Goal: Task Accomplishment & Management: Use online tool/utility

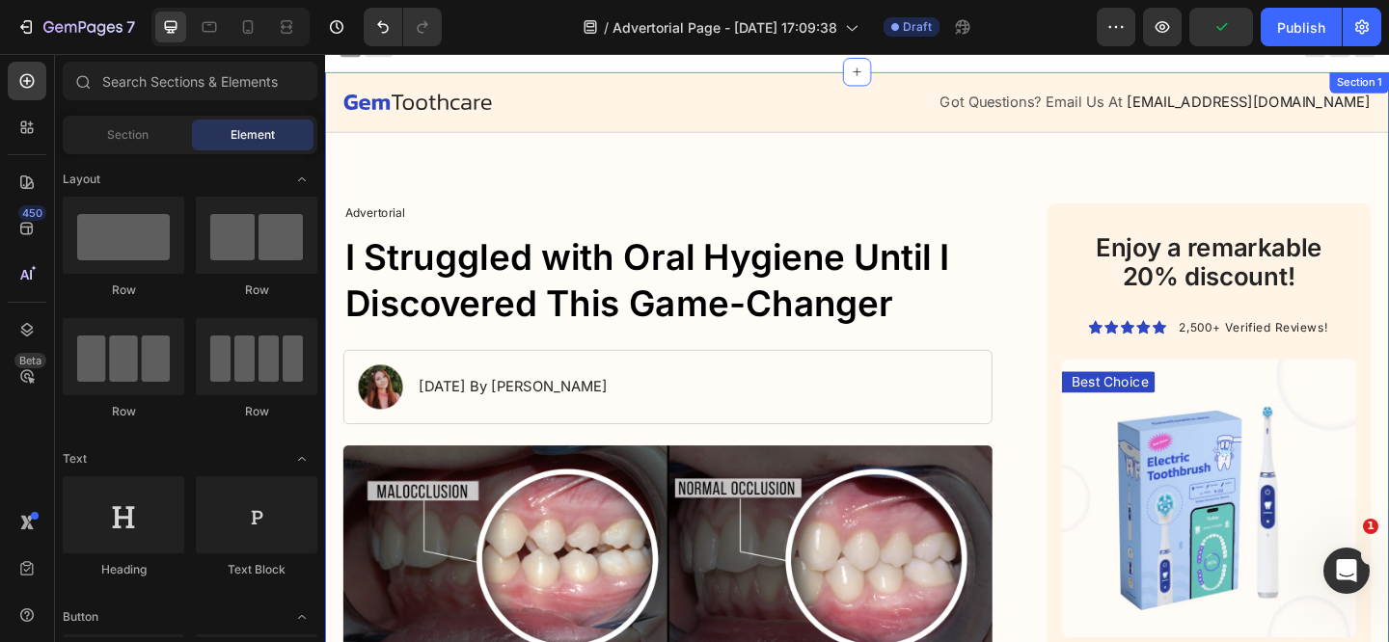
scroll to position [40, 0]
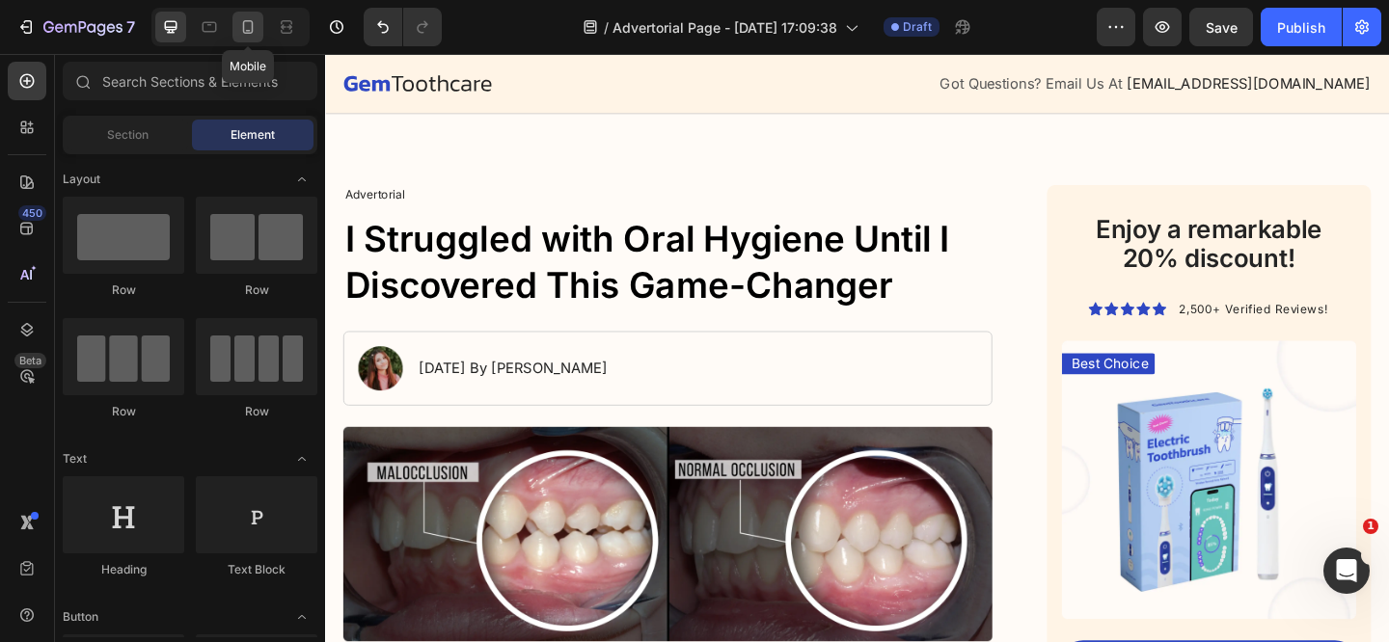
click at [251, 39] on div at bounding box center [247, 27] width 31 height 31
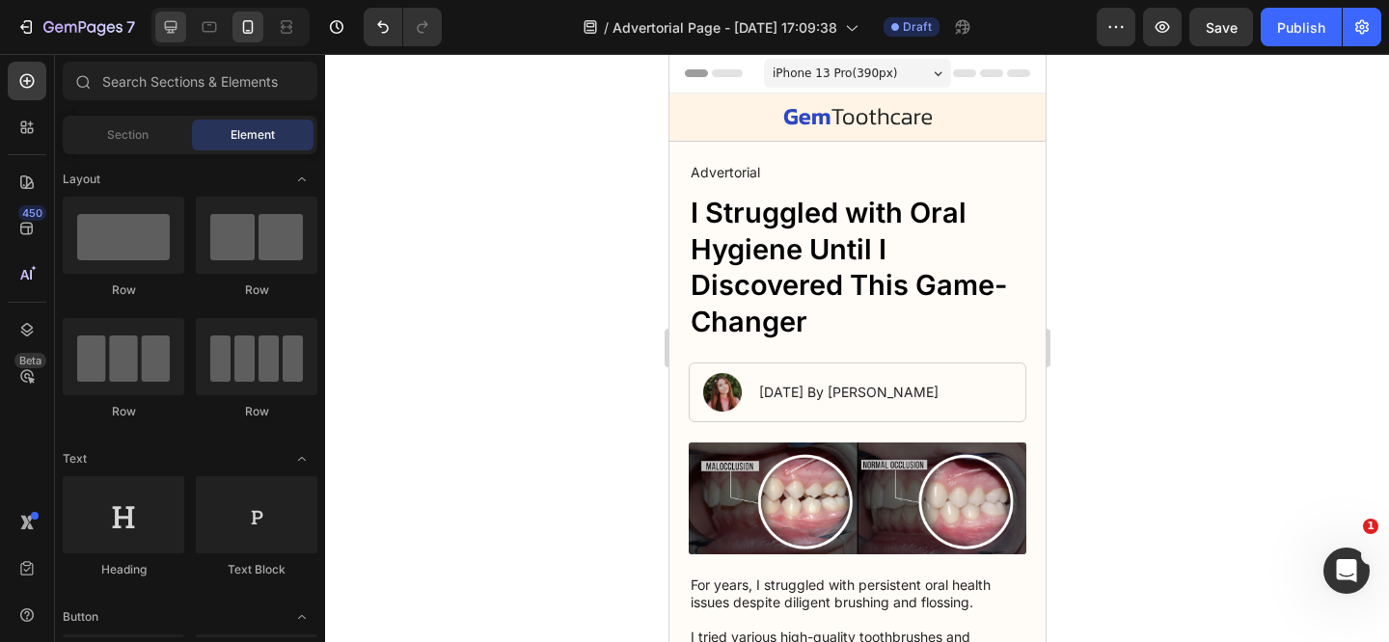
click at [183, 22] on div at bounding box center [170, 27] width 31 height 31
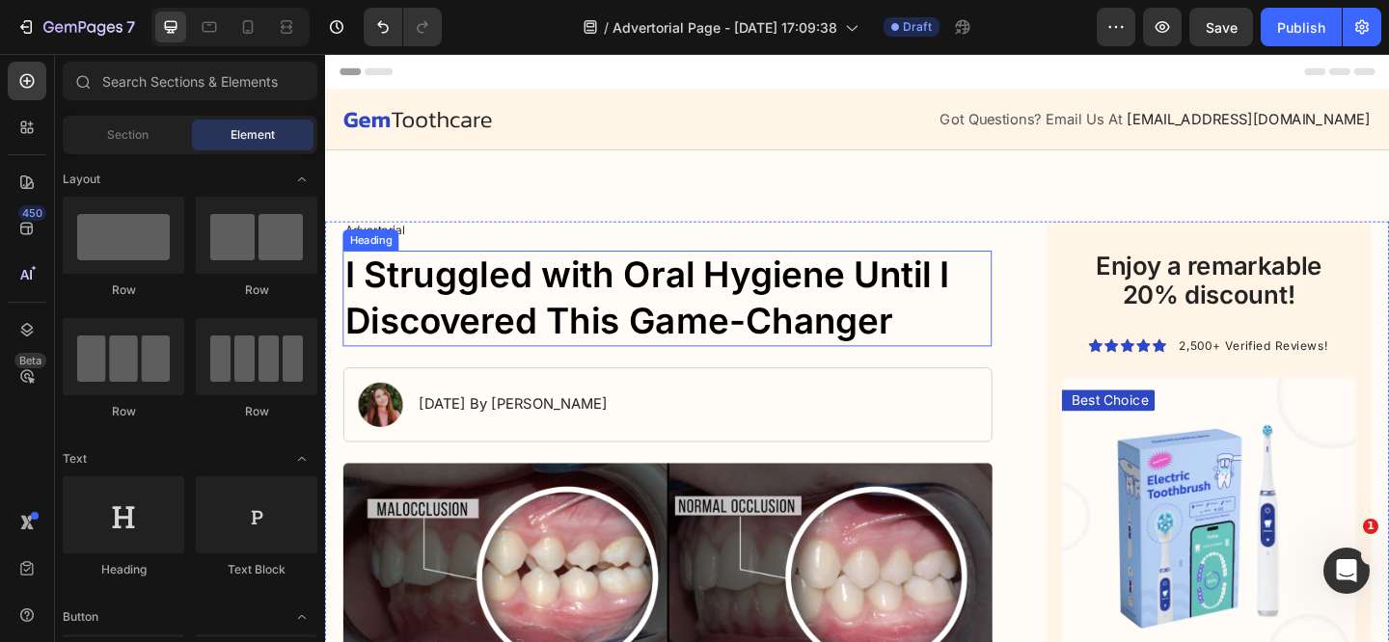
click at [604, 331] on h1 "I Struggled with Oral Hygiene Until I Discovered This Game-Changer" at bounding box center [697, 320] width 706 height 104
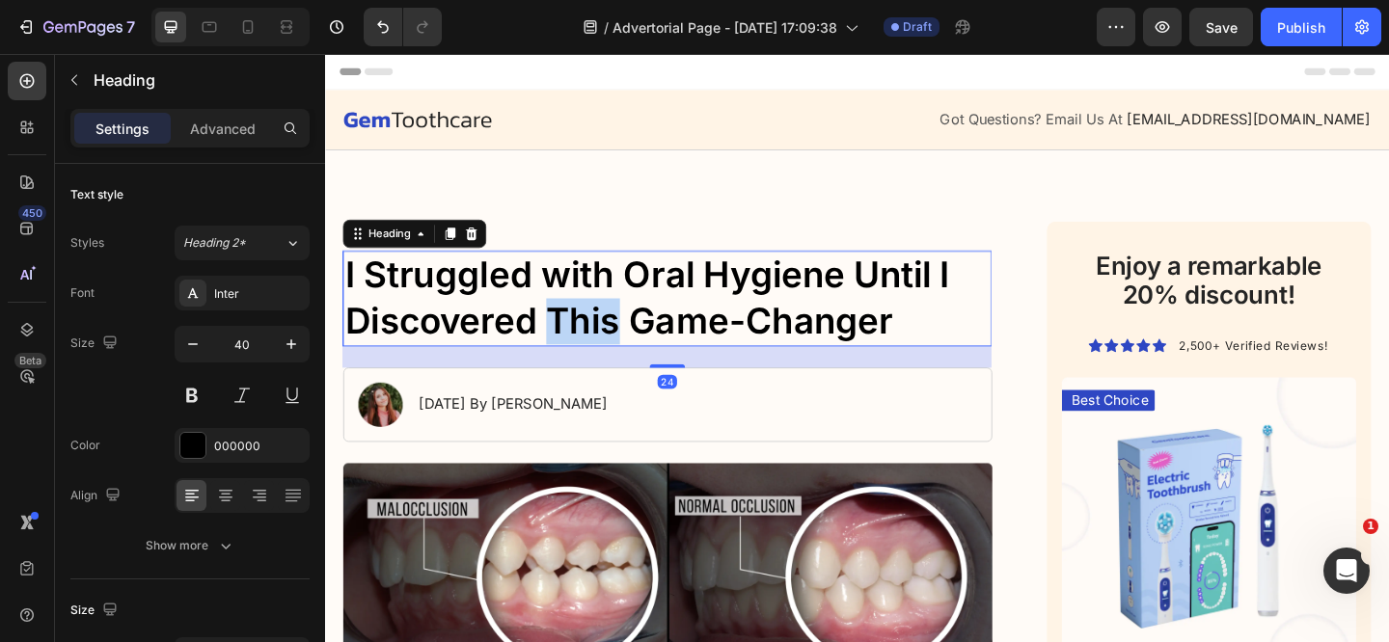
click at [604, 331] on h1 "I Struggled with Oral Hygiene Until I Discovered This Game-Changer" at bounding box center [697, 320] width 706 height 104
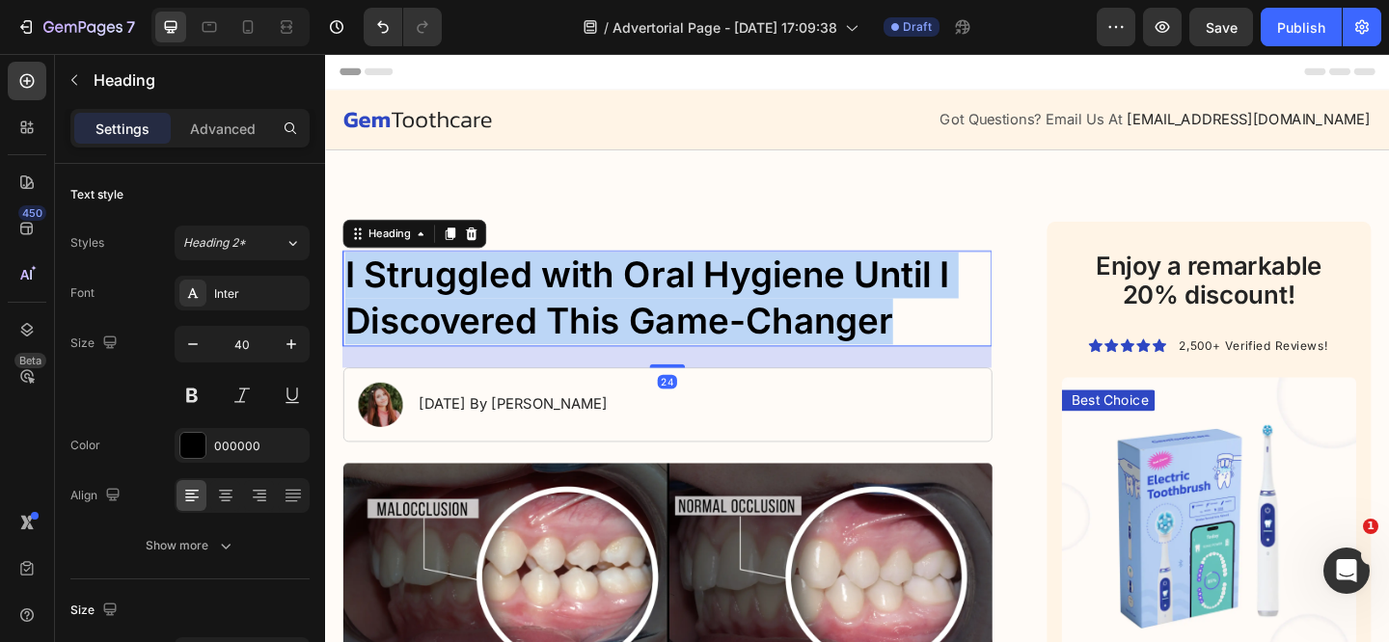
click at [603, 331] on p "I Struggled with Oral Hygiene Until I Discovered This Game-Changer" at bounding box center [697, 320] width 702 height 100
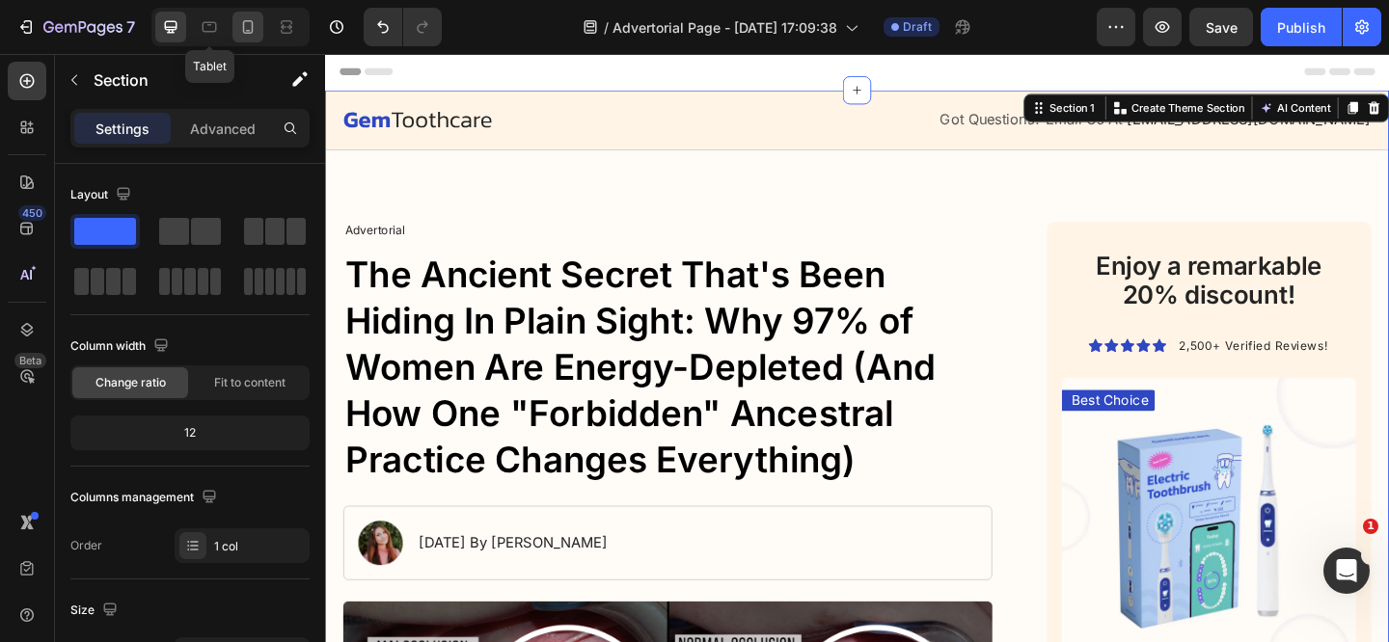
click at [242, 27] on icon at bounding box center [247, 26] width 19 height 19
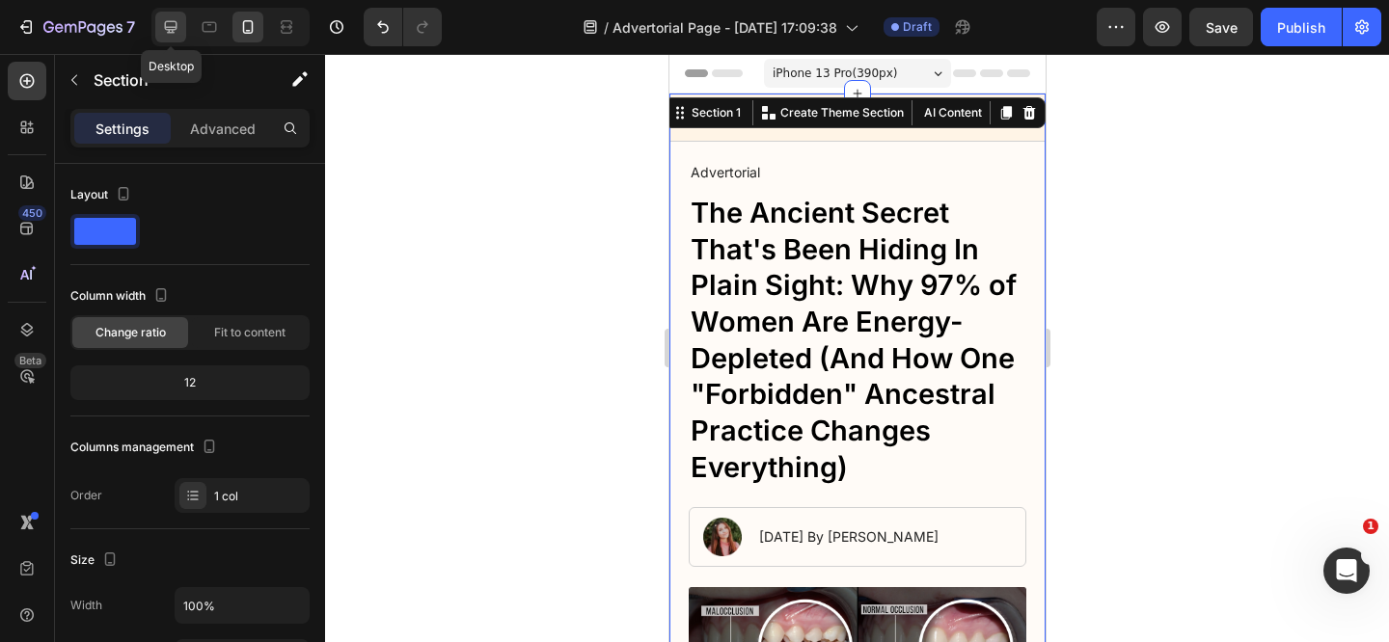
click at [177, 31] on icon at bounding box center [170, 26] width 19 height 19
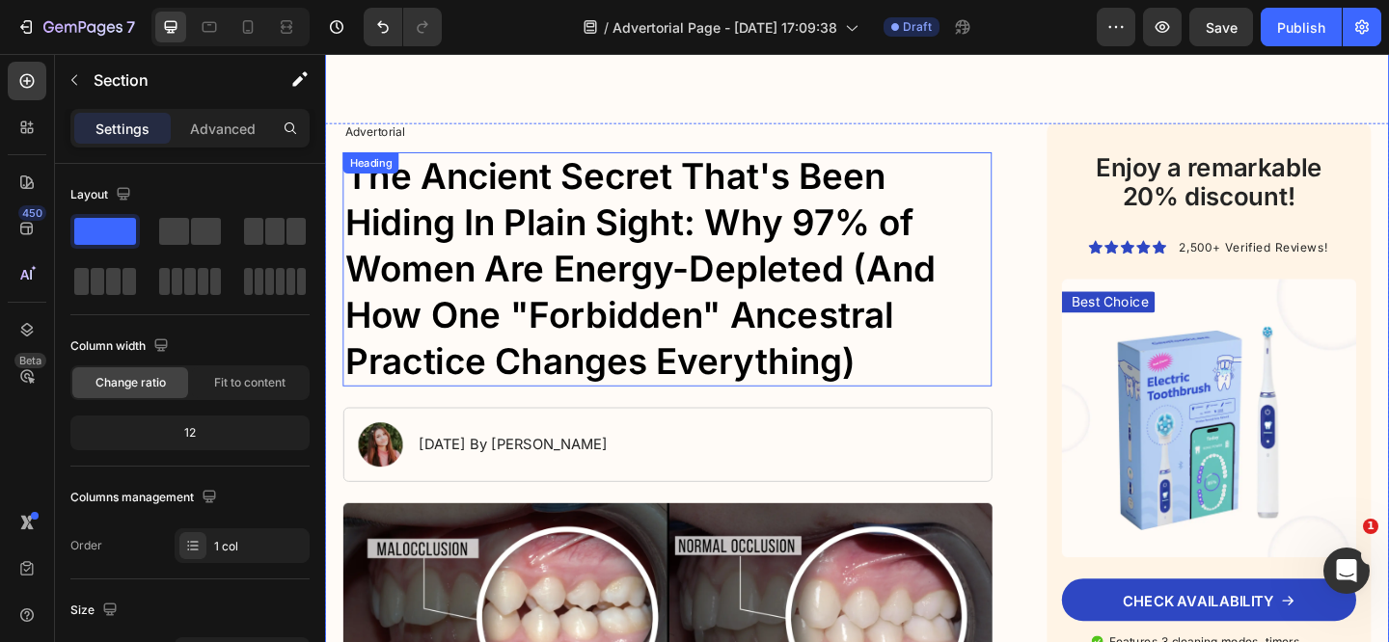
scroll to position [27, 0]
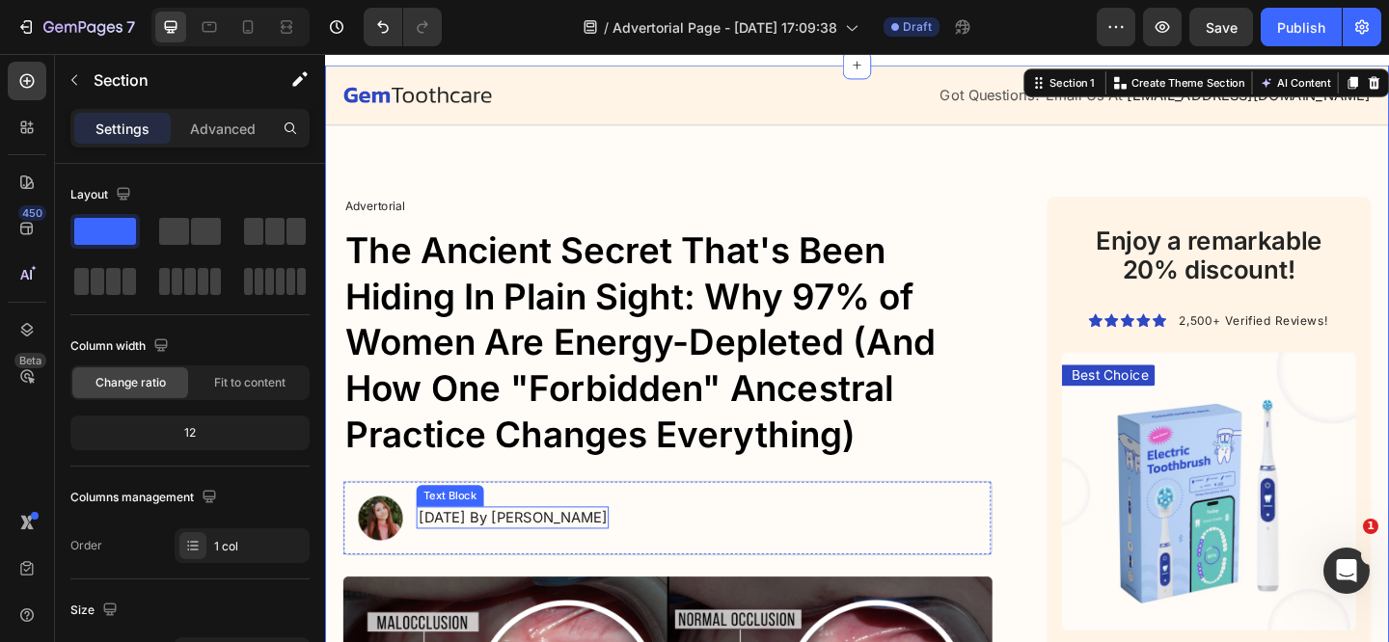
click at [512, 560] on p "January 18, 2024 By Maria Noman" at bounding box center [528, 559] width 205 height 20
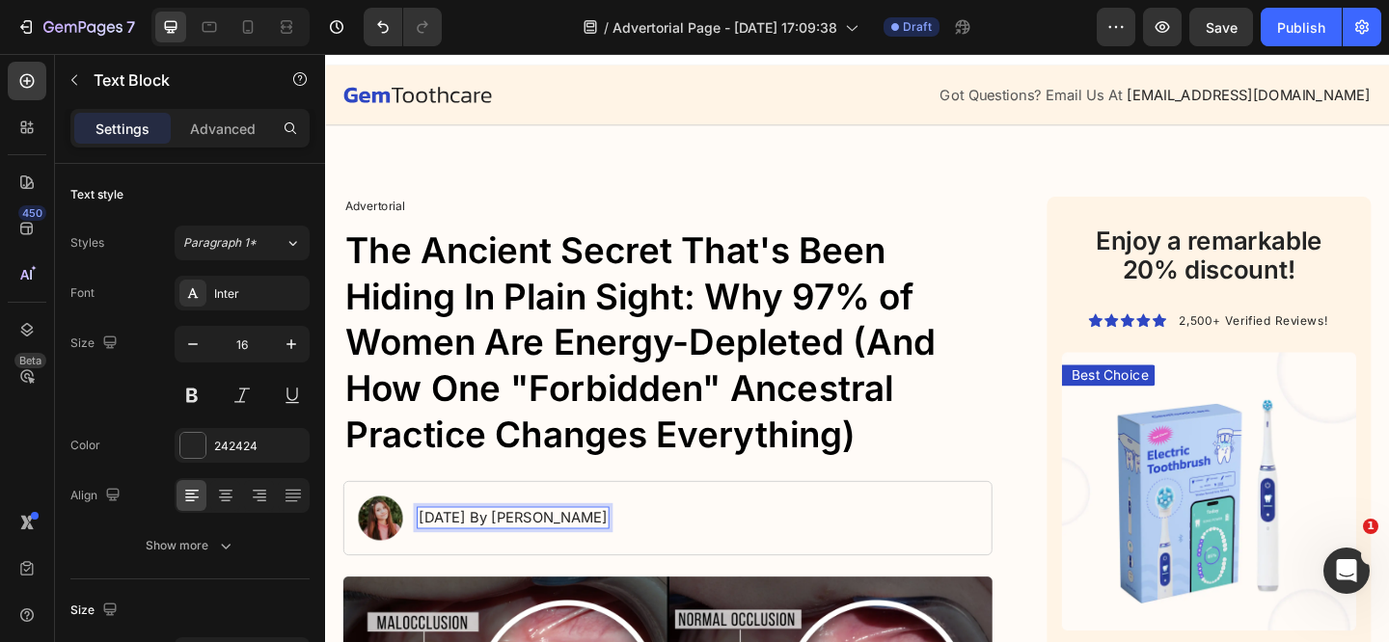
click at [474, 559] on p "January 18, 2024 By Maria Noman" at bounding box center [528, 559] width 205 height 20
click at [474, 558] on p "January 18, 2024 By Maria Noman" at bounding box center [528, 559] width 205 height 20
click at [448, 560] on p "January 18, 2024 By Maria Noman" at bounding box center [528, 559] width 205 height 20
click at [453, 558] on p "January 18, 2024 By Maria Noman" at bounding box center [528, 559] width 205 height 20
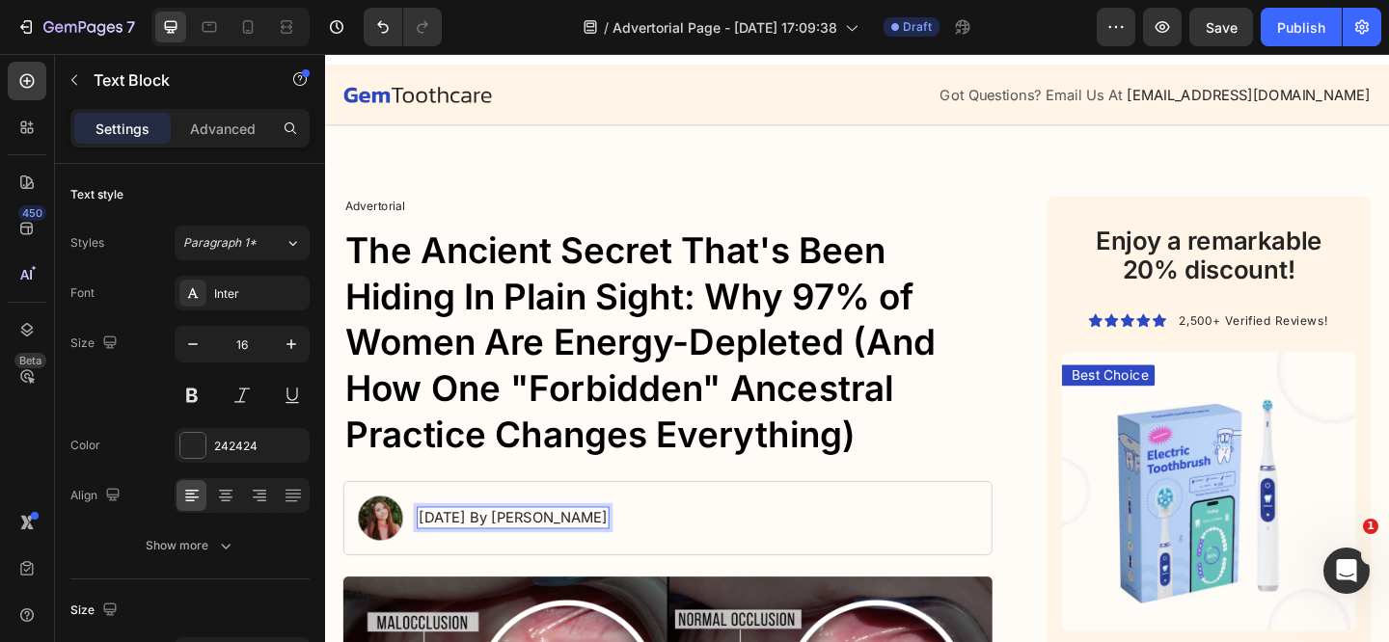
click at [571, 555] on p "September 02, 2024 By Maria Noman" at bounding box center [528, 559] width 205 height 20
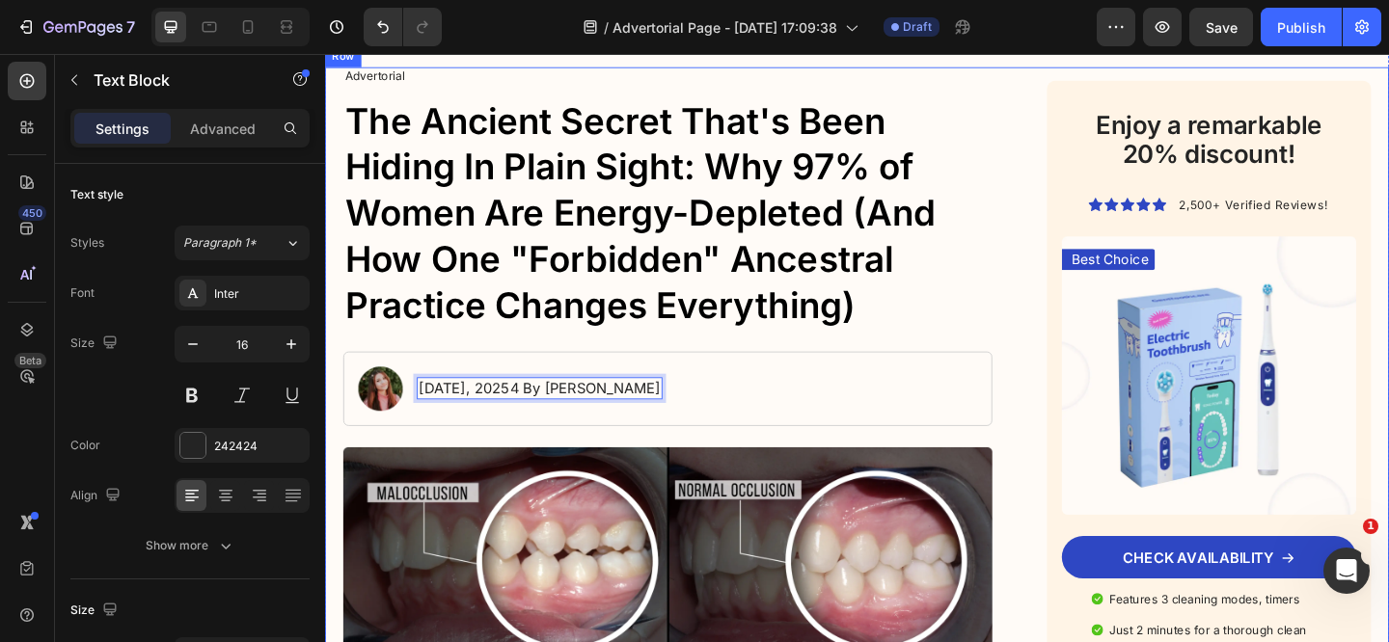
scroll to position [201, 0]
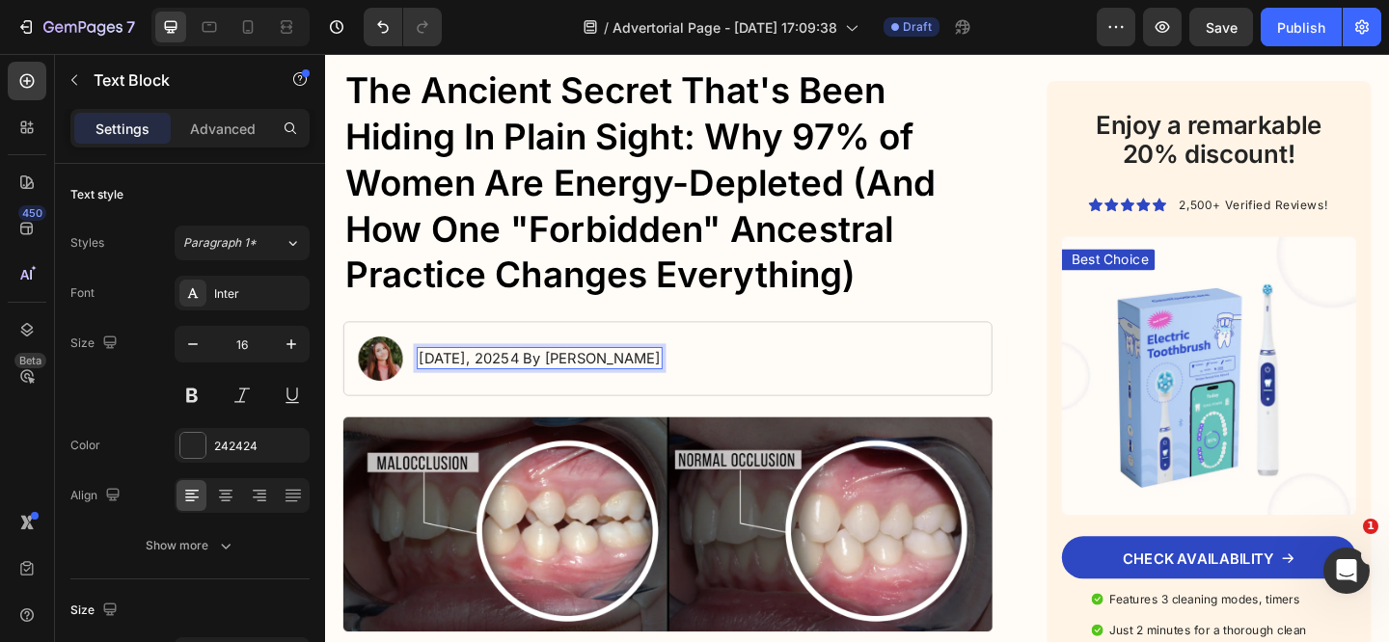
click at [558, 383] on p "September 02, 20254 By Maria Noman" at bounding box center [557, 385] width 263 height 20
click at [581, 386] on p "September 02, 20254 By Maria Noman" at bounding box center [557, 385] width 263 height 20
drag, startPoint x: 584, startPoint y: 386, endPoint x: 713, endPoint y: 382, distance: 128.3
click at [713, 382] on div "Image September 02, 20254 By Maria Noman Text Block 0 Row" at bounding box center [697, 385] width 706 height 81
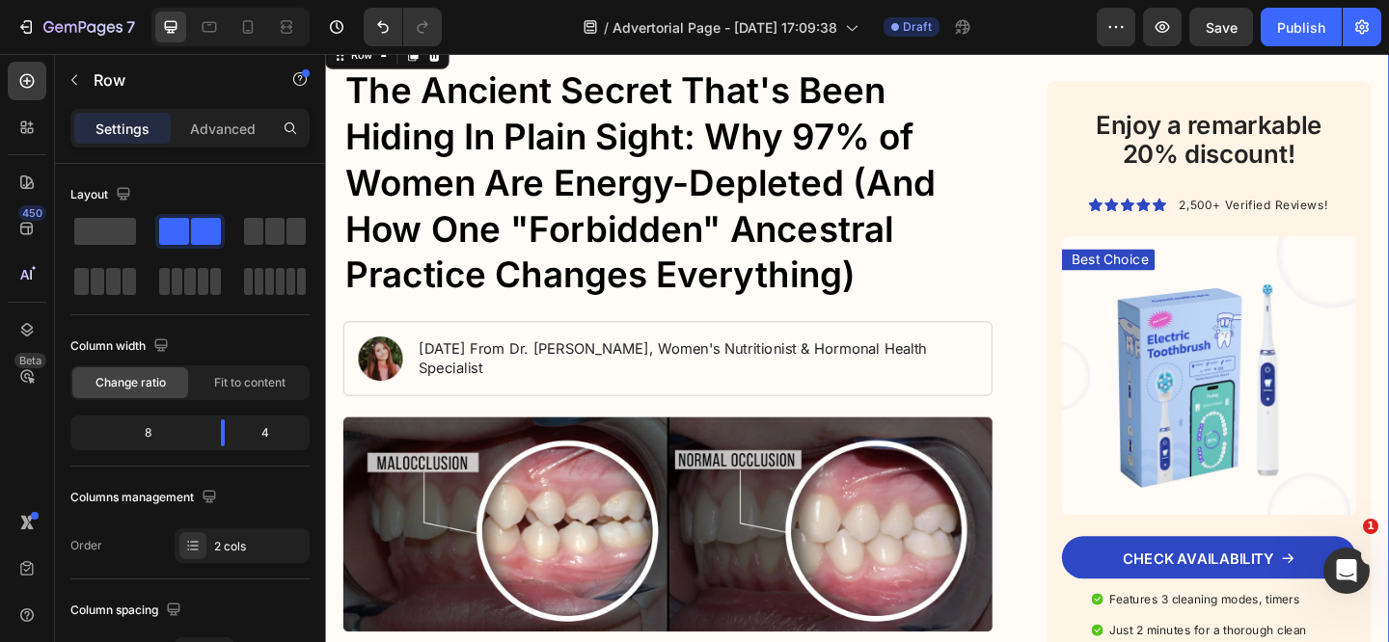
click at [591, 376] on p "September 02, 2025 From Dr. Sarah Chen, Women's Nutritionist & Hormonal Health …" at bounding box center [729, 386] width 606 height 41
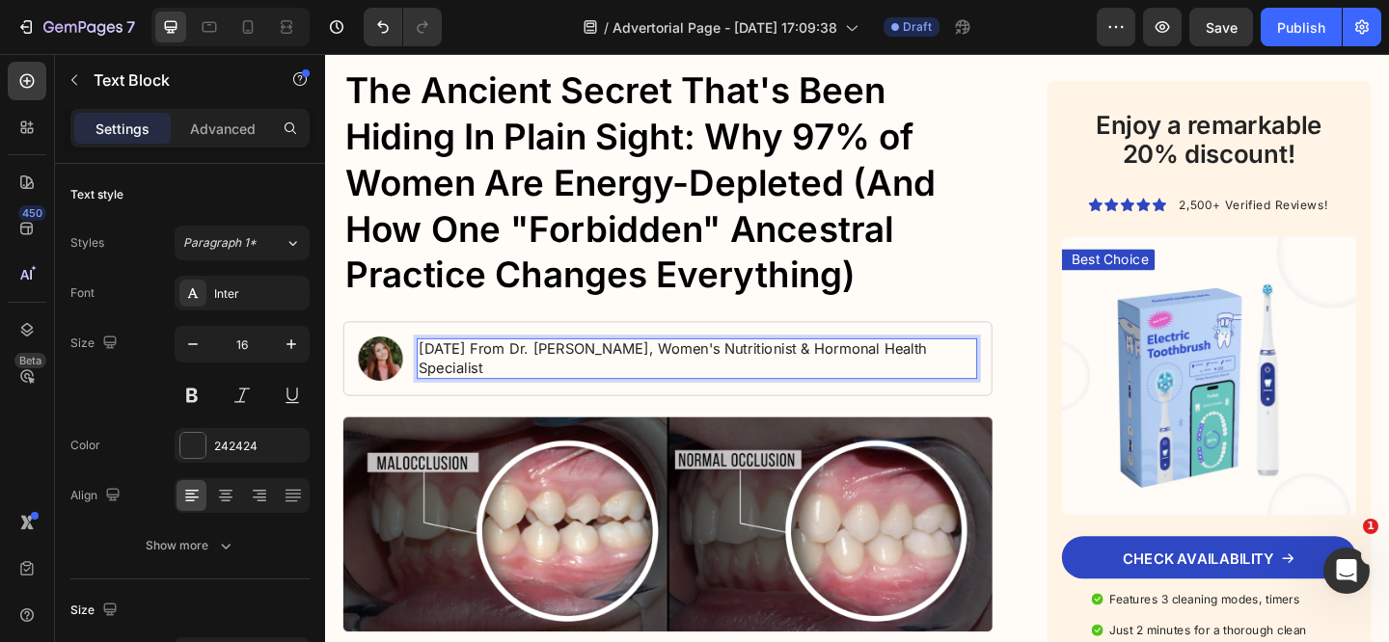
click at [583, 375] on p "September 02, 2025 From Dr. Sarah Chen, Women's Nutritionist & Hormonal Health …" at bounding box center [729, 386] width 606 height 41
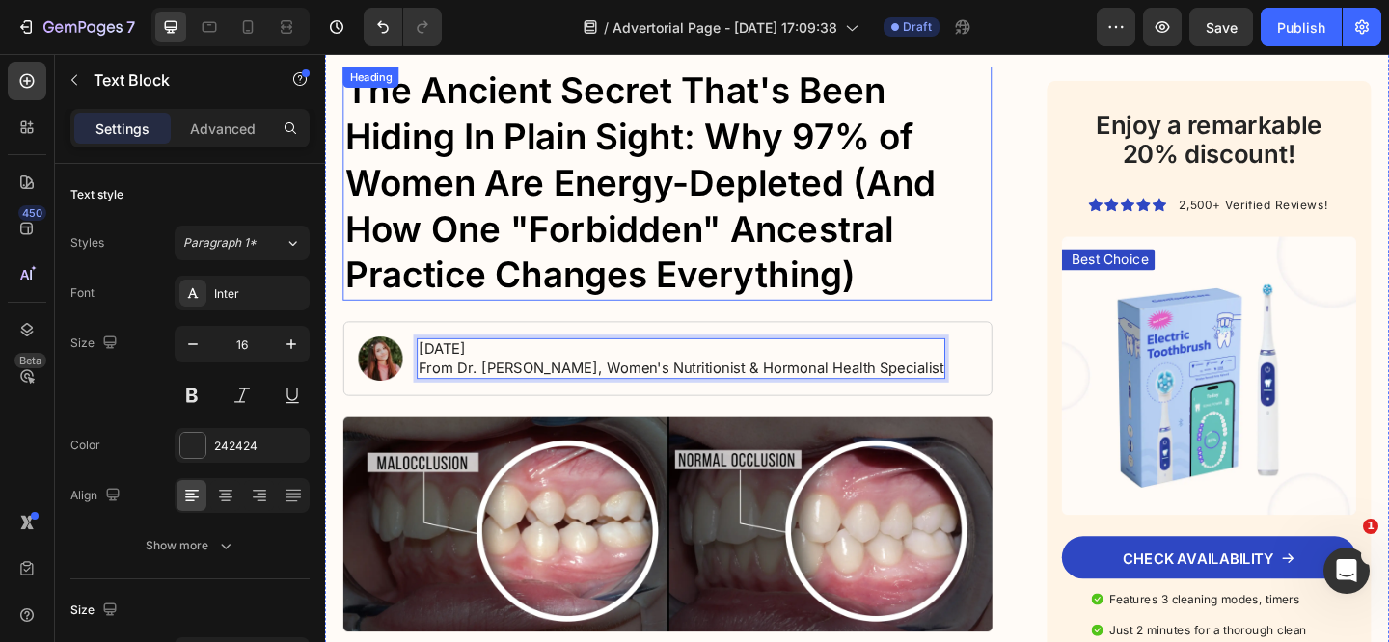
click at [977, 308] on p "The Ancient Secret That's Been Hiding In Plain Sight: Why 97% of Women Are Ener…" at bounding box center [697, 194] width 702 height 251
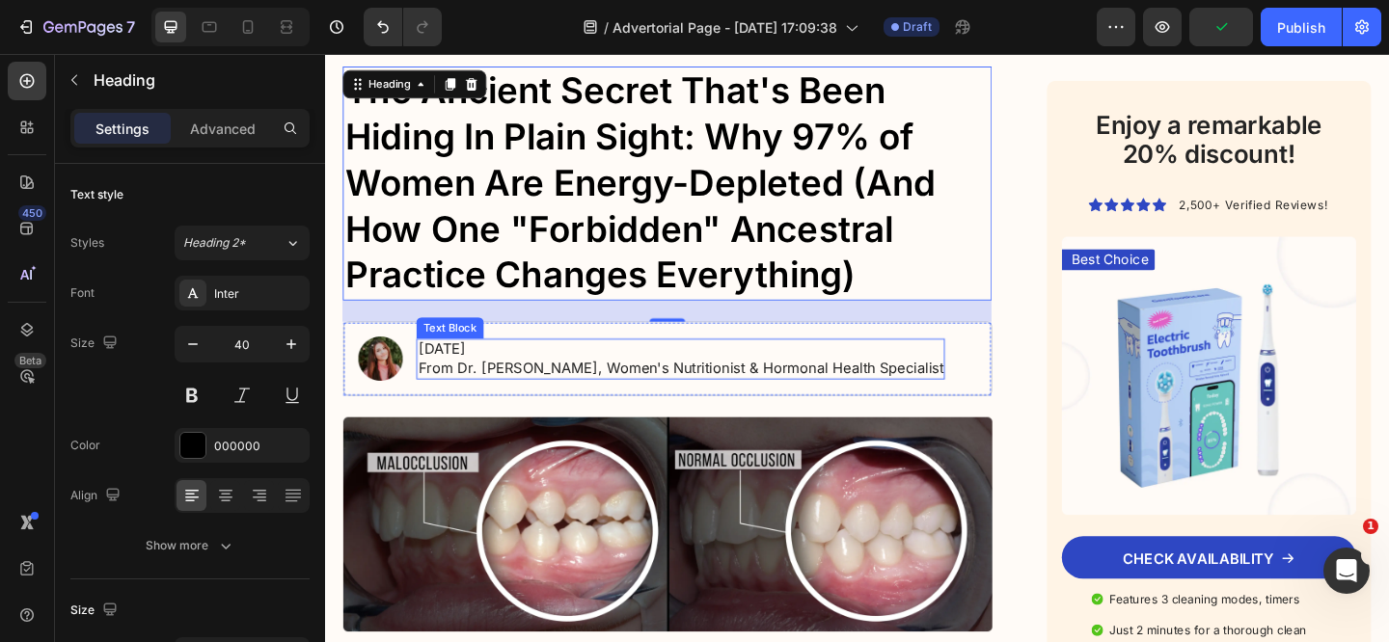
click at [565, 379] on p "[DATE]" at bounding box center [711, 376] width 571 height 20
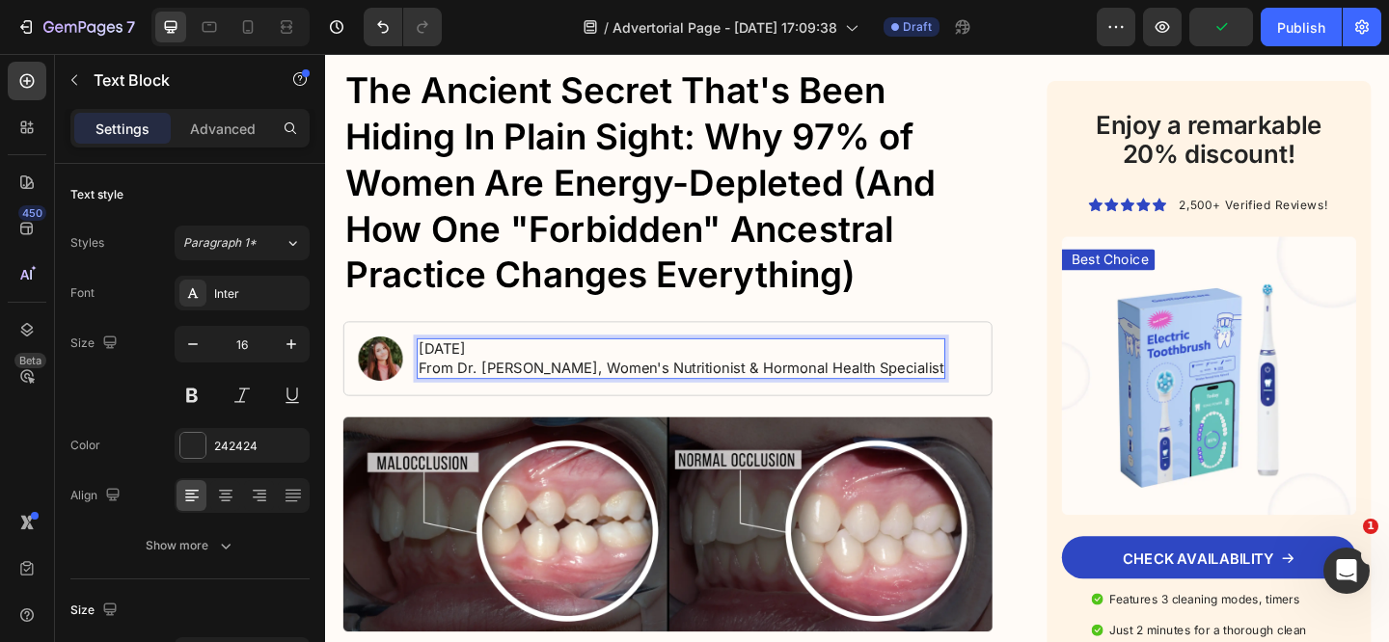
click at [576, 375] on p "[DATE]" at bounding box center [711, 376] width 571 height 20
drag, startPoint x: 575, startPoint y: 373, endPoint x: 433, endPoint y: 369, distance: 141.8
click at [433, 369] on p "[DATE]" at bounding box center [711, 376] width 571 height 20
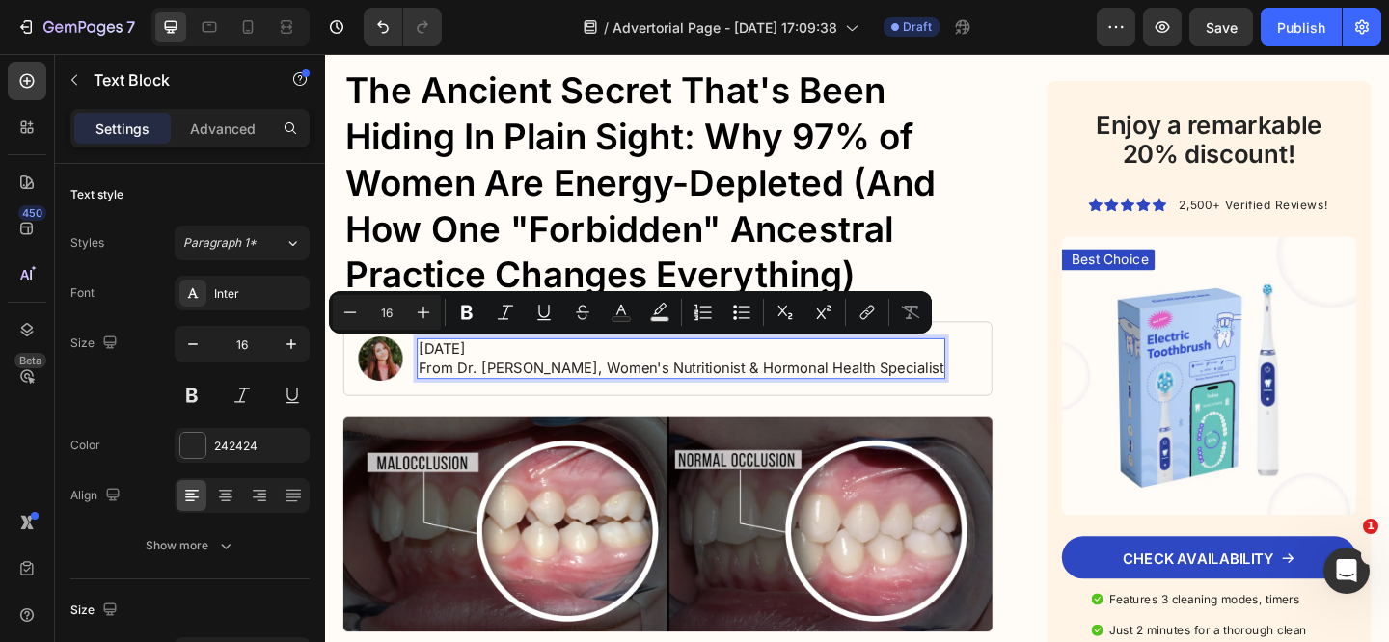
click at [499, 374] on p "[DATE]" at bounding box center [711, 376] width 571 height 20
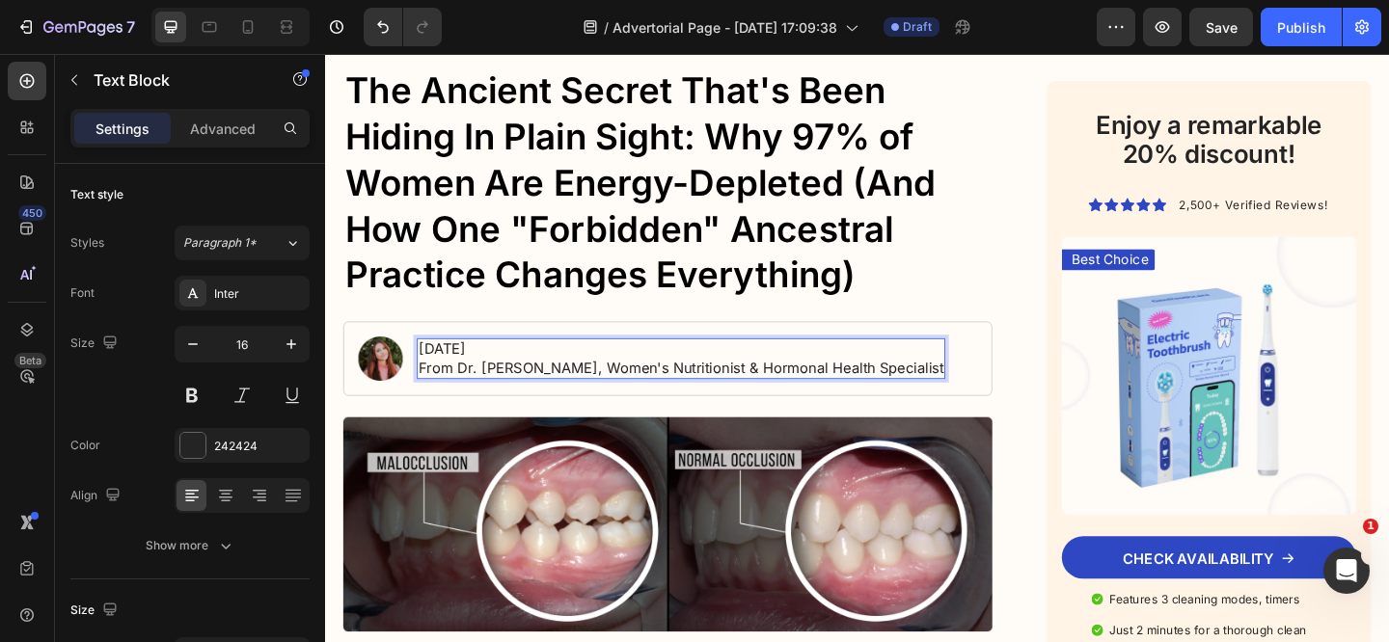
drag, startPoint x: 582, startPoint y: 376, endPoint x: 426, endPoint y: 374, distance: 155.3
click at [426, 374] on p "[DATE]" at bounding box center [711, 376] width 571 height 20
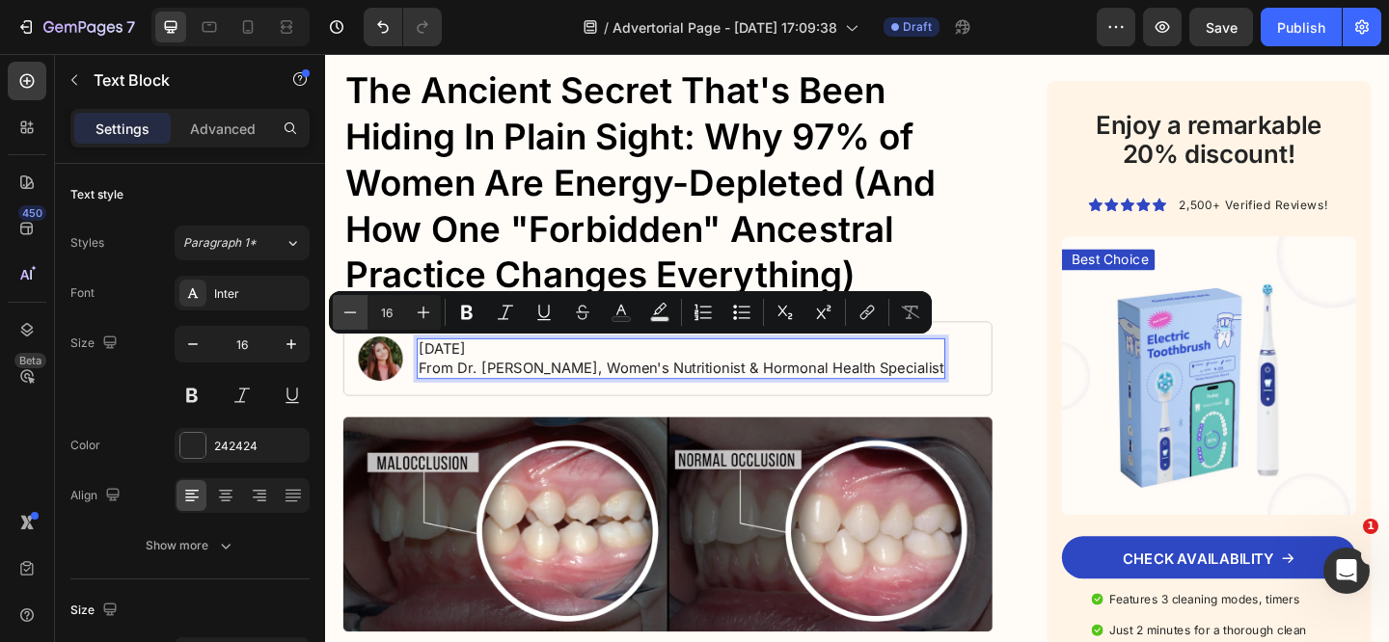
click at [360, 315] on button "Minus" at bounding box center [350, 312] width 35 height 35
click at [358, 315] on icon "Editor contextual toolbar" at bounding box center [349, 312] width 19 height 19
type input "13"
click at [628, 370] on p "[DATE]" at bounding box center [711, 375] width 571 height 21
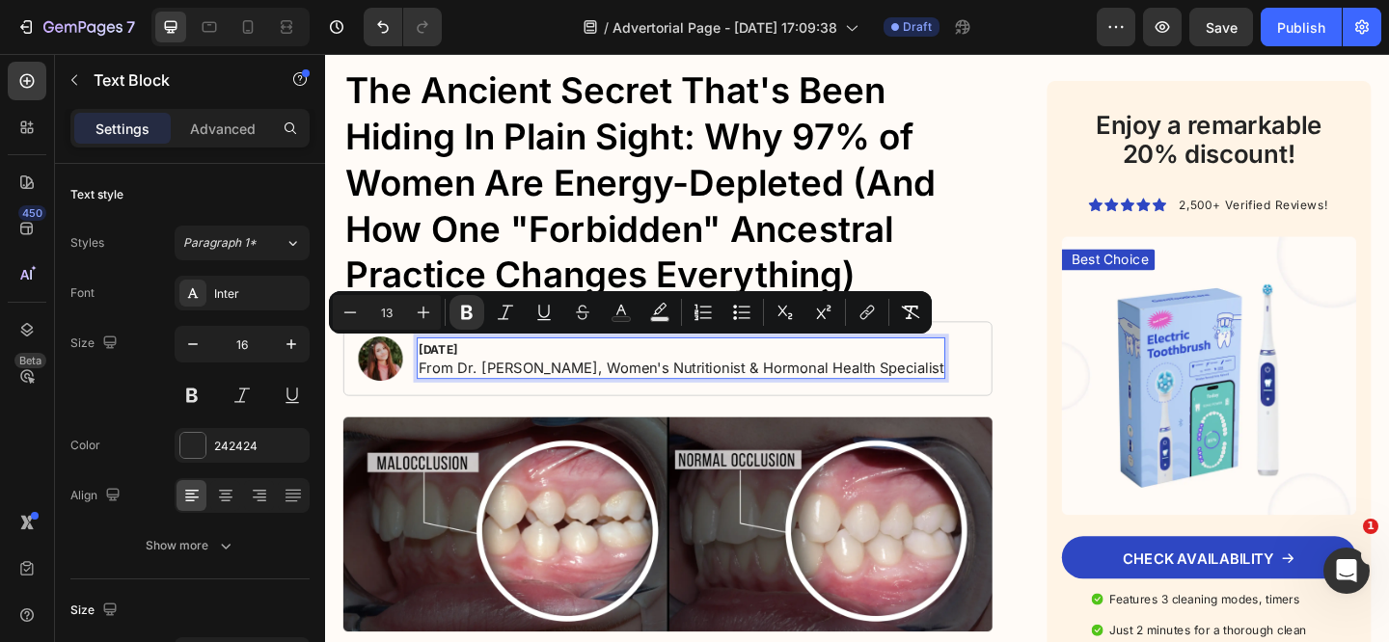
click at [636, 381] on p "[DATE]" at bounding box center [711, 375] width 571 height 21
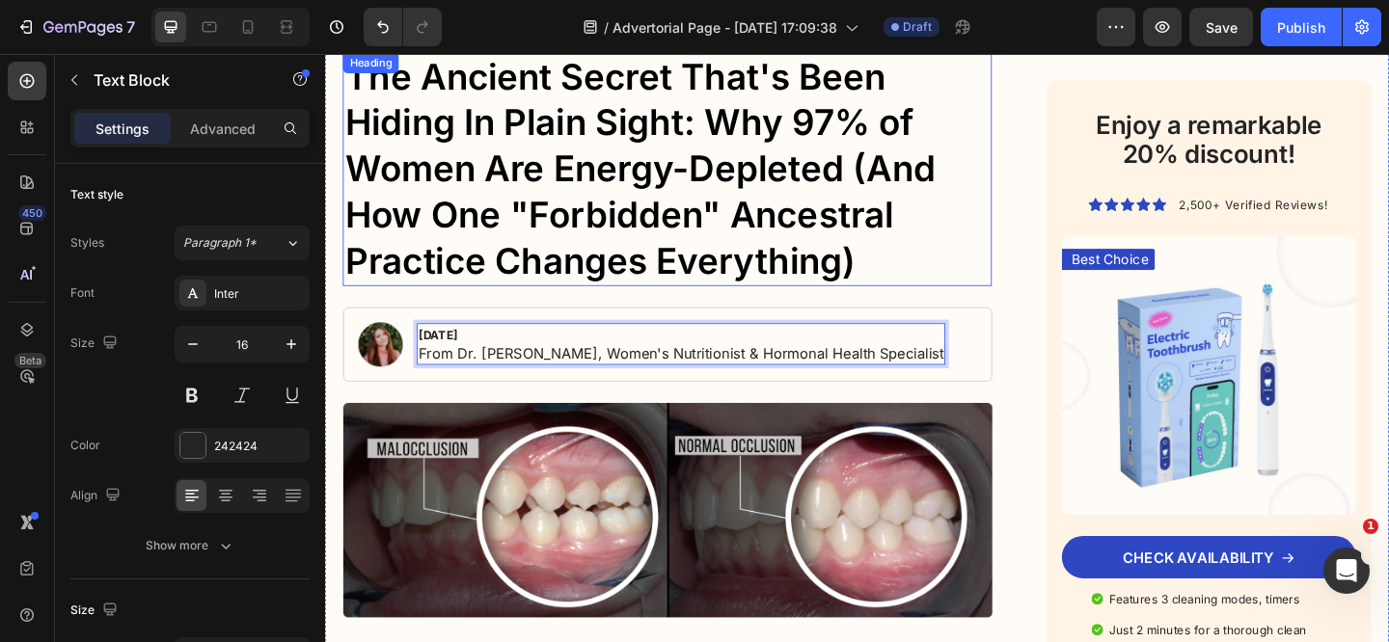
scroll to position [236, 0]
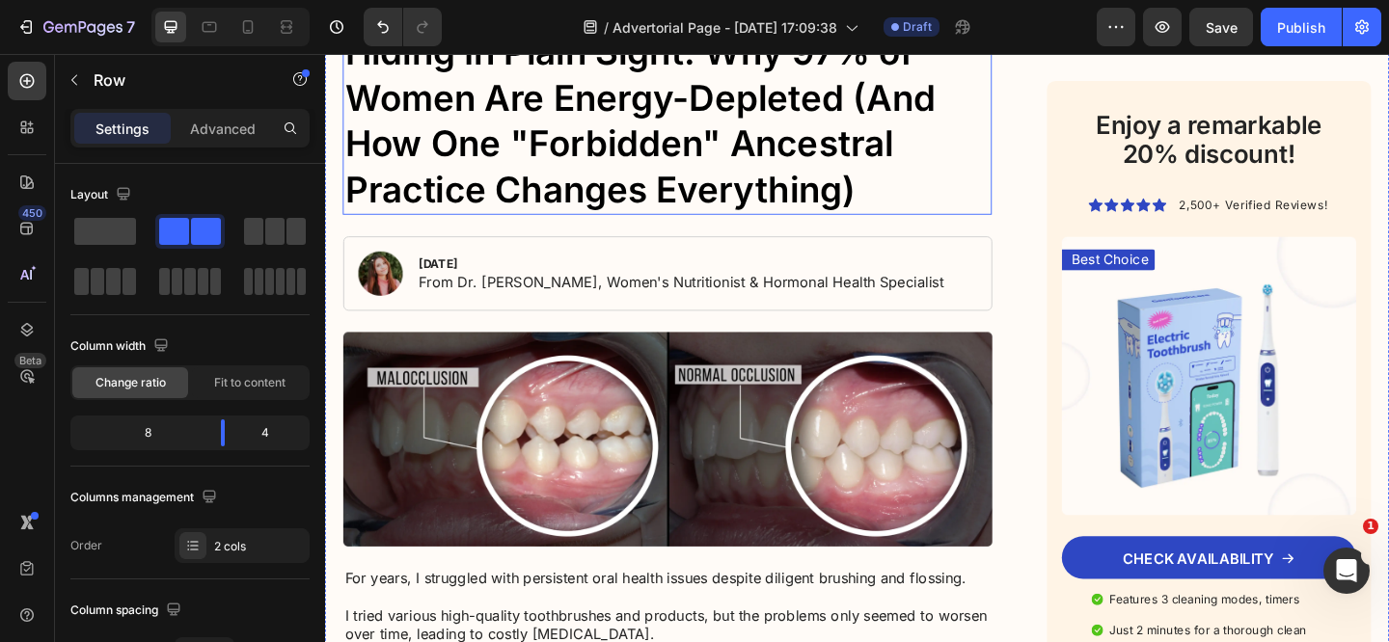
scroll to position [385, 0]
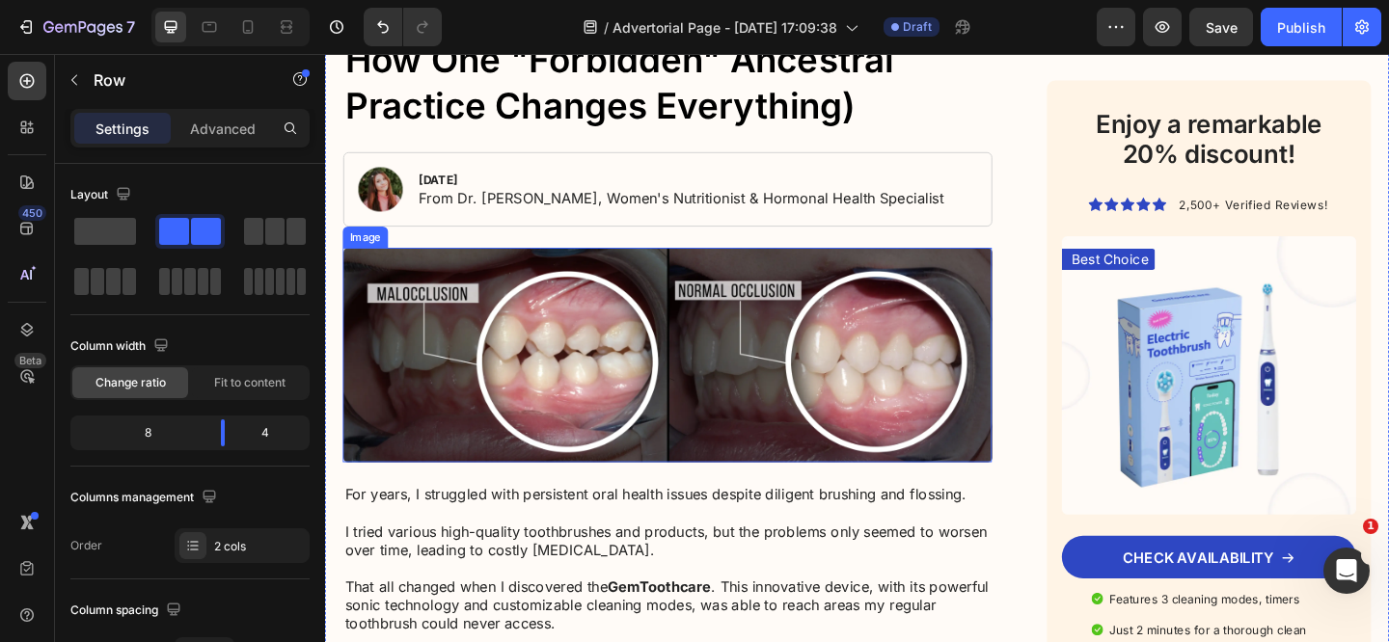
click at [510, 372] on img at bounding box center [697, 382] width 706 height 234
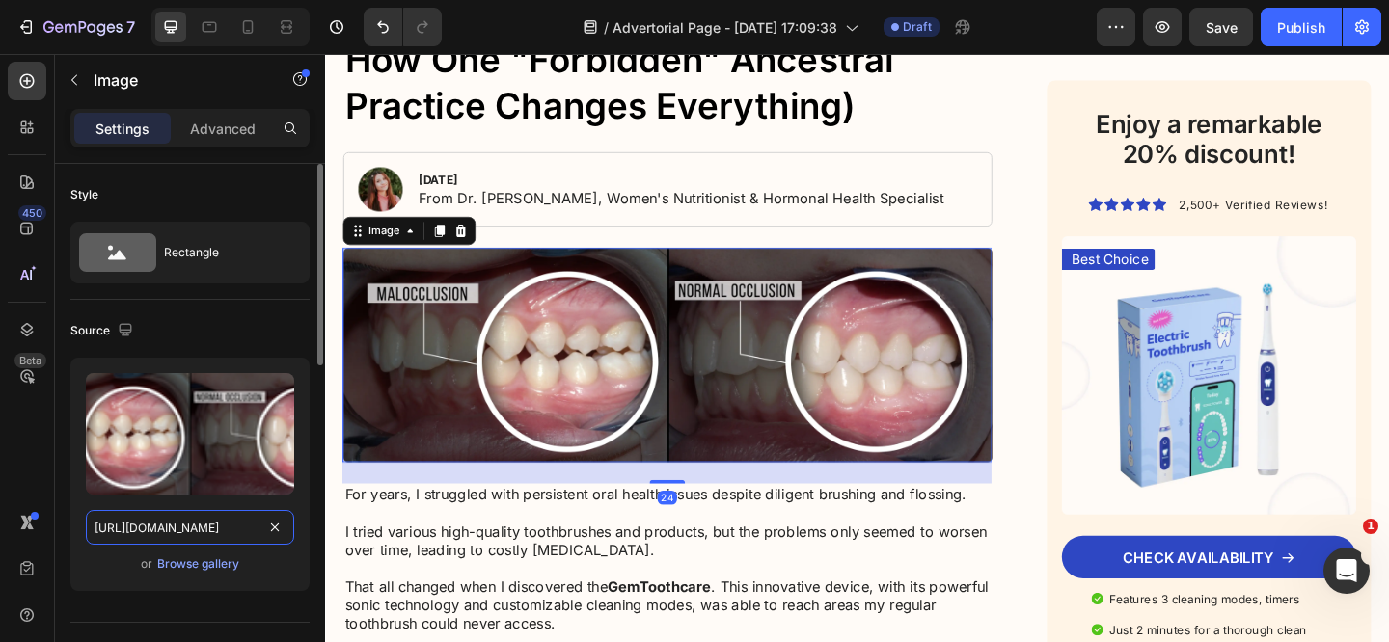
click at [202, 534] on input "https://cdn.shopify.com/s/files/1/0715/3480/5160/files/gempages_577400972570002…" at bounding box center [190, 527] width 208 height 35
paste input "primalqueen.com/cdn/shop/files/deeply-wrong.png?v=1749732706&width=1200"
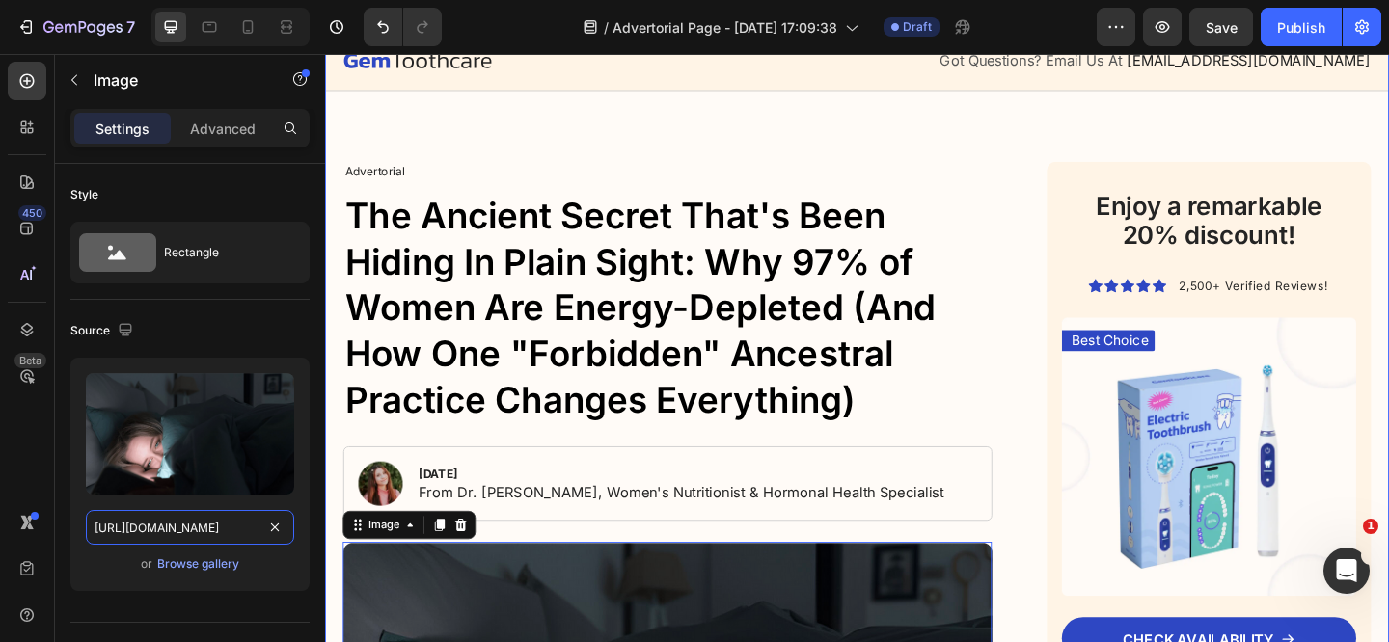
scroll to position [0, 0]
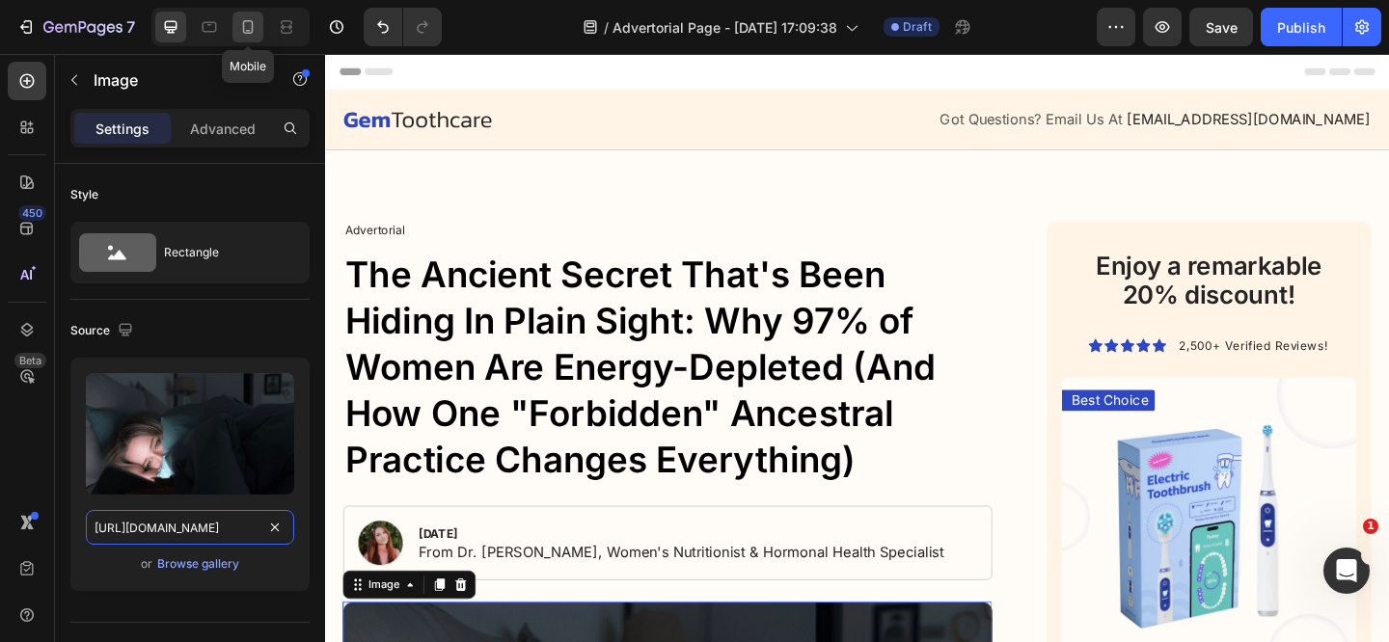
type input "https://primalqueen.com/cdn/shop/files/deeply-wrong.png?v=1749732706&width=1200"
click at [243, 28] on icon at bounding box center [248, 27] width 11 height 14
type input "100"
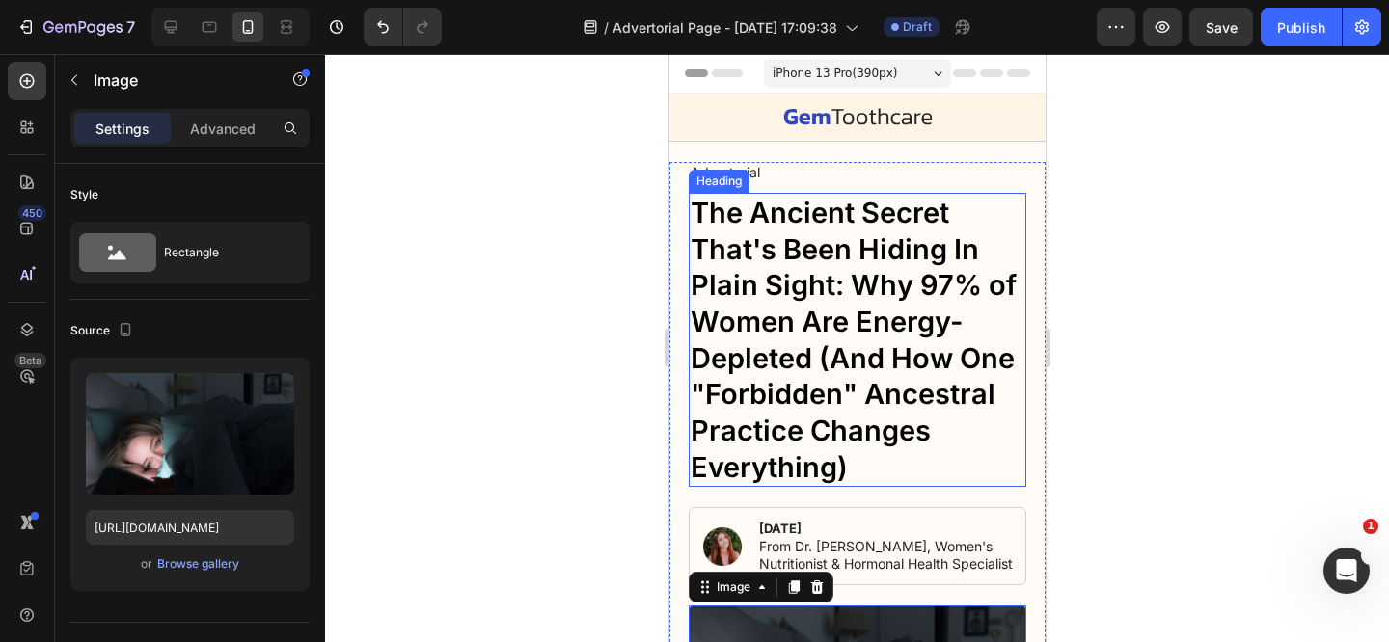
click at [799, 251] on p "The Ancient Secret That's Been Hiding In Plain Sight: Why 97% of Women Are Ener…" at bounding box center [857, 340] width 334 height 291
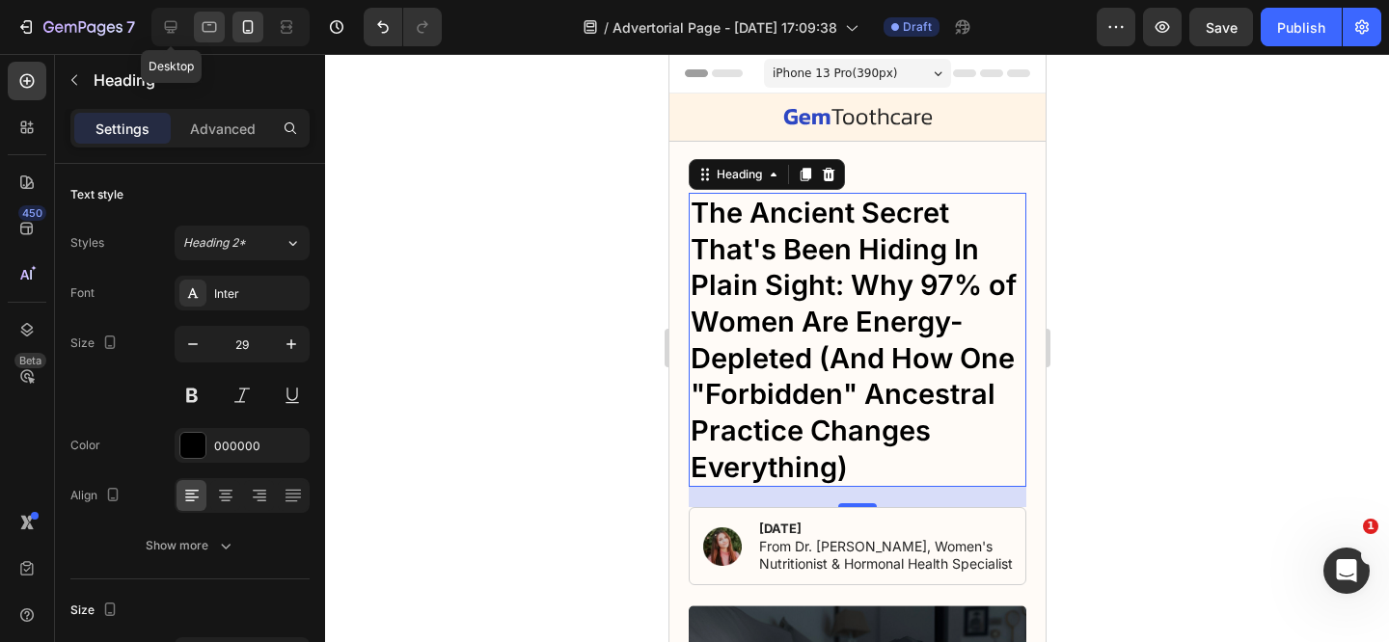
click at [215, 26] on icon at bounding box center [210, 27] width 14 height 11
type input "40"
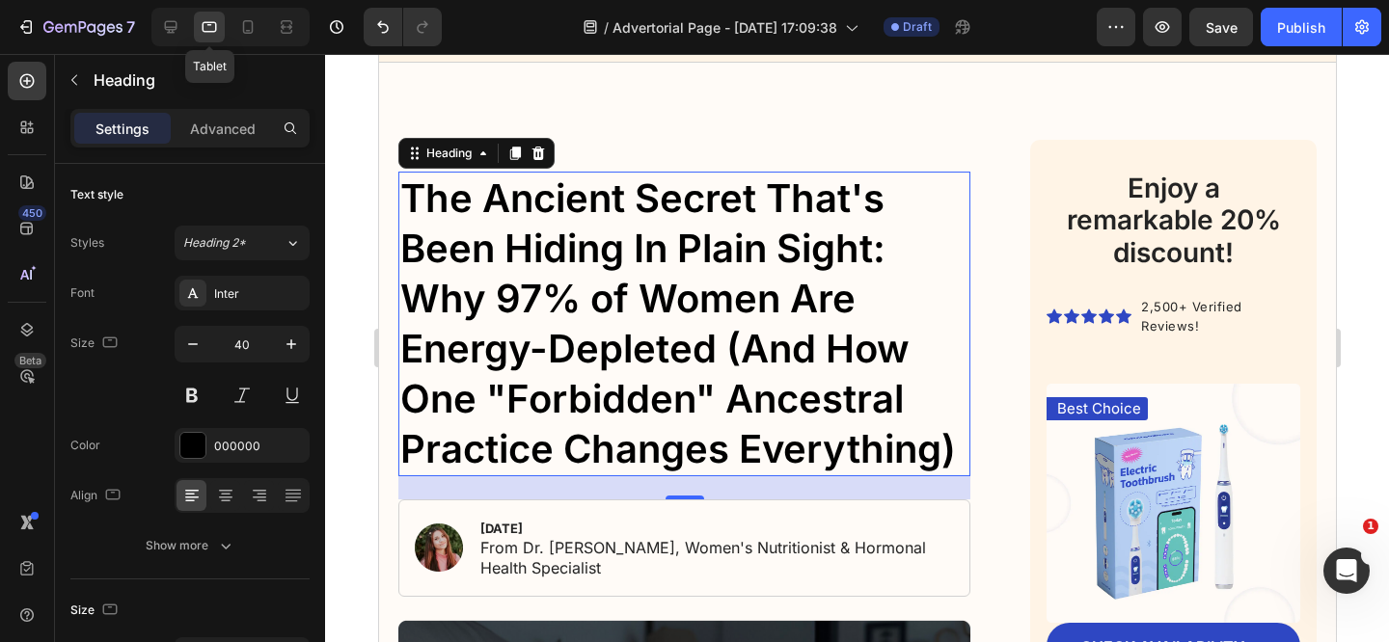
scroll to position [146, 0]
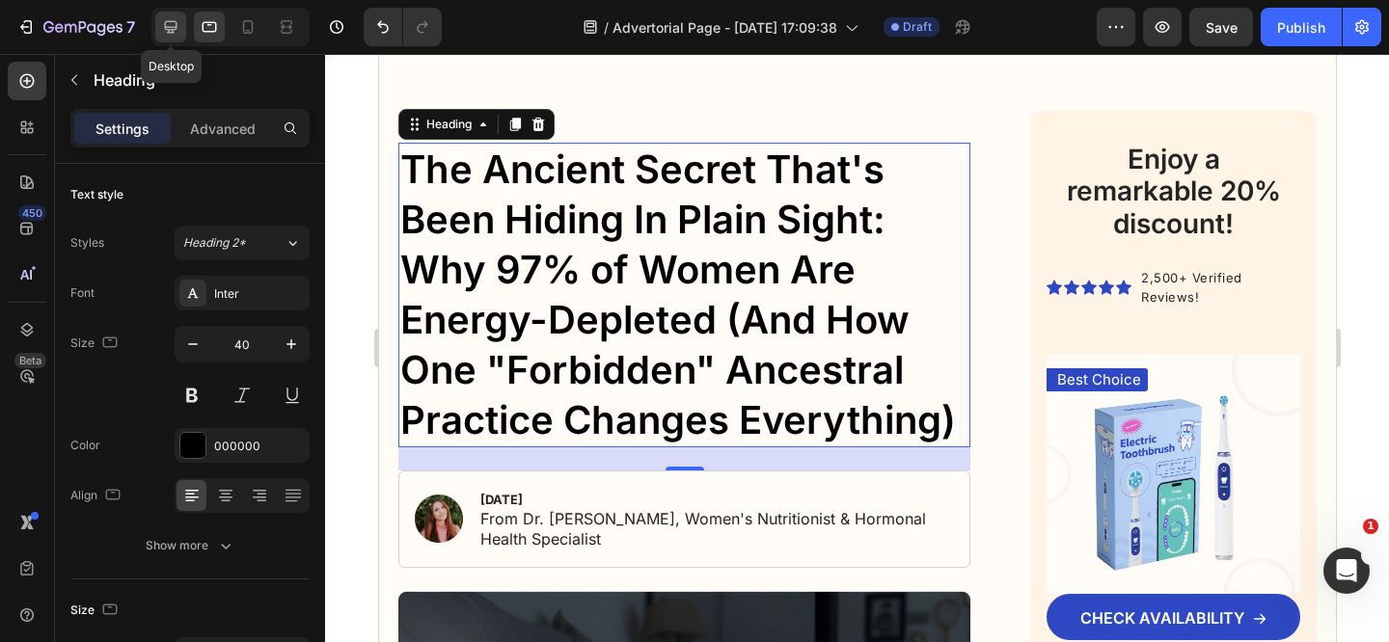
click at [176, 26] on icon at bounding box center [171, 27] width 13 height 13
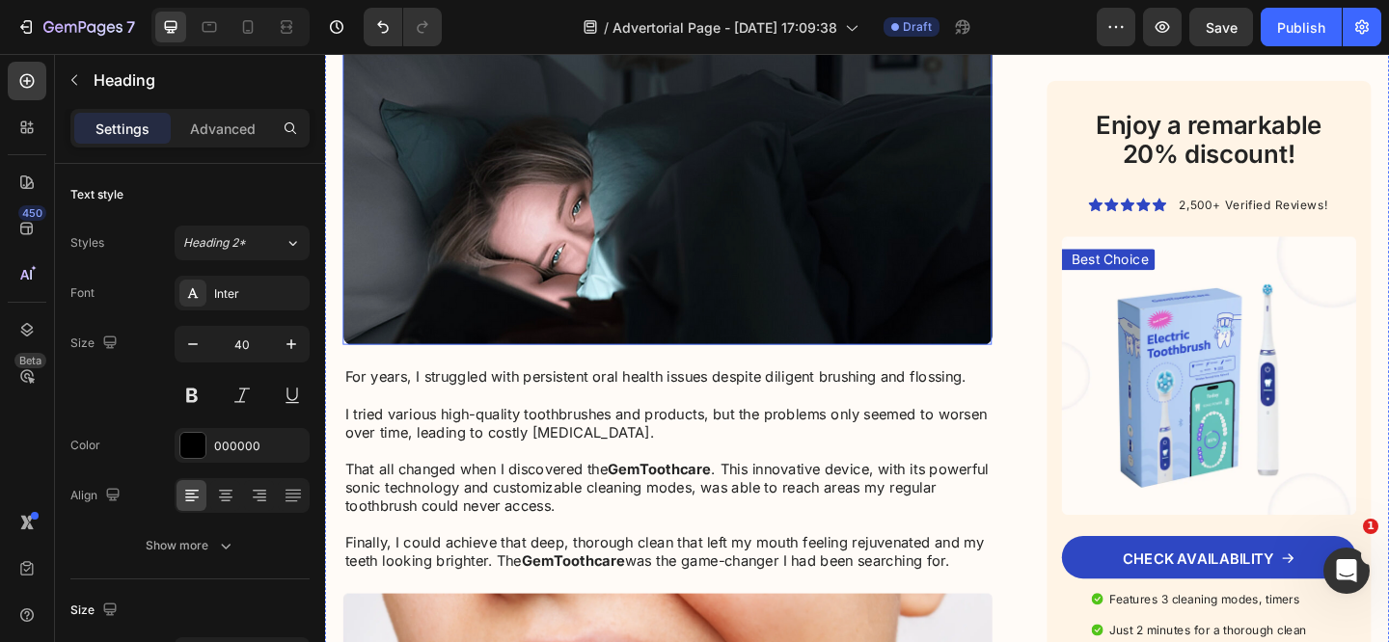
scroll to position [748, 0]
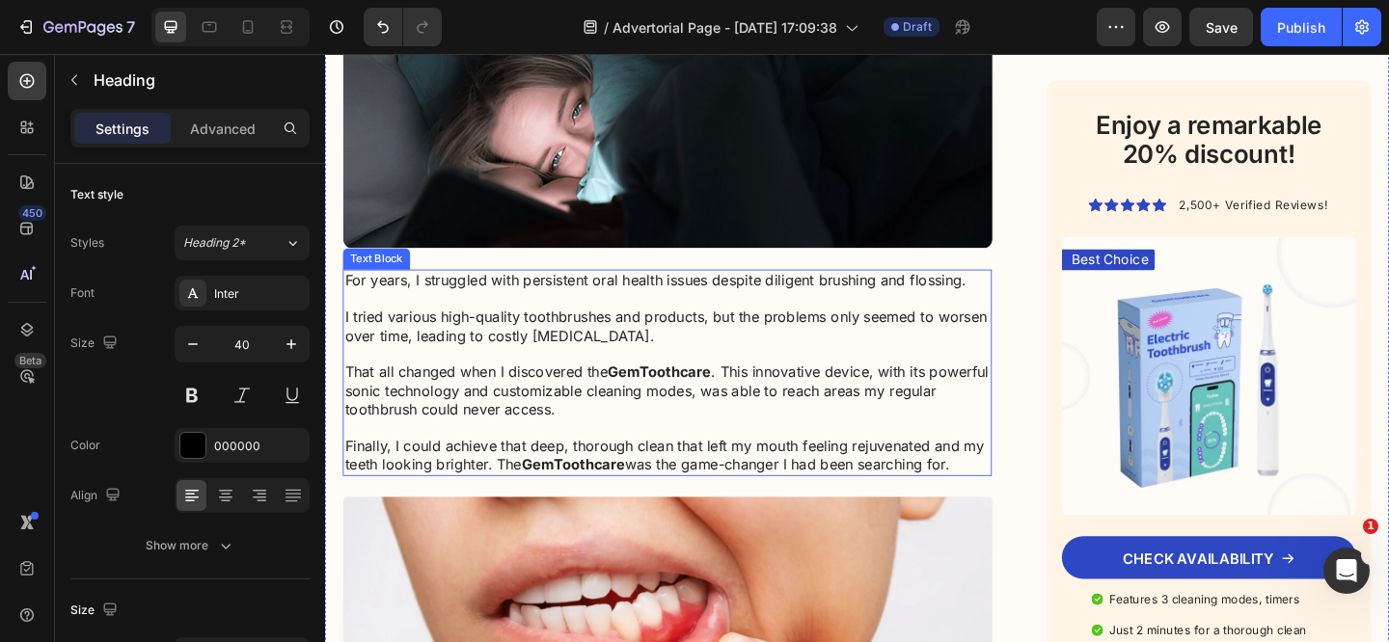
click at [387, 330] on p "For years, I struggled with persistent oral health issues despite diligent brus…" at bounding box center [697, 400] width 702 height 221
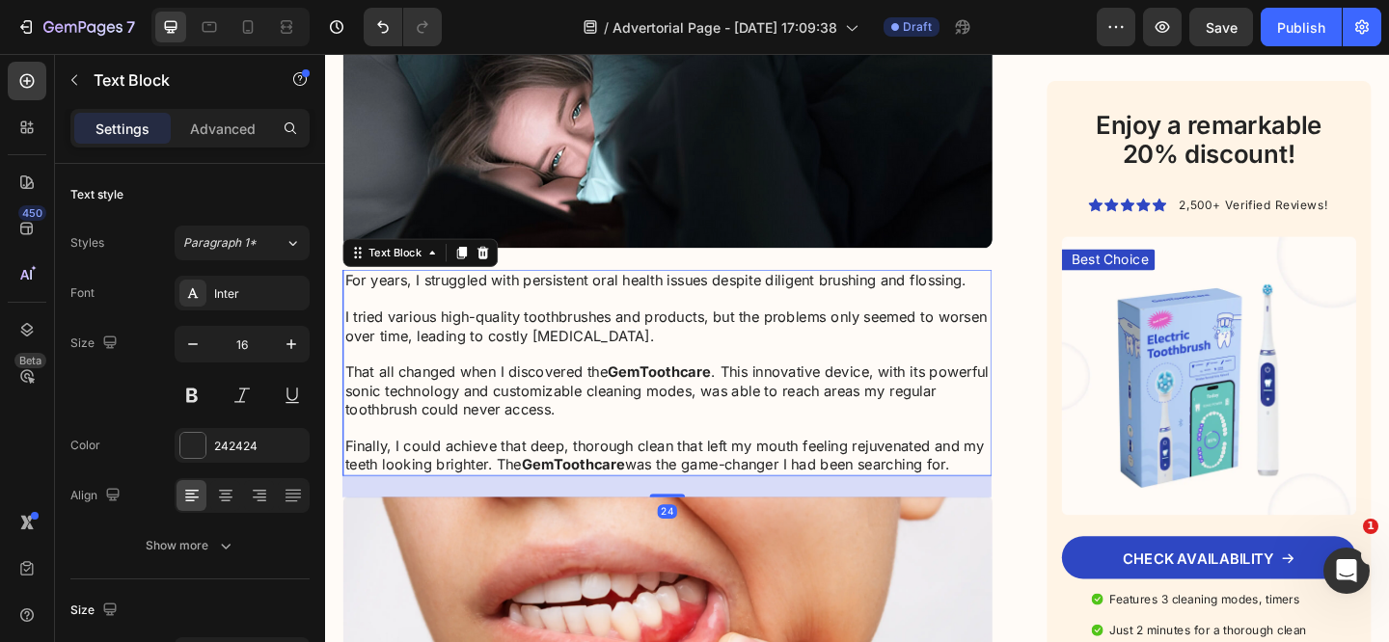
click at [388, 326] on p "For years, I struggled with persistent oral health issues despite diligent brus…" at bounding box center [697, 400] width 702 height 221
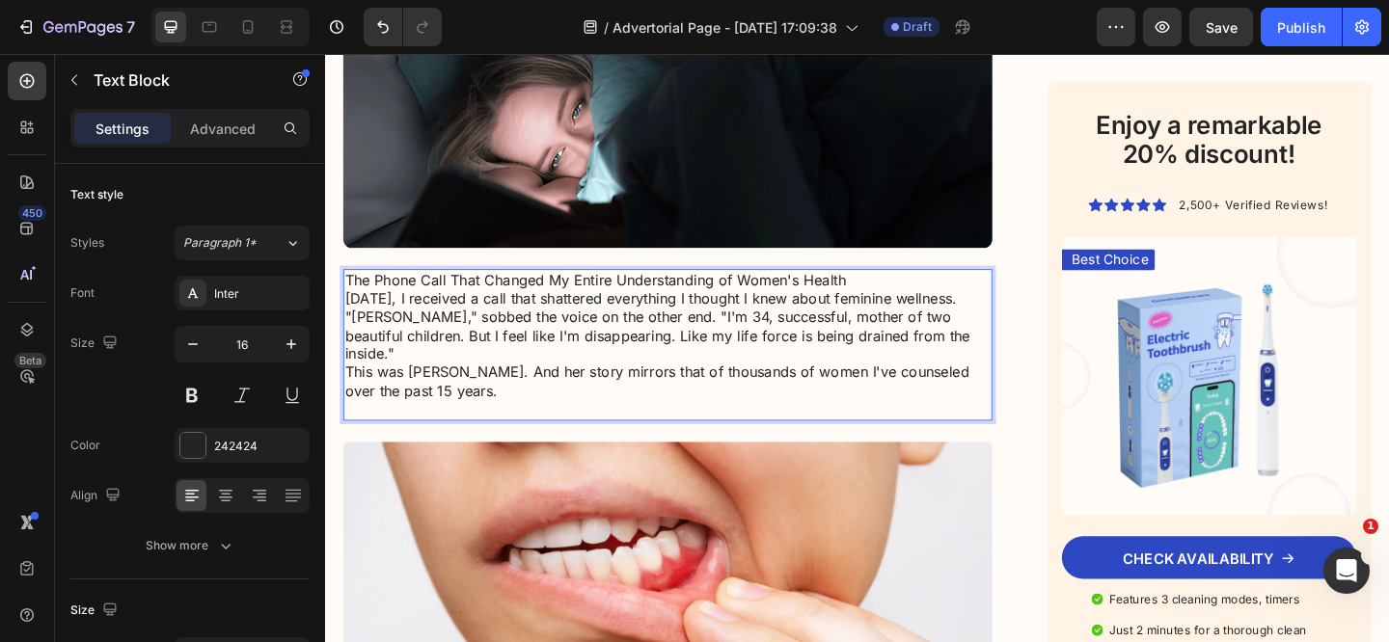
click at [911, 292] on p "The Phone Call That Changed My Entire Understanding of Women's Health Last Tues…" at bounding box center [697, 370] width 702 height 160
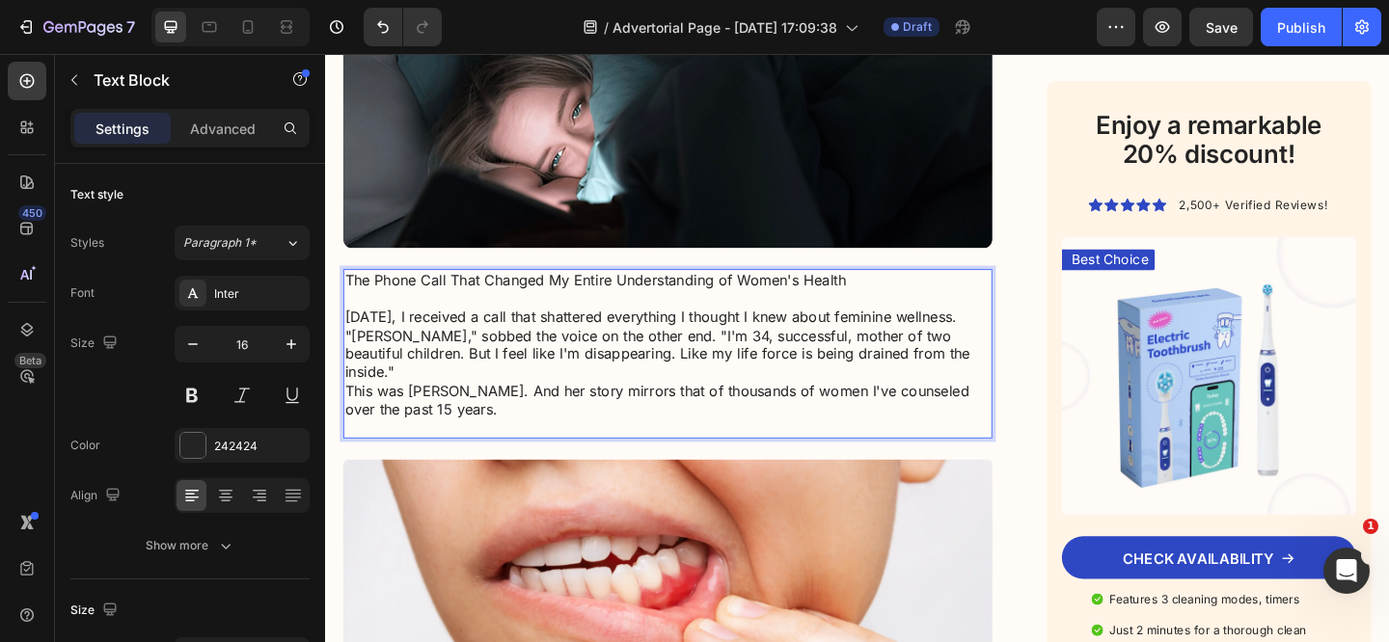
click at [729, 360] on p "⁠⁠⁠⁠⁠⁠⁠ Last Tuesday, I received a call that shattered everything I thought I k…" at bounding box center [697, 391] width 702 height 160
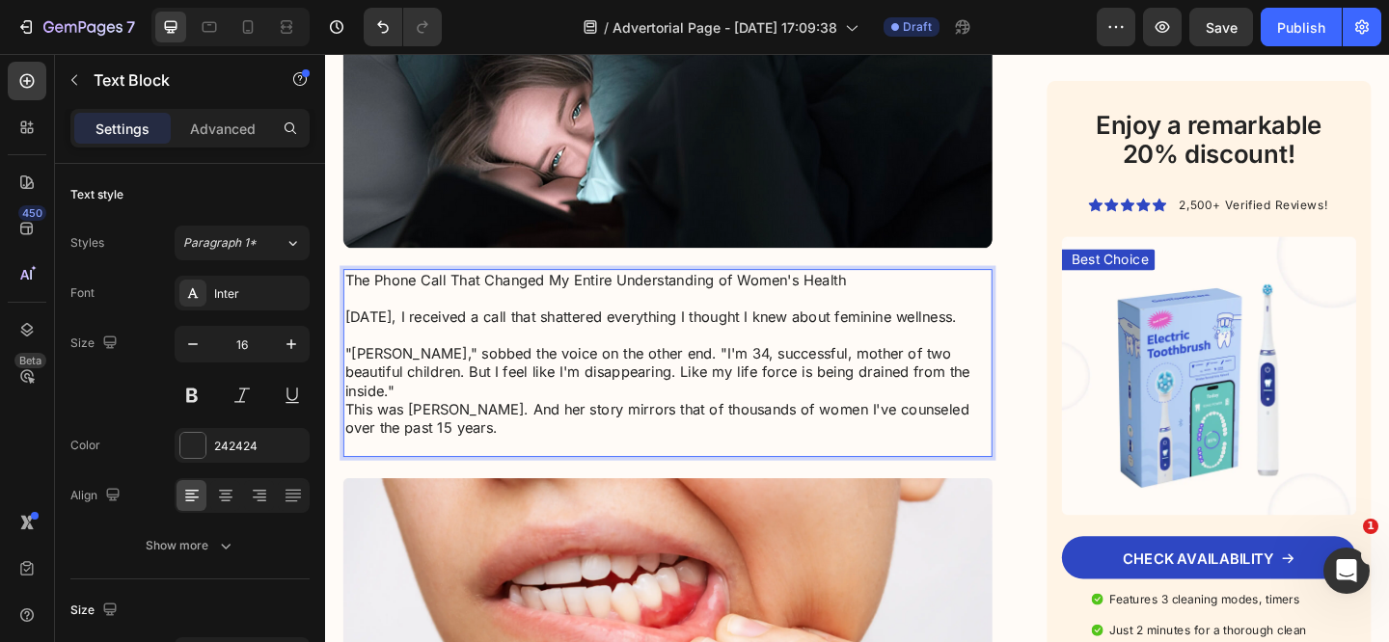
click at [1020, 414] on p "⁠⁠⁠⁠⁠⁠⁠ "Dr. Chen," sobbed the voice on the other end. "I'm 34, successful, mot…" at bounding box center [697, 421] width 702 height 141
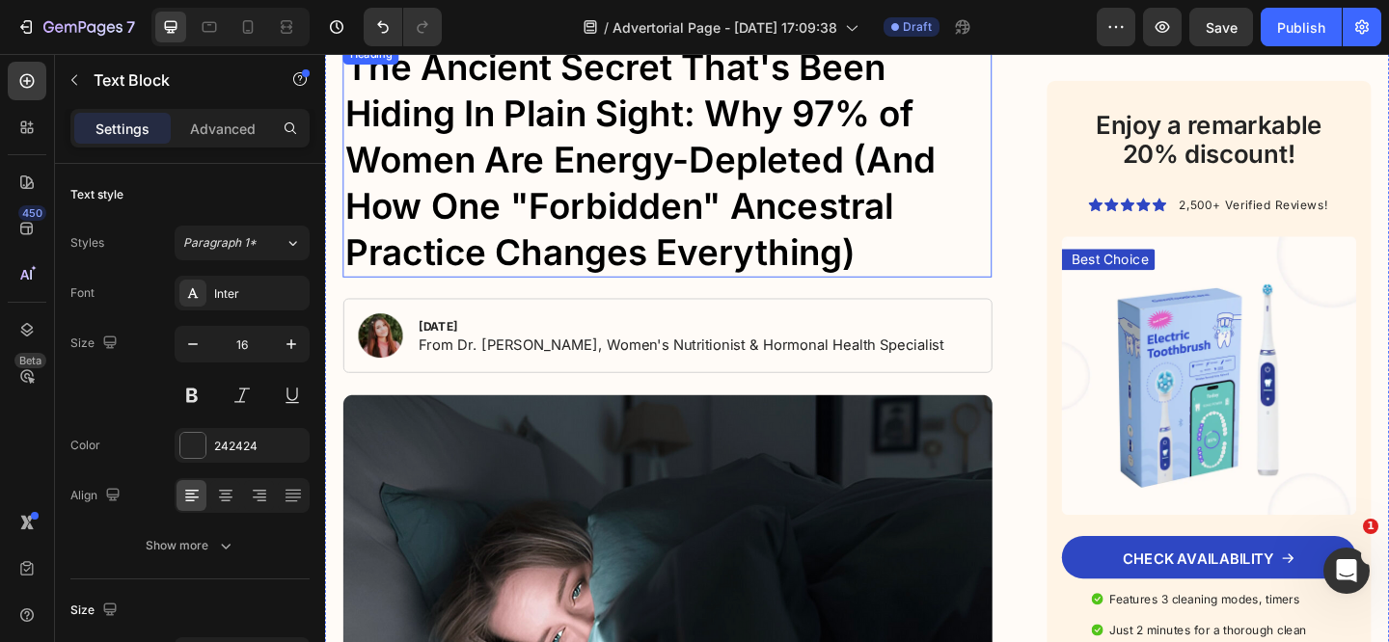
scroll to position [0, 0]
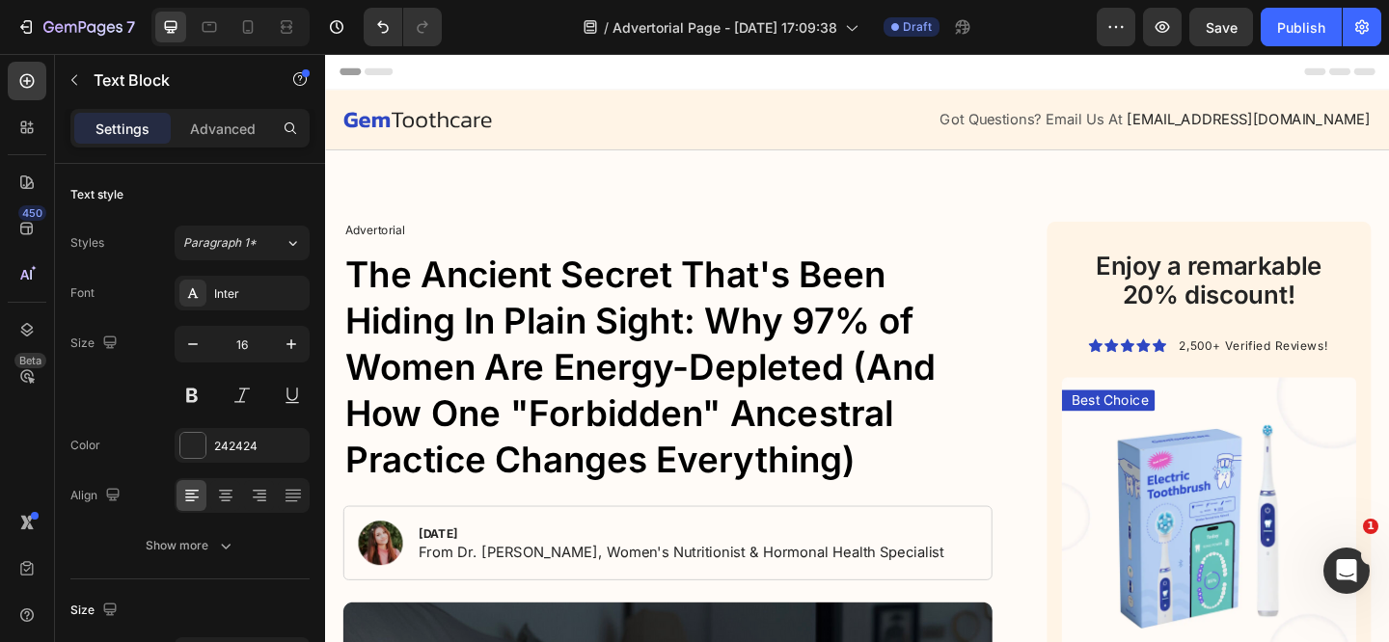
click at [645, 84] on div "Header" at bounding box center [903, 73] width 1126 height 39
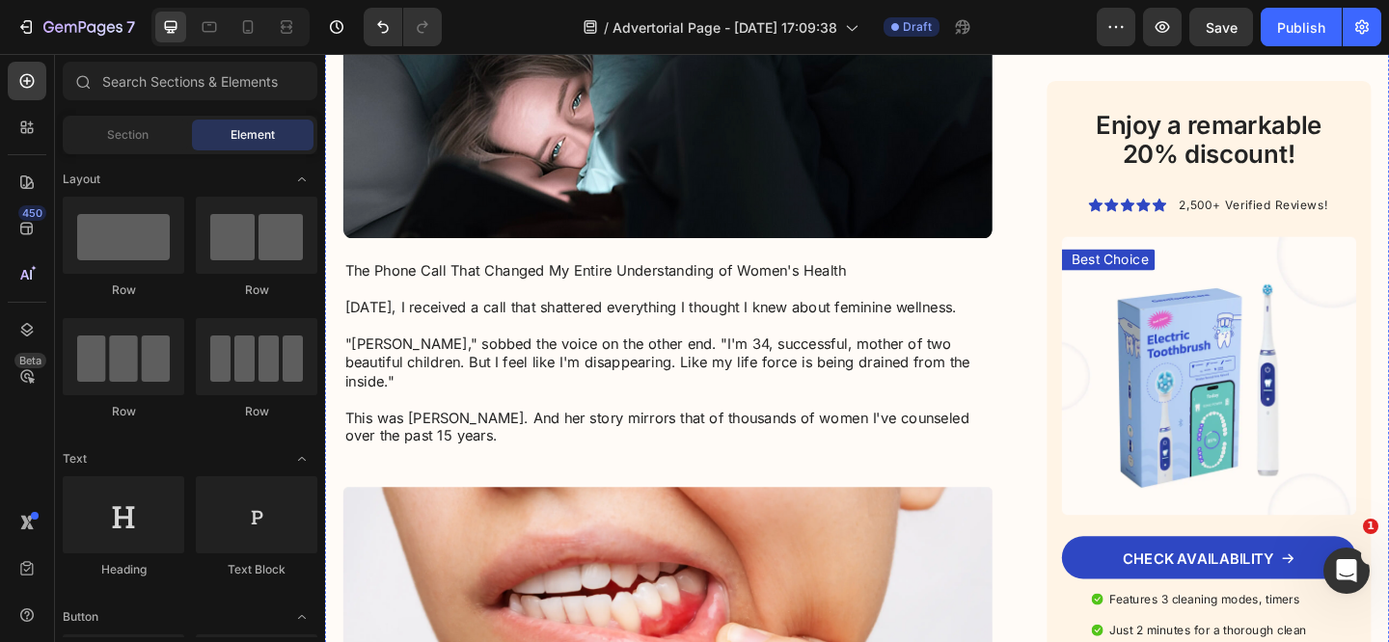
scroll to position [937, 0]
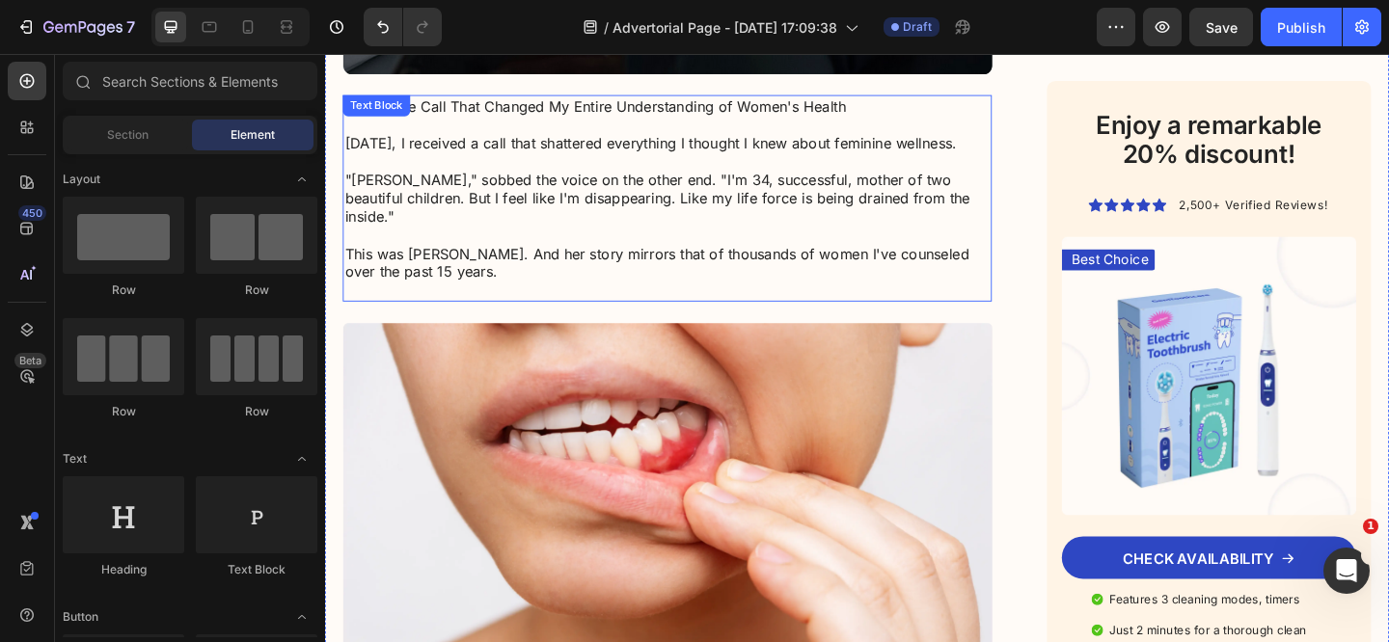
click at [643, 258] on p "This was Lisa. And her story mirrors that of thousands of women I've counseled …" at bounding box center [697, 282] width 702 height 80
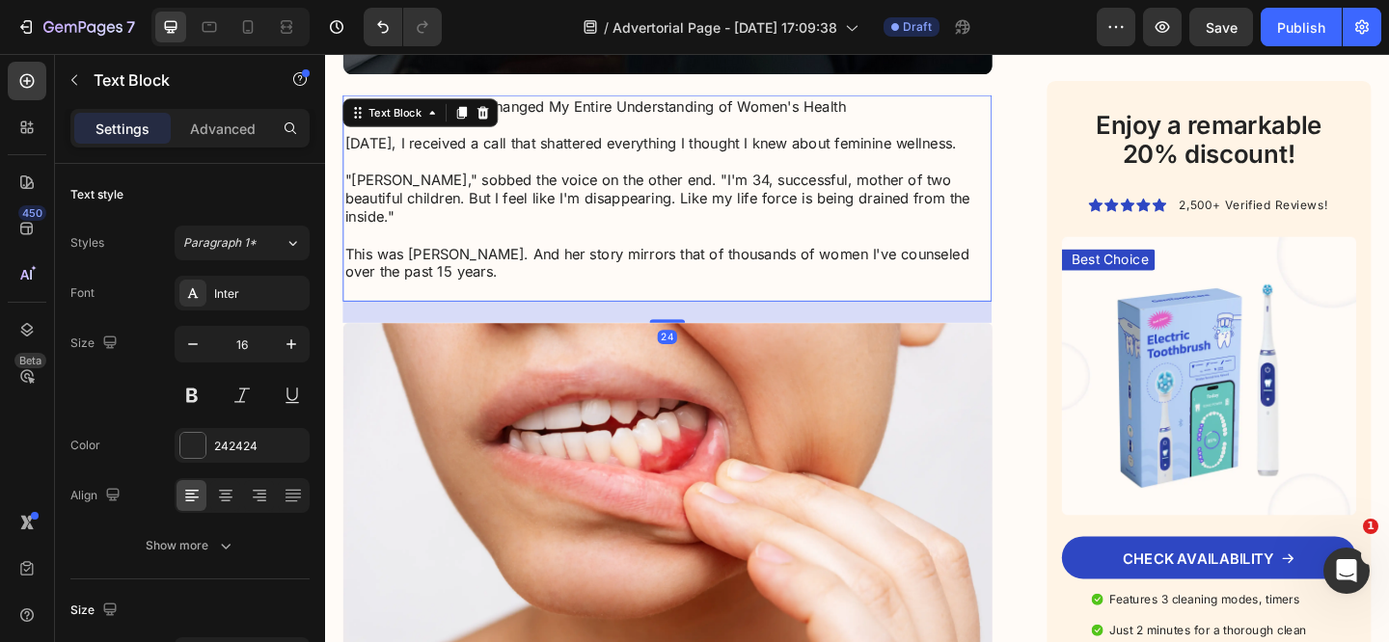
click at [643, 258] on p "This was Lisa. And her story mirrors that of thousands of women I've counseled …" at bounding box center [697, 282] width 702 height 80
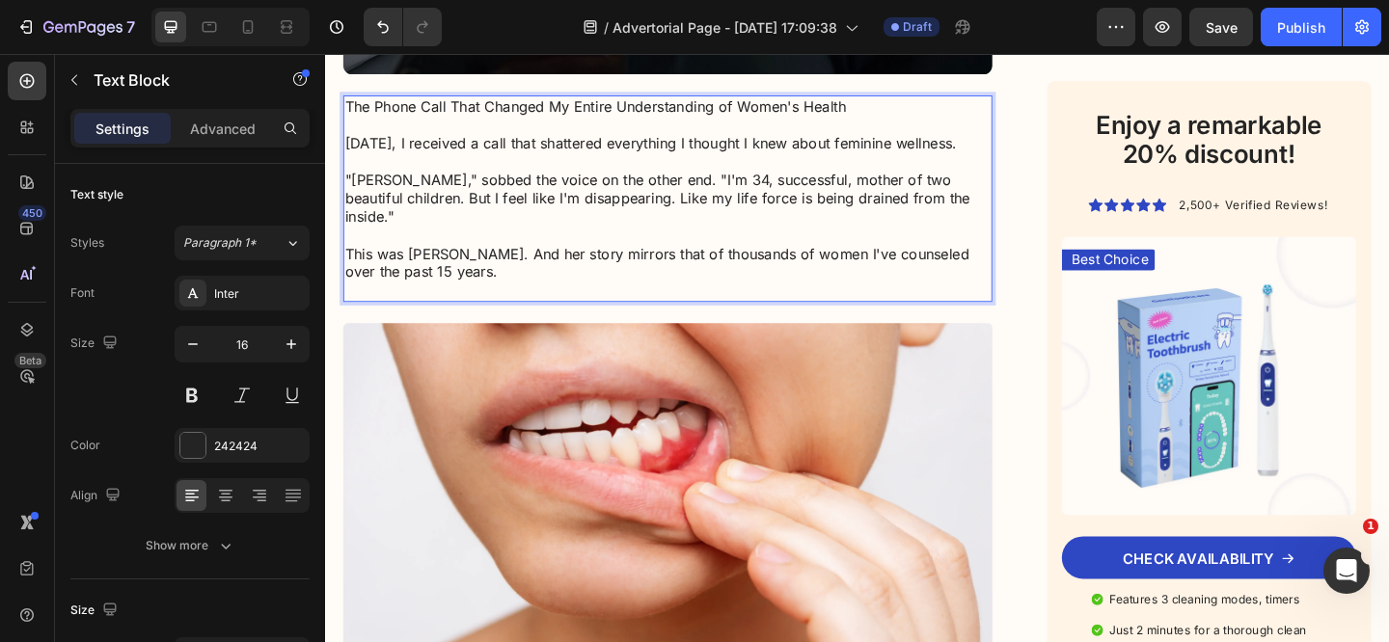
click at [717, 268] on p "This was Lisa. And her story mirrors that of thousands of women I've counseled …" at bounding box center [697, 282] width 702 height 80
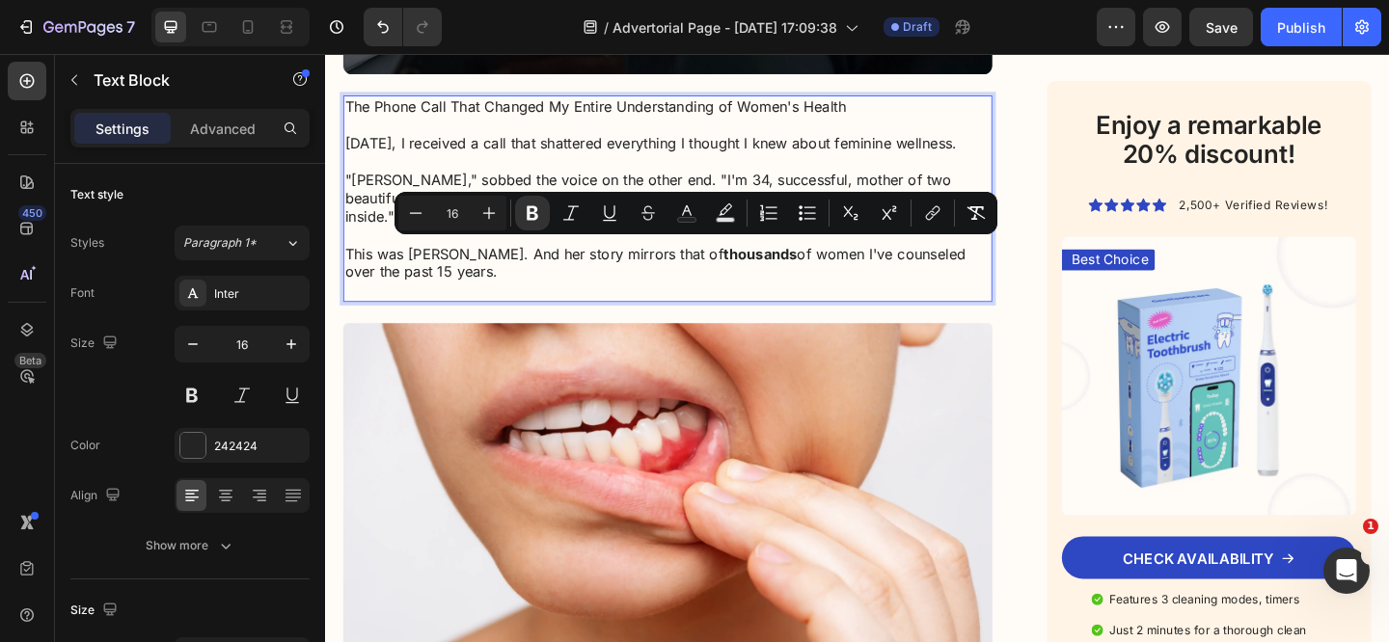
click at [651, 290] on p "This was Lisa. And her story mirrors that of thousands of women I've counseled …" at bounding box center [697, 282] width 702 height 80
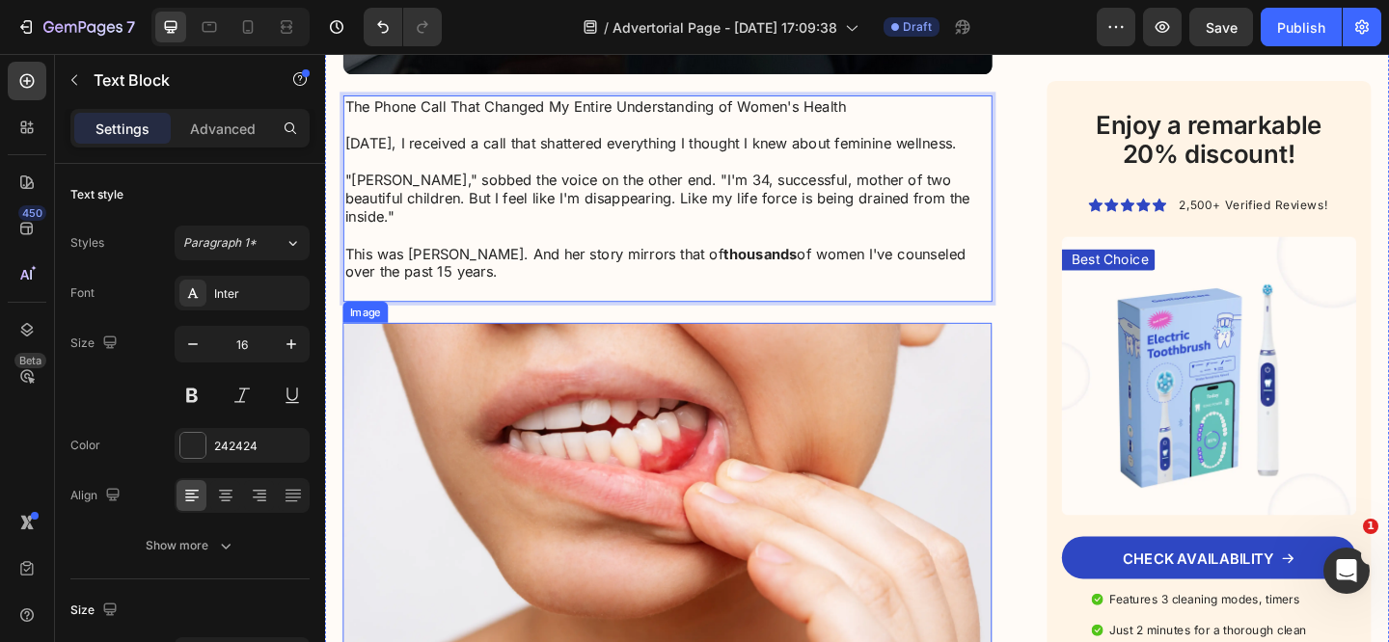
click at [534, 392] on img at bounding box center [697, 526] width 706 height 358
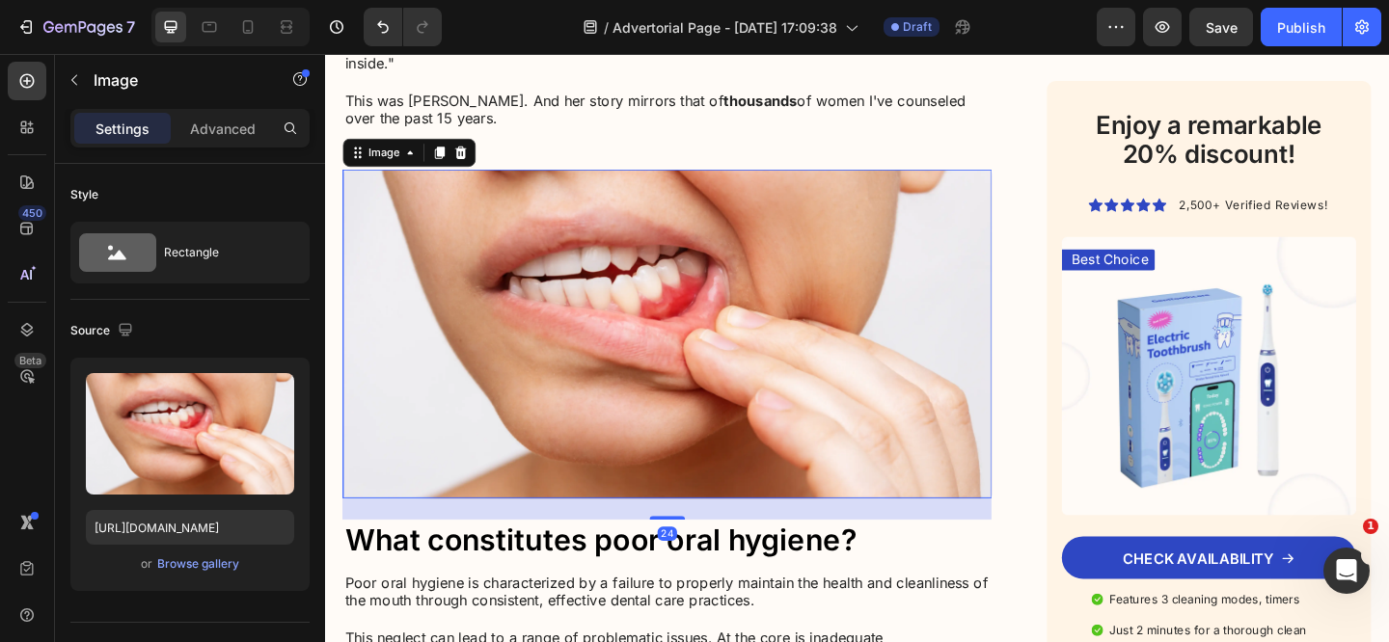
scroll to position [1233, 0]
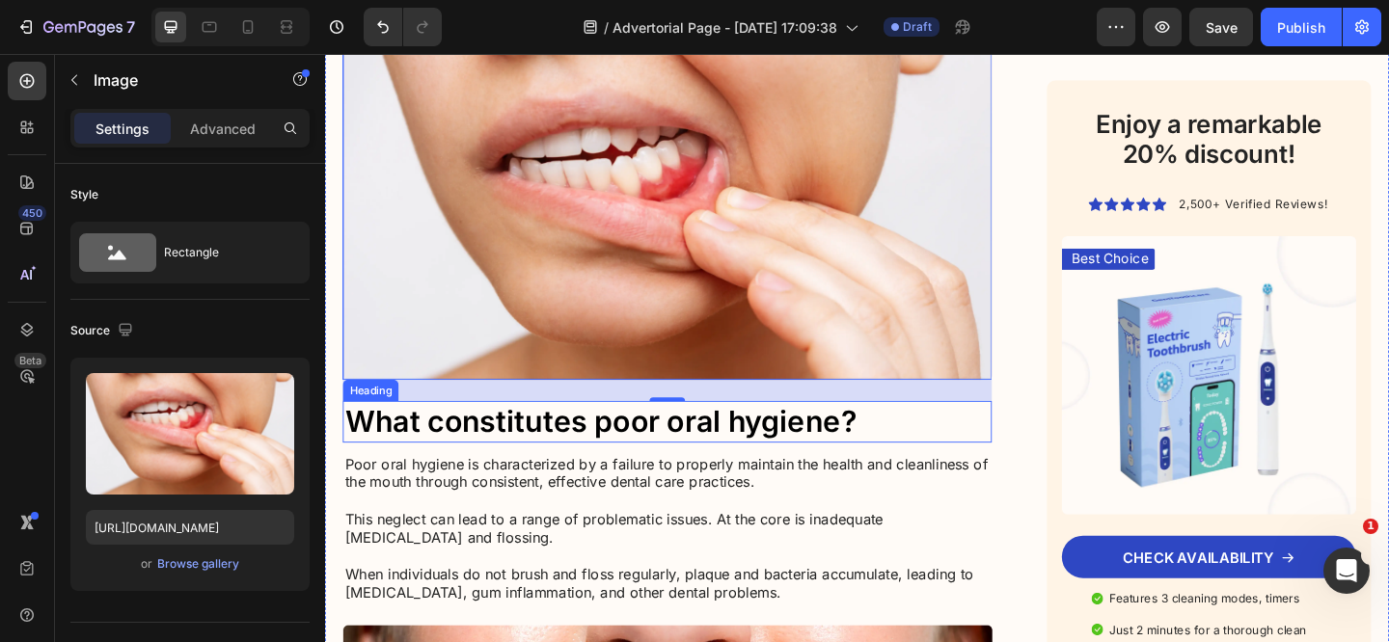
click at [490, 437] on h3 "What constitutes poor oral hygiene?" at bounding box center [697, 454] width 706 height 45
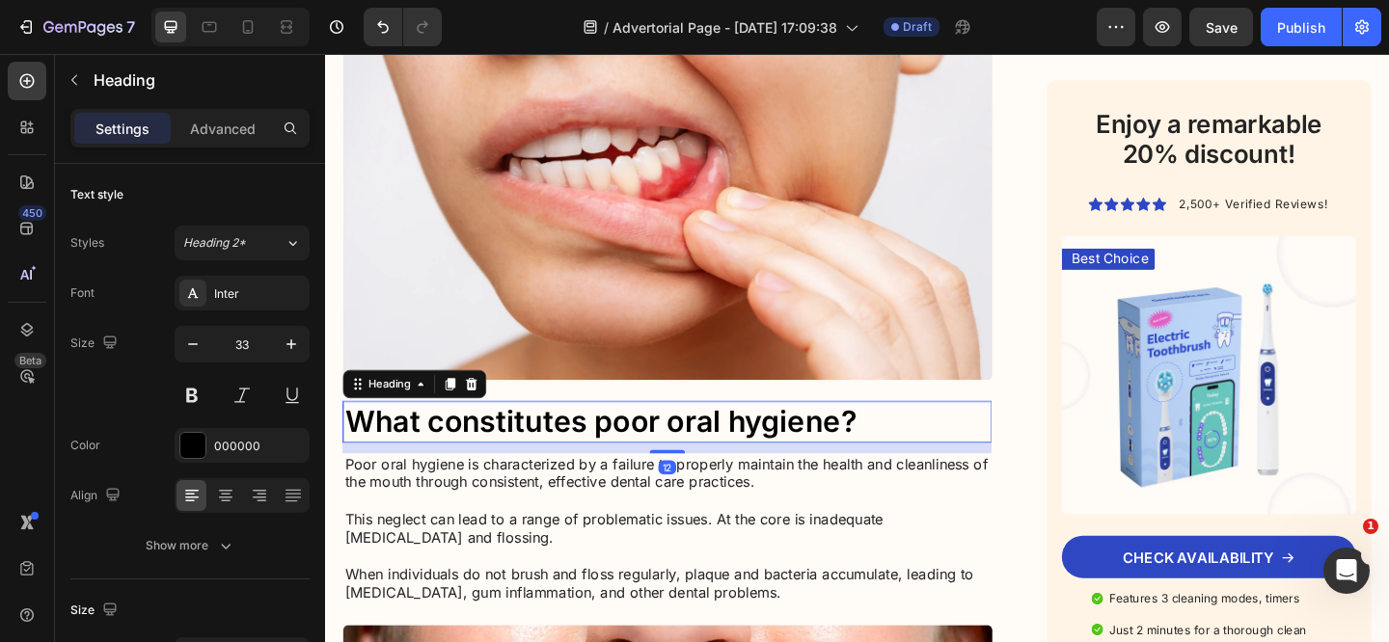
click at [491, 437] on h3 "What constitutes poor oral hygiene?" at bounding box center [697, 454] width 706 height 45
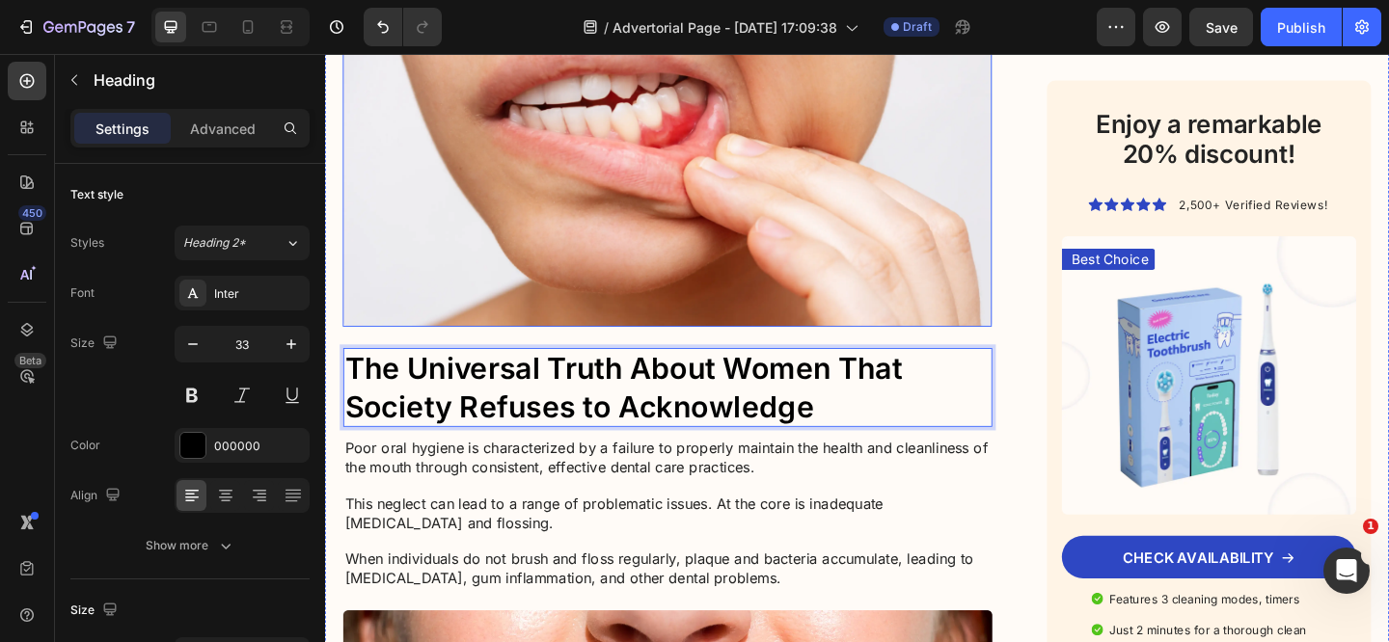
scroll to position [1394, 0]
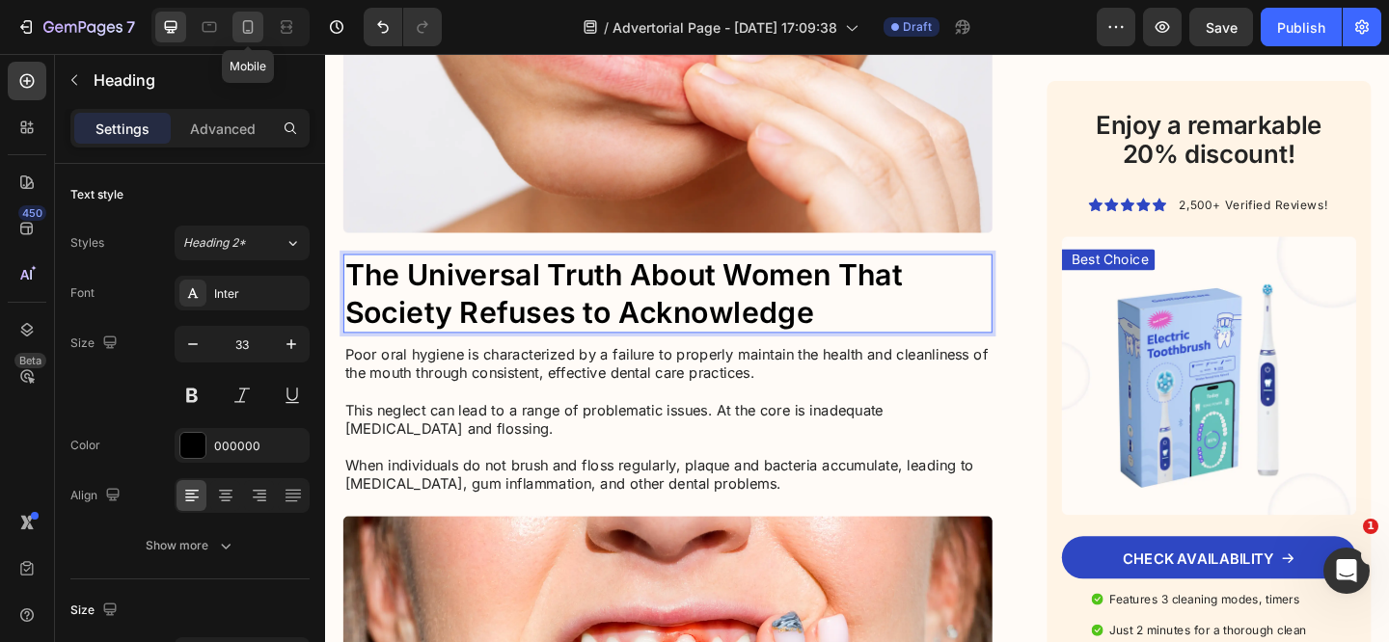
click at [239, 32] on icon at bounding box center [247, 26] width 19 height 19
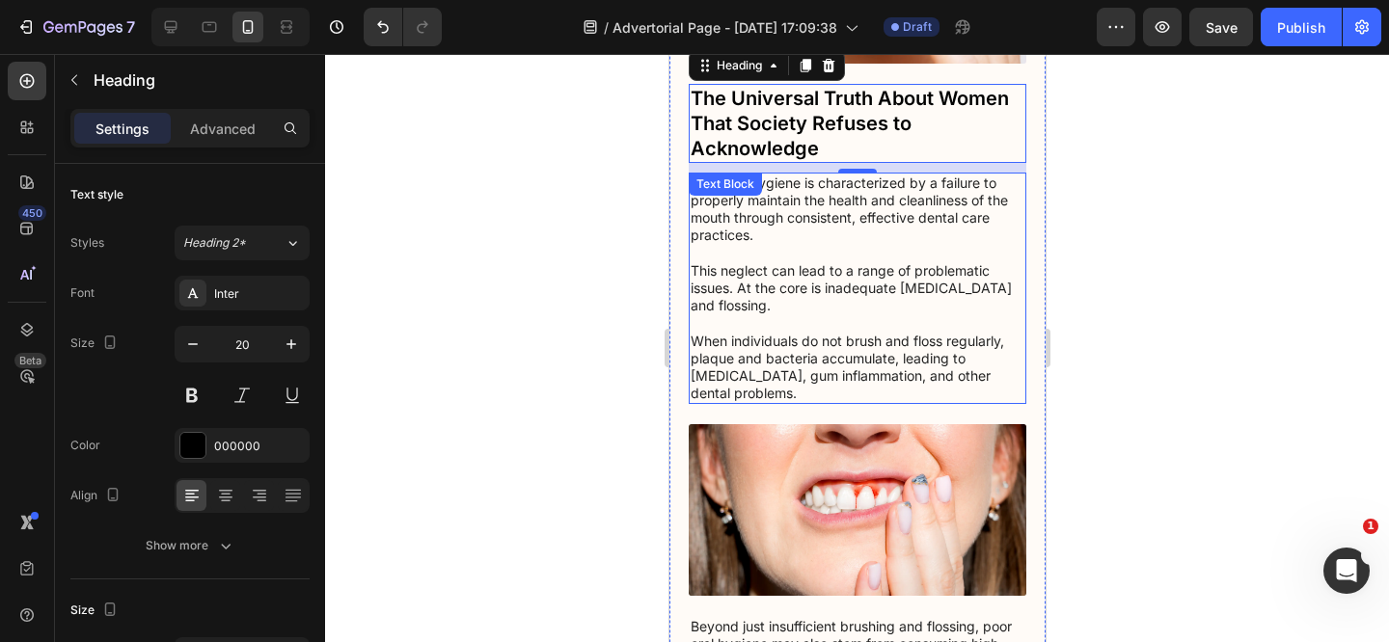
scroll to position [1178, 0]
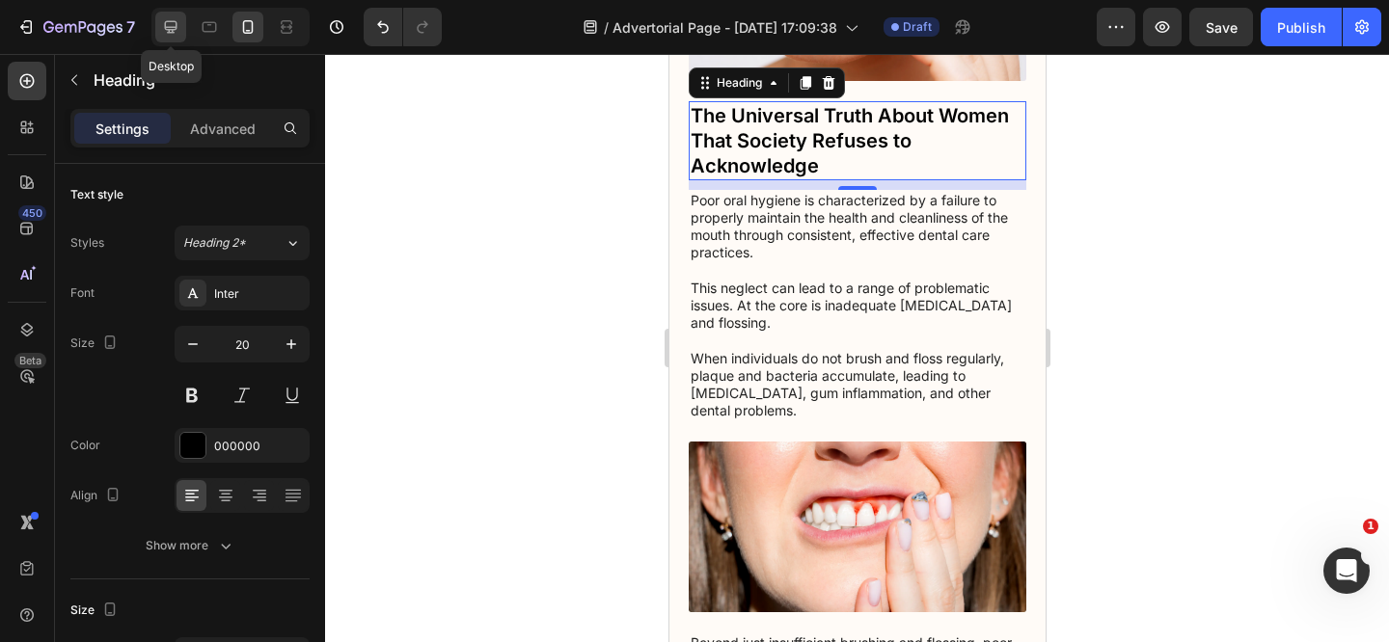
click at [183, 27] on div at bounding box center [170, 27] width 31 height 31
type input "33"
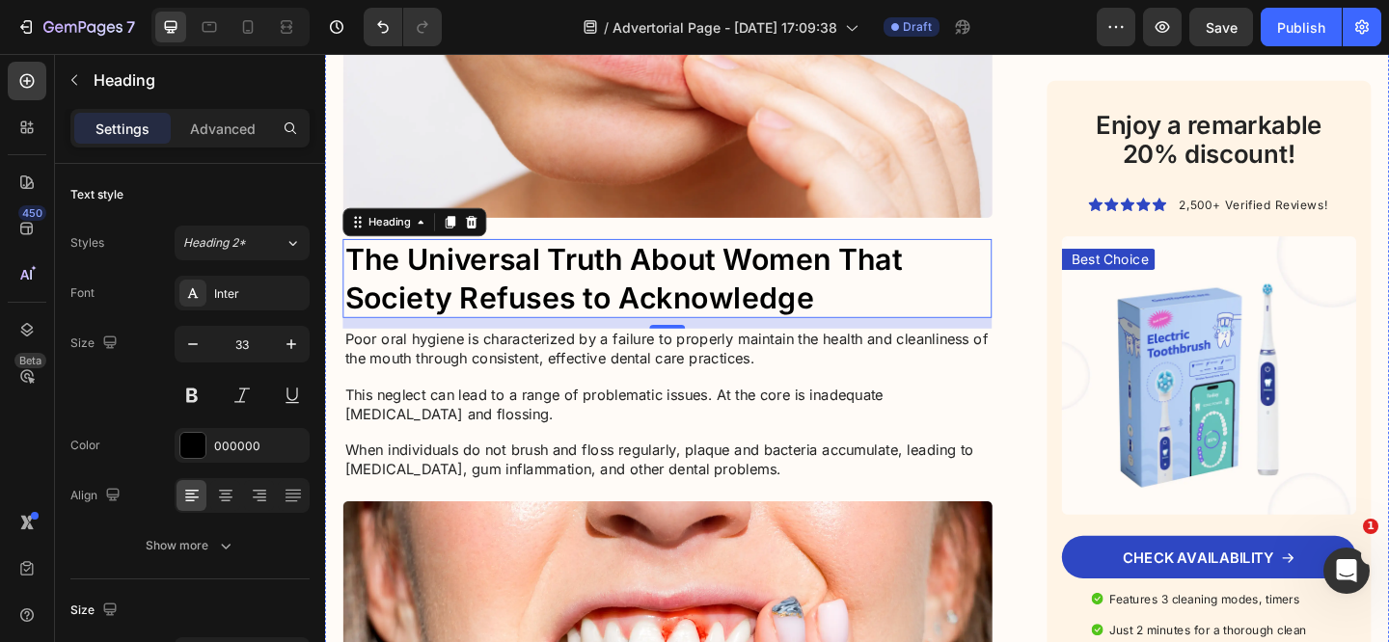
scroll to position [1449, 0]
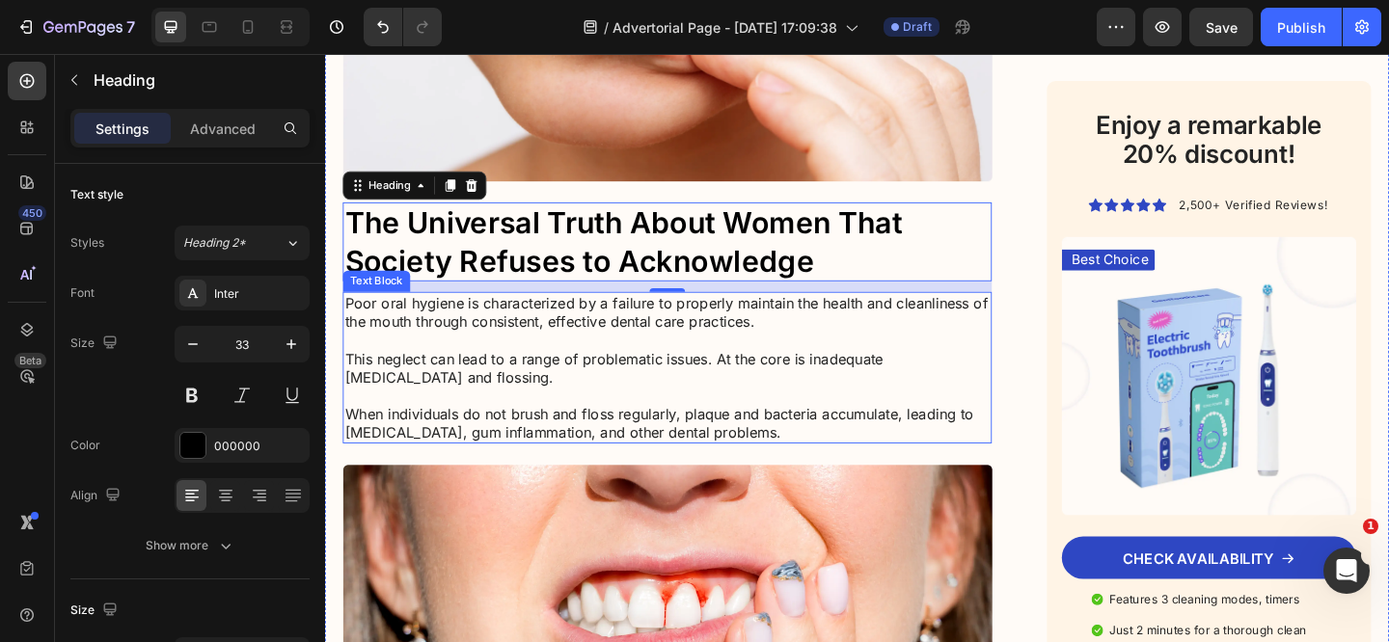
click at [594, 353] on p "Poor oral hygiene is characterized by a failure to properly maintain the health…" at bounding box center [697, 395] width 702 height 160
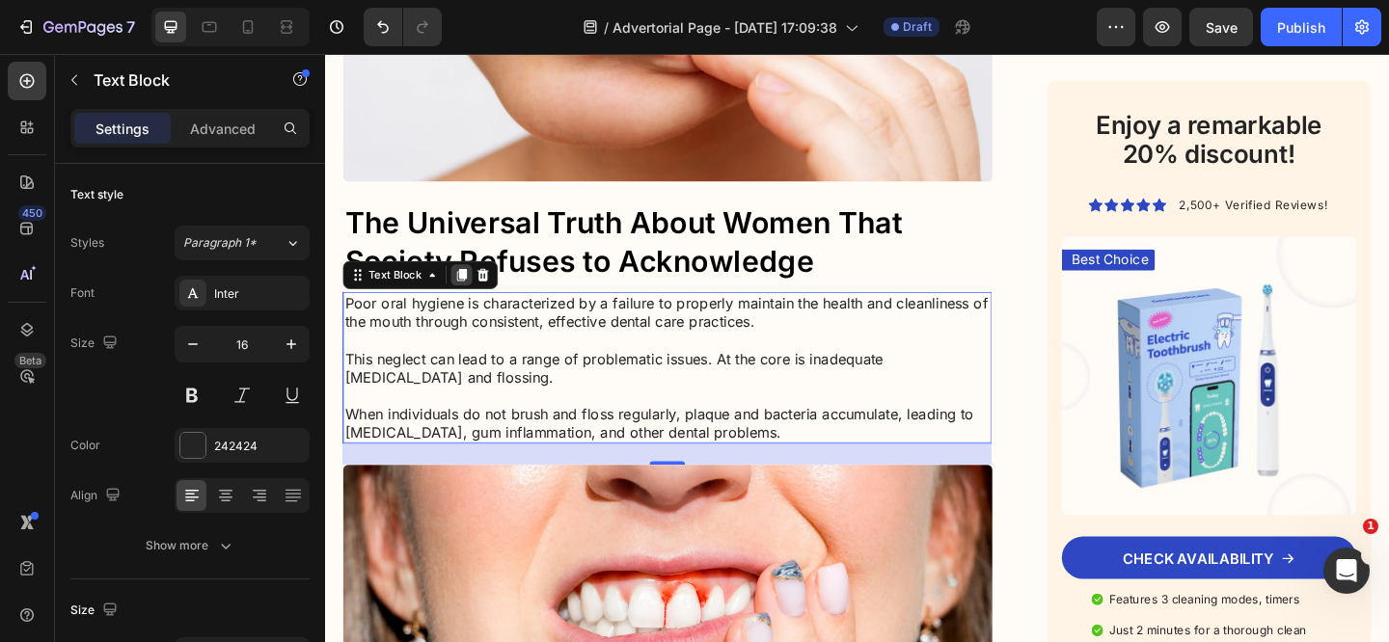
click at [474, 290] on icon at bounding box center [473, 294] width 15 height 15
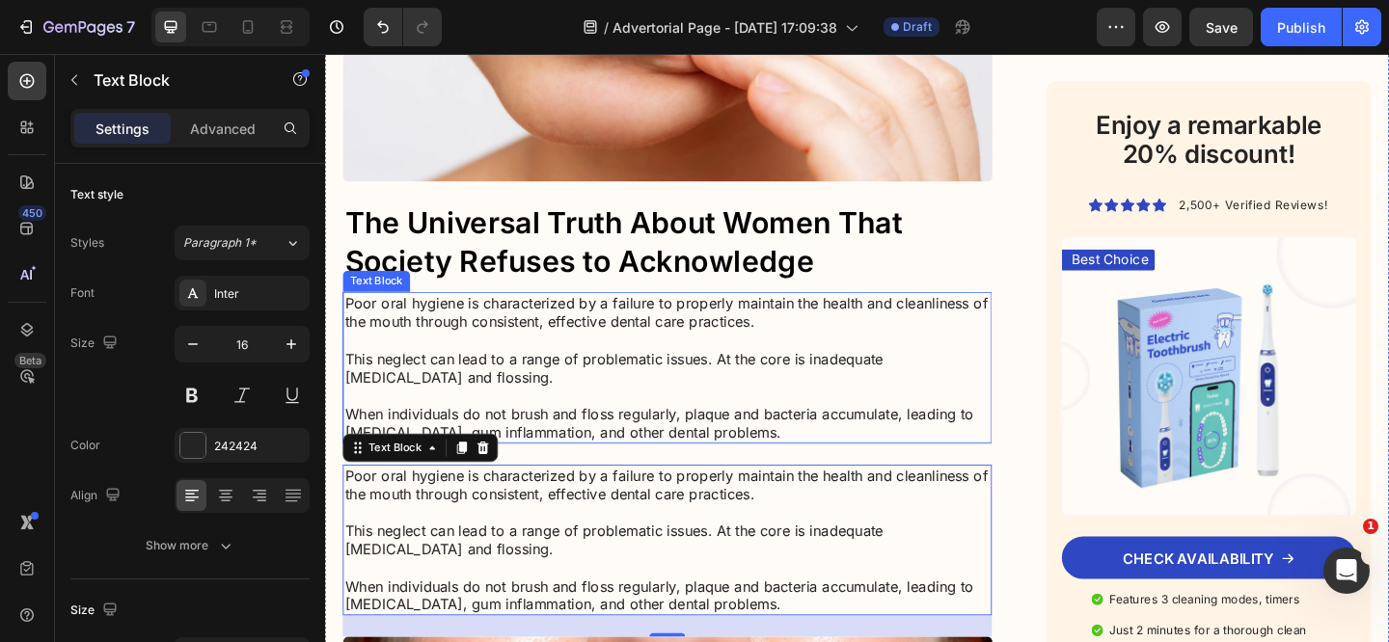
click at [510, 374] on p "Poor oral hygiene is characterized by a failure to properly maintain the health…" at bounding box center [697, 395] width 702 height 160
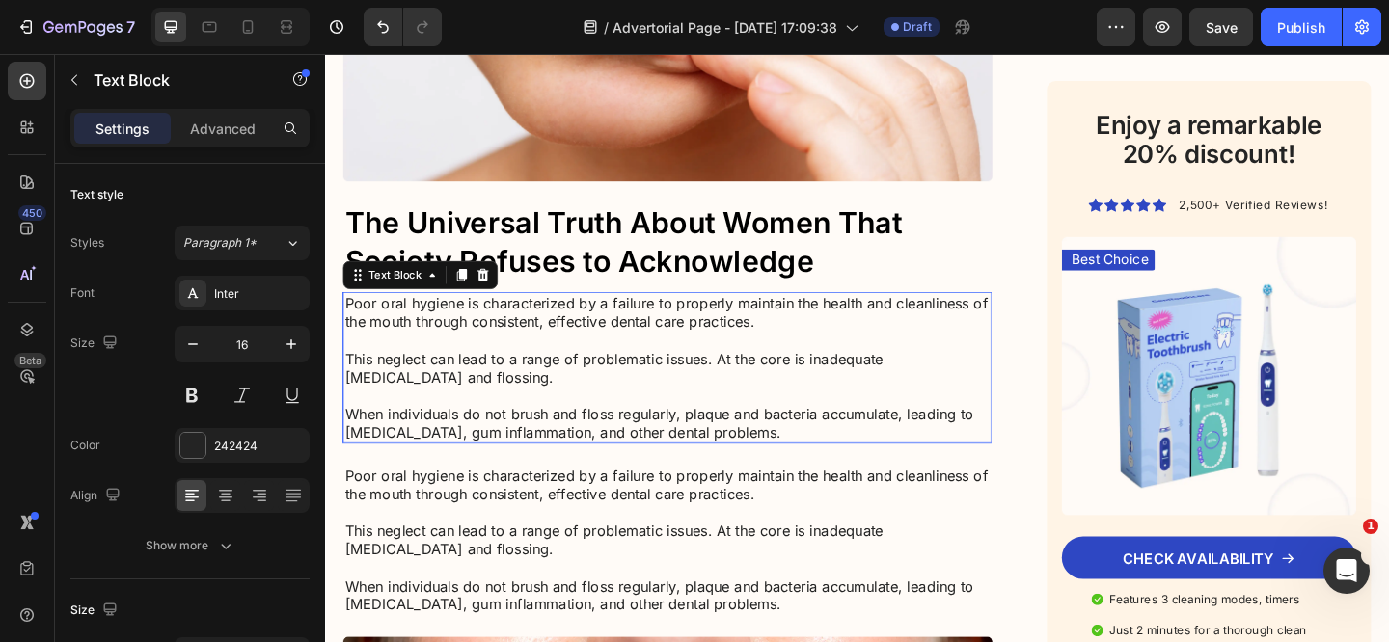
click at [510, 374] on p "Poor oral hygiene is characterized by a failure to properly maintain the health…" at bounding box center [697, 395] width 702 height 160
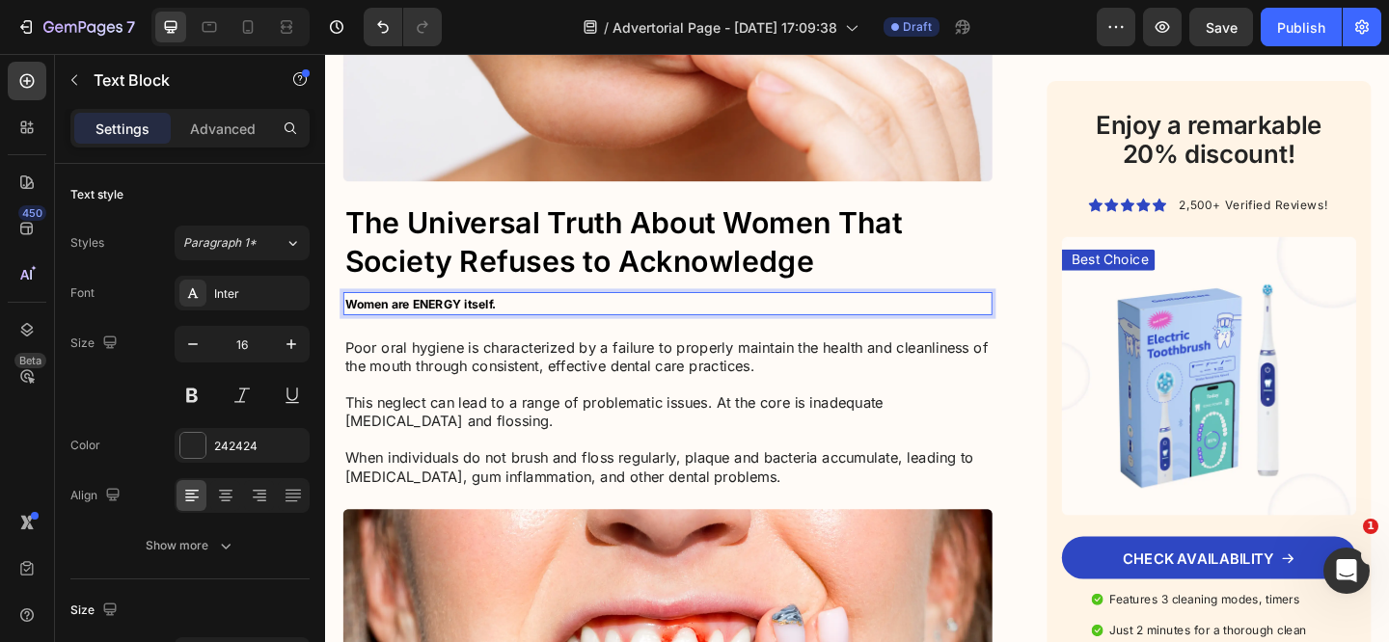
click at [521, 315] on p "Women are ENERGY itself." at bounding box center [697, 325] width 702 height 21
click at [494, 318] on strong "Women are ENERGY itself." at bounding box center [428, 325] width 164 height 15
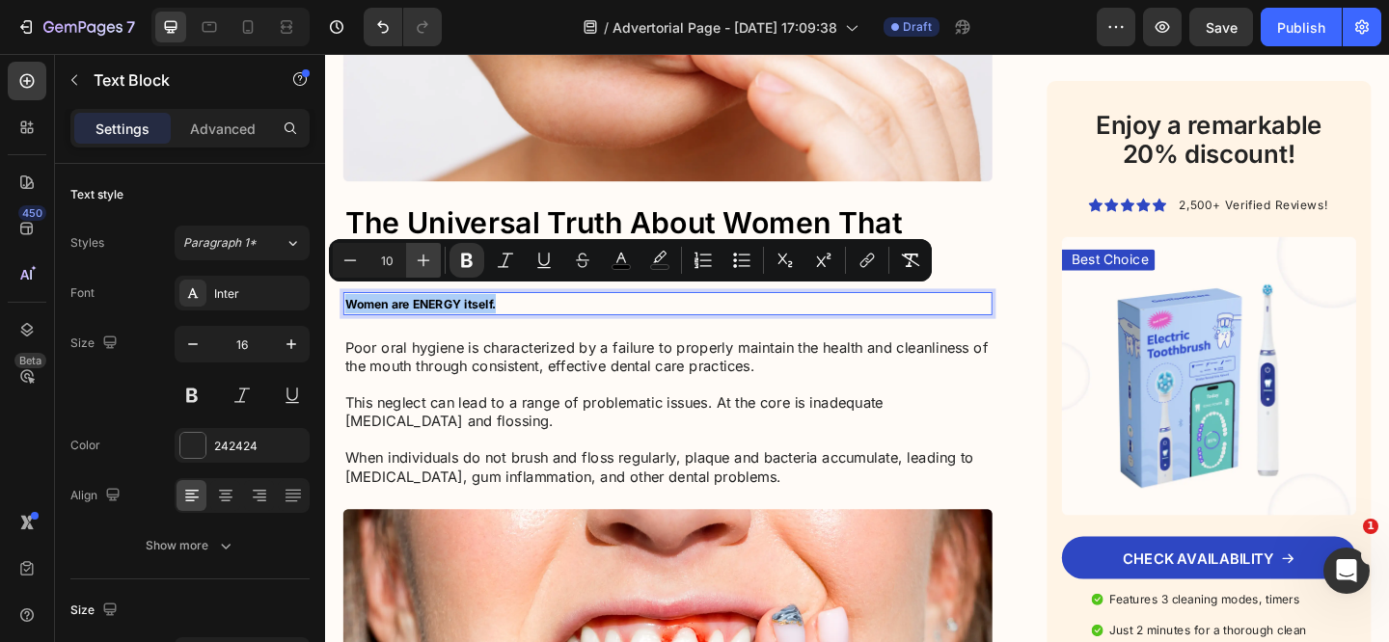
click at [426, 265] on icon "Editor contextual toolbar" at bounding box center [423, 260] width 19 height 19
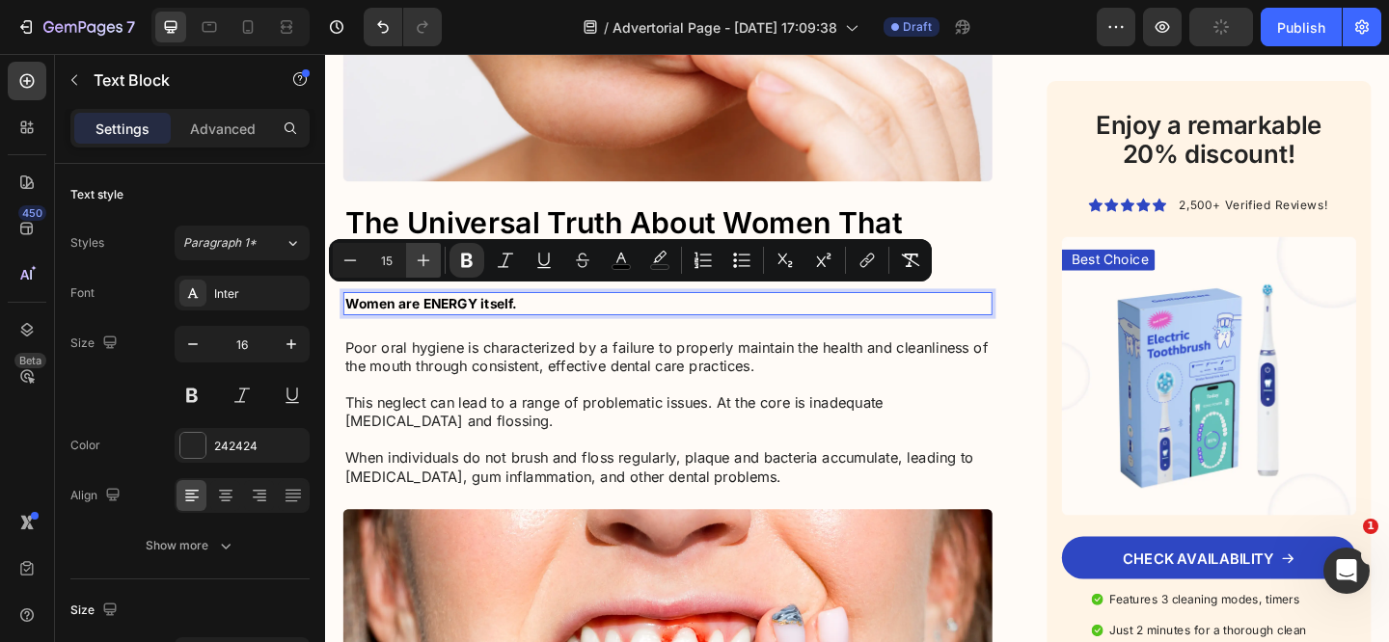
click at [426, 265] on icon "Editor contextual toolbar" at bounding box center [423, 260] width 19 height 19
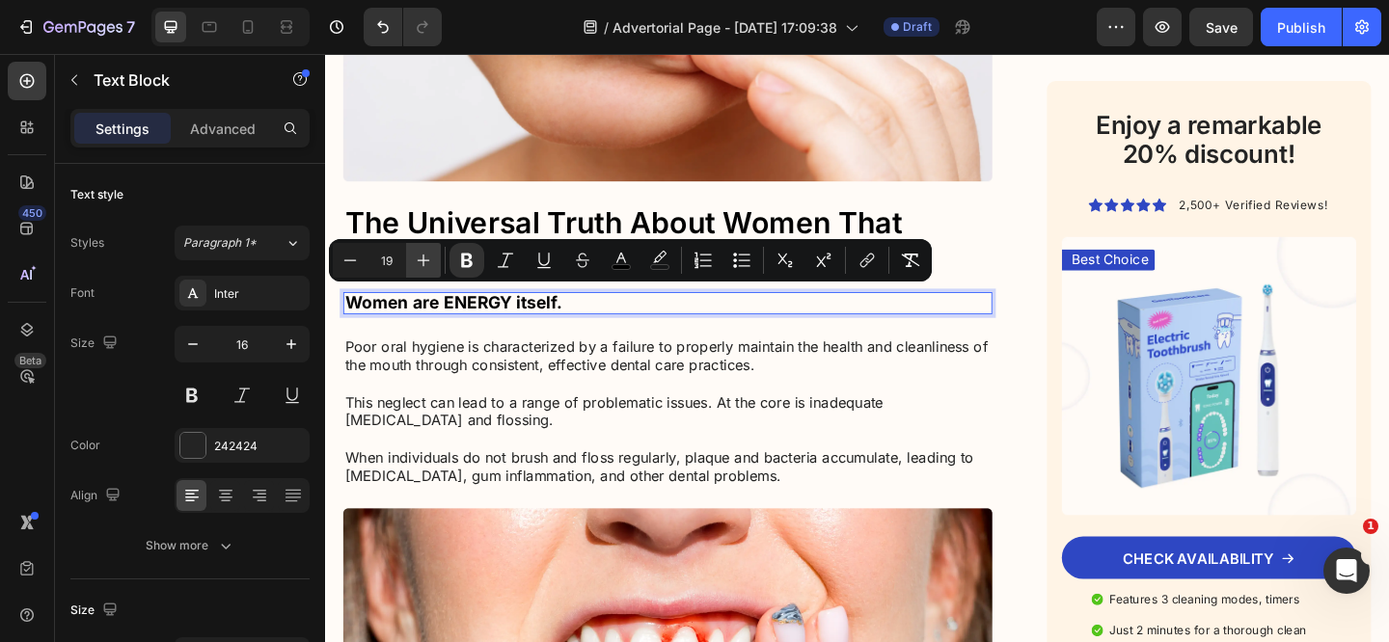
type input "20"
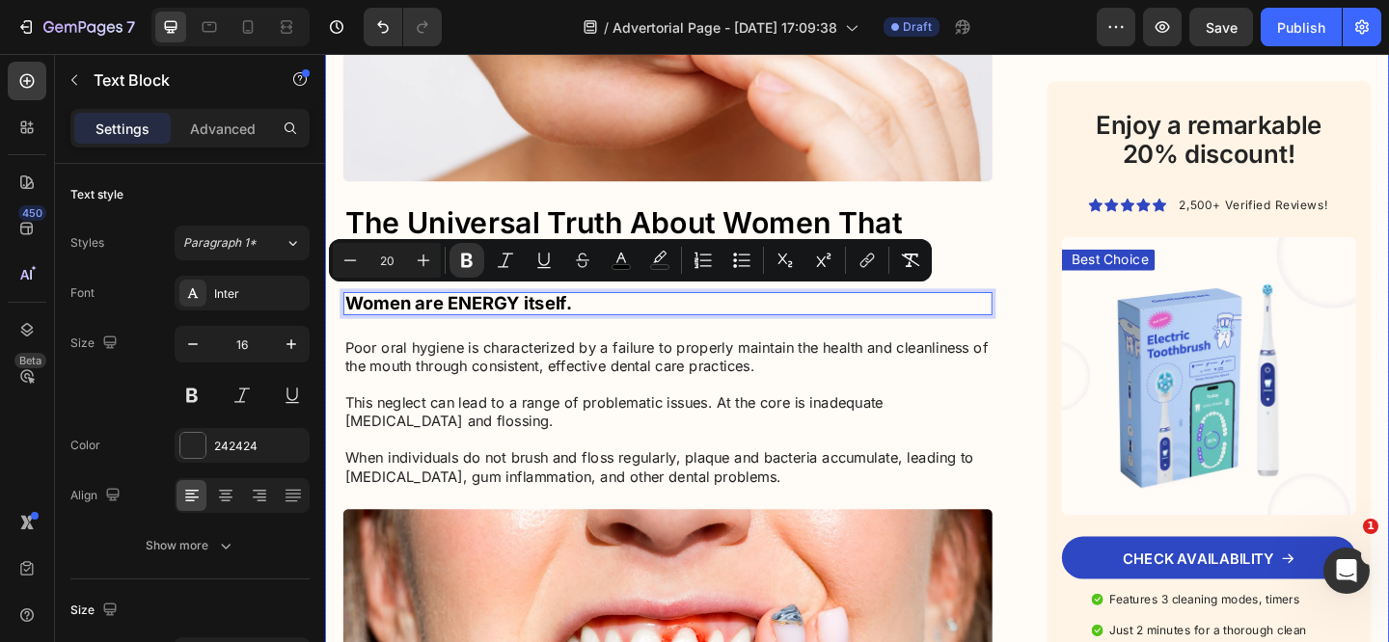
click at [583, 400] on p "Poor oral hygiene is characterized by a failure to properly maintain the health…" at bounding box center [697, 444] width 702 height 160
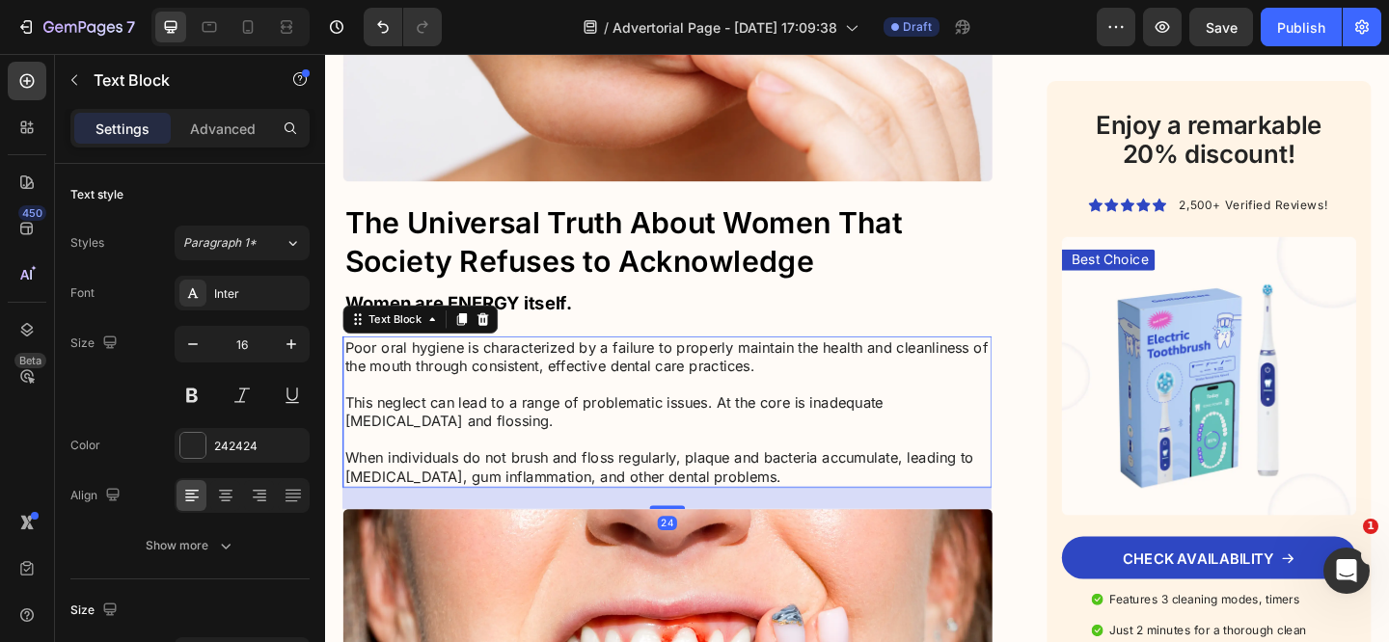
click at [648, 394] on p "Poor oral hygiene is characterized by a failure to properly maintain the health…" at bounding box center [697, 444] width 702 height 160
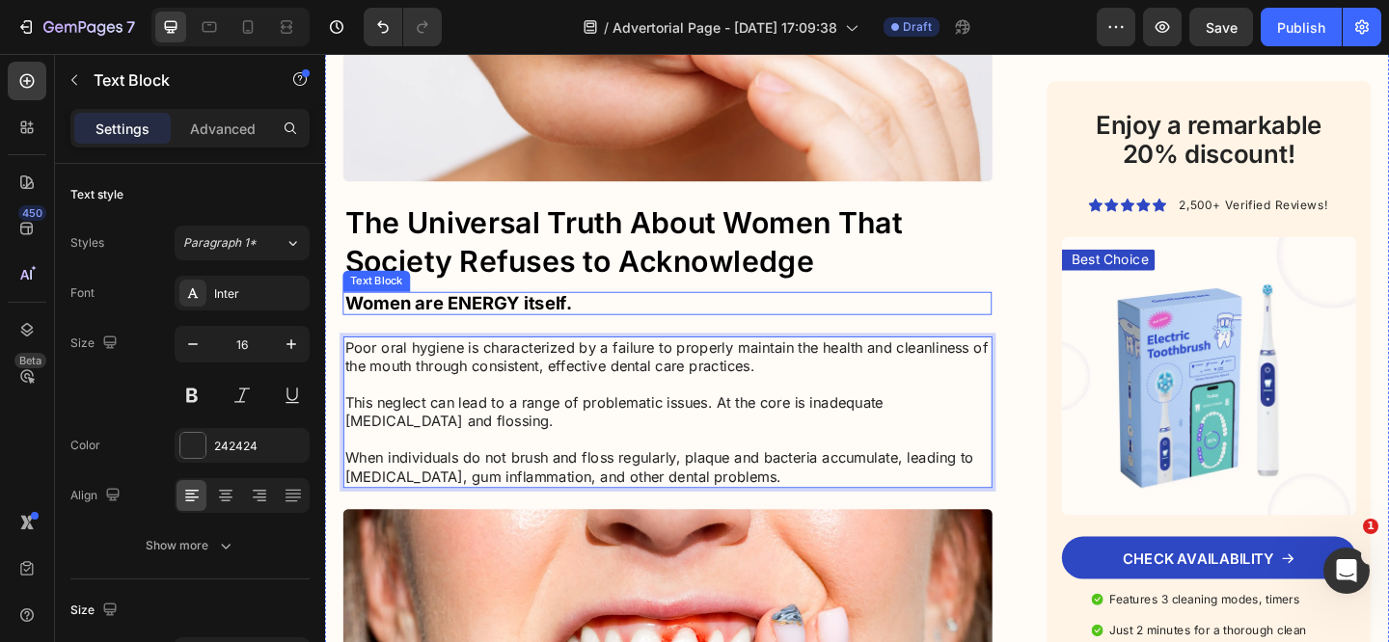
click at [512, 316] on strong "Women are ENERGY itself." at bounding box center [469, 324] width 247 height 23
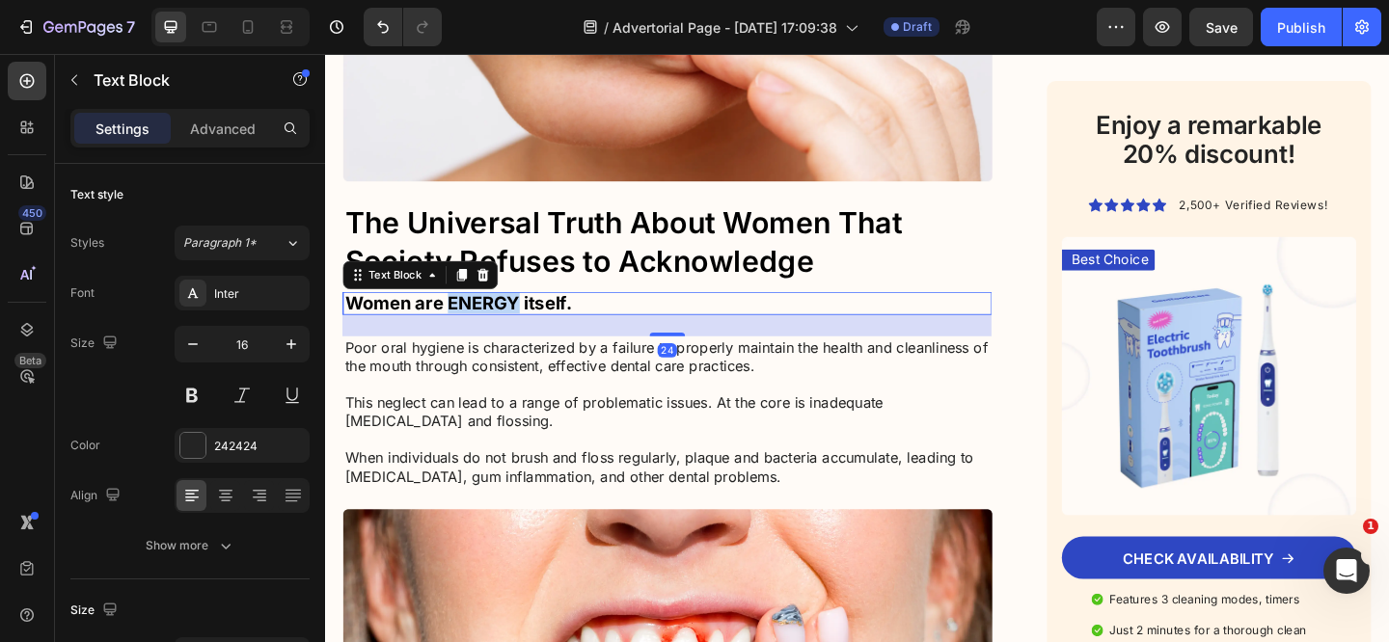
click at [512, 316] on strong "Women are ENERGY itself." at bounding box center [469, 324] width 247 height 23
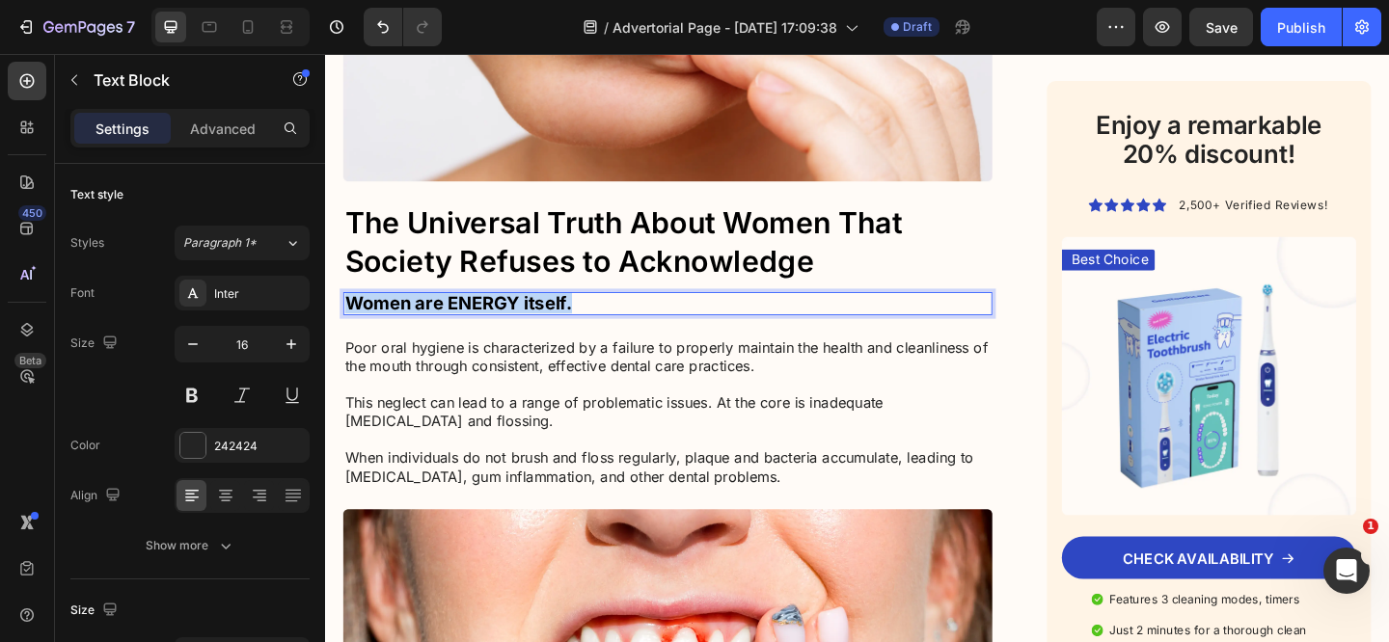
click at [512, 316] on strong "Women are ENERGY itself." at bounding box center [469, 324] width 247 height 23
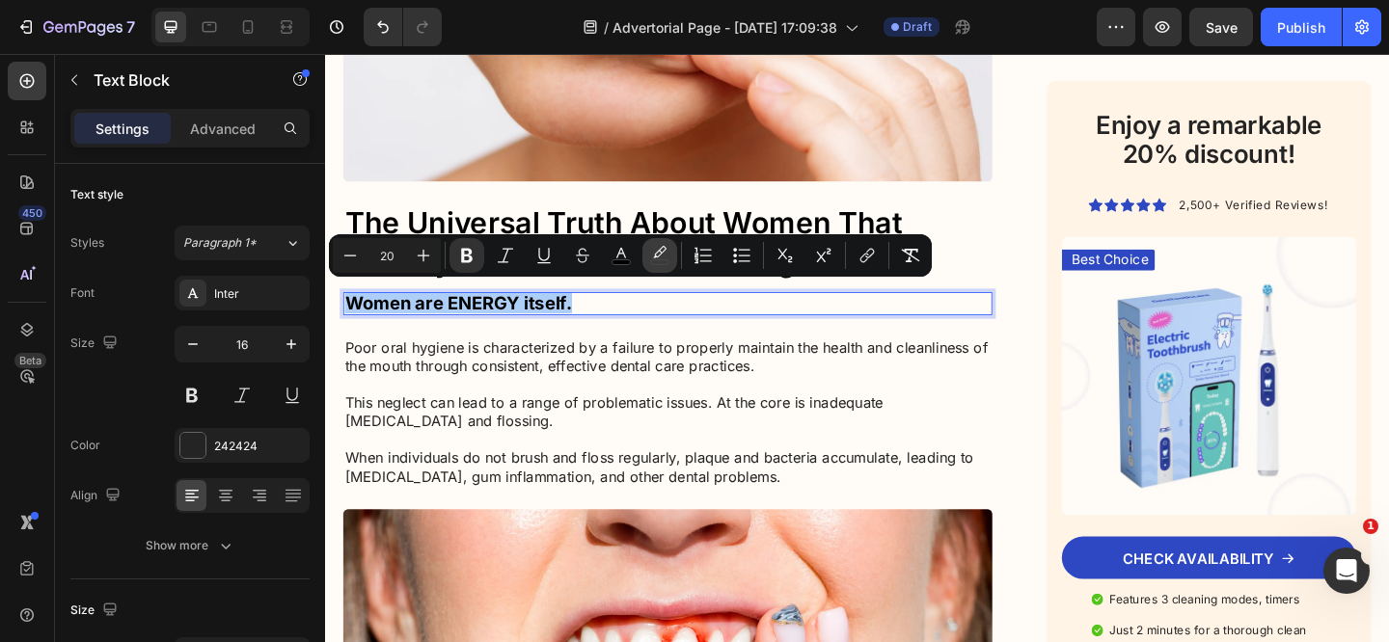
click at [658, 257] on icon "Editor contextual toolbar" at bounding box center [659, 255] width 19 height 19
type input "000000"
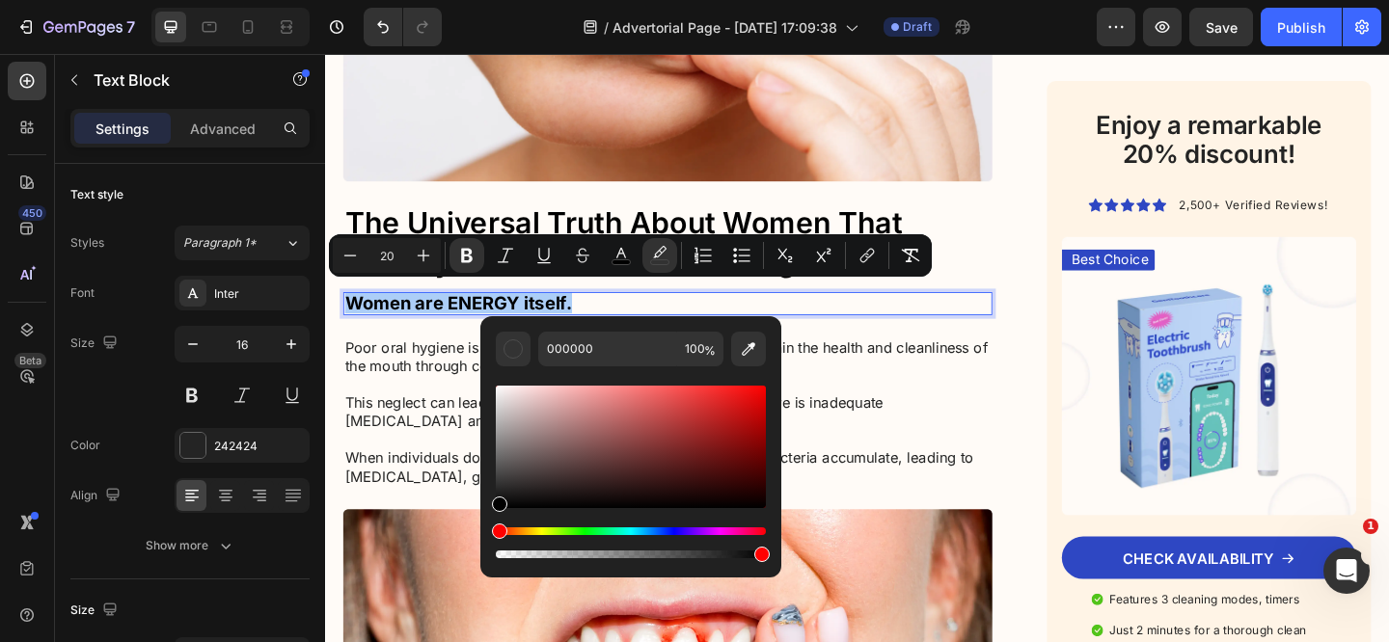
drag, startPoint x: 502, startPoint y: 500, endPoint x: 491, endPoint y: 521, distance: 24.2
click at [491, 521] on div "000000 100 %" at bounding box center [630, 439] width 301 height 246
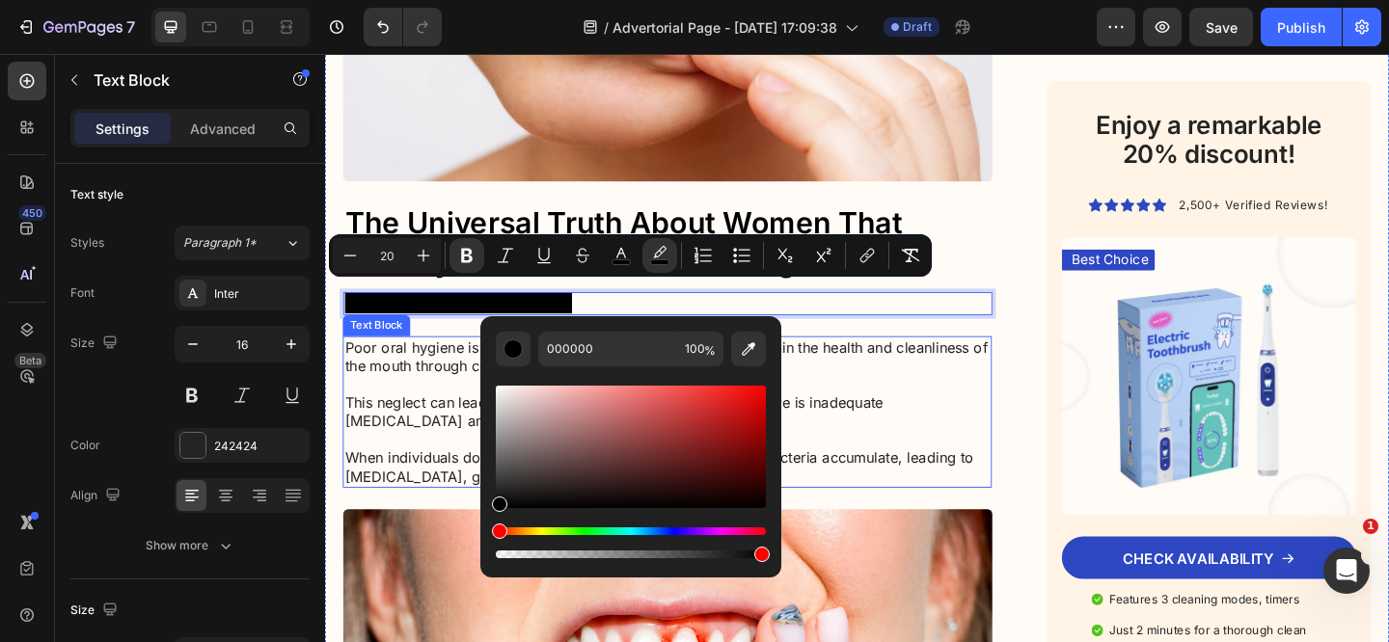
click at [380, 378] on p "Poor oral hygiene is characterized by a failure to properly maintain the health…" at bounding box center [697, 444] width 702 height 160
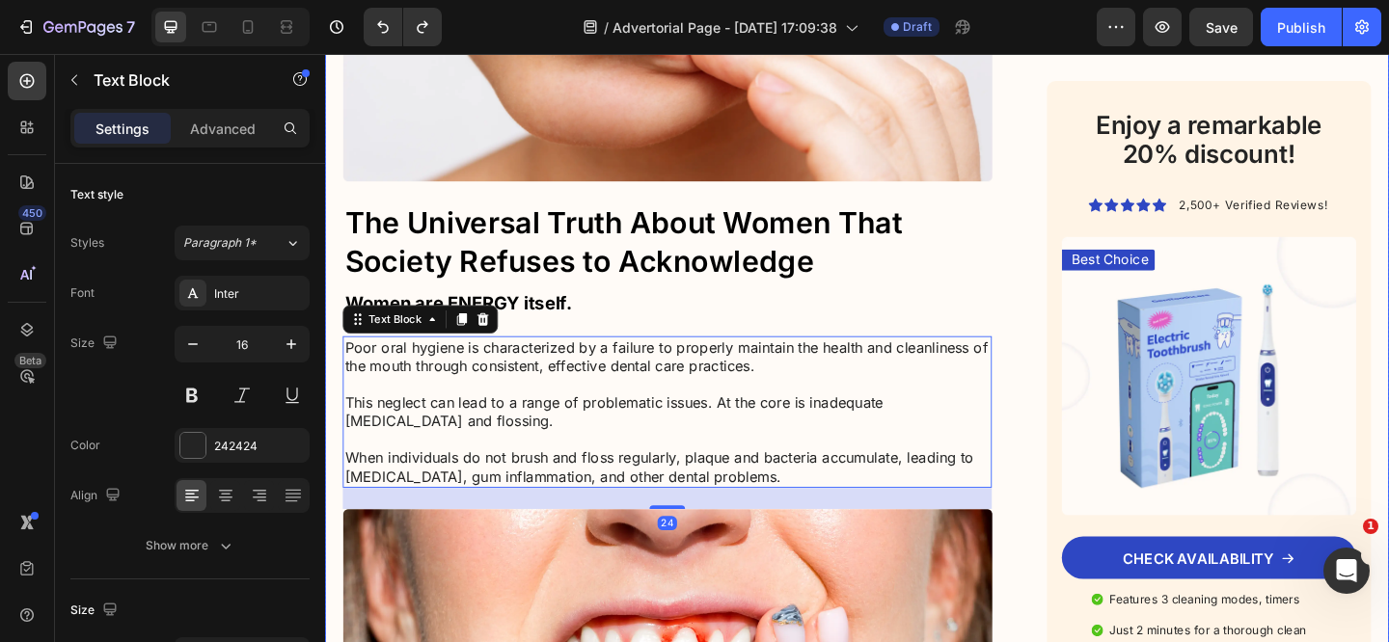
click at [543, 323] on strong "Women are ENERGY itself." at bounding box center [469, 324] width 247 height 23
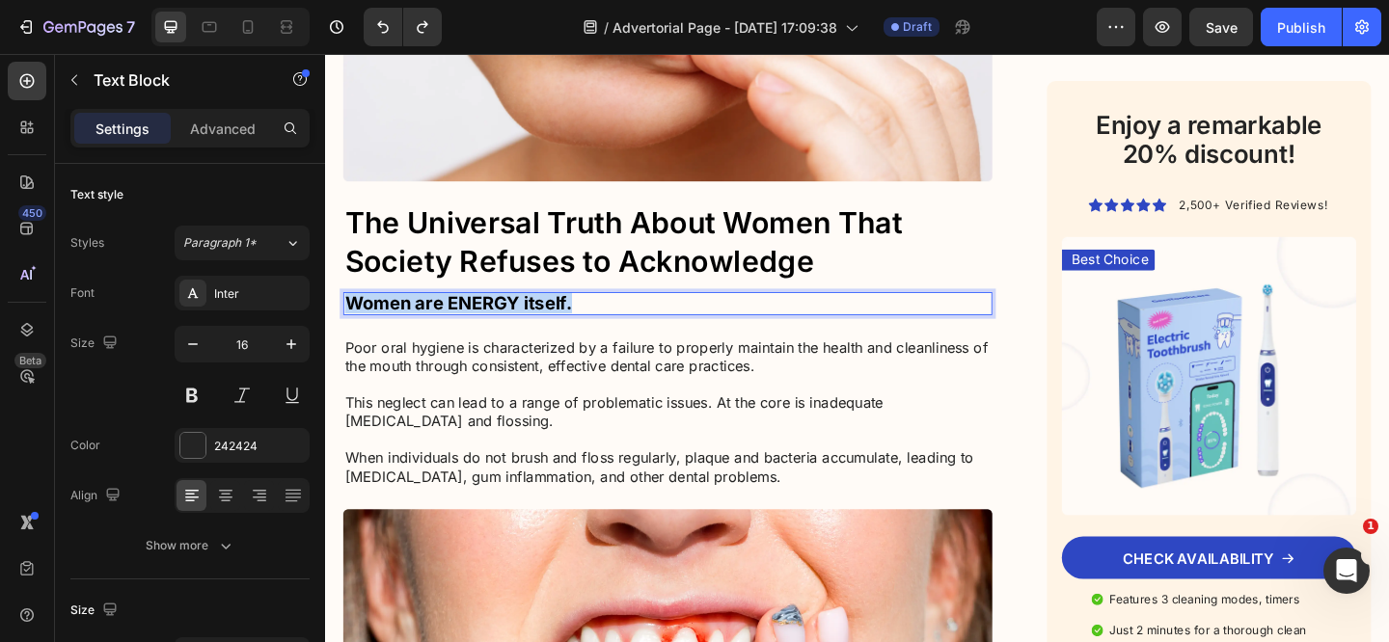
click at [543, 323] on strong "Women are ENERGY itself." at bounding box center [469, 324] width 247 height 23
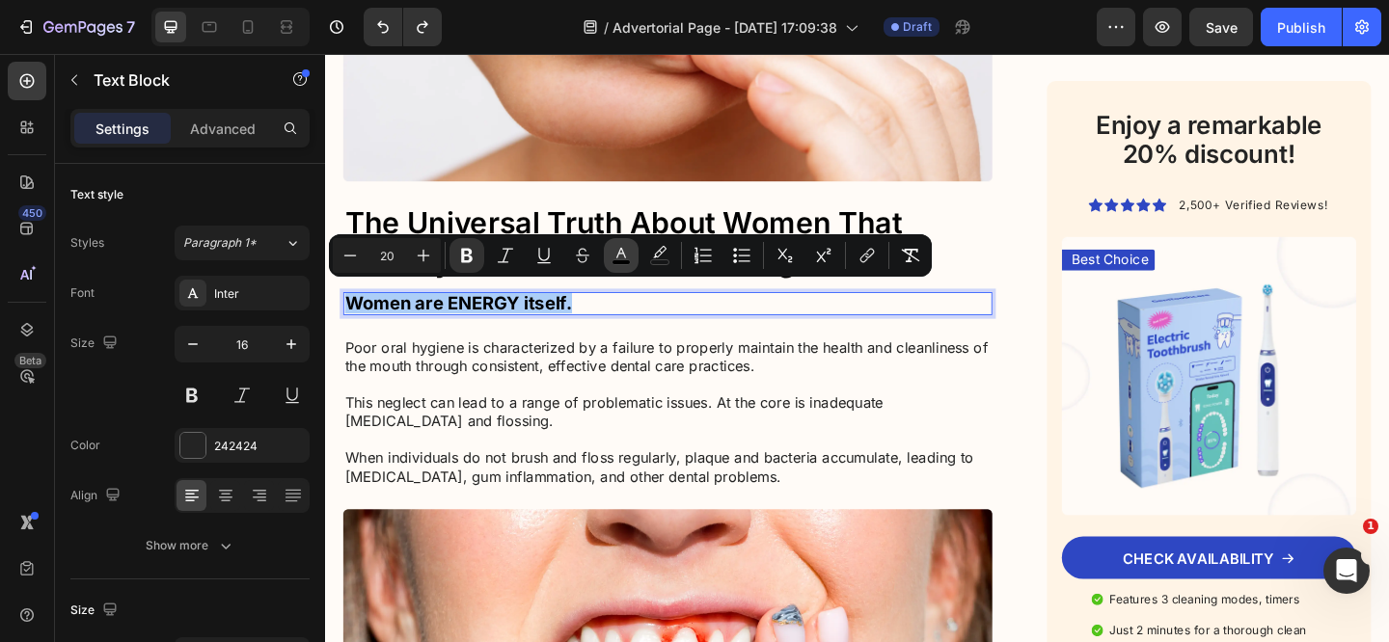
click at [621, 261] on rect "Editor contextual toolbar" at bounding box center [621, 262] width 18 height 5
type input "000000"
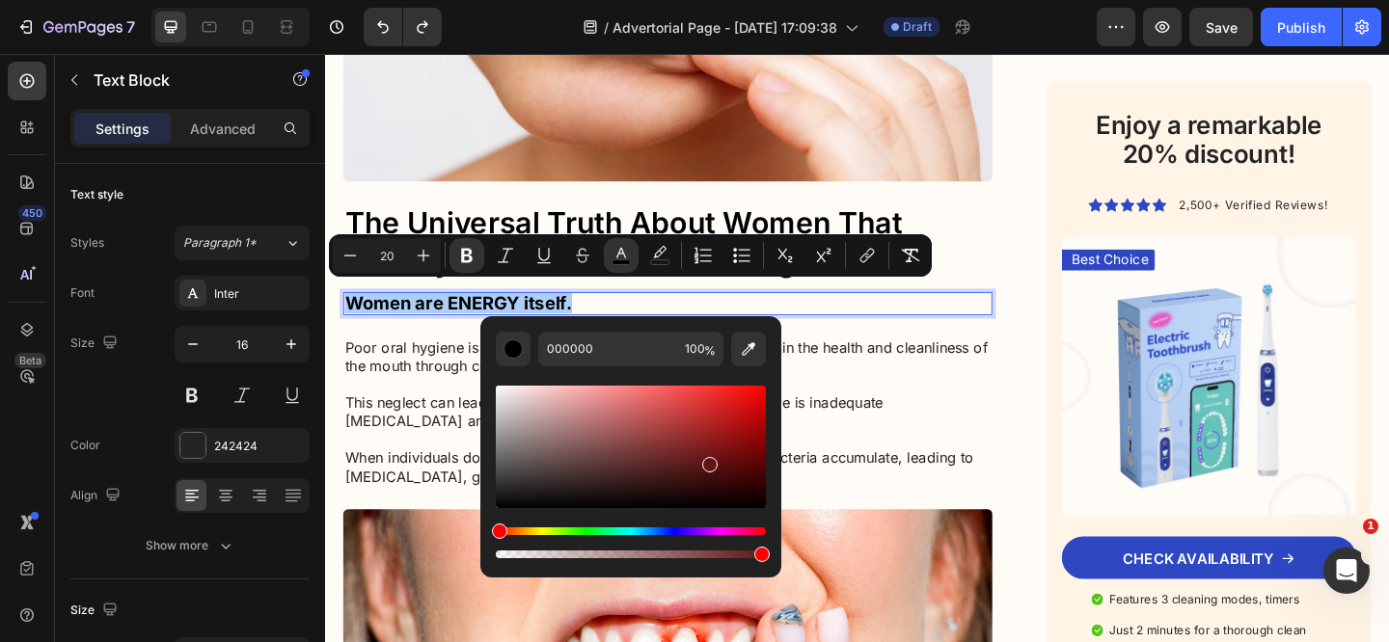
drag, startPoint x: 514, startPoint y: 498, endPoint x: 710, endPoint y: 450, distance: 201.4
click at [710, 450] on div "Editor contextual toolbar" at bounding box center [631, 447] width 270 height 122
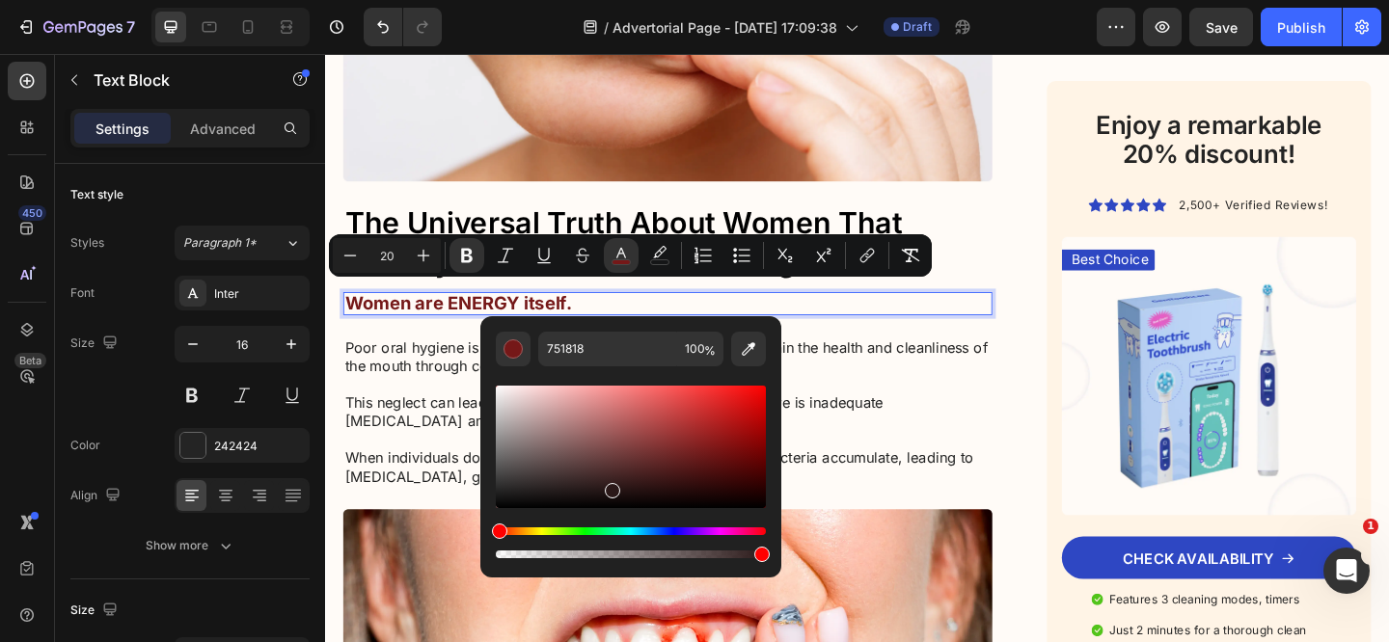
drag, startPoint x: 700, startPoint y: 454, endPoint x: 610, endPoint y: 486, distance: 95.2
click at [610, 486] on div "Editor contextual toolbar" at bounding box center [612, 490] width 15 height 15
type input "000000"
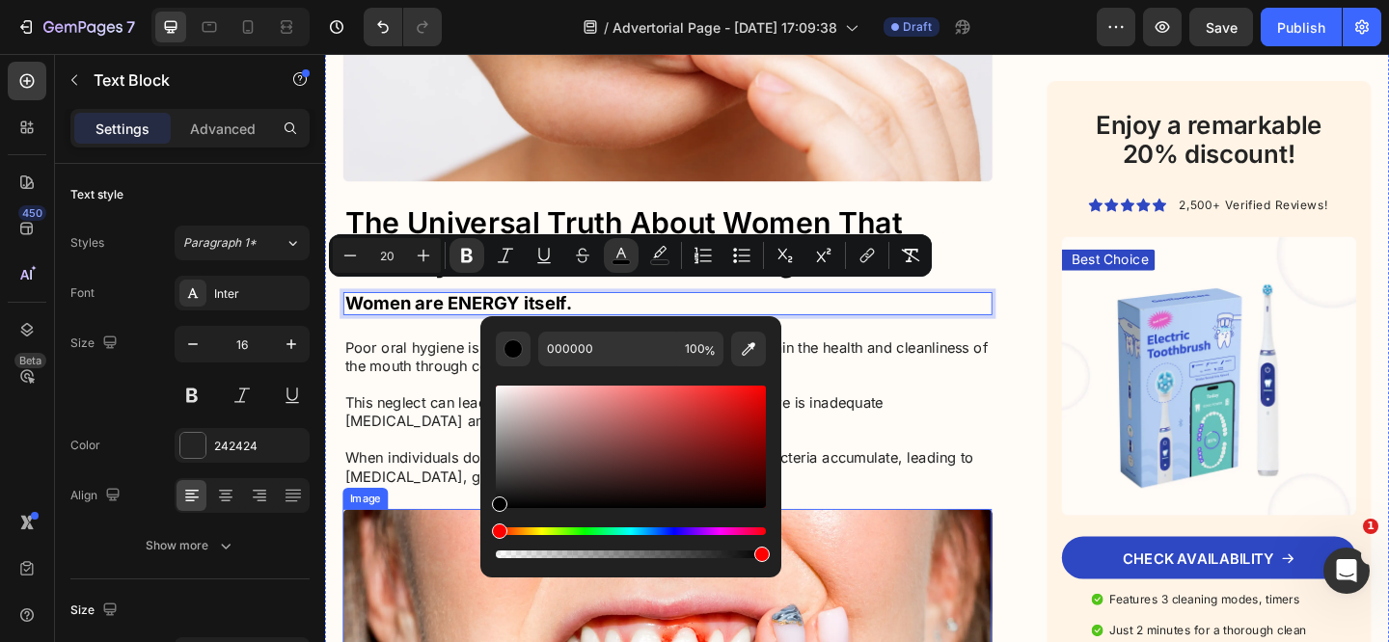
drag, startPoint x: 935, startPoint y: 540, endPoint x: 411, endPoint y: 590, distance: 527.0
click at [433, 449] on p "Poor oral hygiene is characterized by a failure to properly maintain the health…" at bounding box center [697, 444] width 702 height 160
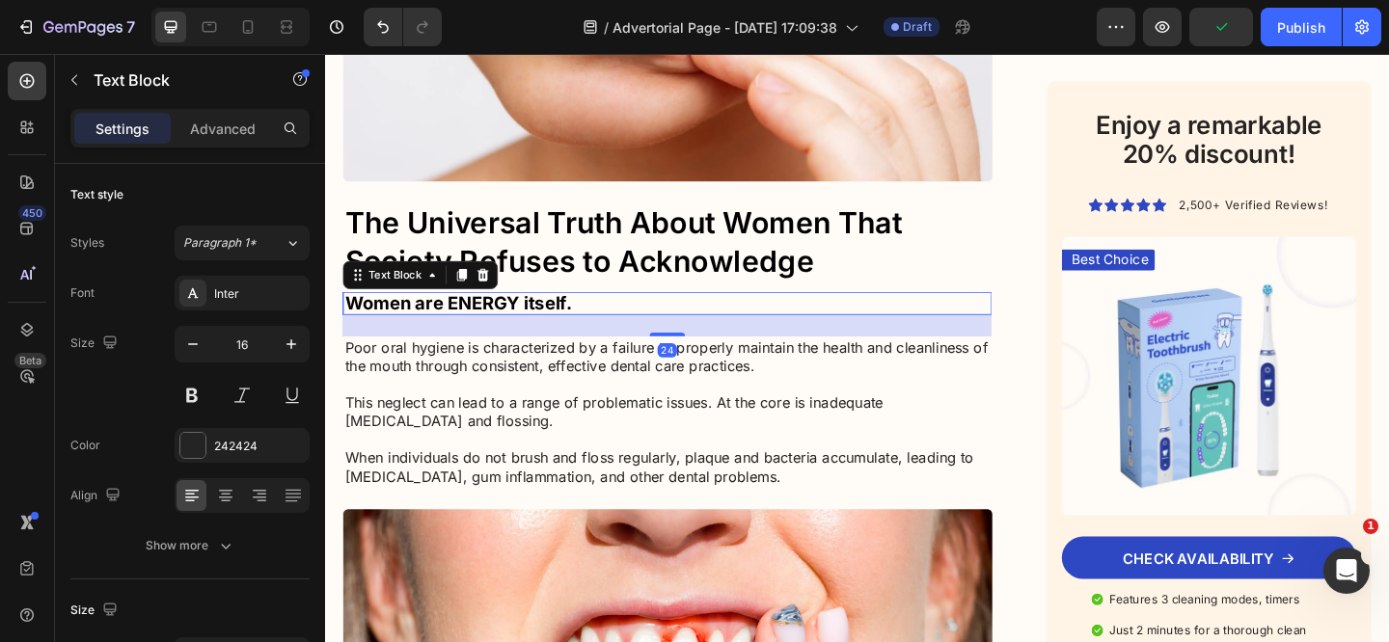
click at [550, 321] on strong "Women are ENERGY itself." at bounding box center [469, 324] width 247 height 23
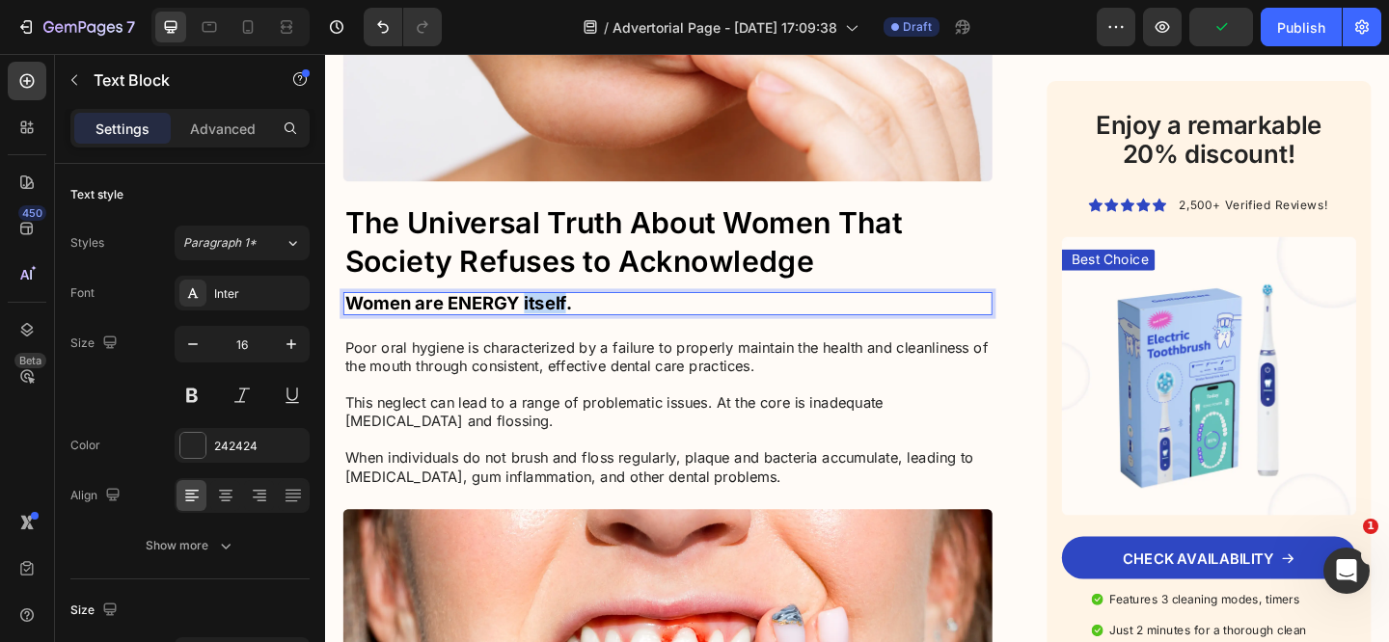
click at [549, 316] on strong "Women are ENERGY itself." at bounding box center [469, 324] width 247 height 23
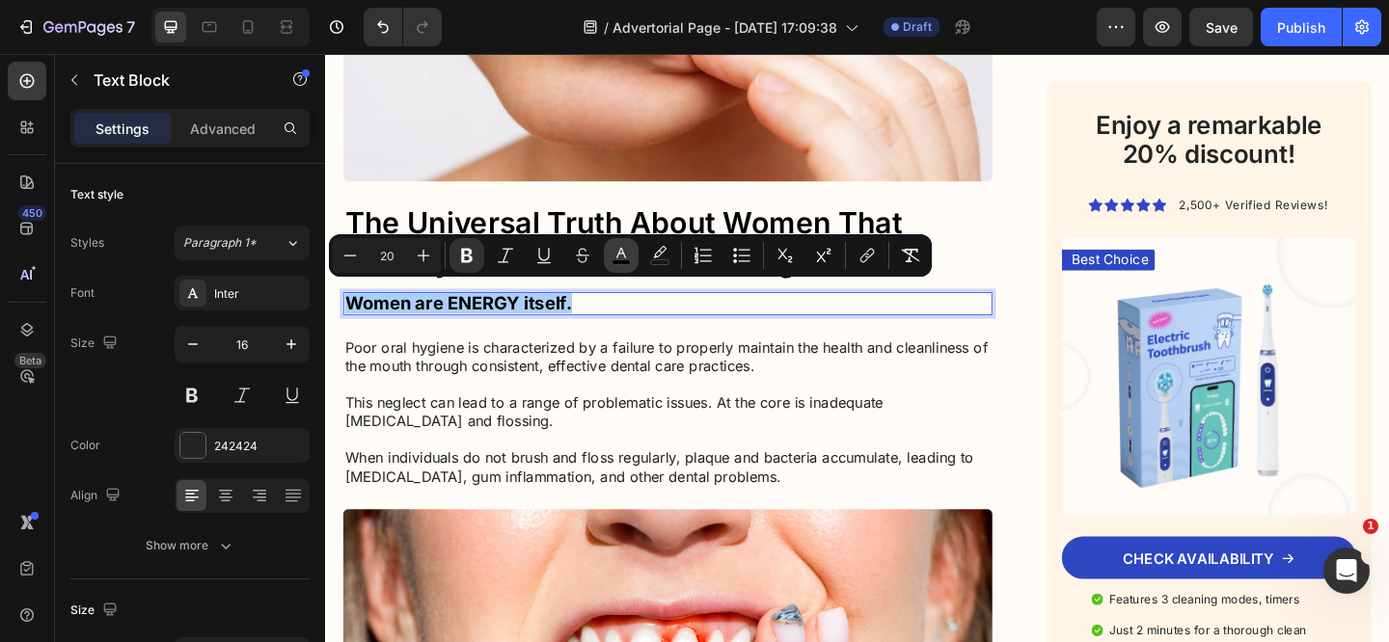
click at [630, 250] on icon "Editor contextual toolbar" at bounding box center [620, 255] width 19 height 19
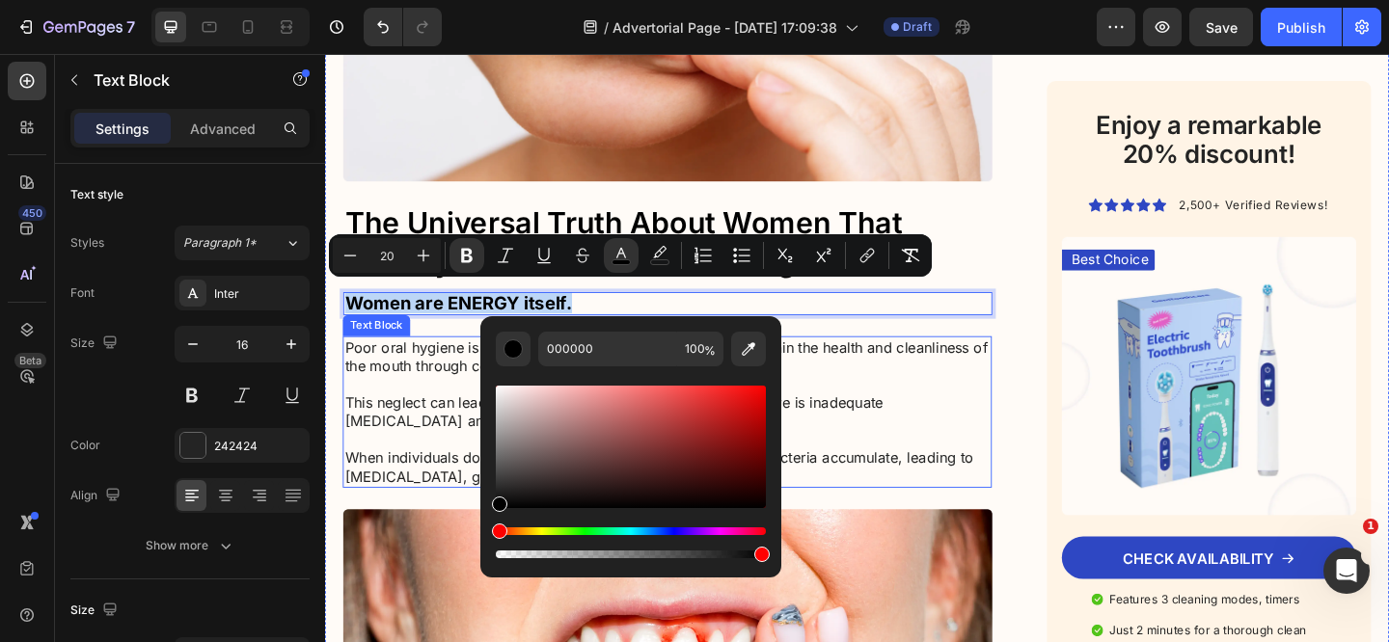
click at [449, 455] on p "Poor oral hygiene is characterized by a failure to properly maintain the health…" at bounding box center [697, 444] width 702 height 160
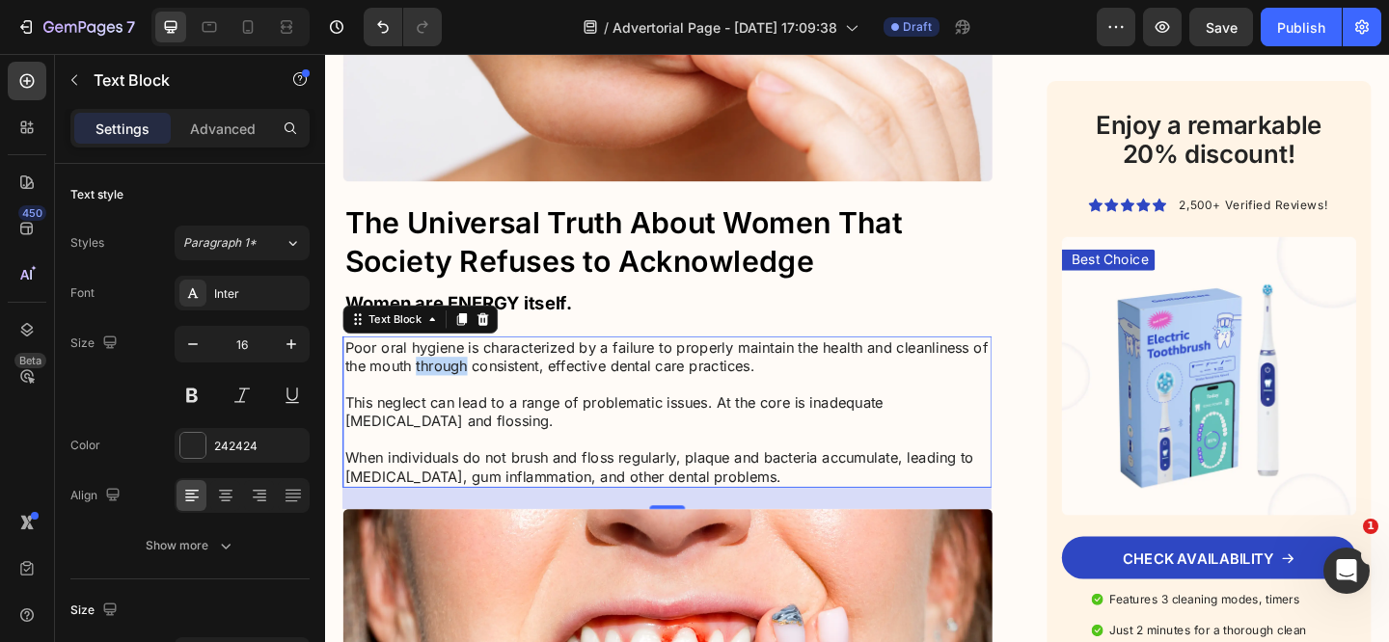
click at [464, 378] on p "Poor oral hygiene is characterized by a failure to properly maintain the health…" at bounding box center [697, 444] width 702 height 160
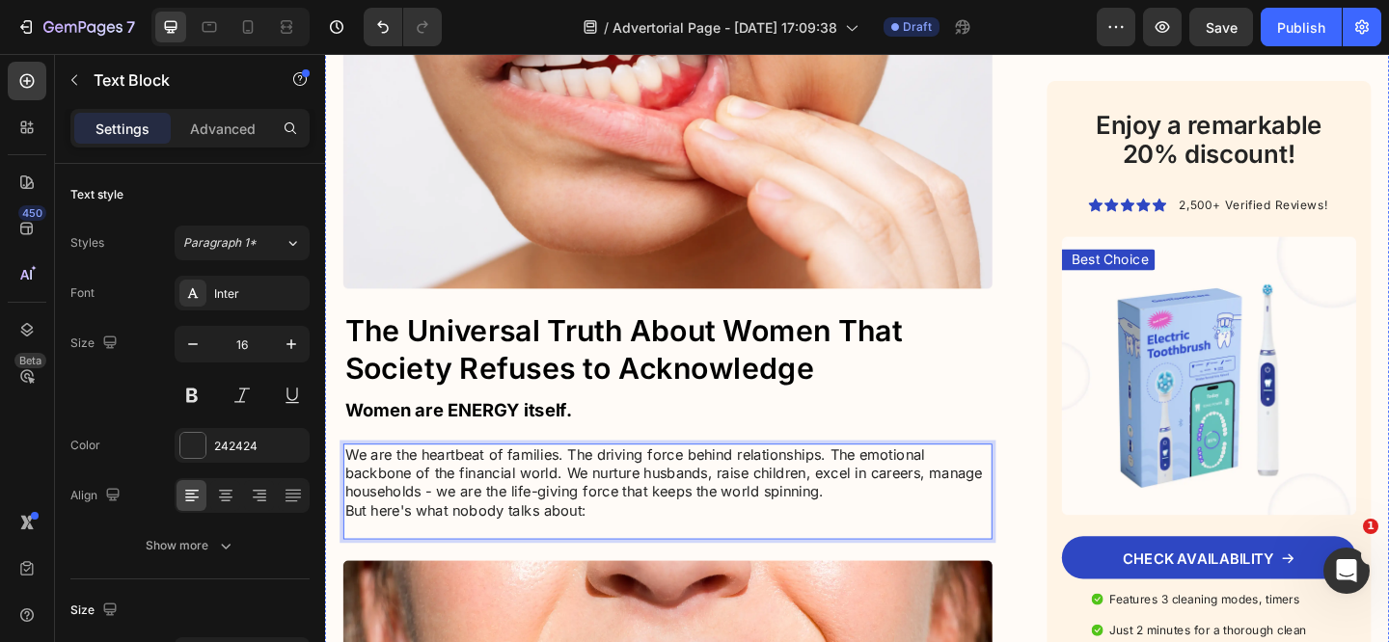
scroll to position [1364, 0]
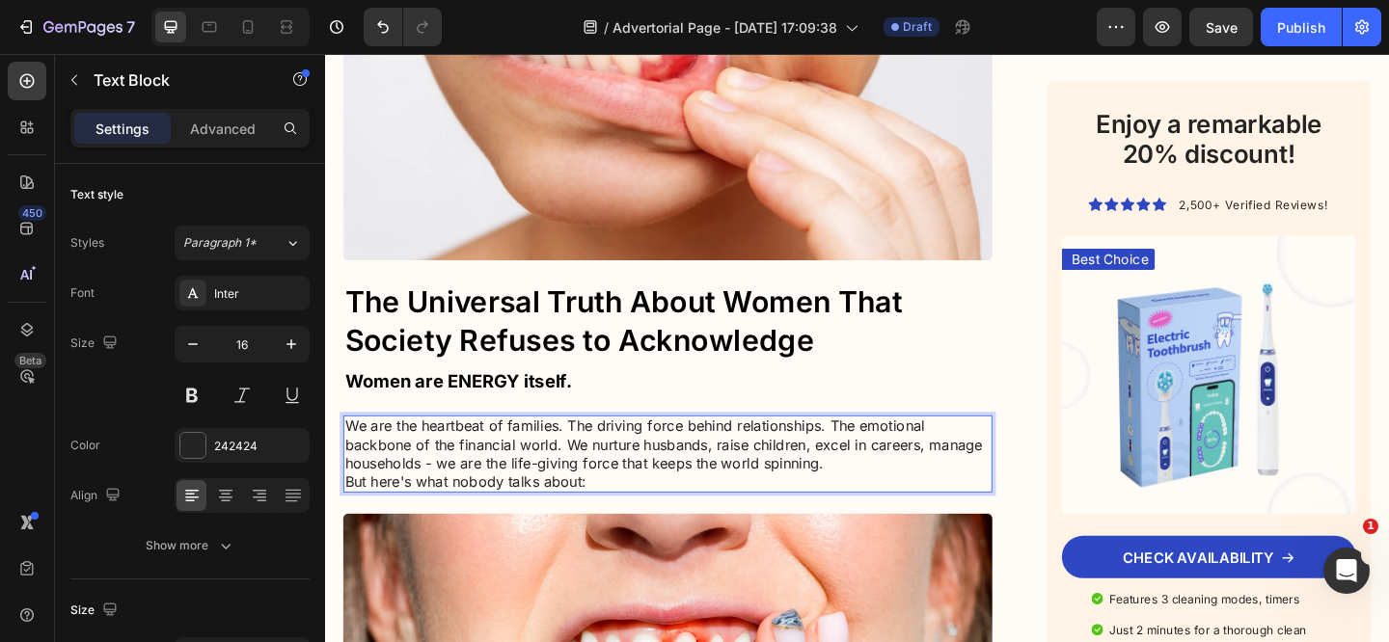
click at [930, 487] on p "We are the heartbeat of families. The driving force behind relationships. The e…" at bounding box center [697, 489] width 702 height 80
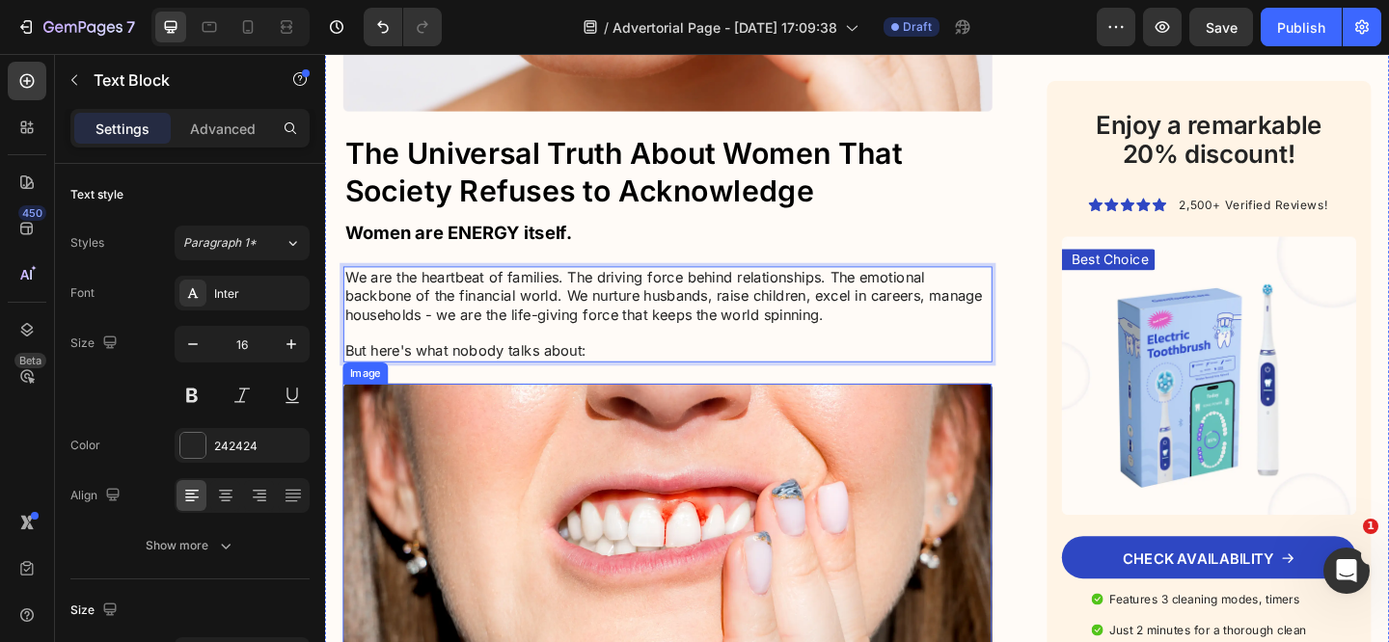
scroll to position [1420, 0]
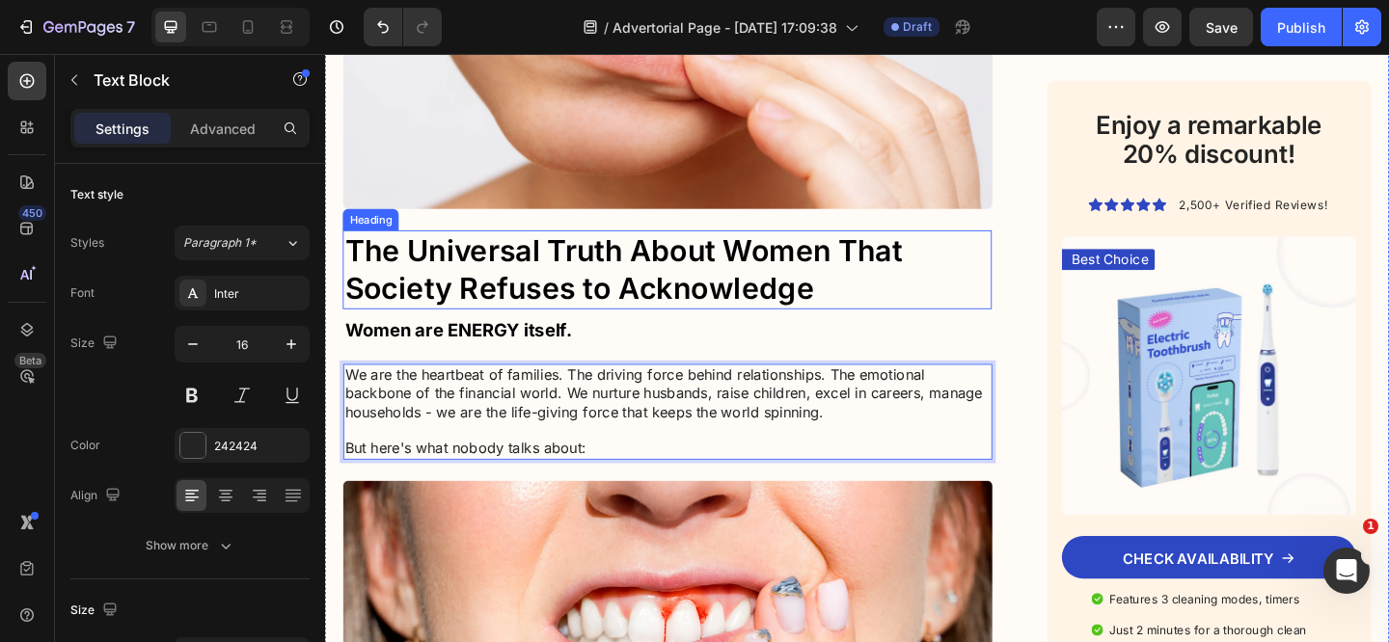
click at [481, 257] on p "The Universal Truth About Women That Society Refuses to Acknowledge" at bounding box center [697, 289] width 702 height 83
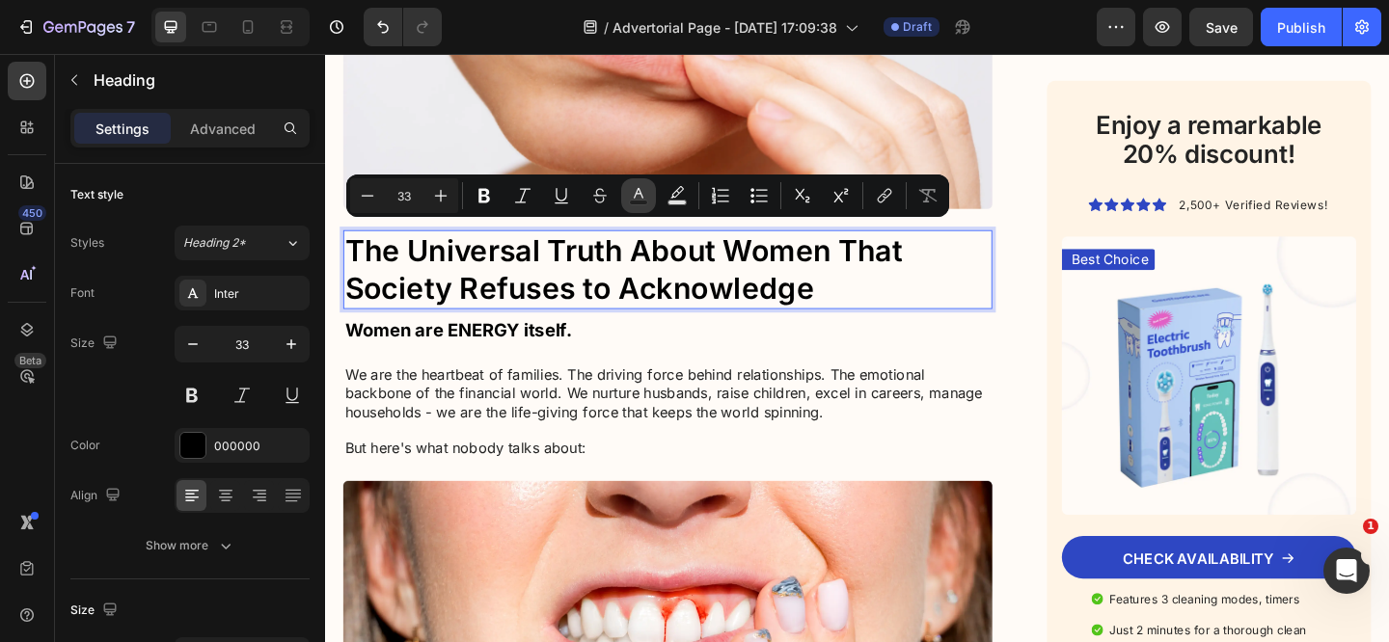
click at [655, 198] on button "Text Color" at bounding box center [638, 195] width 35 height 35
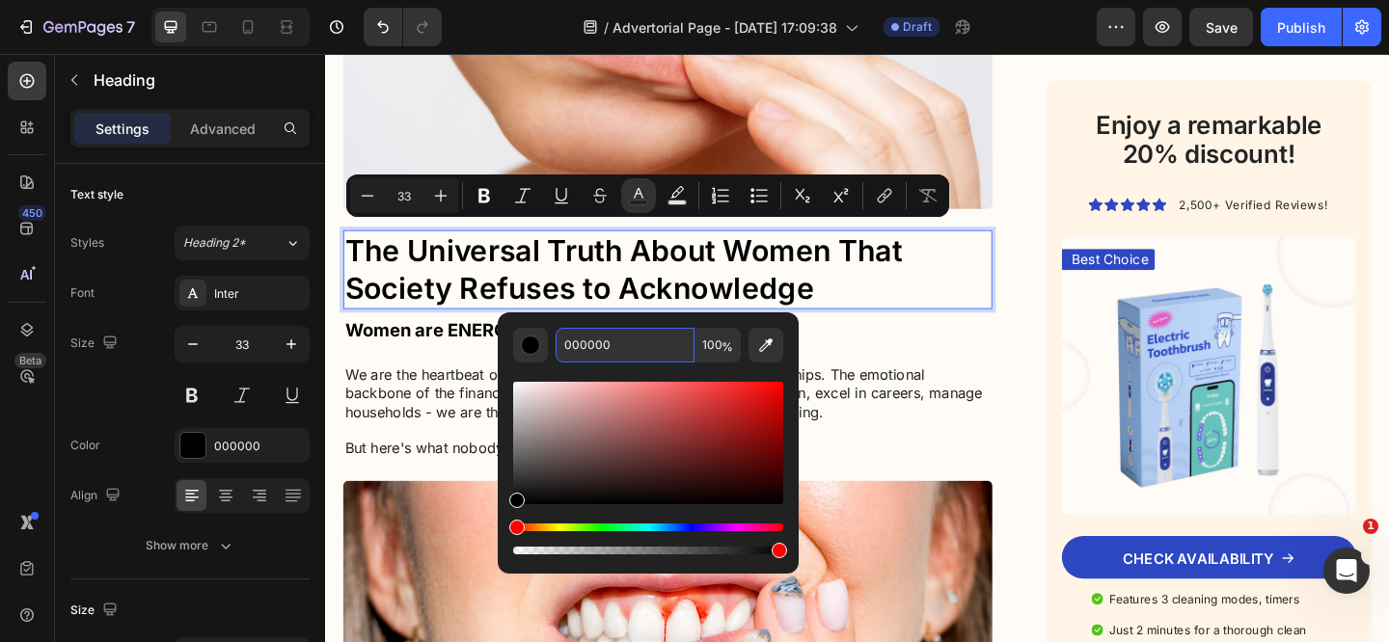
click at [603, 348] on input "000000" at bounding box center [624, 345] width 139 height 35
paste input "#e32875"
type input "E32875"
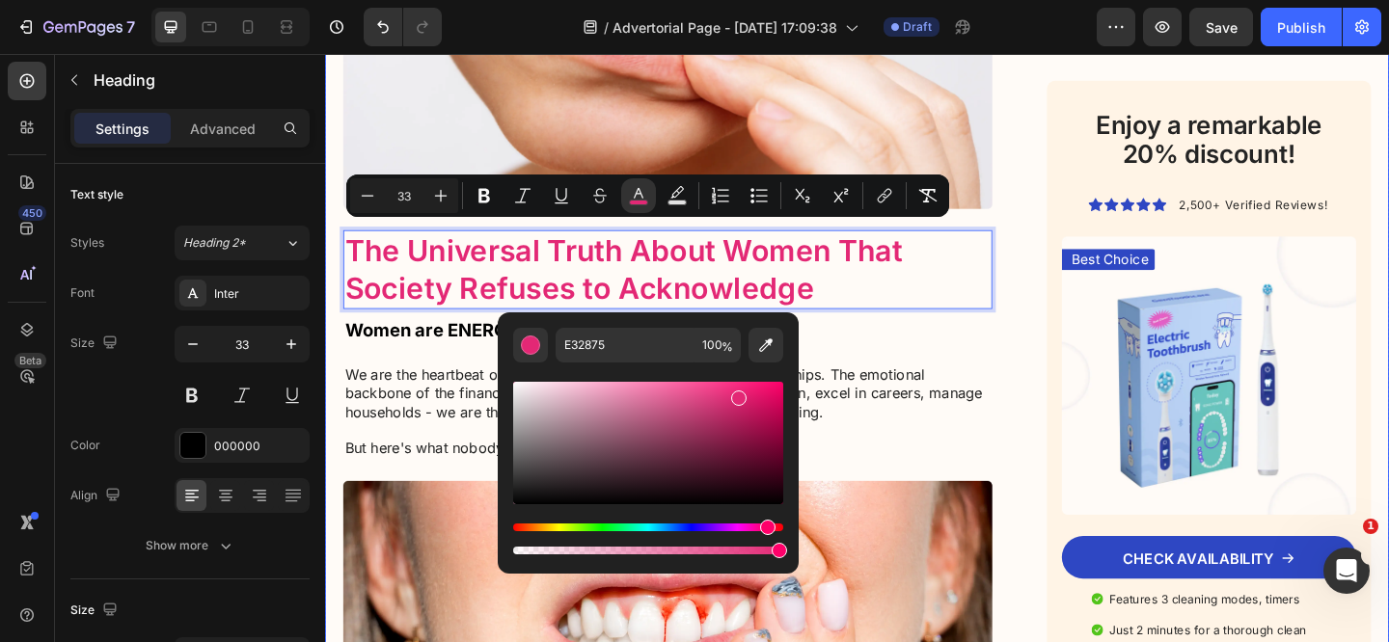
click at [896, 274] on span "The Universal Truth About Women That Society Refuses to Acknowledge" at bounding box center [649, 289] width 607 height 80
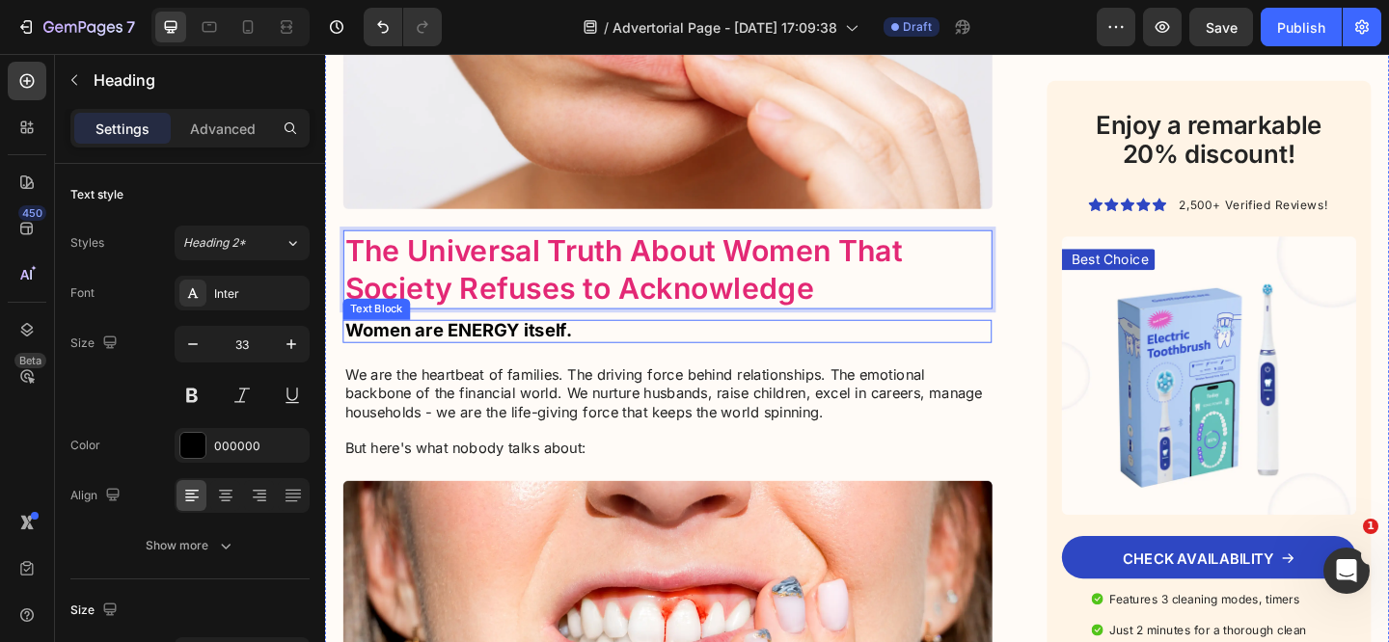
click at [1013, 355] on p "Women are ENERGY itself." at bounding box center [697, 355] width 702 height 21
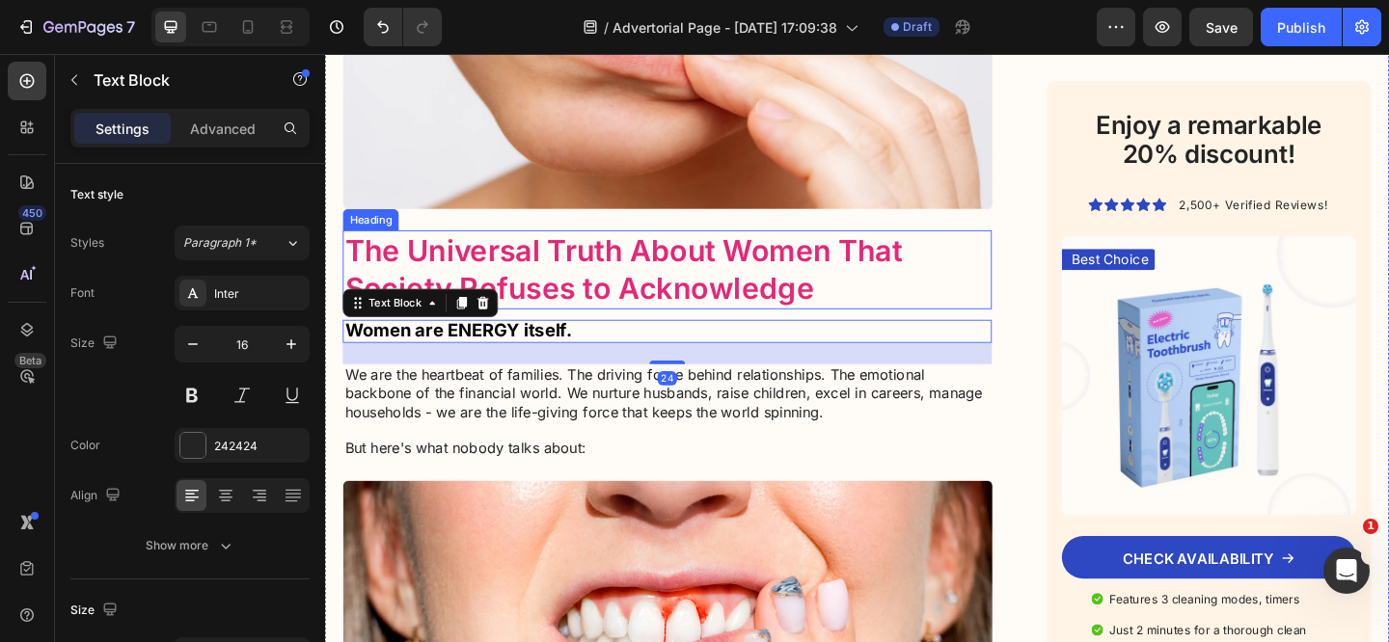
click at [1030, 286] on p "⁠⁠⁠⁠⁠⁠⁠ The Universal Truth About Women That Society Refuses to Acknowledge" at bounding box center [697, 289] width 702 height 83
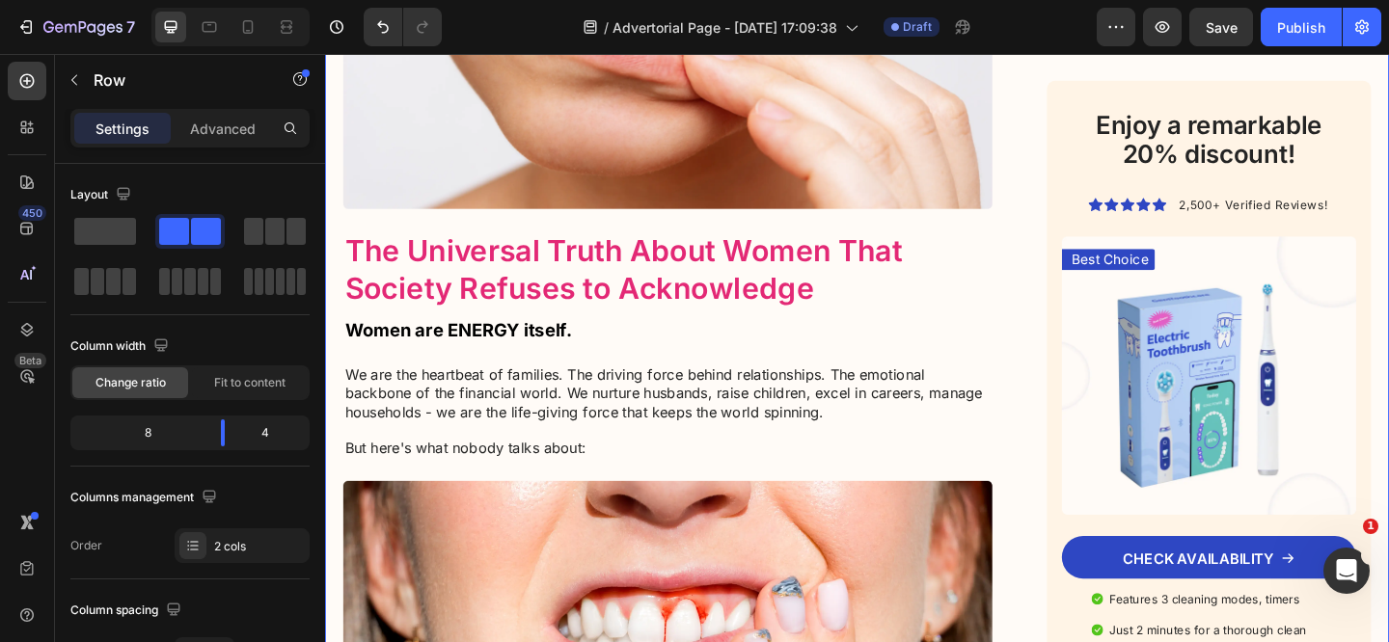
click at [115, 134] on p "Settings" at bounding box center [122, 129] width 54 height 20
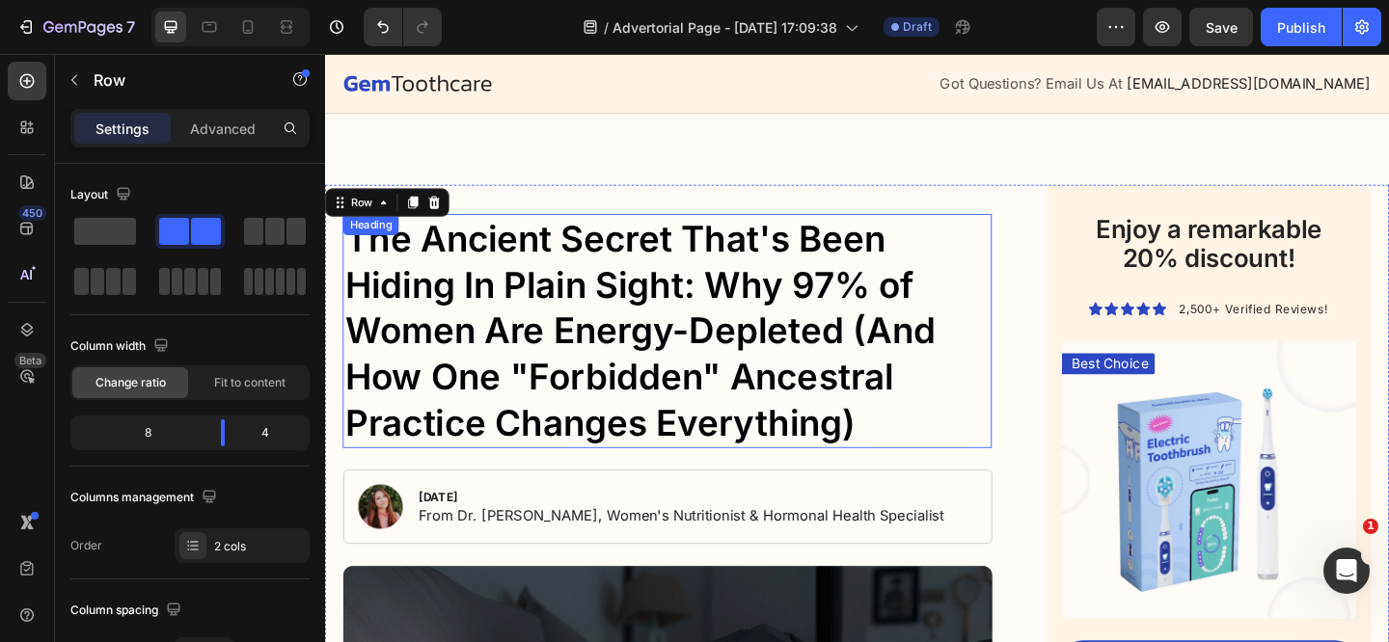
scroll to position [0, 0]
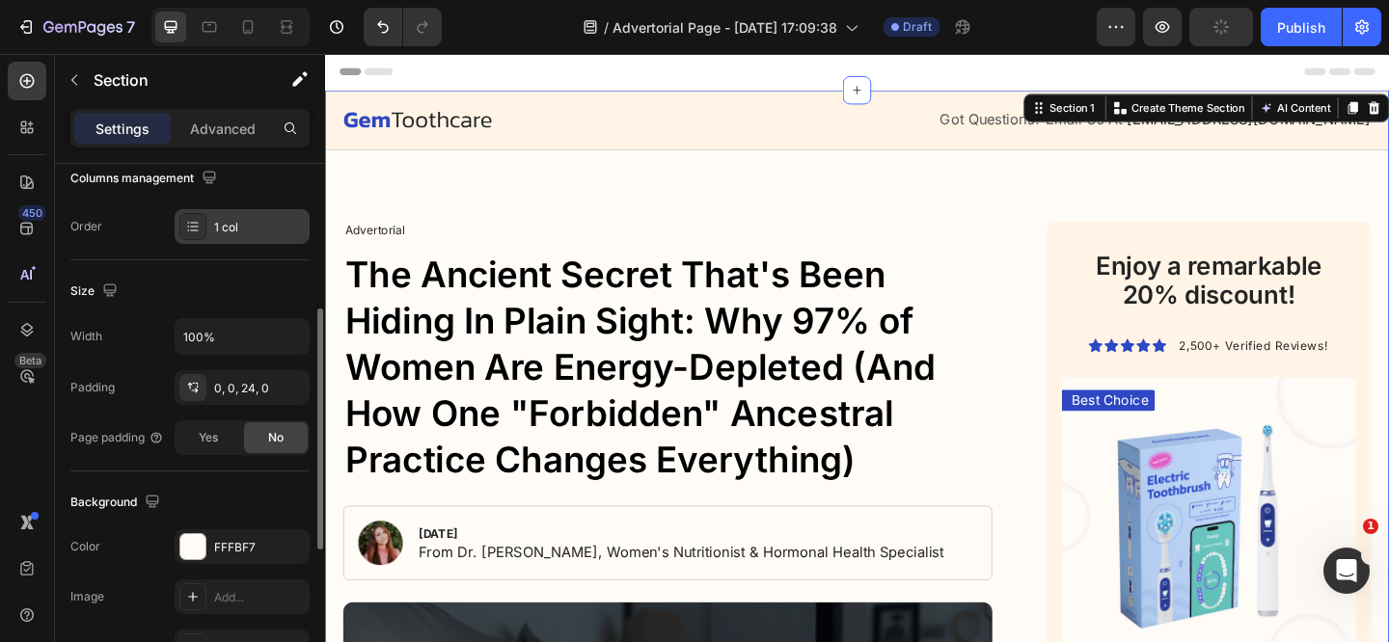
scroll to position [493, 0]
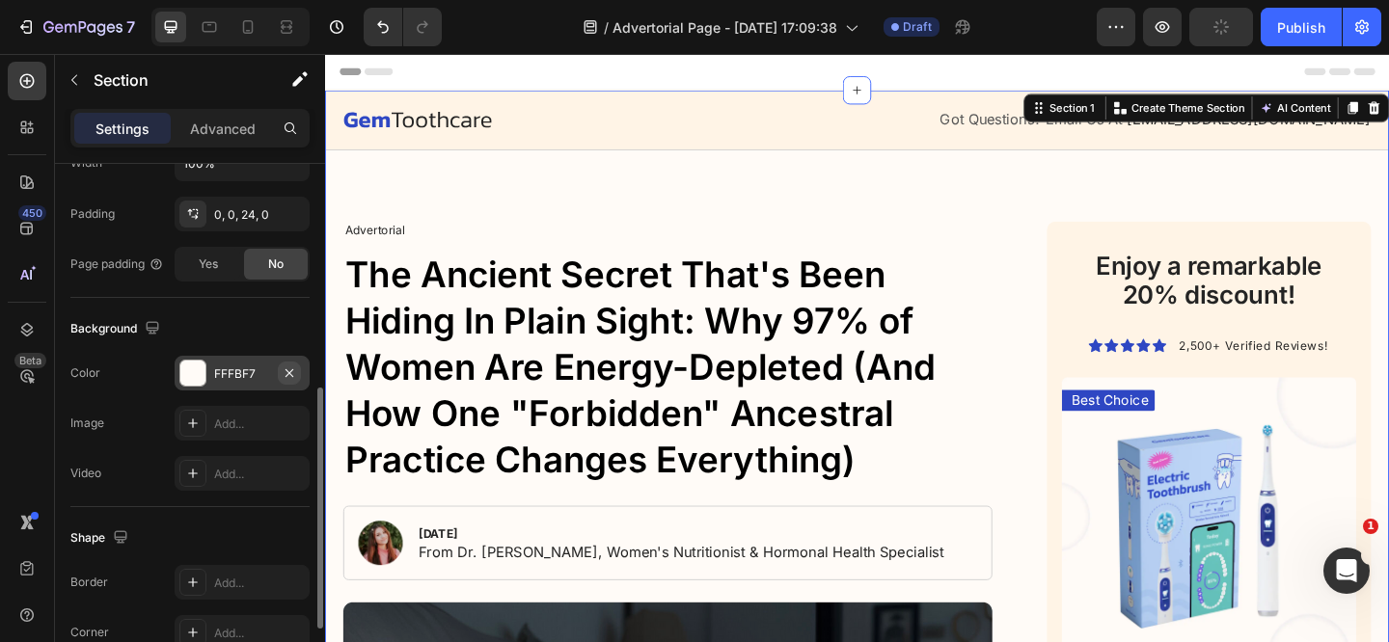
click at [289, 371] on icon "button" at bounding box center [289, 372] width 8 height 8
click at [257, 375] on div "Add..." at bounding box center [259, 374] width 91 height 17
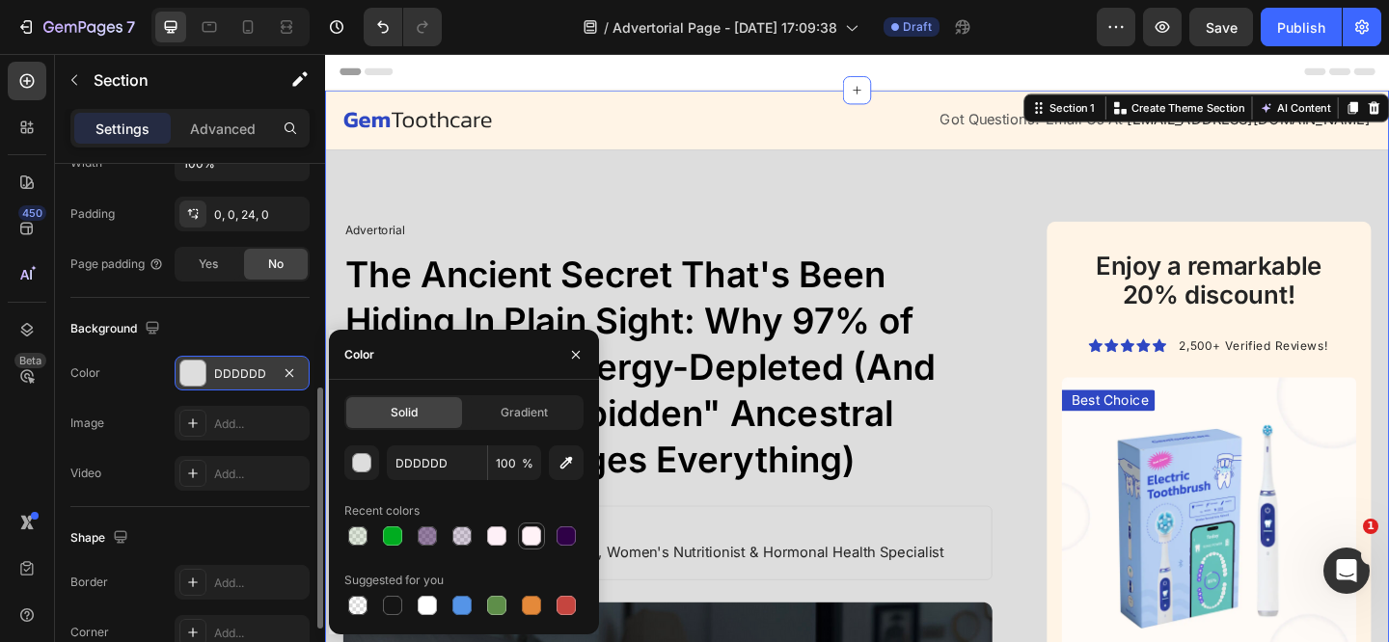
click at [524, 534] on div at bounding box center [531, 536] width 19 height 19
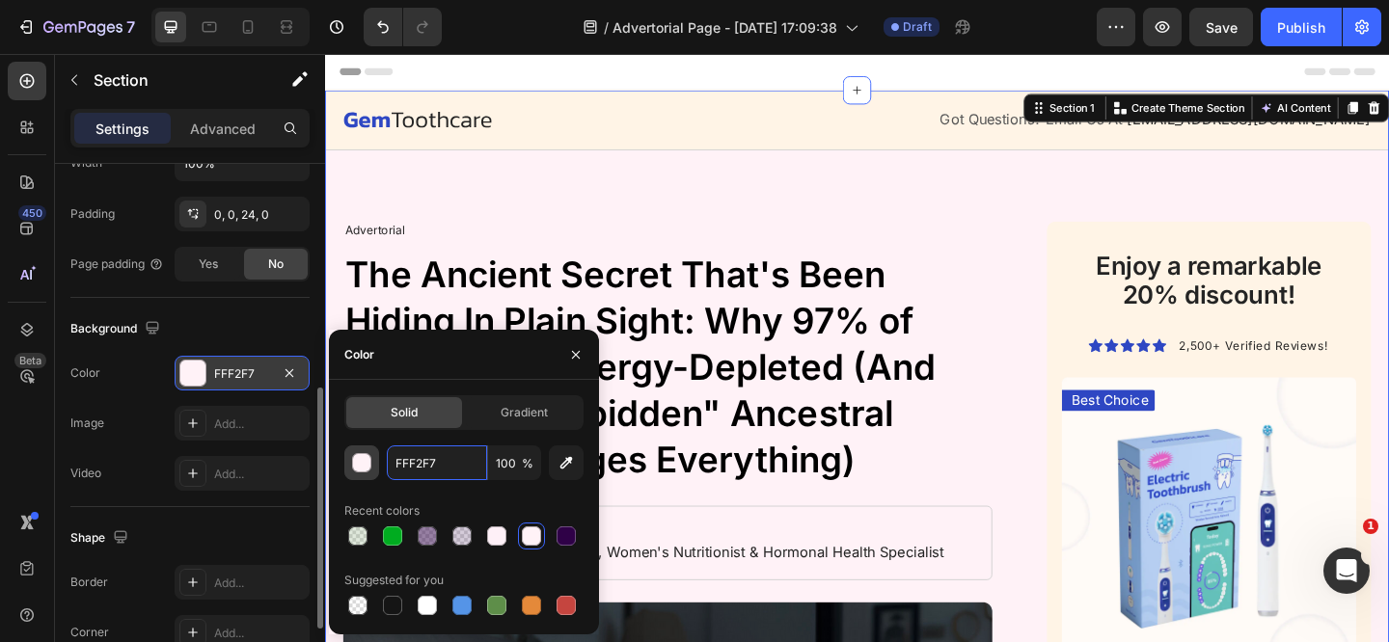
drag, startPoint x: 452, startPoint y: 469, endPoint x: 365, endPoint y: 466, distance: 87.8
click at [365, 466] on div "FFF2F7 100 %" at bounding box center [463, 463] width 239 height 35
type input "fff"
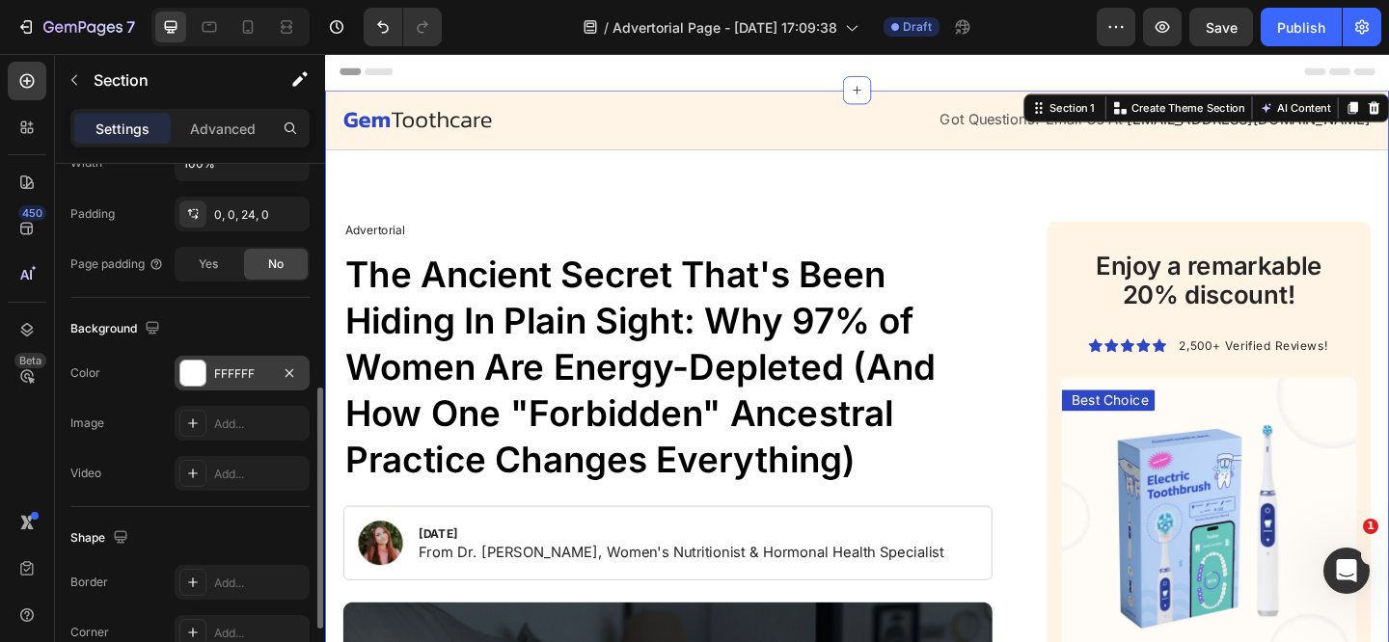
click at [11, 23] on button "X" at bounding box center [5, 11] width 11 height 23
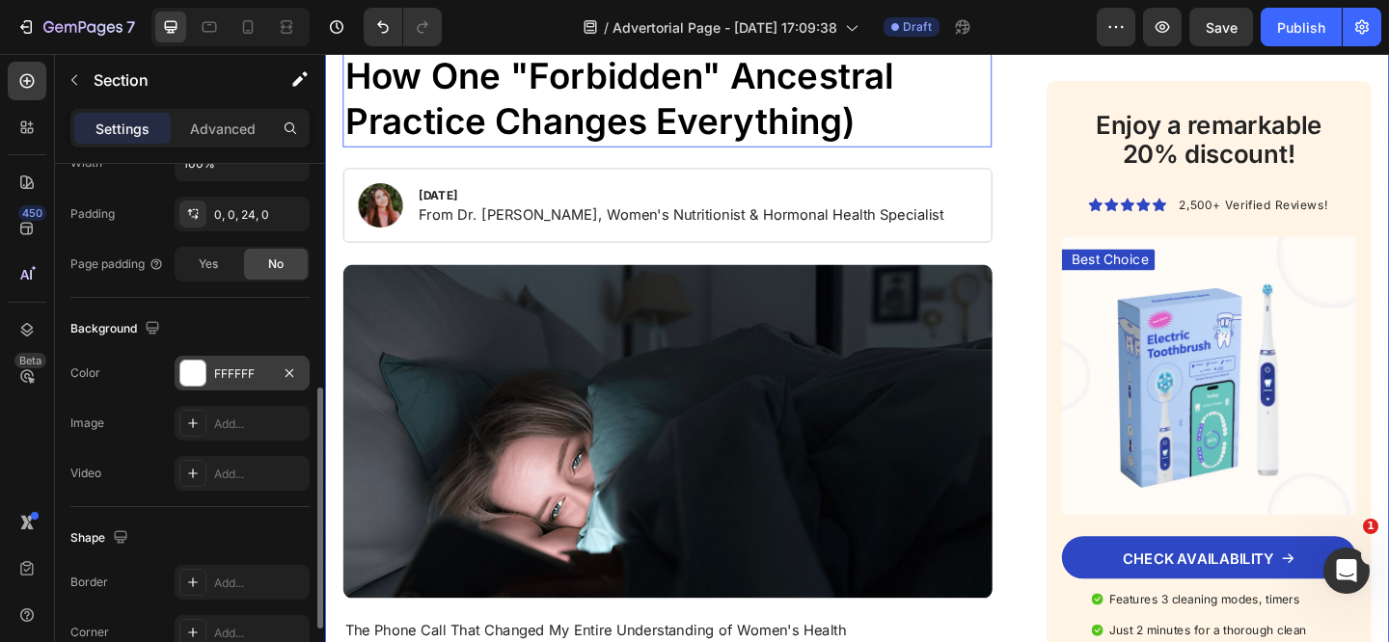
scroll to position [152, 0]
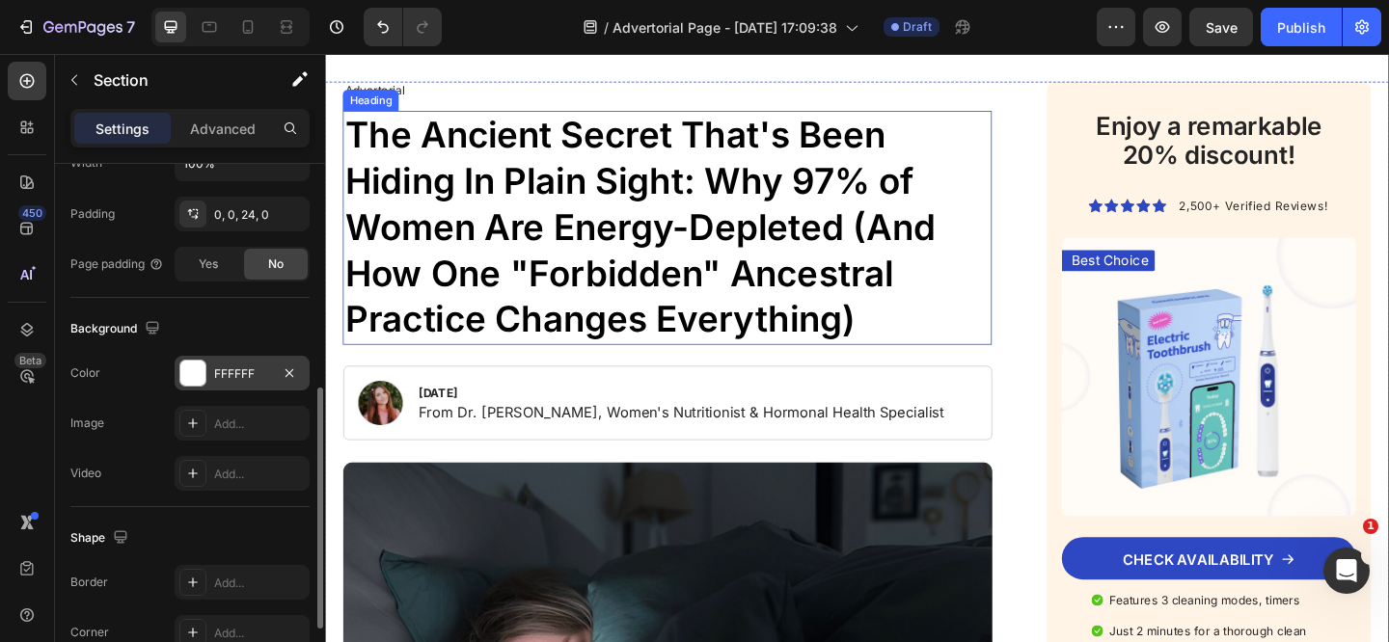
click at [859, 252] on h1 "The Ancient Secret That's Been Hiding In Plain Sight: Why 97% of Women Are Ener…" at bounding box center [697, 243] width 706 height 255
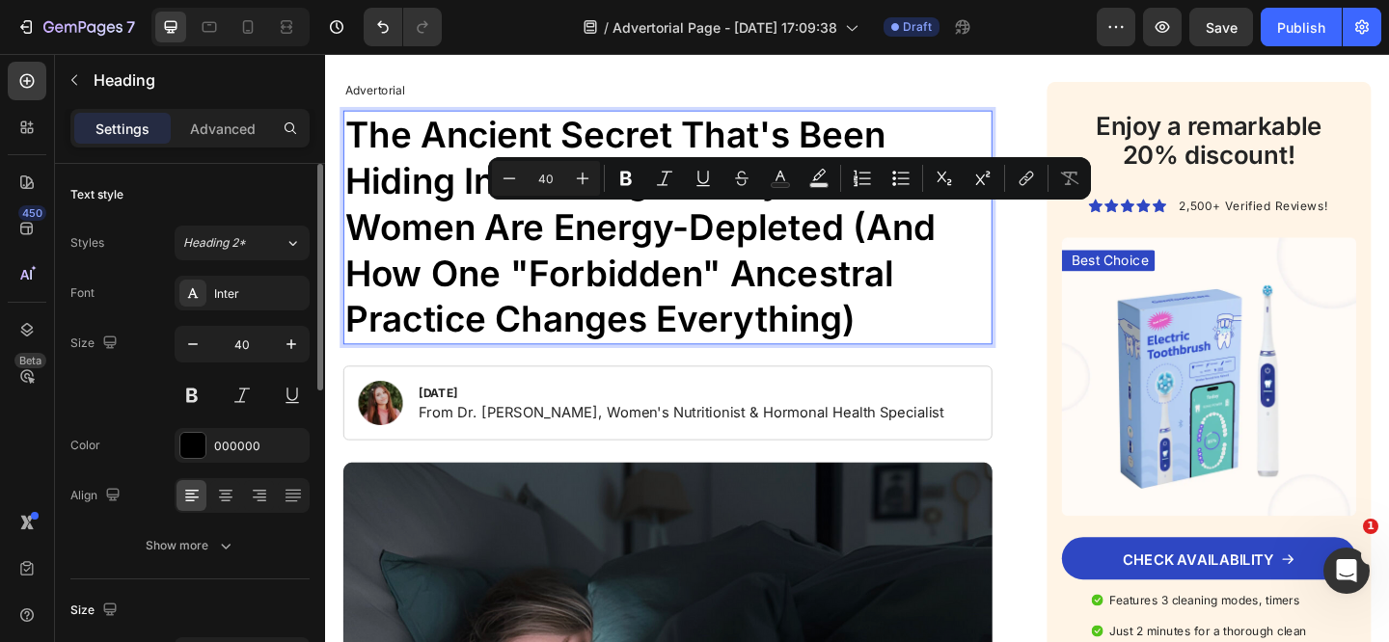
click at [936, 248] on p "The Ancient Secret That's Been Hiding In Plain Sight: Why 97% of Women Are Ener…" at bounding box center [697, 243] width 702 height 251
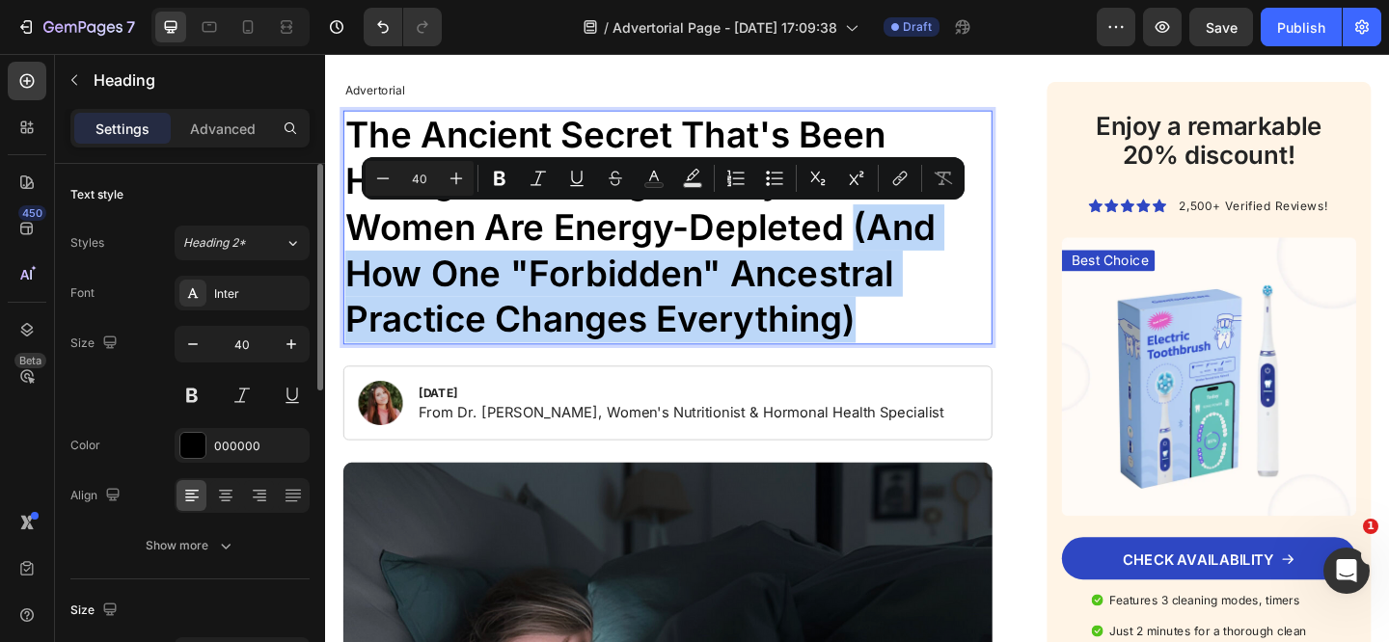
drag, startPoint x: 902, startPoint y: 245, endPoint x: 950, endPoint y: 332, distance: 99.3
click at [950, 332] on p "The Ancient Secret That's Been Hiding In Plain Sight: Why 97% of Women Are Ener…" at bounding box center [697, 243] width 702 height 251
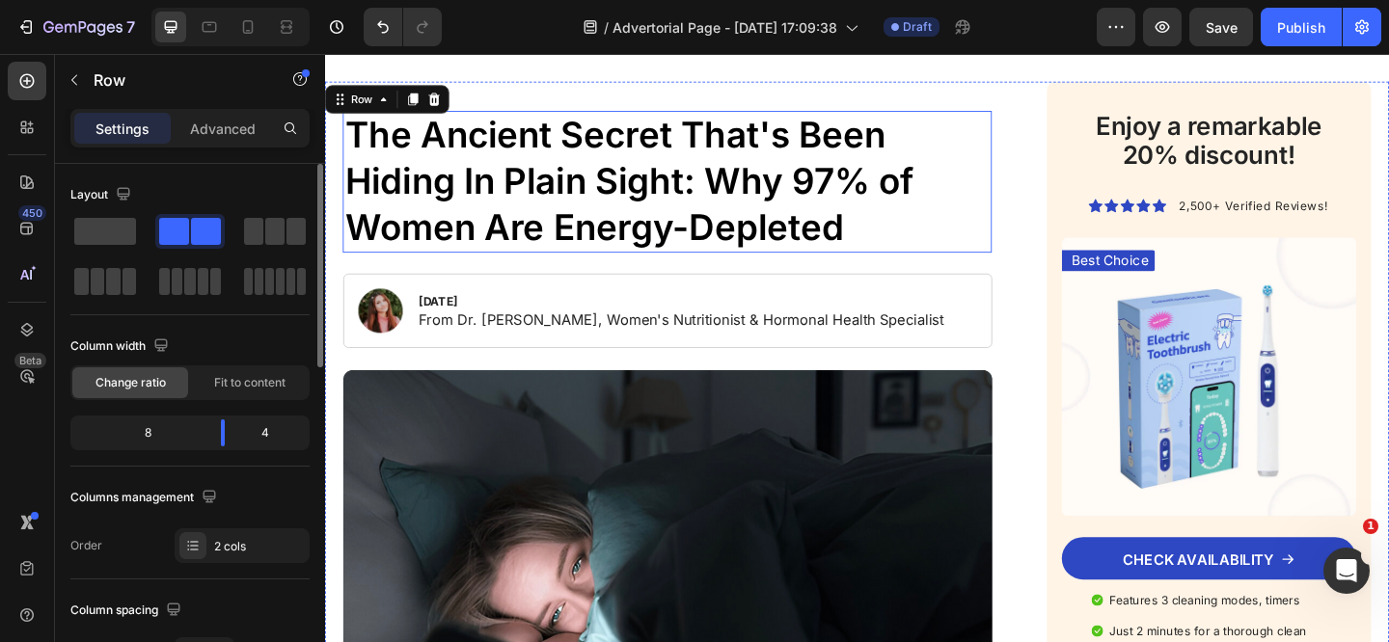
click at [752, 205] on p "The Ancient Secret That's Been Hiding In Plain Sight: Why 97% of Women Are Ener…" at bounding box center [697, 193] width 702 height 150
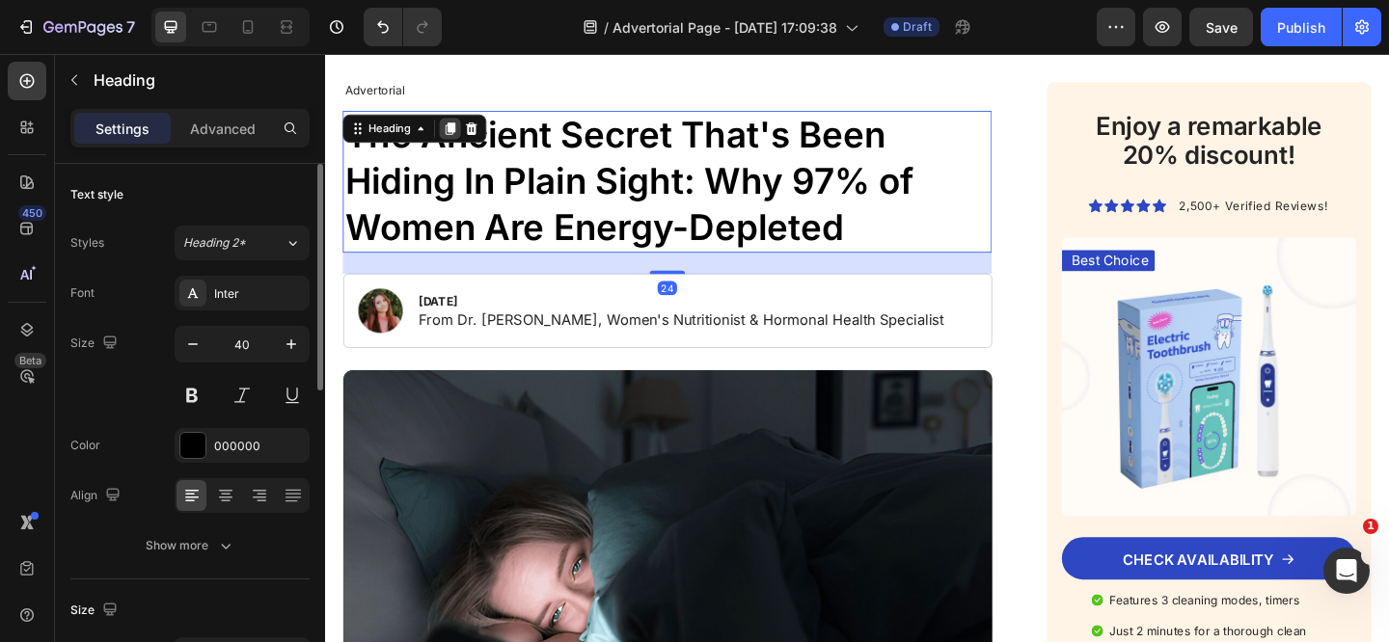
click at [460, 135] on icon at bounding box center [461, 135] width 11 height 14
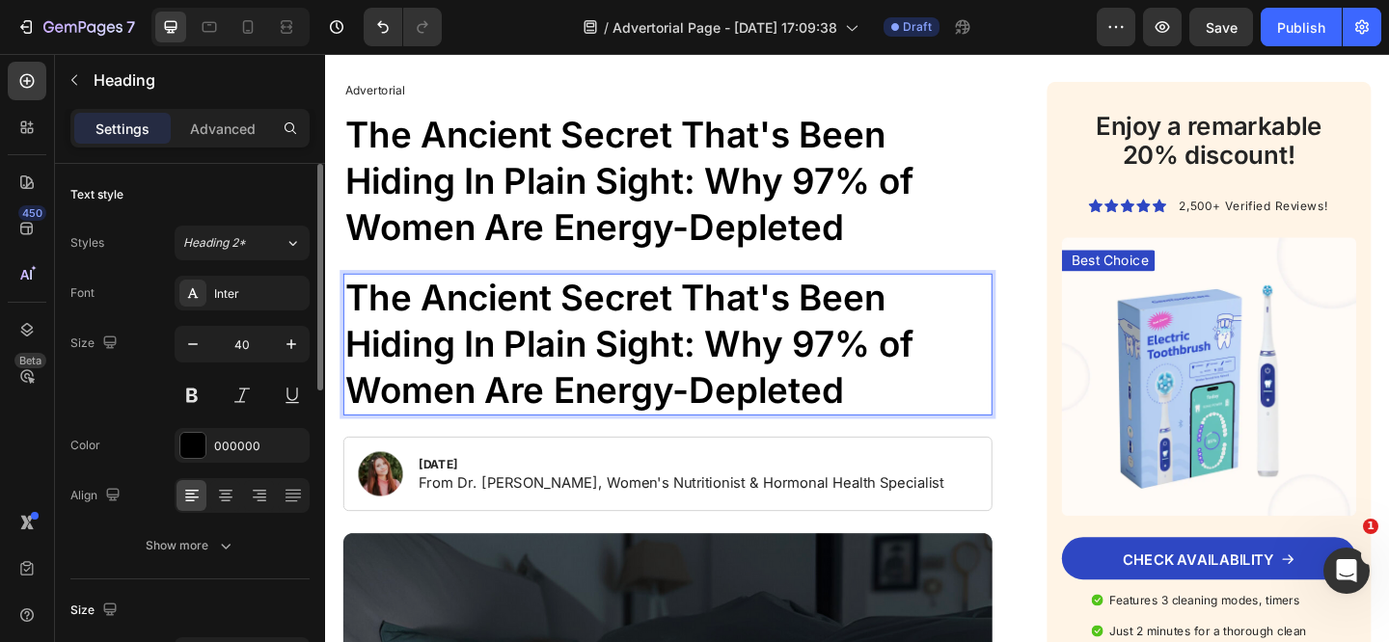
click at [492, 327] on h1 "The Ancient Secret That's Been Hiding In Plain Sight: Why 97% of Women Are Ener…" at bounding box center [697, 370] width 706 height 154
click at [492, 327] on p "The Ancient Secret That's Been Hiding In Plain Sight: Why 97% of Women Are Ener…" at bounding box center [697, 370] width 702 height 150
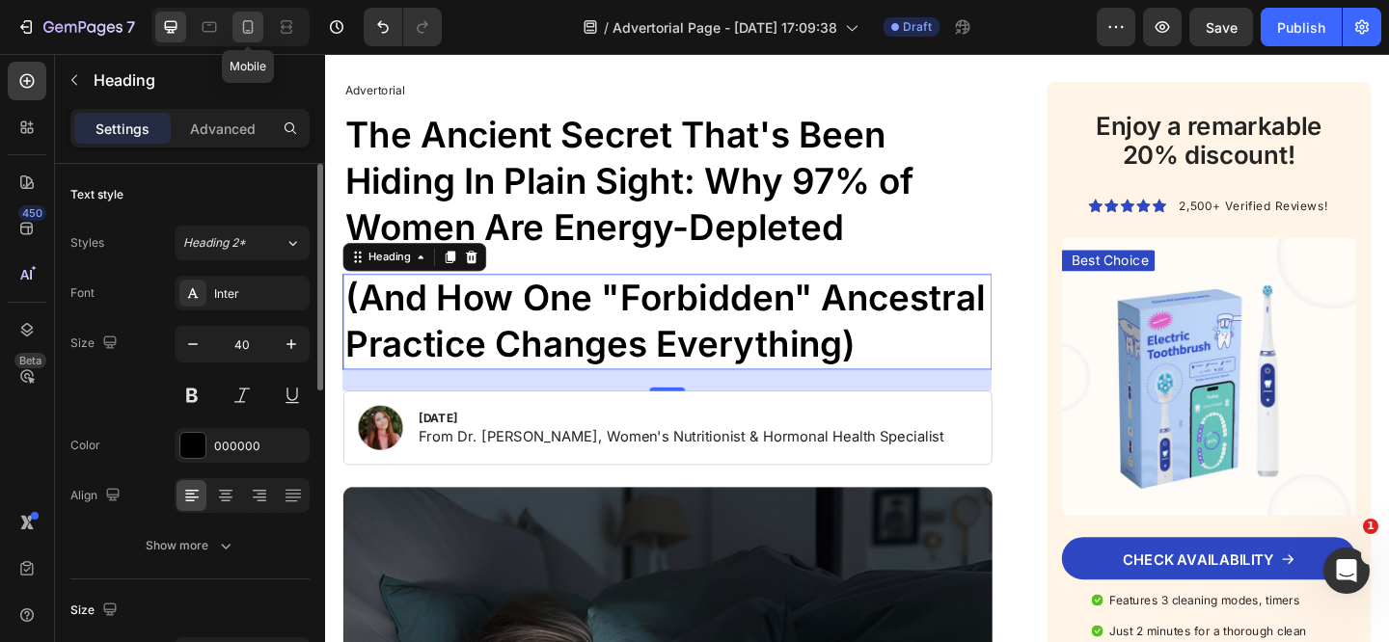
click at [251, 36] on icon at bounding box center [247, 26] width 19 height 19
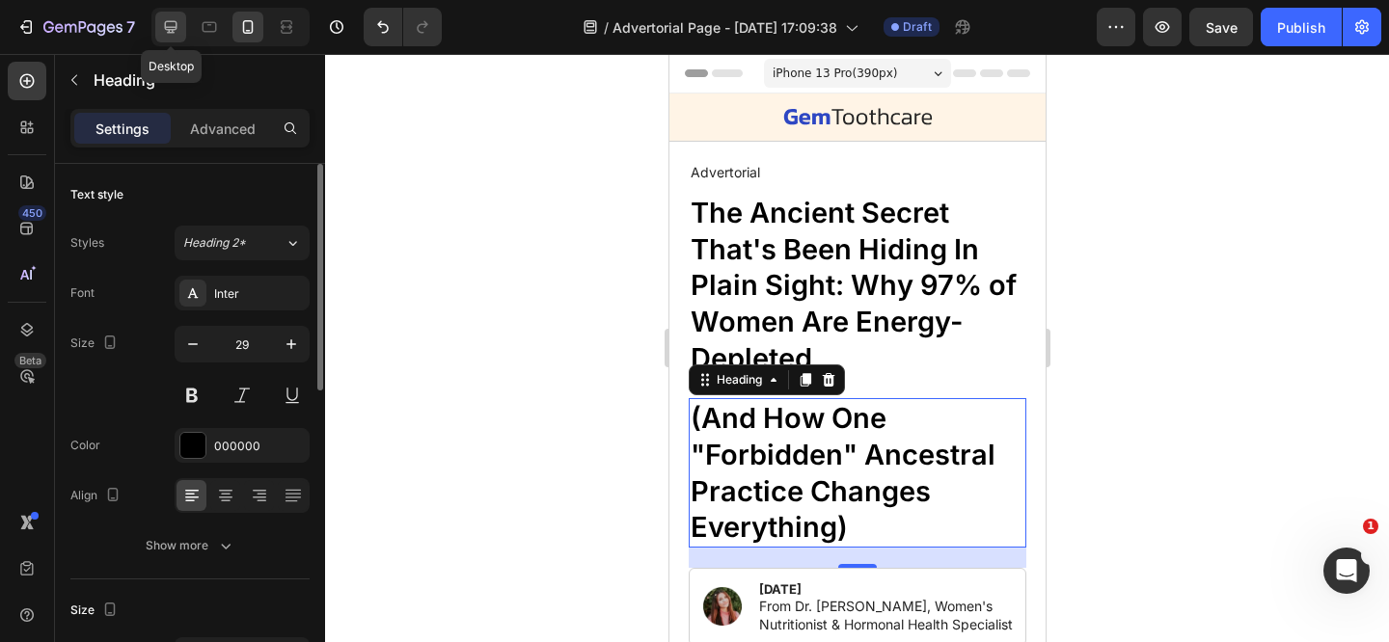
click at [177, 33] on icon at bounding box center [170, 26] width 19 height 19
type input "40"
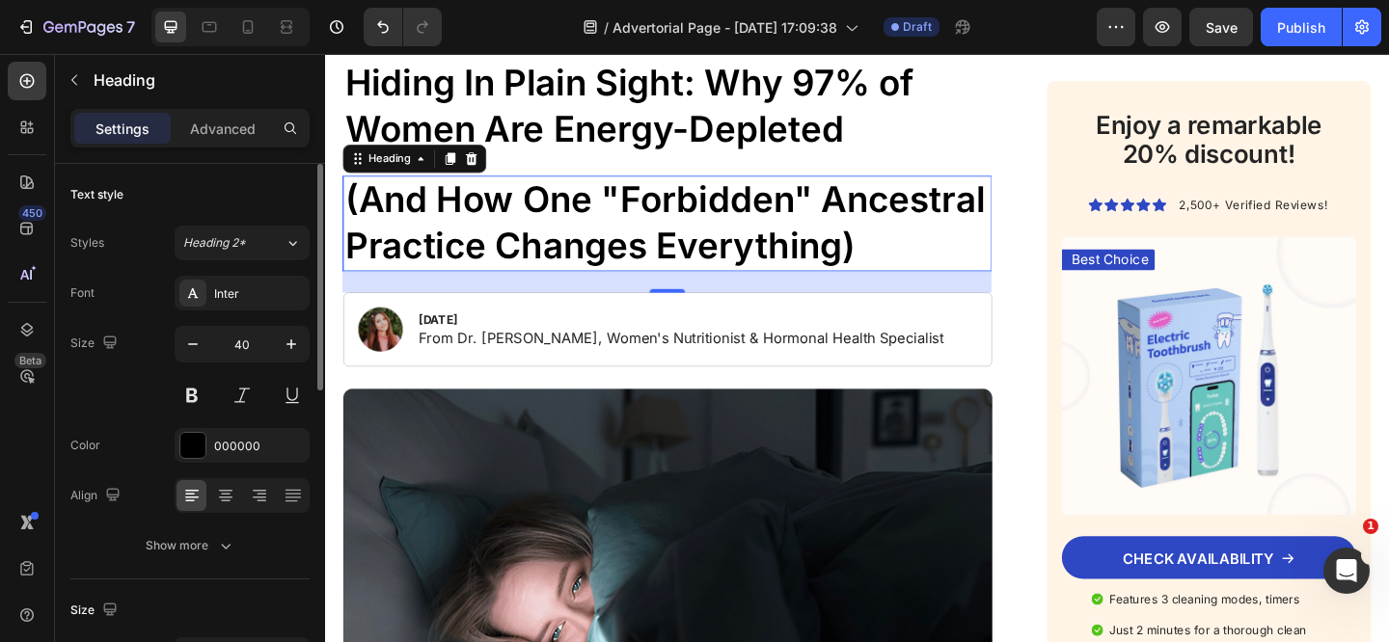
scroll to position [177, 0]
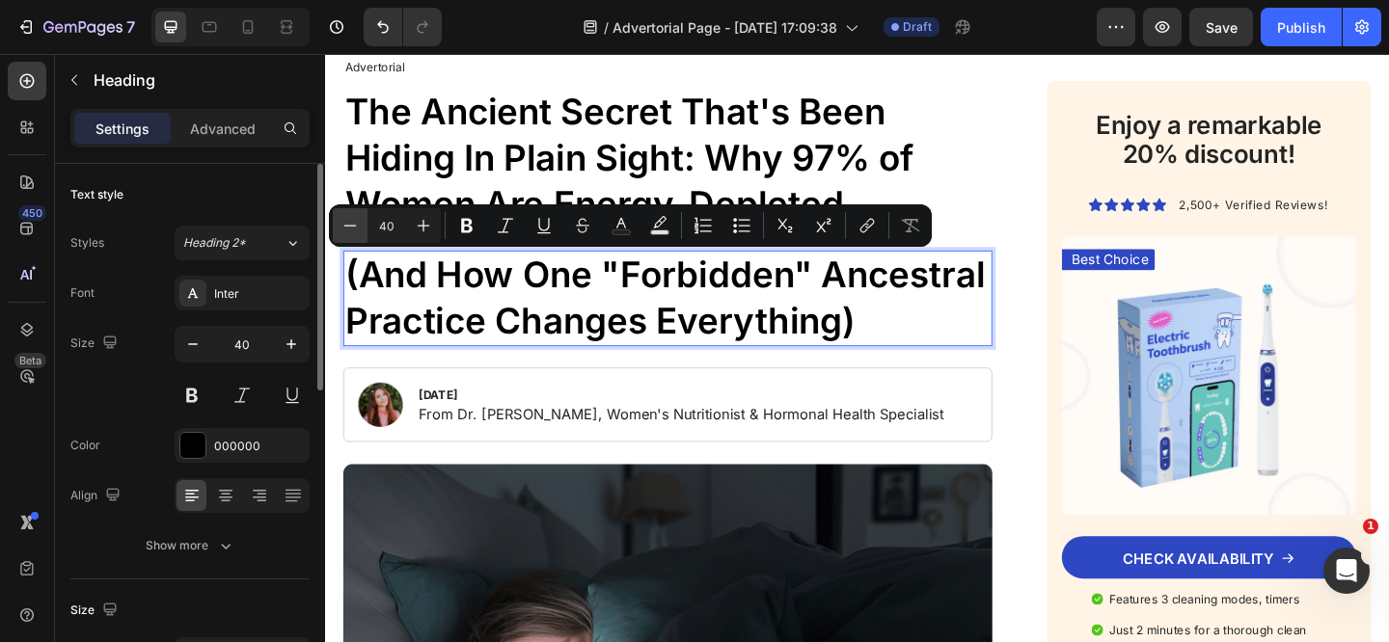
click at [348, 227] on icon "Editor contextual toolbar" at bounding box center [349, 225] width 19 height 19
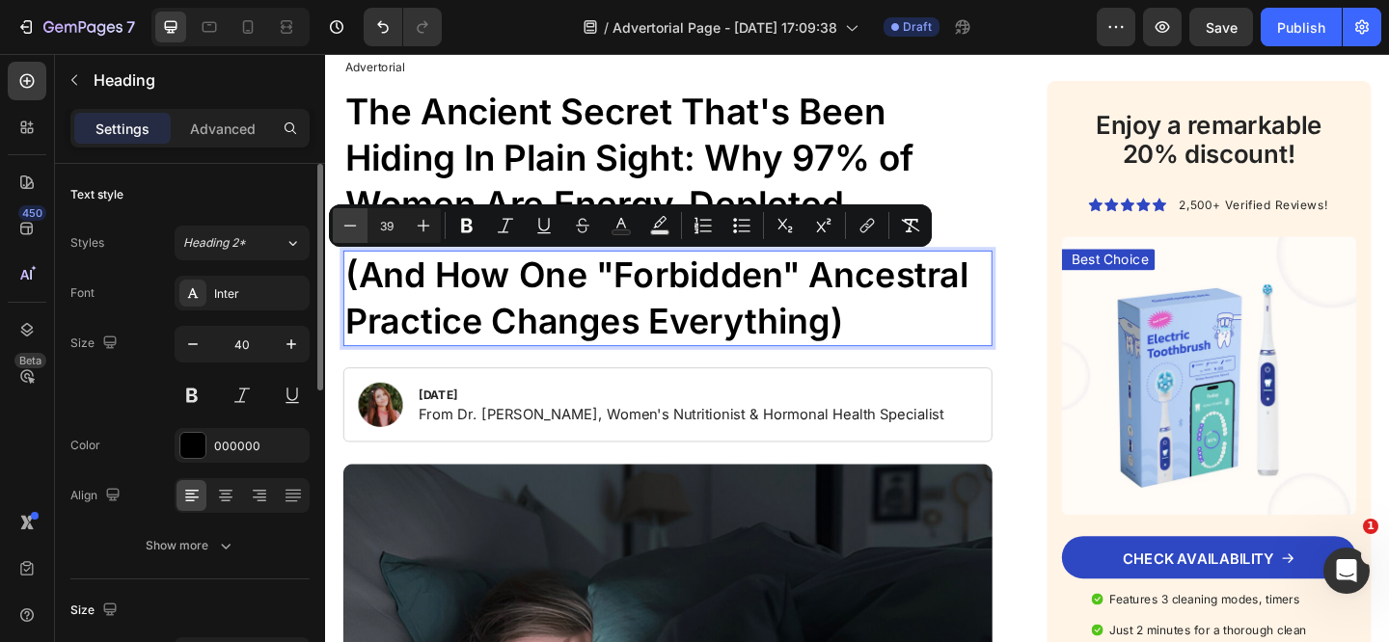
click at [348, 227] on icon "Editor contextual toolbar" at bounding box center [349, 225] width 19 height 19
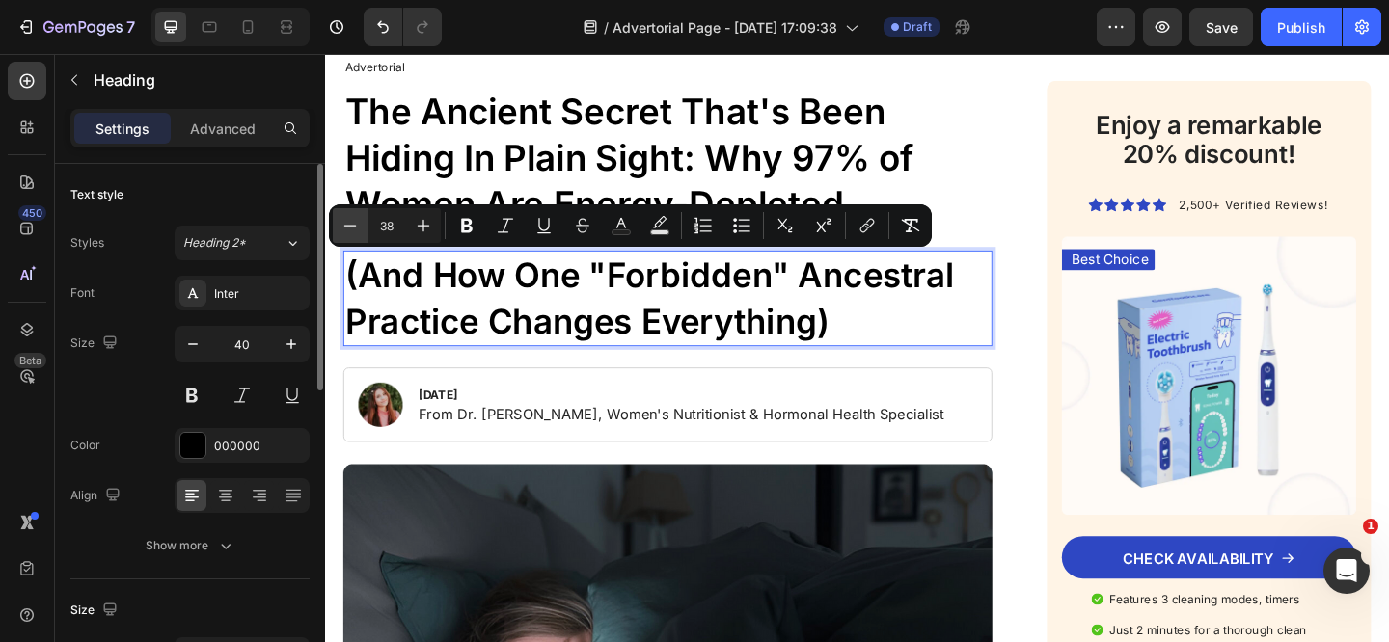
click at [348, 227] on icon "Editor contextual toolbar" at bounding box center [349, 225] width 19 height 19
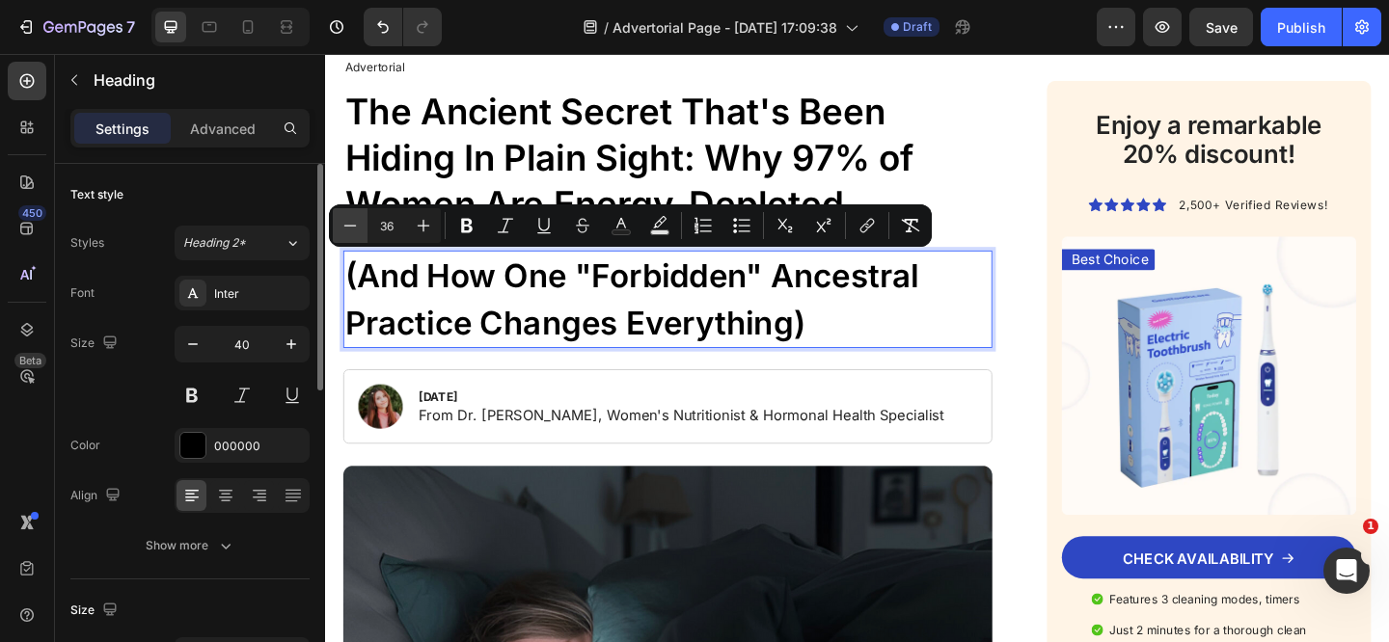
click at [348, 227] on icon "Editor contextual toolbar" at bounding box center [349, 225] width 19 height 19
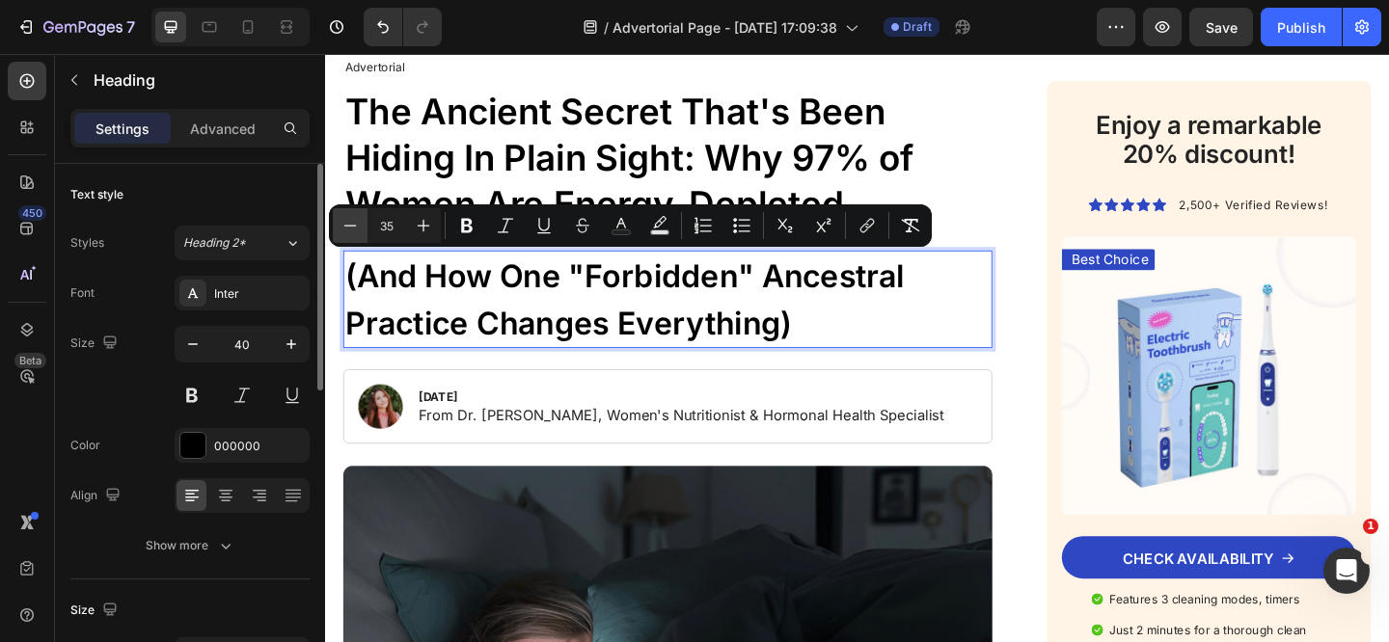
click at [348, 227] on icon "Editor contextual toolbar" at bounding box center [349, 225] width 19 height 19
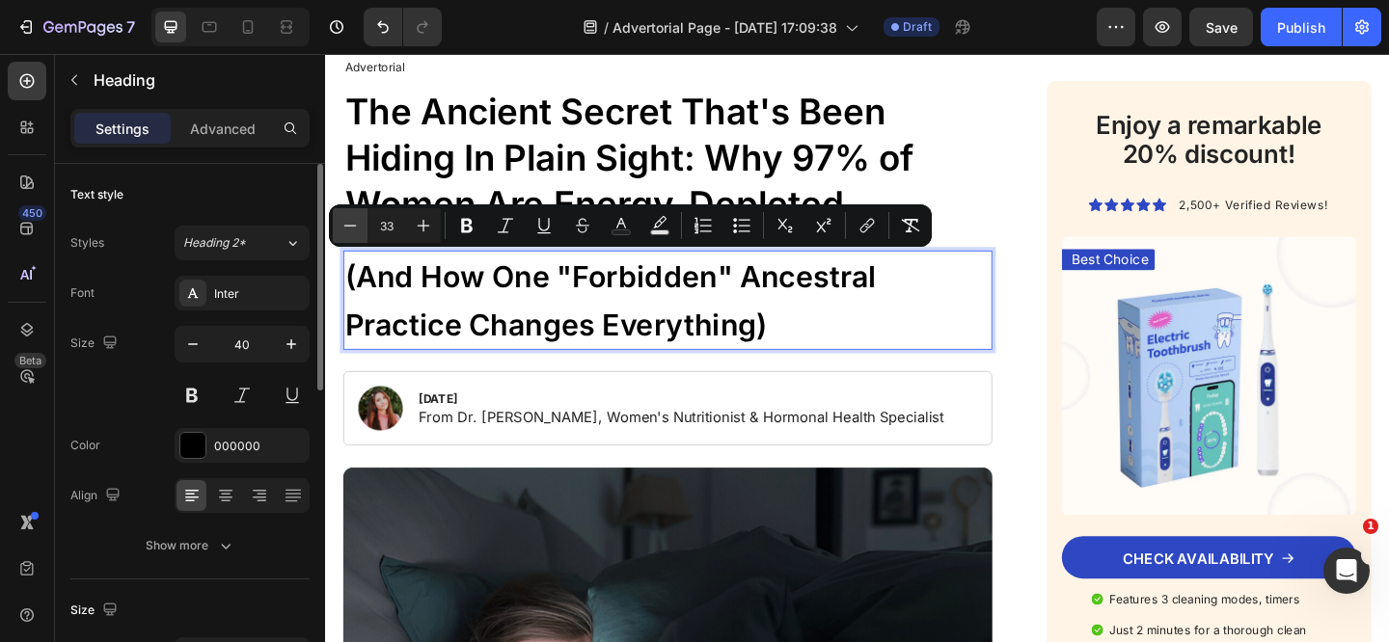
click at [348, 227] on icon "Editor contextual toolbar" at bounding box center [349, 225] width 19 height 19
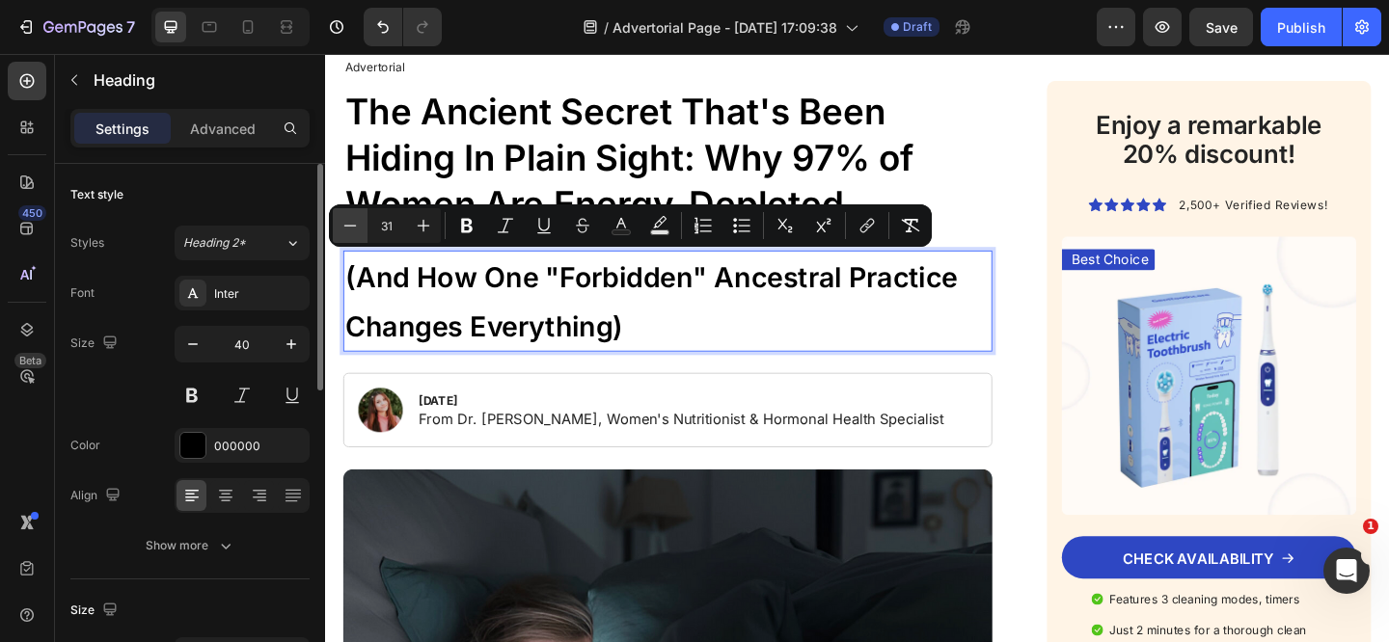
click at [348, 227] on icon "Editor contextual toolbar" at bounding box center [349, 225] width 19 height 19
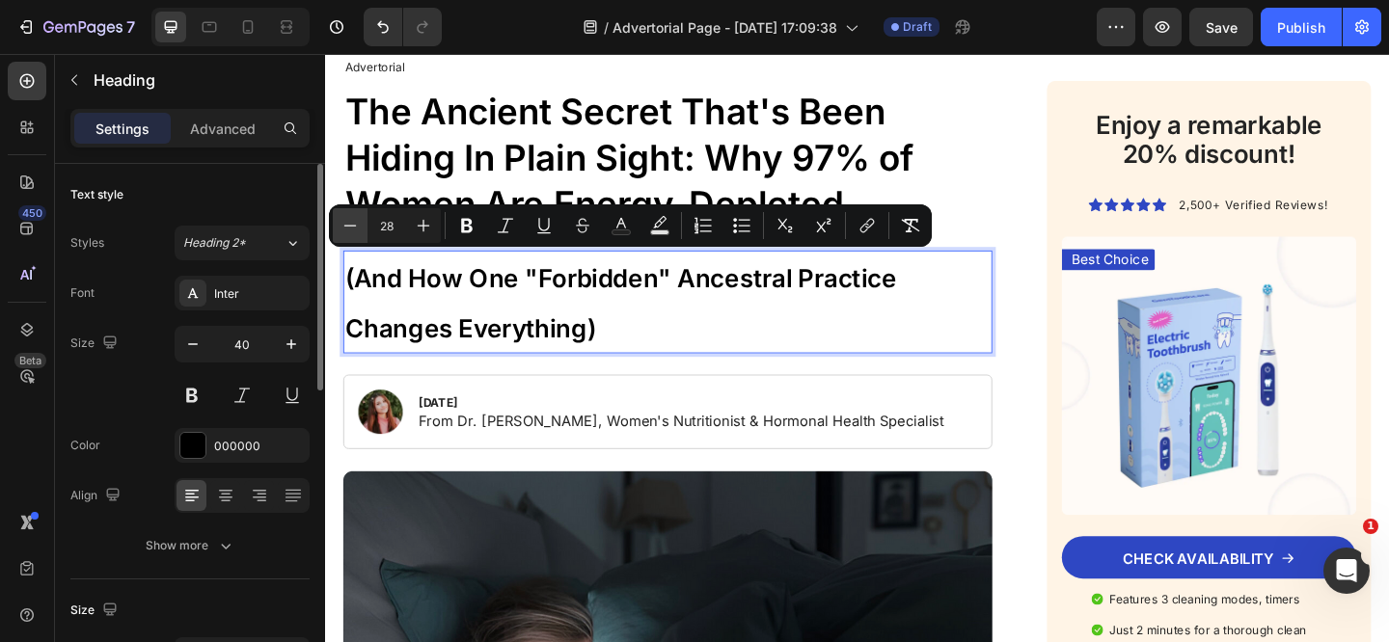
click at [348, 227] on icon "Editor contextual toolbar" at bounding box center [349, 225] width 19 height 19
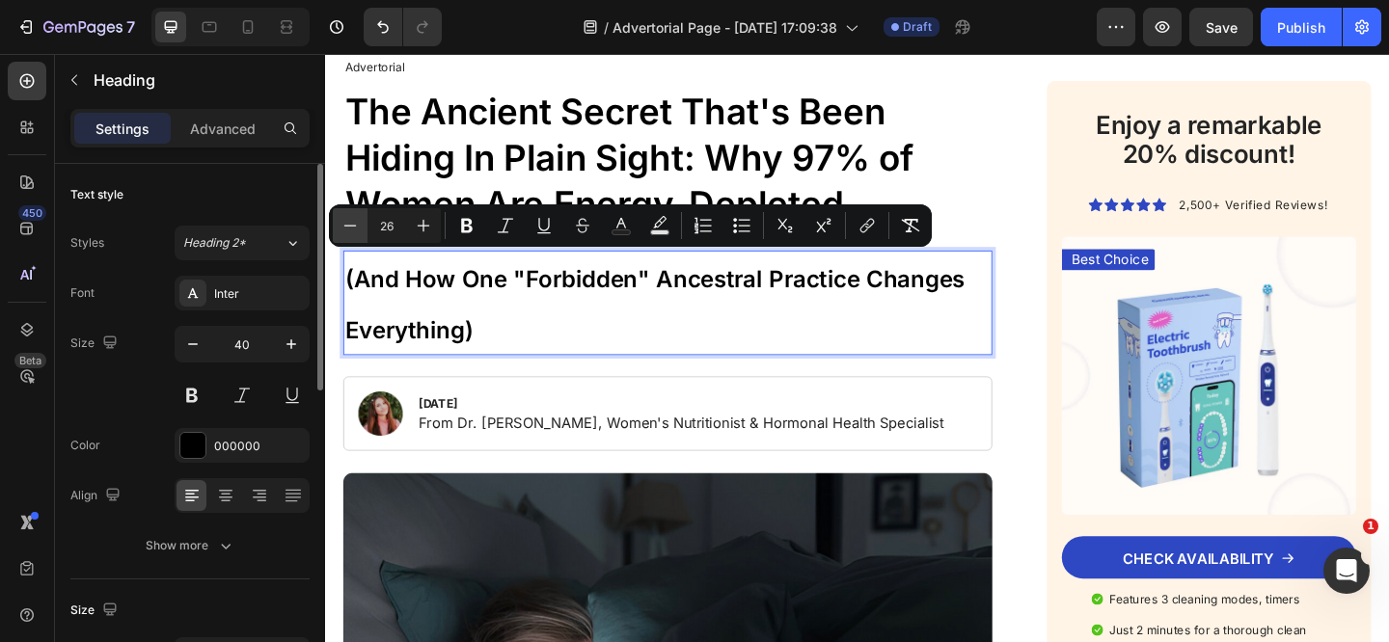
click at [348, 227] on icon "Editor contextual toolbar" at bounding box center [349, 225] width 19 height 19
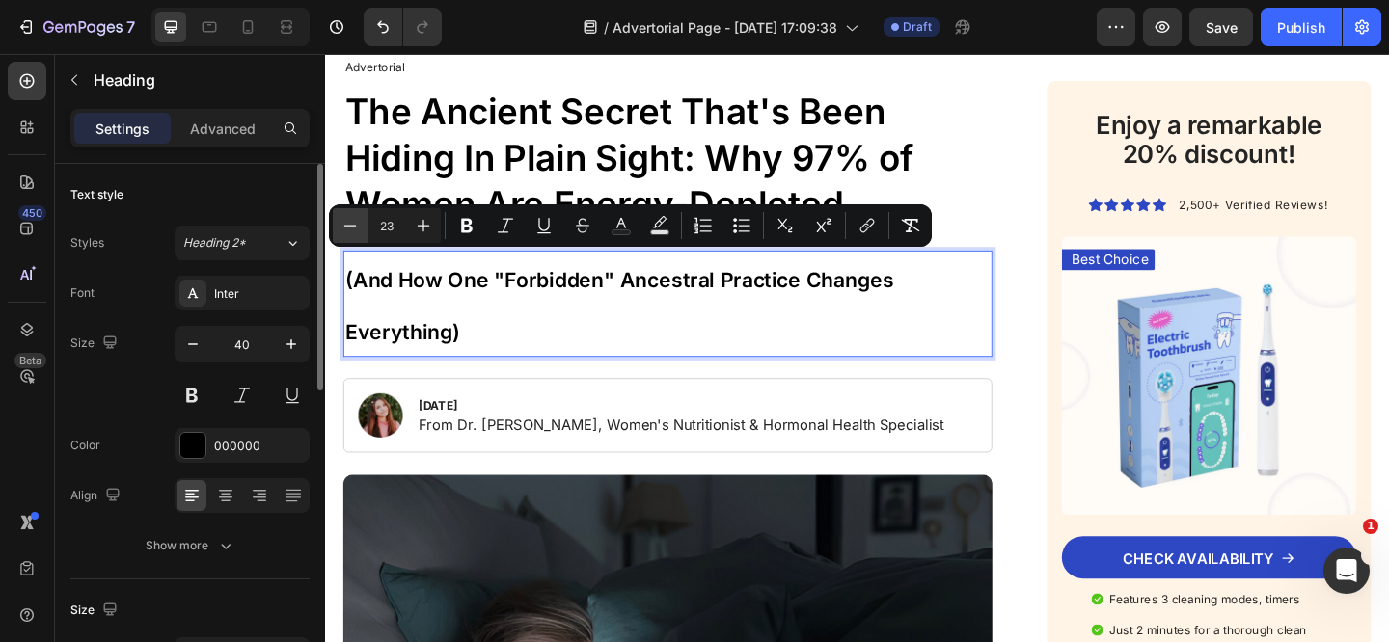
click at [348, 227] on icon "Editor contextual toolbar" at bounding box center [349, 225] width 19 height 19
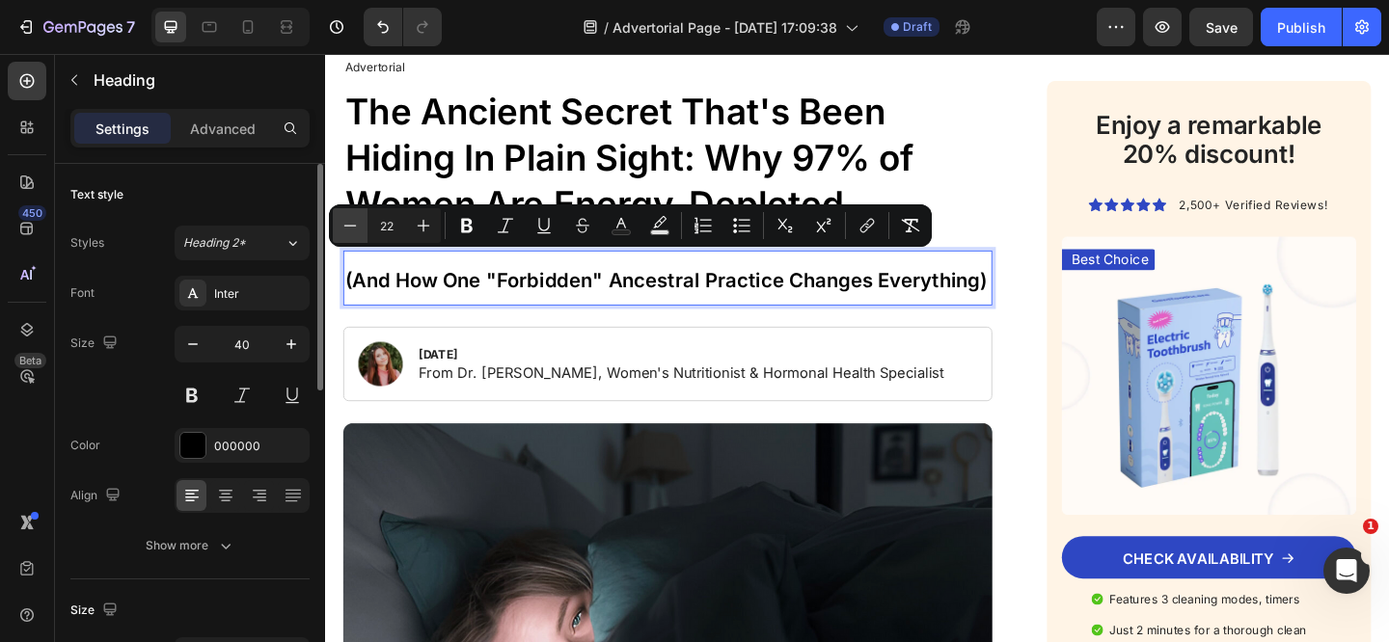
click at [348, 227] on icon "Editor contextual toolbar" at bounding box center [349, 225] width 19 height 19
type input "19"
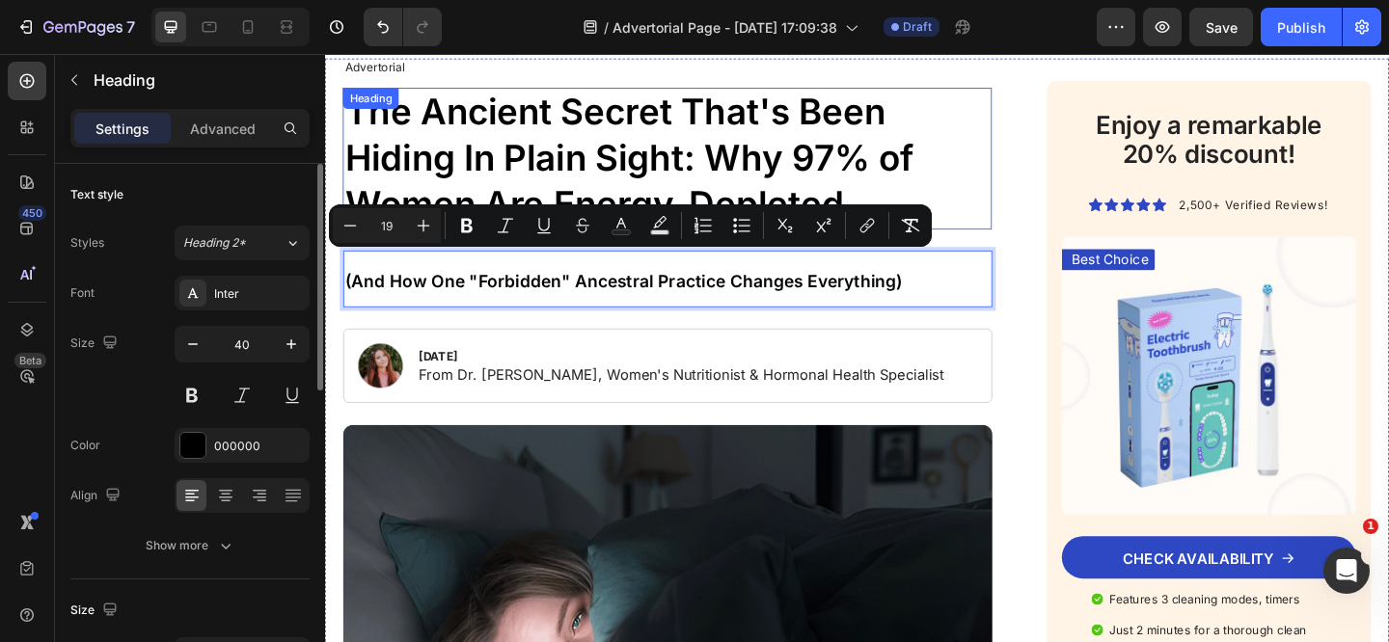
click at [843, 155] on p "The Ancient Secret That's Been Hiding In Plain Sight: Why 97% of Women Are Ener…" at bounding box center [697, 168] width 702 height 150
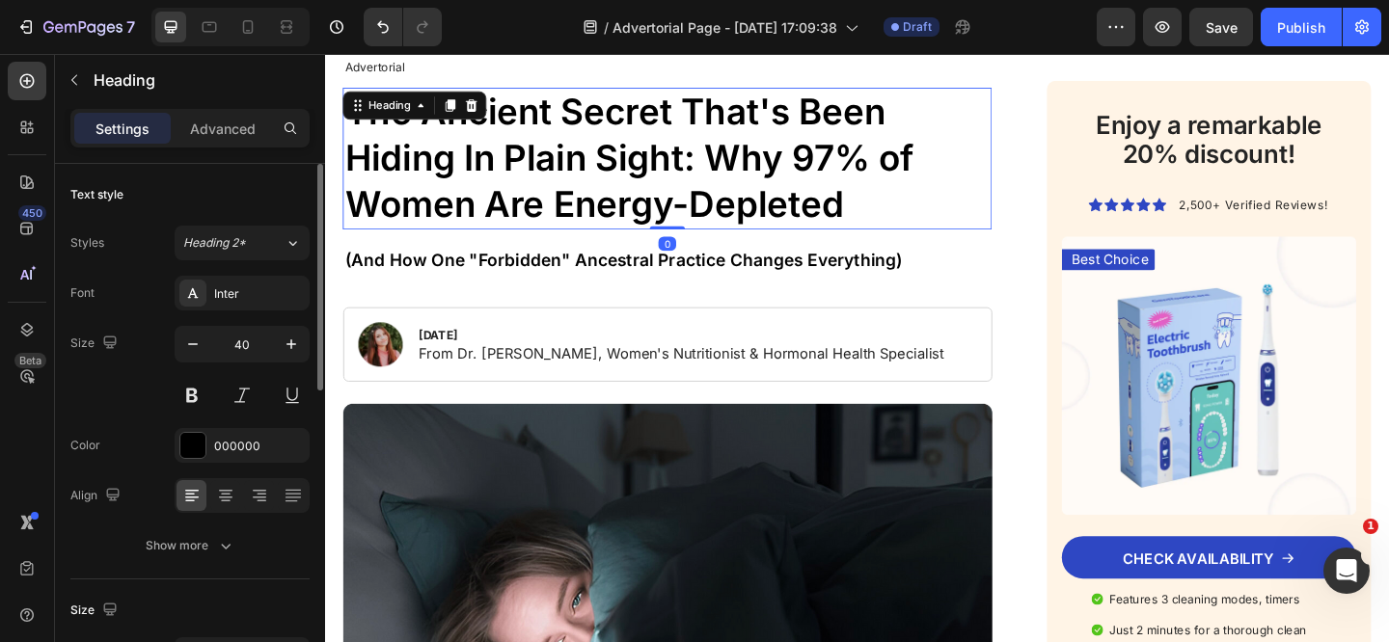
drag, startPoint x: 690, startPoint y: 265, endPoint x: 686, endPoint y: 230, distance: 34.9
click at [687, 230] on div "The Ancient Secret That's Been Hiding In Plain Sight: Why 97% of Women Are Ener…" at bounding box center [697, 168] width 706 height 154
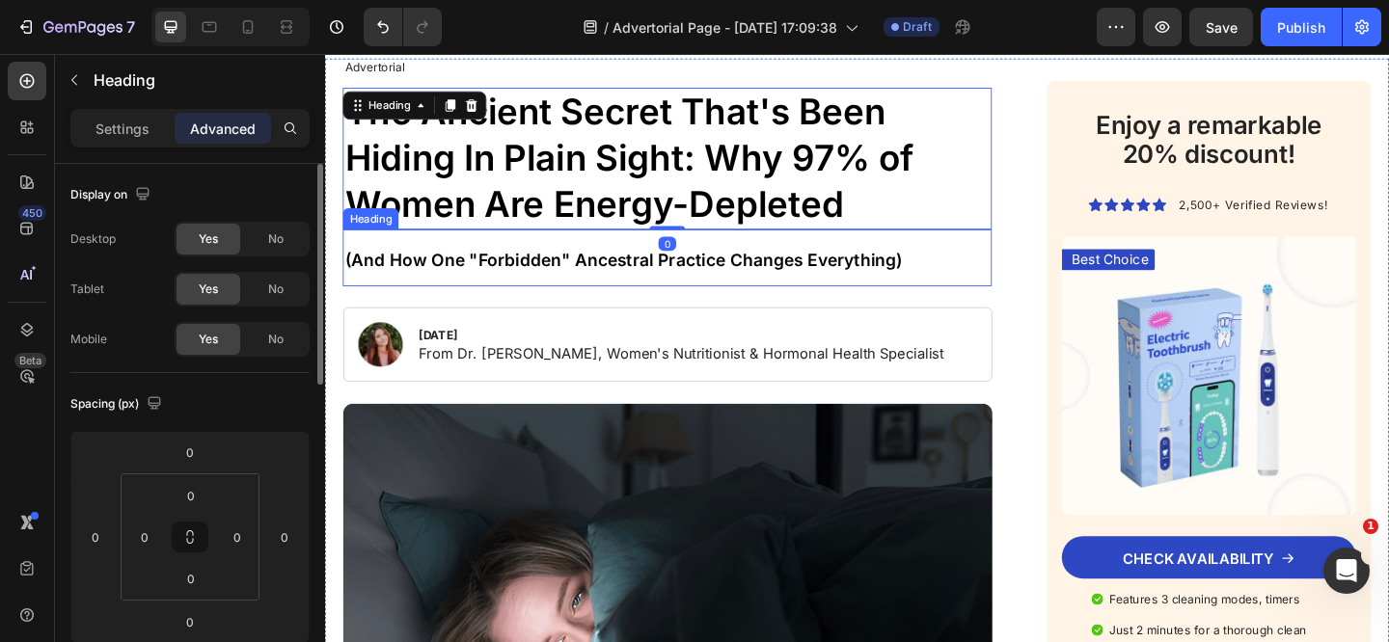
click at [611, 271] on span "(And How One "Forbidden" Ancestral Practice Changes Everything)" at bounding box center [649, 279] width 607 height 22
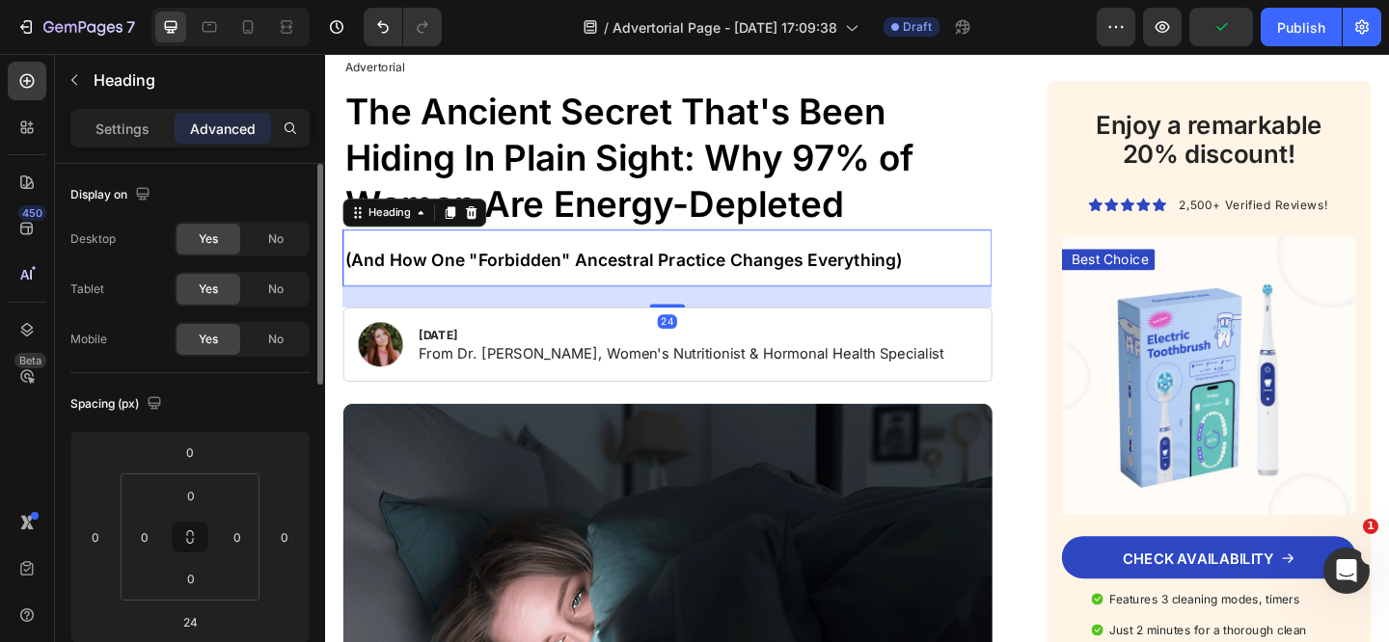
click at [486, 229] on icon at bounding box center [483, 226] width 15 height 15
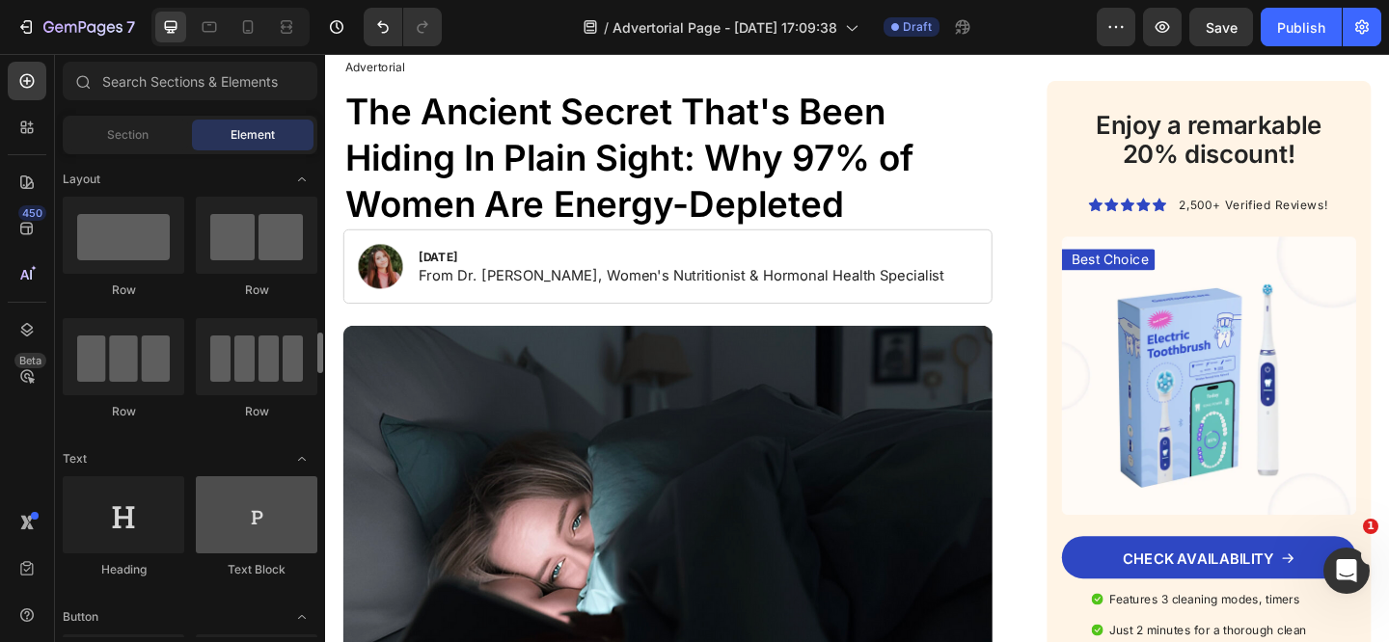
scroll to position [165, 0]
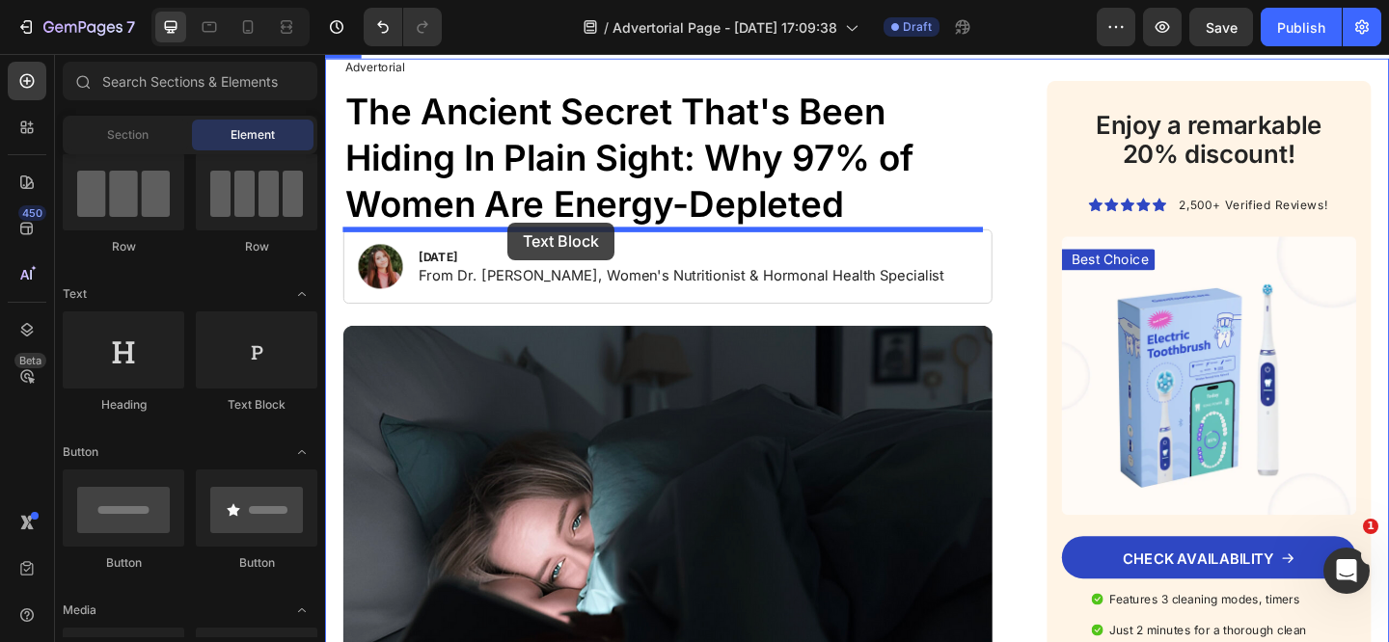
drag, startPoint x: 584, startPoint y: 421, endPoint x: 524, endPoint y: 237, distance: 194.0
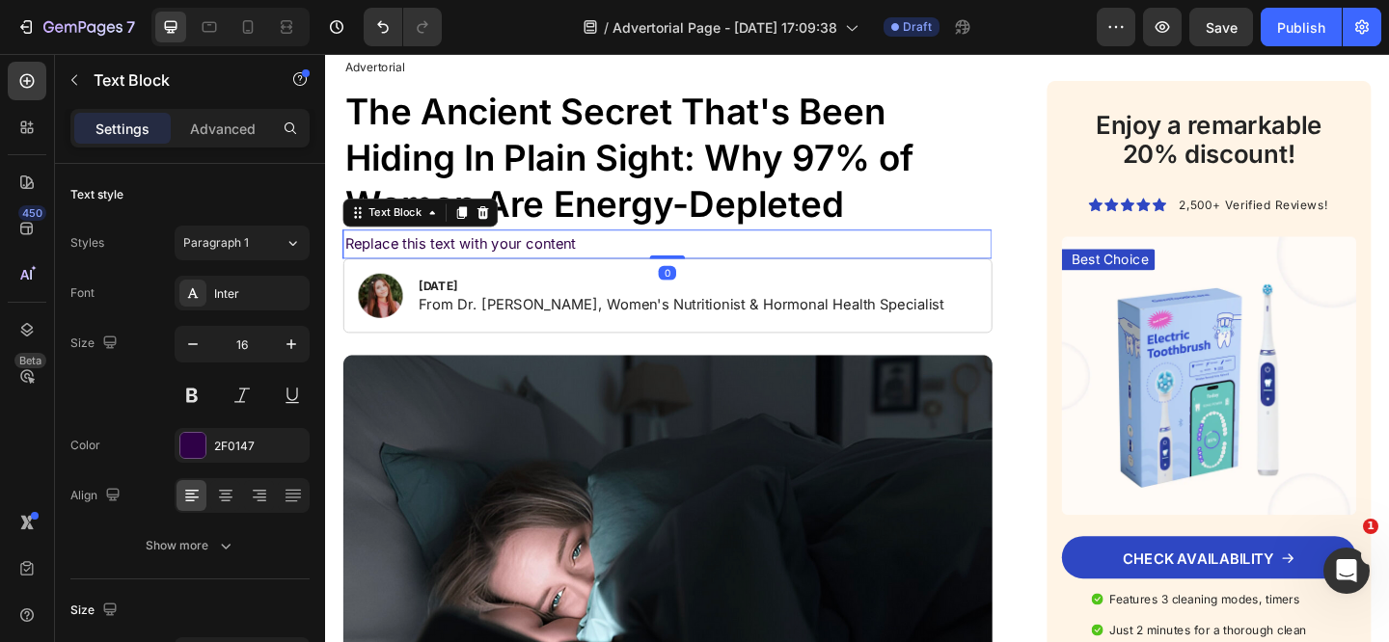
click at [499, 257] on div "Replace this text with your content" at bounding box center [697, 261] width 706 height 32
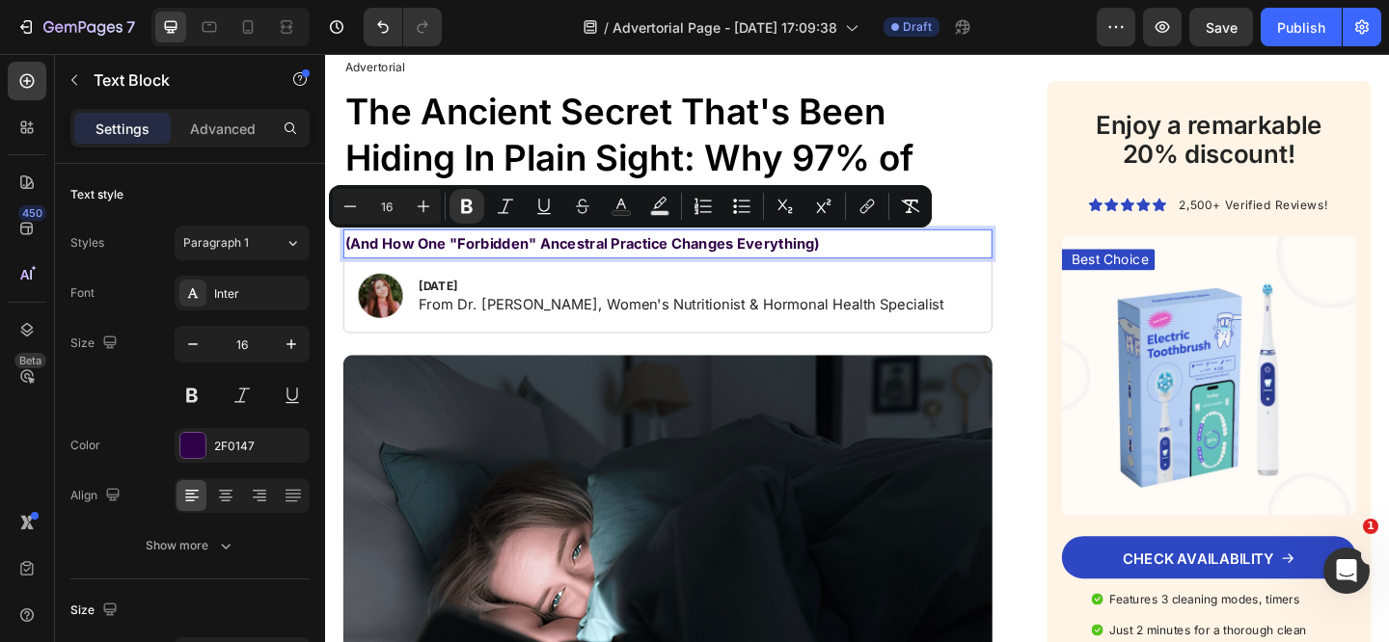
click at [932, 259] on p "(And How One "Forbidden" Ancestral Practice Changes Everything)" at bounding box center [697, 261] width 702 height 28
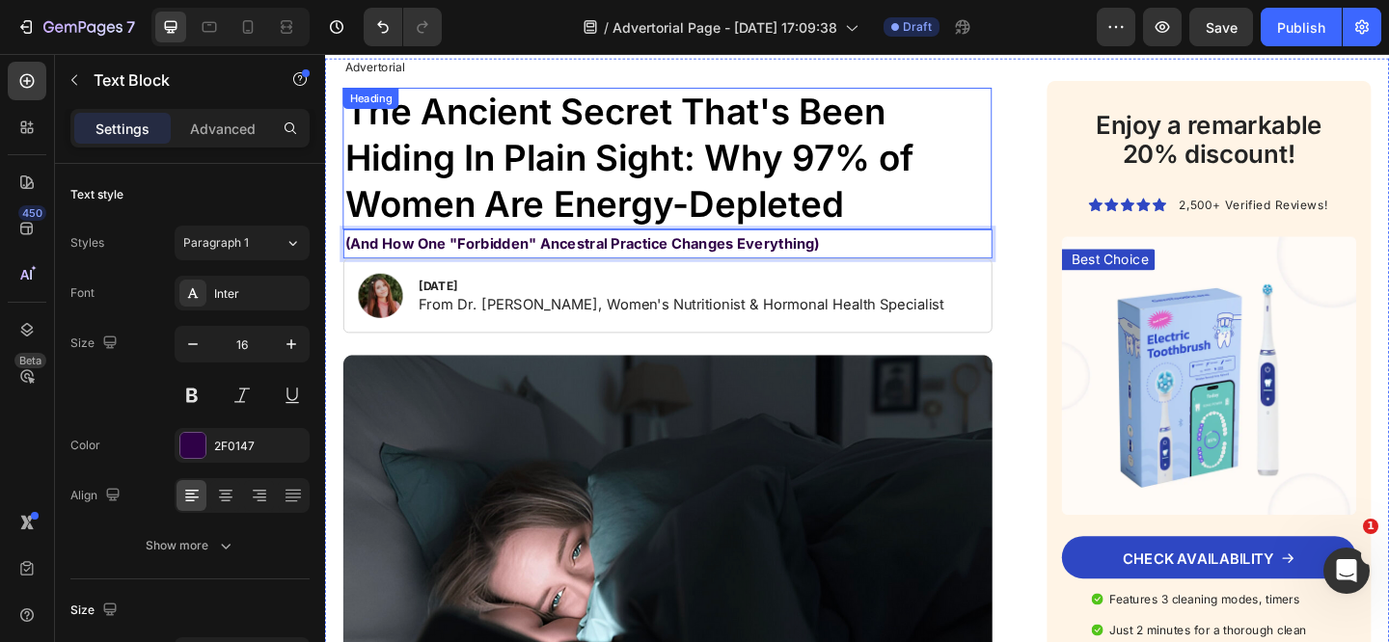
click at [1013, 215] on p "The Ancient Secret That's Been Hiding In Plain Sight: Why 97% of Women Are Ener…" at bounding box center [697, 168] width 702 height 150
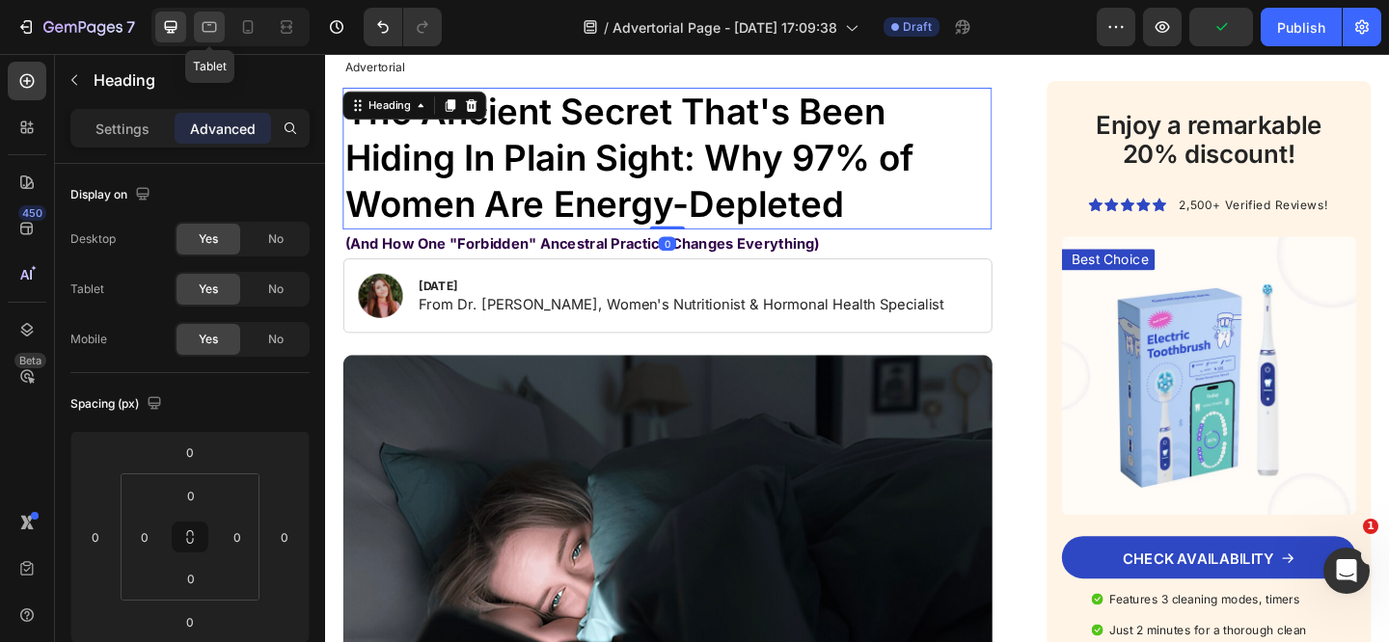
click at [203, 31] on icon at bounding box center [210, 27] width 14 height 11
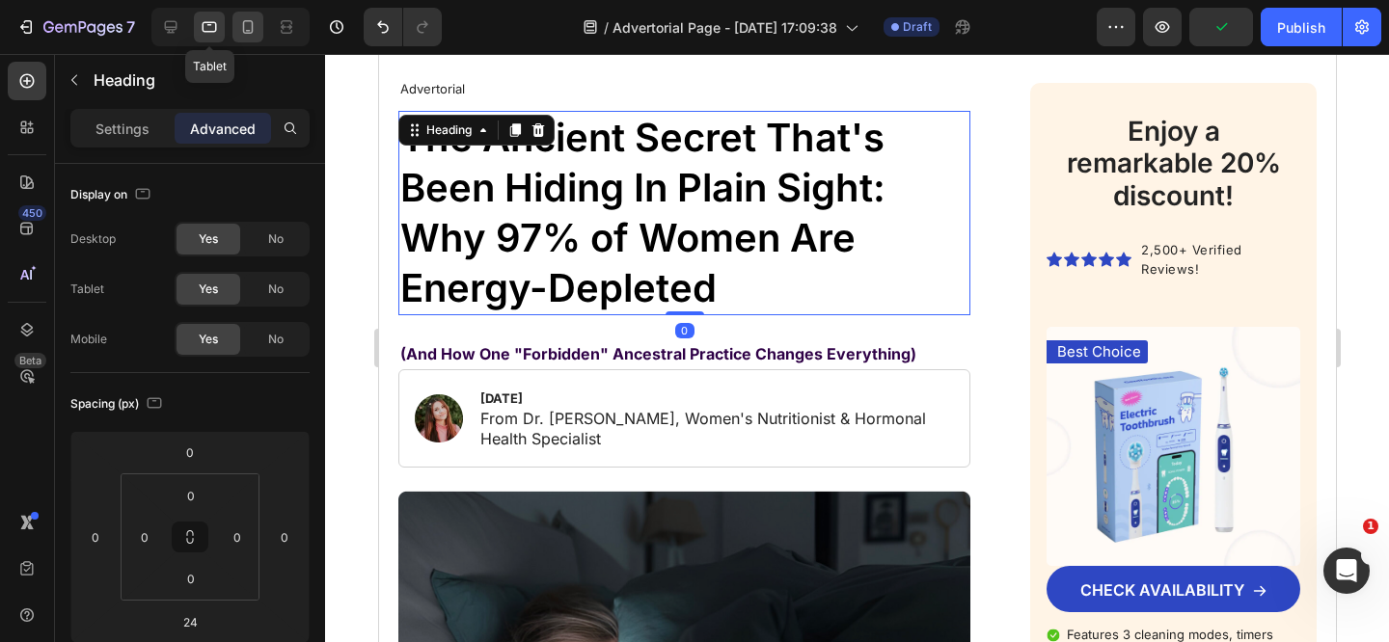
click at [240, 31] on icon at bounding box center [247, 26] width 19 height 19
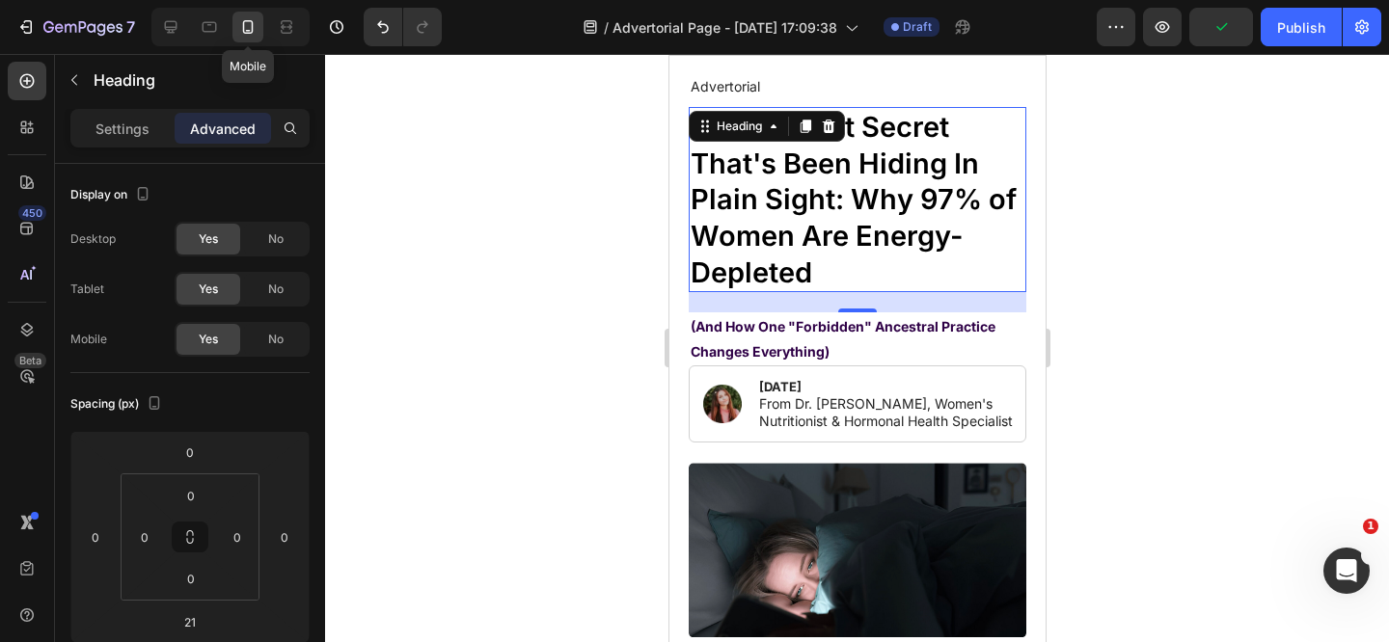
scroll to position [71, 0]
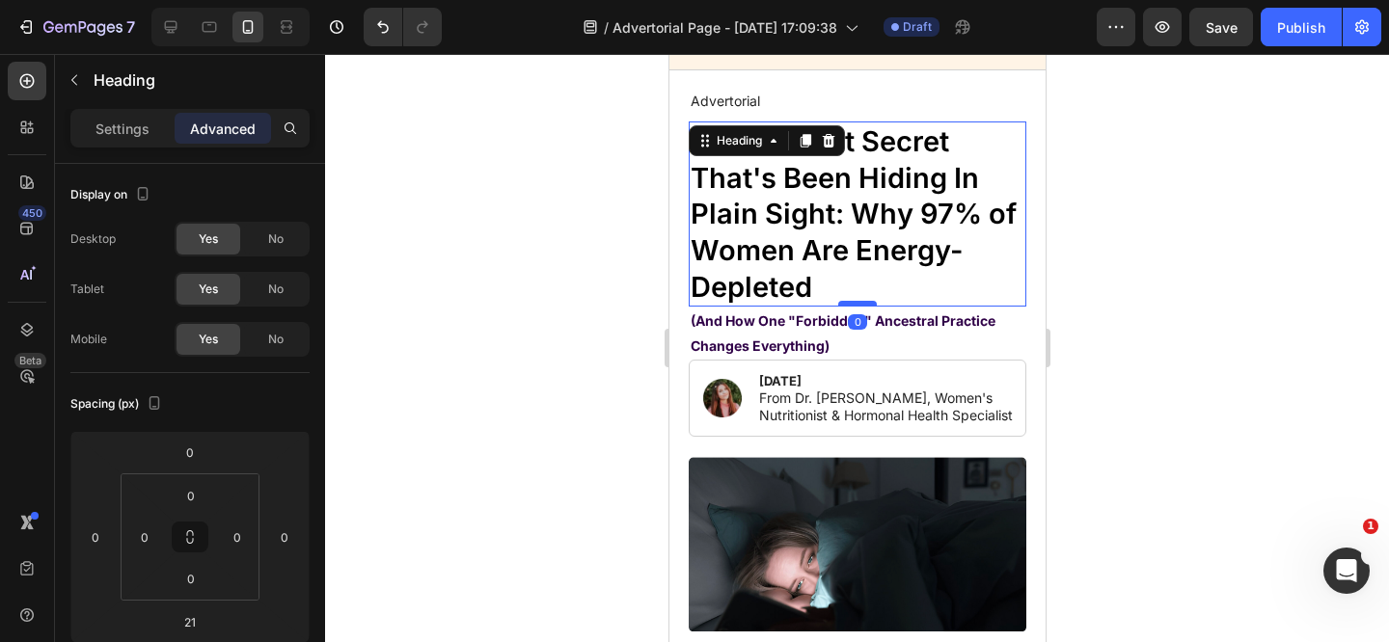
drag, startPoint x: 855, startPoint y: 325, endPoint x: 853, endPoint y: 303, distance: 22.4
click at [853, 303] on div at bounding box center [856, 304] width 39 height 6
type input "0"
click at [182, 30] on div at bounding box center [170, 27] width 31 height 31
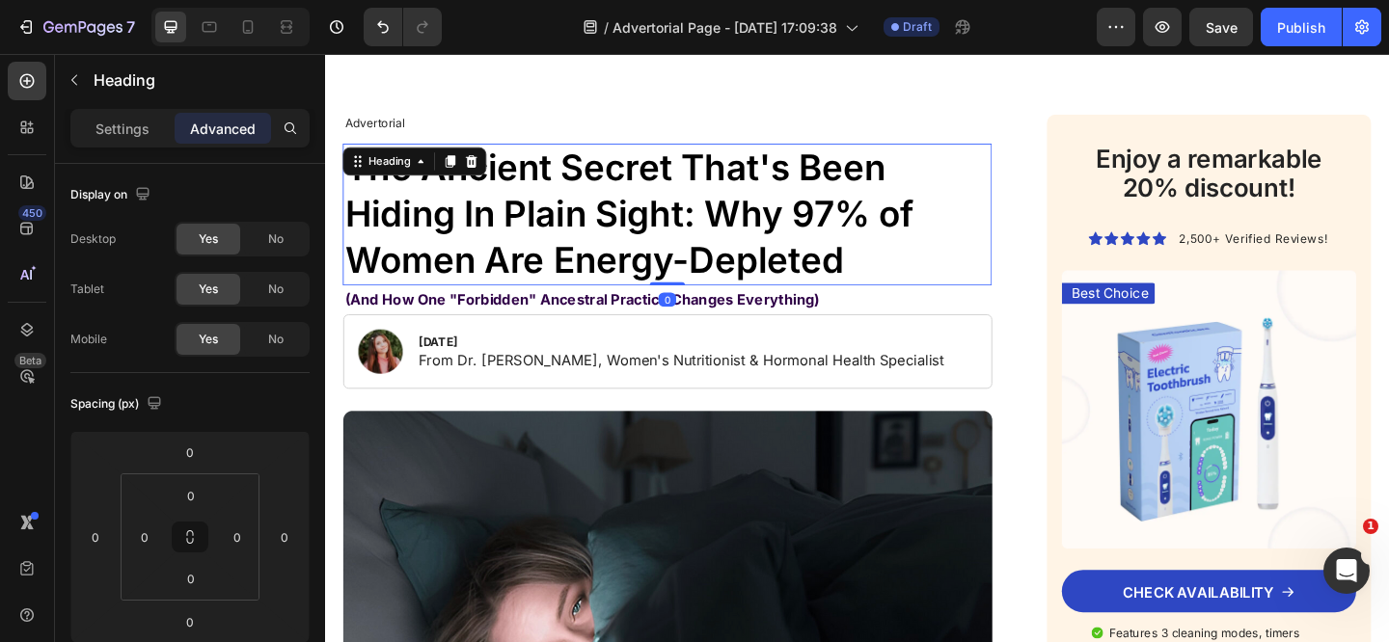
scroll to position [146, 0]
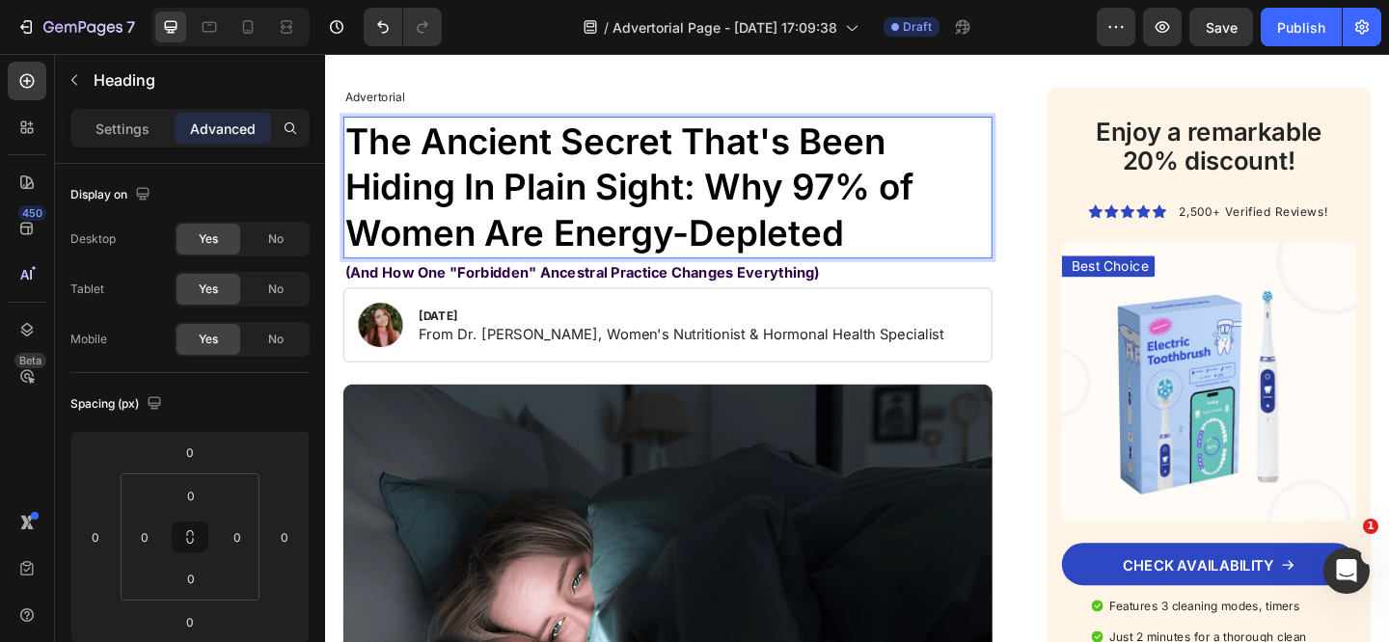
click at [577, 239] on p "The Ancient Secret That's Been Hiding In Plain Sight: Why 97% of Women Are Ener…" at bounding box center [697, 199] width 702 height 150
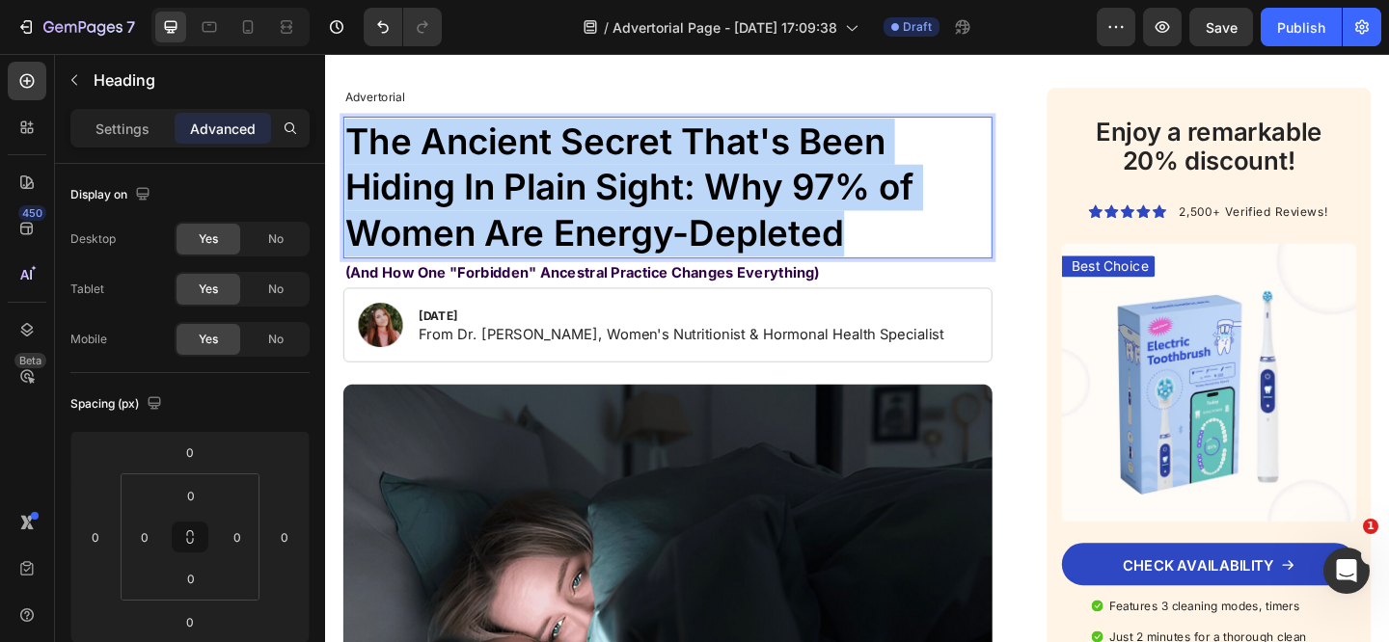
click at [577, 239] on p "The Ancient Secret That's Been Hiding In Plain Sight: Why 97% of Women Are Ener…" at bounding box center [697, 199] width 702 height 150
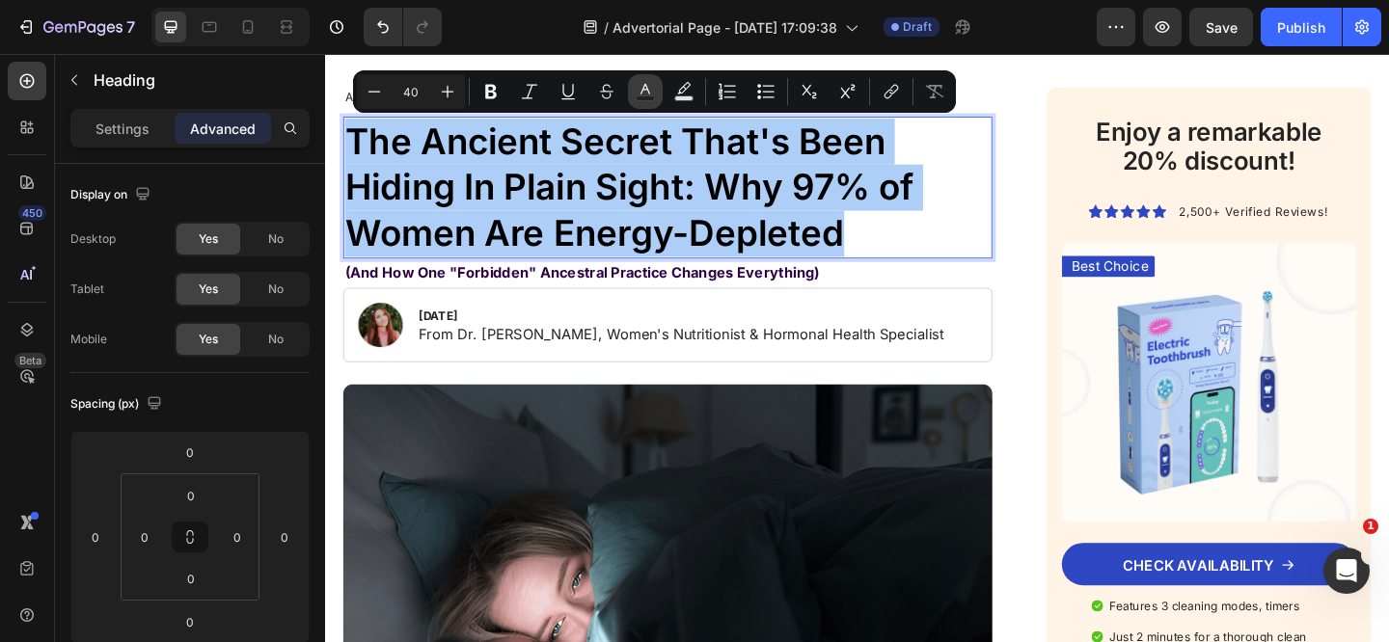
click at [651, 95] on icon "Editor contextual toolbar" at bounding box center [645, 91] width 19 height 19
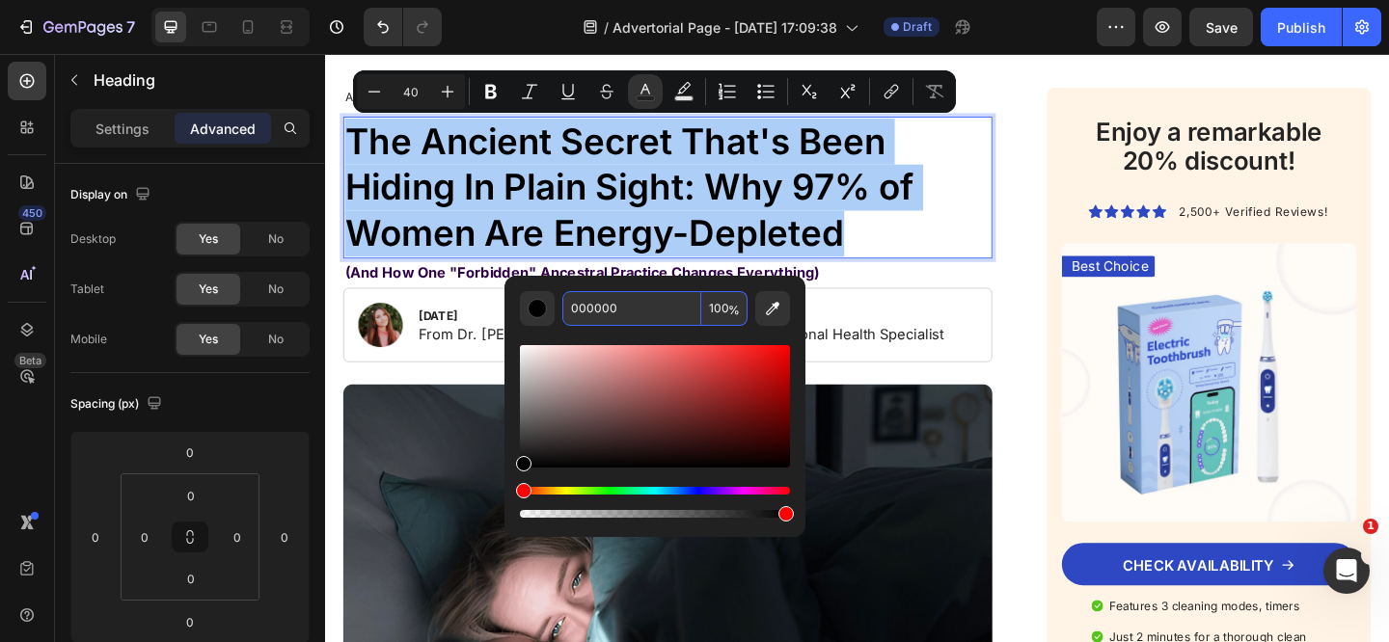
click at [625, 316] on input "000000" at bounding box center [631, 308] width 139 height 35
paste input "#e32875"
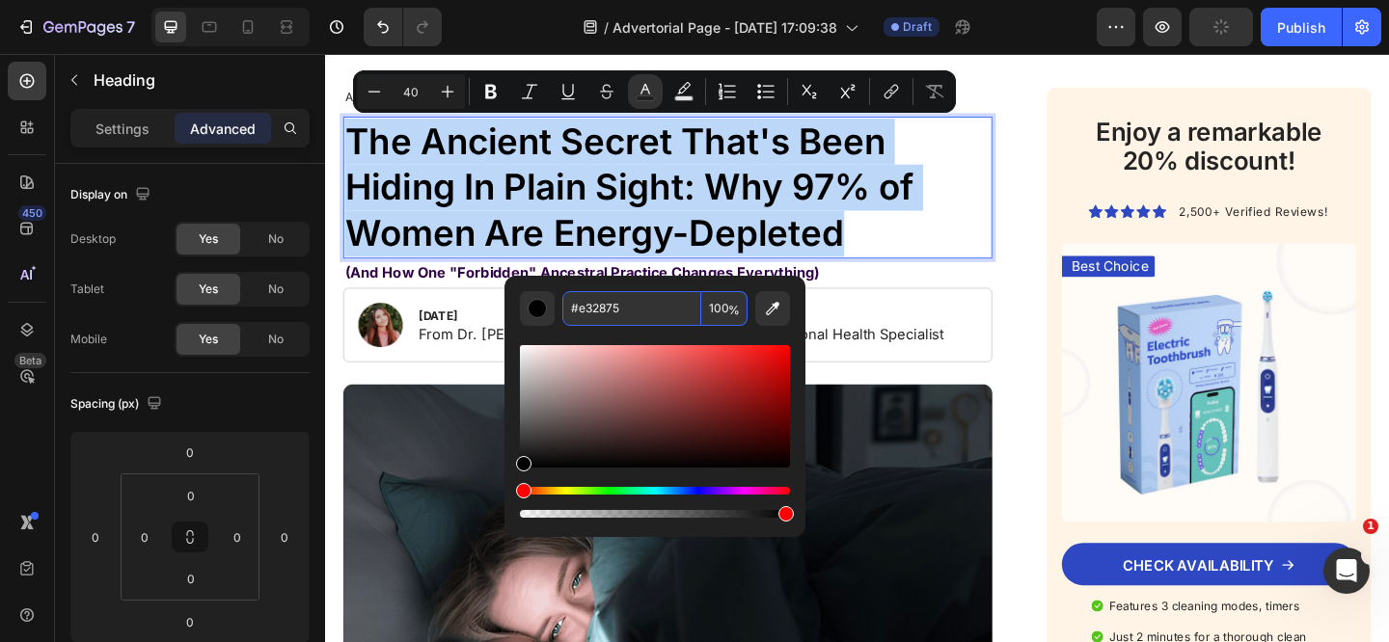
type input "E32875"
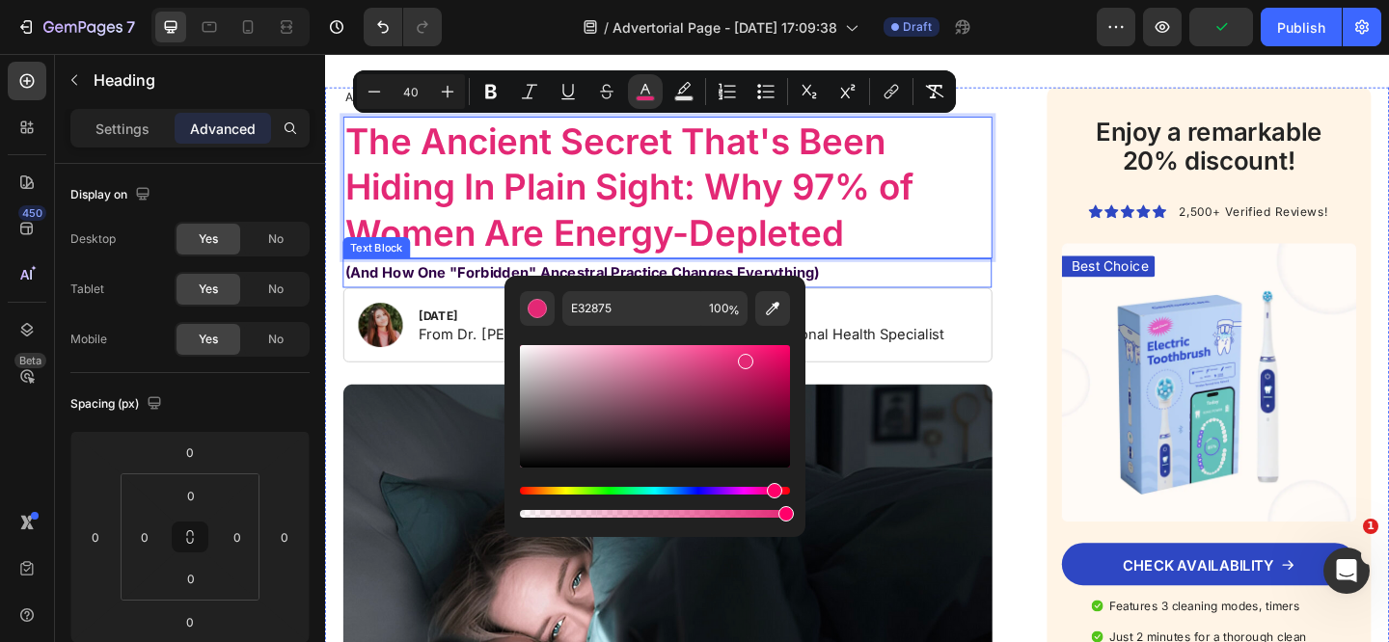
click at [973, 287] on p "(And How One "Forbidden" Ancestral Practice Changes Everything)" at bounding box center [697, 293] width 702 height 28
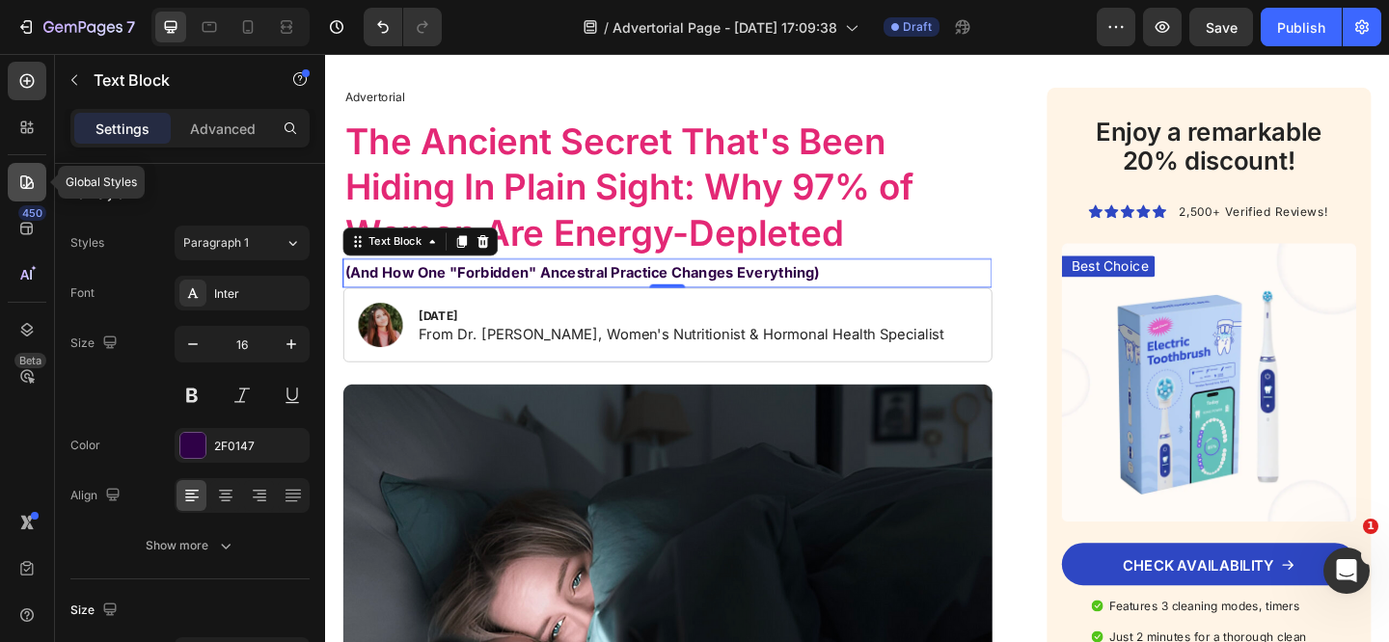
click at [21, 179] on icon at bounding box center [27, 183] width 14 height 14
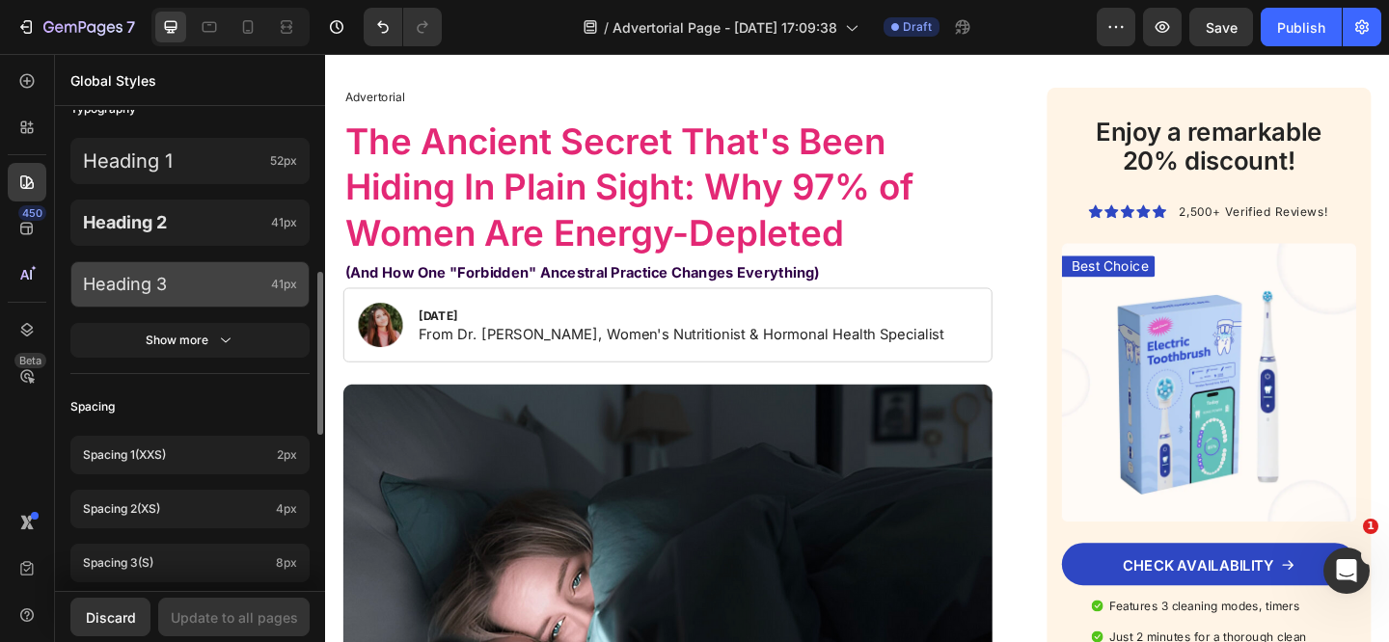
scroll to position [516, 0]
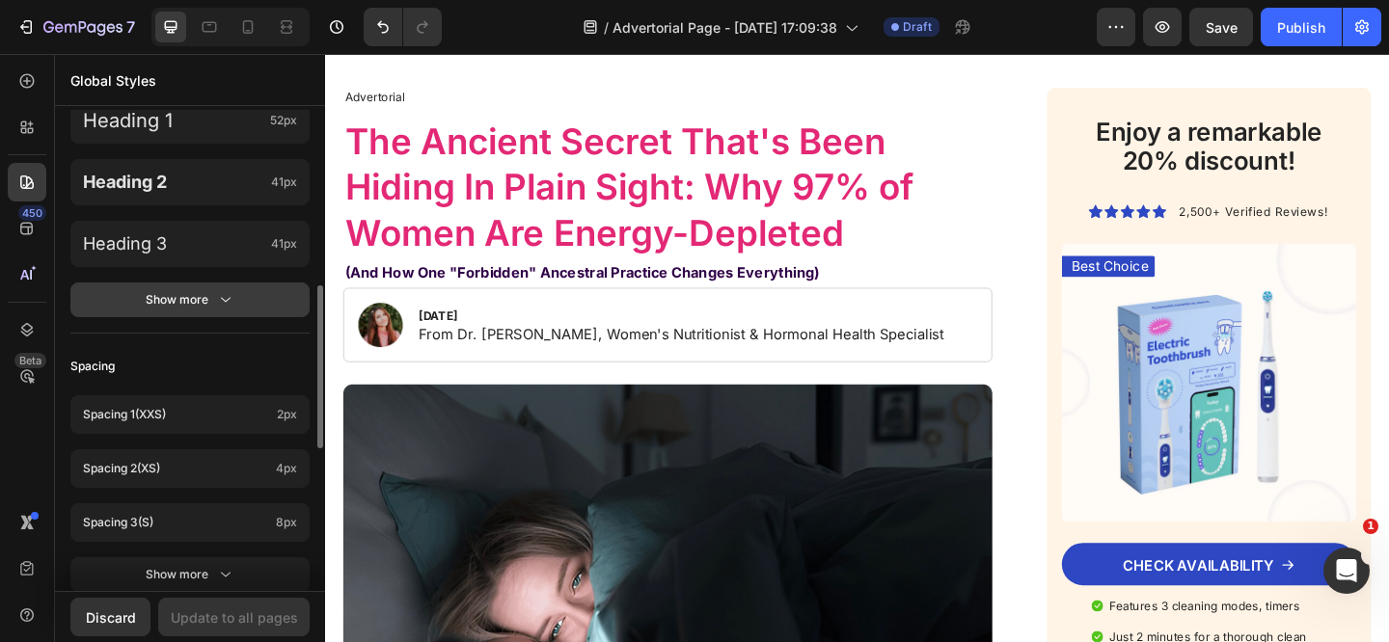
click at [172, 306] on div "Show more" at bounding box center [191, 299] width 90 height 19
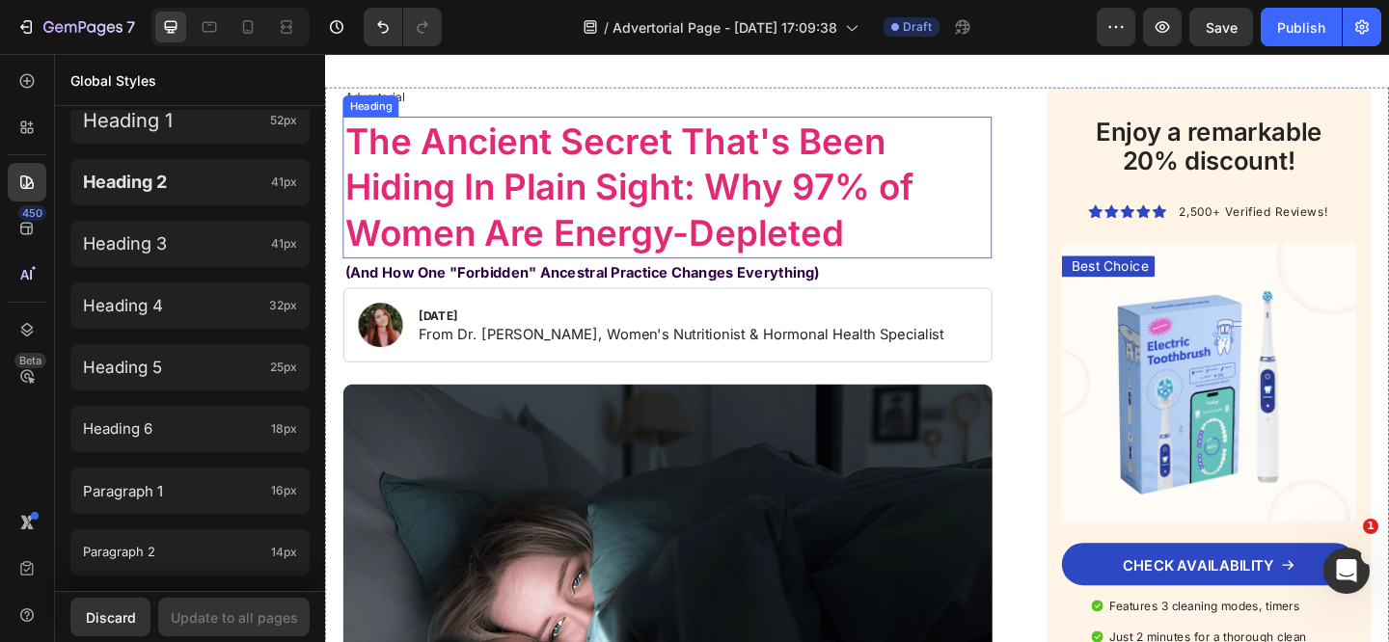
click at [560, 248] on span "The Ancient Secret That's Been Hiding In Plain Sight: Why 97% of Women Are Ener…" at bounding box center [655, 199] width 619 height 148
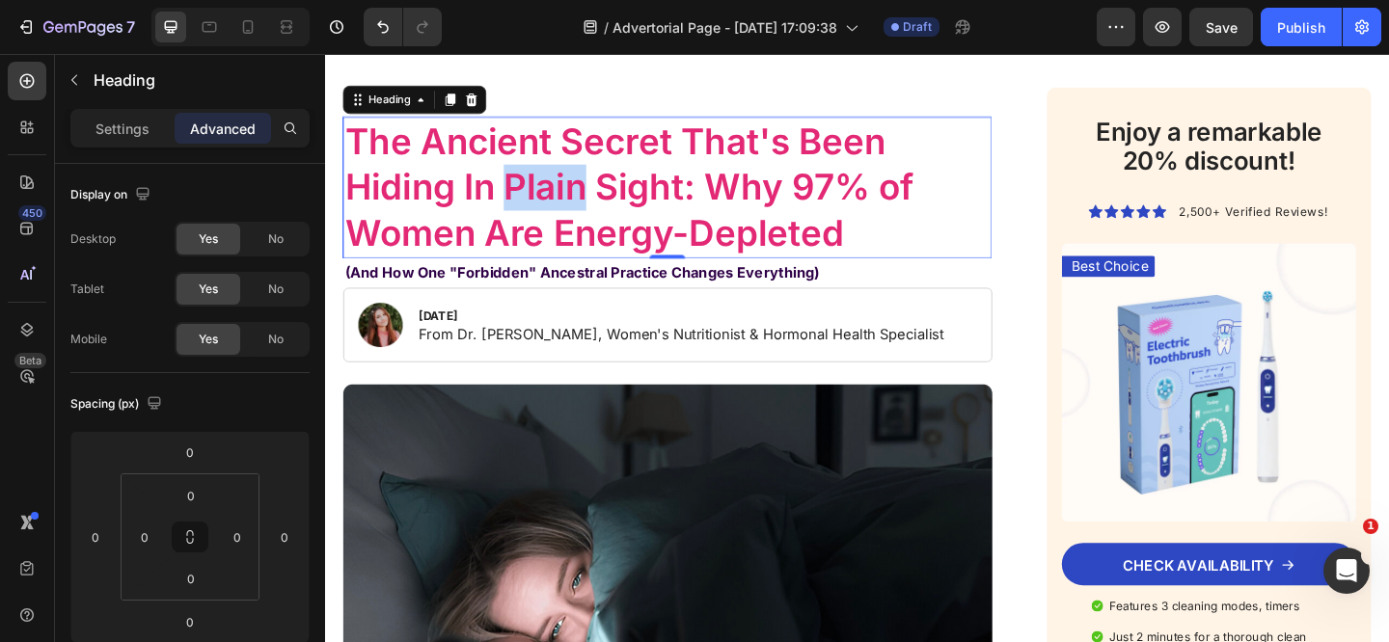
click at [587, 182] on span "The Ancient Secret That's Been Hiding In Plain Sight: Why 97% of Women Are Ener…" at bounding box center [655, 199] width 619 height 148
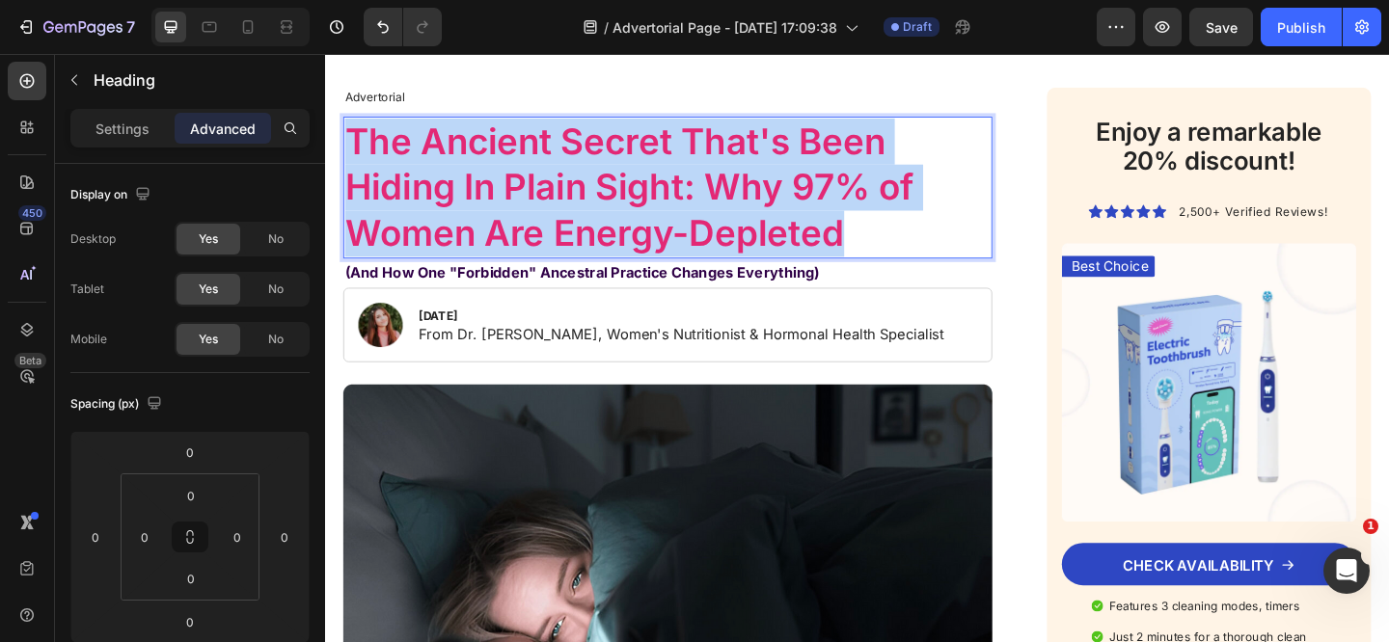
click at [587, 182] on span "The Ancient Secret That's Been Hiding In Plain Sight: Why 97% of Women Are Ener…" at bounding box center [655, 199] width 619 height 148
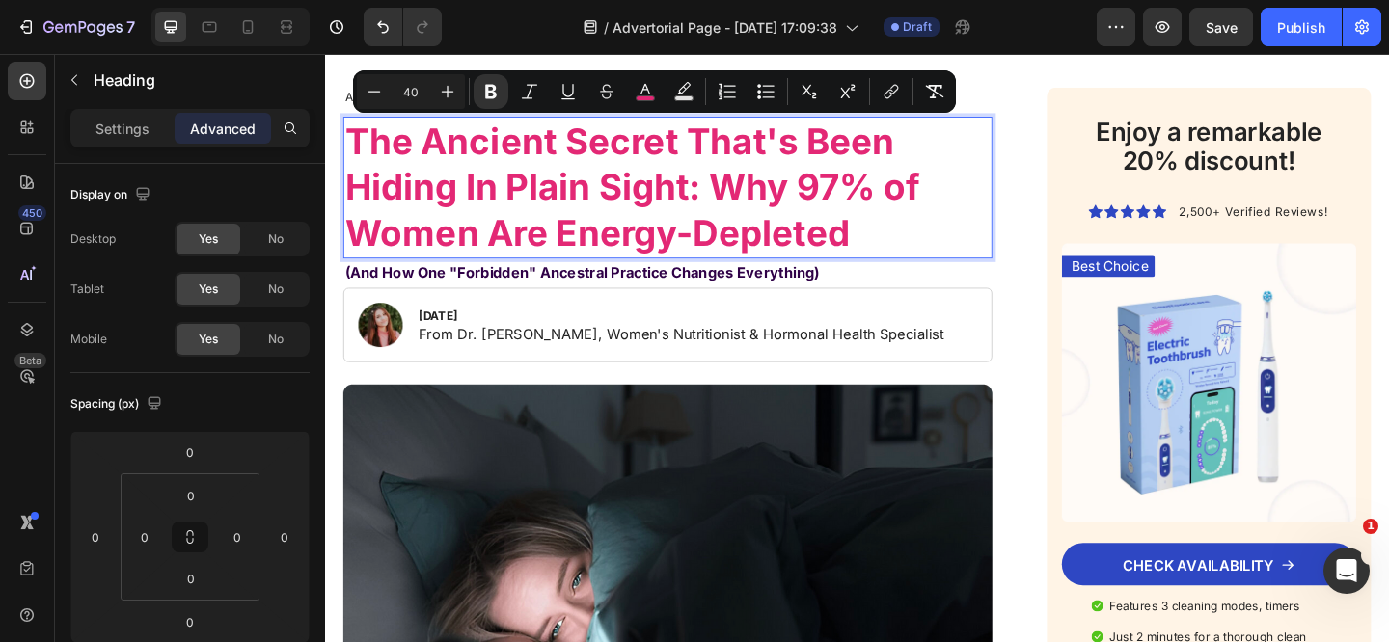
click at [964, 265] on p "The Ancient Secret That's Been Hiding In Plain Sight: Why 97% of Women Are Ener…" at bounding box center [697, 199] width 702 height 150
click at [992, 286] on p "(And How One "Forbidden" Ancestral Practice Changes Everything)" at bounding box center [697, 293] width 702 height 28
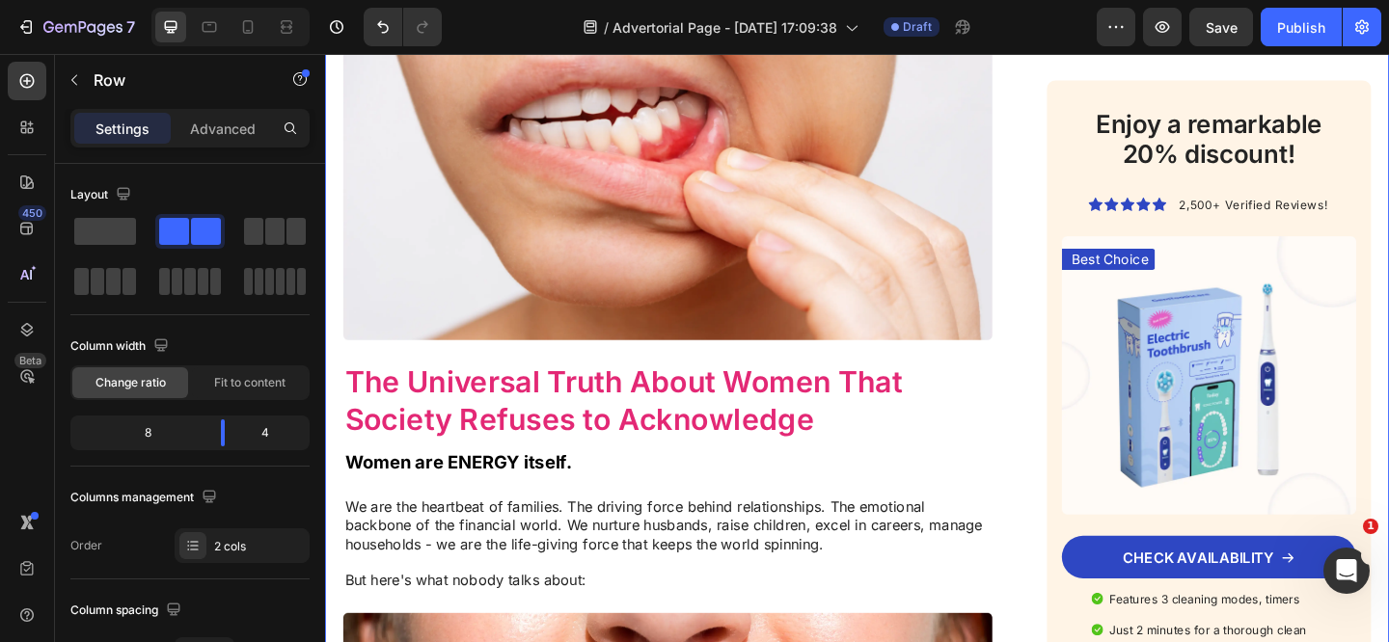
scroll to position [1184, 0]
click at [605, 420] on span "The Universal Truth About Women That Society Refuses to Acknowledge" at bounding box center [649, 432] width 607 height 80
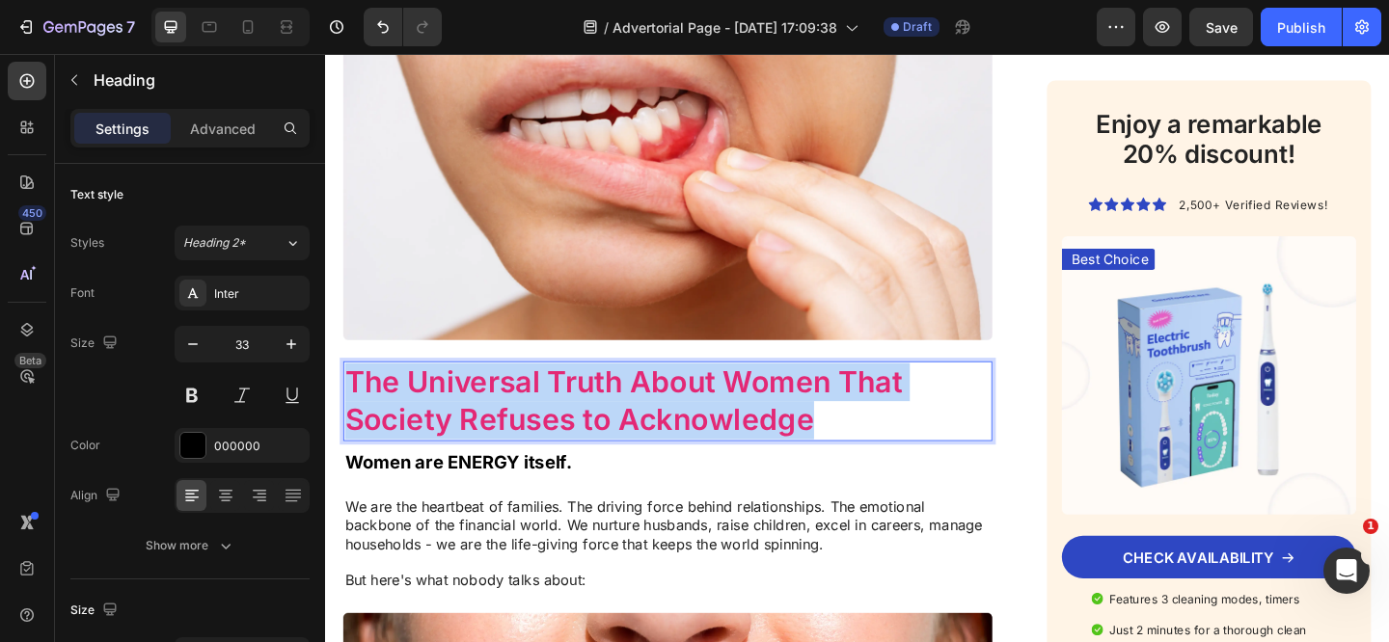
click at [605, 420] on span "The Universal Truth About Women That Society Refuses to Acknowledge" at bounding box center [649, 432] width 607 height 80
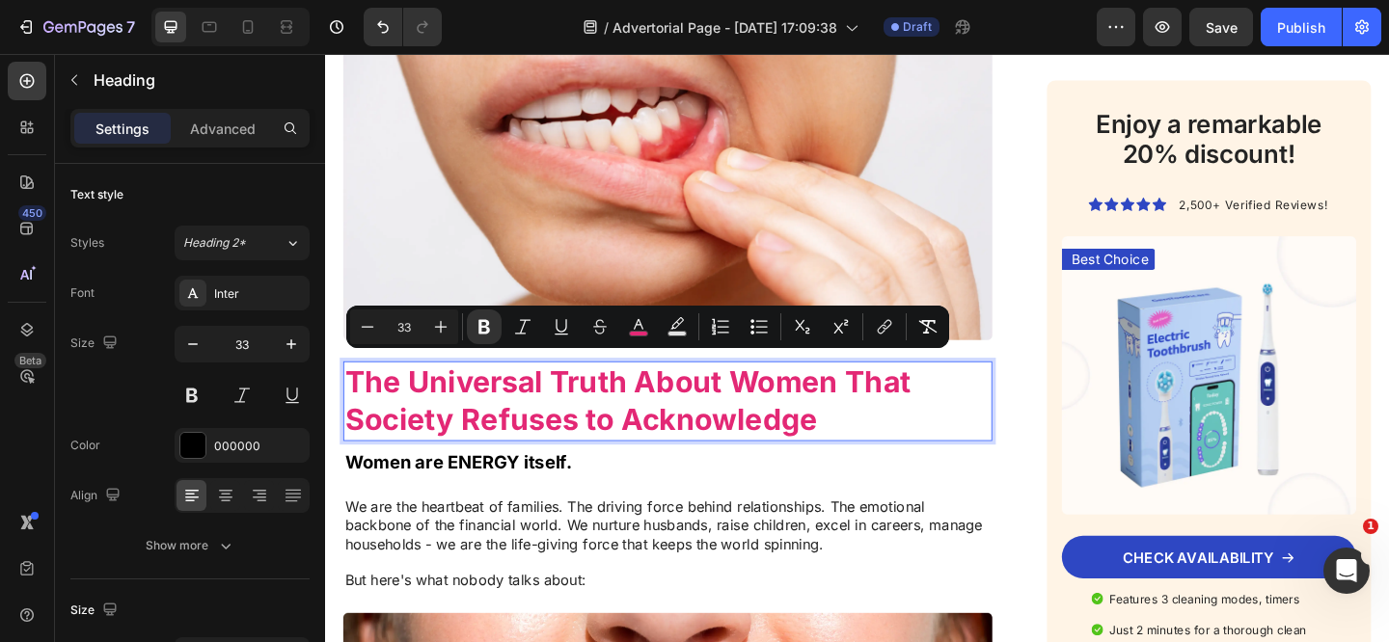
click at [702, 442] on strong "The Universal Truth About Women That Society Refuses to Acknowledge" at bounding box center [653, 432] width 615 height 80
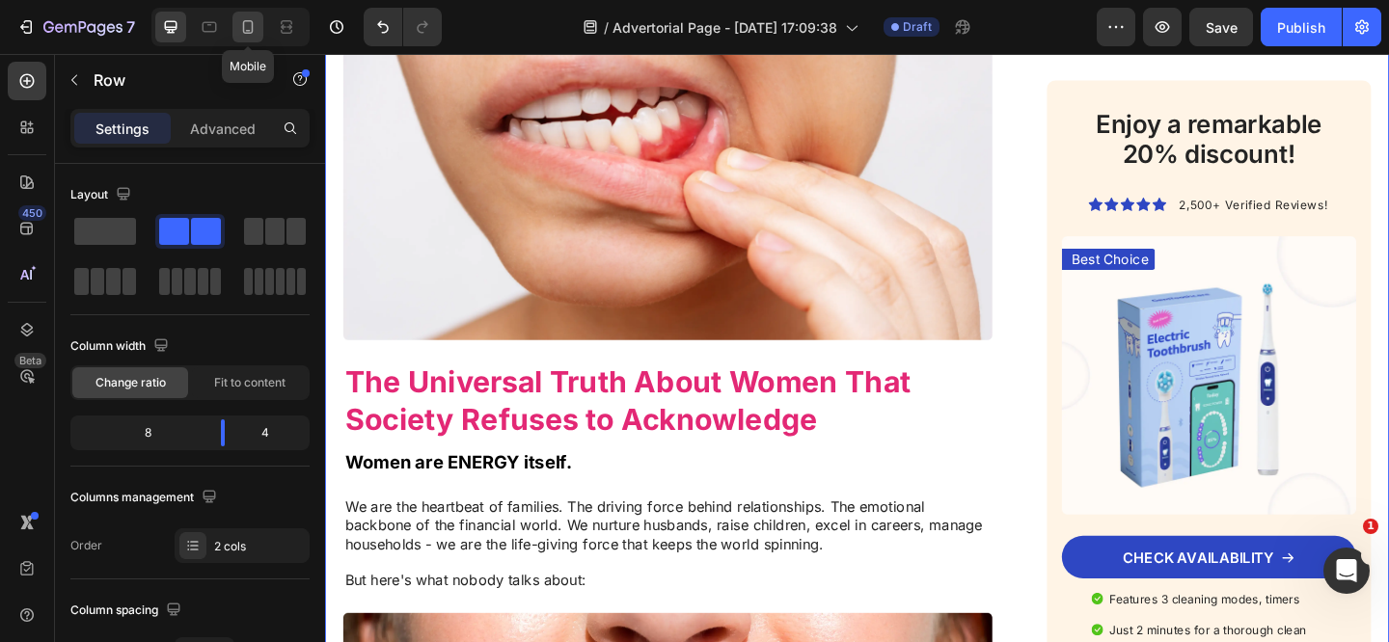
click at [233, 32] on div at bounding box center [247, 27] width 31 height 31
type input "0"
type input "100%"
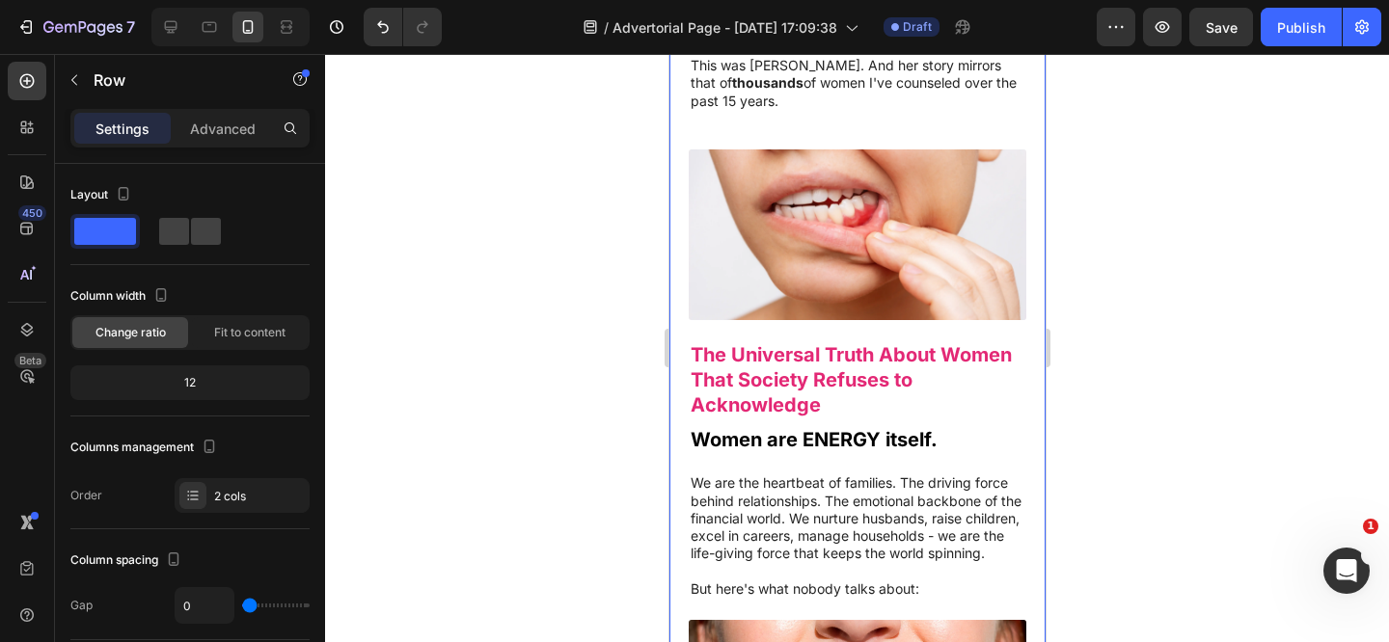
scroll to position [875, 0]
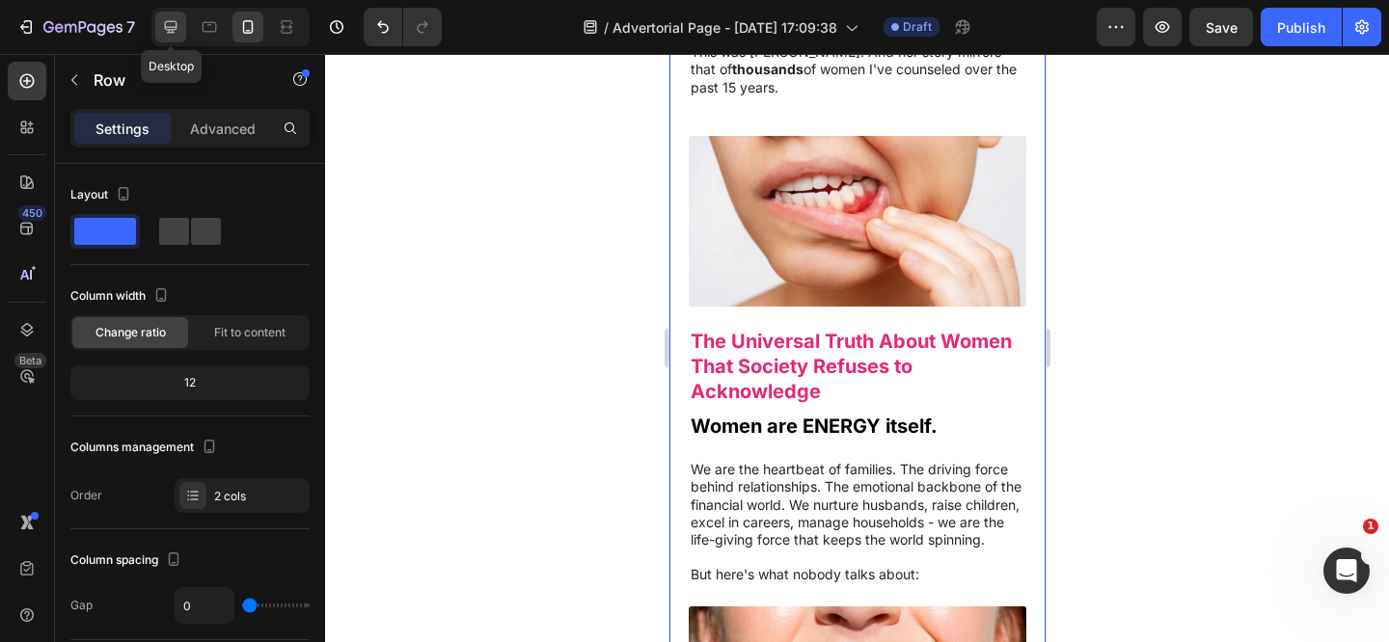
click at [181, 38] on div at bounding box center [170, 27] width 31 height 31
type input "62"
type input "1240"
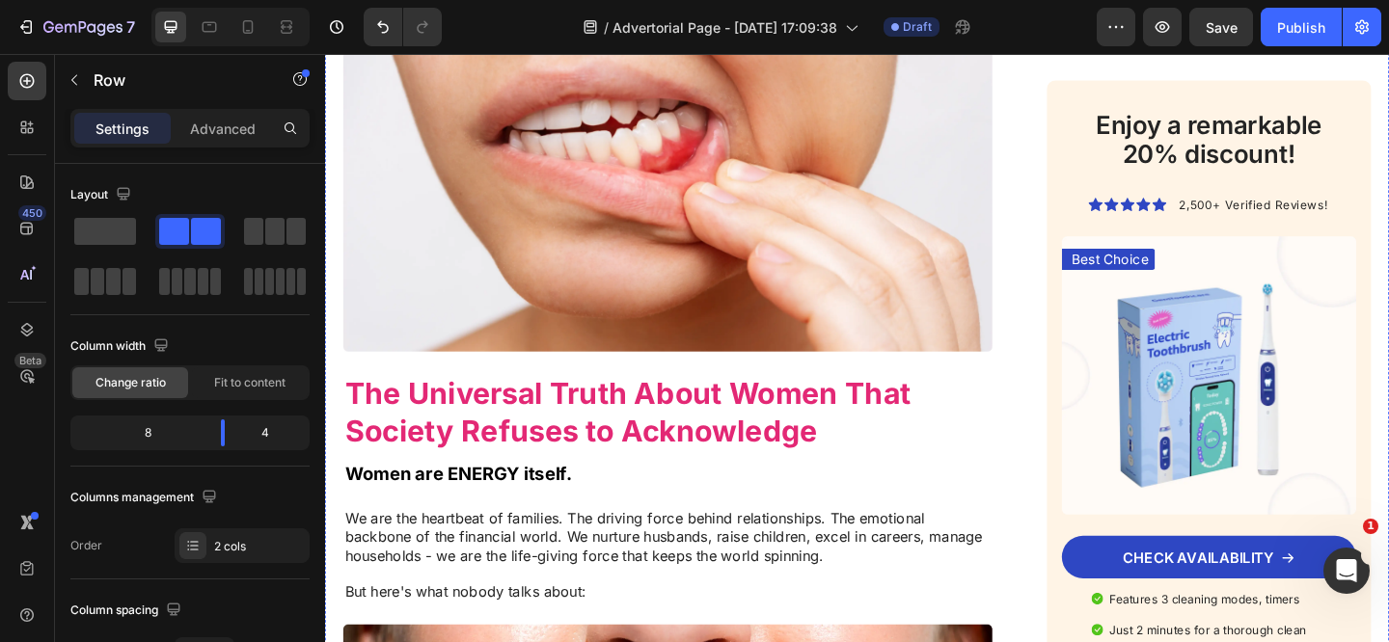
scroll to position [1205, 0]
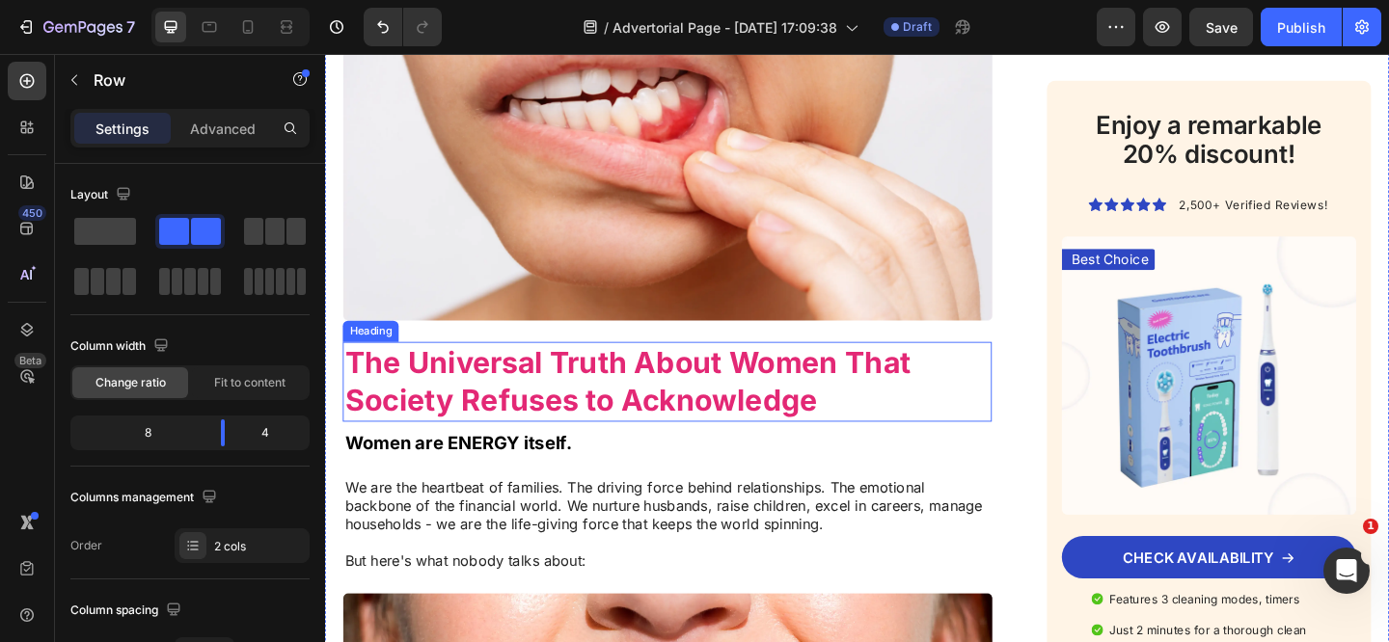
click at [503, 380] on strong "The Universal Truth About Women That Society Refuses to Acknowledge" at bounding box center [653, 410] width 615 height 80
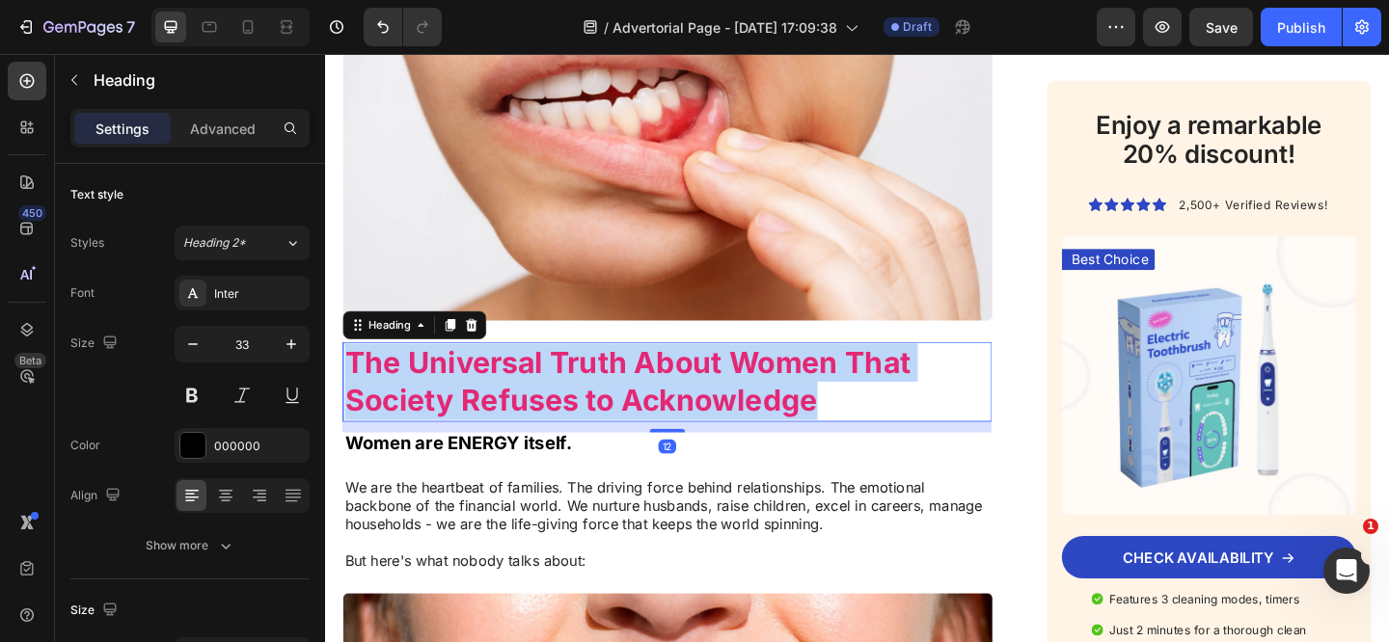
click at [503, 381] on strong "The Universal Truth About Women That Society Refuses to Acknowledge" at bounding box center [653, 410] width 615 height 80
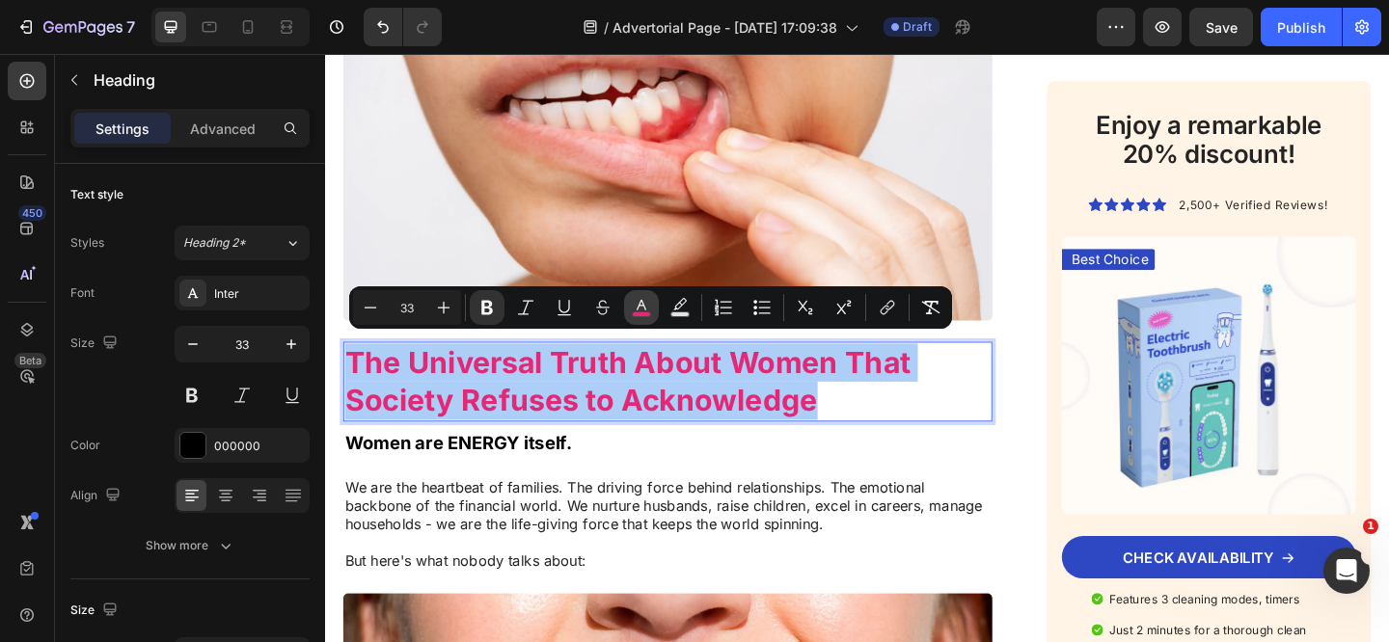
click at [641, 307] on icon "Editor contextual toolbar" at bounding box center [641, 307] width 19 height 19
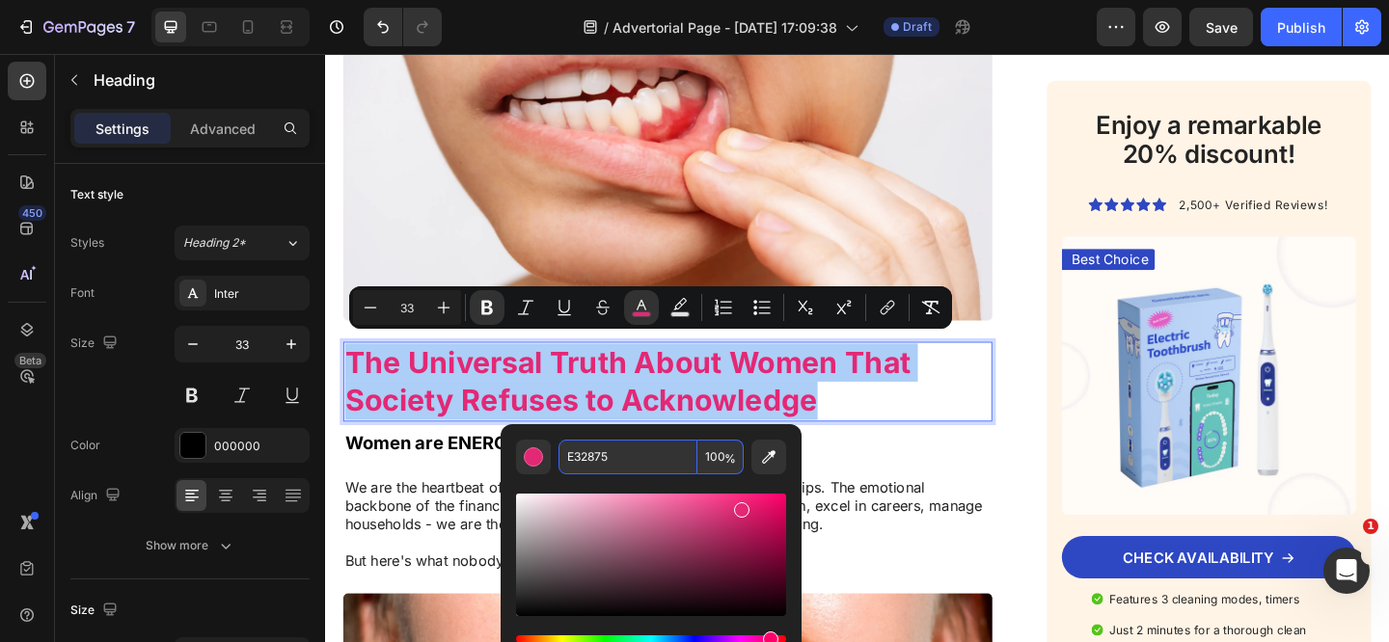
click at [626, 464] on input "E32875" at bounding box center [627, 457] width 139 height 35
drag, startPoint x: 543, startPoint y: 602, endPoint x: 502, endPoint y: 635, distance: 52.1
click at [502, 636] on div "E32875 100 %" at bounding box center [651, 547] width 301 height 246
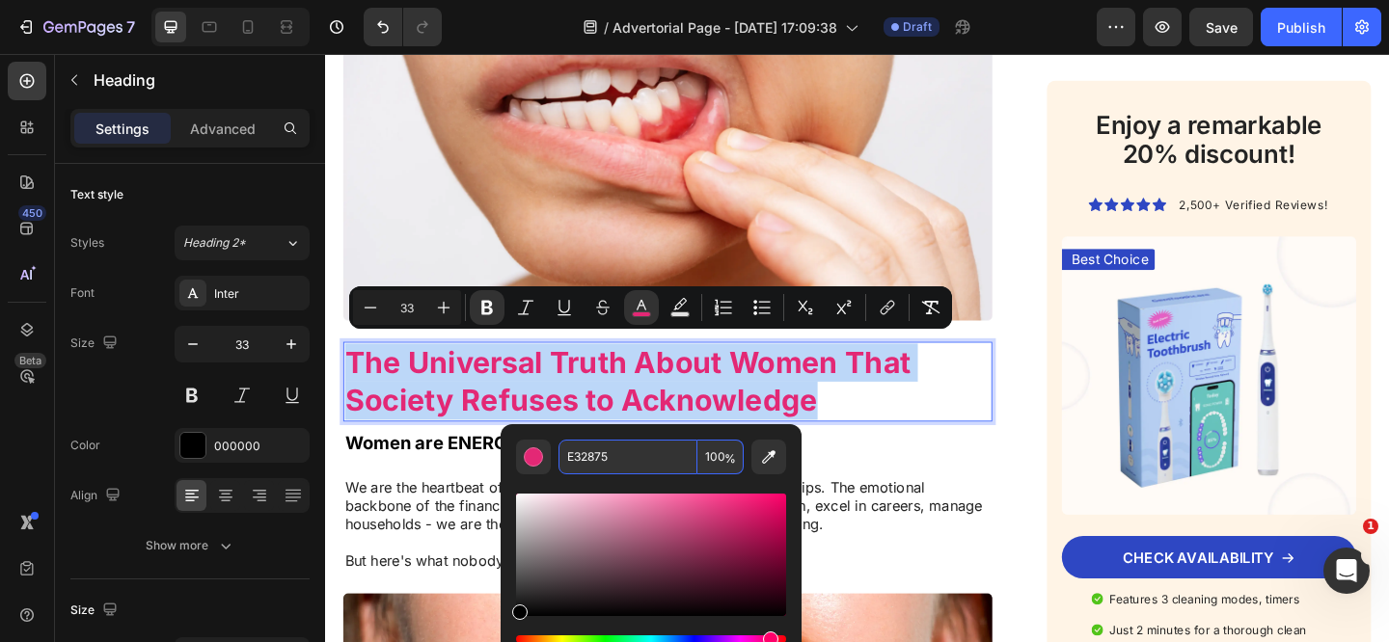
type input "000000"
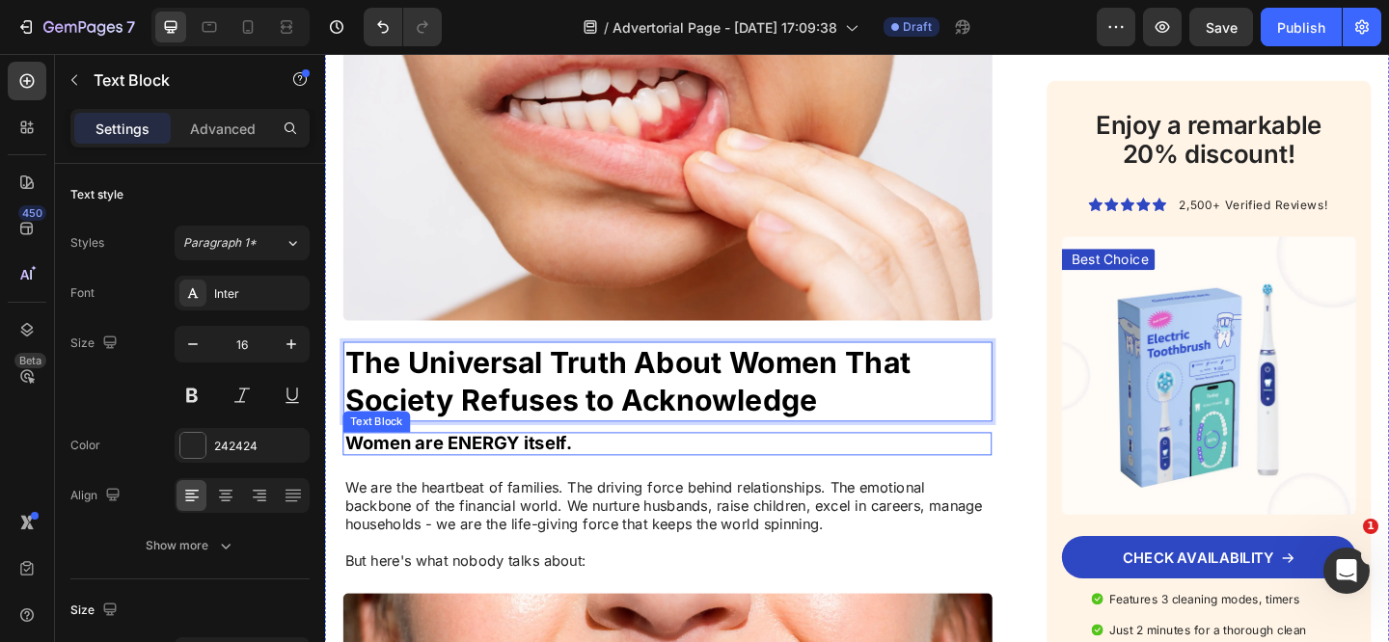
click at [429, 466] on strong "Women are ENERGY itself." at bounding box center [469, 477] width 247 height 23
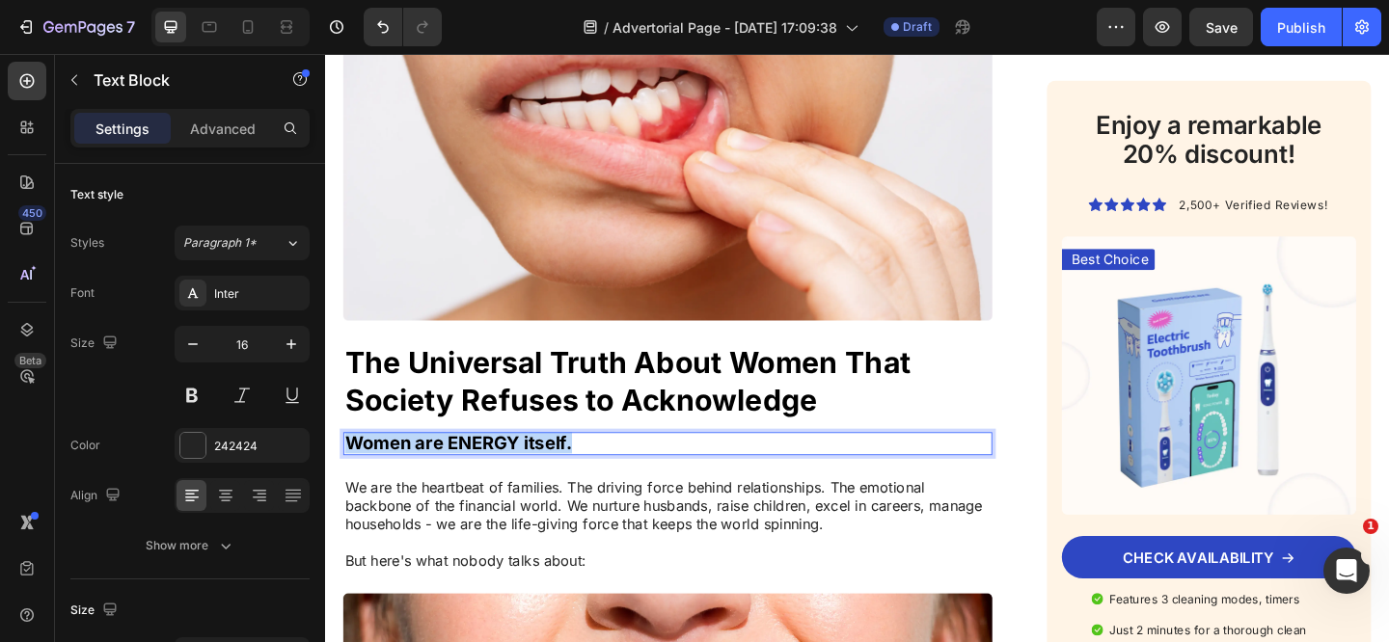
click at [429, 466] on strong "Women are ENERGY itself." at bounding box center [469, 477] width 247 height 23
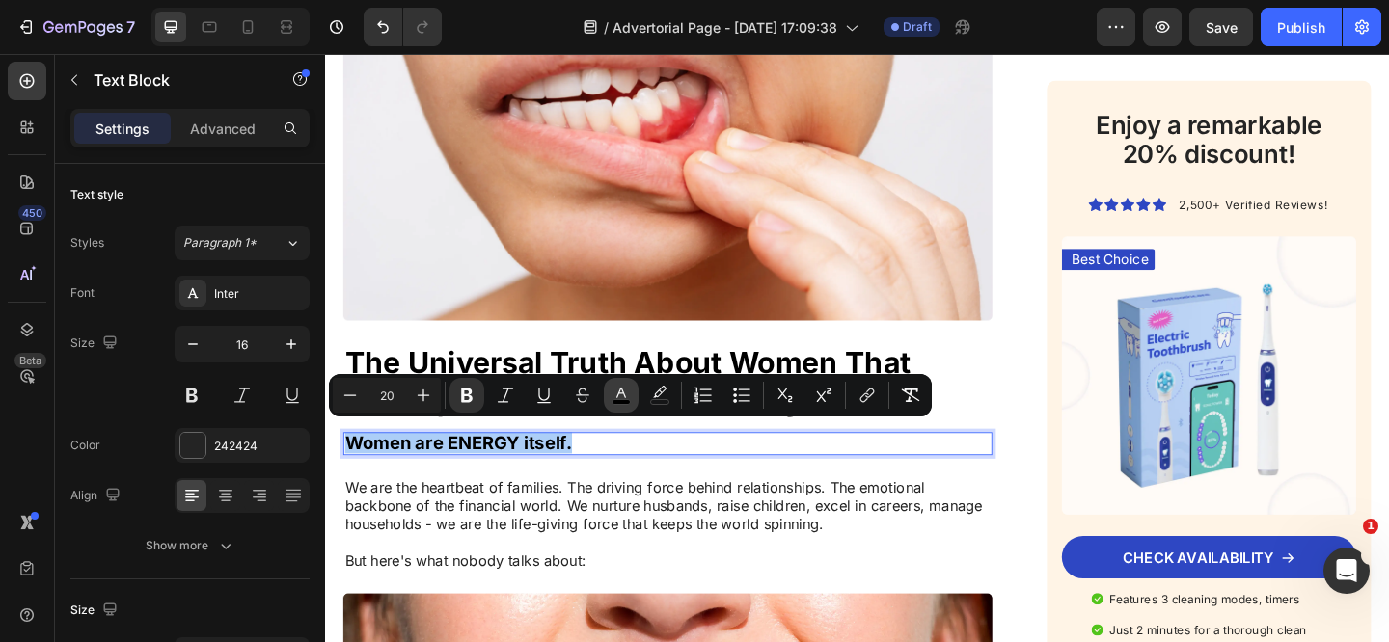
click at [618, 403] on rect "Editor contextual toolbar" at bounding box center [621, 402] width 18 height 5
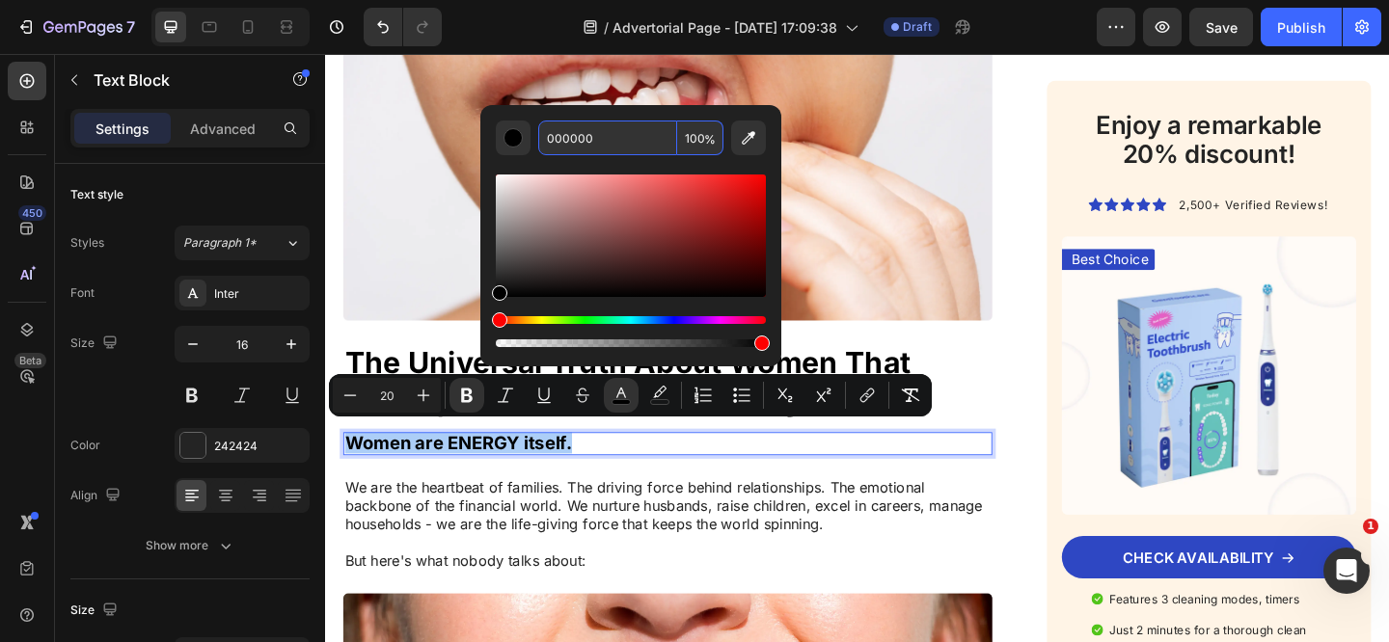
click at [578, 141] on input "000000" at bounding box center [607, 138] width 139 height 35
paste input "E32875"
type input "E32875"
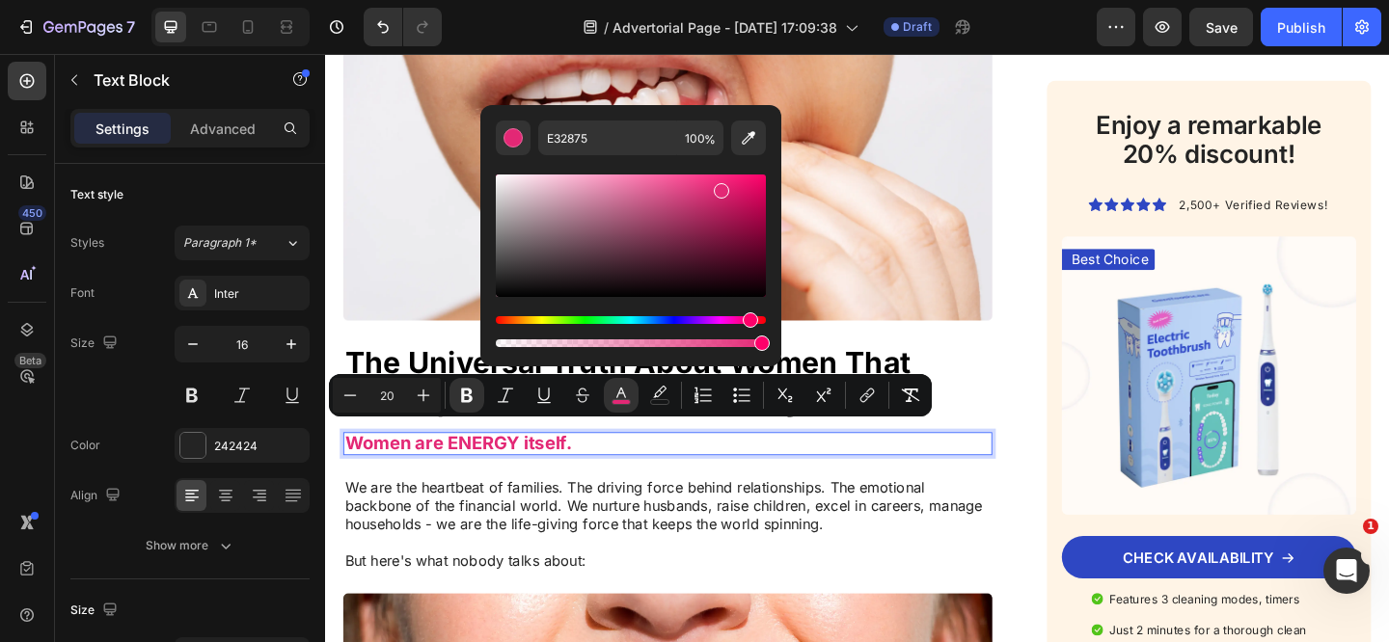
click at [569, 475] on strong "Women are ENERGY itself." at bounding box center [469, 477] width 247 height 23
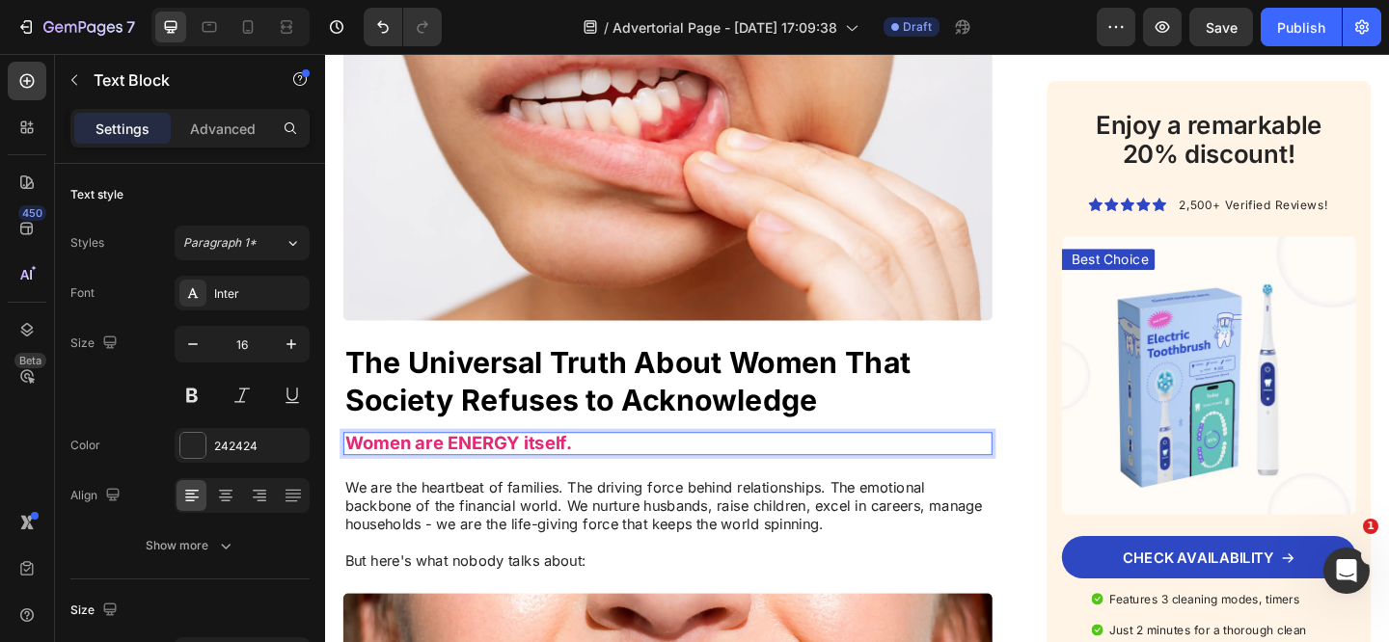
click at [560, 469] on strong "Women are ENERGY itself." at bounding box center [469, 477] width 247 height 23
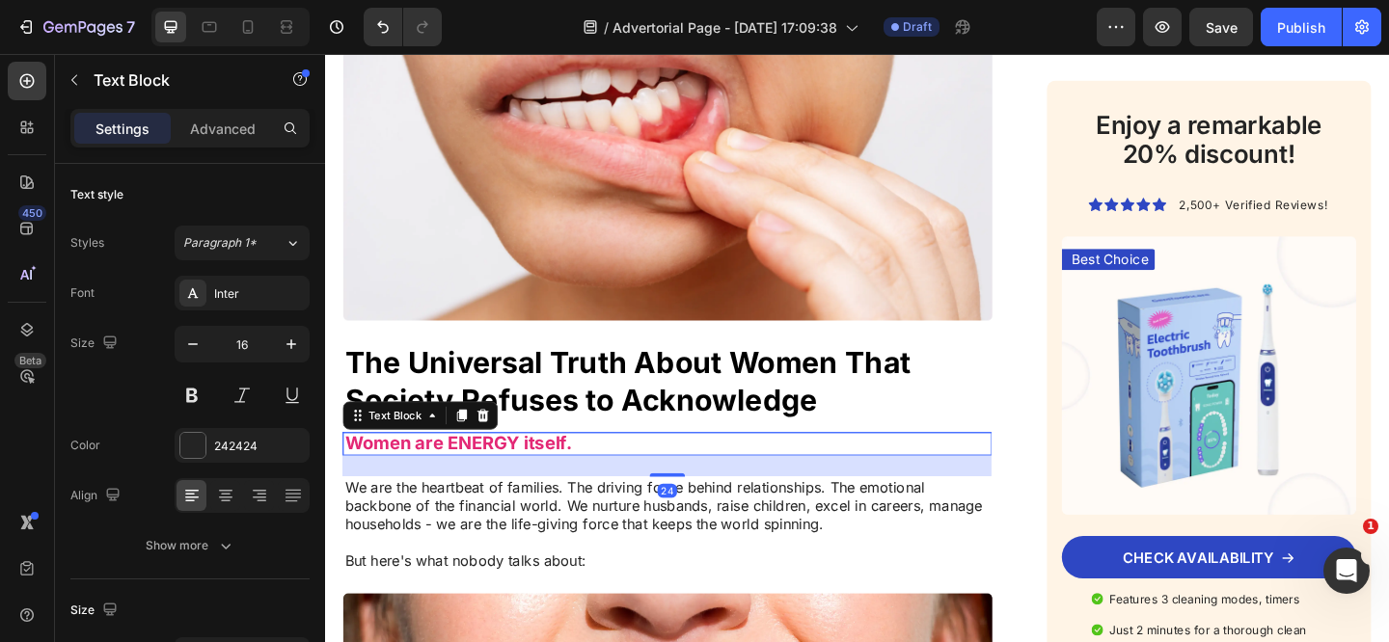
click at [561, 474] on strong "Women are ENERGY itself." at bounding box center [469, 477] width 247 height 23
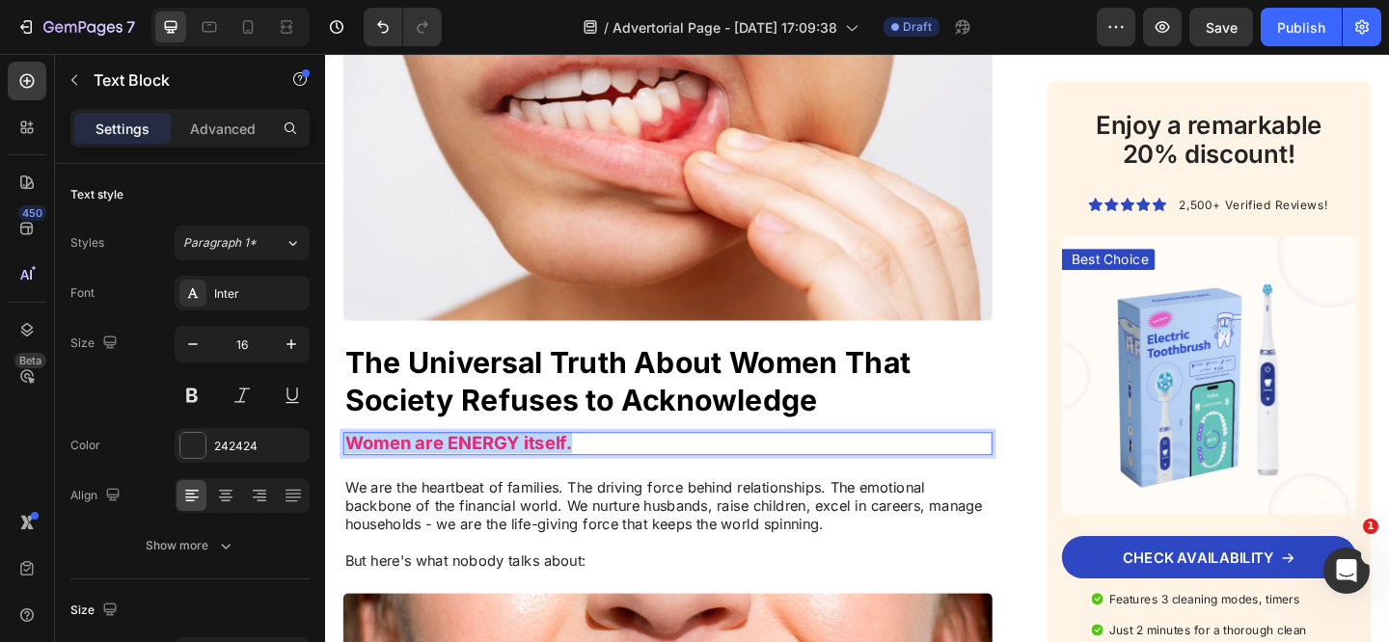
click at [561, 474] on strong "Women are ENERGY itself." at bounding box center [469, 477] width 247 height 23
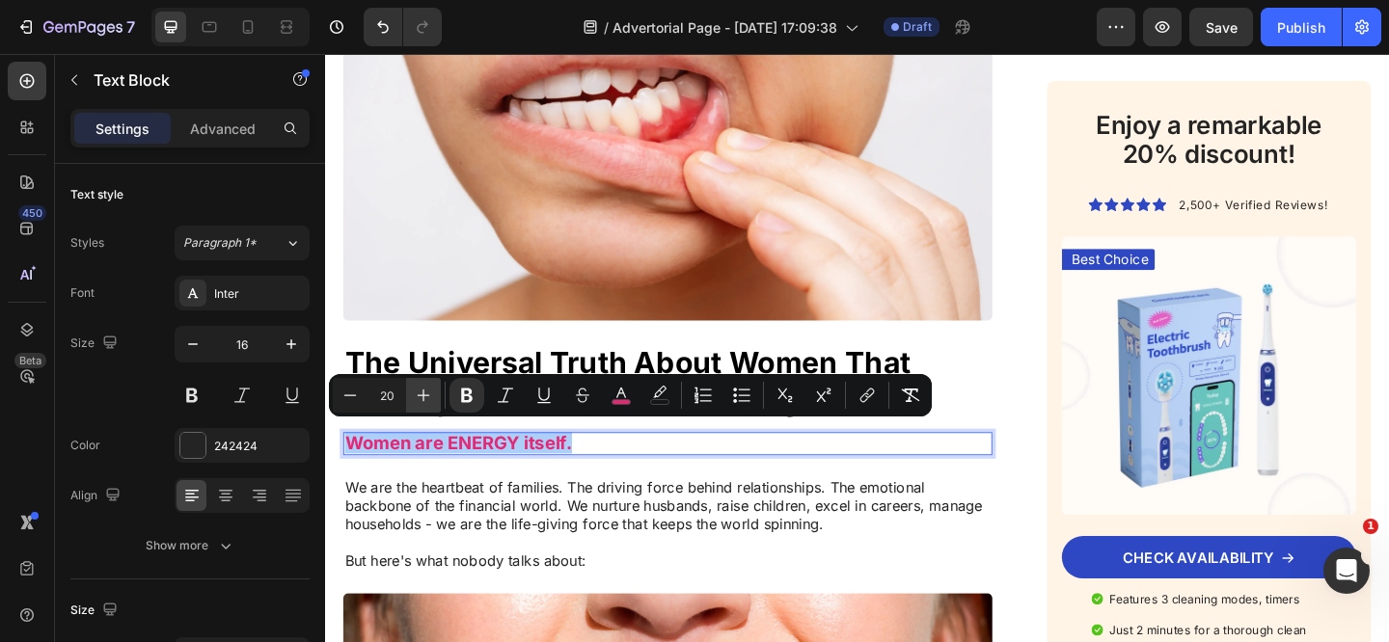
click at [428, 404] on icon "Editor contextual toolbar" at bounding box center [423, 395] width 19 height 19
type input "24"
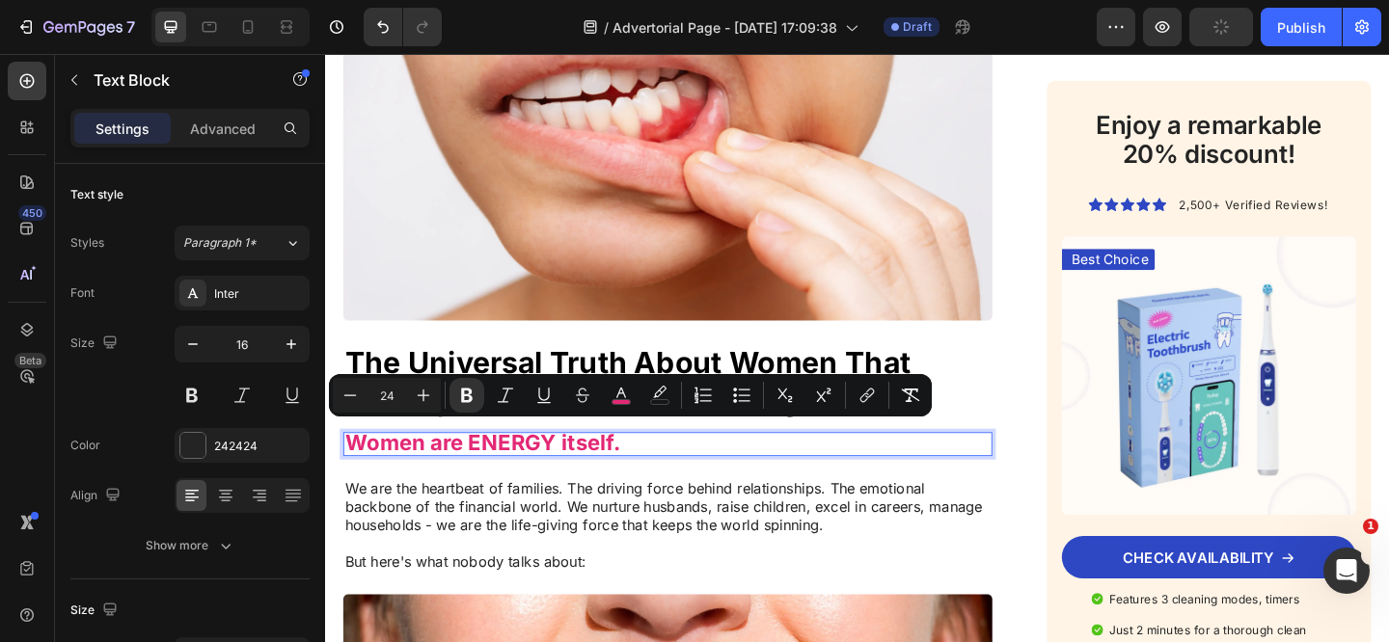
click at [650, 517] on p "We are the heartbeat of families. The driving force behind relationships. The e…" at bounding box center [697, 547] width 702 height 60
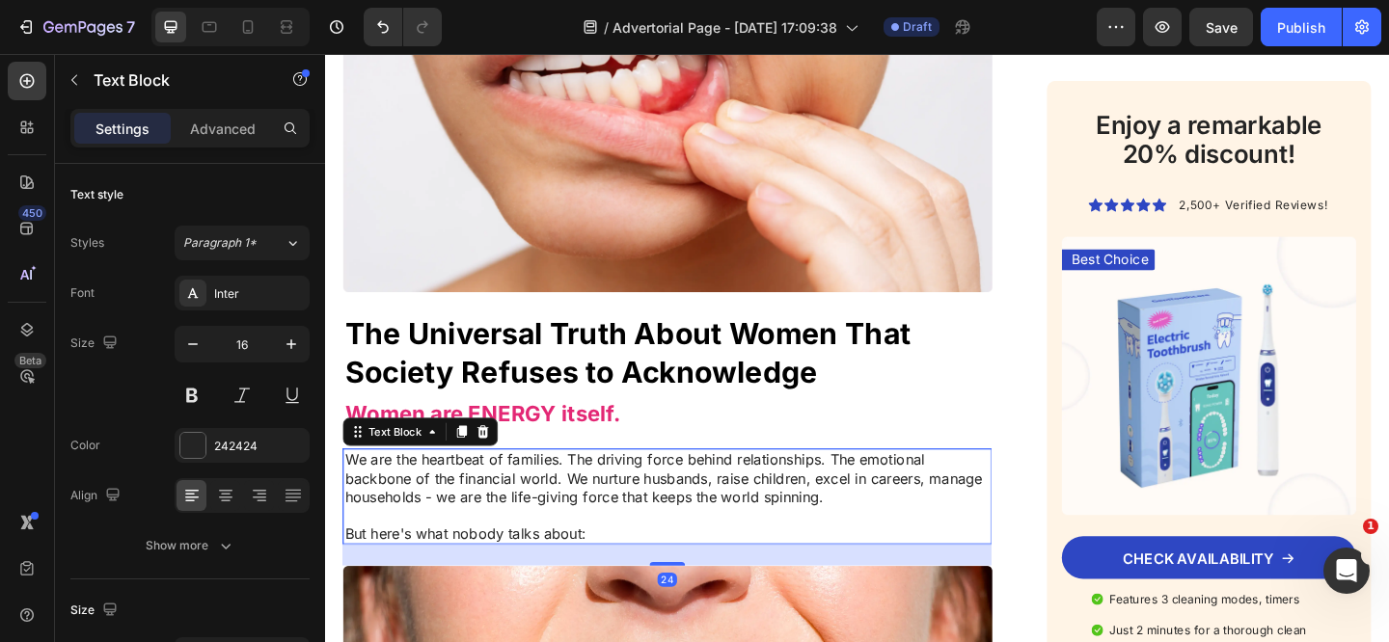
scroll to position [1241, 0]
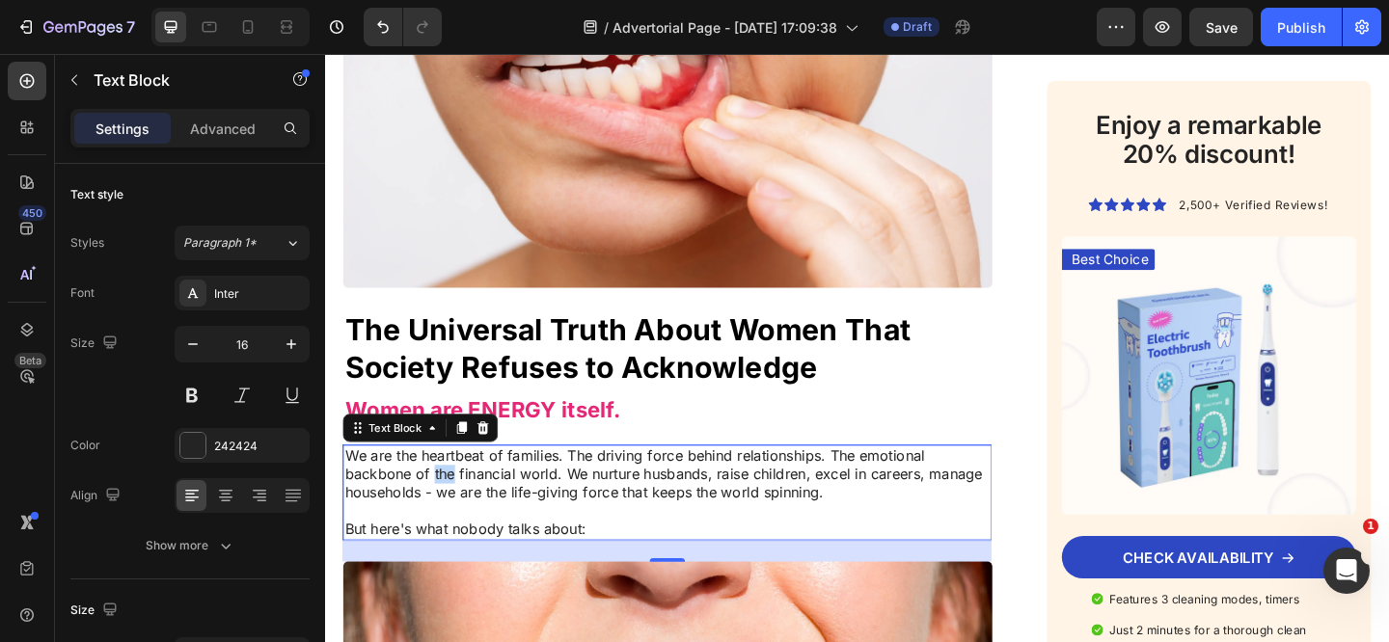
click at [453, 498] on p "We are the heartbeat of families. The driving force behind relationships. The e…" at bounding box center [697, 511] width 702 height 60
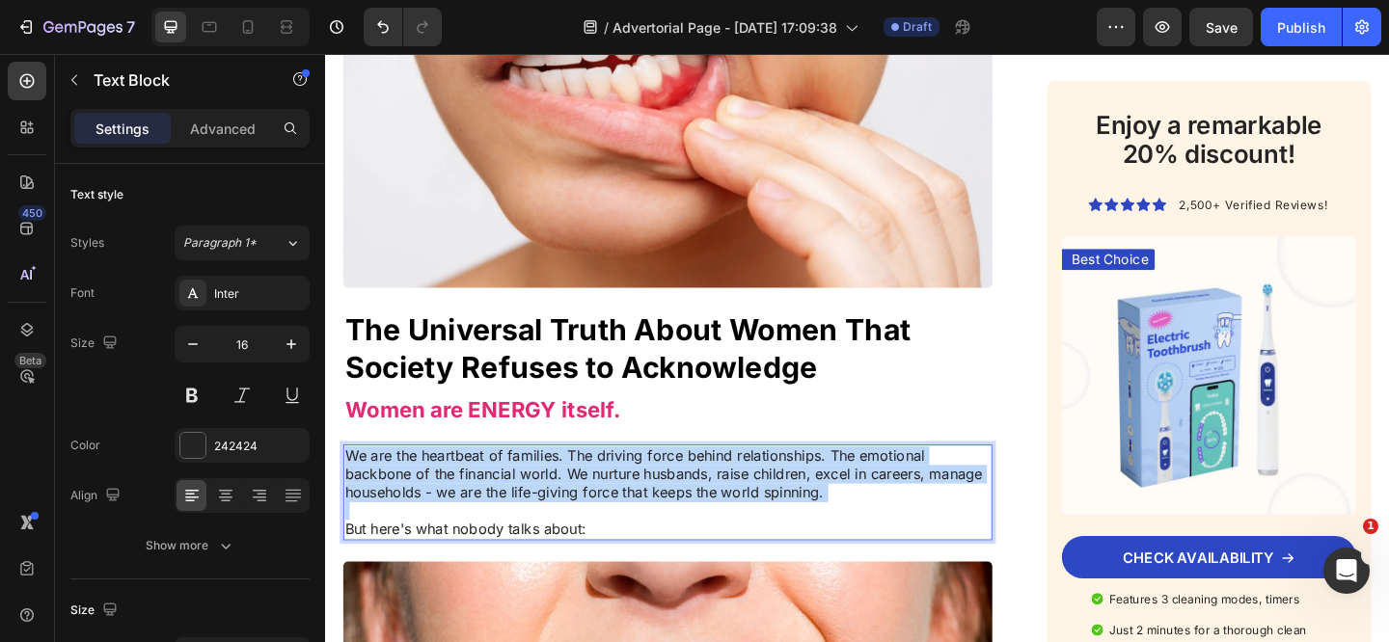
click at [452, 498] on p "We are the heartbeat of families. The driving force behind relationships. The e…" at bounding box center [697, 511] width 702 height 60
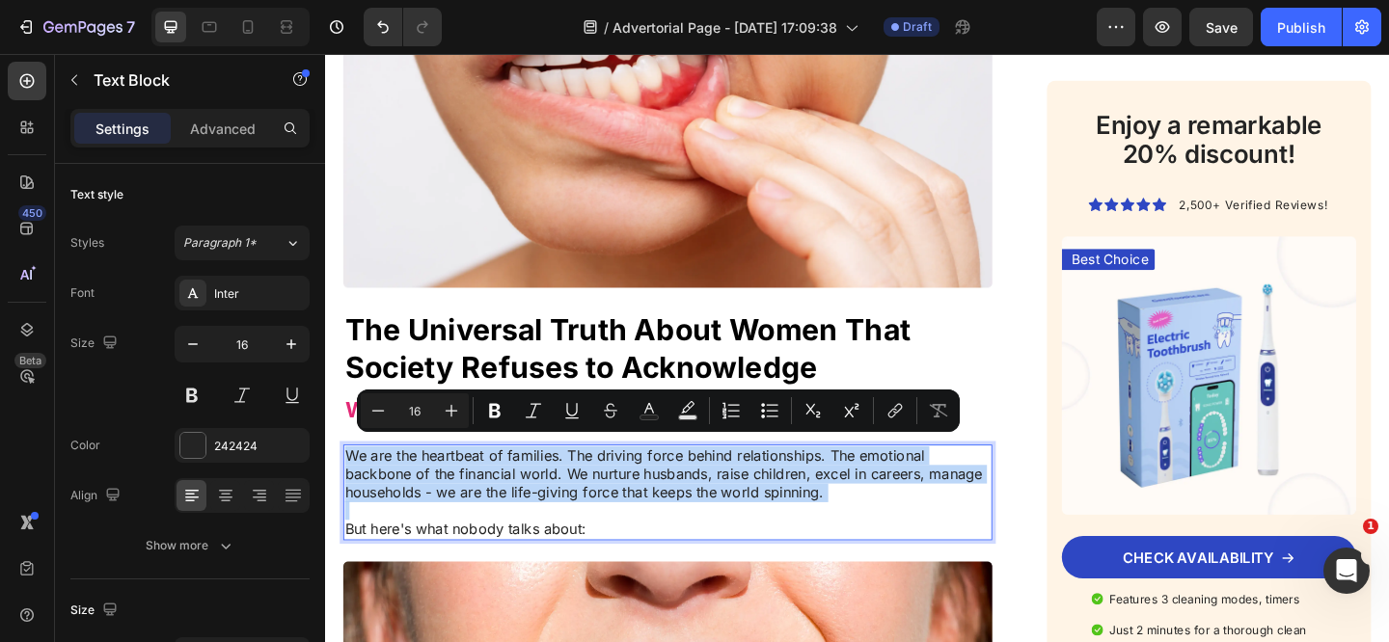
click at [511, 554] on p "But here's what nobody talks about:" at bounding box center [697, 561] width 702 height 41
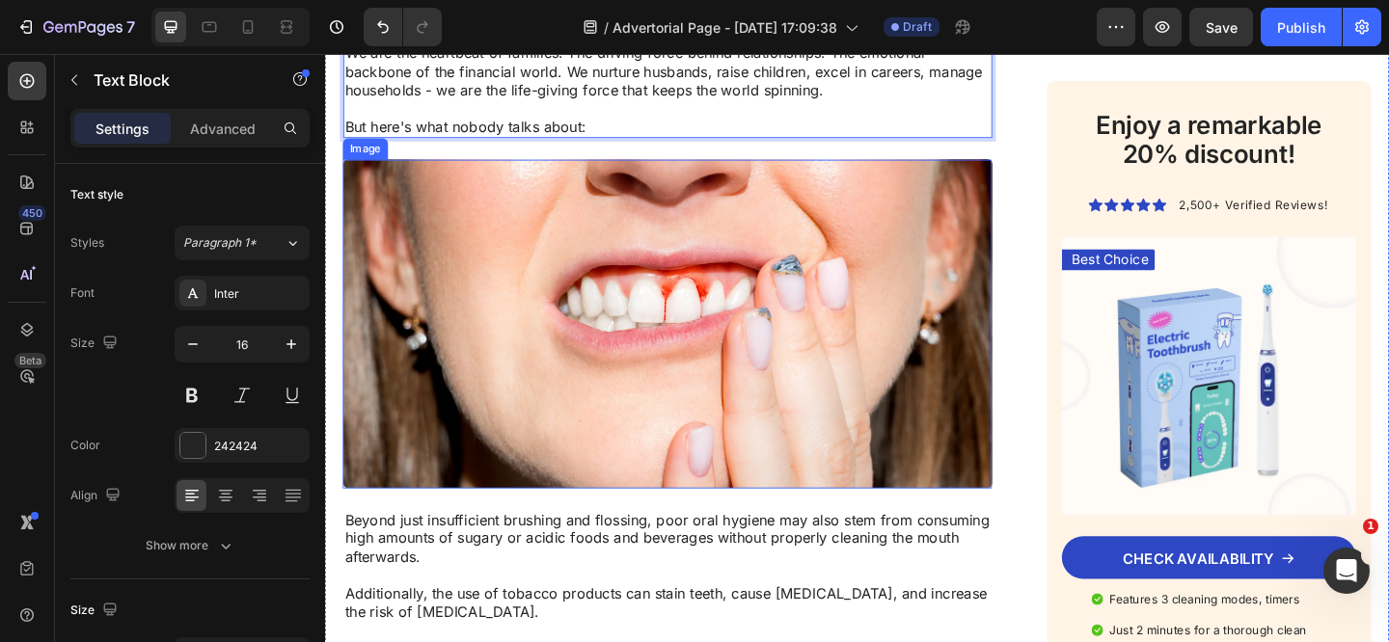
scroll to position [1571, 0]
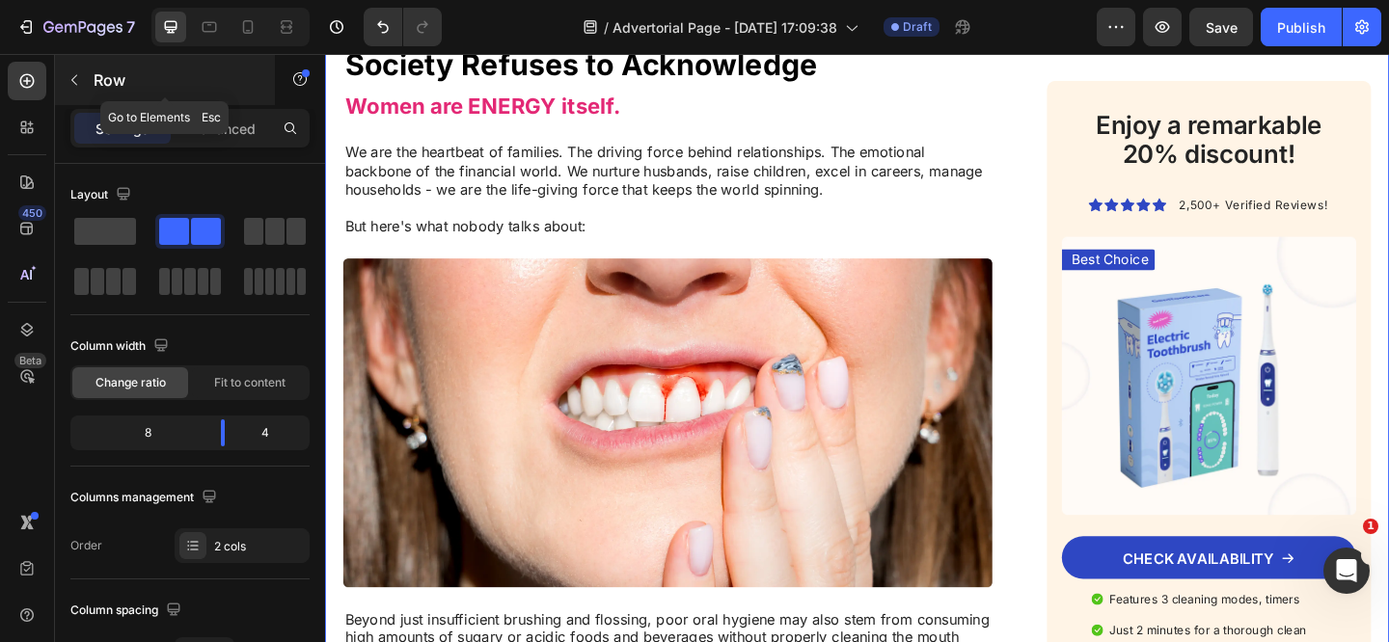
click at [82, 86] on button "button" at bounding box center [74, 80] width 31 height 31
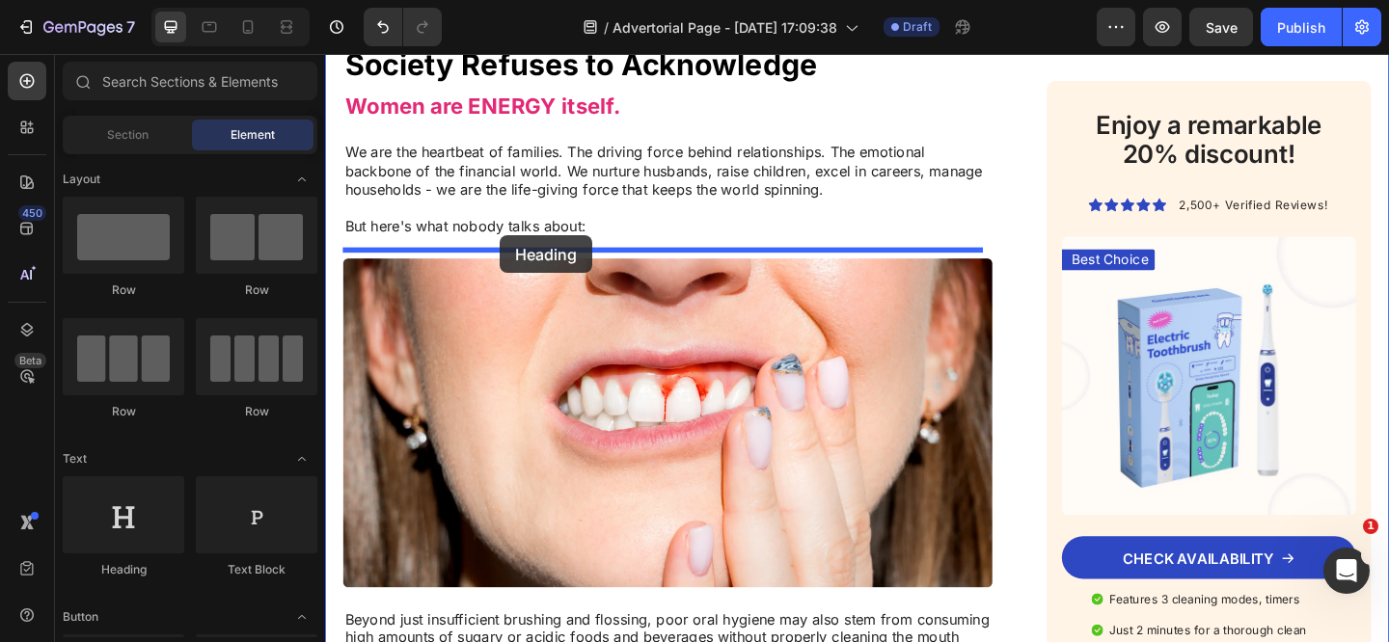
drag, startPoint x: 474, startPoint y: 564, endPoint x: 515, endPoint y: 252, distance: 315.2
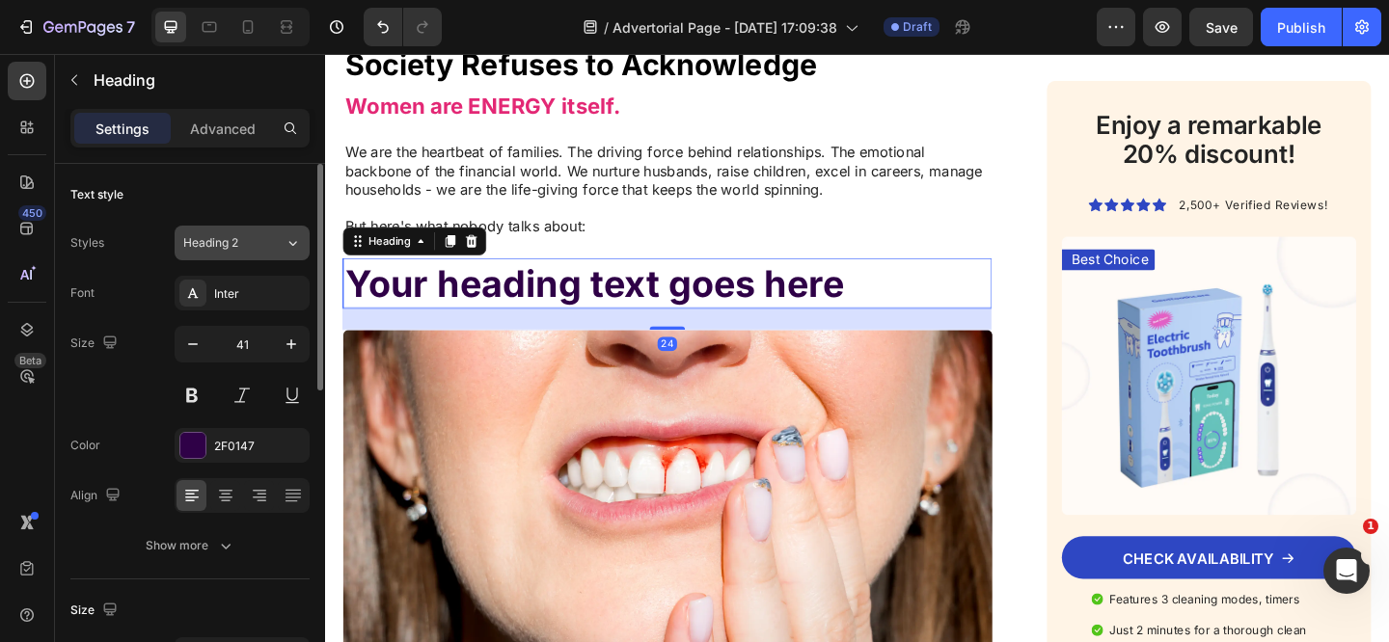
click at [288, 251] on icon at bounding box center [292, 242] width 16 height 19
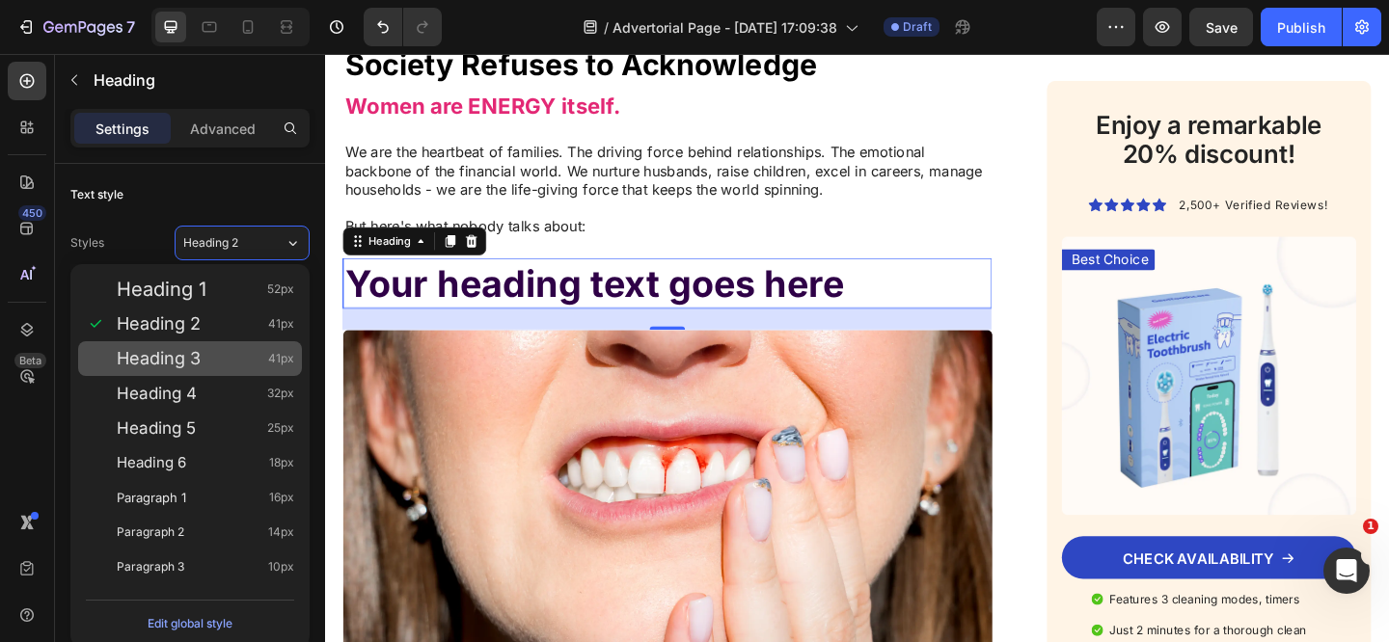
click at [242, 350] on div "Heading 3 41px" at bounding box center [205, 358] width 177 height 19
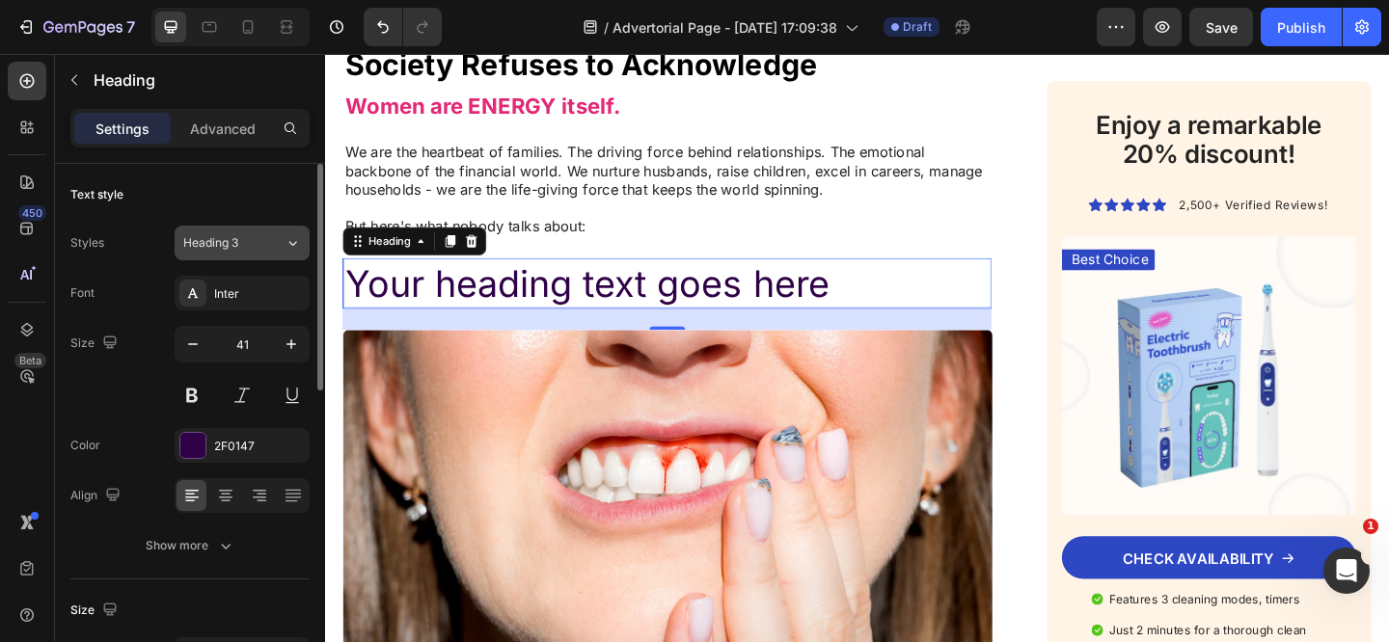
click at [290, 243] on icon at bounding box center [293, 243] width 8 height 5
click at [481, 280] on h2 "Your heading text goes here" at bounding box center [697, 304] width 706 height 55
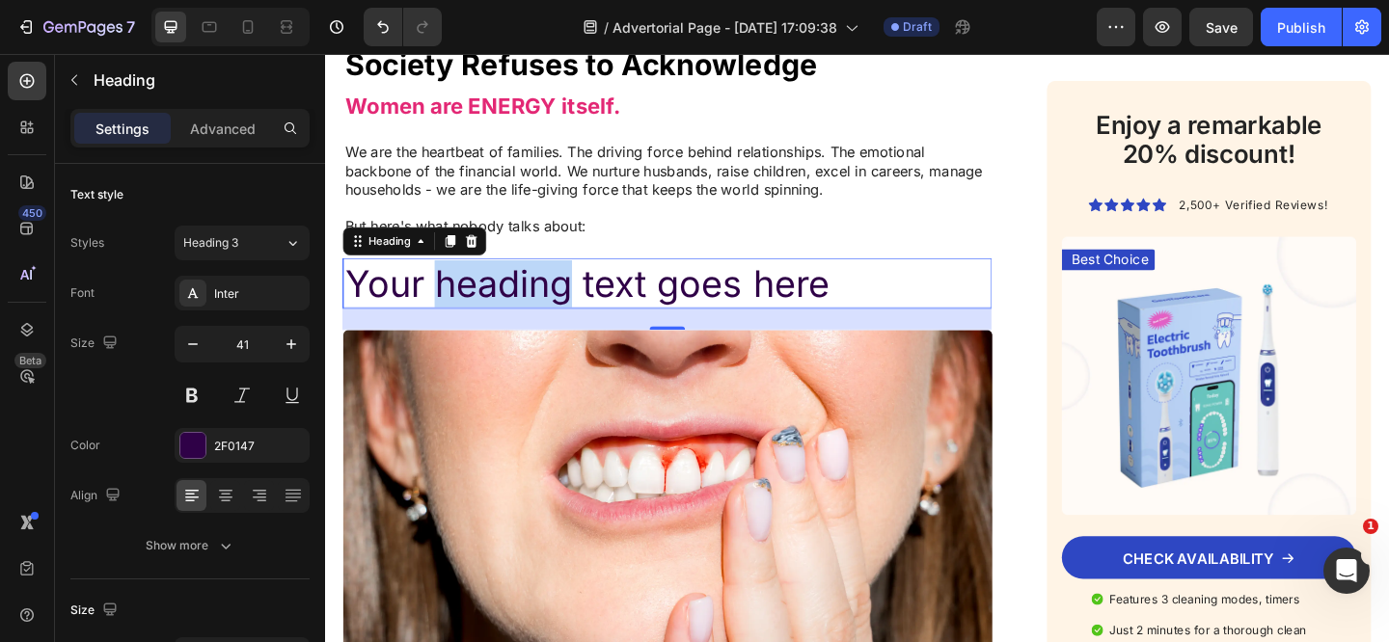
click at [481, 280] on p "Your heading text goes here" at bounding box center [697, 304] width 702 height 51
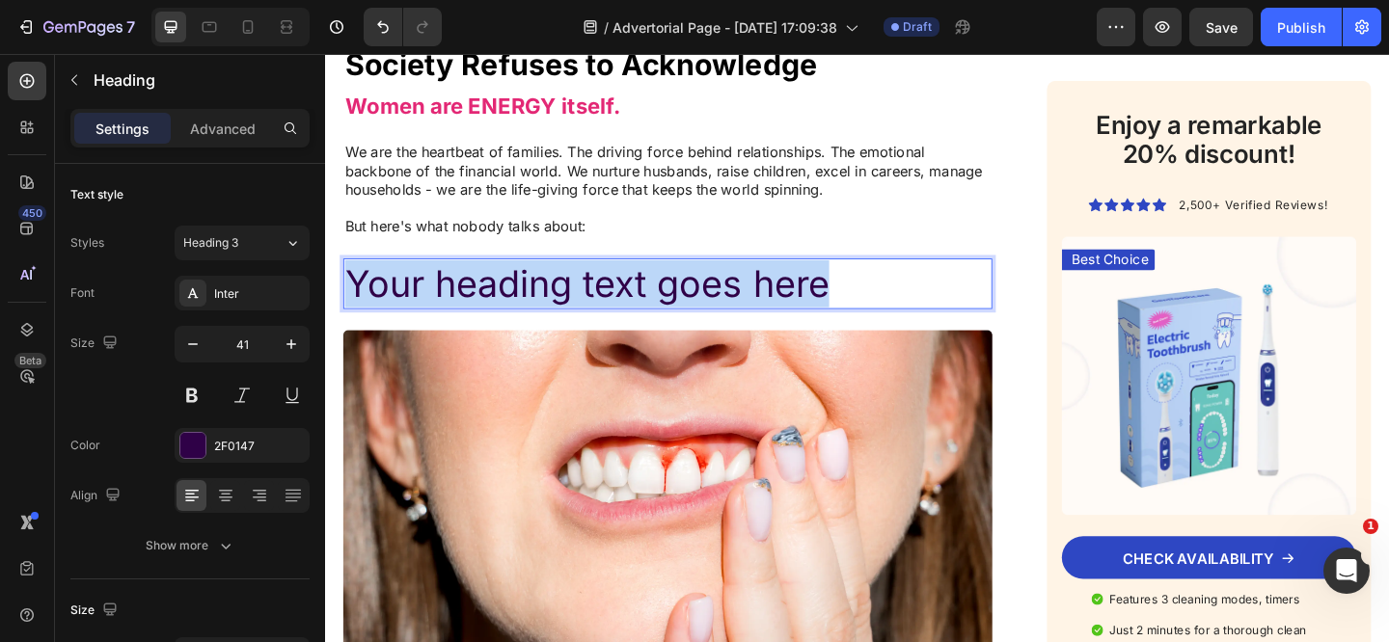
click at [481, 280] on p "Your heading text goes here" at bounding box center [697, 304] width 702 height 51
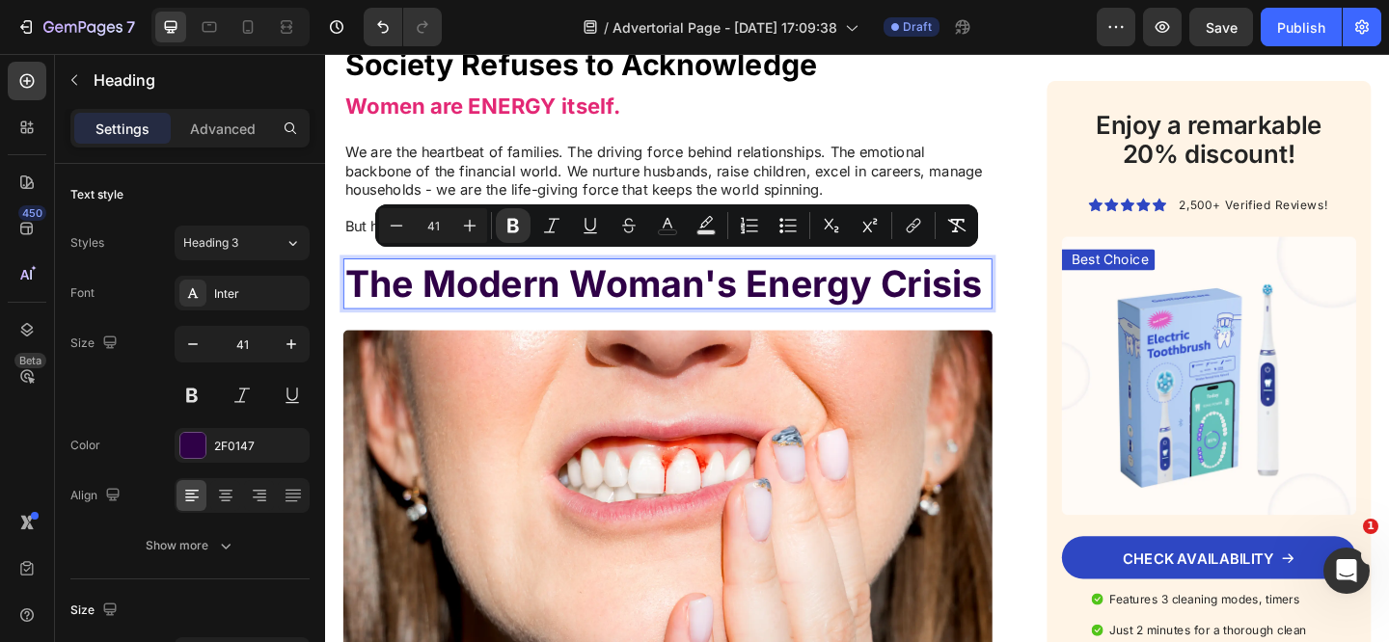
click at [437, 302] on strong "The Modern Woman's Energy Crisis" at bounding box center [692, 304] width 693 height 48
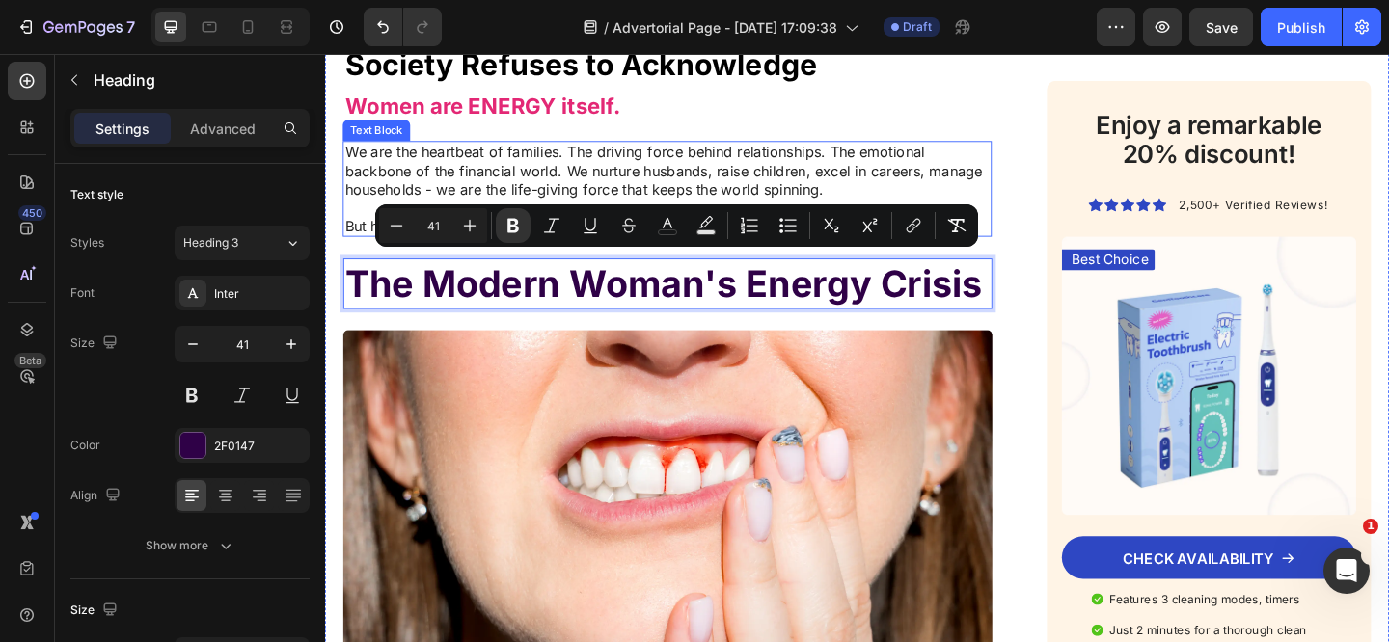
click at [612, 151] on p "We are the heartbeat of families. The driving force behind relationships. The e…" at bounding box center [697, 181] width 702 height 60
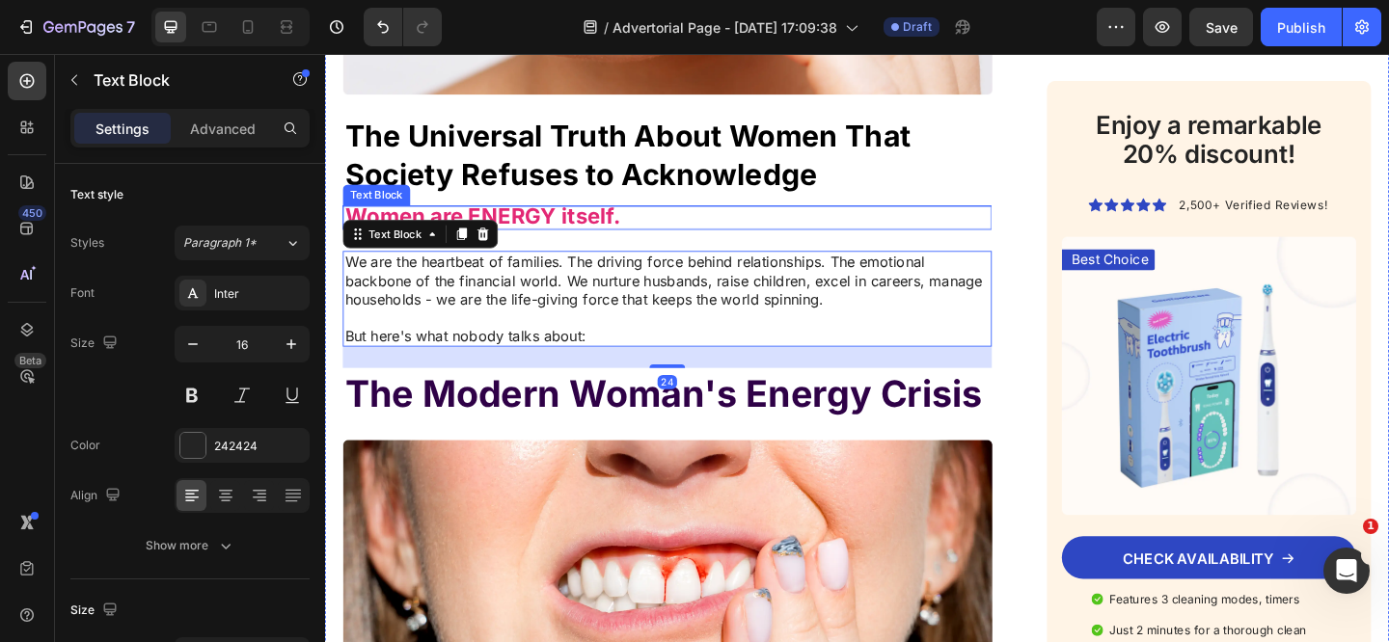
scroll to position [1422, 0]
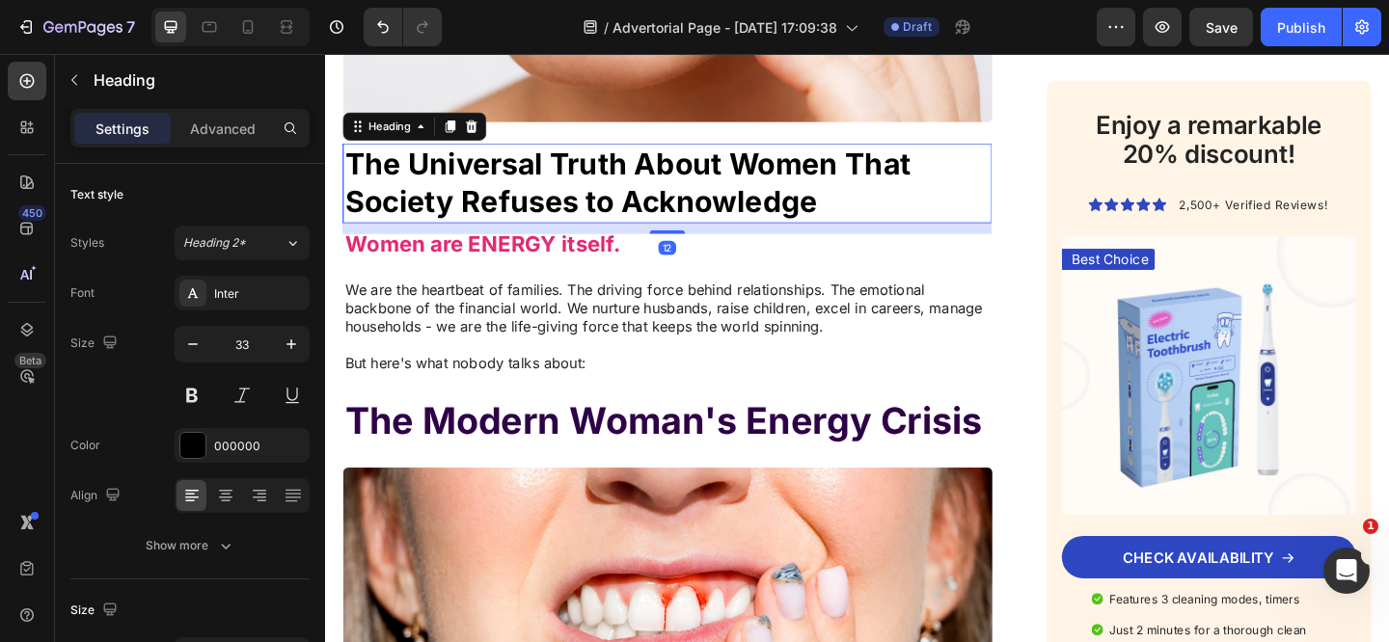
click at [577, 195] on strong "The Universal Truth About Women That Society Refuses to Acknowledge" at bounding box center [653, 194] width 615 height 80
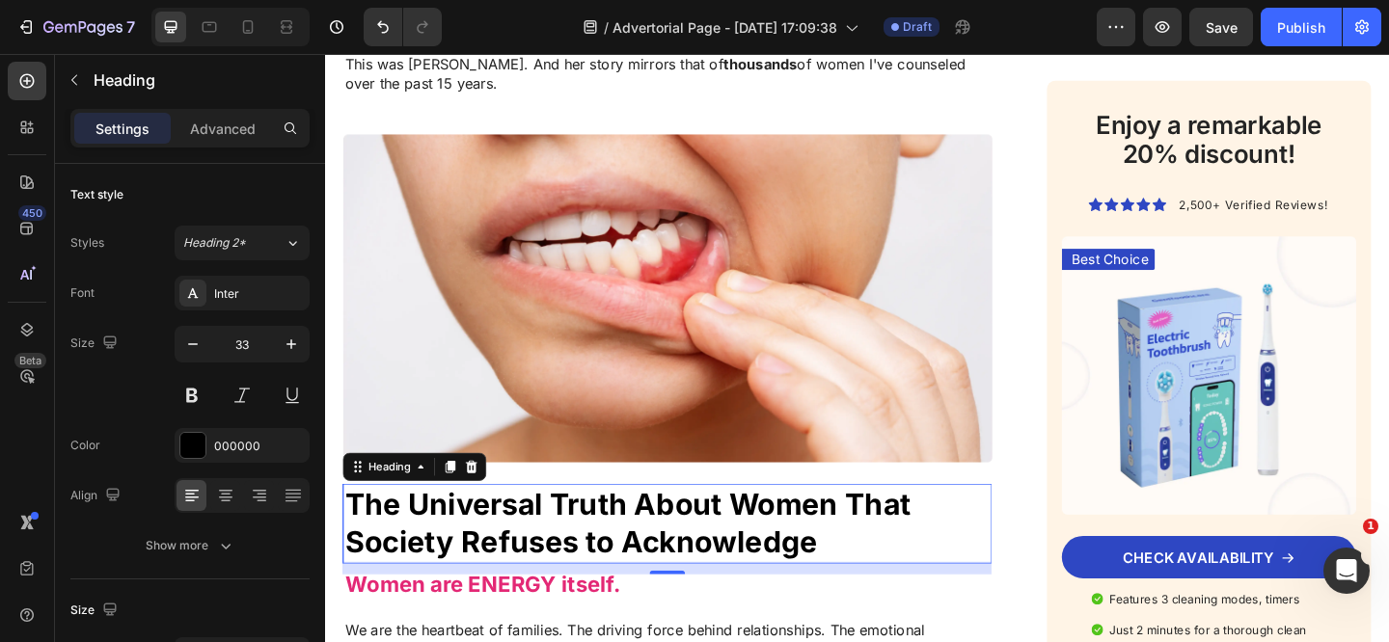
scroll to position [1352, 0]
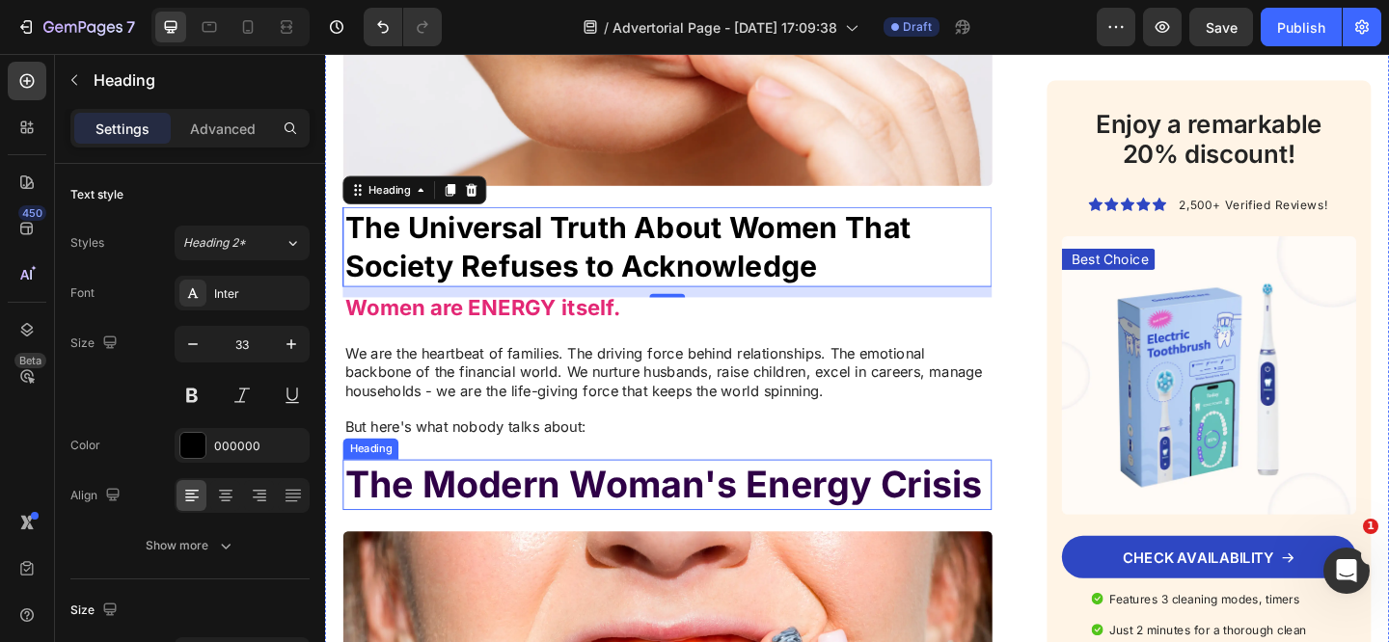
click at [494, 515] on strong "The Modern Woman's Energy Crisis" at bounding box center [692, 523] width 693 height 48
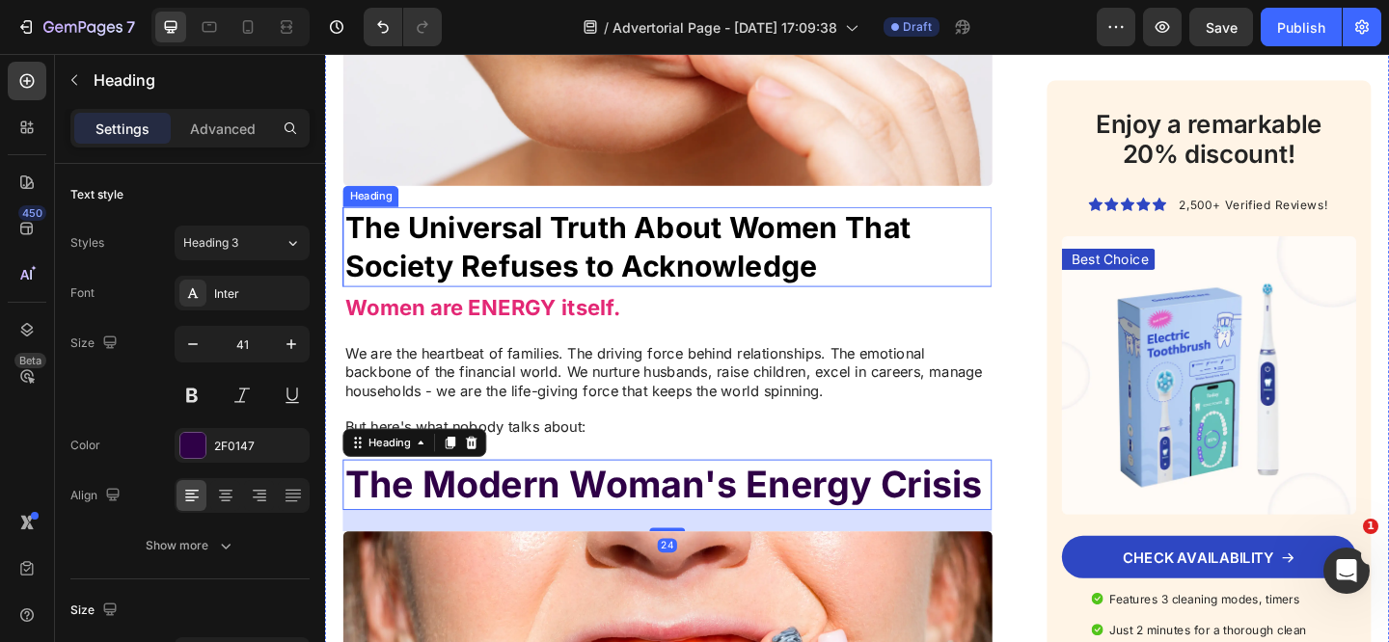
click at [477, 259] on strong "The Universal Truth About Women That Society Refuses to Acknowledge" at bounding box center [653, 264] width 615 height 80
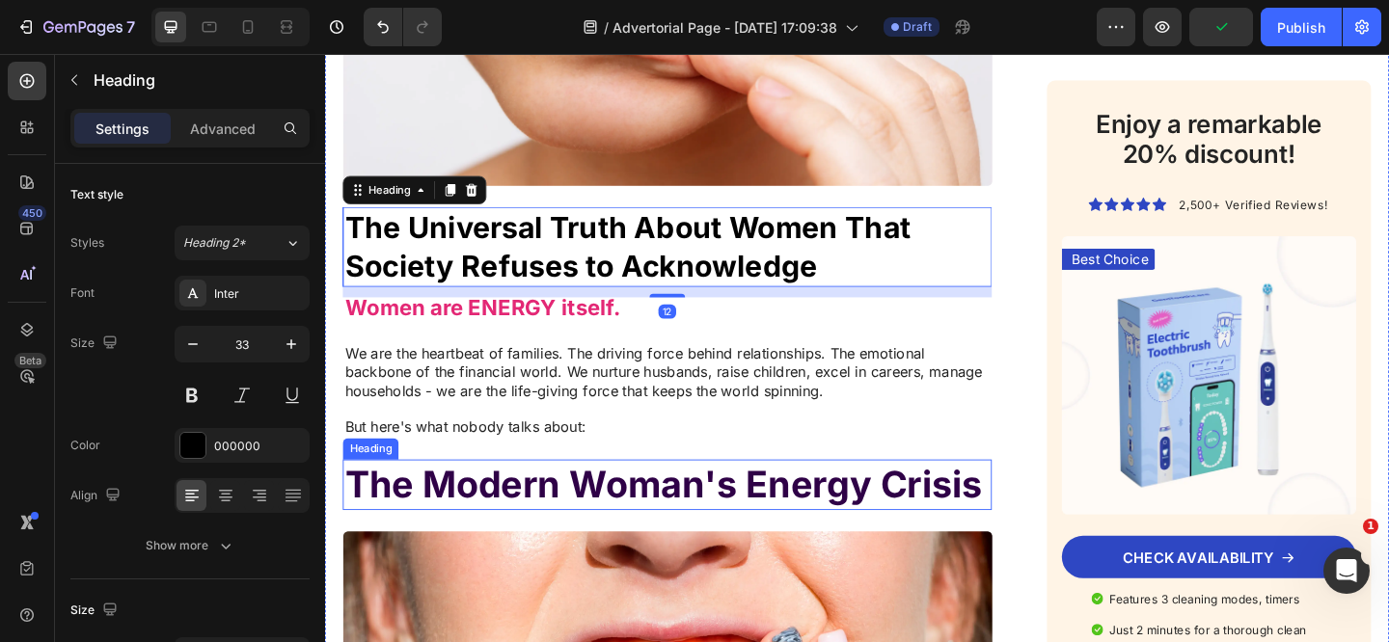
click at [480, 512] on strong "The Modern Woman's Energy Crisis" at bounding box center [692, 523] width 693 height 48
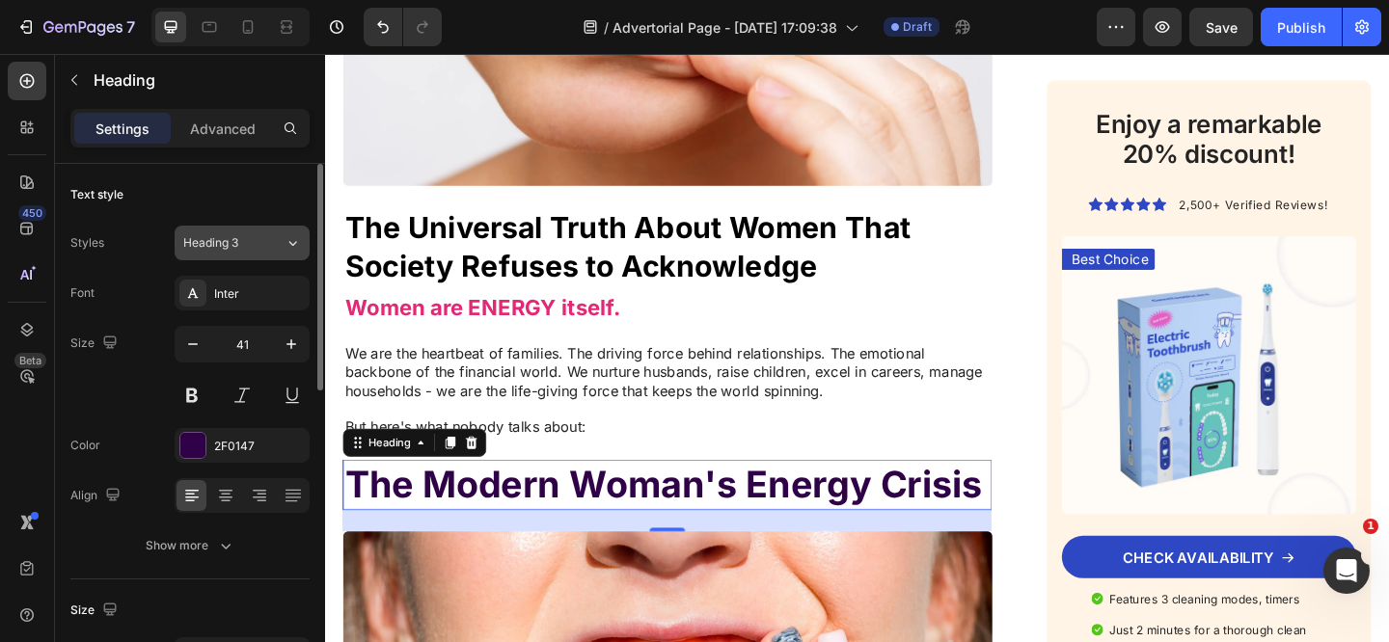
click at [286, 249] on icon at bounding box center [292, 242] width 16 height 19
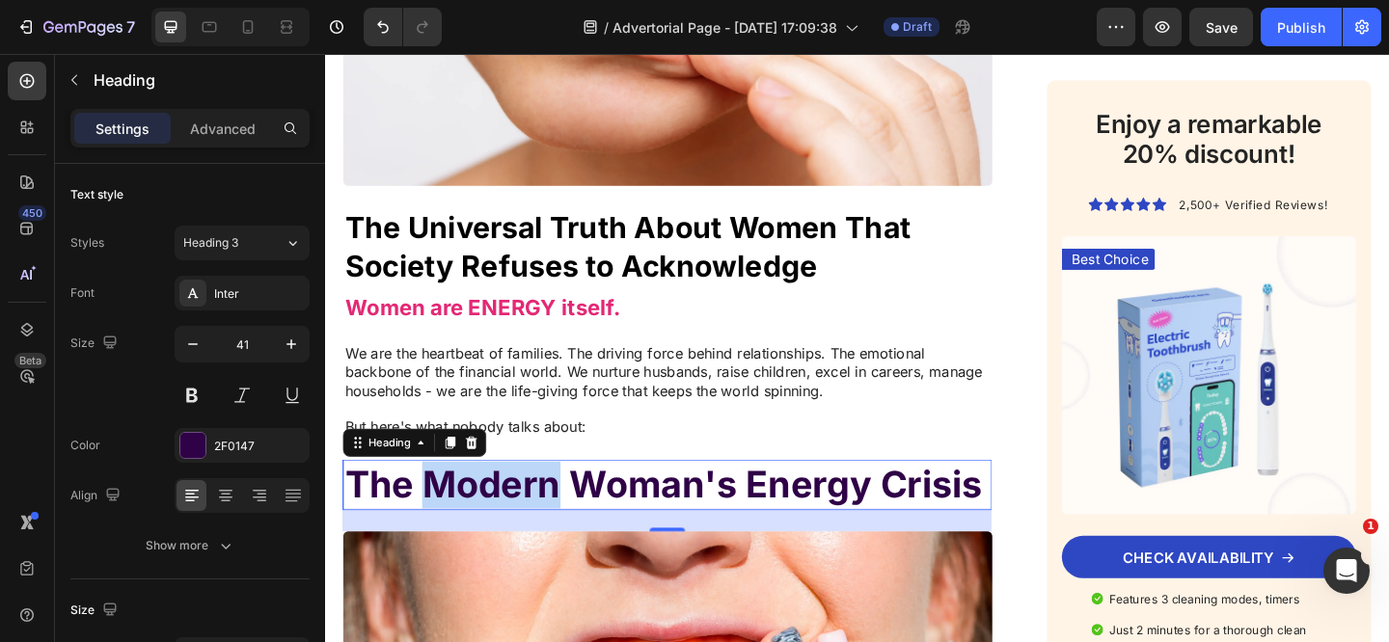
click at [464, 517] on strong "The Modern Woman's Energy Crisis" at bounding box center [692, 523] width 693 height 48
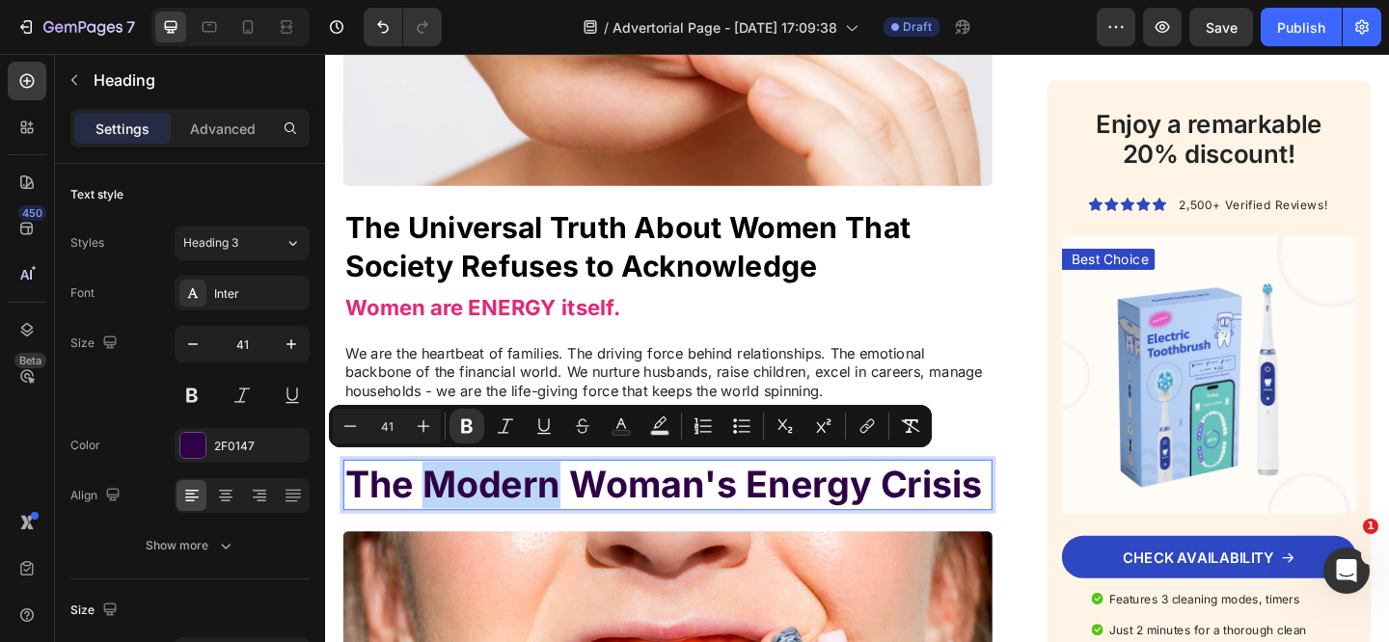
click at [462, 516] on strong "The Modern Woman's Energy Crisis" at bounding box center [692, 523] width 693 height 48
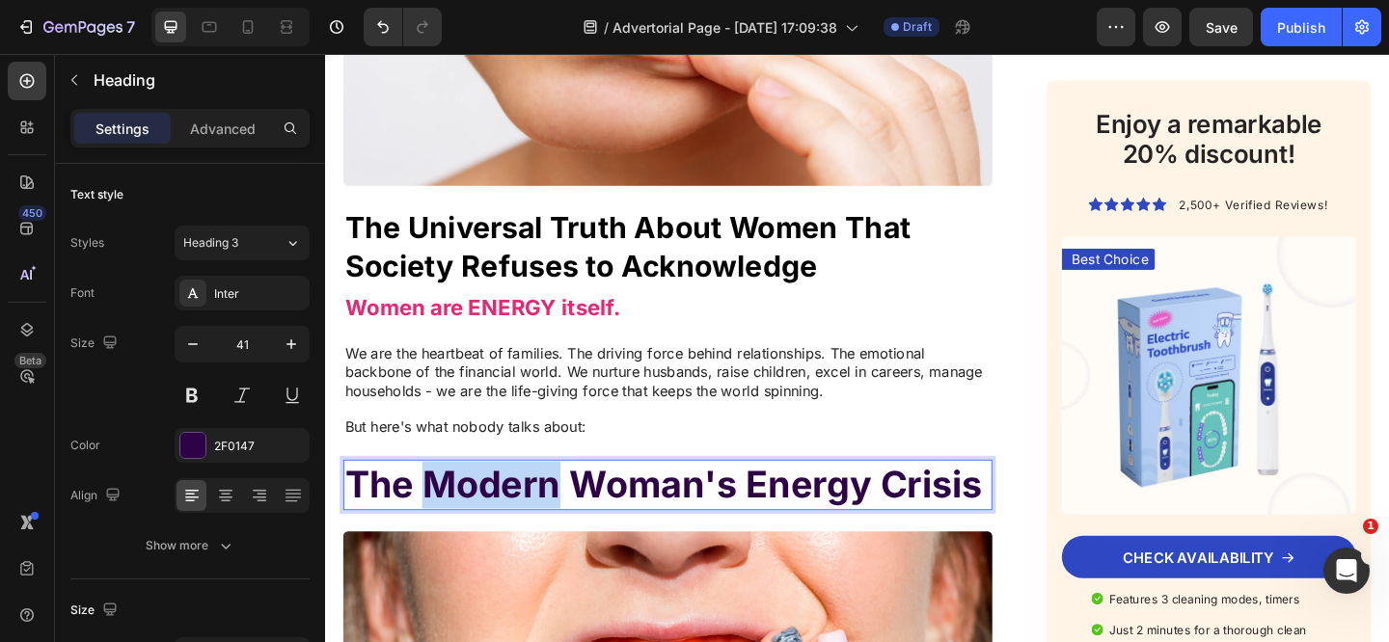
click at [462, 516] on strong "The Modern Woman's Energy Crisis" at bounding box center [692, 523] width 693 height 48
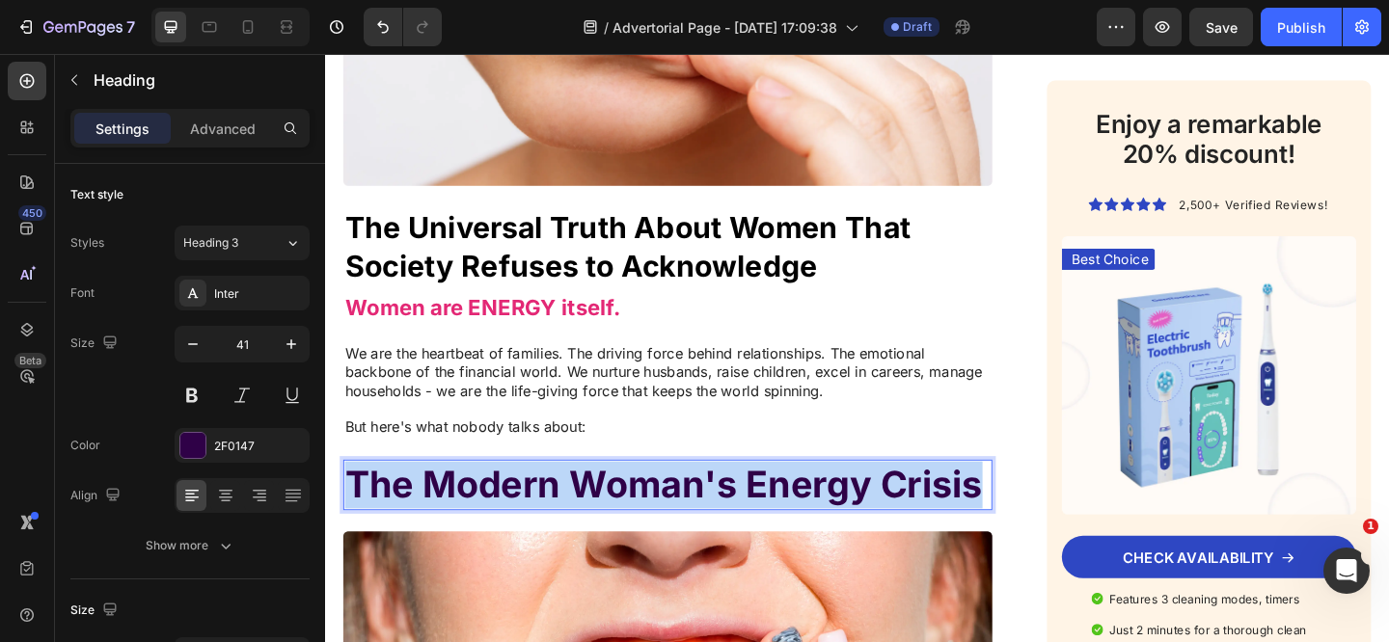
click at [462, 516] on strong "The Modern Woman's Energy Crisis" at bounding box center [692, 523] width 693 height 48
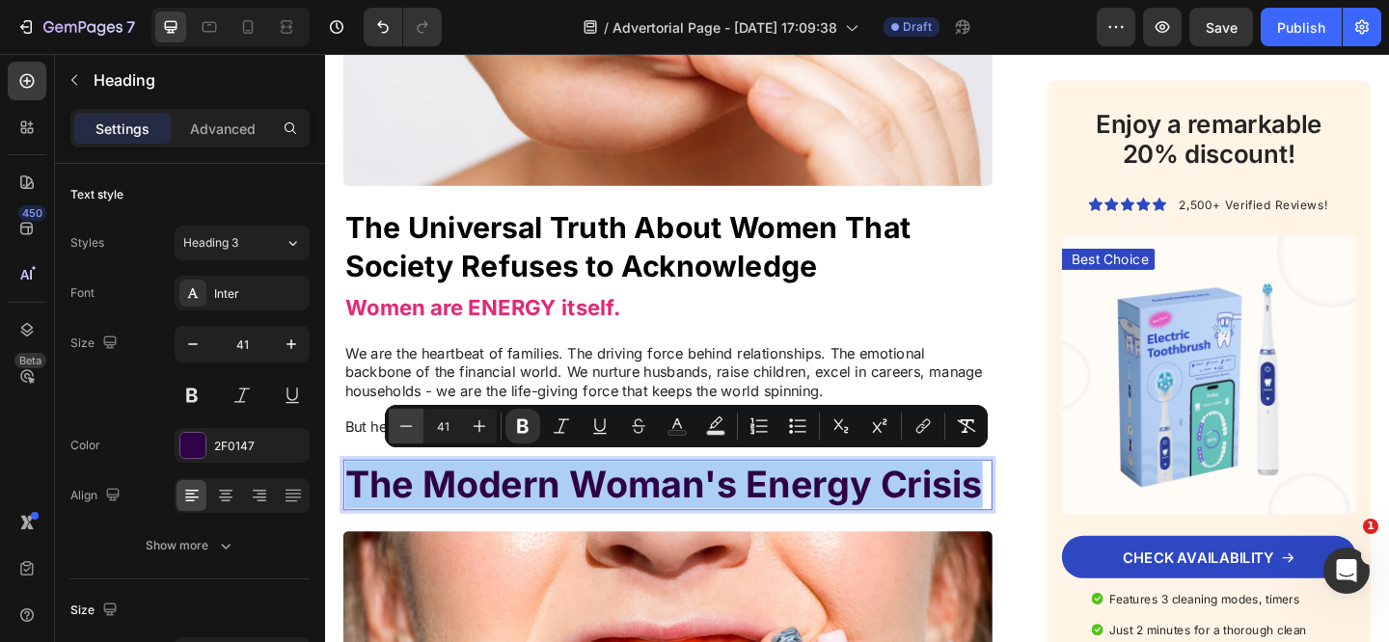
click at [408, 431] on icon "Editor contextual toolbar" at bounding box center [405, 426] width 19 height 19
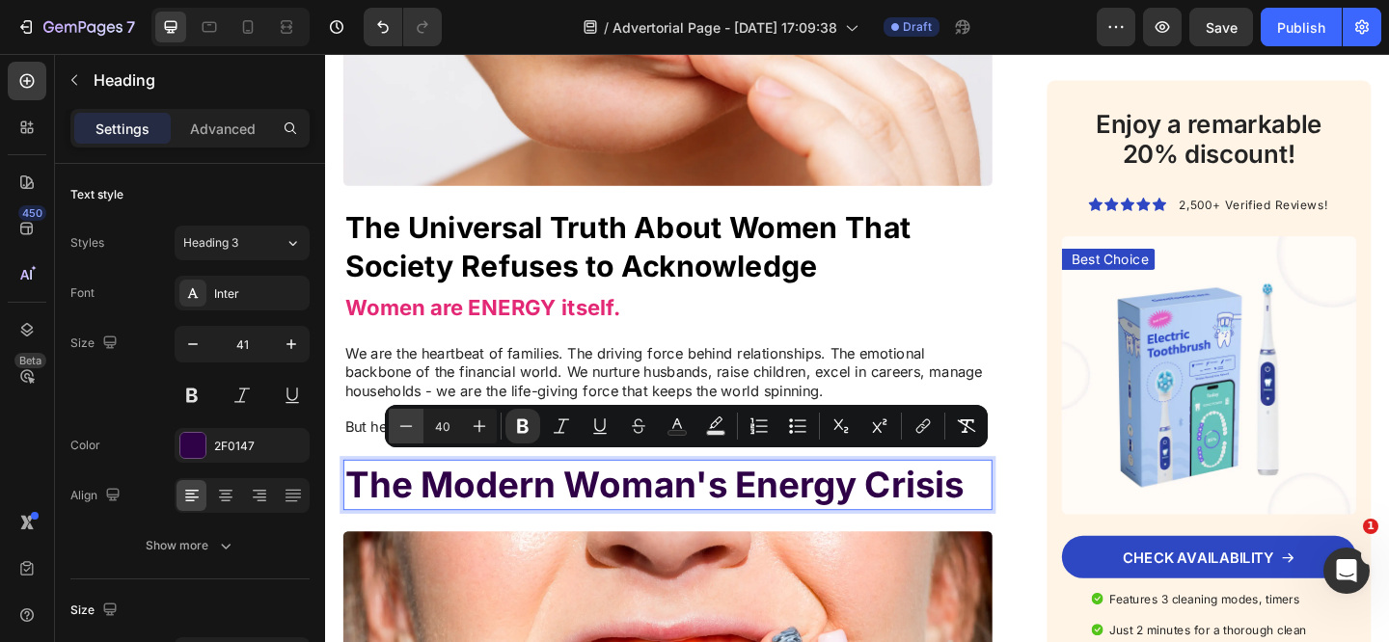
click at [407, 431] on icon "Editor contextual toolbar" at bounding box center [405, 426] width 19 height 19
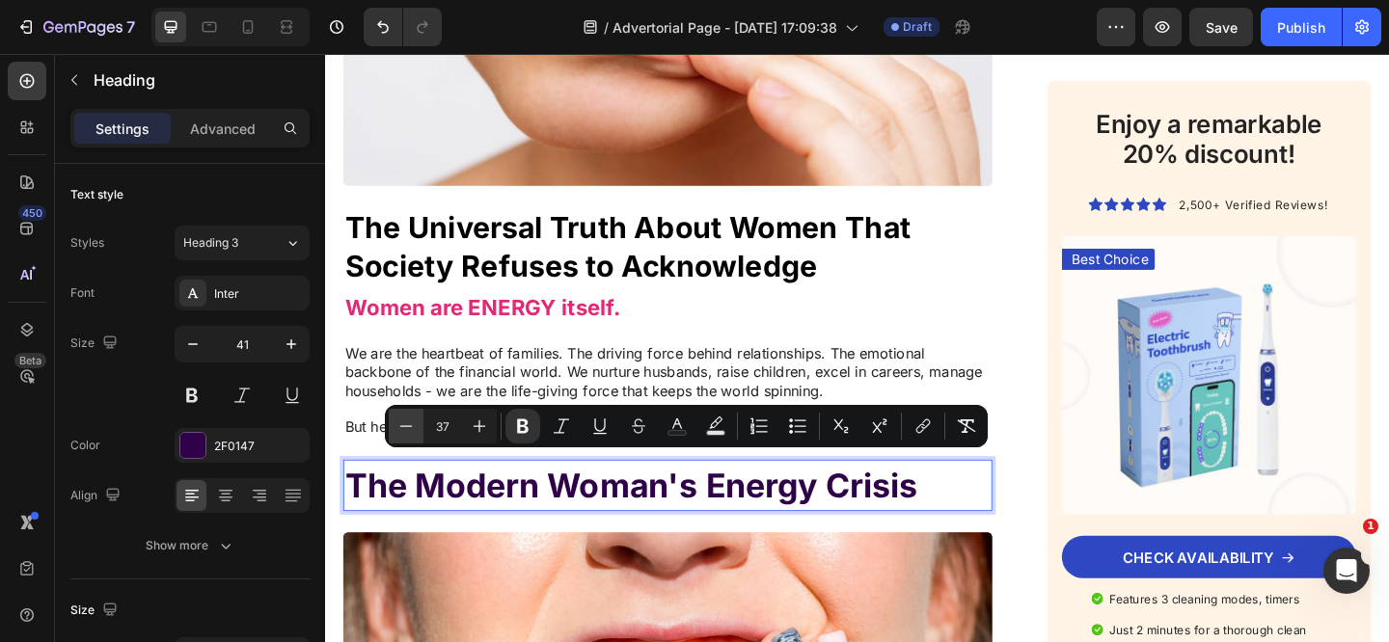
click at [407, 431] on icon "Editor contextual toolbar" at bounding box center [405, 426] width 19 height 19
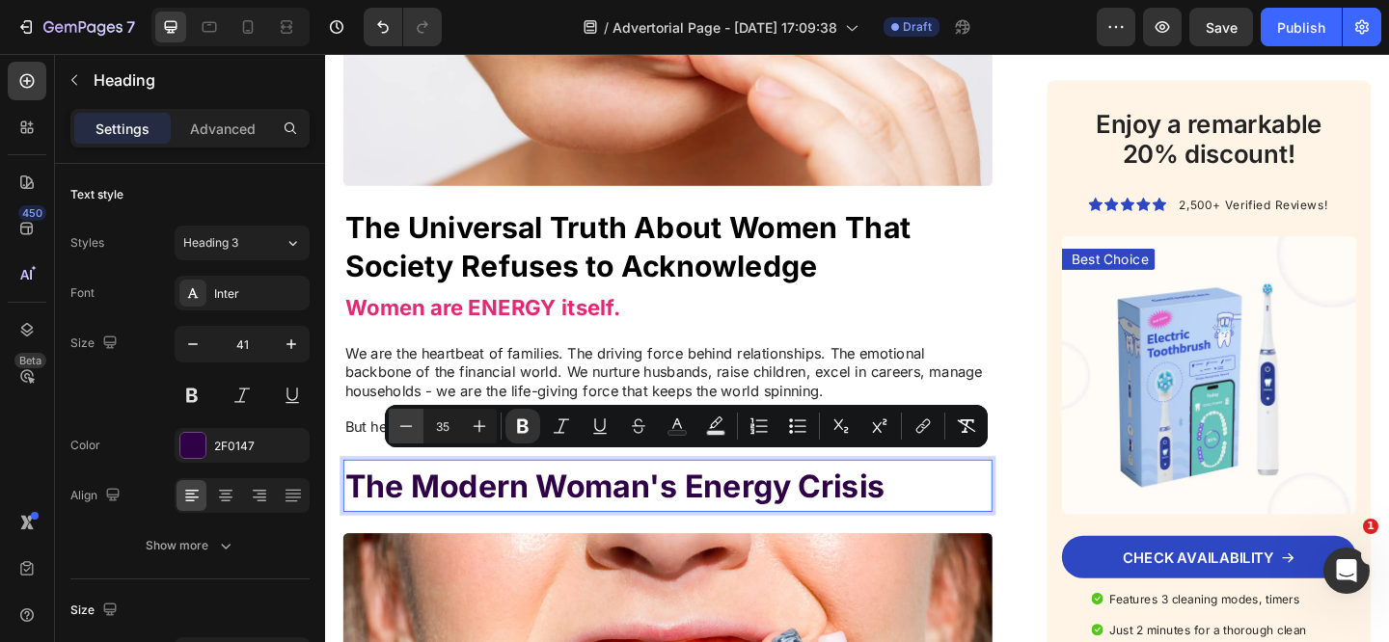
click at [407, 431] on icon "Editor contextual toolbar" at bounding box center [405, 426] width 19 height 19
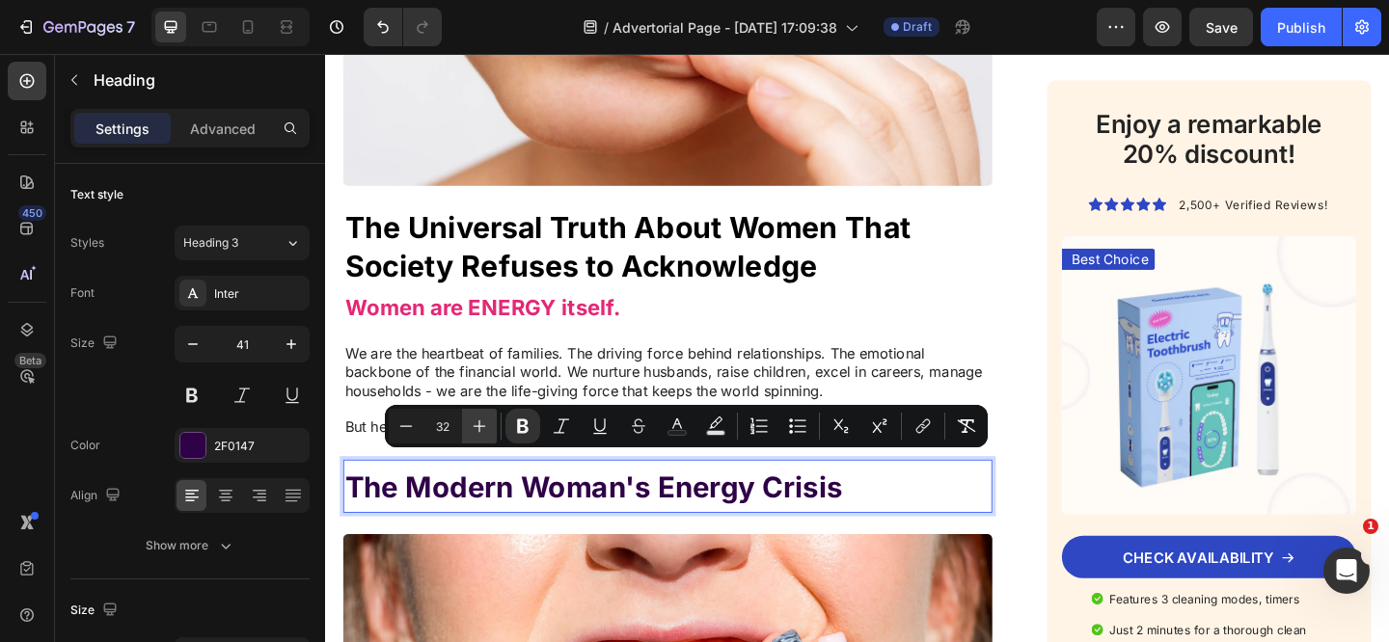
click at [483, 428] on icon "Editor contextual toolbar" at bounding box center [479, 426] width 19 height 19
type input "33"
click at [520, 392] on p "We are the heartbeat of families. The driving force behind relationships. The e…" at bounding box center [697, 400] width 702 height 60
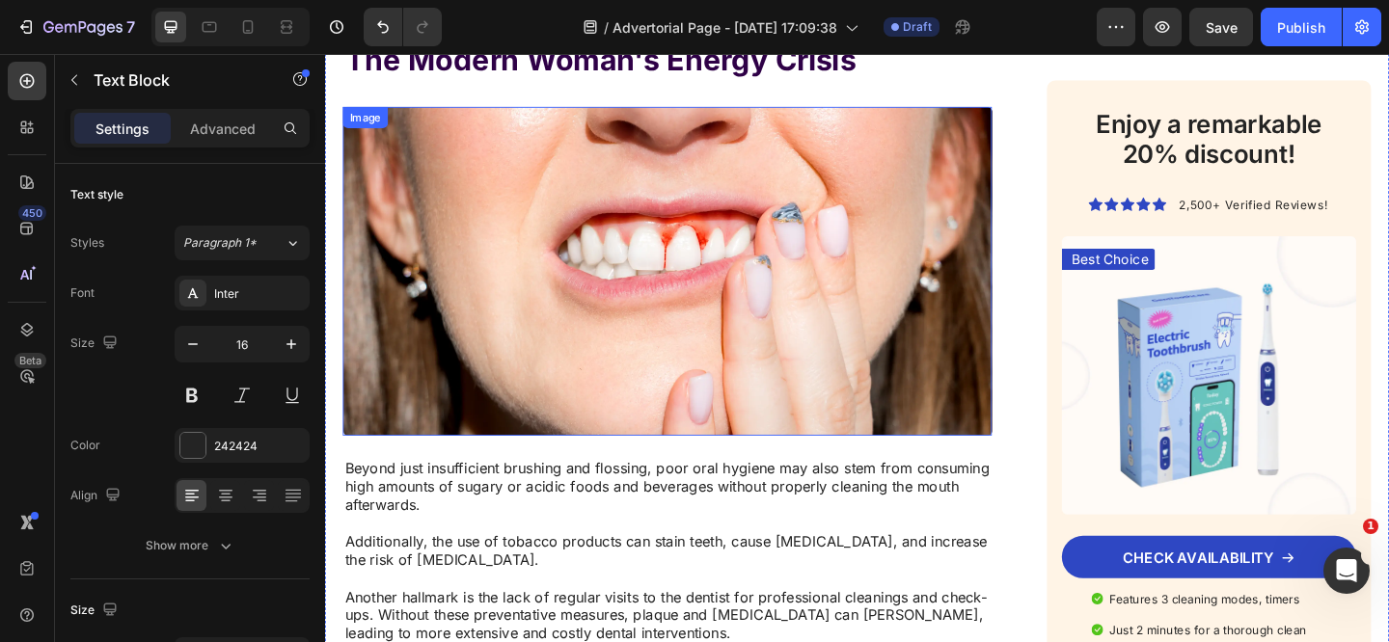
scroll to position [1719, 0]
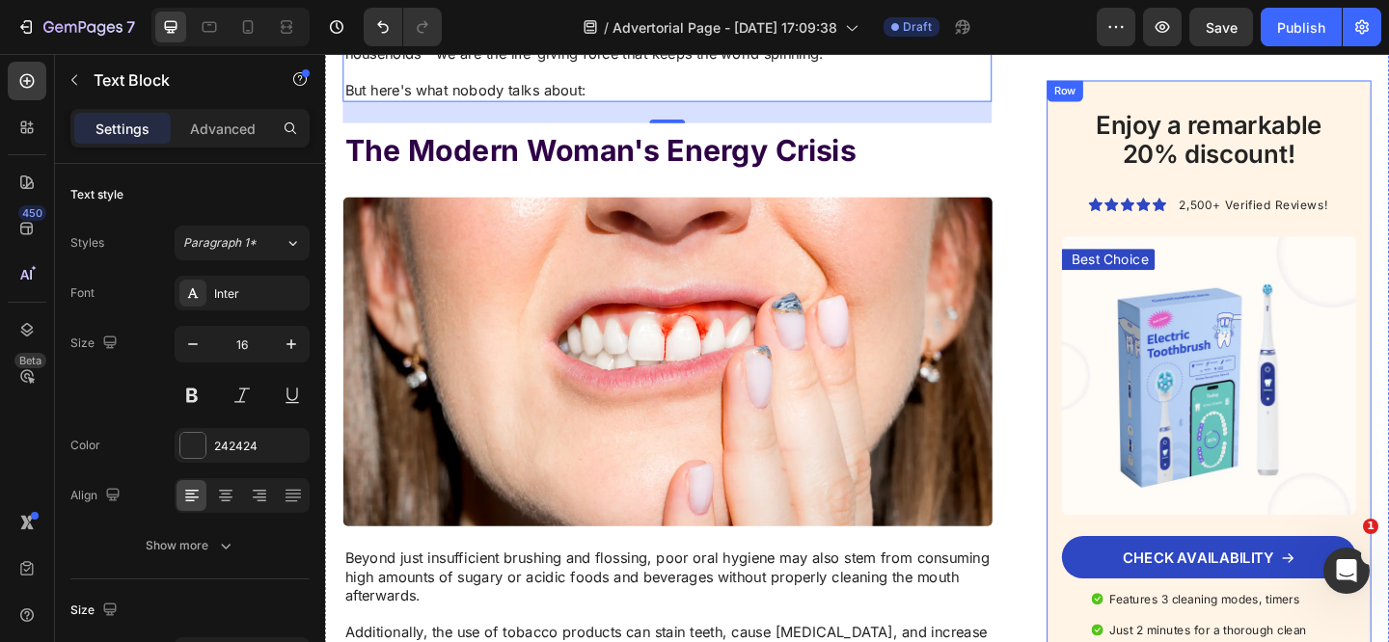
click at [1135, 176] on h2 "Enjoy a remarkable 20% discount!" at bounding box center [1286, 148] width 303 height 68
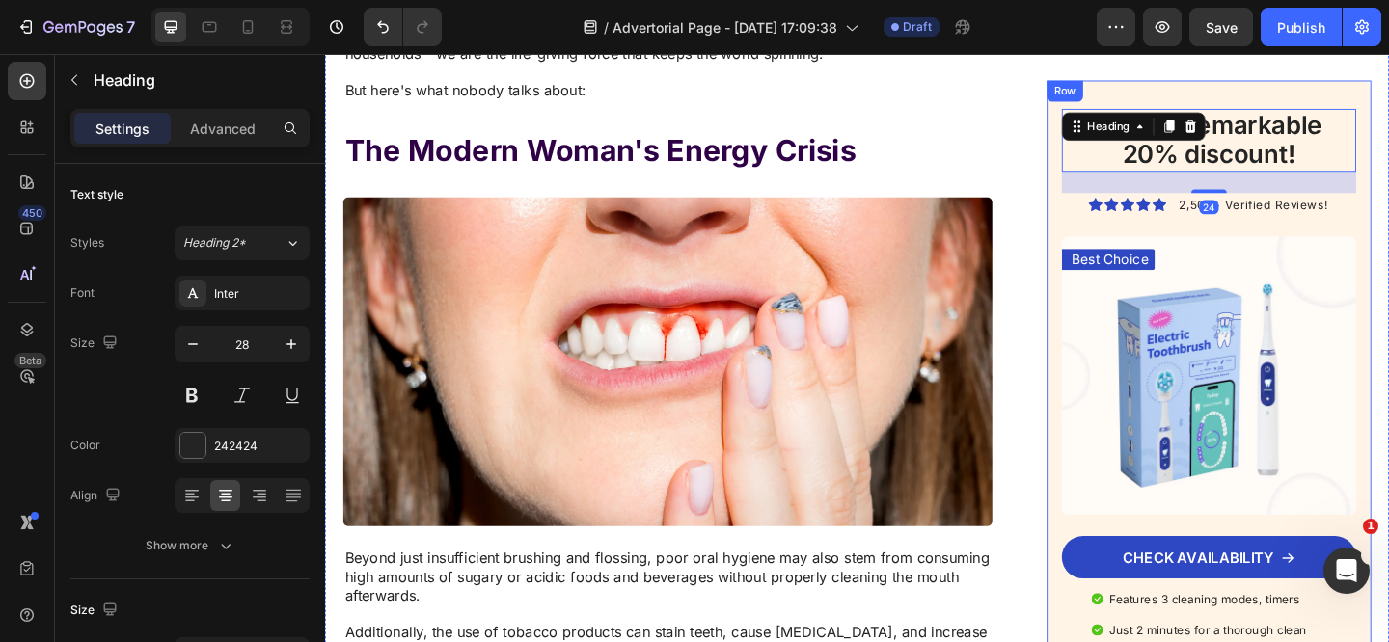
click at [1144, 99] on div "Enjoy a remarkable 20% discount! Heading 24 Icon Icon Icon Icon Icon Icon List …" at bounding box center [1286, 437] width 353 height 708
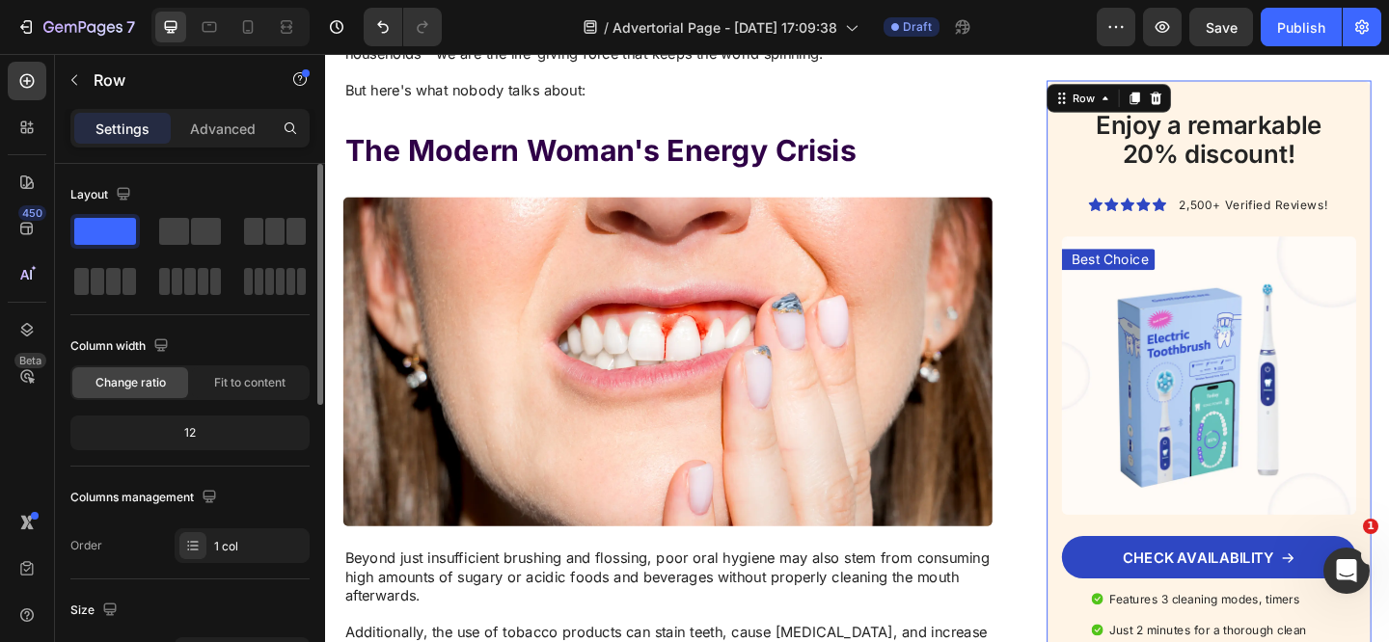
scroll to position [389, 0]
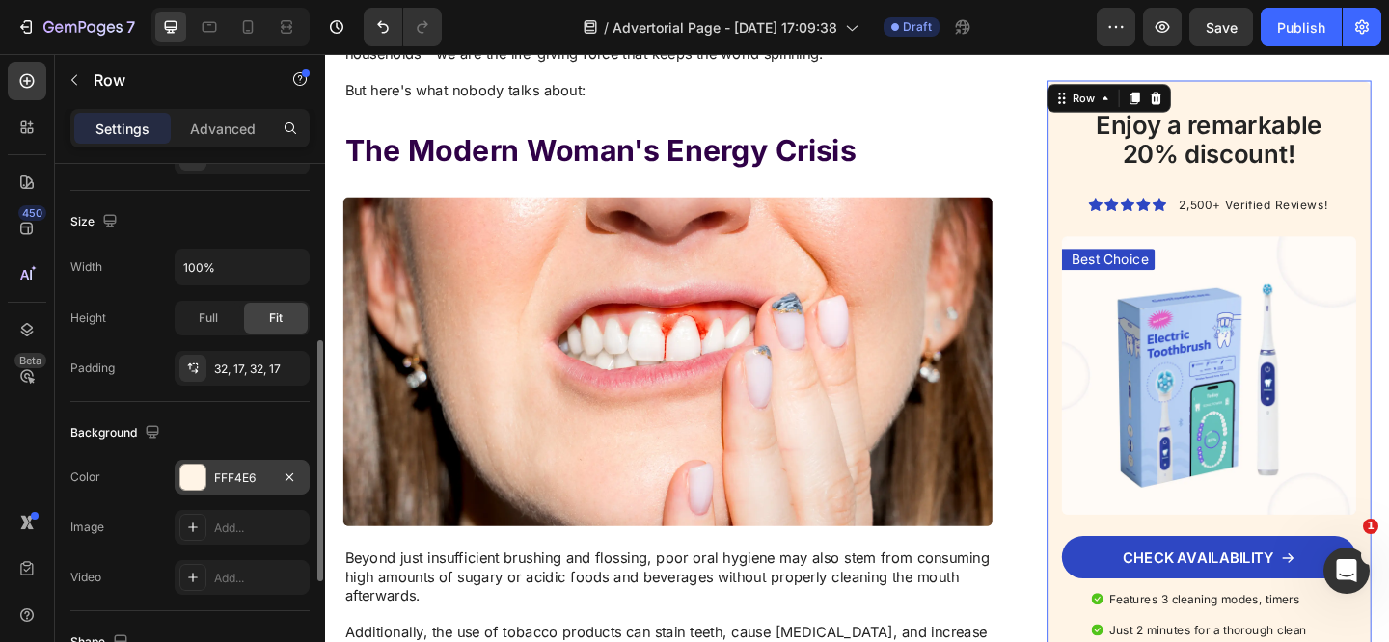
click at [229, 484] on div "FFF4E6" at bounding box center [242, 478] width 56 height 17
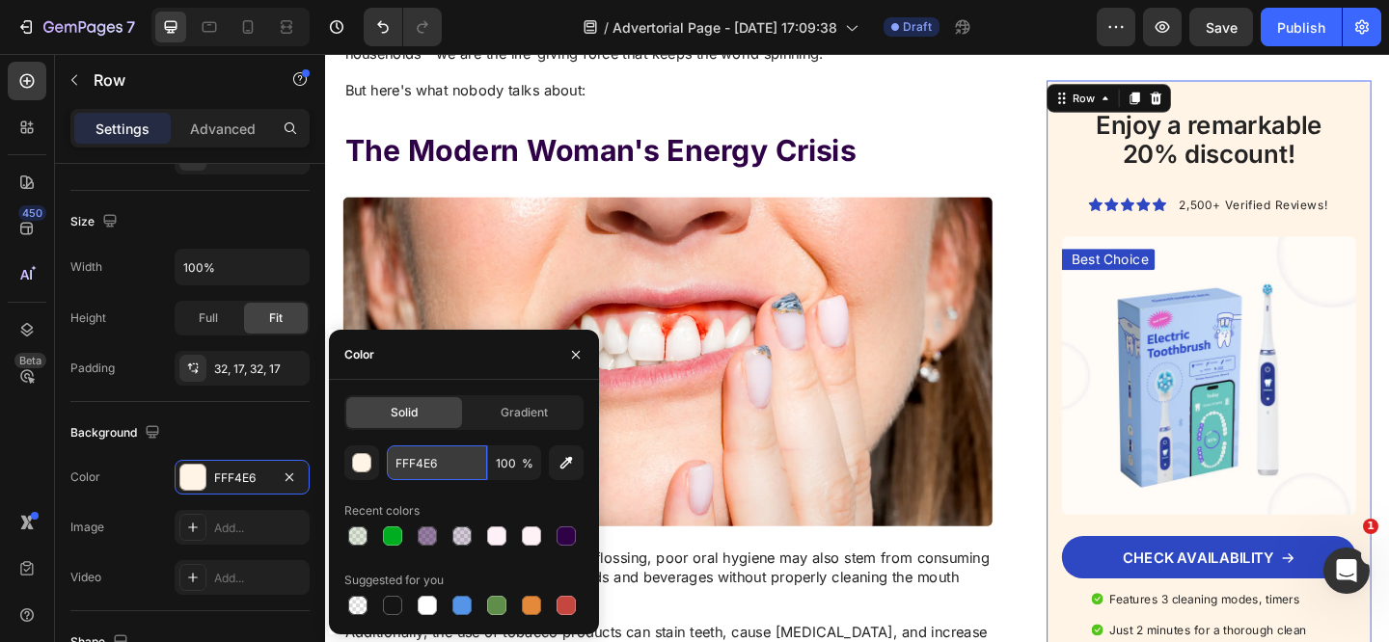
click at [429, 458] on input "FFF4E6" at bounding box center [437, 463] width 100 height 35
paste input "#ffdeea"
type input "#ffdeea"
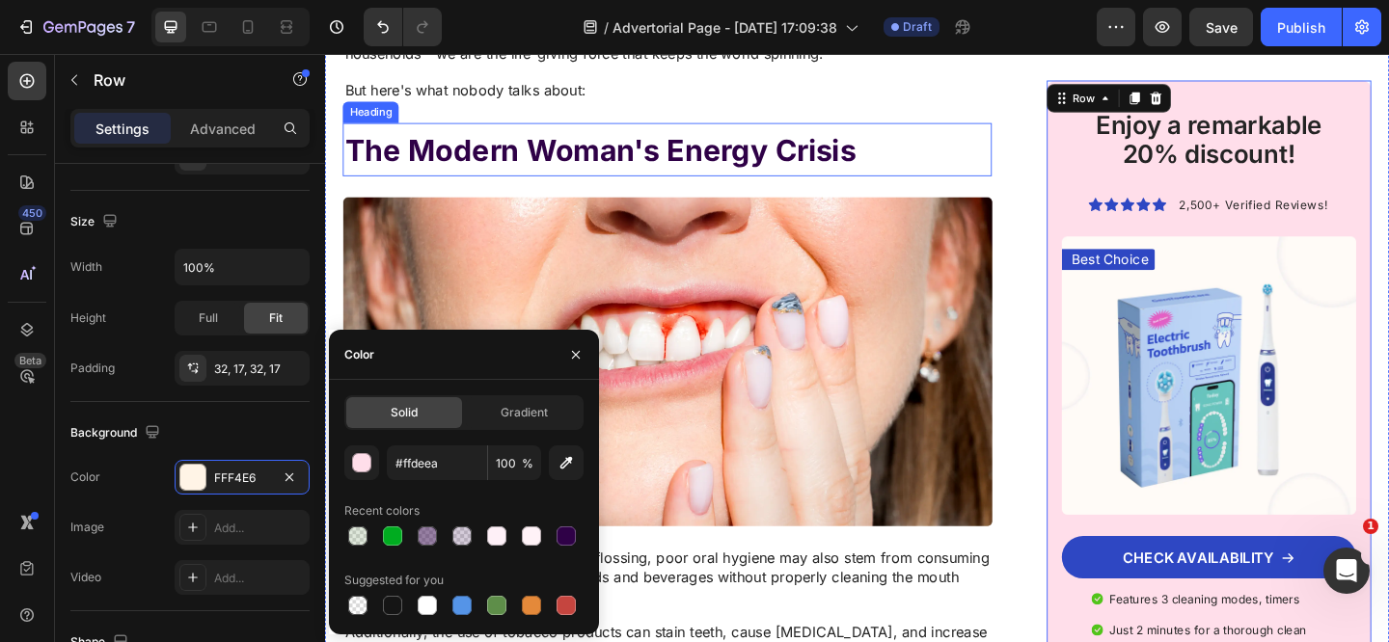
click at [1031, 142] on p "⁠⁠⁠⁠⁠⁠⁠ The Modern Woman's Energy Crisis" at bounding box center [697, 158] width 702 height 54
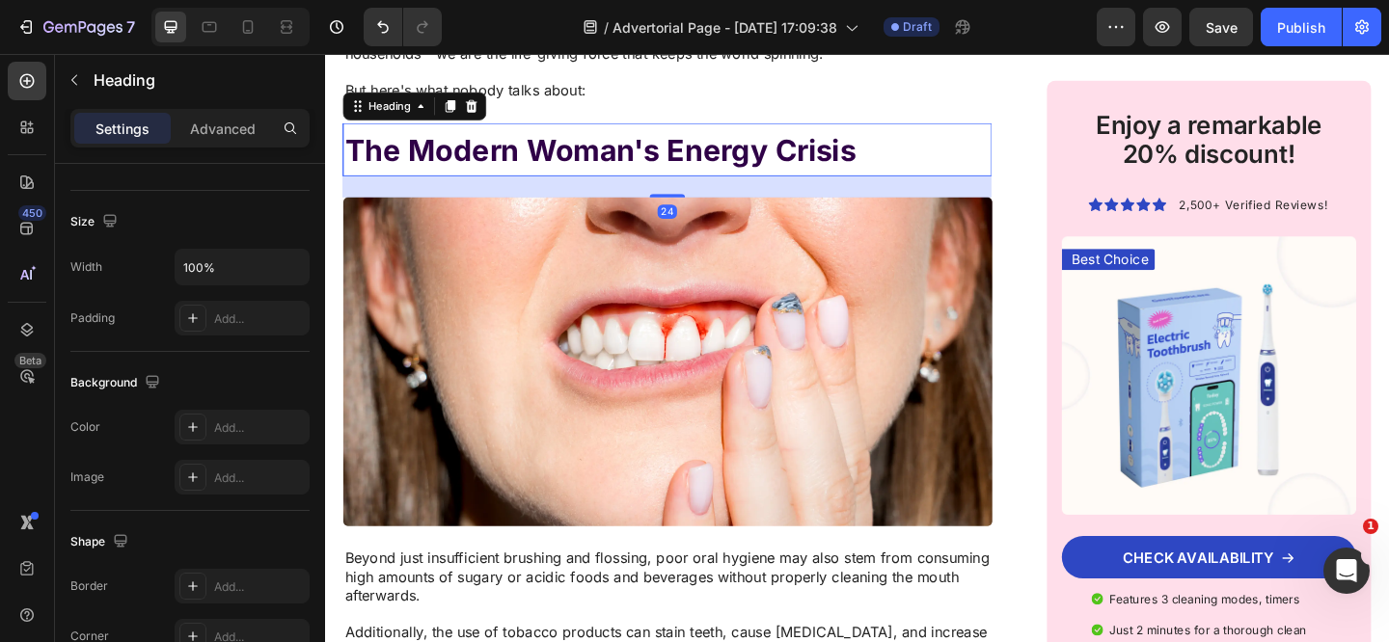
scroll to position [0, 0]
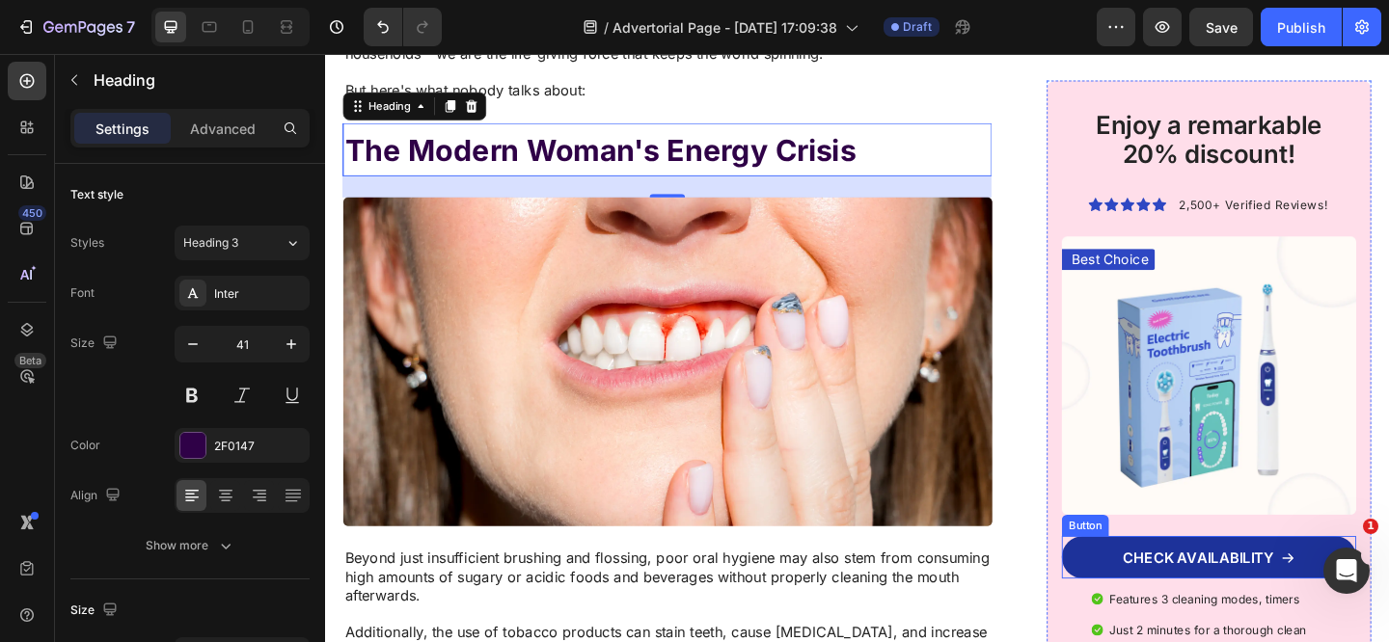
click at [1144, 591] on link "CHECK AVAILABILITY" at bounding box center [1286, 602] width 320 height 46
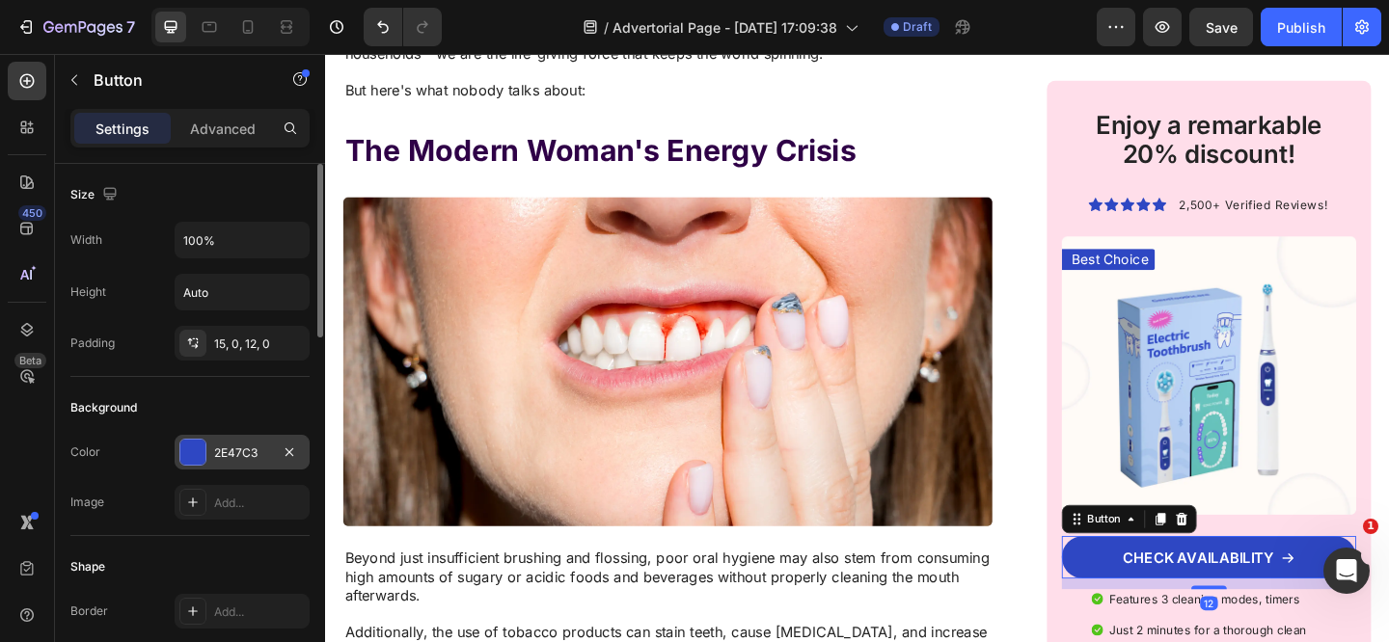
click at [229, 445] on div "2E47C3" at bounding box center [242, 453] width 56 height 17
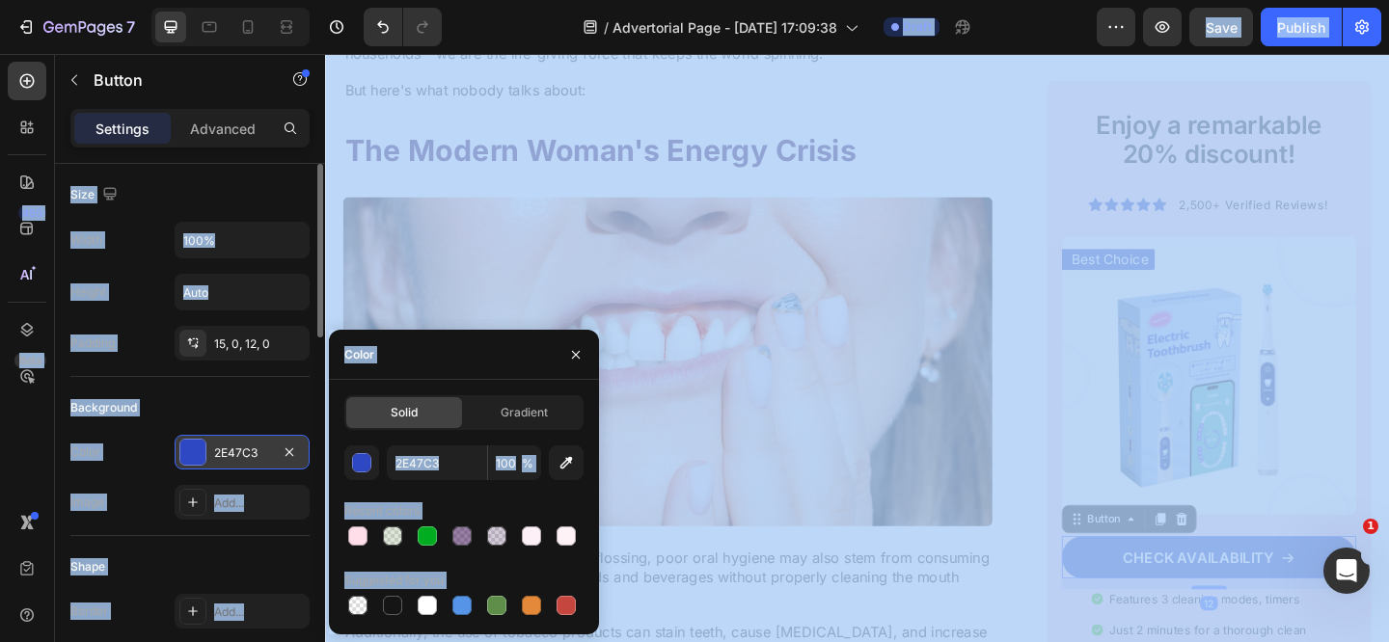
click at [240, 449] on div "2E47C3" at bounding box center [242, 453] width 56 height 17
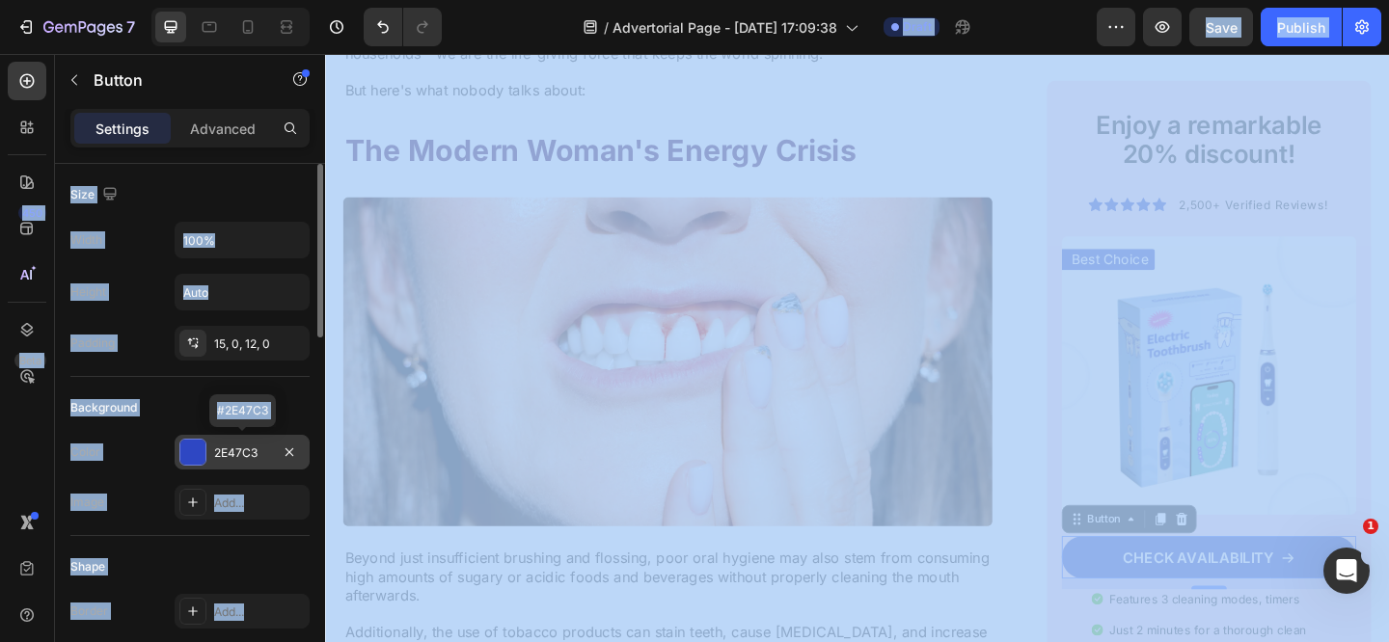
click at [248, 449] on div "2E47C3" at bounding box center [242, 453] width 56 height 17
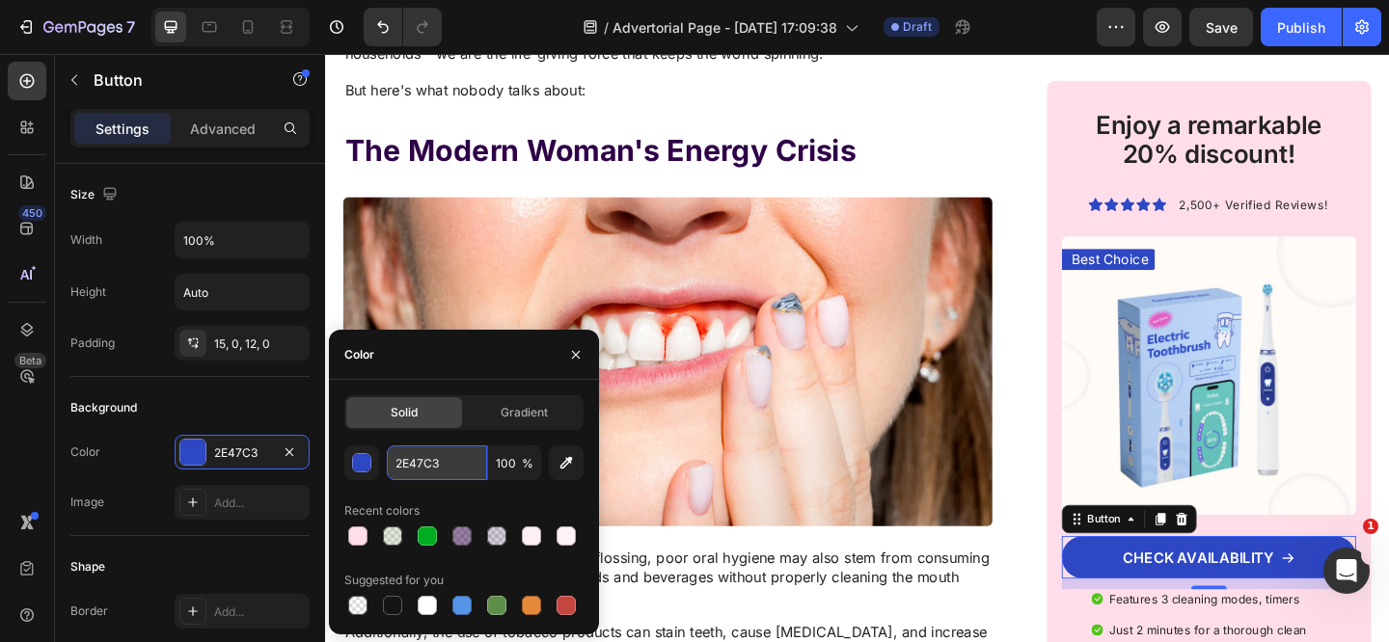
click at [433, 464] on input "2E47C3" at bounding box center [437, 463] width 100 height 35
paste input "#01b202"
type input "#01b202"
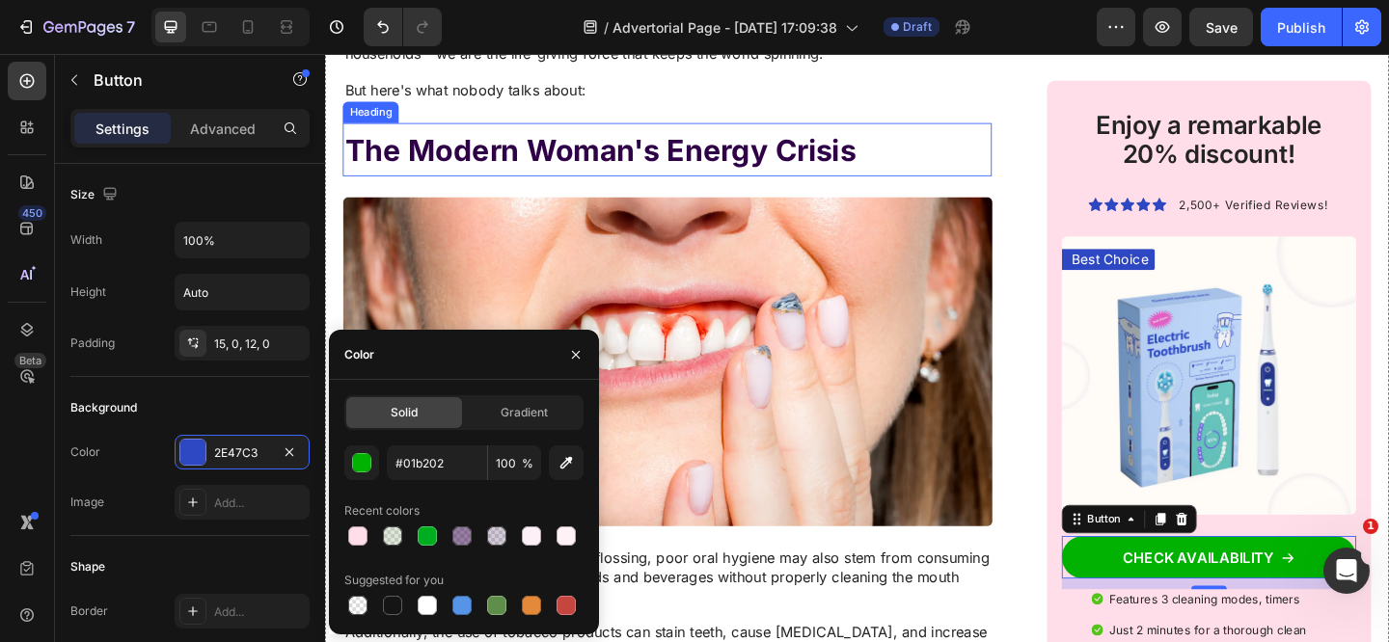
drag, startPoint x: 999, startPoint y: 174, endPoint x: 983, endPoint y: 176, distance: 16.6
click at [999, 173] on p "⁠⁠⁠⁠⁠⁠⁠ The Modern Woman's Energy Crisis" at bounding box center [697, 158] width 702 height 54
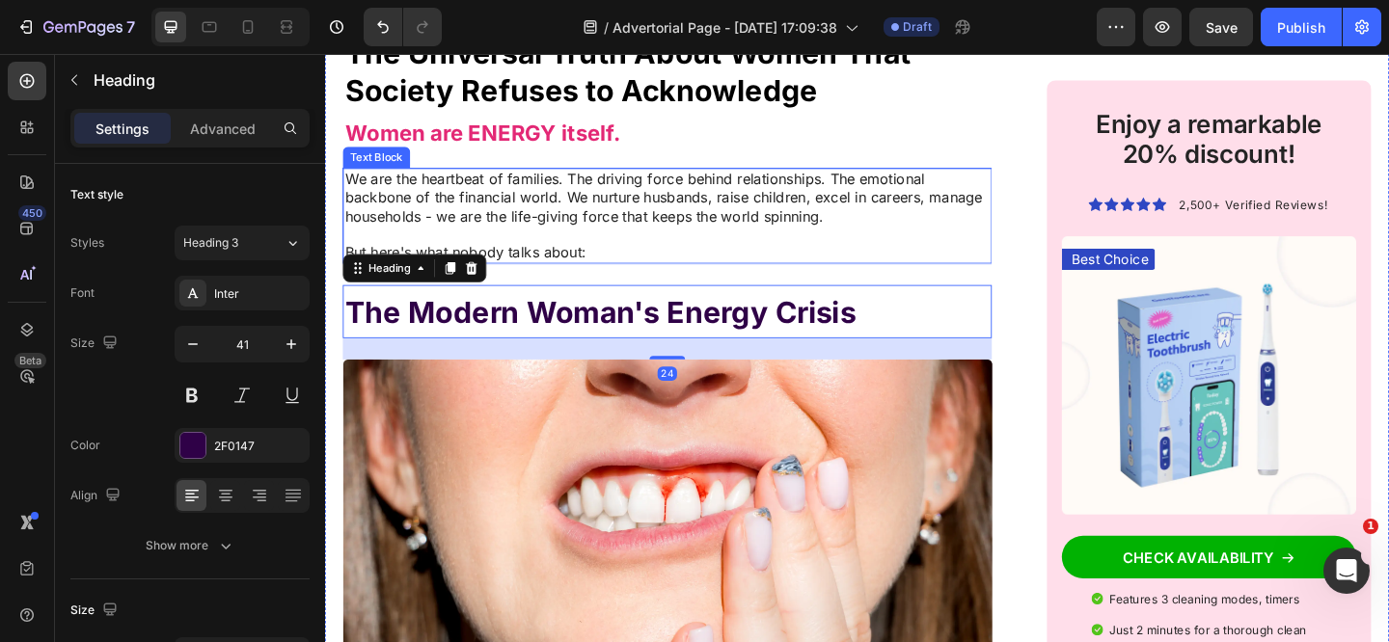
scroll to position [1150, 0]
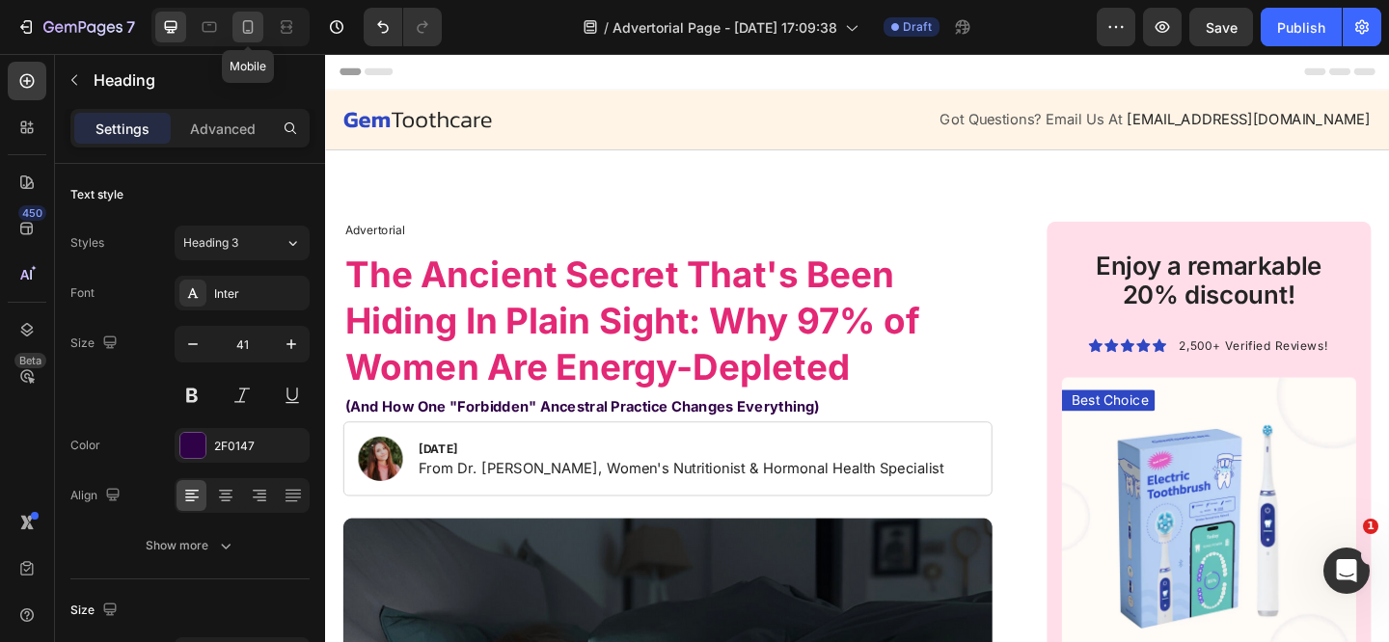
drag, startPoint x: 244, startPoint y: 19, endPoint x: 252, endPoint y: 27, distance: 10.9
click at [244, 19] on icon at bounding box center [247, 26] width 19 height 19
type input "36"
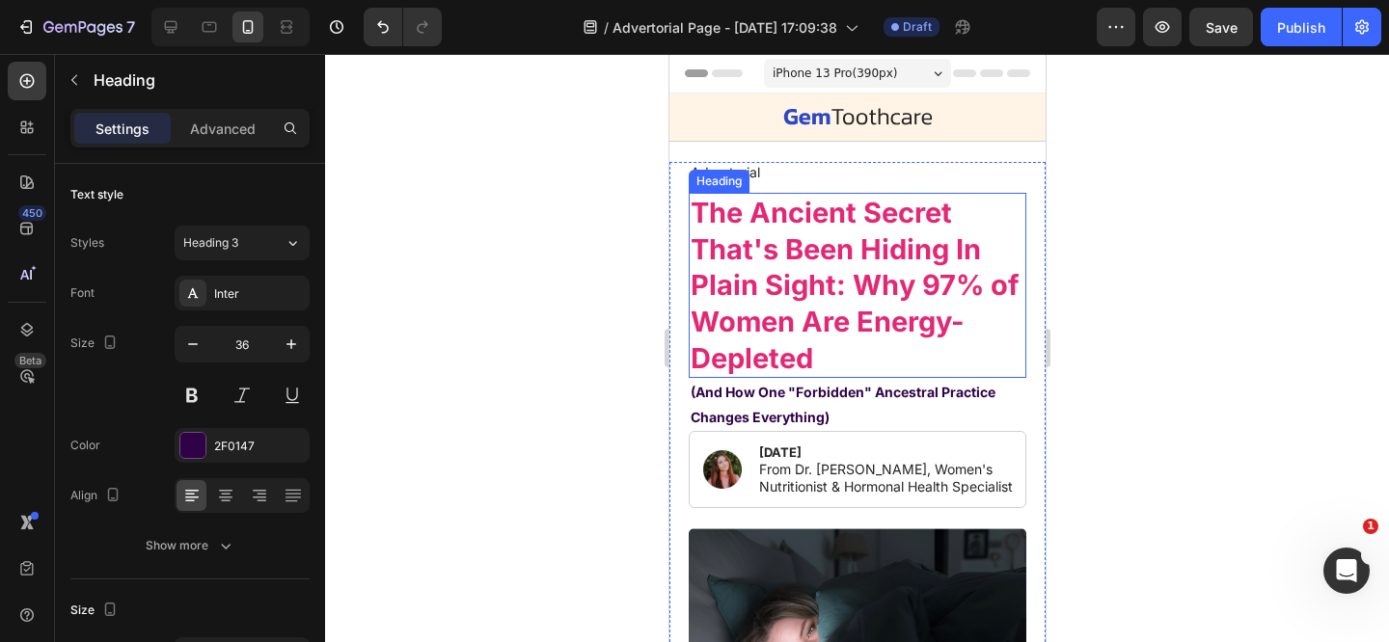
click at [767, 242] on strong "The Ancient Secret That's Been Hiding In Plain Sight: Why 97% of Women Are Ener…" at bounding box center [854, 285] width 329 height 179
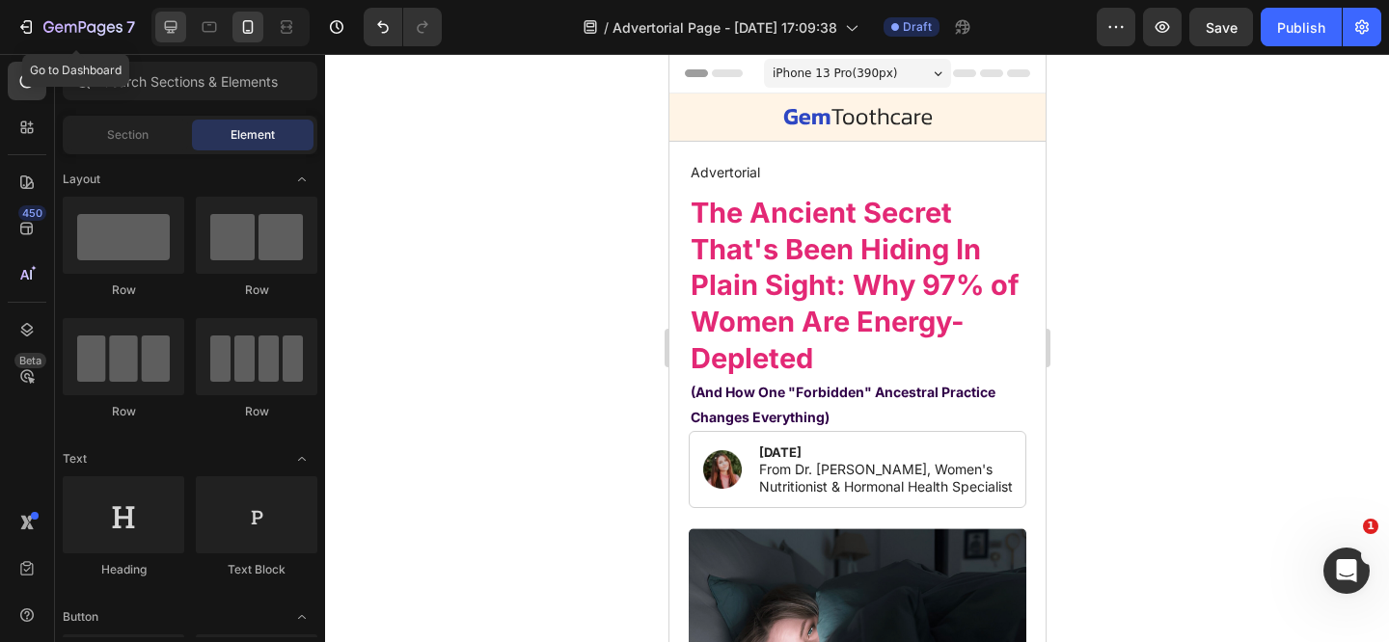
click at [162, 28] on icon at bounding box center [170, 26] width 19 height 19
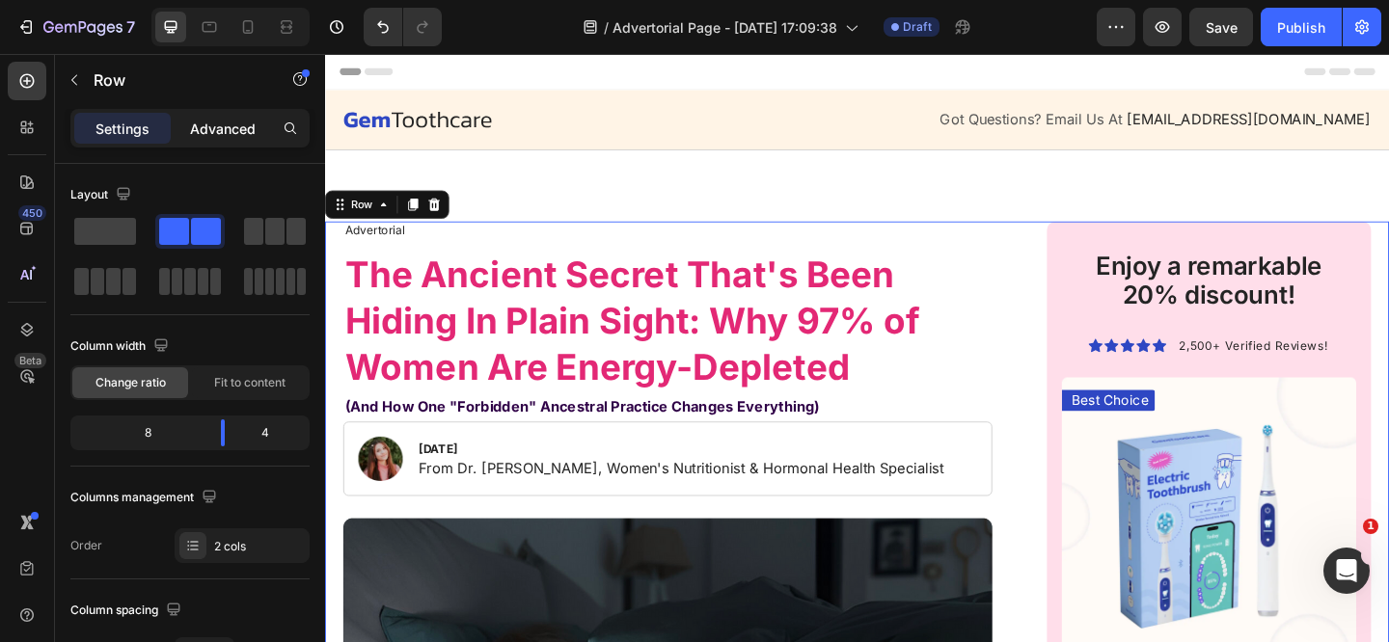
click at [240, 122] on p "Advanced" at bounding box center [223, 129] width 66 height 20
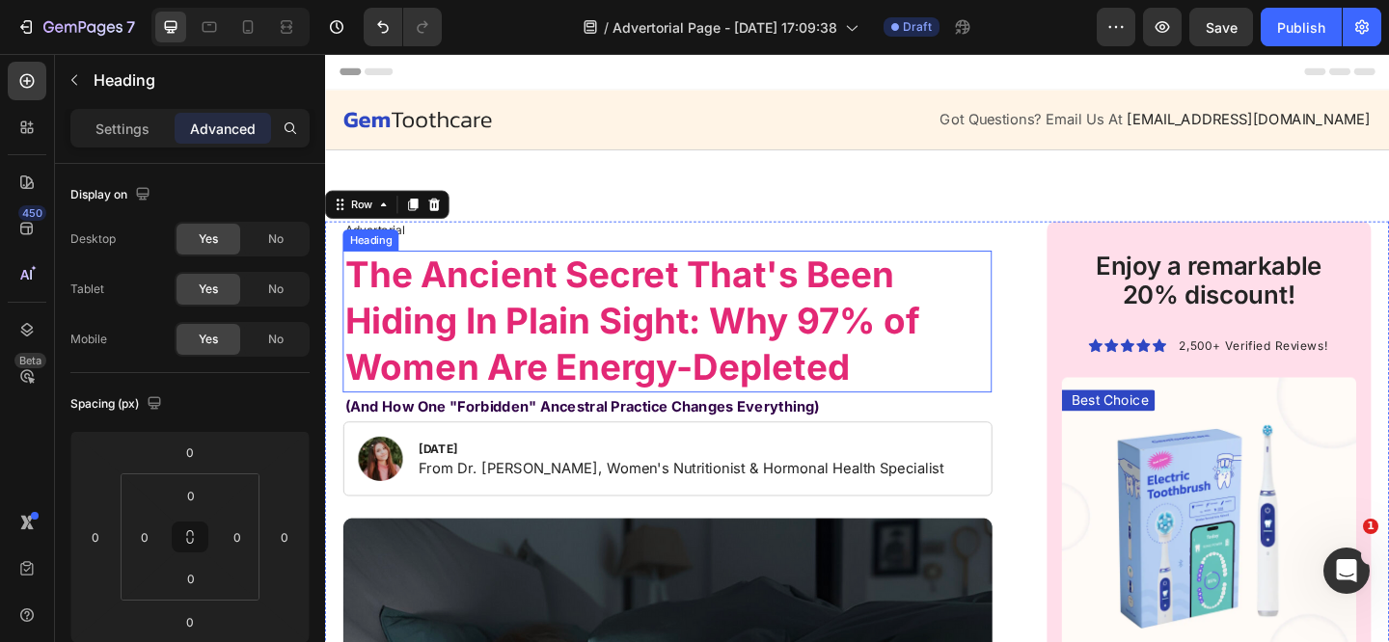
click at [499, 332] on strong "The Ancient Secret That's Been Hiding In Plain Sight: Why 97% of Women Are Ener…" at bounding box center [658, 345] width 625 height 148
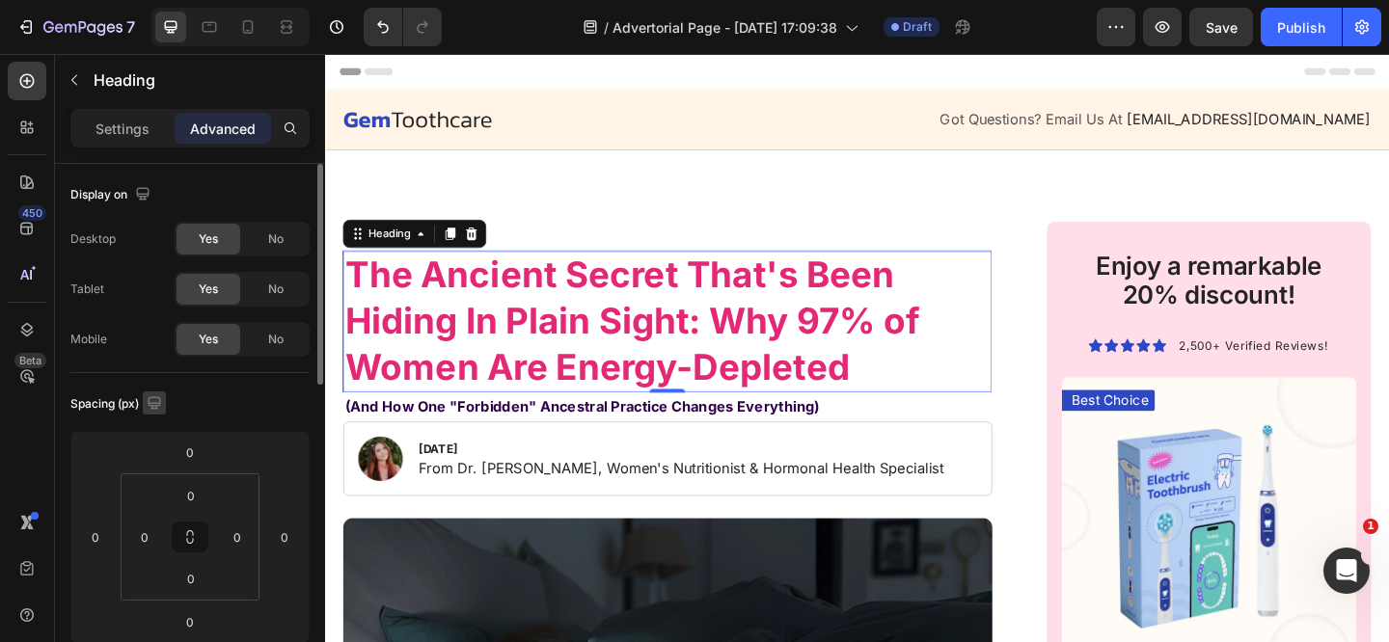
click at [160, 407] on icon "button" at bounding box center [154, 402] width 19 height 19
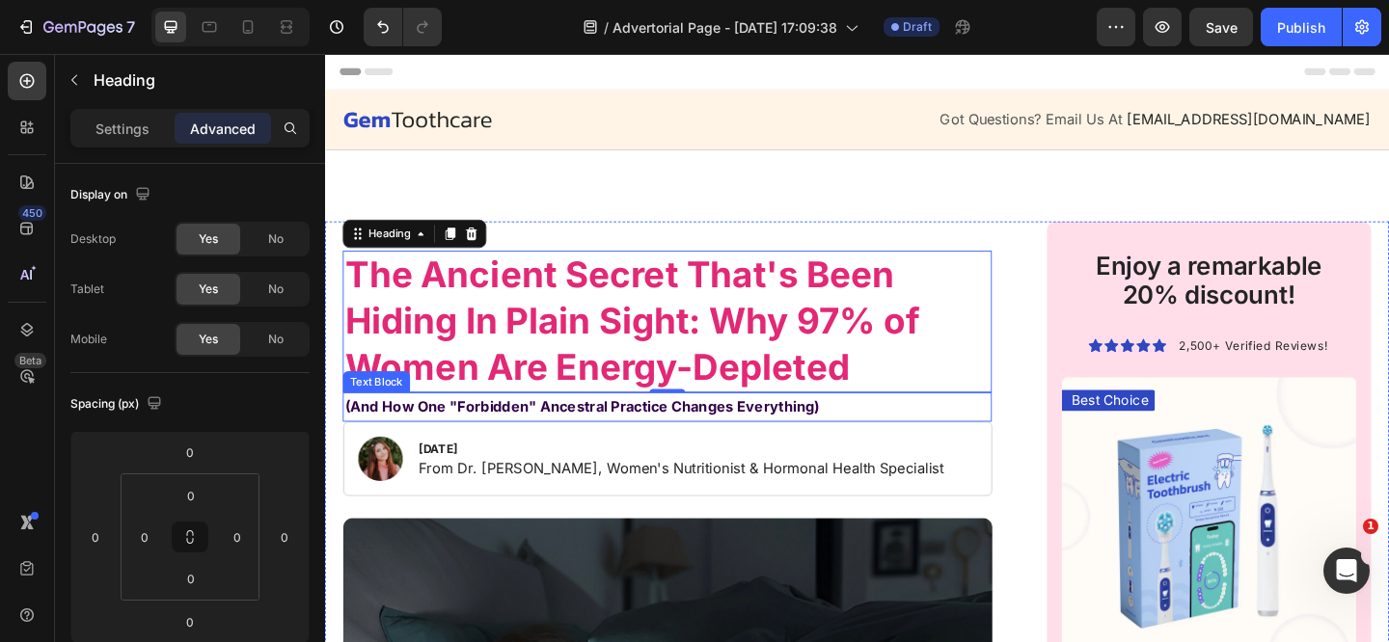
click at [551, 445] on strong "(And How One "Forbidden" Ancestral Practice Changes Everything)" at bounding box center [604, 437] width 516 height 19
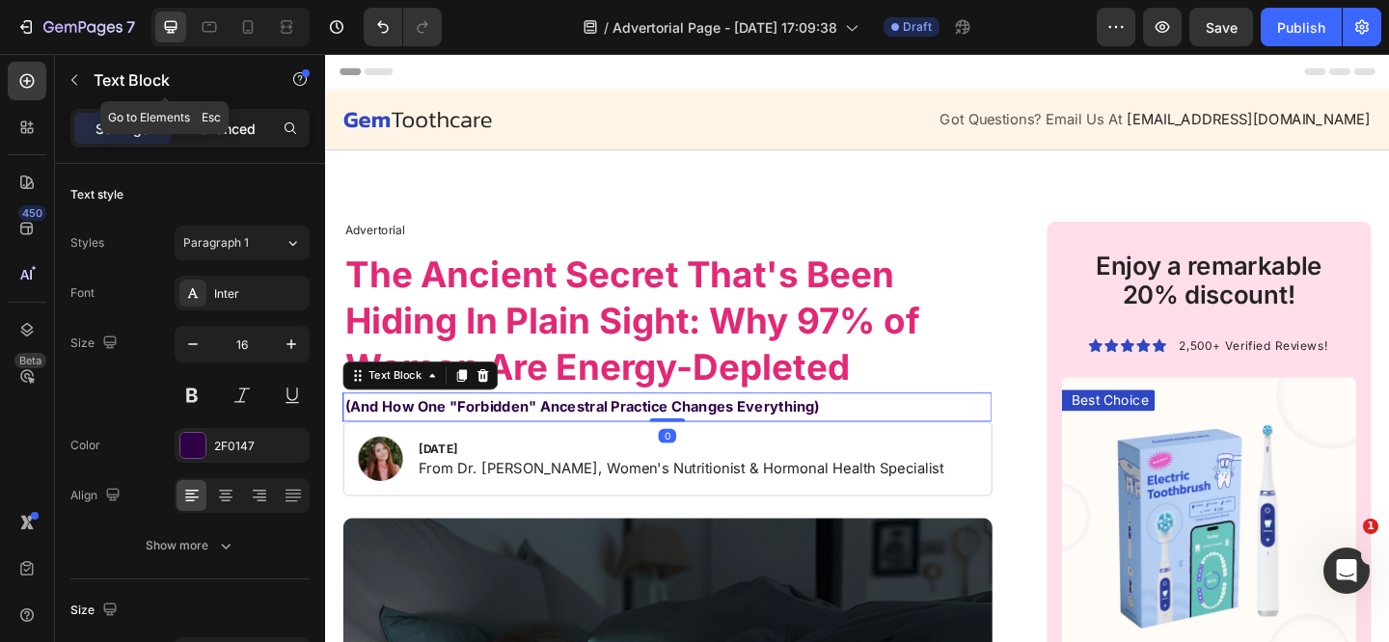
click at [220, 115] on div "Advanced" at bounding box center [223, 128] width 96 height 31
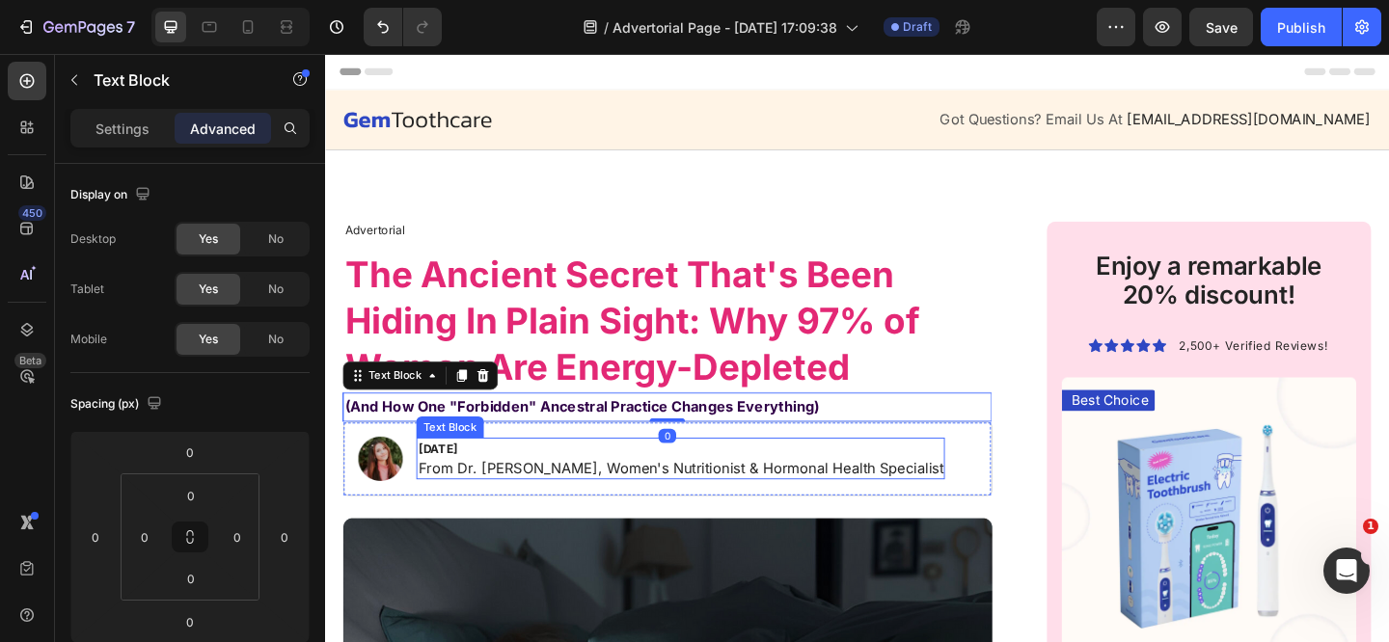
click at [555, 496] on p "From Dr. [PERSON_NAME], Women's Nutritionist & Hormonal Health Specialist" at bounding box center [711, 505] width 571 height 20
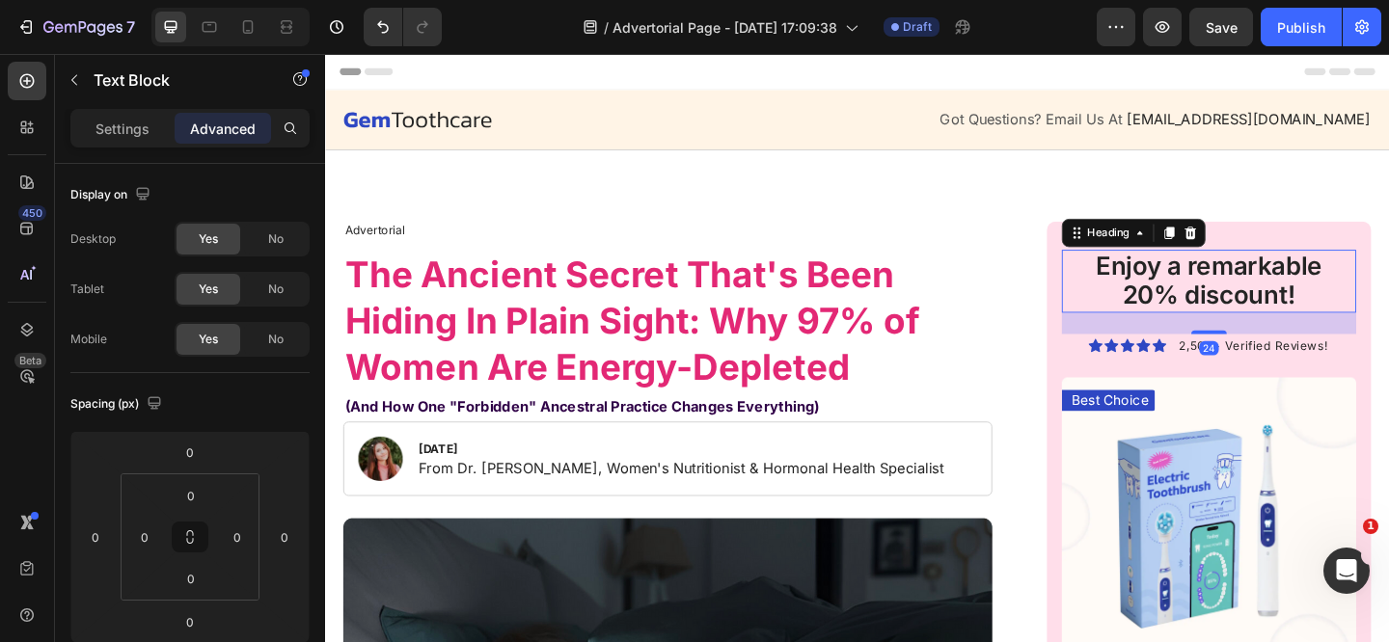
click at [1216, 317] on h2 "Enjoy a remarkable 20% discount!" at bounding box center [1286, 301] width 303 height 68
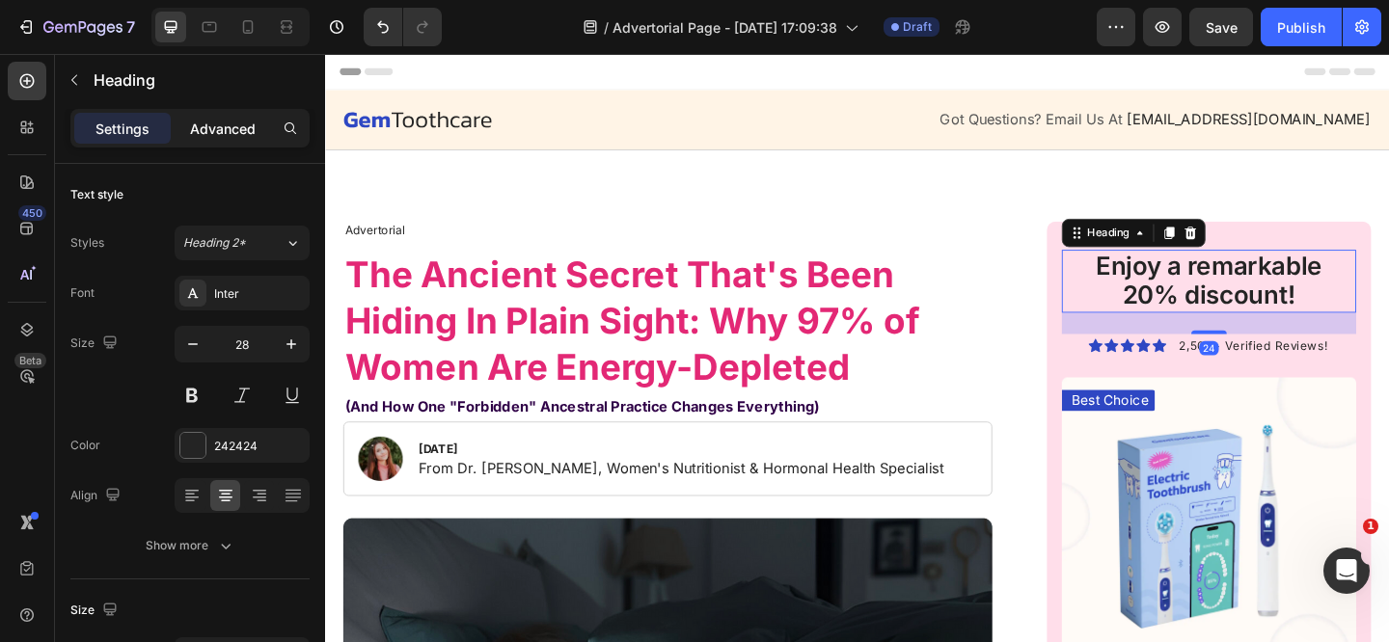
click at [225, 137] on p "Advanced" at bounding box center [223, 129] width 66 height 20
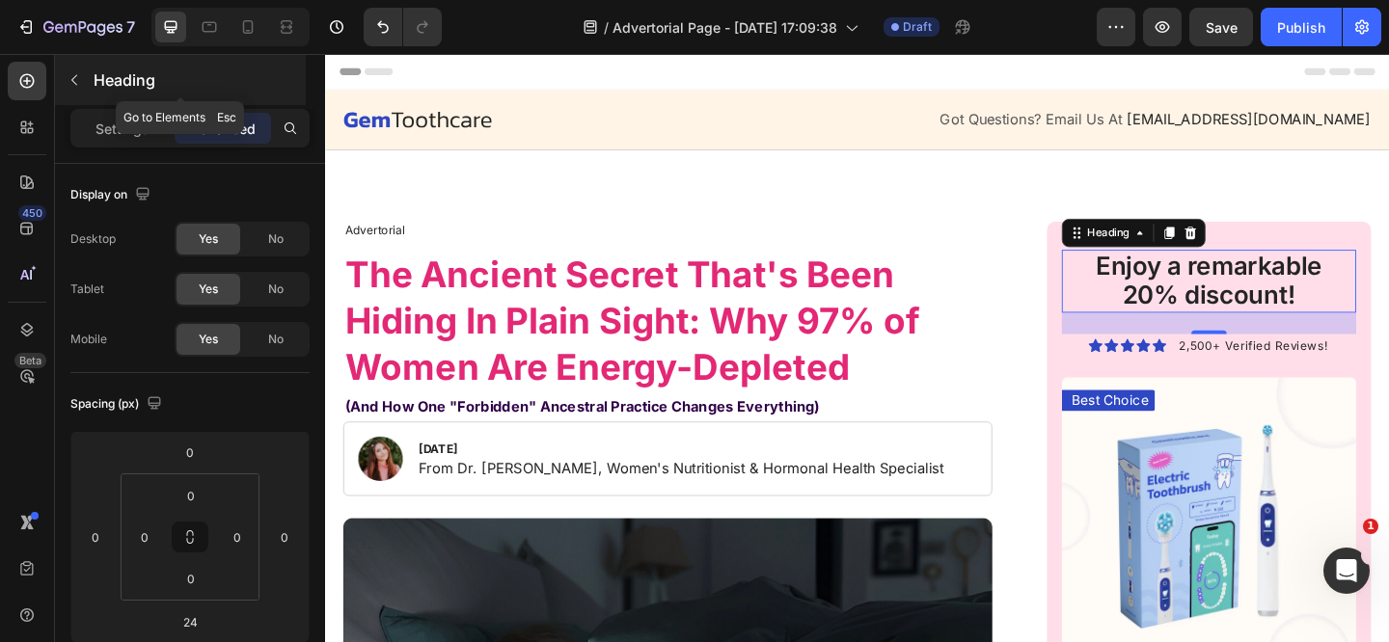
click at [78, 80] on icon "button" at bounding box center [74, 79] width 15 height 15
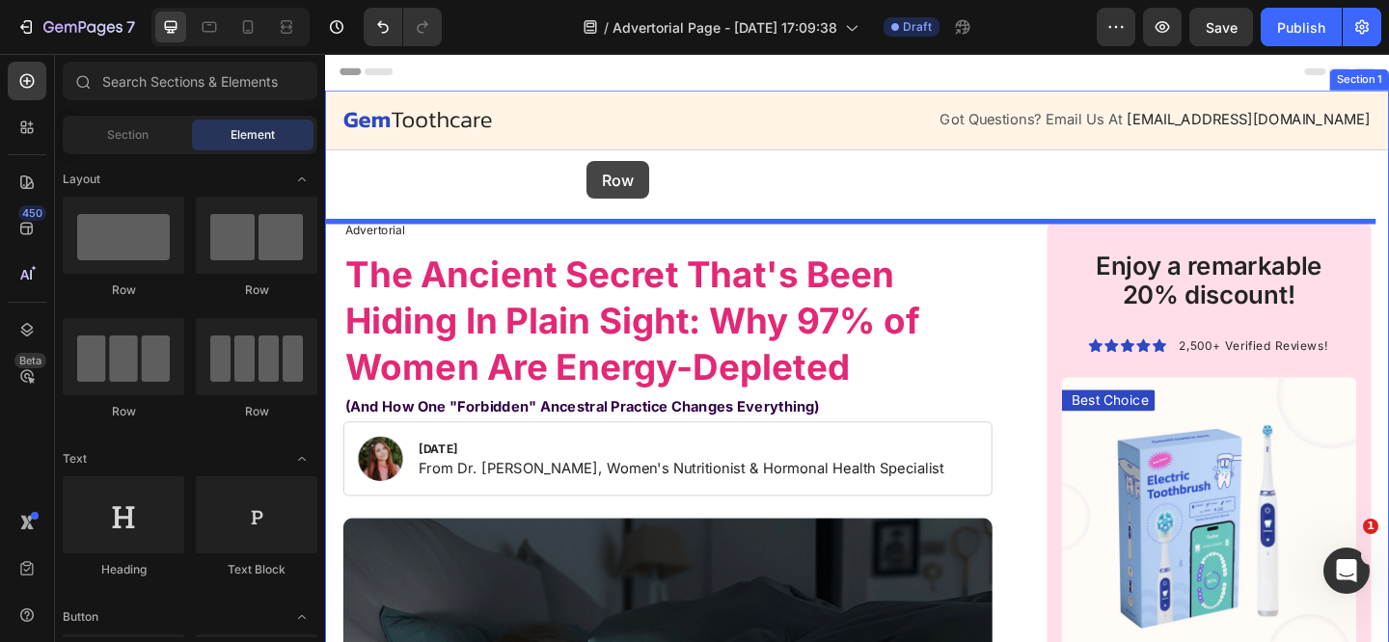
drag, startPoint x: 583, startPoint y: 301, endPoint x: 609, endPoint y: 171, distance: 132.8
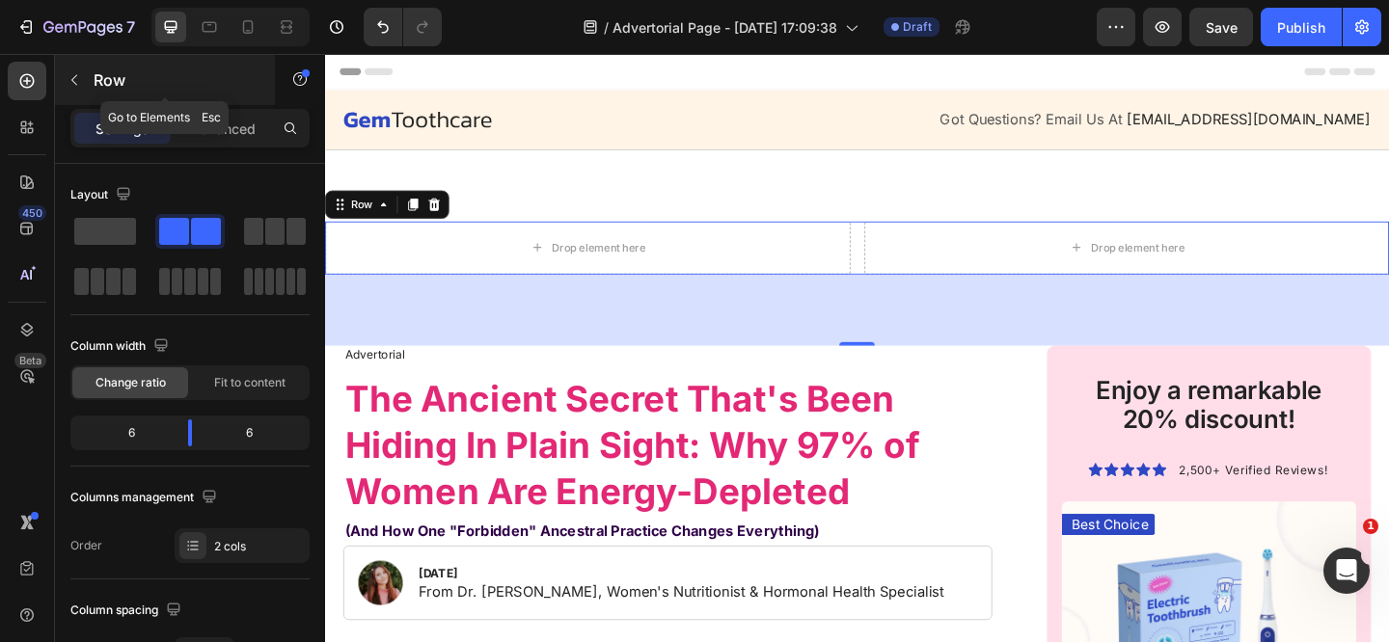
click at [78, 84] on icon "button" at bounding box center [74, 79] width 15 height 15
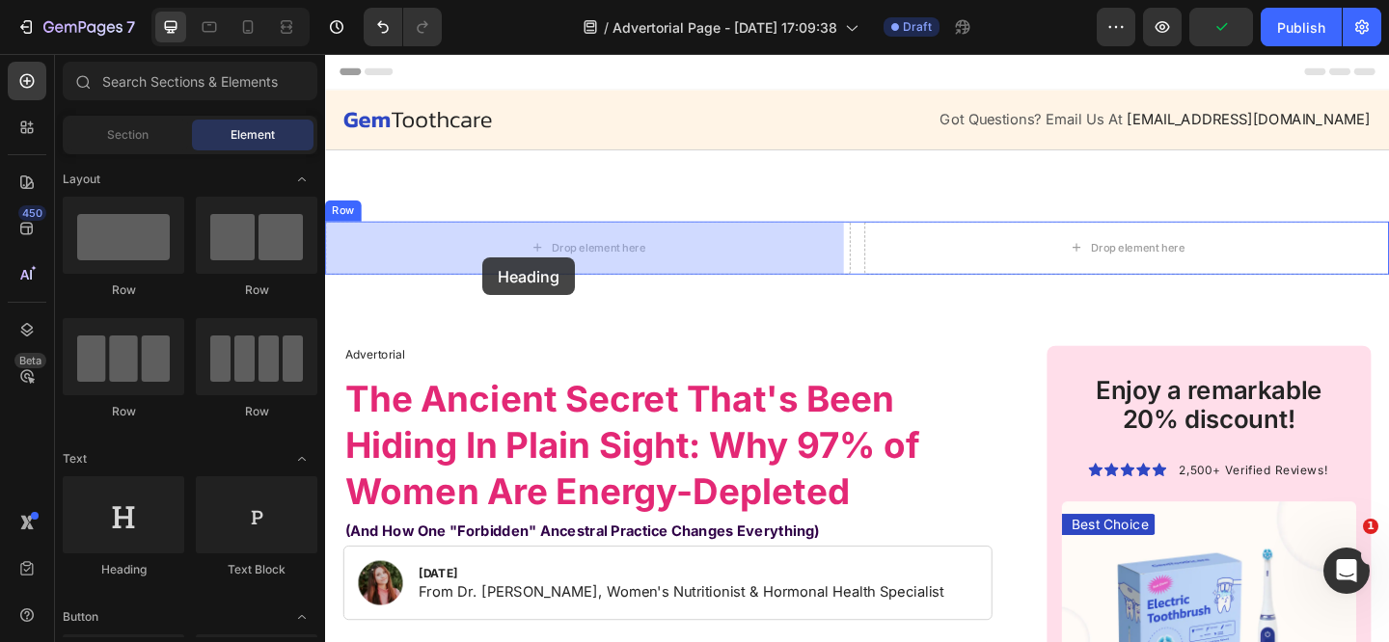
drag, startPoint x: 497, startPoint y: 555, endPoint x: 498, endPoint y: 275, distance: 279.7
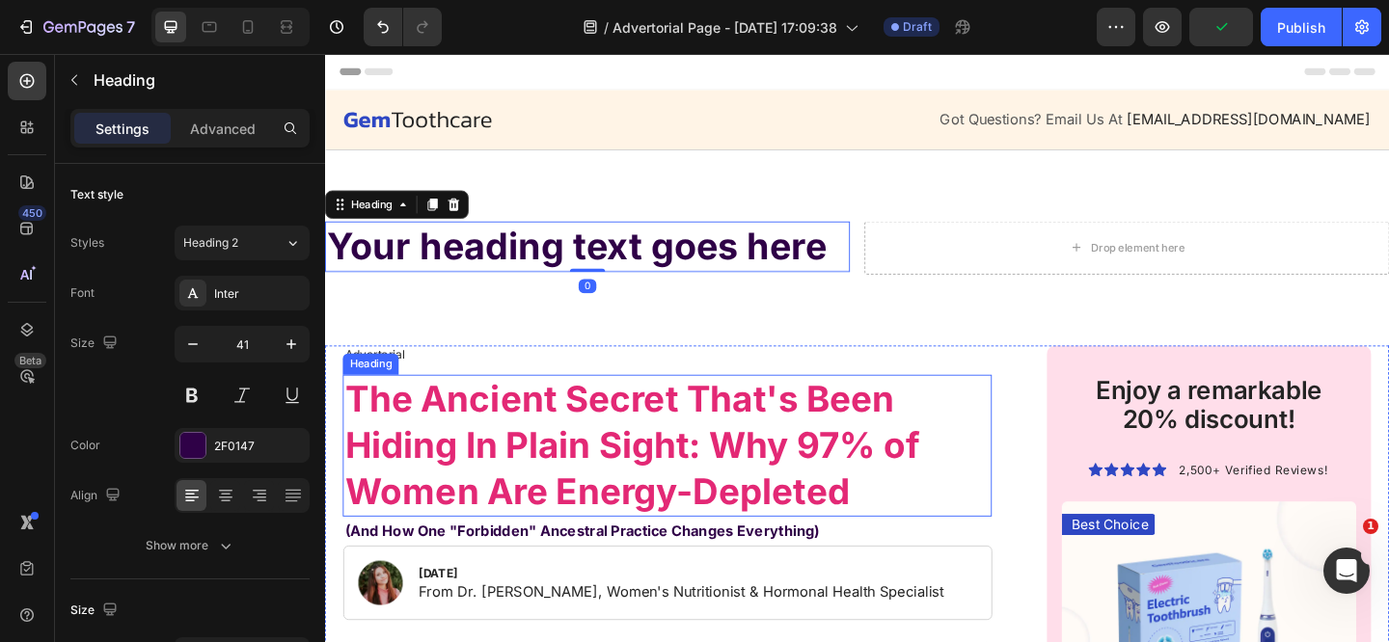
click at [494, 476] on strong "The Ancient Secret That's Been Hiding In Plain Sight: Why 97% of Women Are Ener…" at bounding box center [658, 480] width 625 height 148
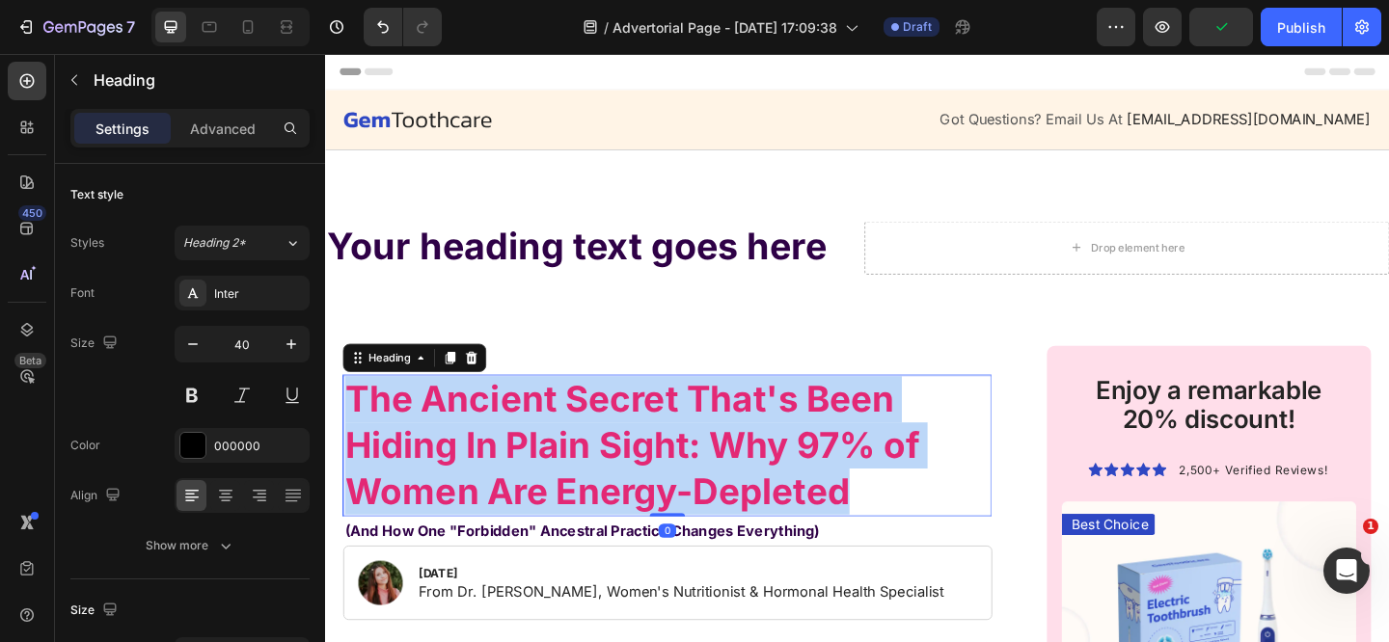
click at [494, 476] on strong "The Ancient Secret That's Been Hiding In Plain Sight: Why 97% of Women Are Ener…" at bounding box center [658, 480] width 625 height 148
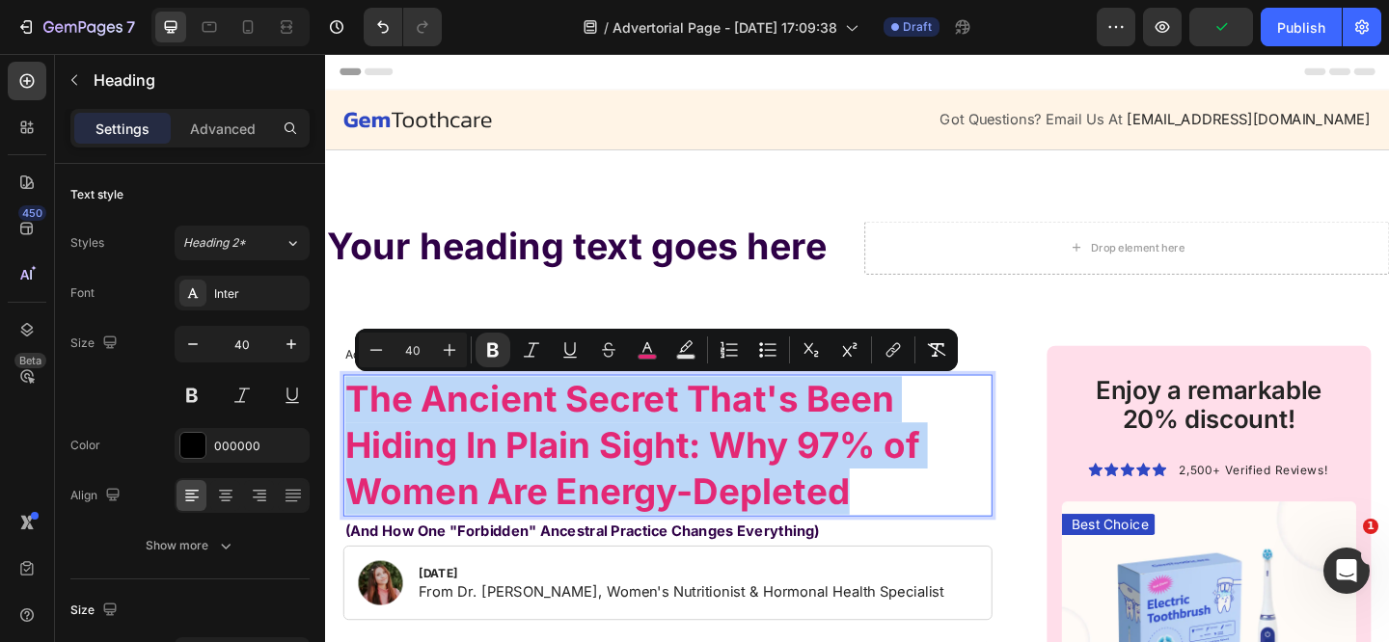
copy strong "The Ancient Secret That's Been Hiding In Plain Sight: Why 97% of Women Are Ener…"
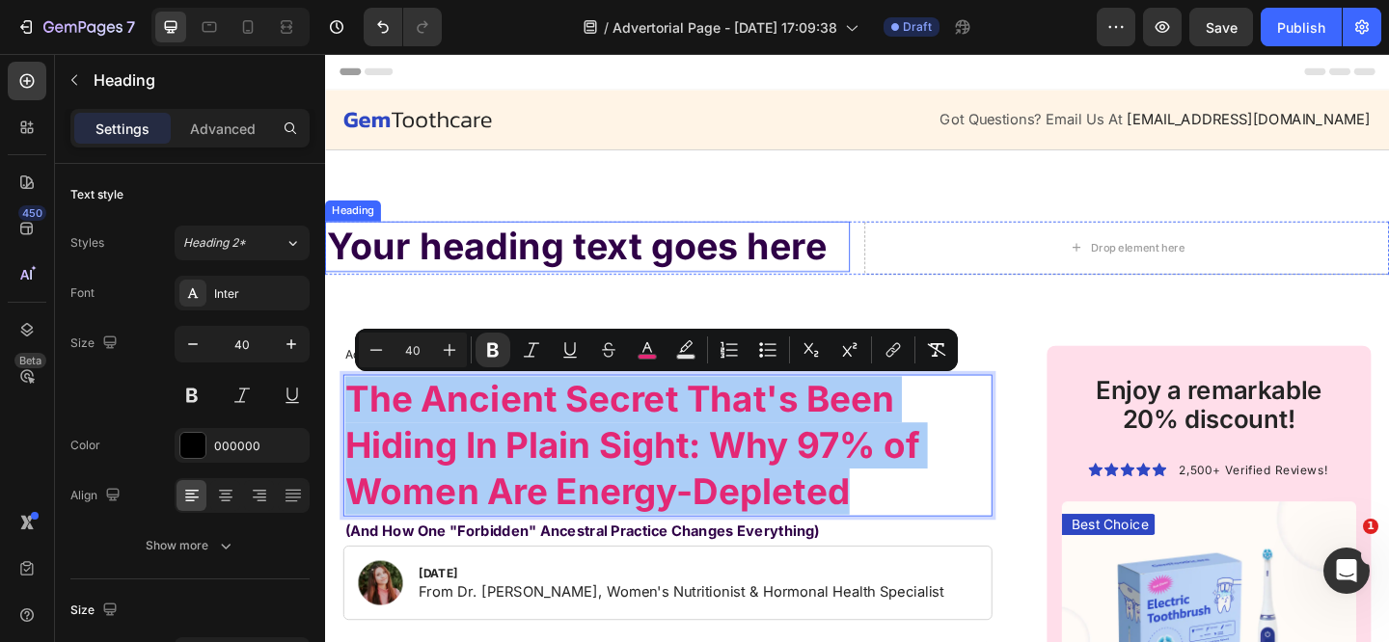
click at [527, 259] on h2 "Your heading text goes here" at bounding box center [610, 263] width 571 height 55
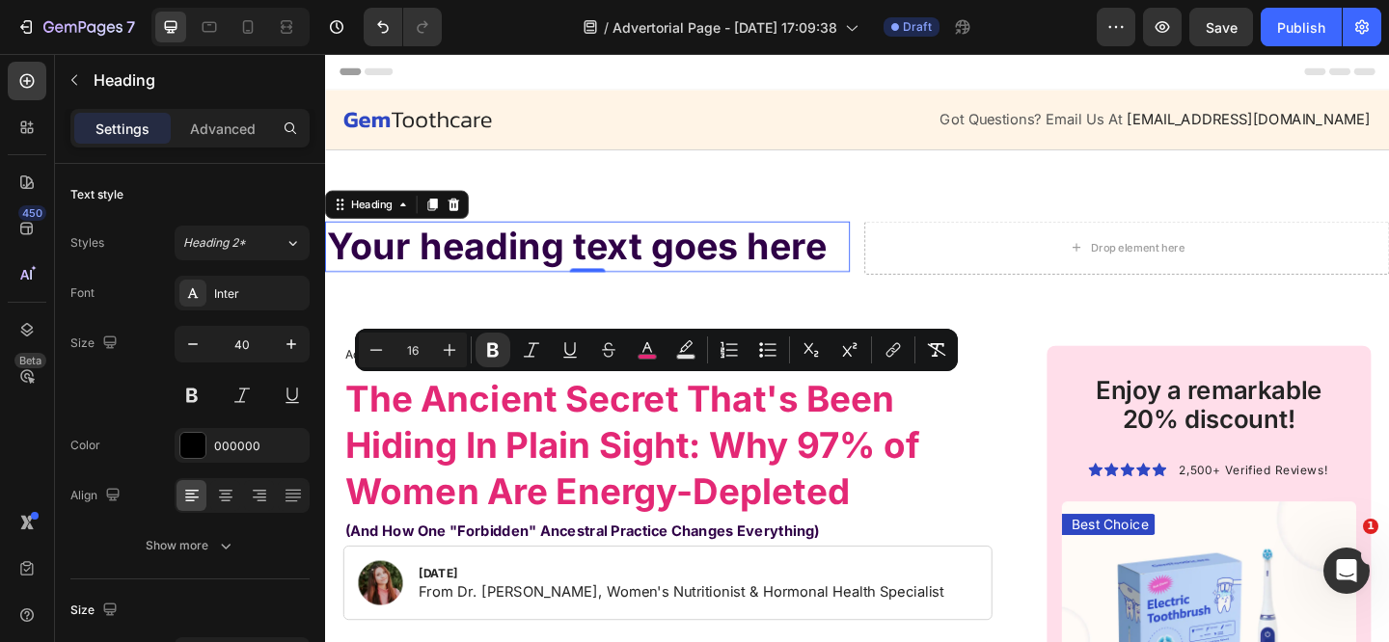
click at [527, 259] on h2 "Your heading text goes here" at bounding box center [610, 263] width 571 height 55
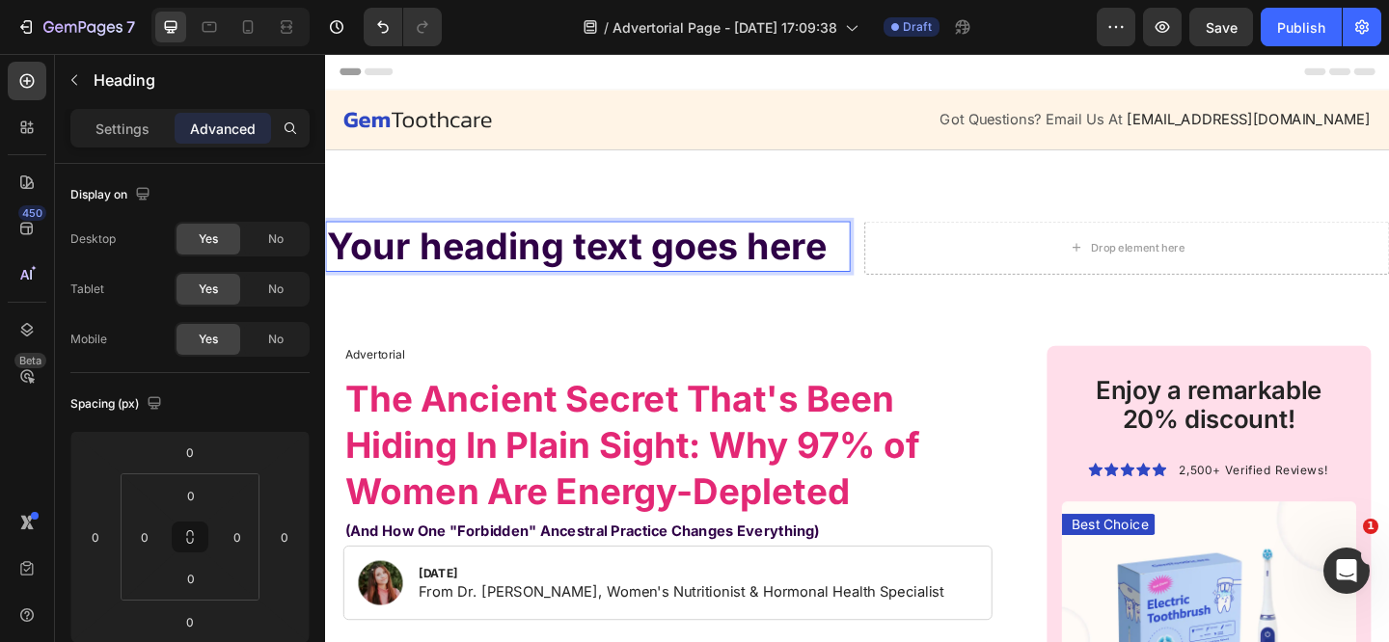
click at [527, 259] on p "Your heading text goes here" at bounding box center [610, 263] width 567 height 51
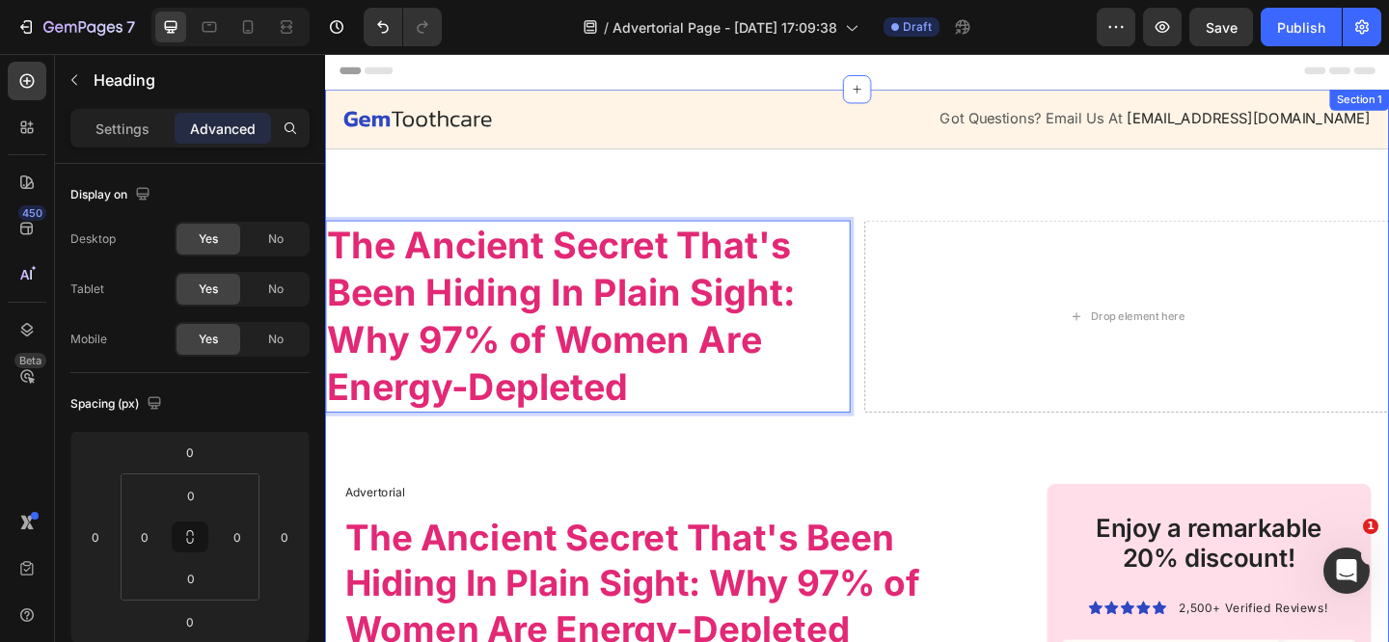
scroll to position [175, 0]
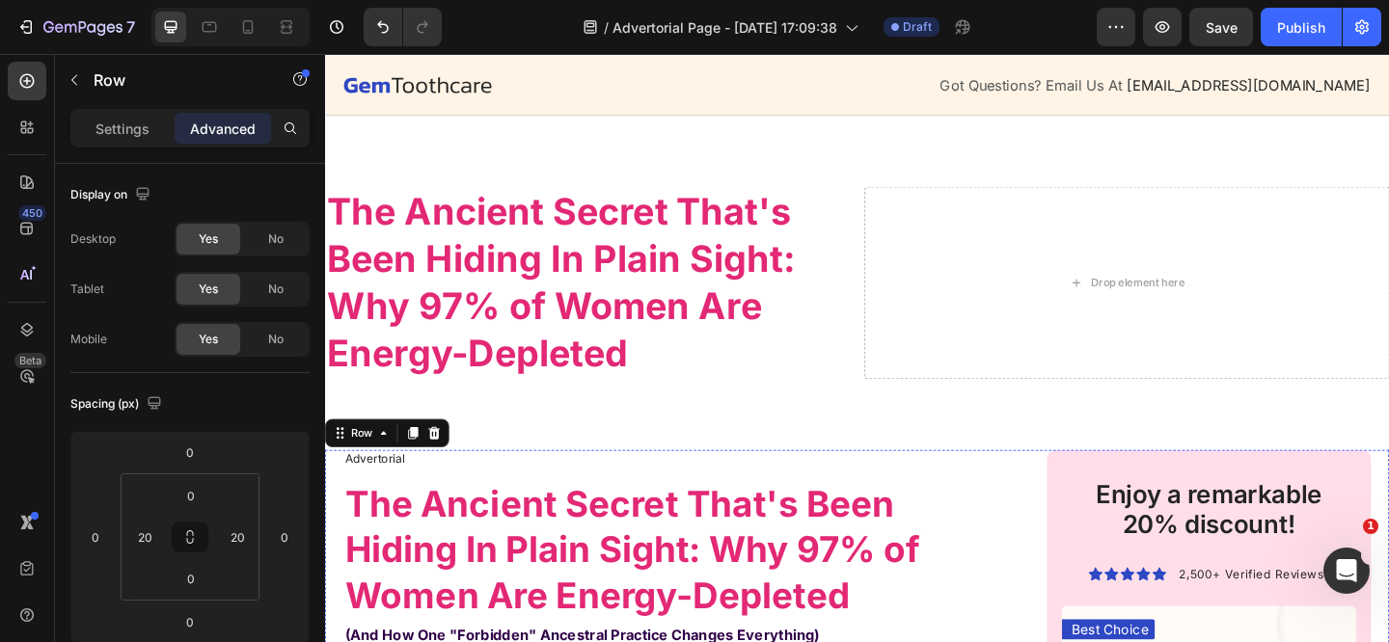
scroll to position [0, 0]
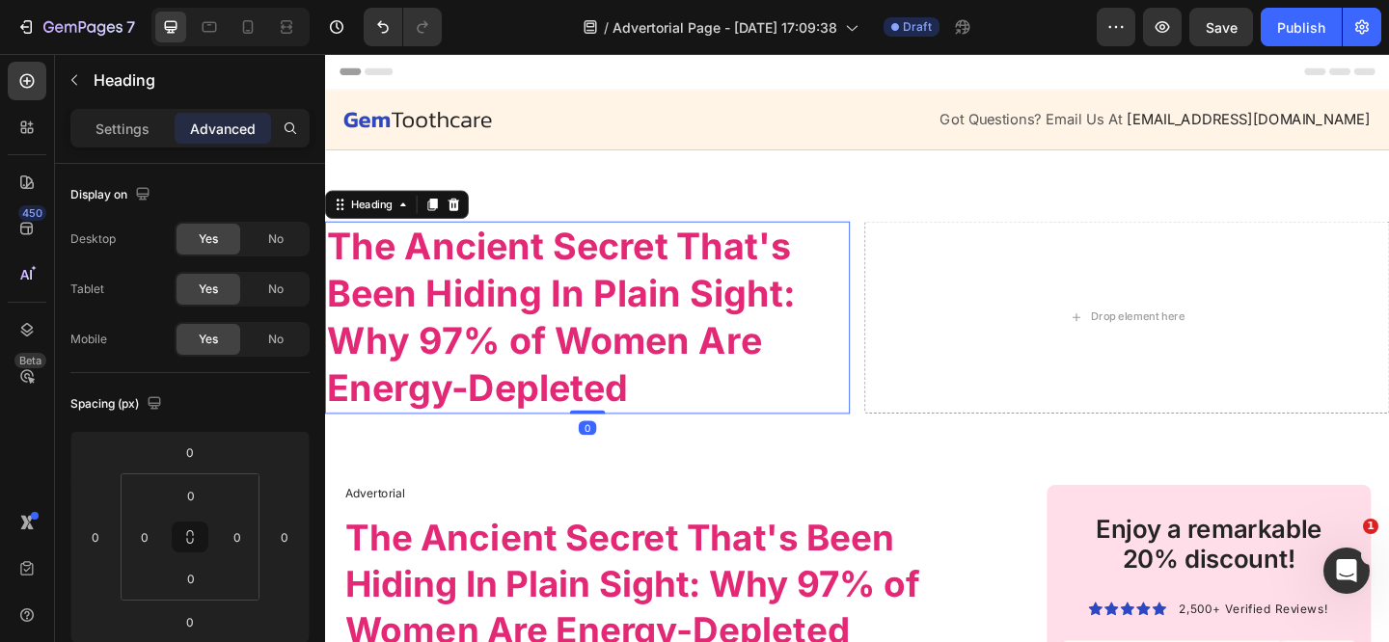
click at [814, 271] on strong "The Ancient Secret That's Been Hiding In Plain Sight: Why 97% of Women Are Ener…" at bounding box center [581, 340] width 509 height 203
click at [397, 230] on div "Heading" at bounding box center [403, 218] width 156 height 31
click at [398, 221] on div "Heading" at bounding box center [375, 217] width 53 height 17
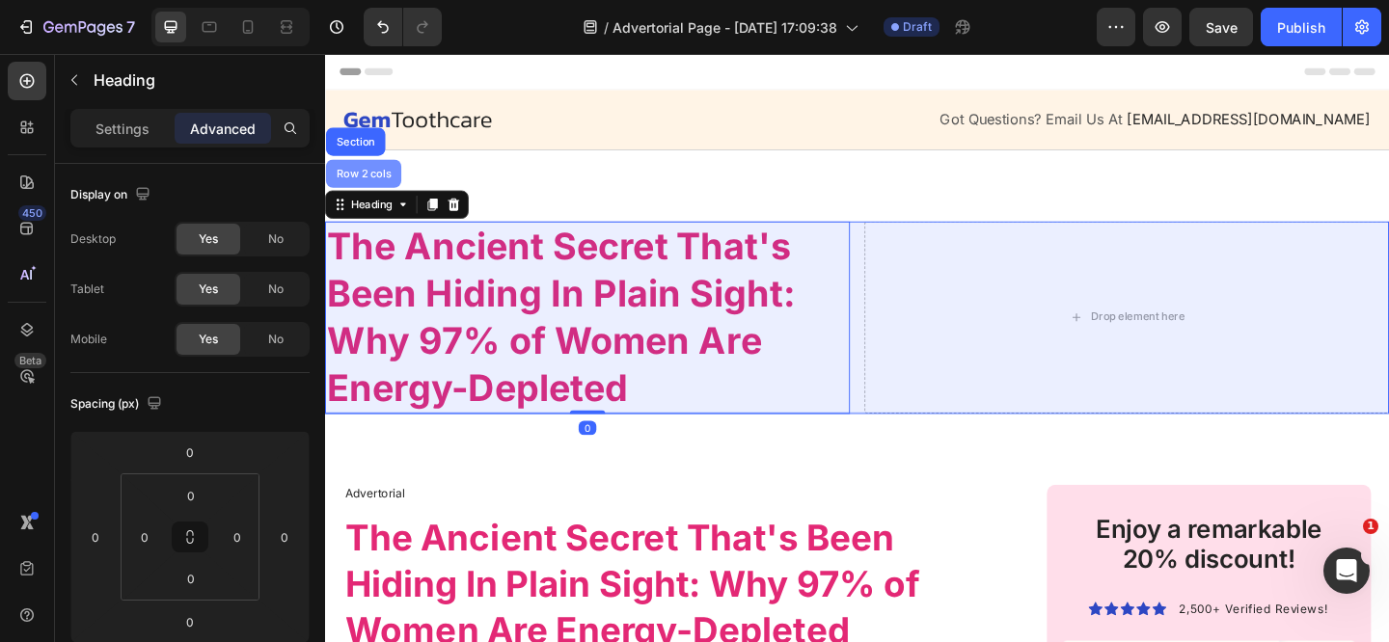
click at [391, 199] on div "Row 2 cols" at bounding box center [367, 184] width 82 height 31
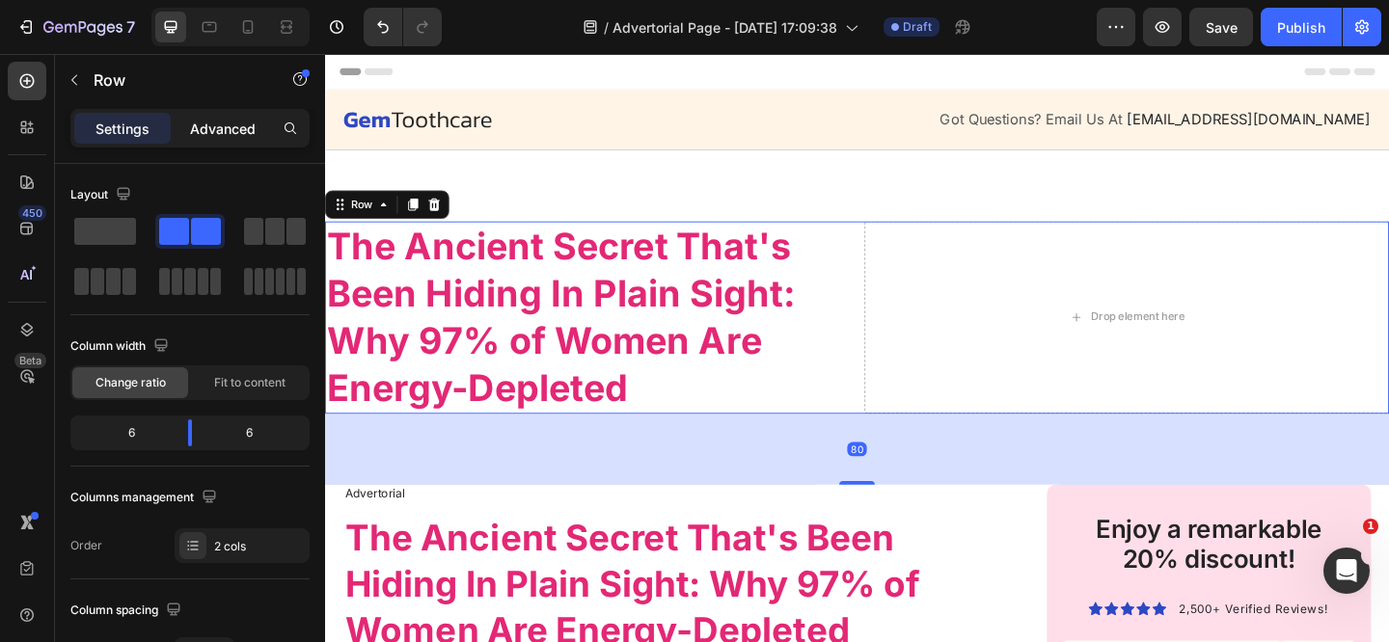
click at [223, 136] on p "Advanced" at bounding box center [223, 129] width 66 height 20
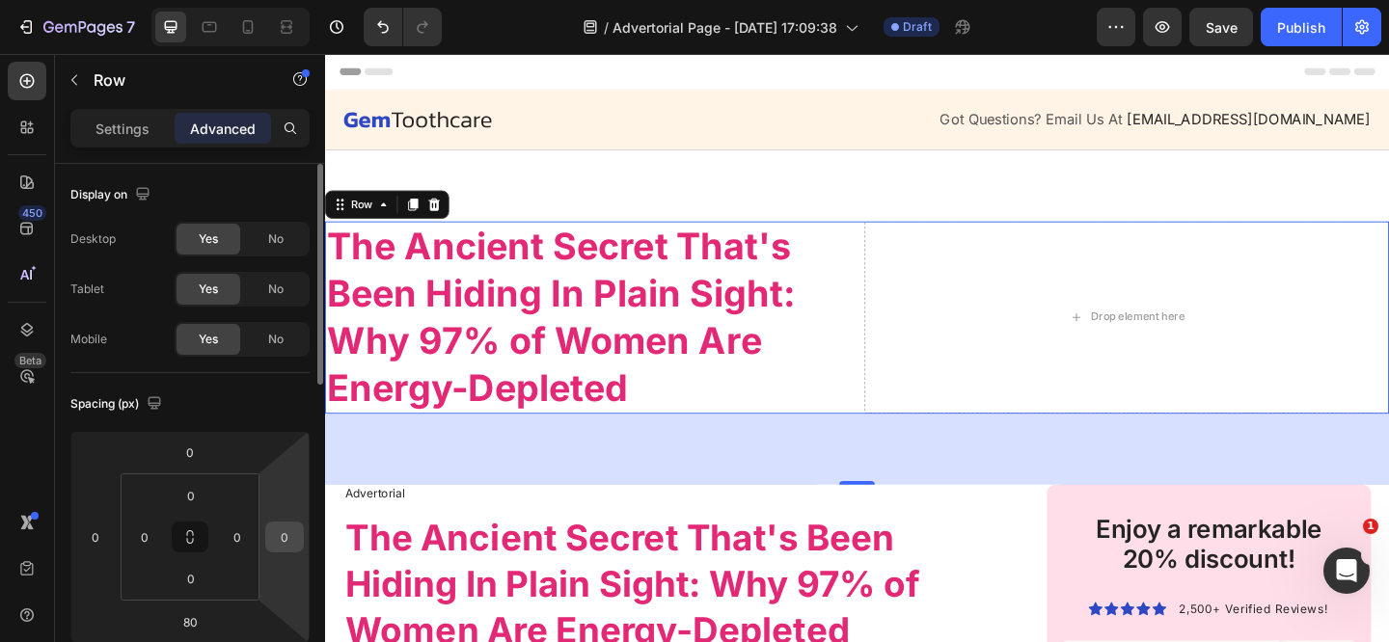
click at [283, 538] on input "0" at bounding box center [284, 537] width 29 height 29
type input "5"
click at [95, 535] on input "0" at bounding box center [95, 537] width 29 height 29
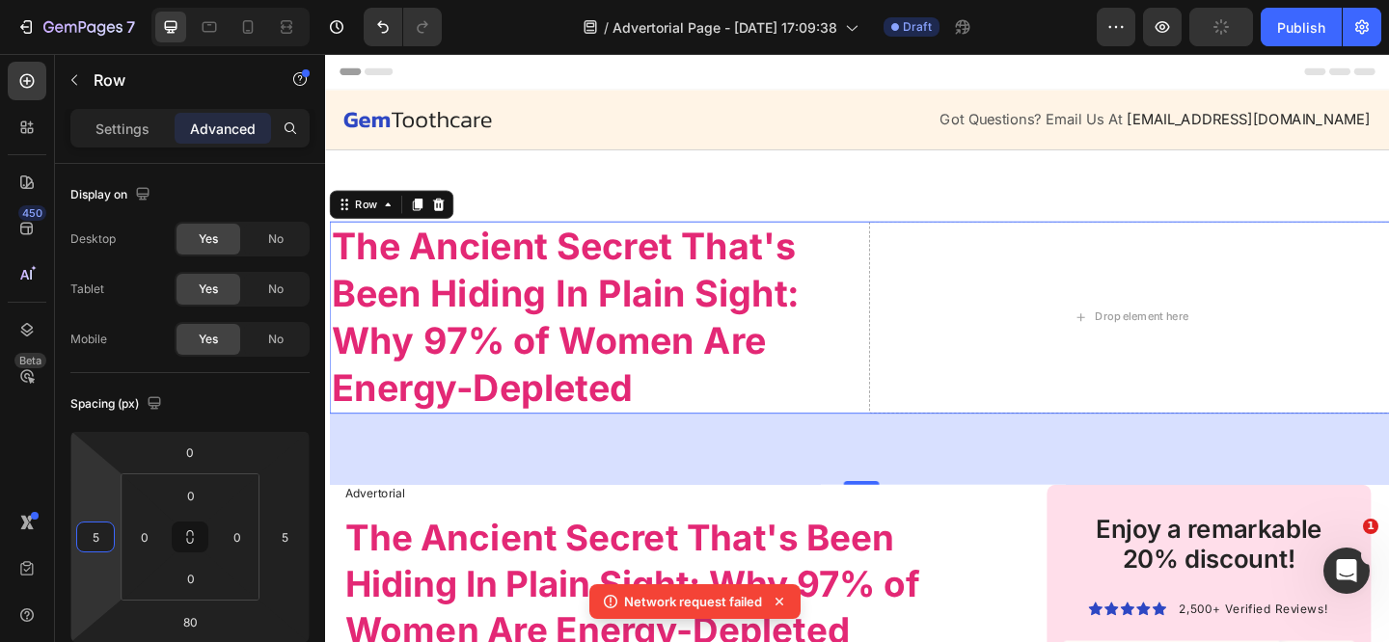
type input "5"
click at [510, 477] on div "80" at bounding box center [908, 484] width 1157 height 77
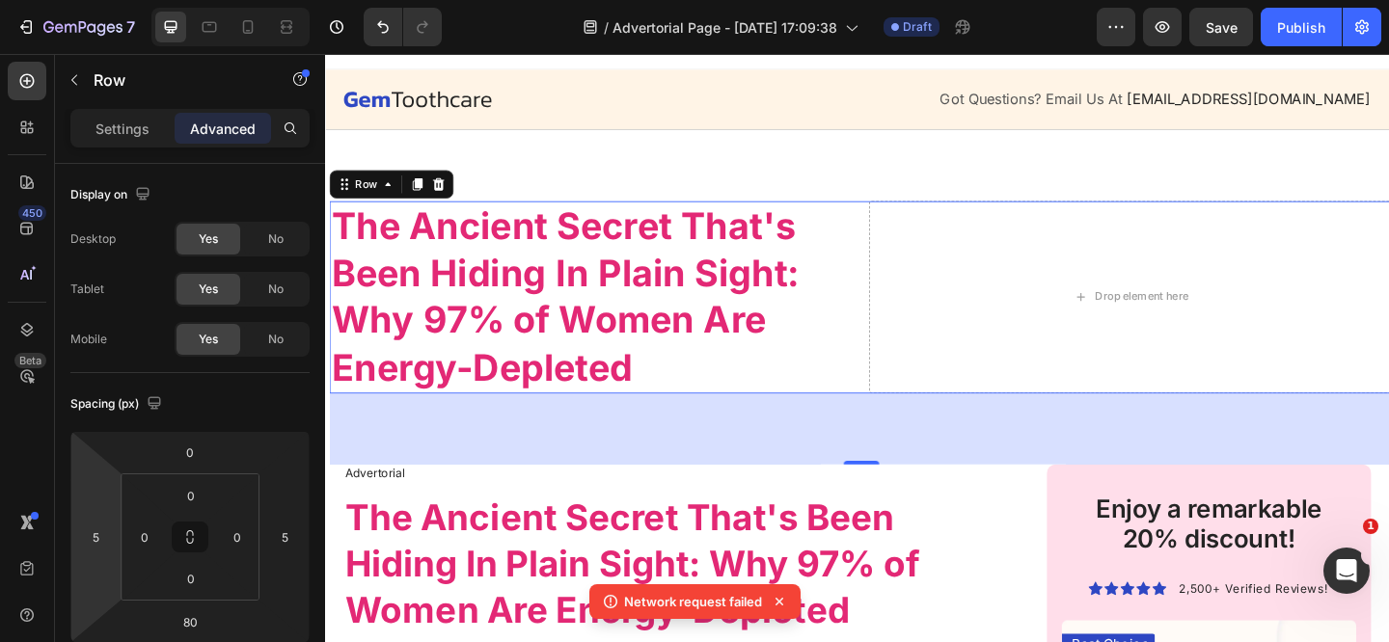
scroll to position [23, 0]
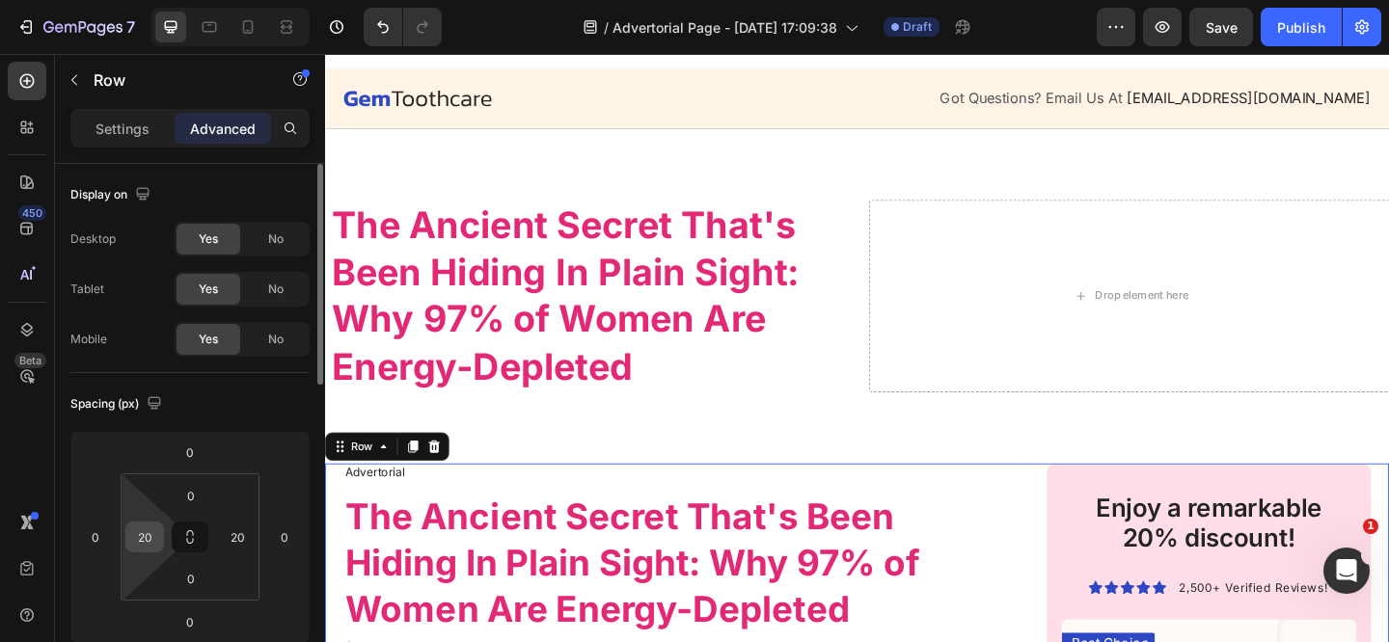
click at [154, 534] on input "20" at bounding box center [144, 537] width 29 height 29
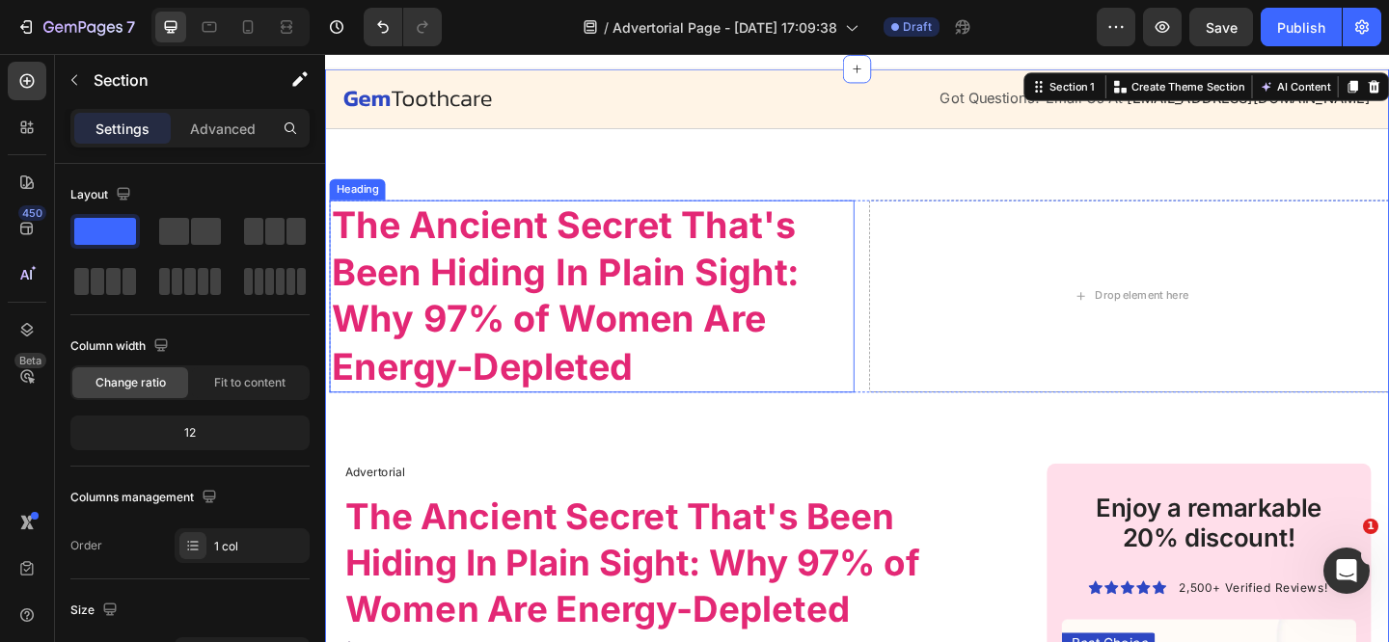
click at [425, 232] on strong "The Ancient Secret That's Been Hiding In Plain Sight: Why 97% of Women Are Ener…" at bounding box center [586, 317] width 509 height 203
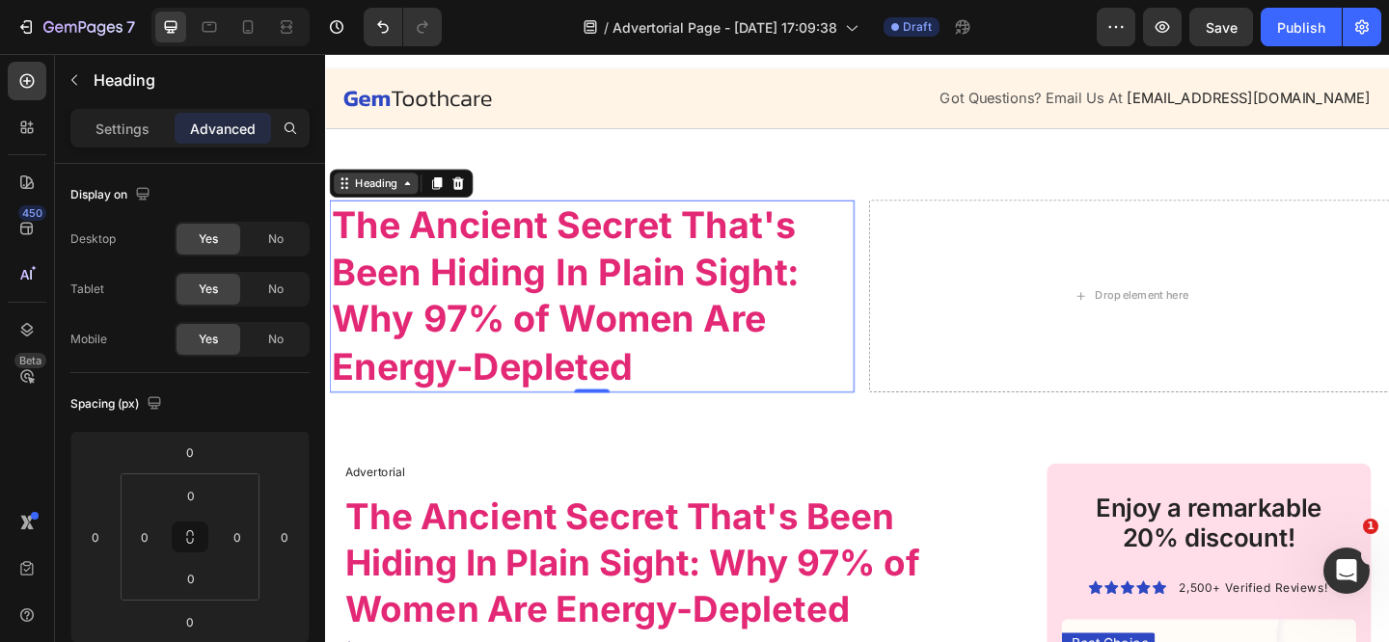
click at [404, 197] on div "Heading" at bounding box center [380, 194] width 53 height 17
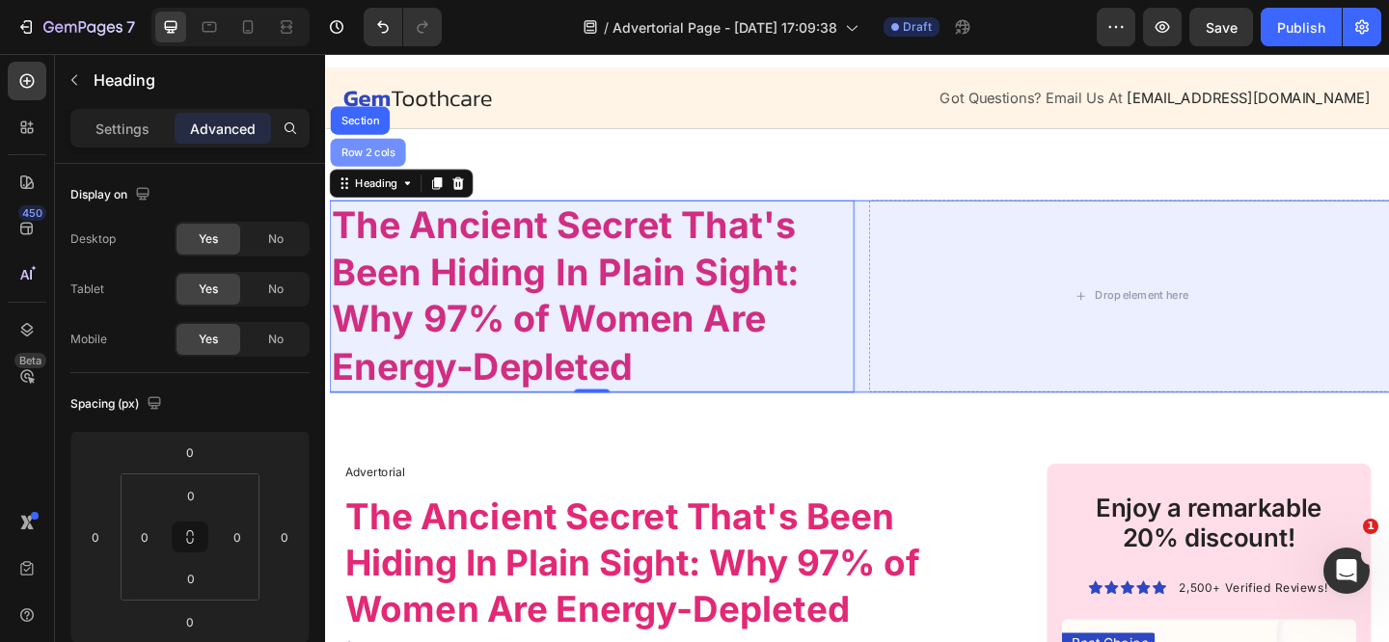
click at [386, 166] on div "Row 2 cols" at bounding box center [372, 161] width 82 height 31
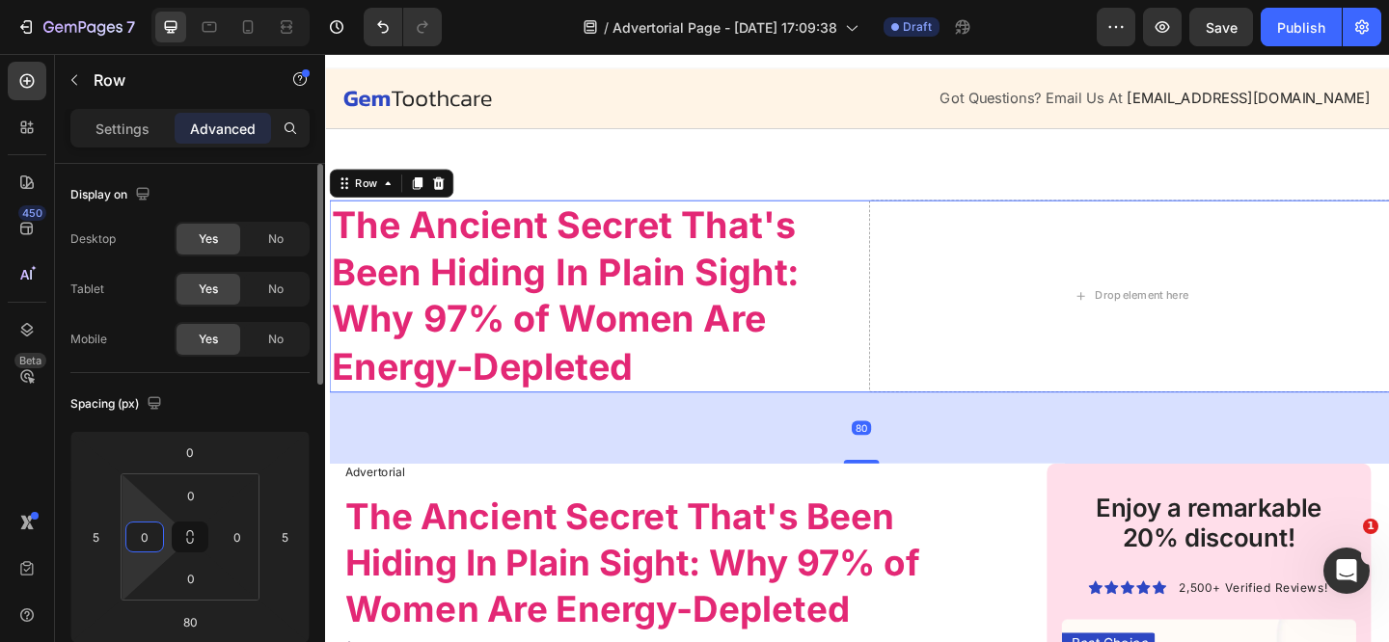
click at [154, 535] on input "0" at bounding box center [144, 537] width 29 height 29
paste input "2"
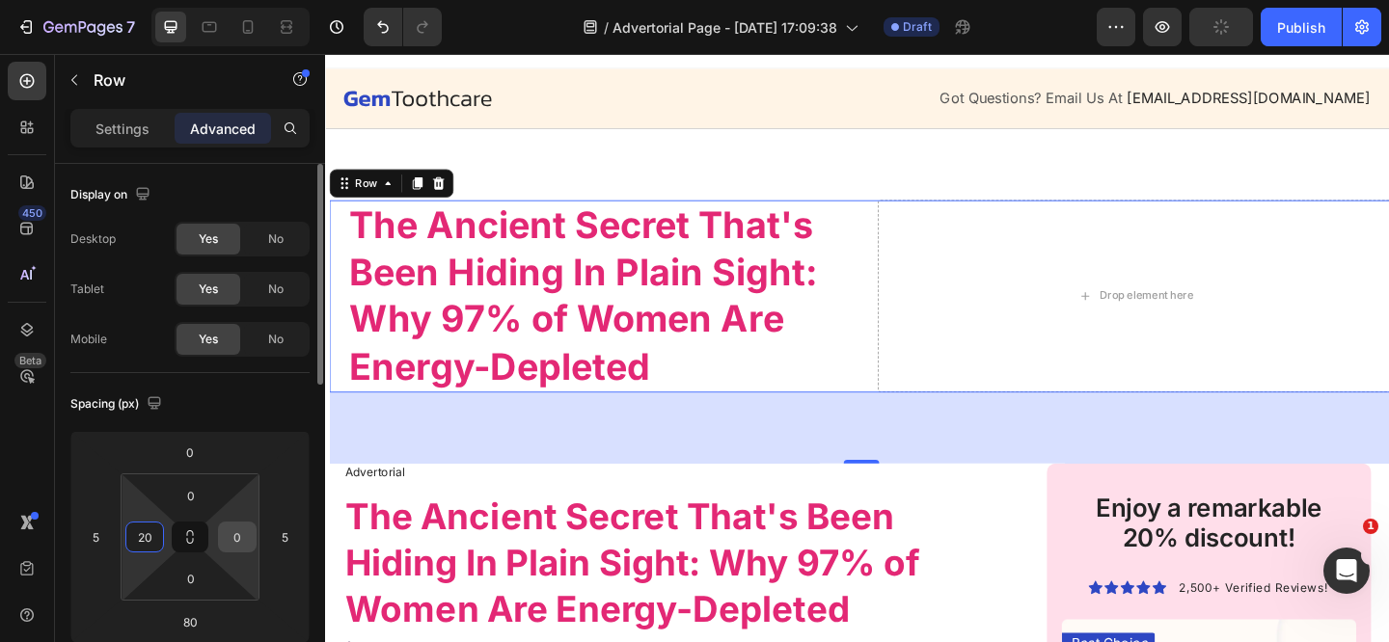
type input "20"
click at [225, 534] on input "0" at bounding box center [237, 537] width 29 height 29
paste input "2"
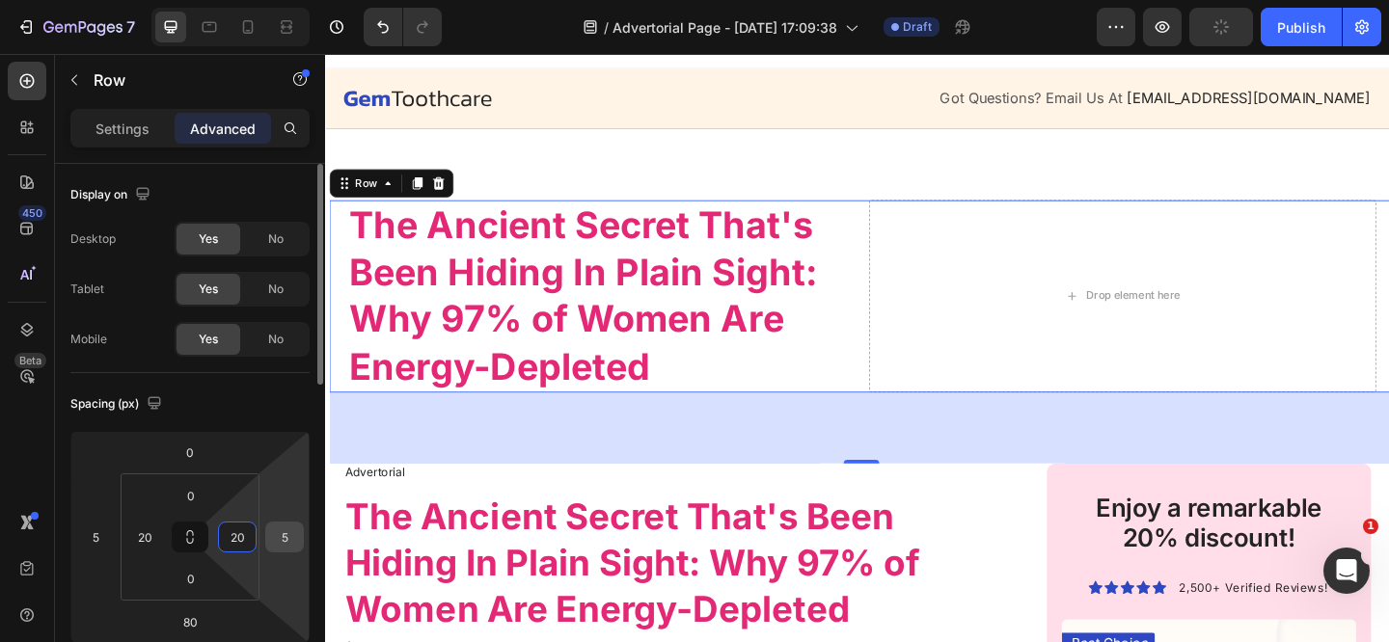
type input "20"
click at [278, 533] on input "5" at bounding box center [284, 537] width 29 height 29
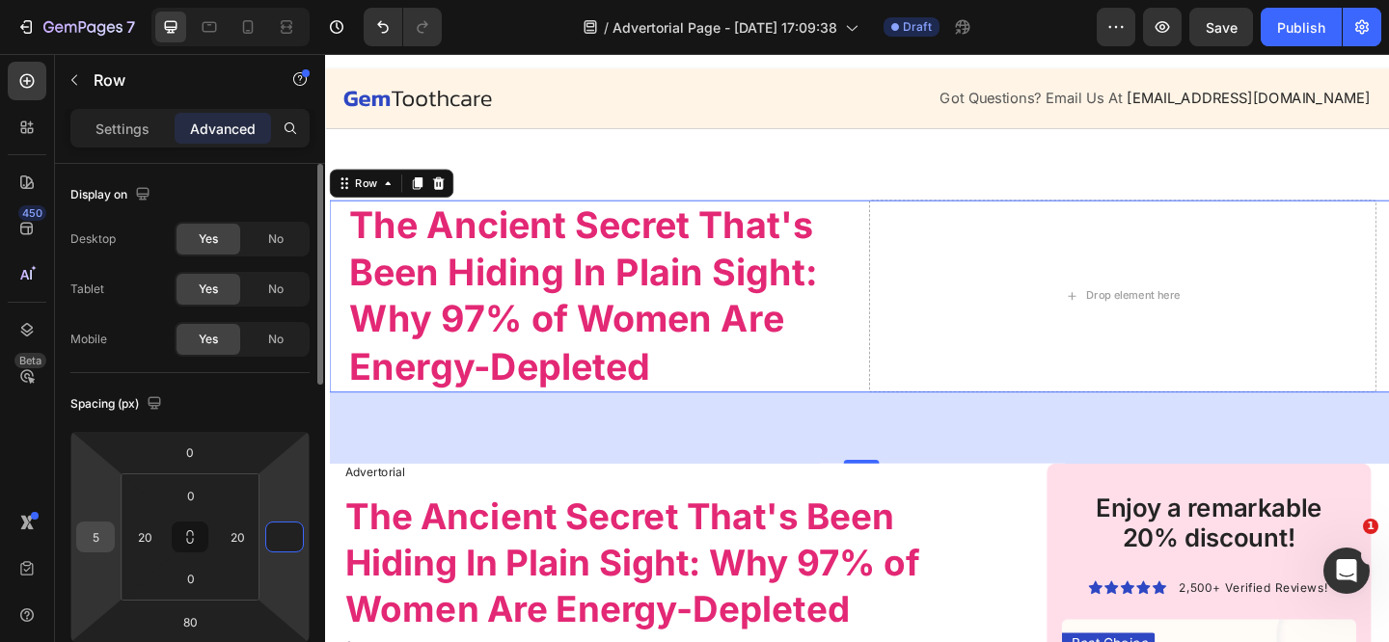
type input "0"
click at [103, 537] on input "5" at bounding box center [95, 537] width 29 height 29
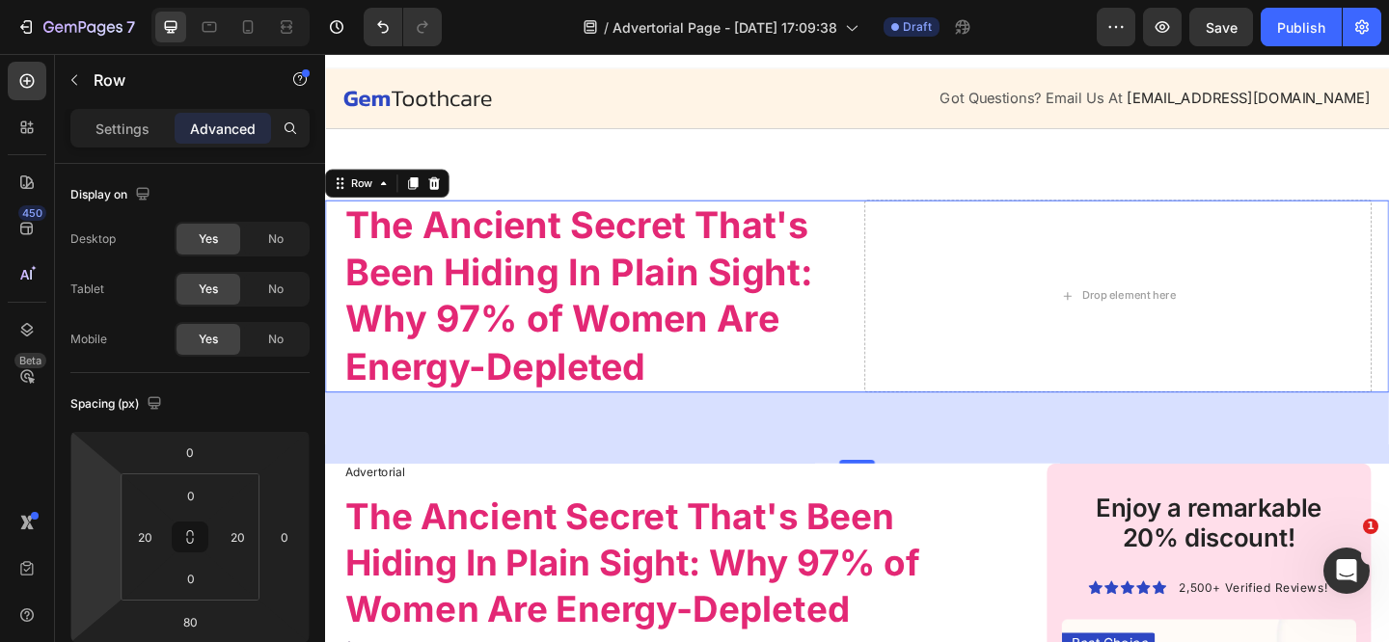
type input "0"
click at [1114, 308] on div "Drop element here" at bounding box center [1187, 317] width 156 height 31
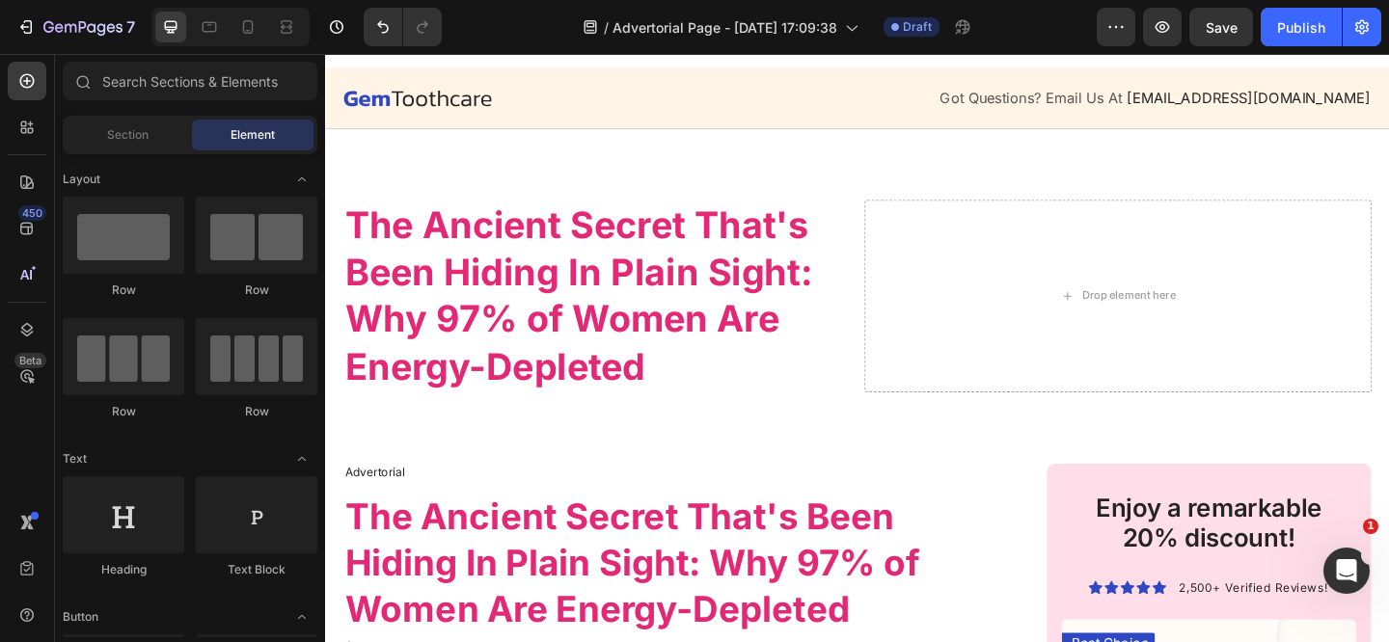
scroll to position [410, 0]
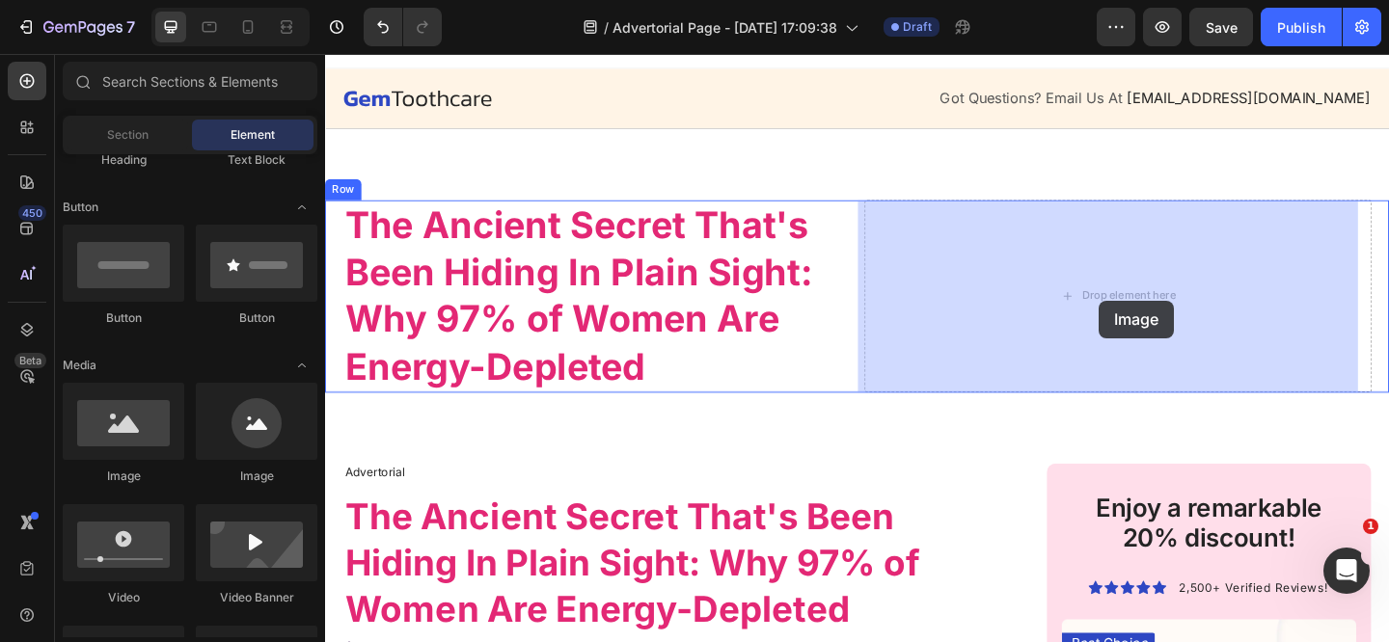
drag, startPoint x: 504, startPoint y: 473, endPoint x: 1096, endPoint y: 334, distance: 607.3
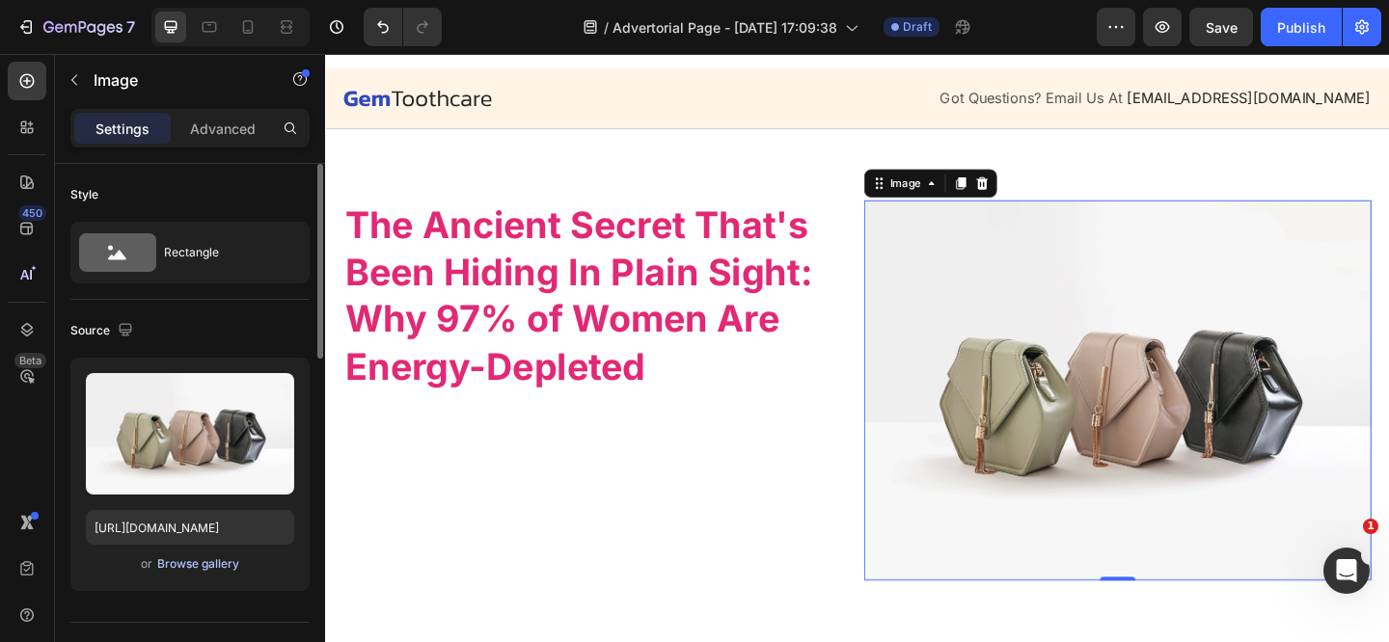
click at [198, 569] on div "Browse gallery" at bounding box center [198, 563] width 82 height 17
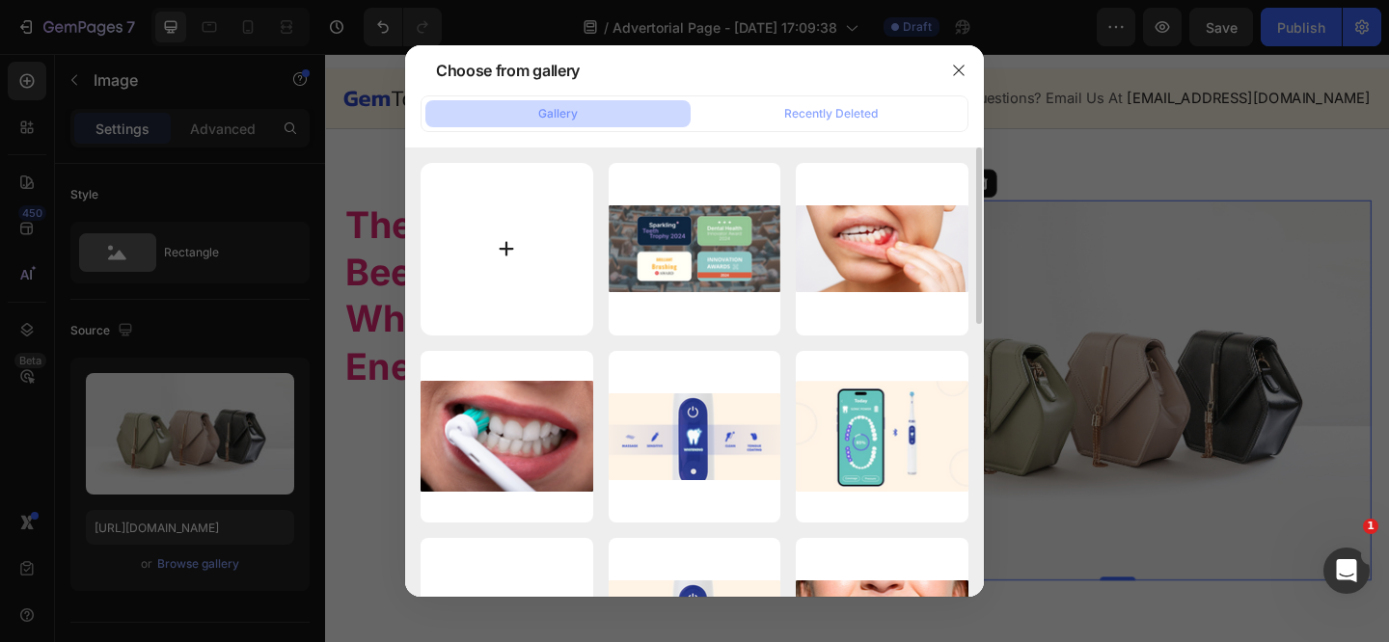
click at [503, 248] on input "file" at bounding box center [506, 249] width 173 height 173
type input "C:\fakepath\energy-restoration.jpg"
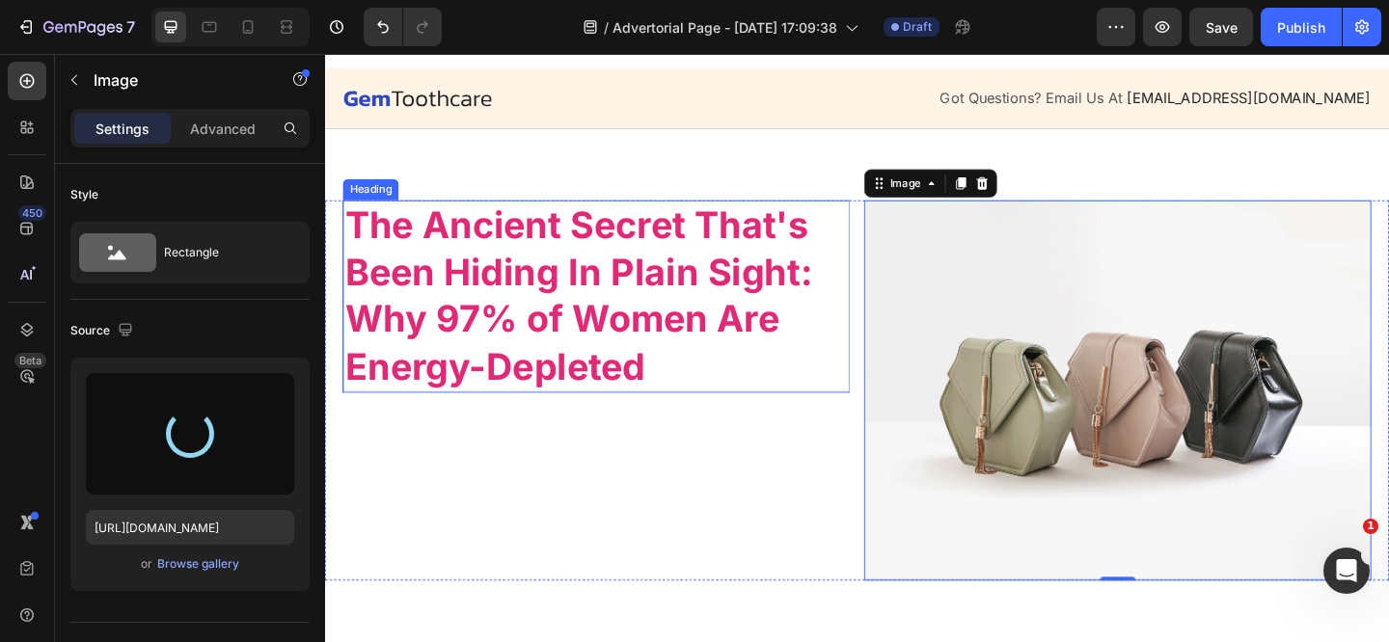
type input "[URL][DOMAIN_NAME]"
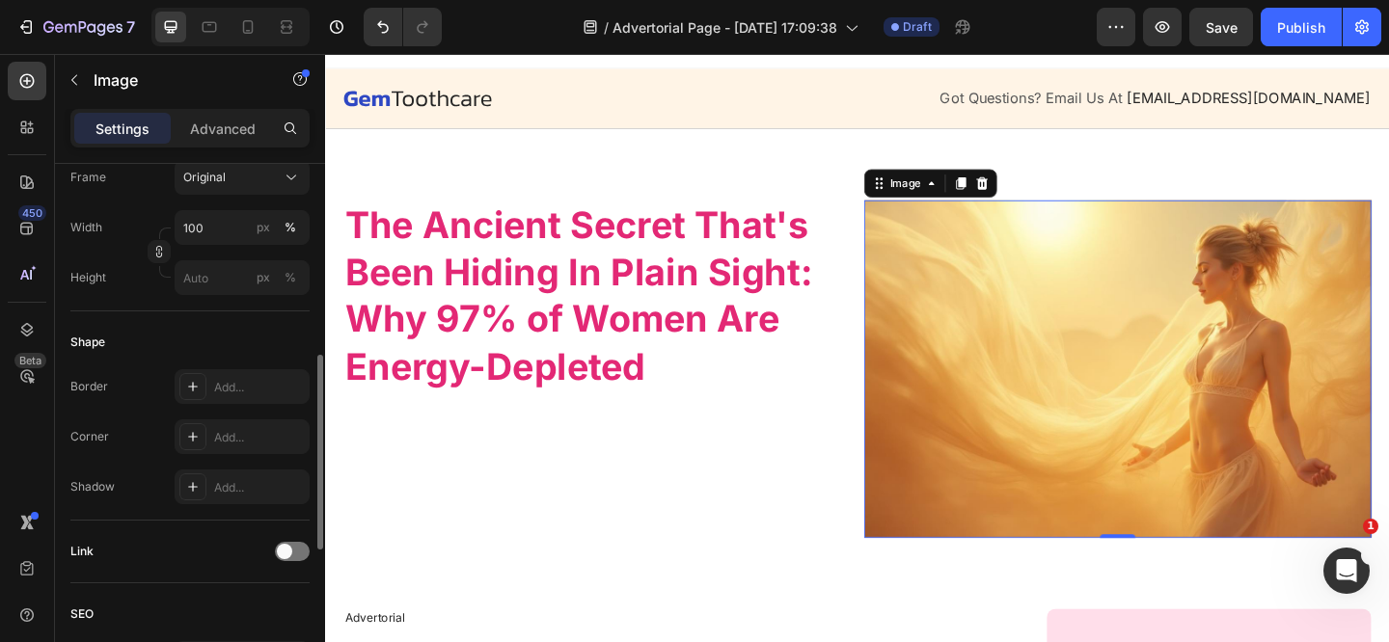
scroll to position [525, 0]
click at [238, 433] on div "Add..." at bounding box center [259, 433] width 91 height 17
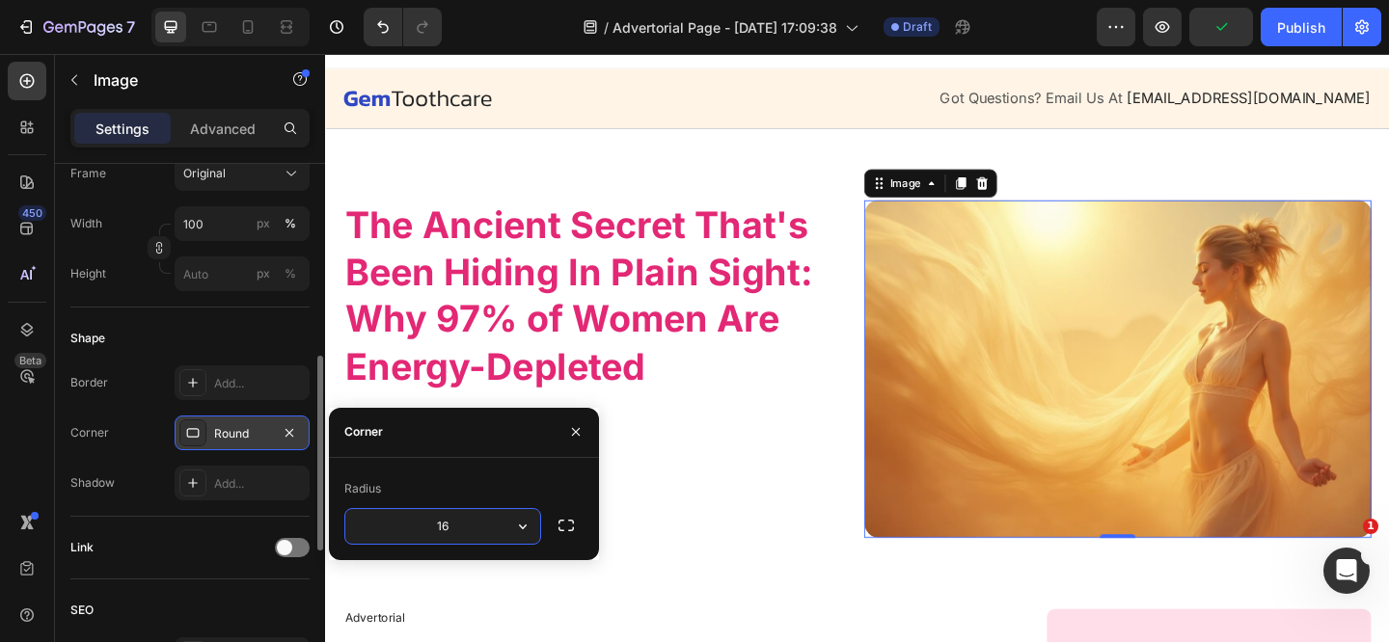
type input "1"
type input "24"
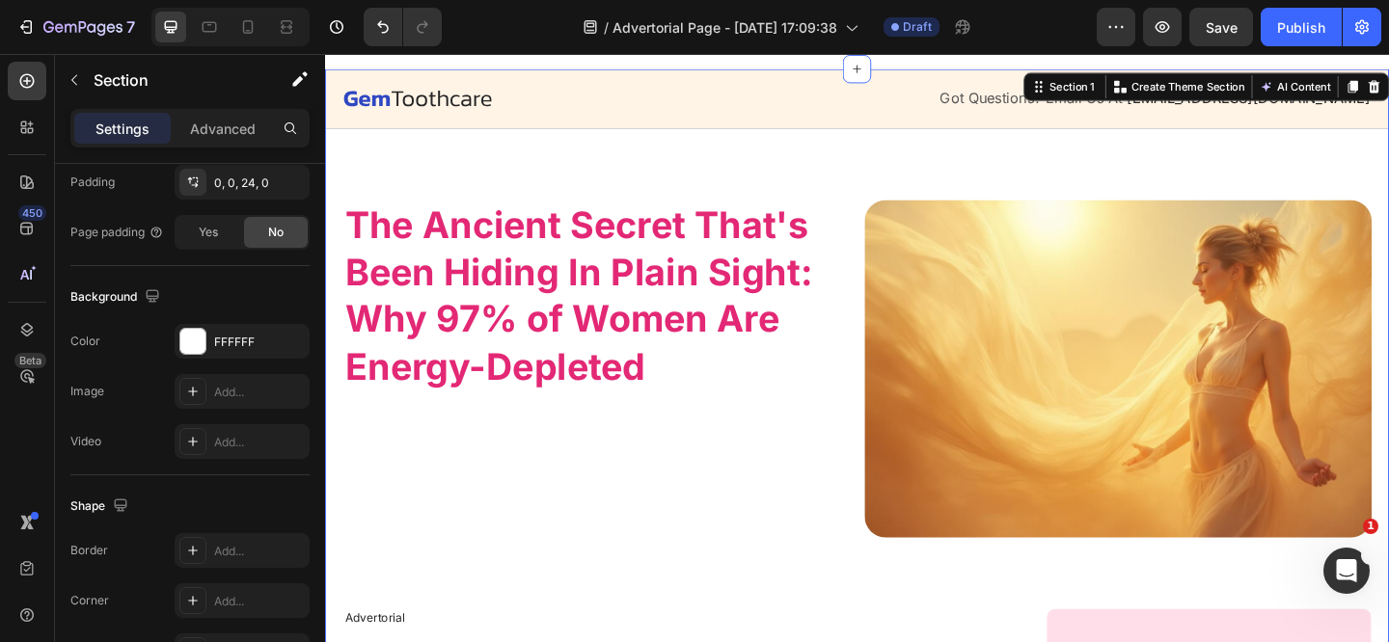
scroll to position [0, 0]
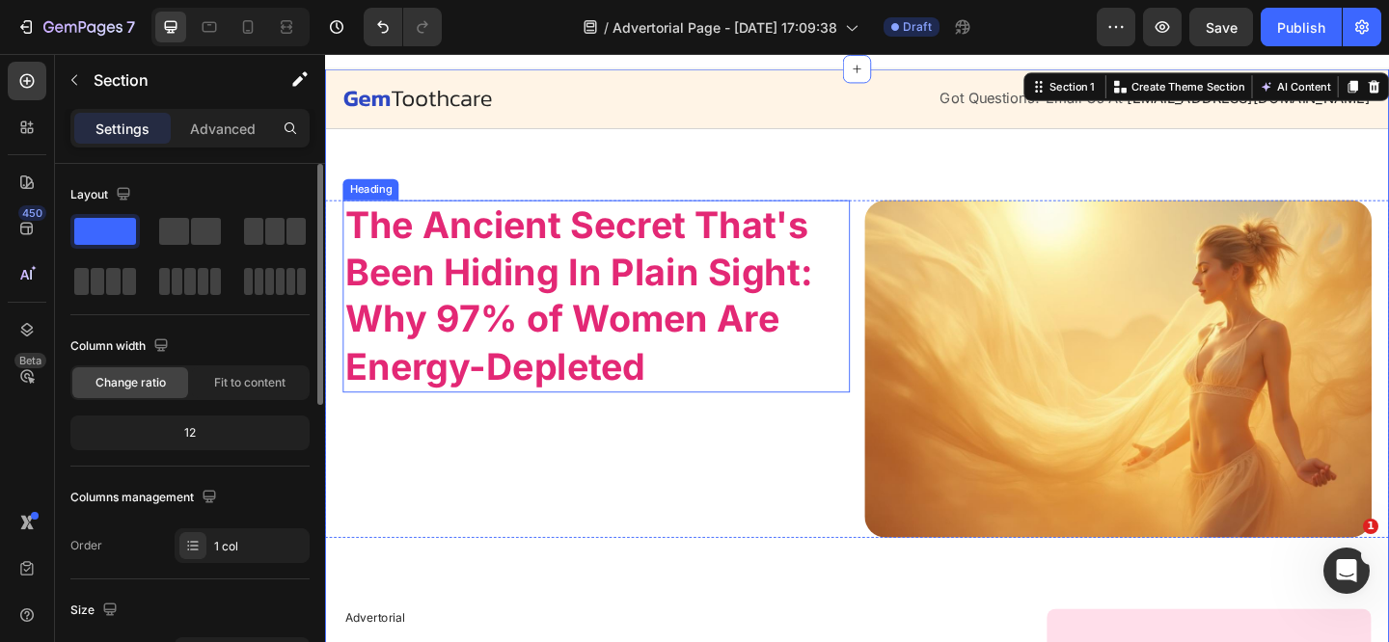
click at [517, 259] on strong "The Ancient Secret That's Been Hiding In Plain Sight: Why 97% of Women Are Ener…" at bounding box center [600, 317] width 509 height 203
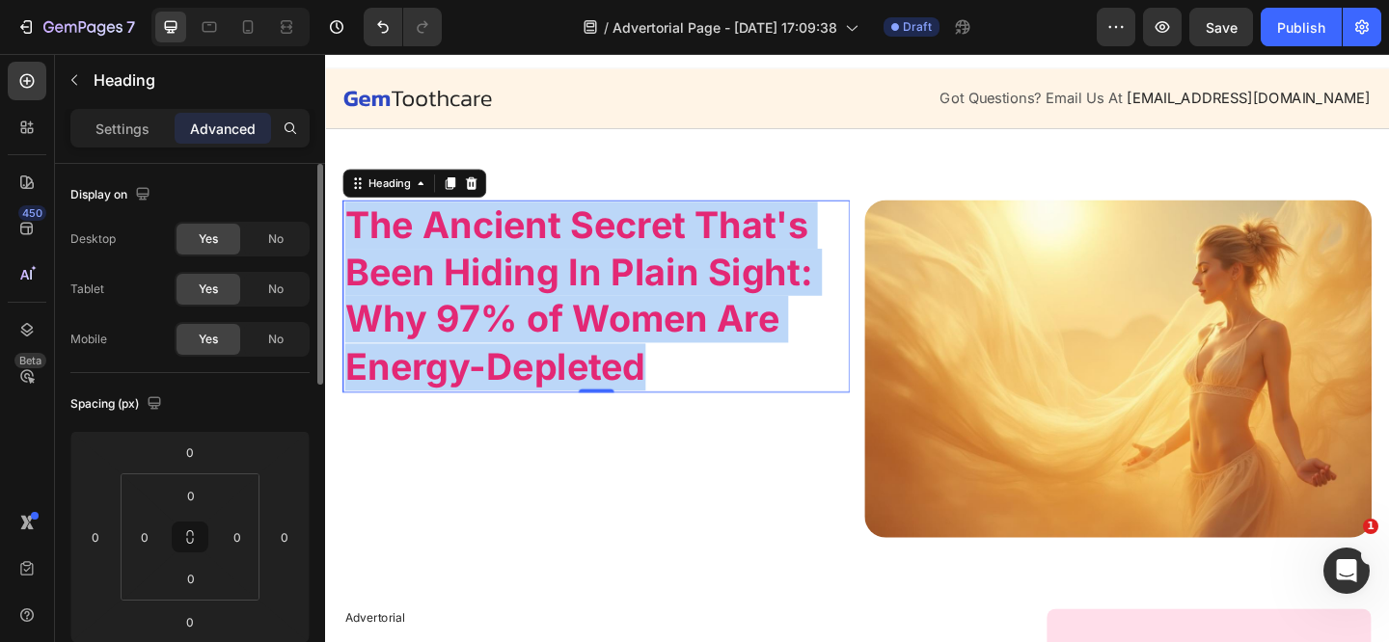
click at [517, 259] on strong "The Ancient Secret That's Been Hiding In Plain Sight: Why 97% of Women Are Ener…" at bounding box center [600, 317] width 509 height 203
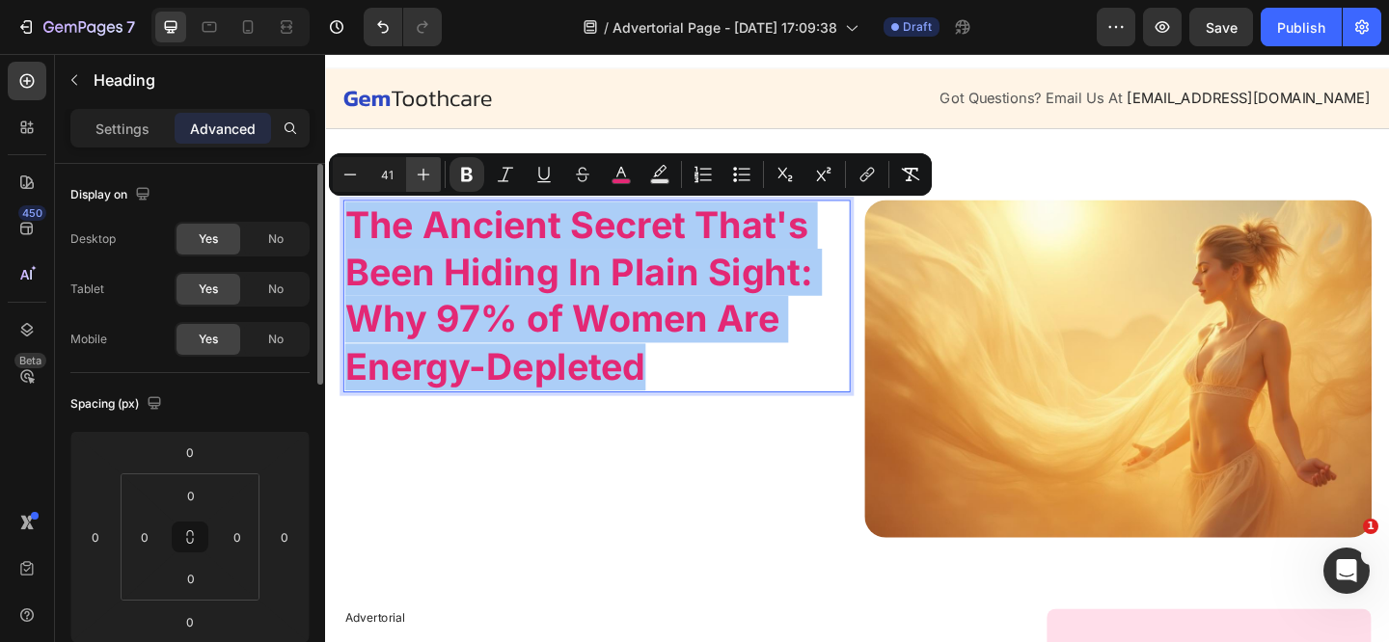
click at [440, 182] on button "Plus" at bounding box center [423, 174] width 35 height 35
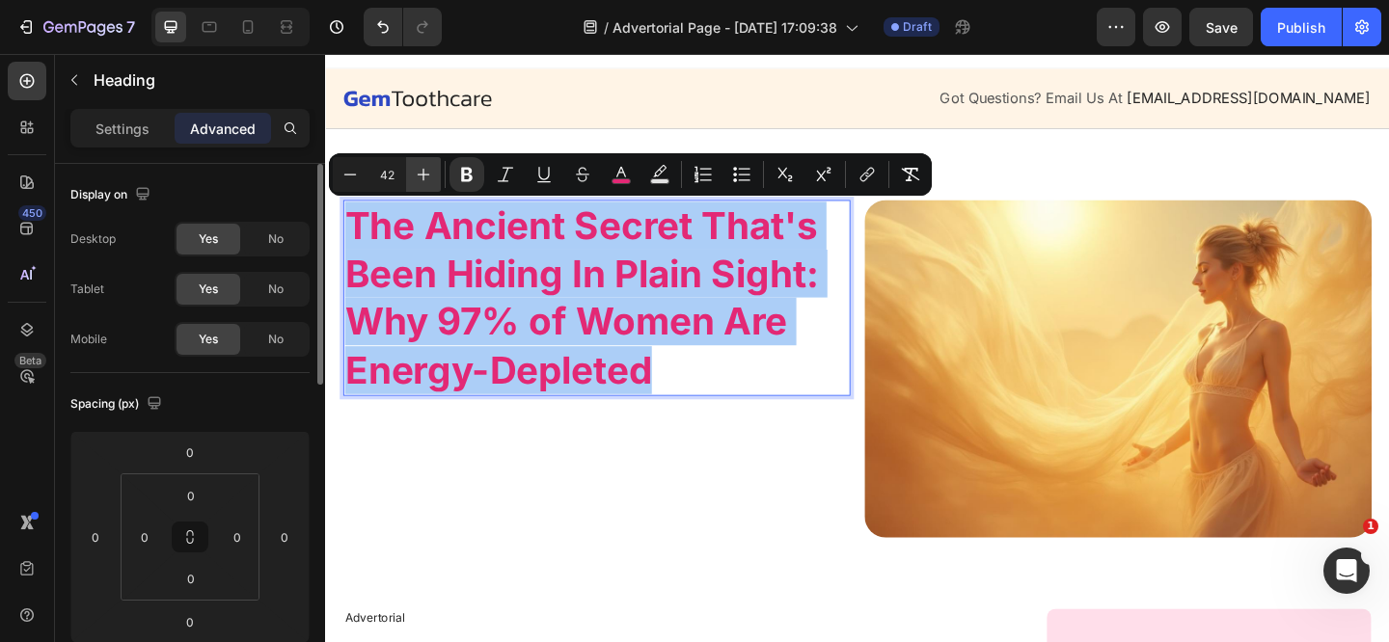
click at [431, 181] on icon "Editor contextual toolbar" at bounding box center [423, 174] width 19 height 19
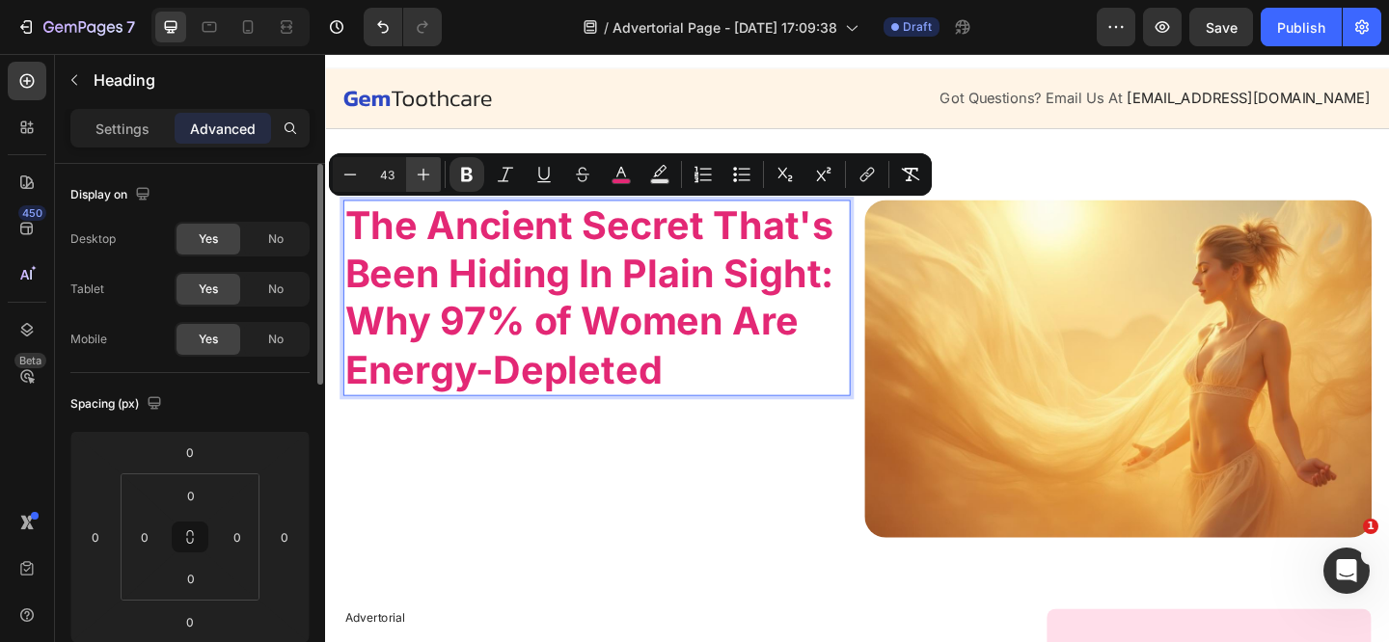
click at [431, 181] on icon "Editor contextual toolbar" at bounding box center [423, 174] width 19 height 19
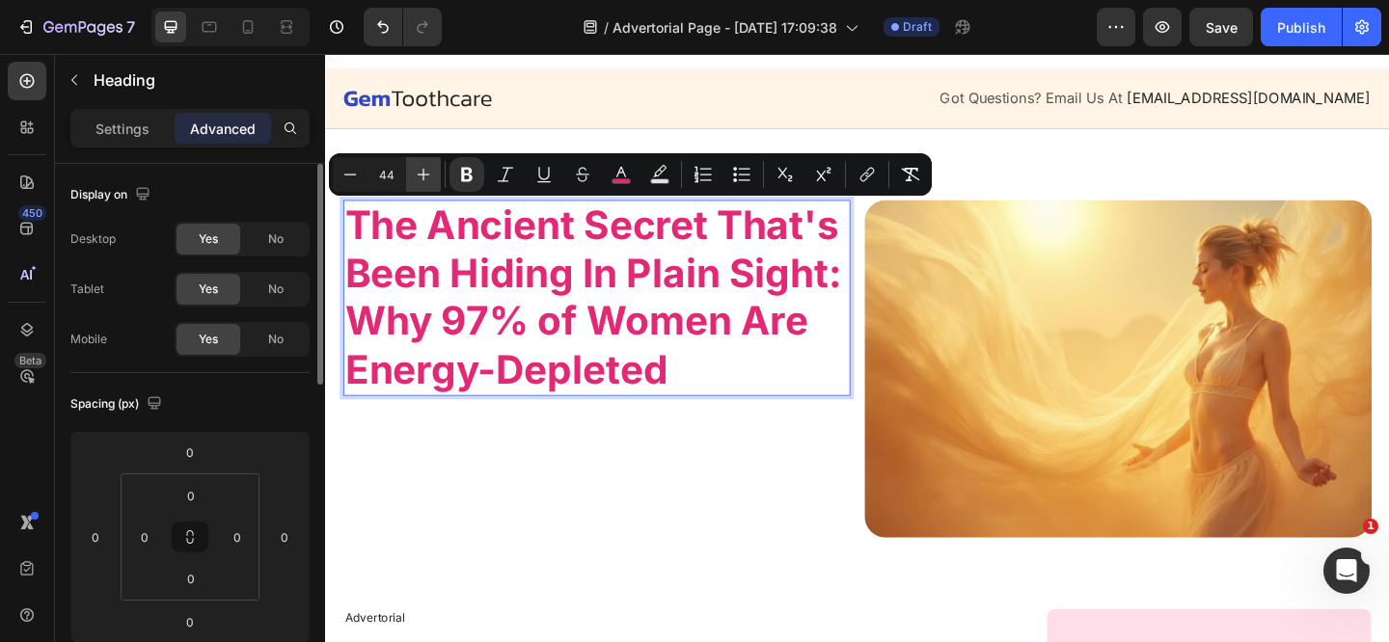
click at [431, 181] on icon "Editor contextual toolbar" at bounding box center [423, 174] width 19 height 19
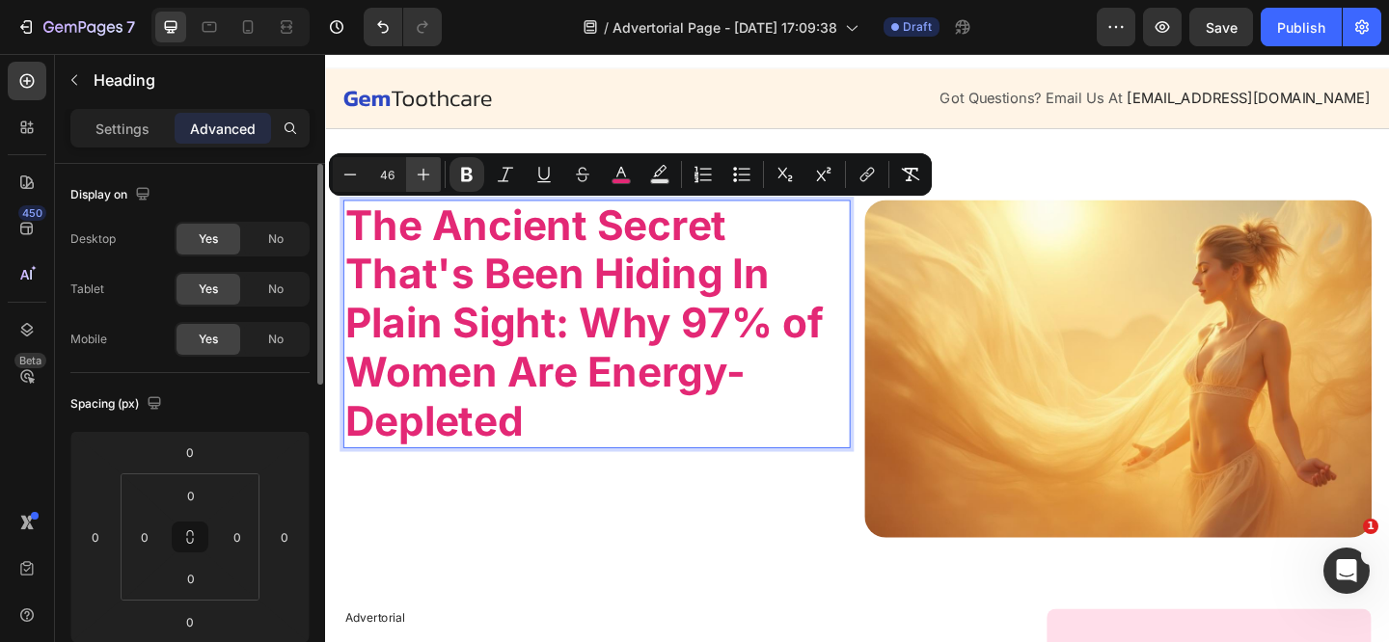
click at [431, 181] on icon "Editor contextual toolbar" at bounding box center [423, 174] width 19 height 19
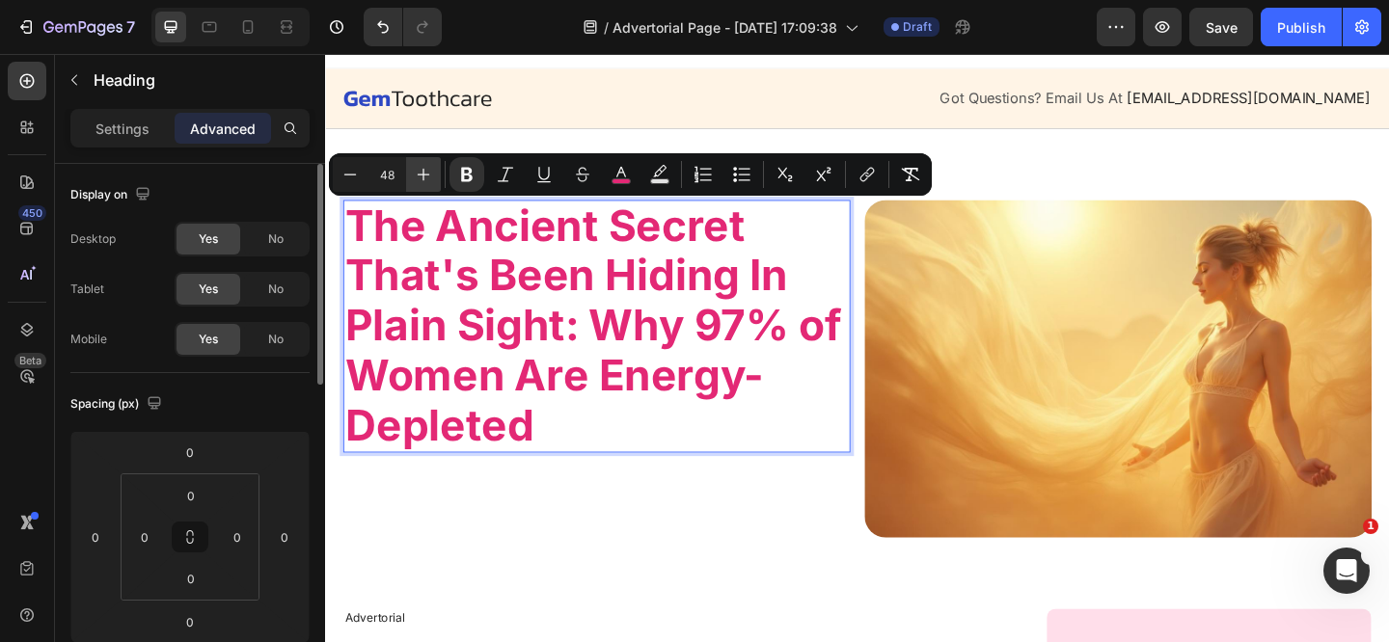
click at [431, 181] on icon "Editor contextual toolbar" at bounding box center [423, 174] width 19 height 19
type input "49"
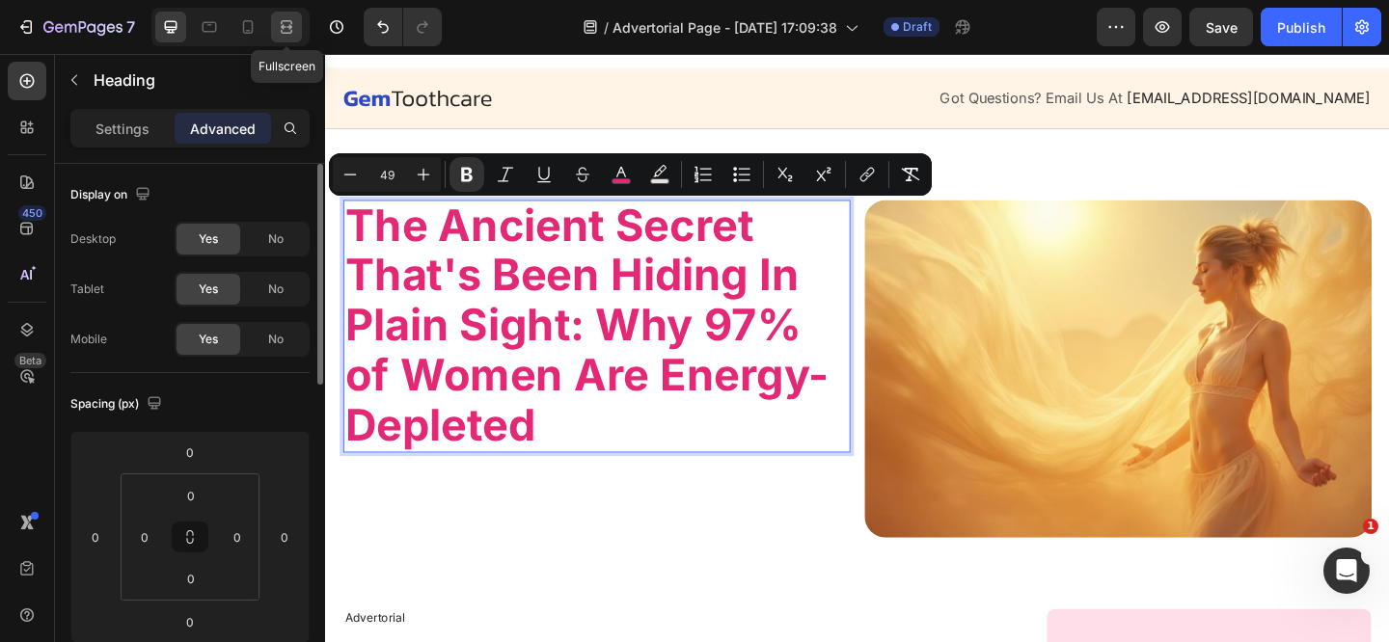
click at [285, 38] on div at bounding box center [286, 27] width 31 height 31
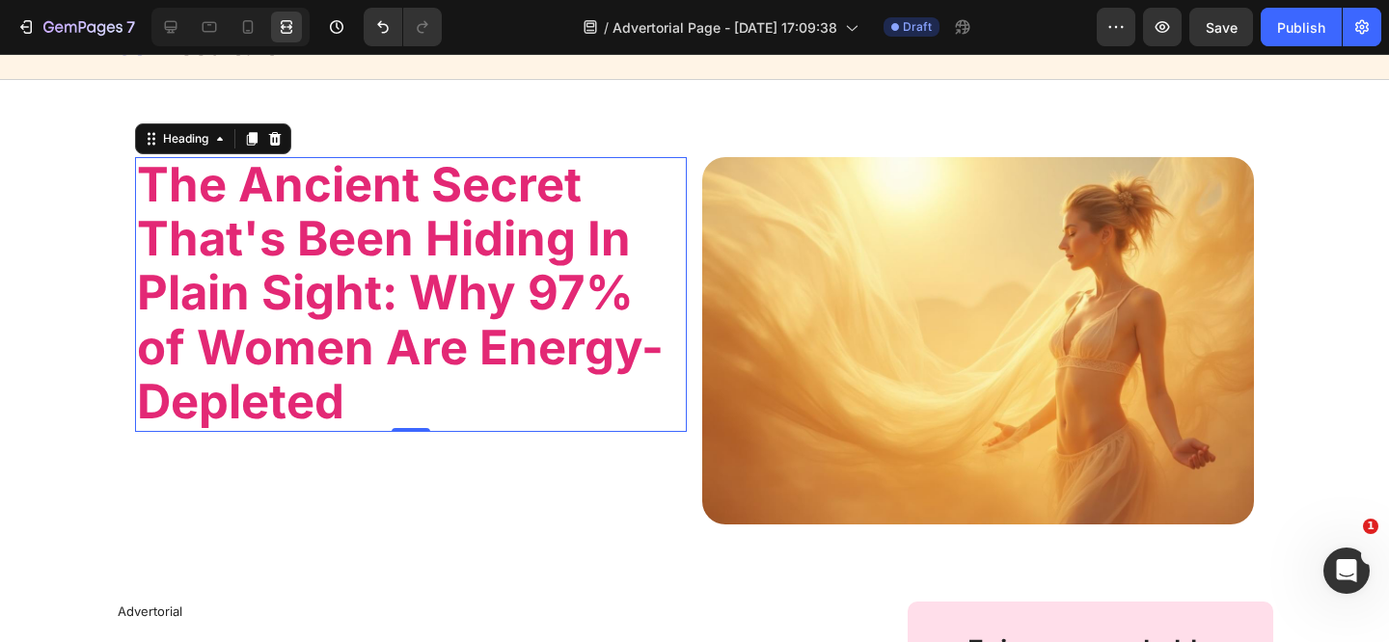
scroll to position [159, 0]
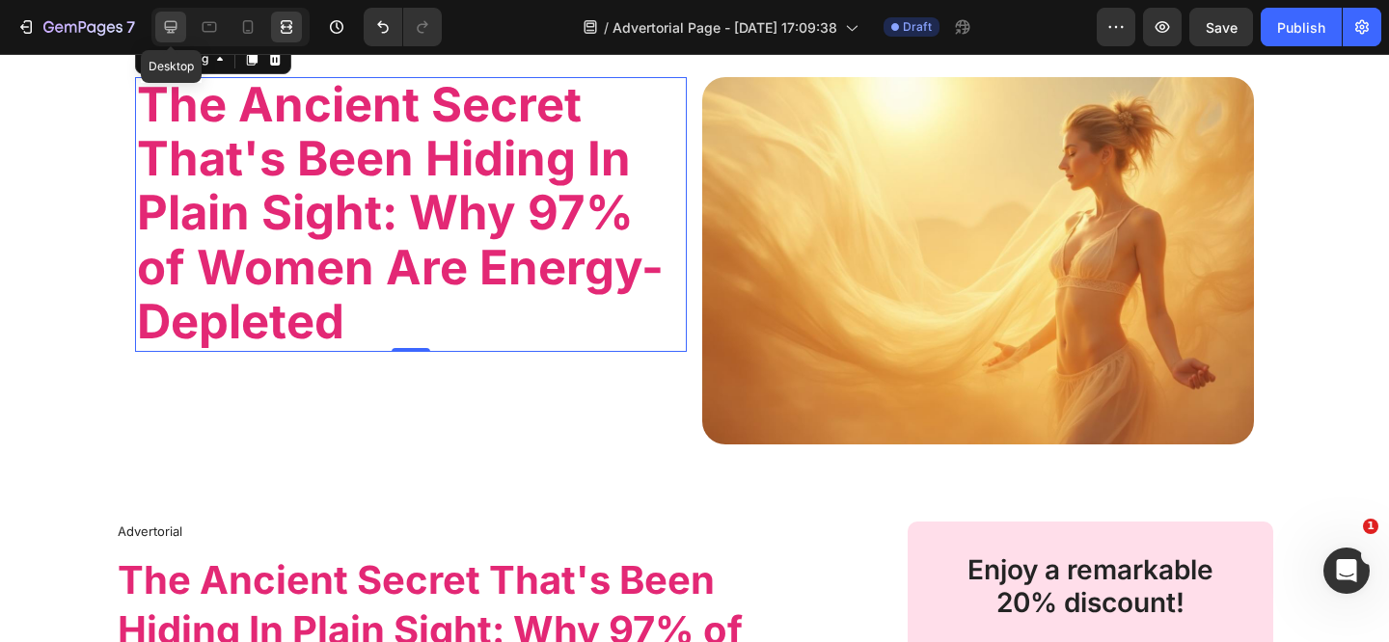
click at [179, 30] on icon at bounding box center [170, 26] width 19 height 19
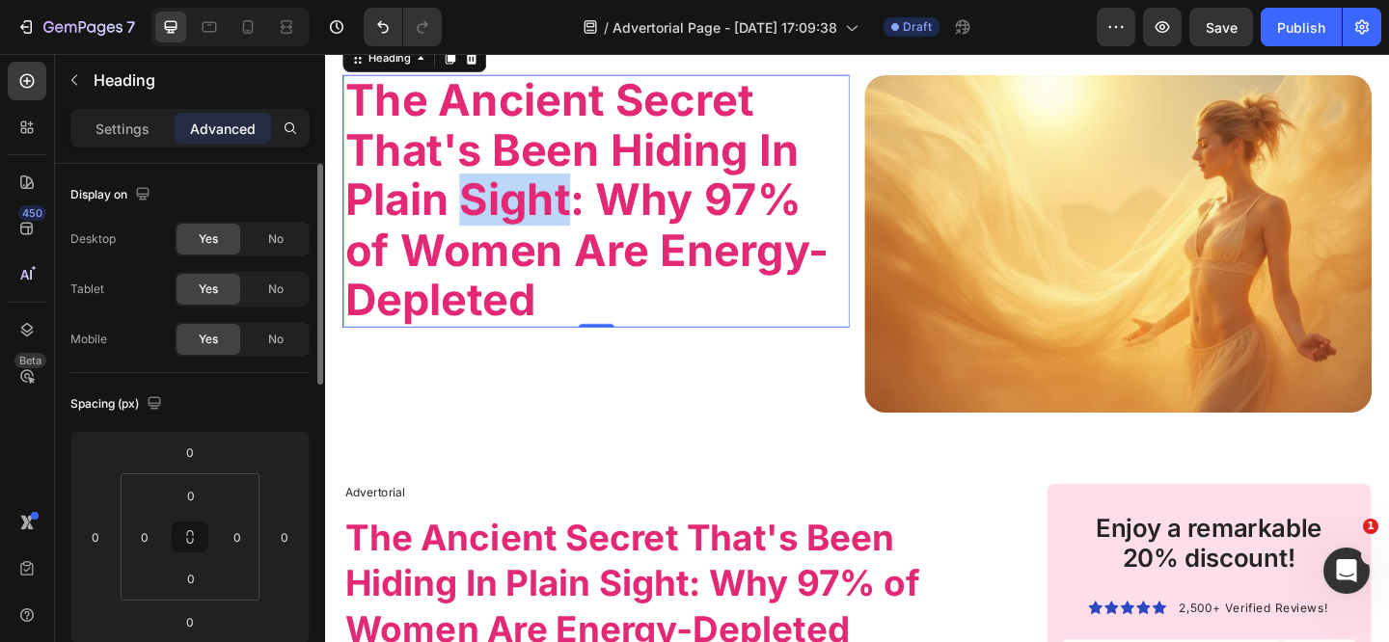
click at [499, 200] on strong "The Ancient Secret That's Been Hiding In Plain Sight: Why 97% of Women Are Ener…" at bounding box center [609, 213] width 527 height 274
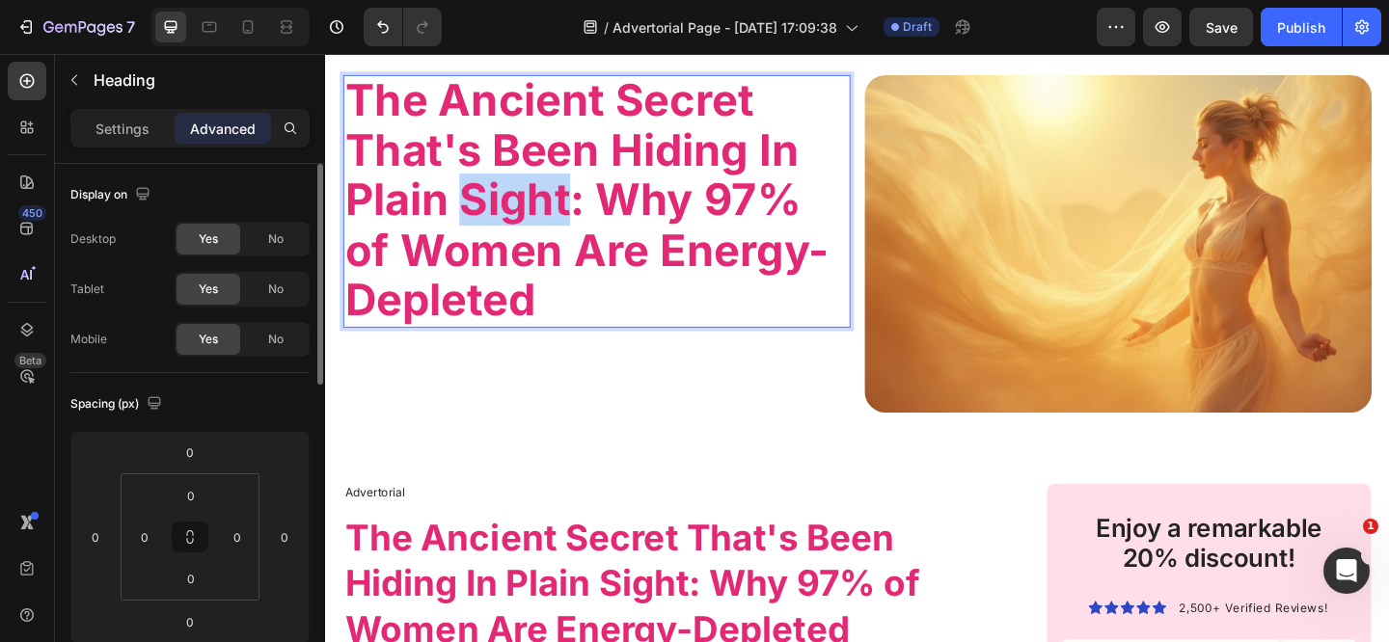
click at [499, 200] on strong "The Ancient Secret That's Been Hiding In Plain Sight: Why 97% of Women Are Ener…" at bounding box center [609, 213] width 527 height 274
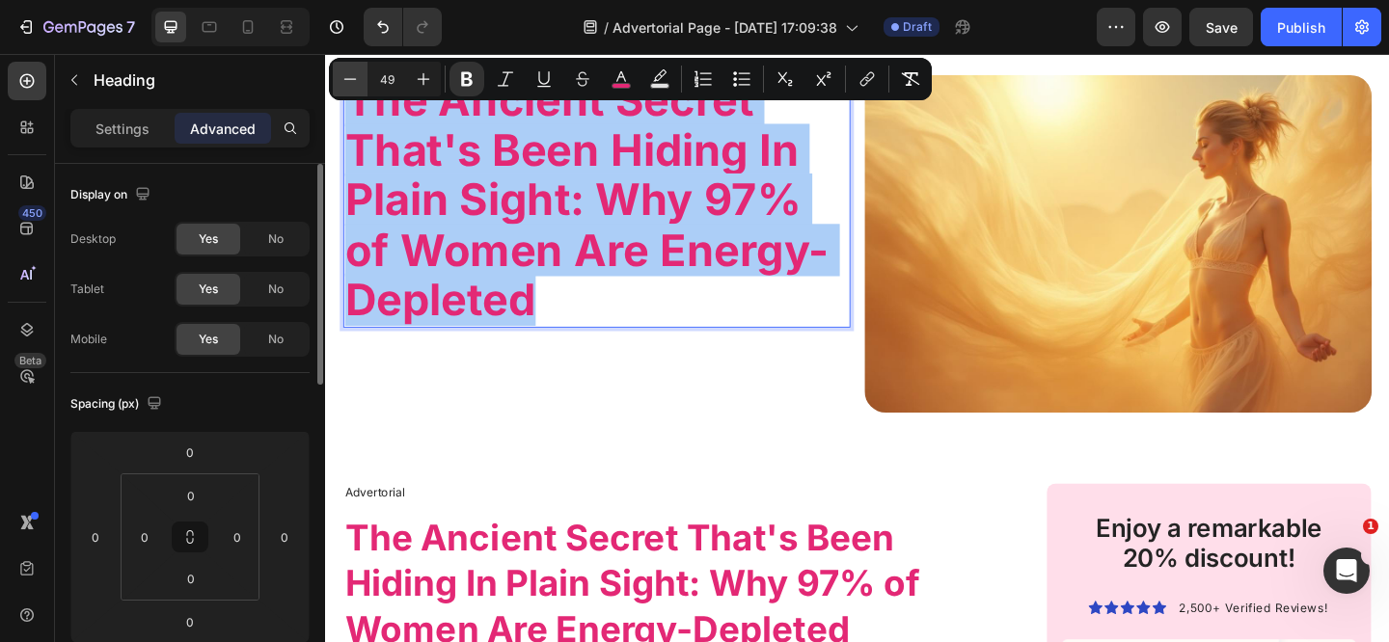
click at [354, 84] on icon "Editor contextual toolbar" at bounding box center [349, 78] width 19 height 19
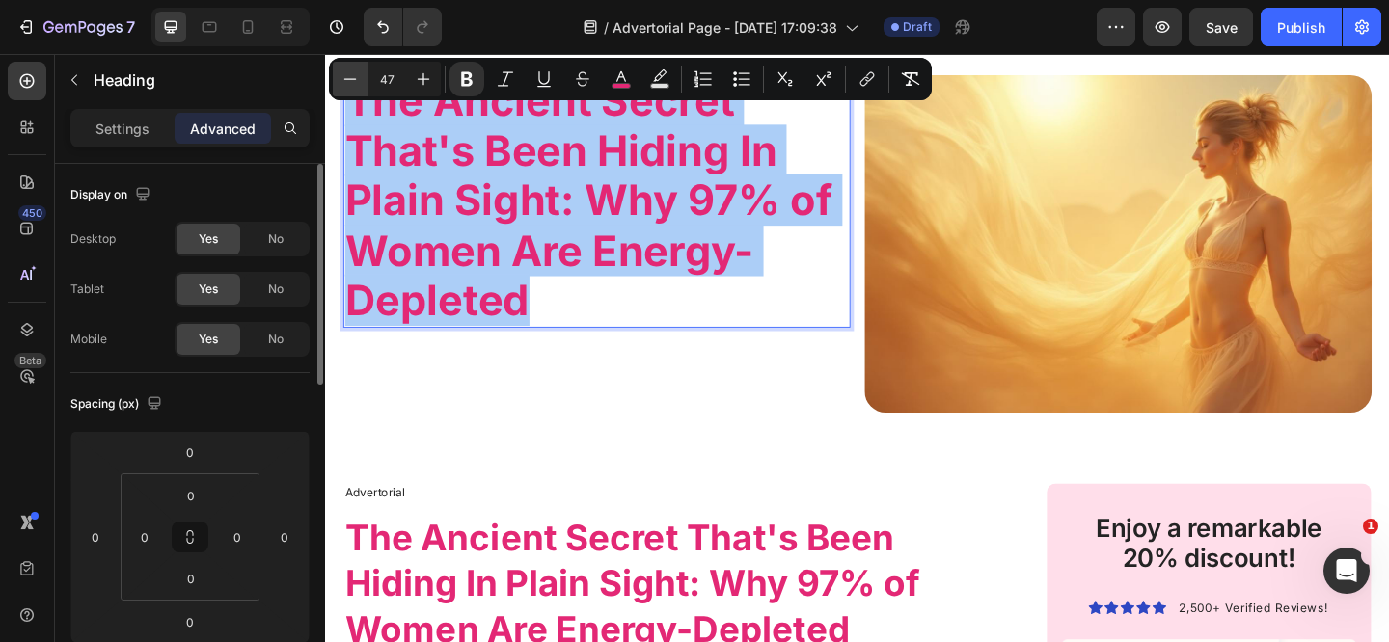
click at [354, 84] on icon "Editor contextual toolbar" at bounding box center [349, 78] width 19 height 19
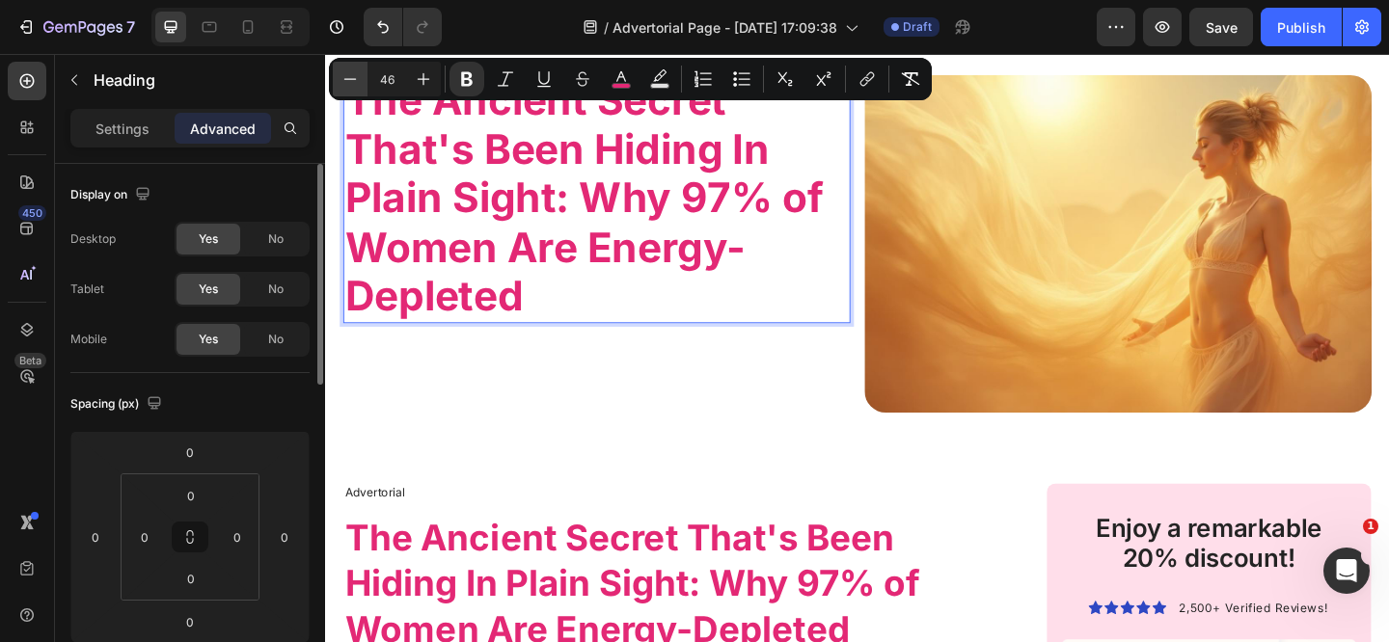
click at [354, 84] on icon "Editor contextual toolbar" at bounding box center [349, 78] width 19 height 19
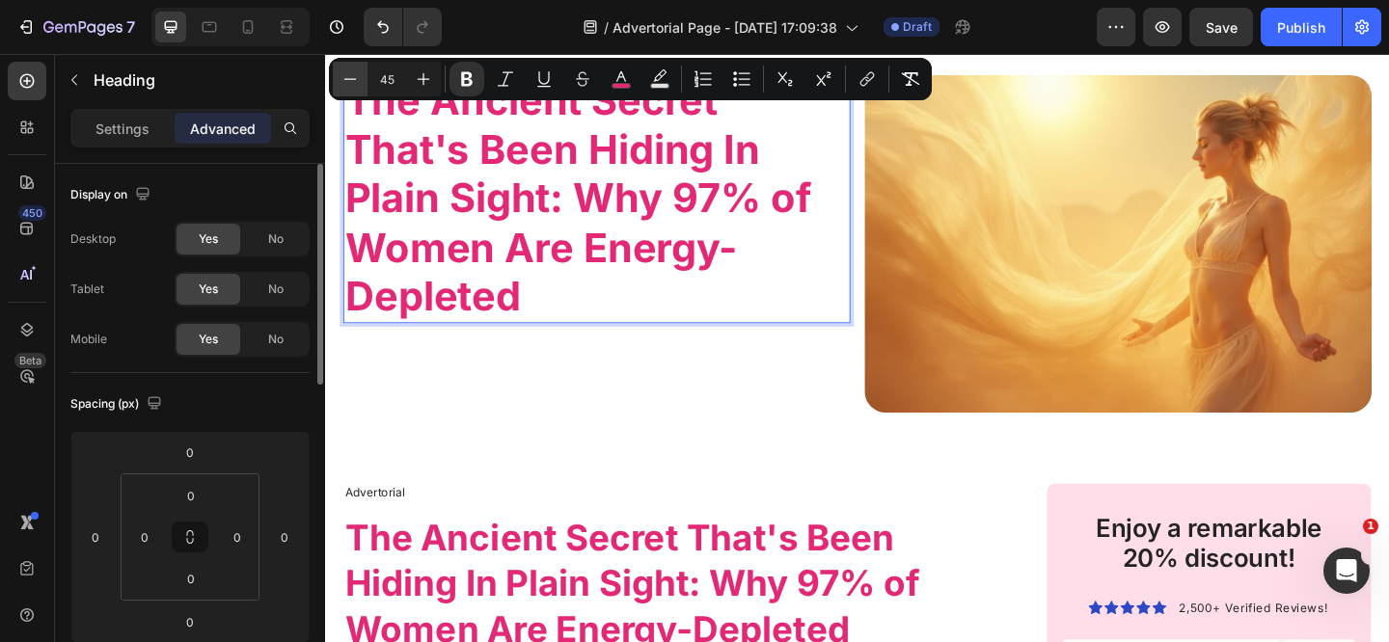
click at [354, 84] on icon "Editor contextual toolbar" at bounding box center [349, 78] width 19 height 19
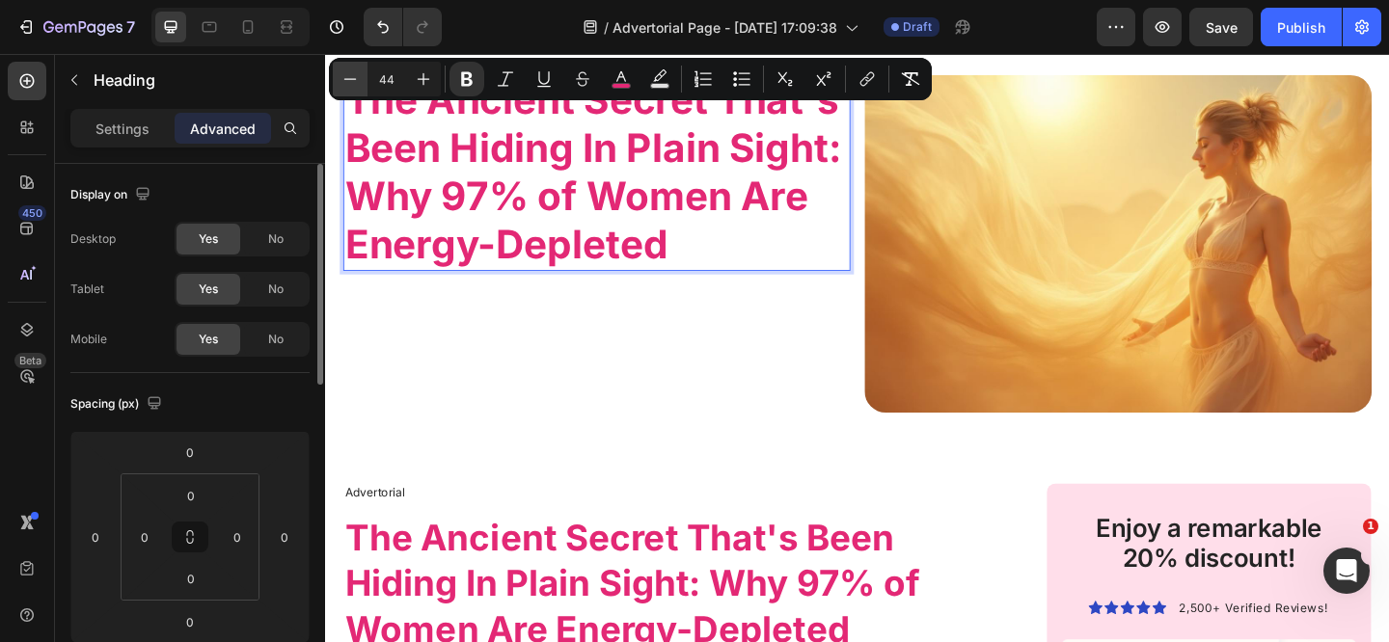
click at [354, 84] on icon "Editor contextual toolbar" at bounding box center [349, 78] width 19 height 19
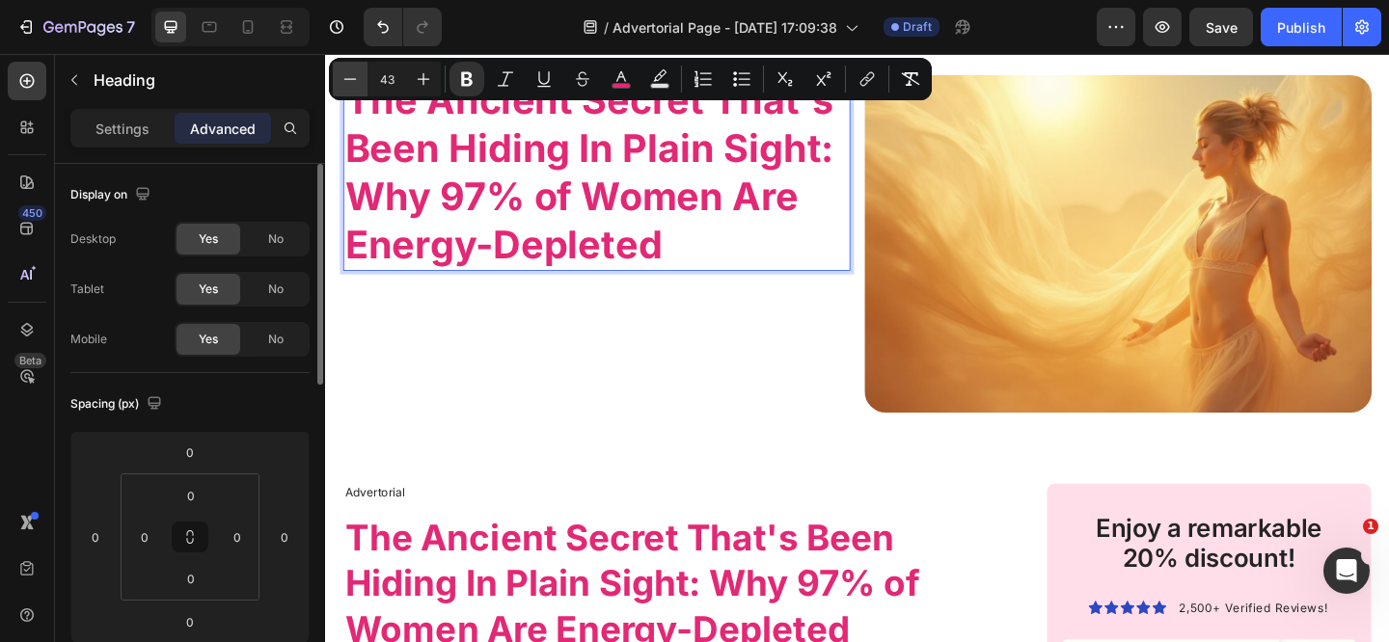
click at [354, 84] on icon "Editor contextual toolbar" at bounding box center [349, 78] width 19 height 19
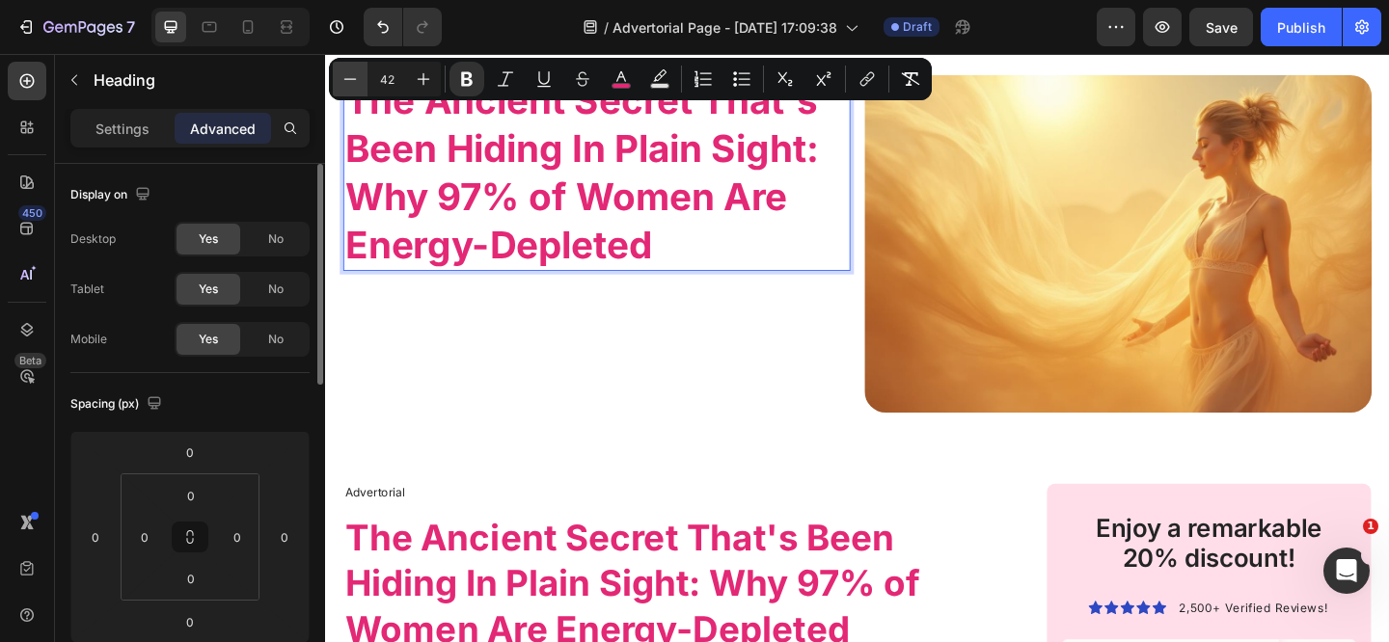
click at [354, 84] on icon "Editor contextual toolbar" at bounding box center [349, 78] width 19 height 19
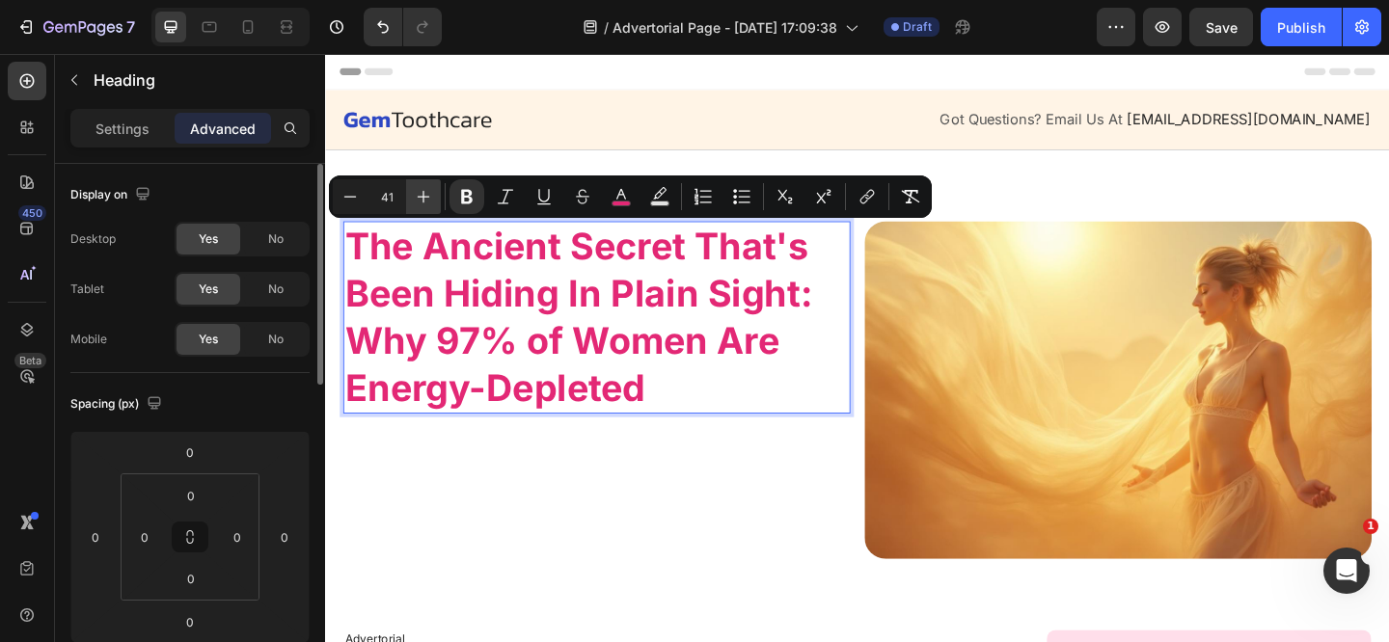
click at [419, 198] on icon "Editor contextual toolbar" at bounding box center [423, 196] width 19 height 19
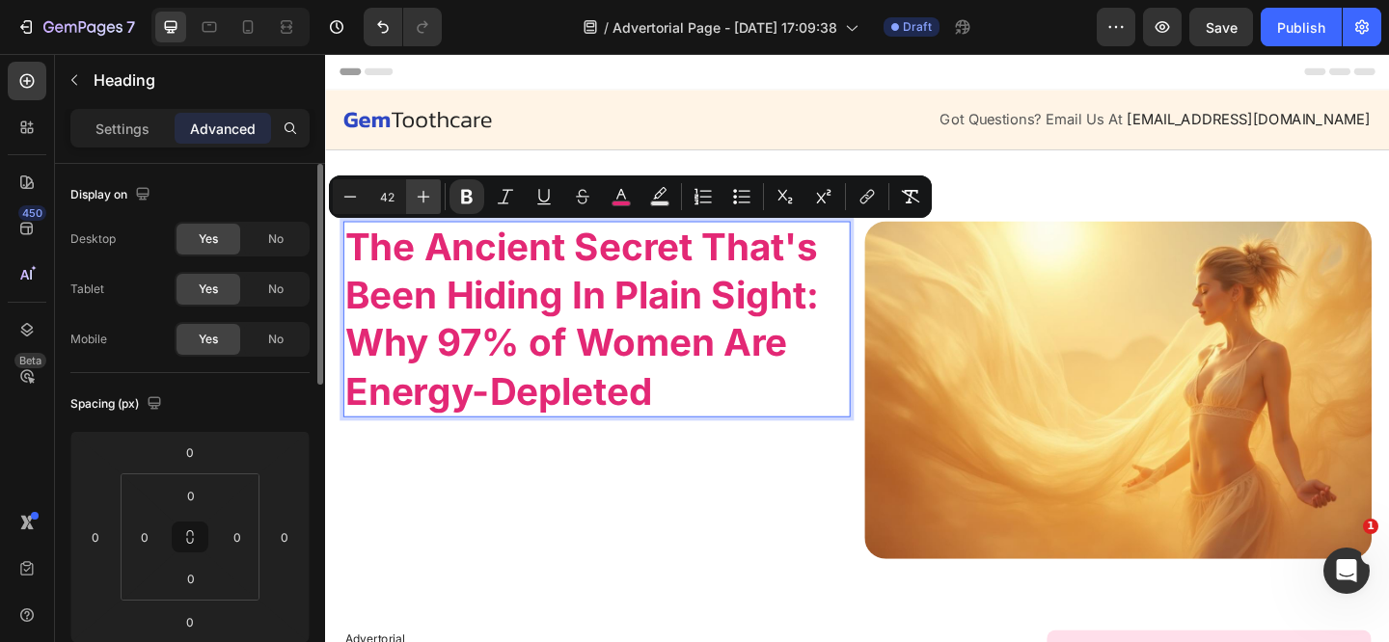
click at [419, 197] on icon "Editor contextual toolbar" at bounding box center [424, 197] width 13 height 13
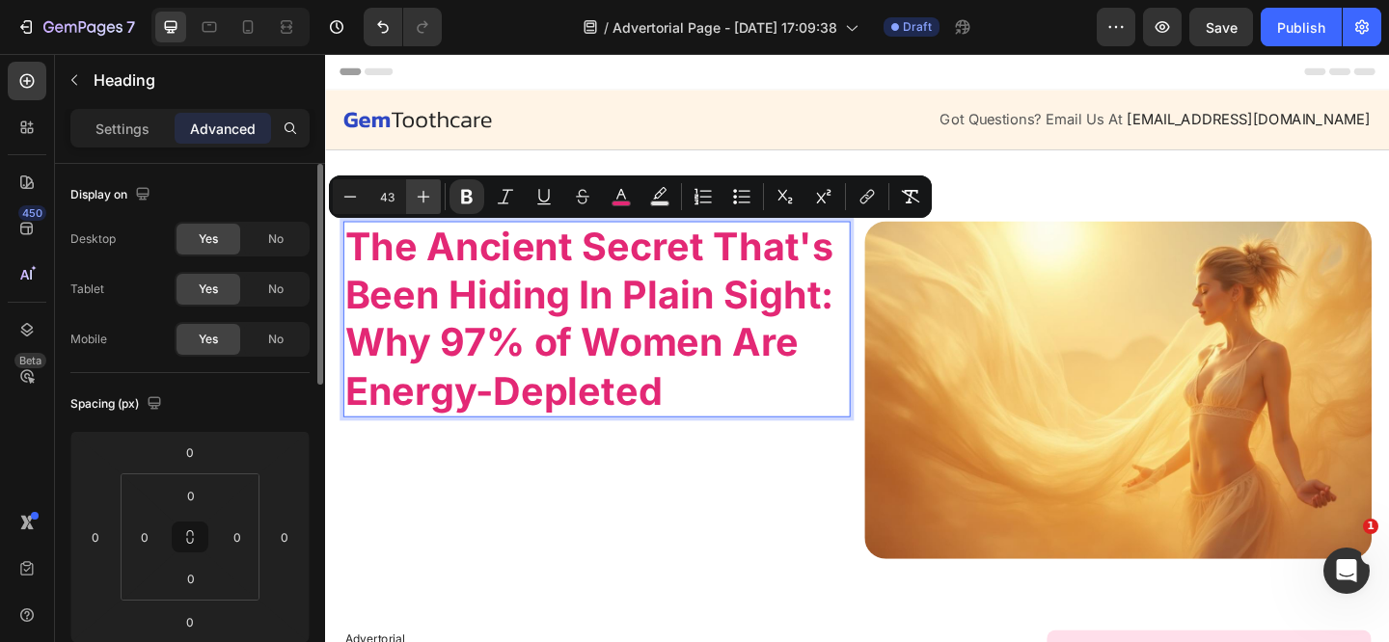
click at [419, 197] on icon "Editor contextual toolbar" at bounding box center [424, 197] width 13 height 13
type input "45"
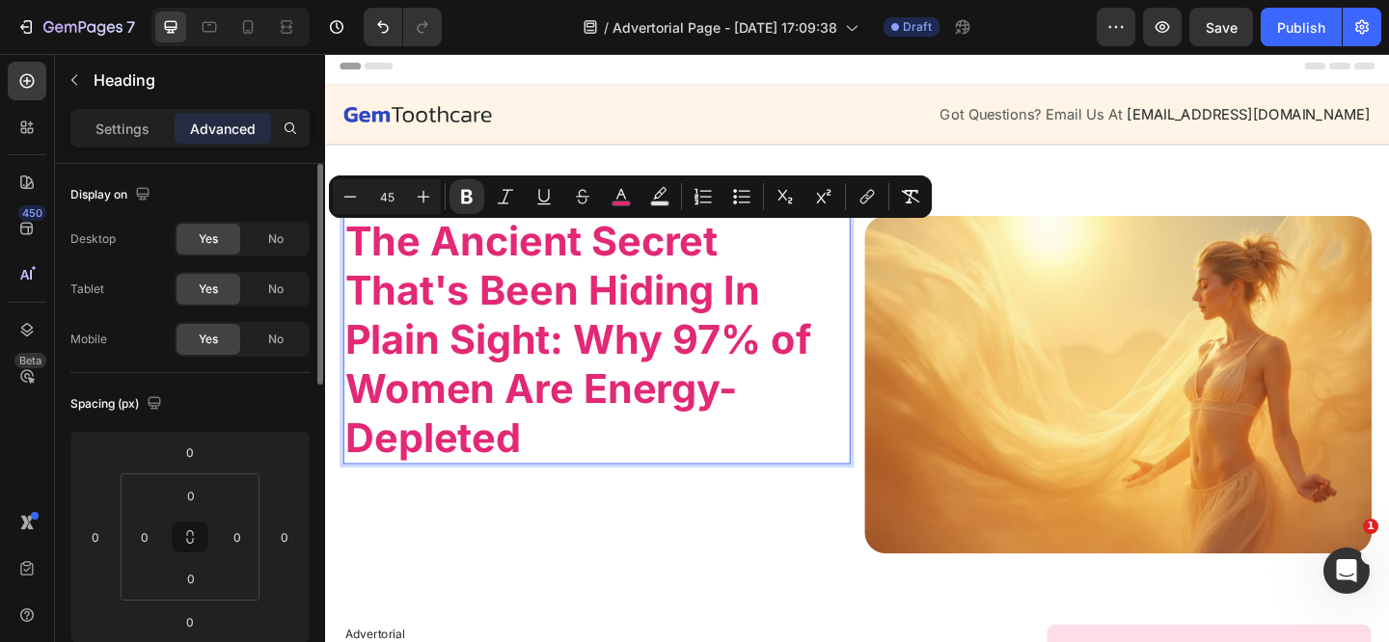
scroll to position [160, 0]
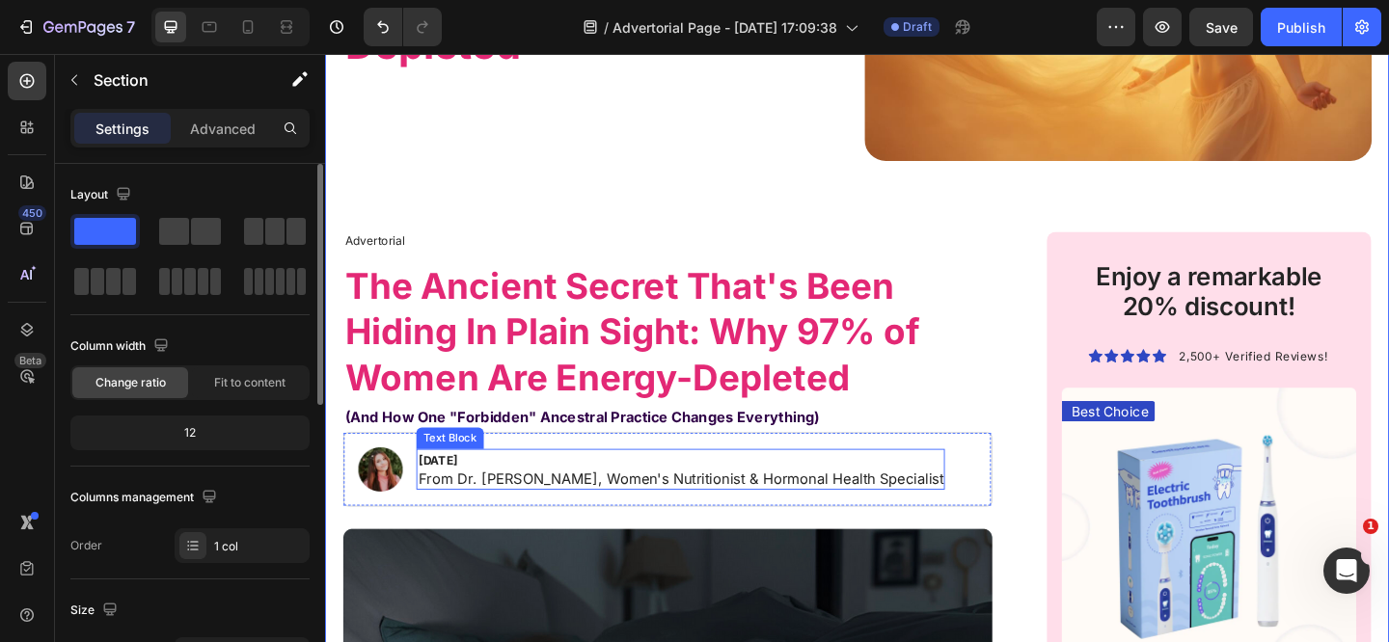
scroll to position [435, 0]
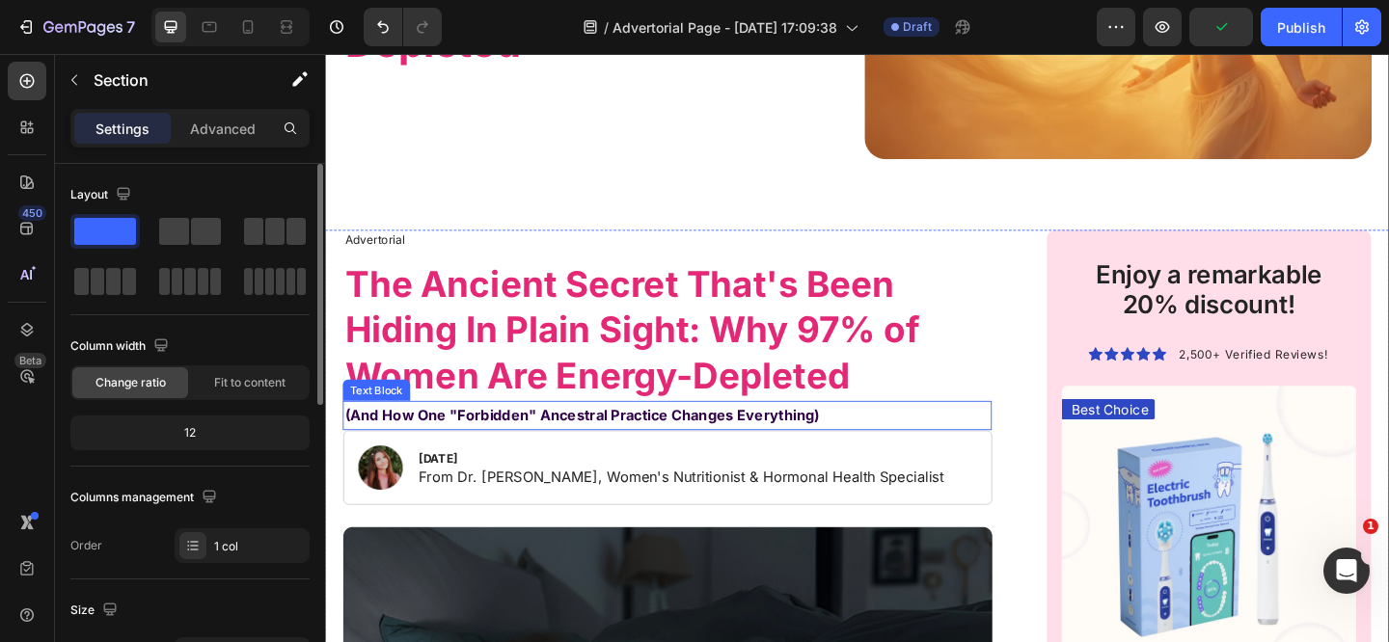
click at [524, 446] on strong "(And How One "Forbidden" Ancestral Practice Changes Everything)" at bounding box center [604, 447] width 516 height 19
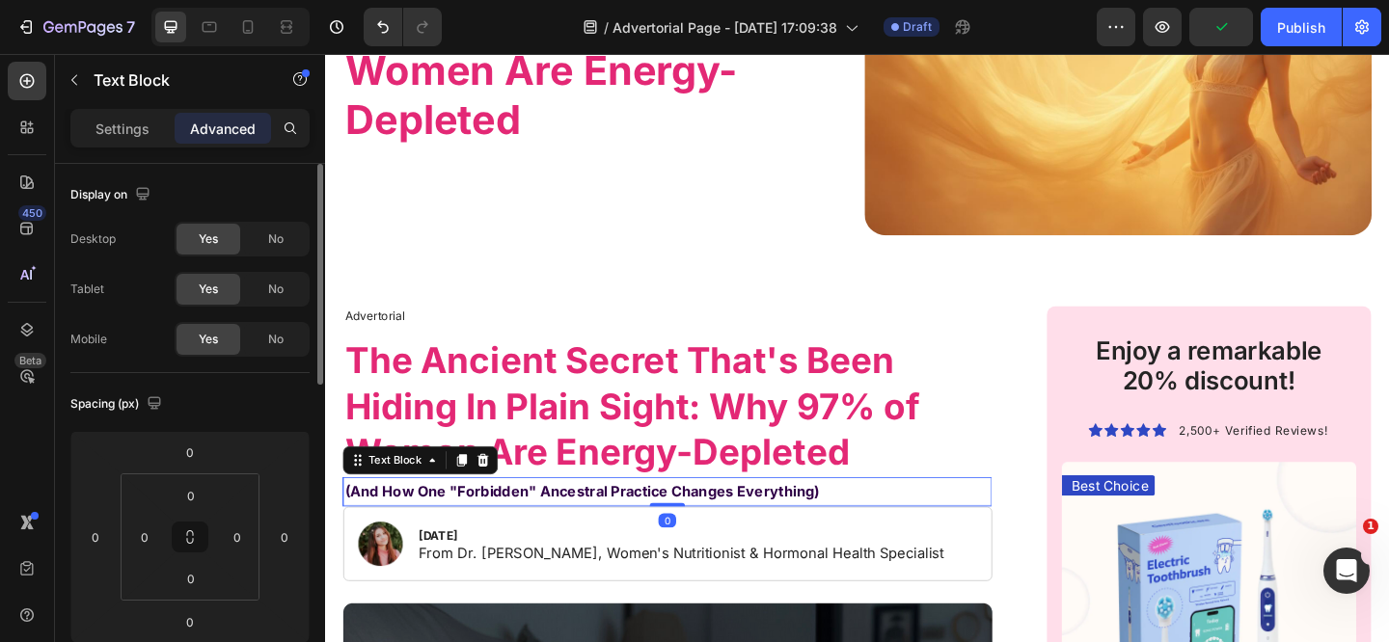
scroll to position [276, 0]
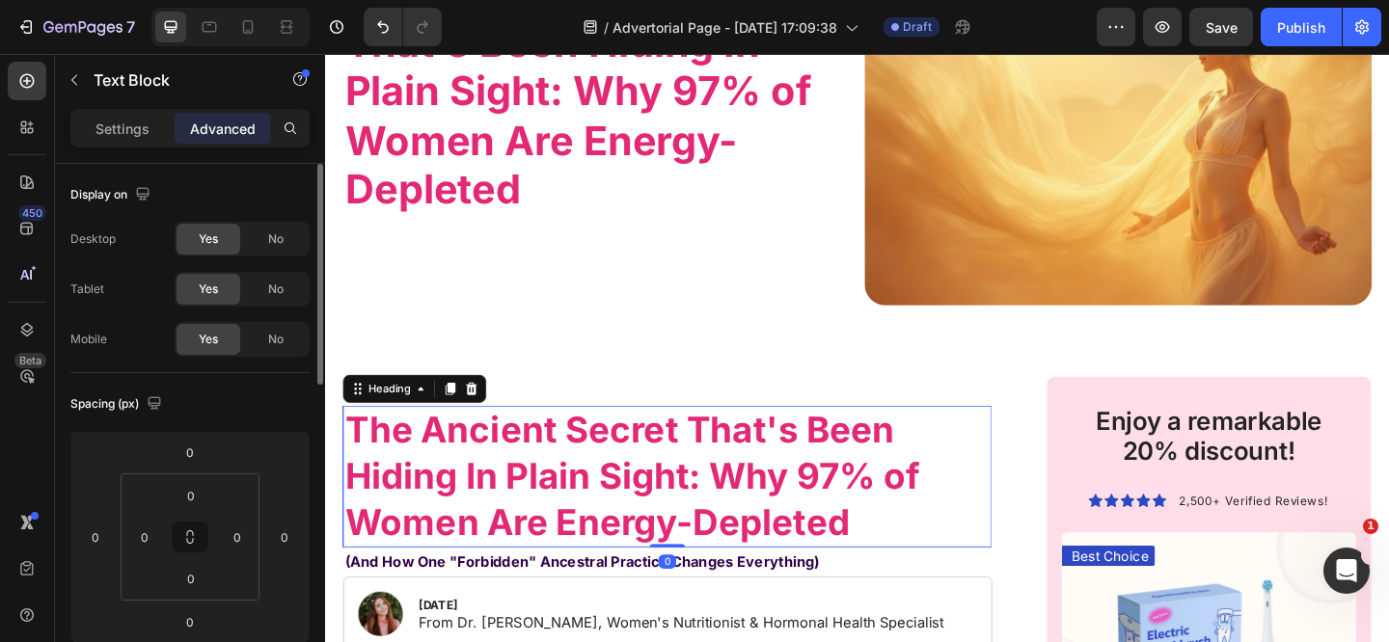
click at [488, 494] on strong "The Ancient Secret That's Been Hiding In Plain Sight: Why 97% of Women Are Ener…" at bounding box center [658, 514] width 625 height 148
click at [490, 494] on strong "The Ancient Secret That's Been Hiding In Plain Sight: Why 97% of Women Are Ener…" at bounding box center [658, 514] width 625 height 148
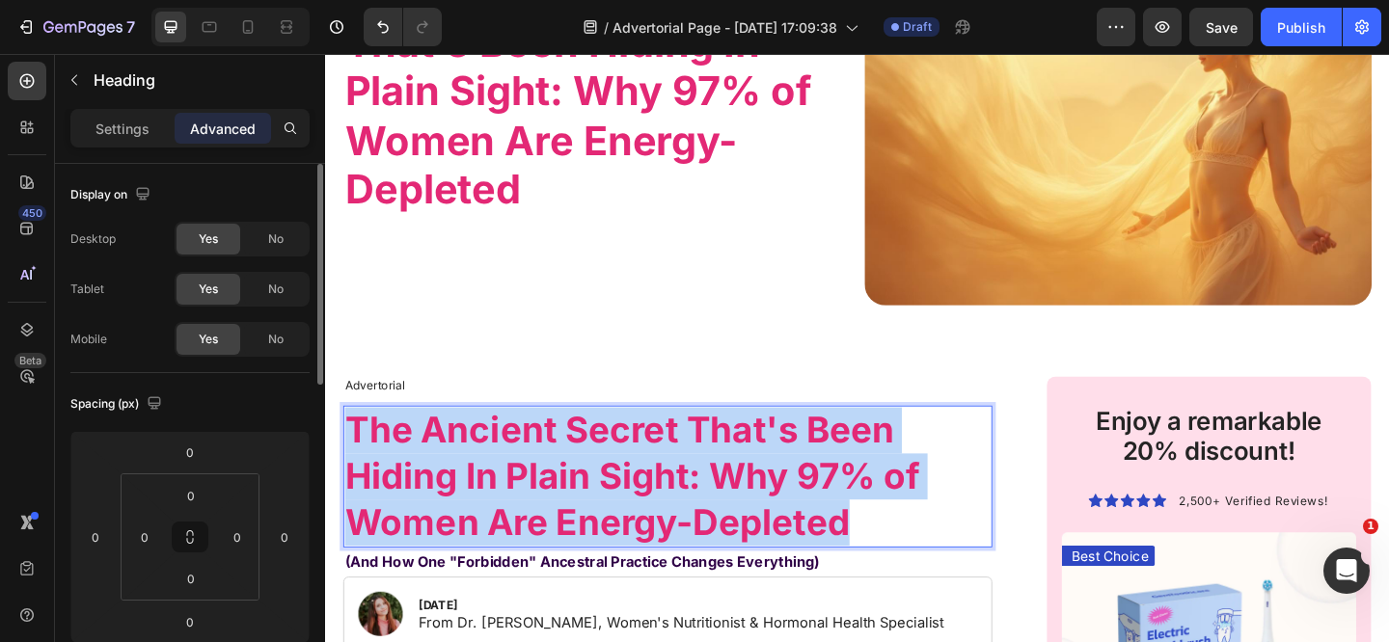
click at [490, 494] on strong "The Ancient Secret That's Been Hiding In Plain Sight: Why 97% of Women Are Ener…" at bounding box center [658, 514] width 625 height 148
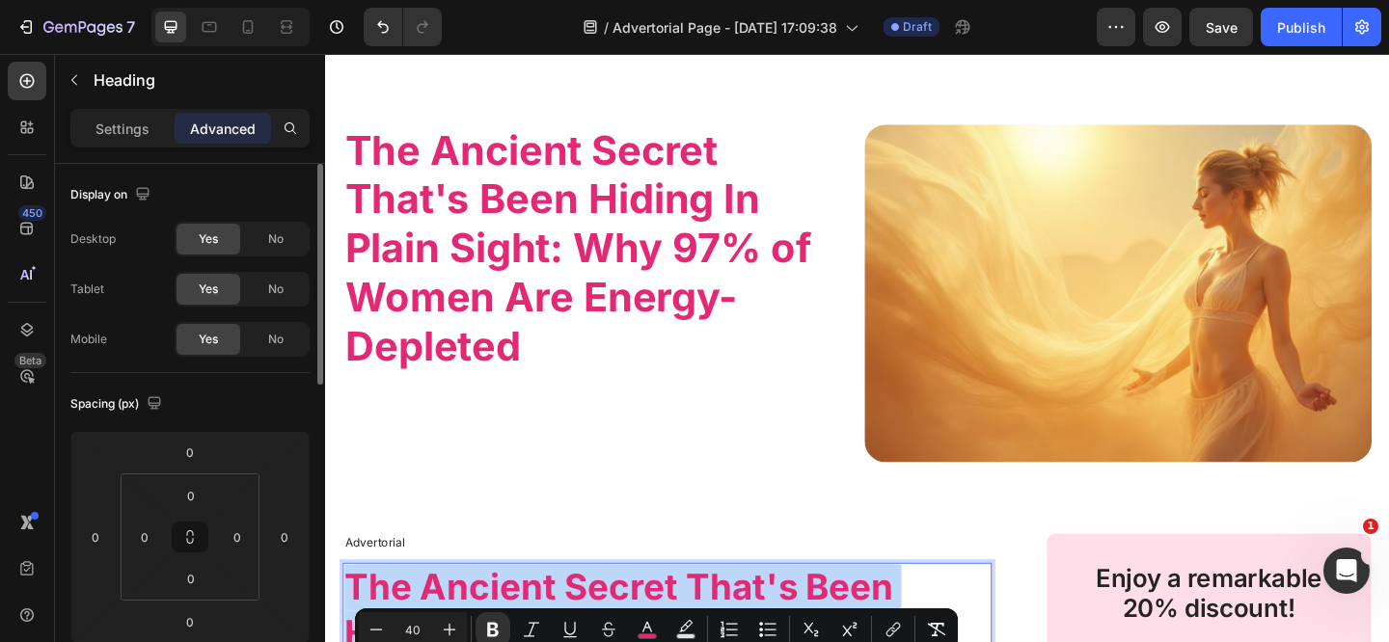
scroll to position [0, 0]
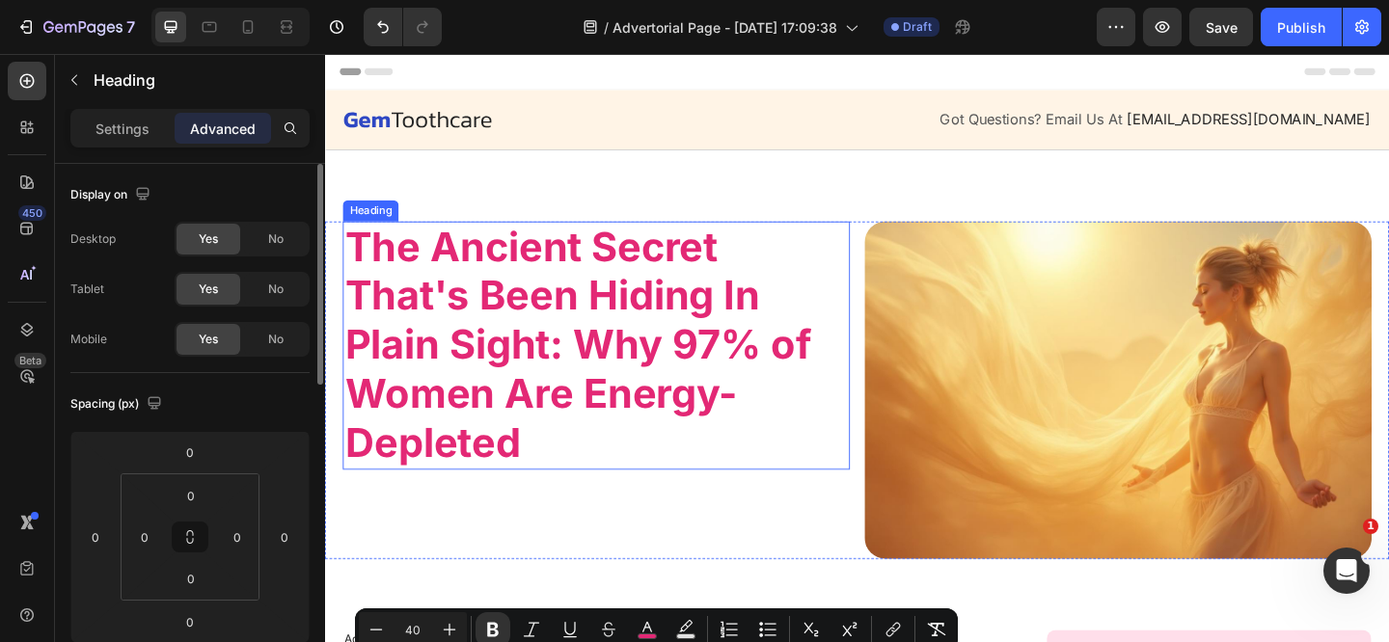
click at [512, 357] on strong "The Ancient Secret That's Been Hiding In Plain Sight: Why 97% of Women Are Ener…" at bounding box center [599, 370] width 507 height 266
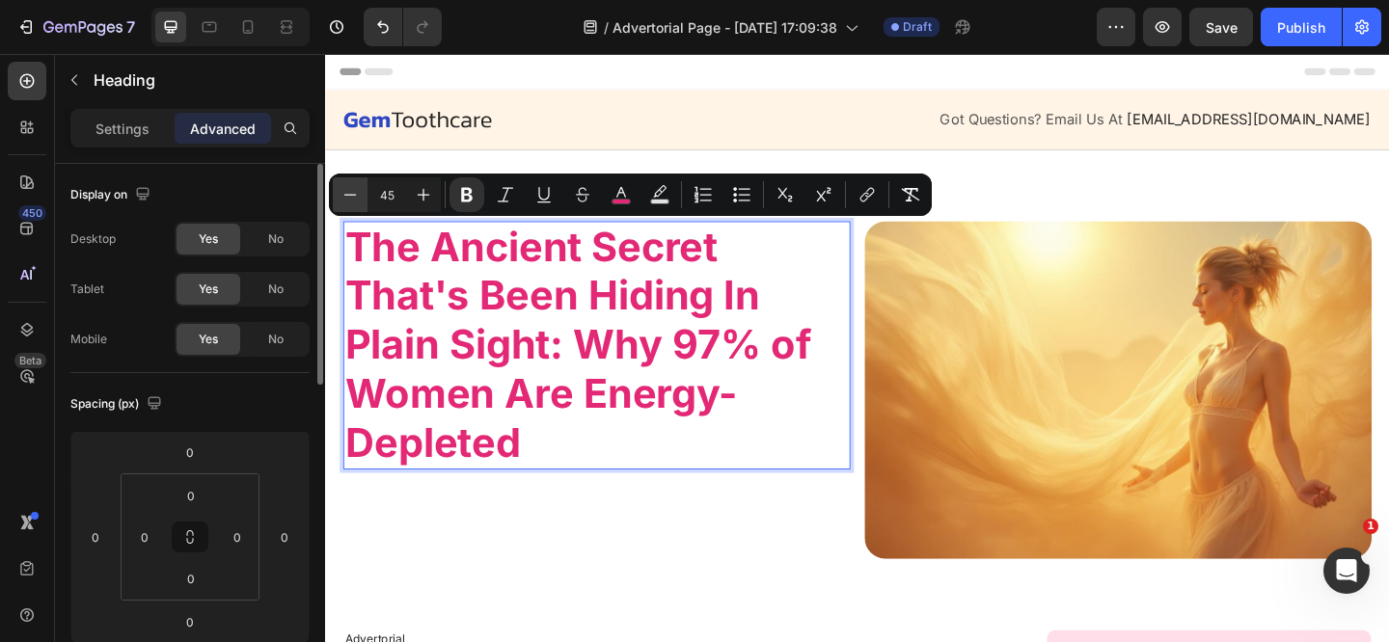
click at [359, 202] on icon "Editor contextual toolbar" at bounding box center [349, 194] width 19 height 19
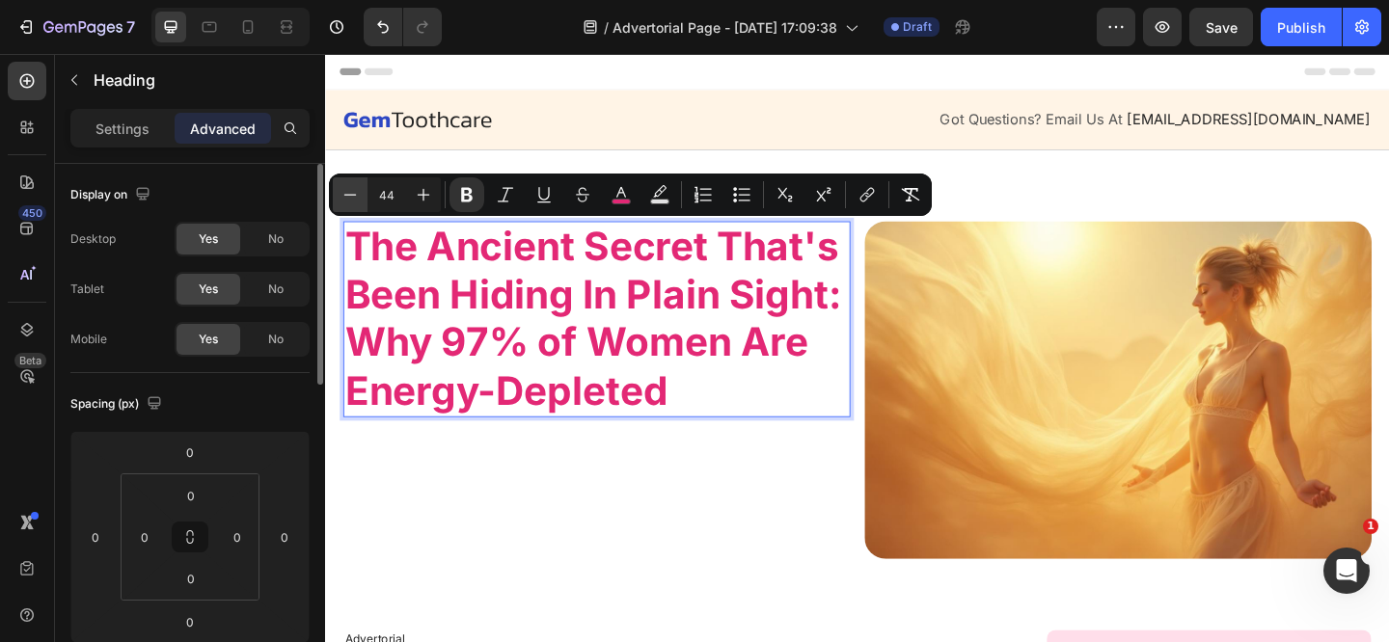
click at [359, 202] on icon "Editor contextual toolbar" at bounding box center [349, 194] width 19 height 19
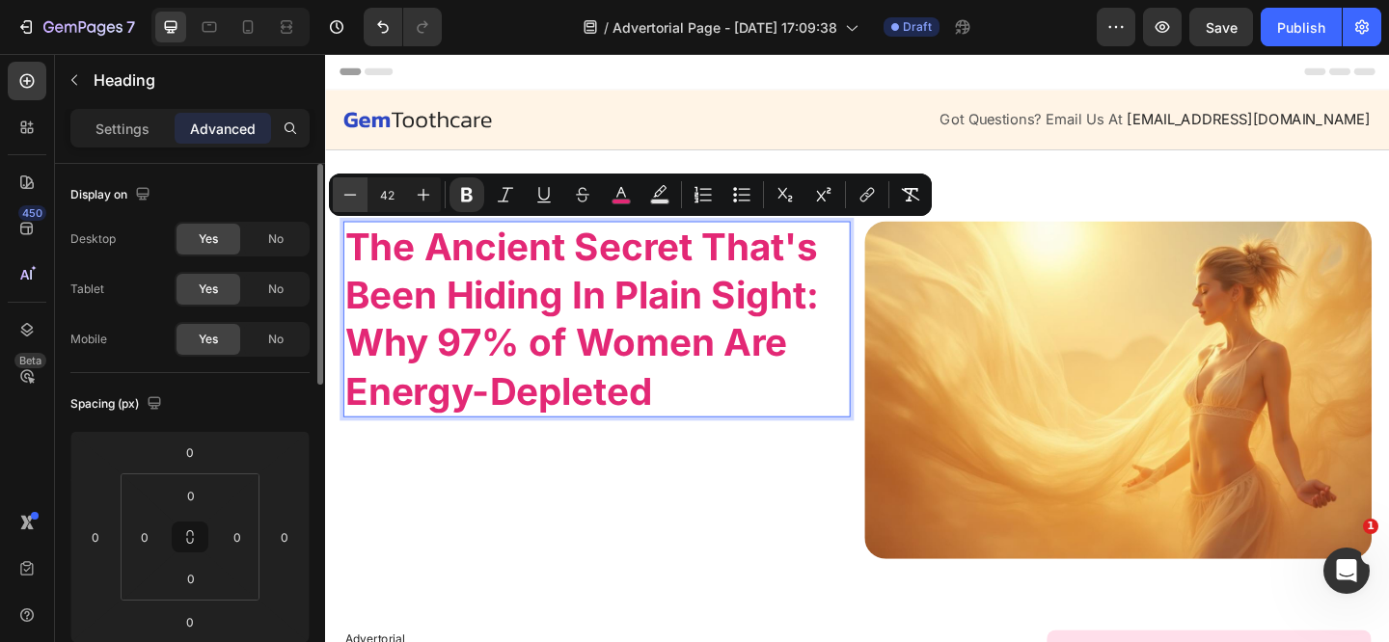
click at [359, 202] on icon "Editor contextual toolbar" at bounding box center [349, 194] width 19 height 19
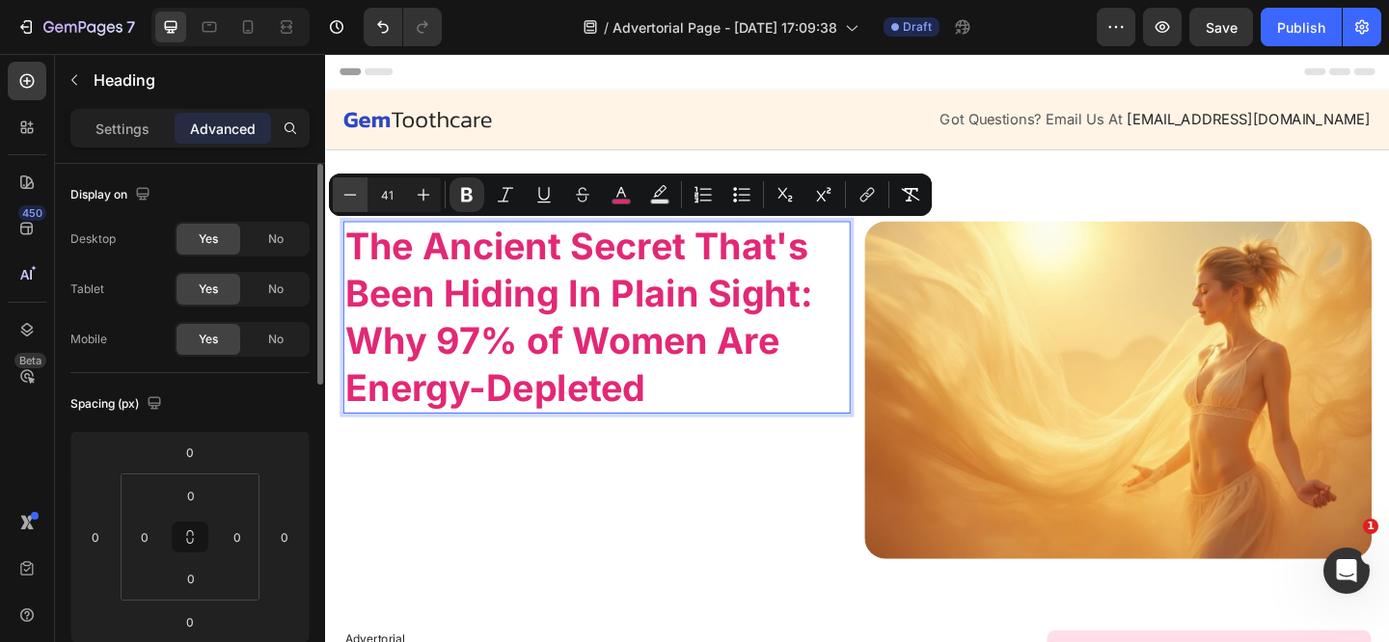
click at [359, 202] on icon "Editor contextual toolbar" at bounding box center [349, 194] width 19 height 19
type input "40"
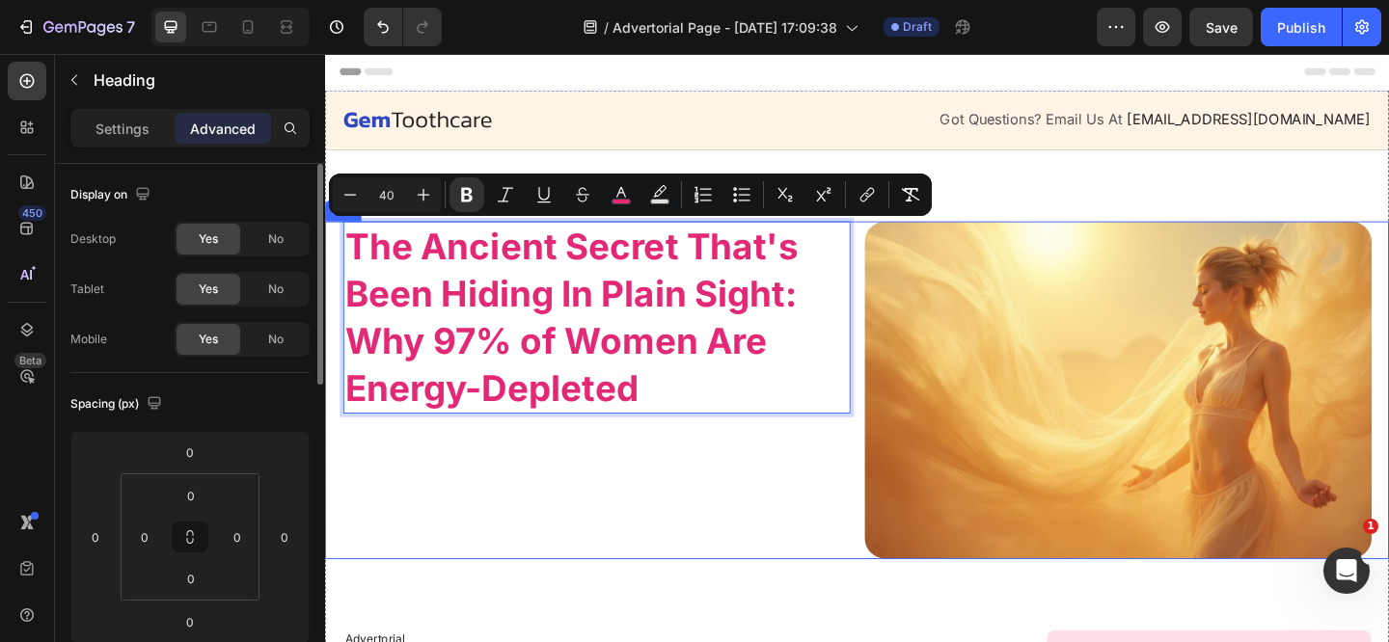
click at [489, 512] on div "The Ancient Secret That's Been Hiding In Plain Sight: Why 97% of Women Are Ener…" at bounding box center [620, 419] width 552 height 367
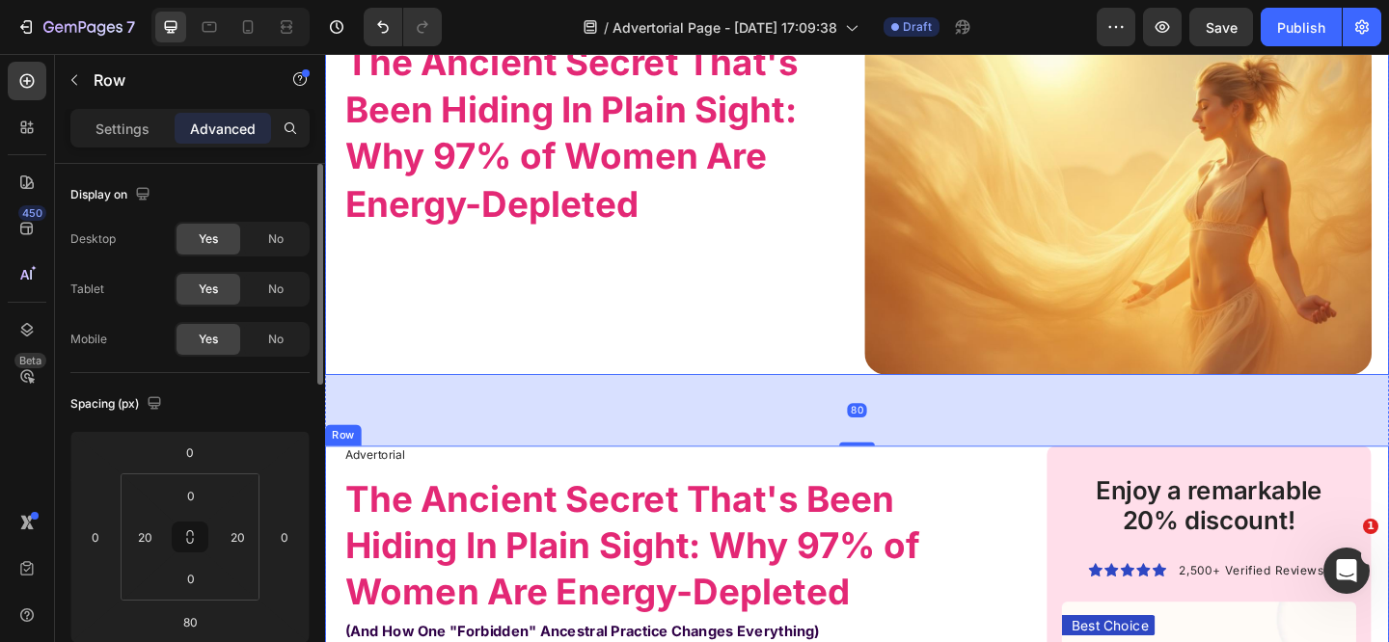
scroll to position [313, 0]
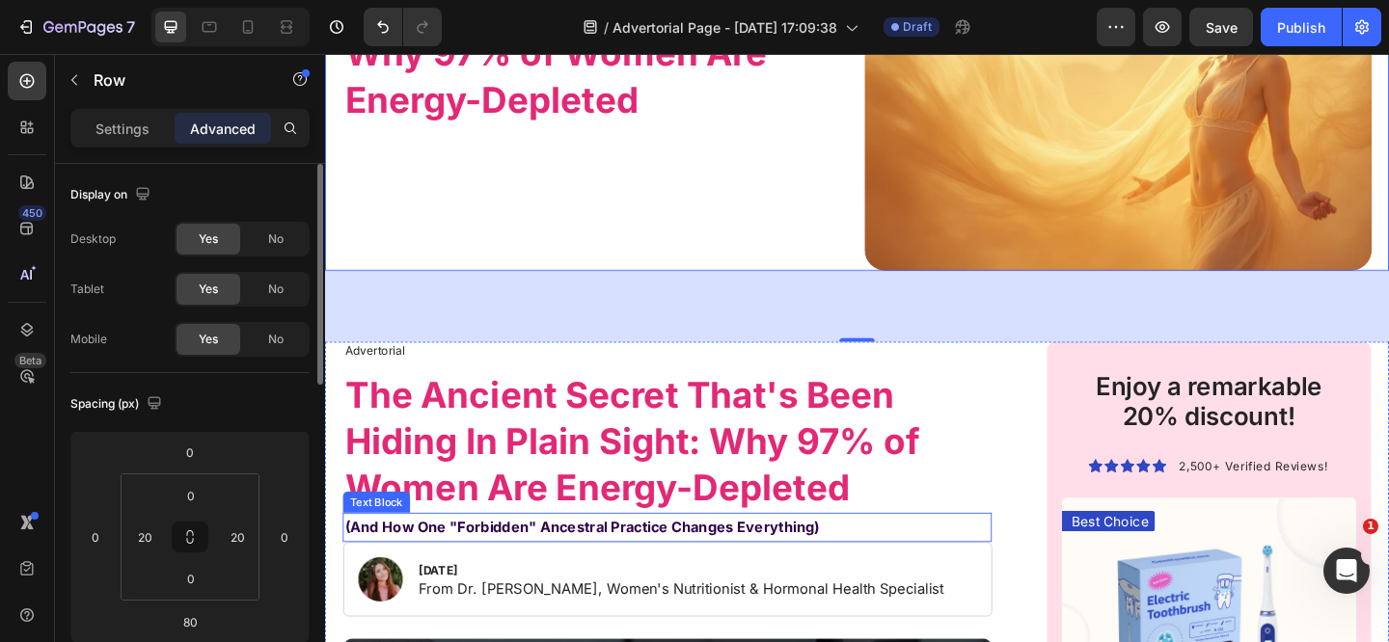
click at [415, 571] on strong "(And How One "Forbidden" Ancestral Practice Changes Everything)" at bounding box center [604, 568] width 516 height 19
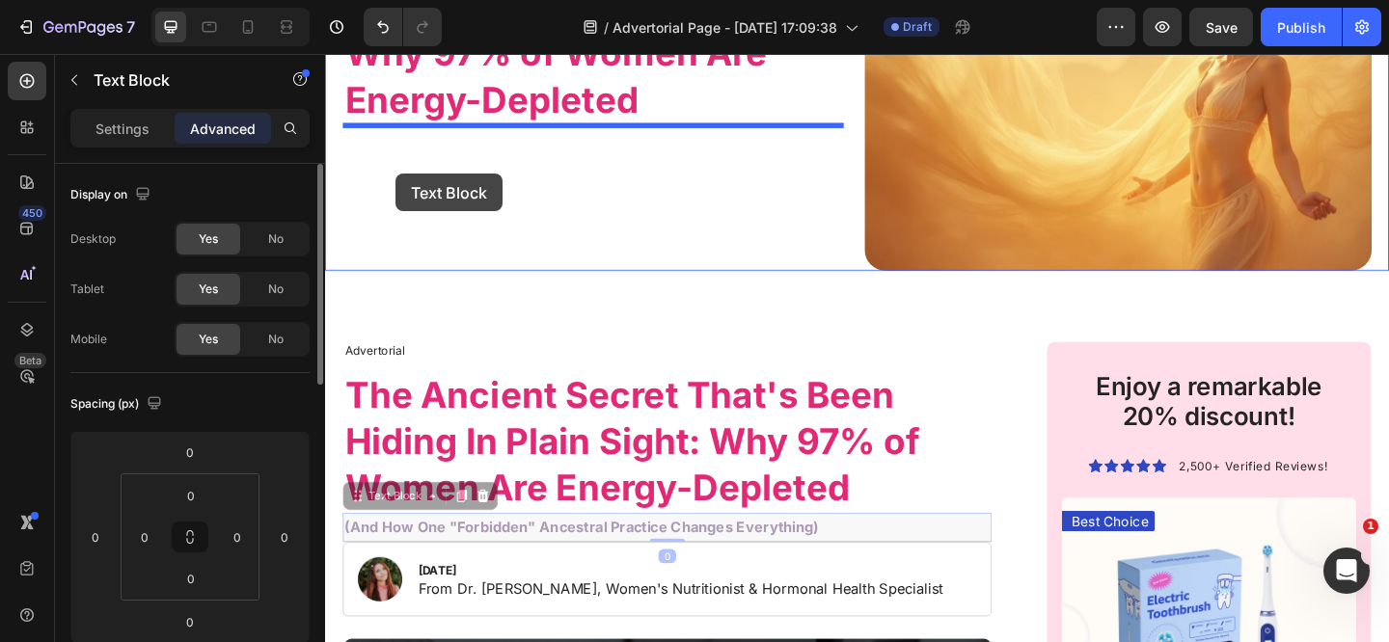
drag, startPoint x: 363, startPoint y: 531, endPoint x: 401, endPoint y: 184, distance: 349.3
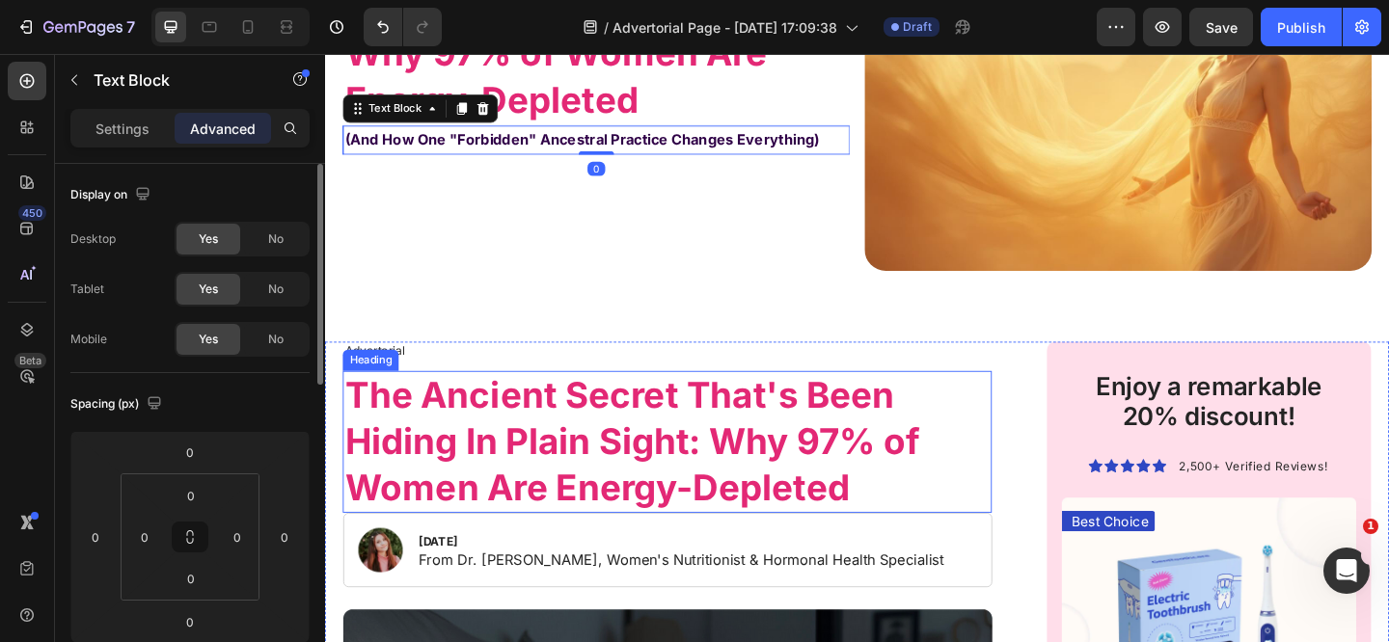
scroll to position [456, 0]
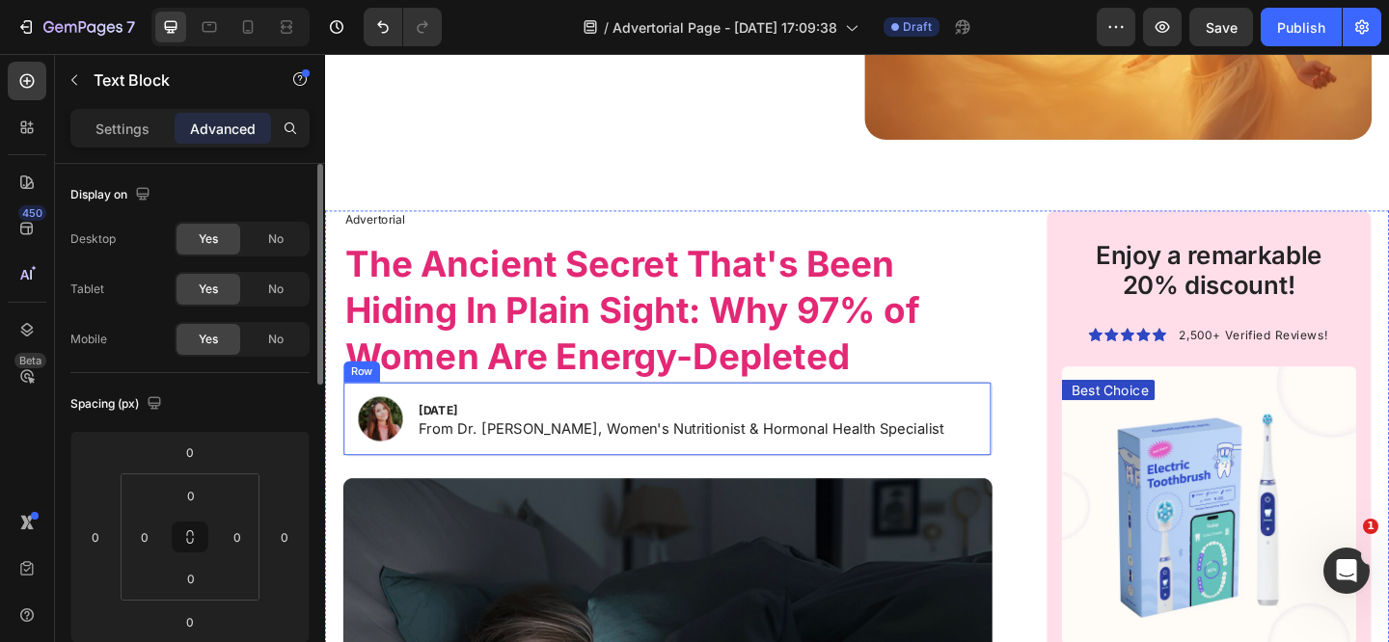
click at [452, 411] on div "Image [DATE] From Dr. [PERSON_NAME], Women's Nutritionist & Hormonal Health Spe…" at bounding box center [697, 451] width 706 height 81
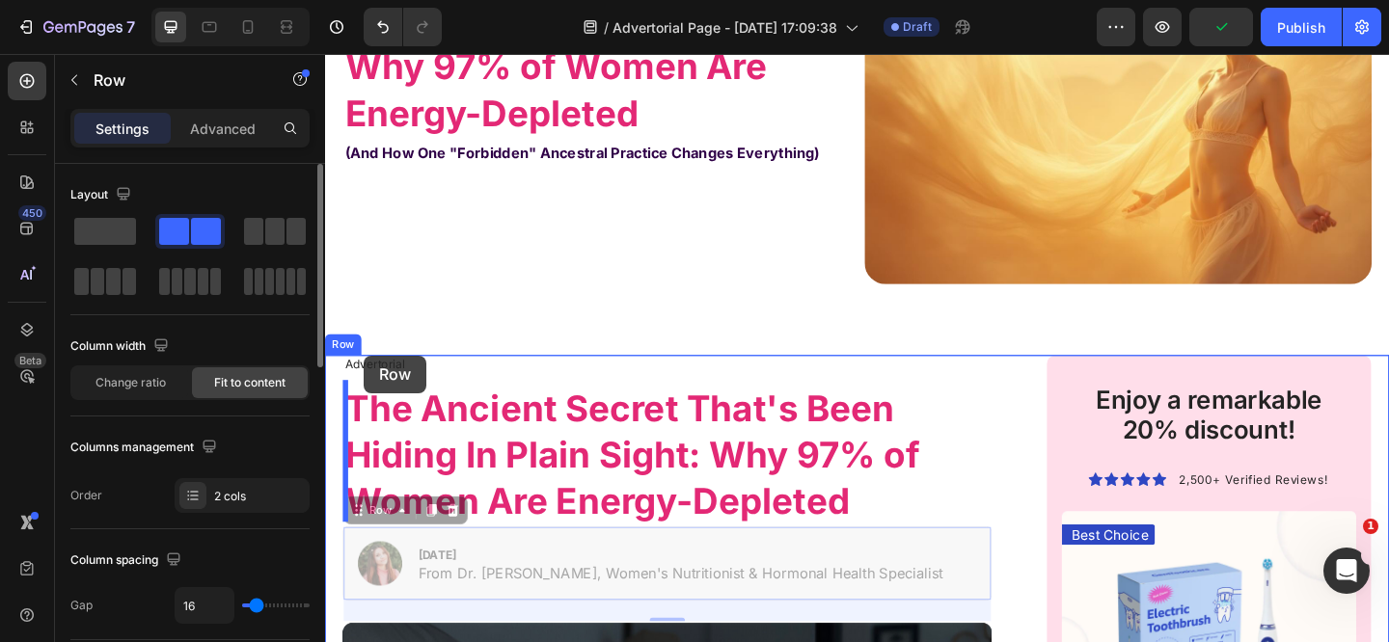
scroll to position [74, 0]
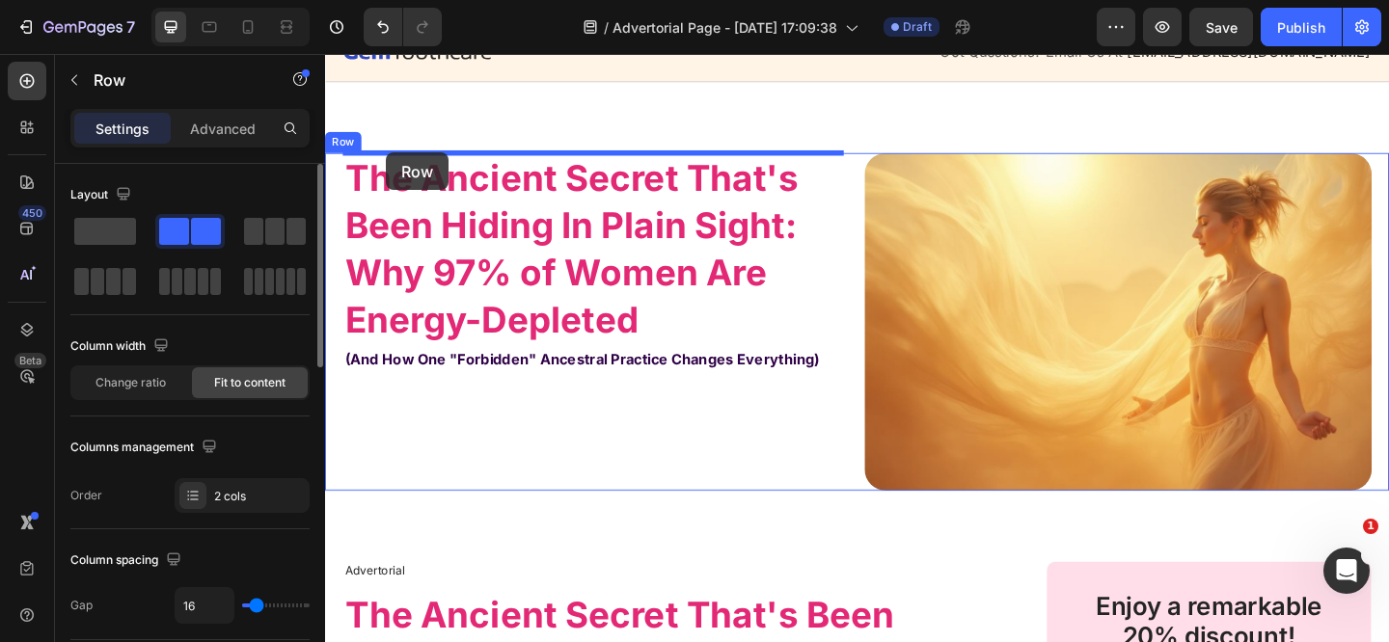
drag, startPoint x: 365, startPoint y: 388, endPoint x: 391, endPoint y: 161, distance: 228.1
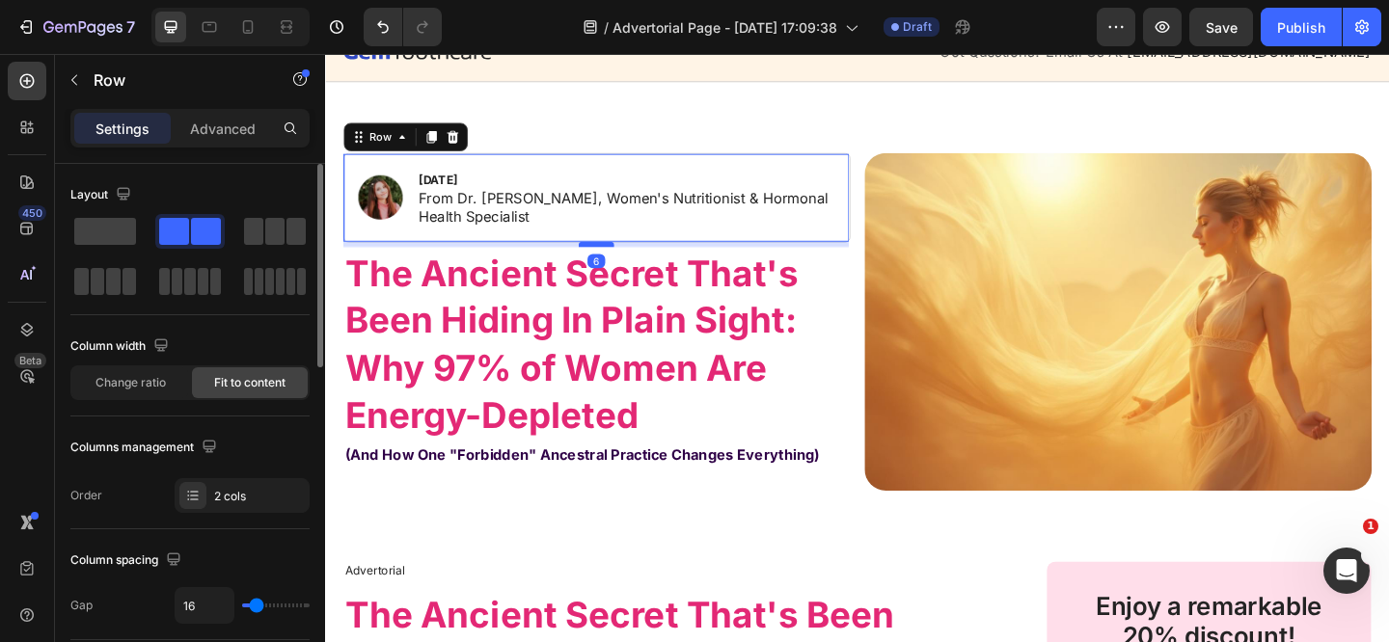
drag, startPoint x: 607, startPoint y: 277, endPoint x: 609, endPoint y: 259, distance: 17.5
click at [609, 259] on div at bounding box center [620, 261] width 39 height 6
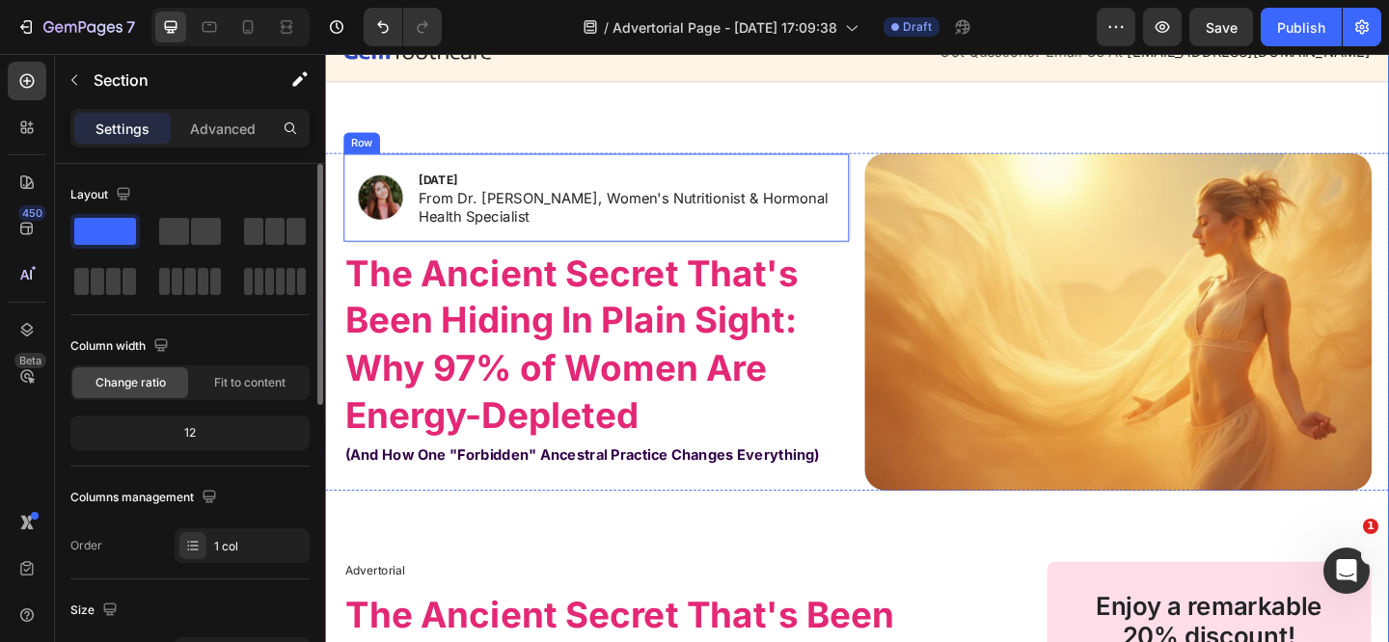
click at [446, 170] on div "Image [DATE] From Dr. [PERSON_NAME], Women's Nutritionist & Hormonal Health Spe…" at bounding box center [620, 210] width 552 height 97
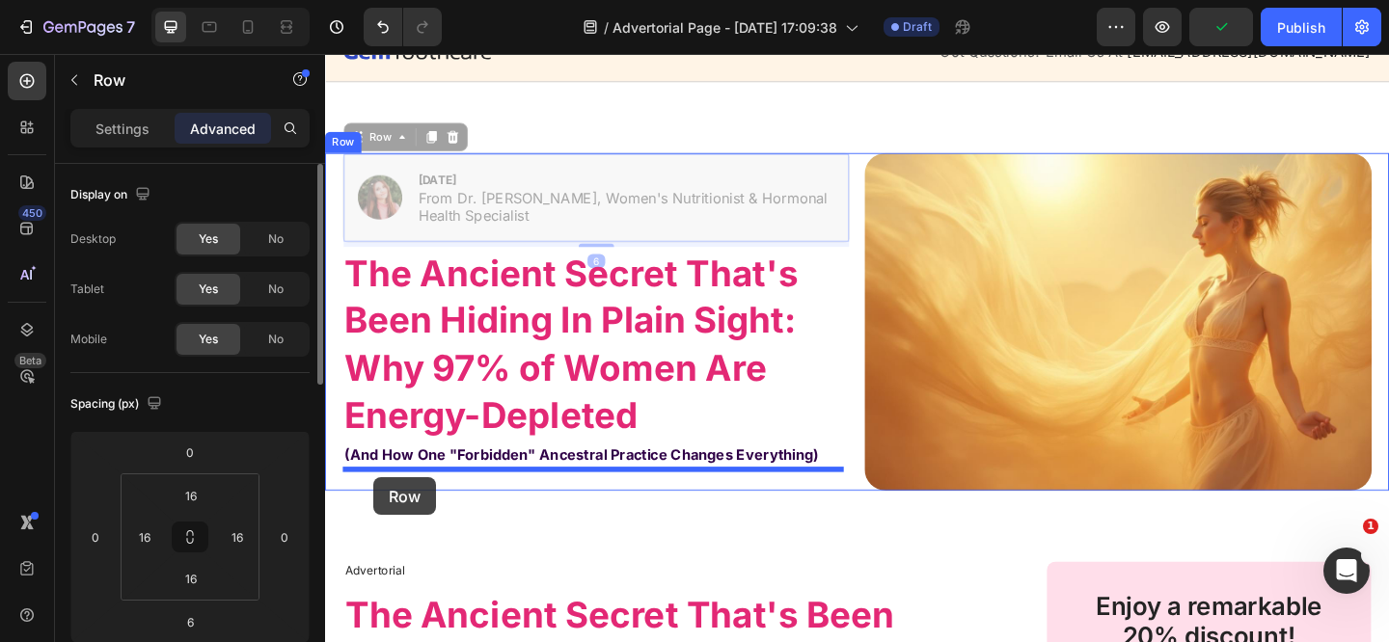
drag, startPoint x: 363, startPoint y: 145, endPoint x: 377, endPoint y: 516, distance: 371.6
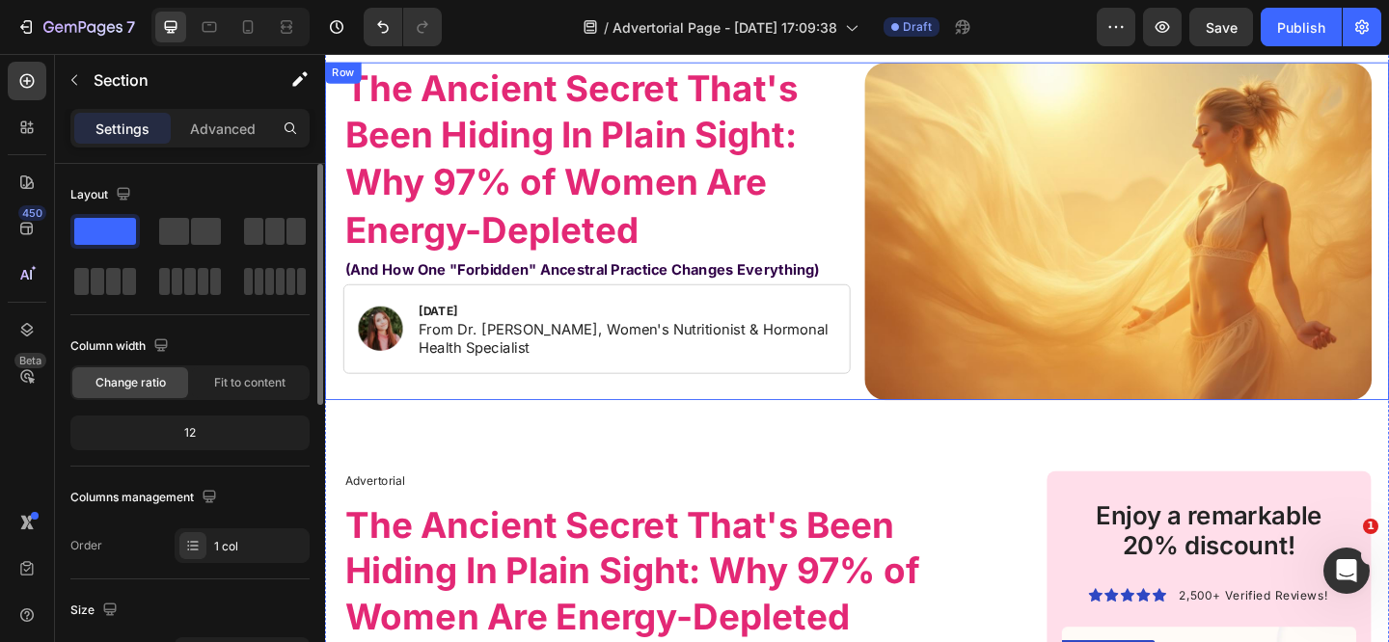
scroll to position [248, 0]
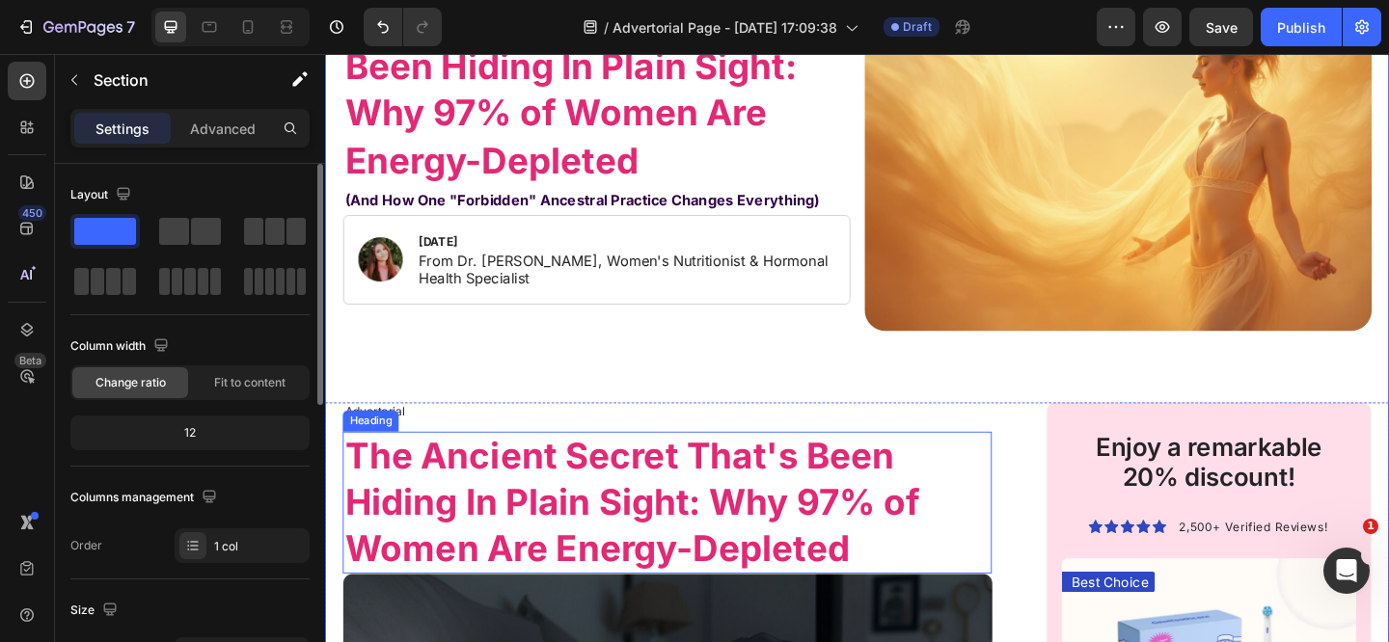
click at [535, 553] on strong "The Ancient Secret That's Been Hiding In Plain Sight: Why 97% of Women Are Ener…" at bounding box center [658, 542] width 625 height 148
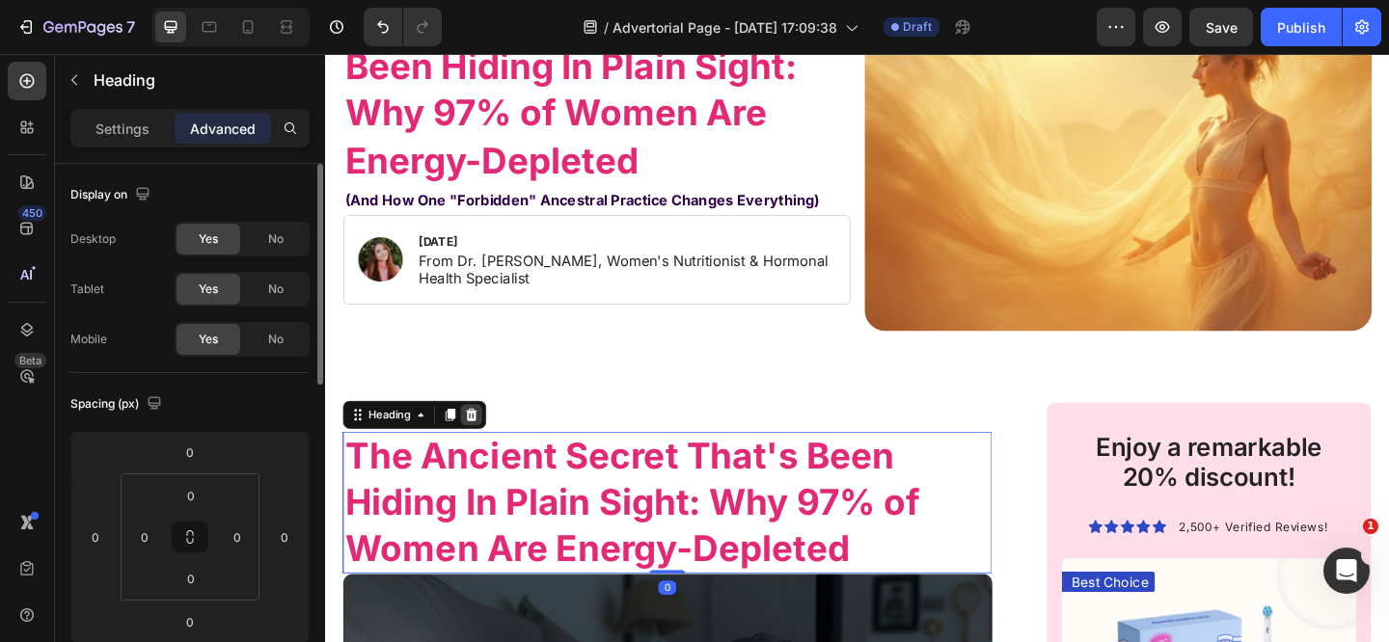
click at [485, 444] on icon at bounding box center [484, 447] width 13 height 14
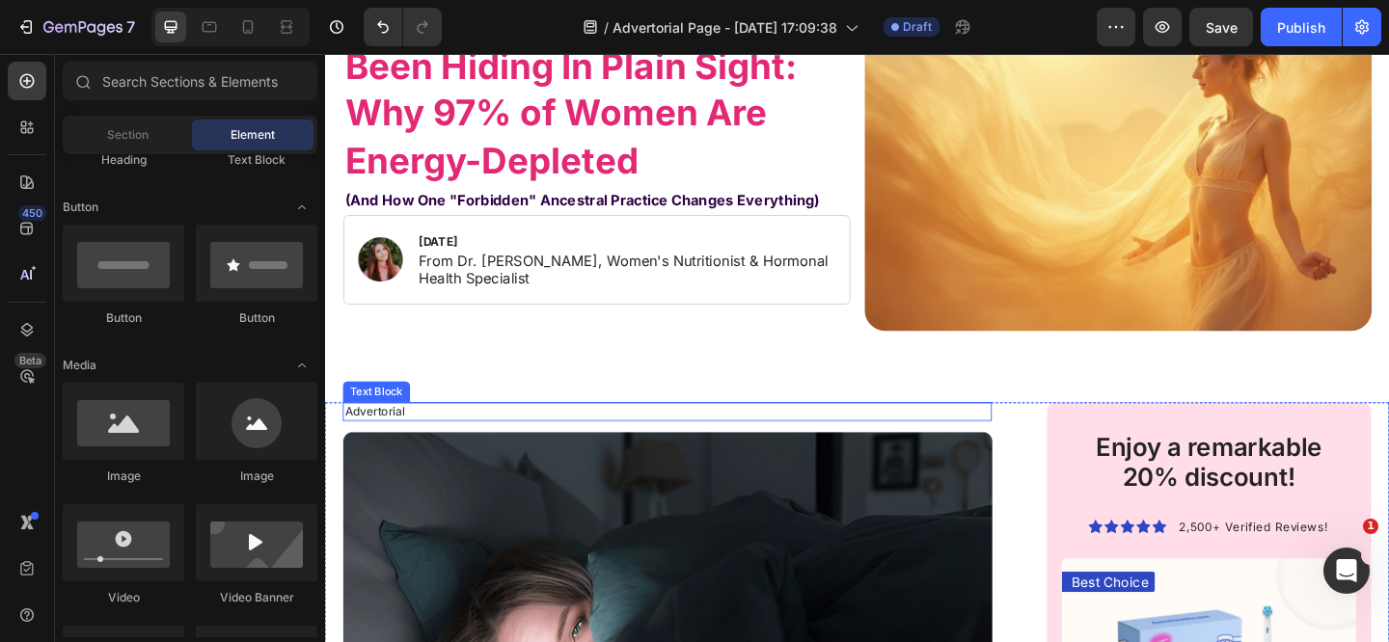
click at [477, 445] on p "Advertorial" at bounding box center [697, 443] width 702 height 16
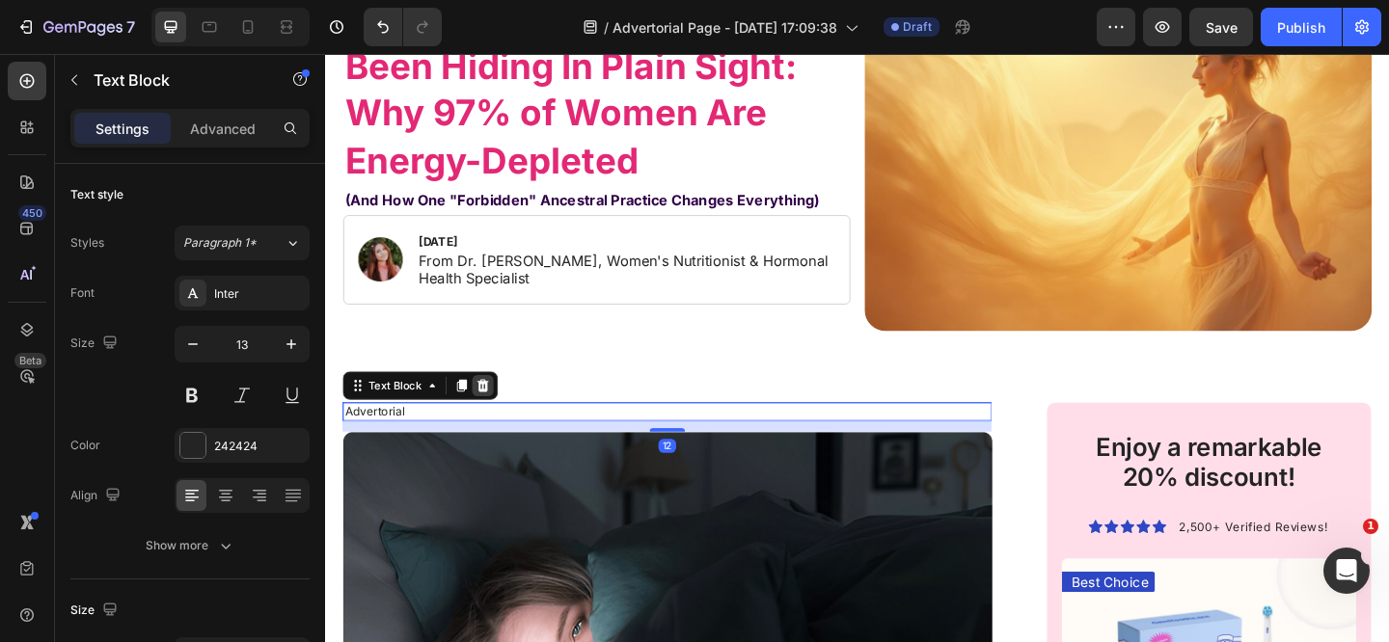
click at [501, 408] on icon at bounding box center [497, 415] width 13 height 14
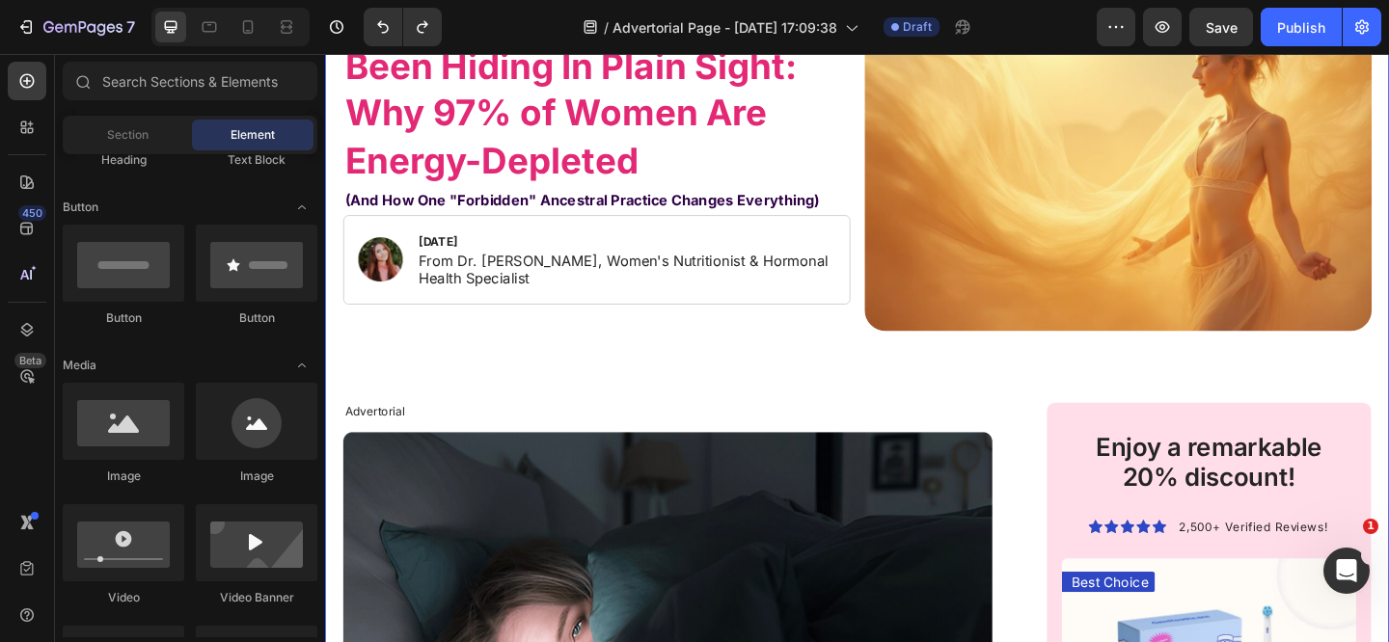
click at [465, 435] on p "Advertorial" at bounding box center [697, 443] width 702 height 16
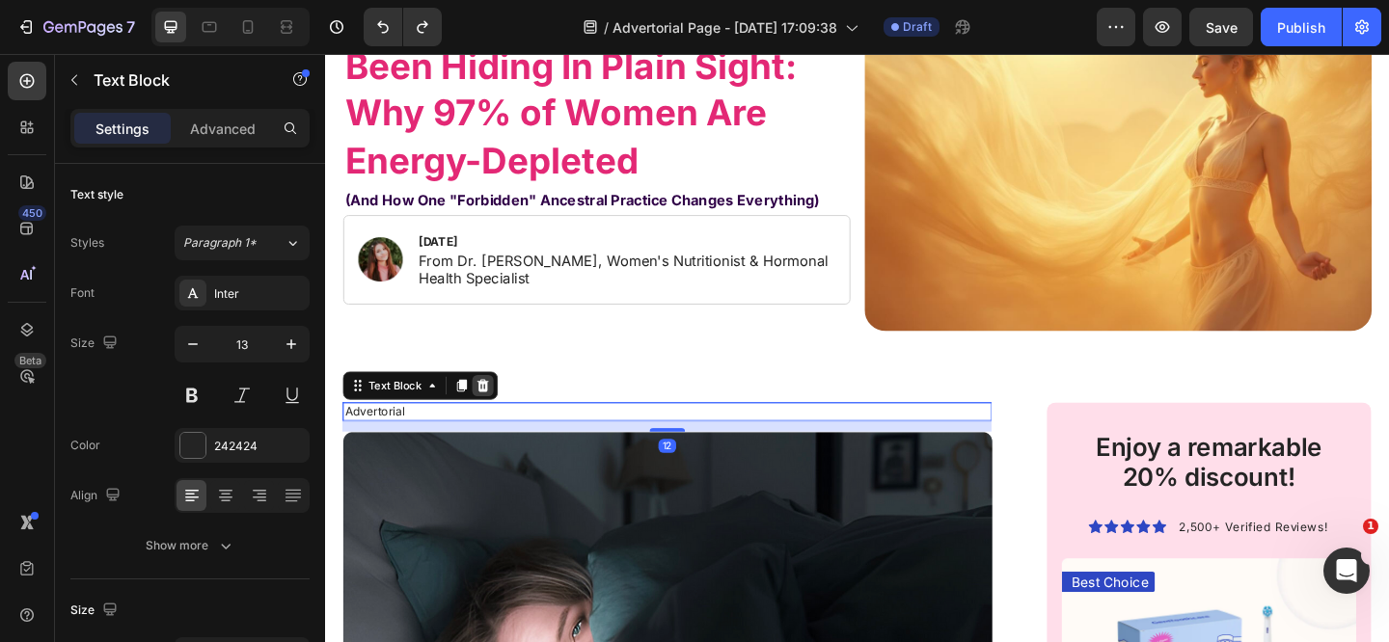
click at [498, 408] on icon at bounding box center [496, 414] width 15 height 15
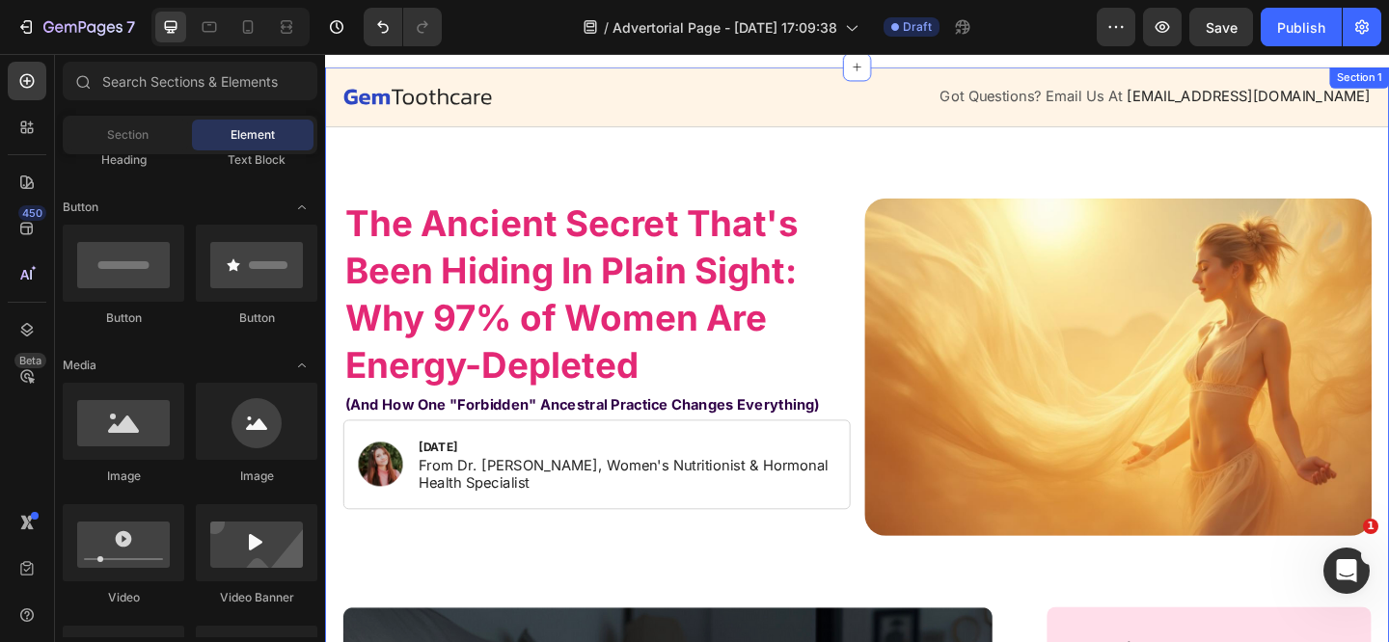
scroll to position [26, 0]
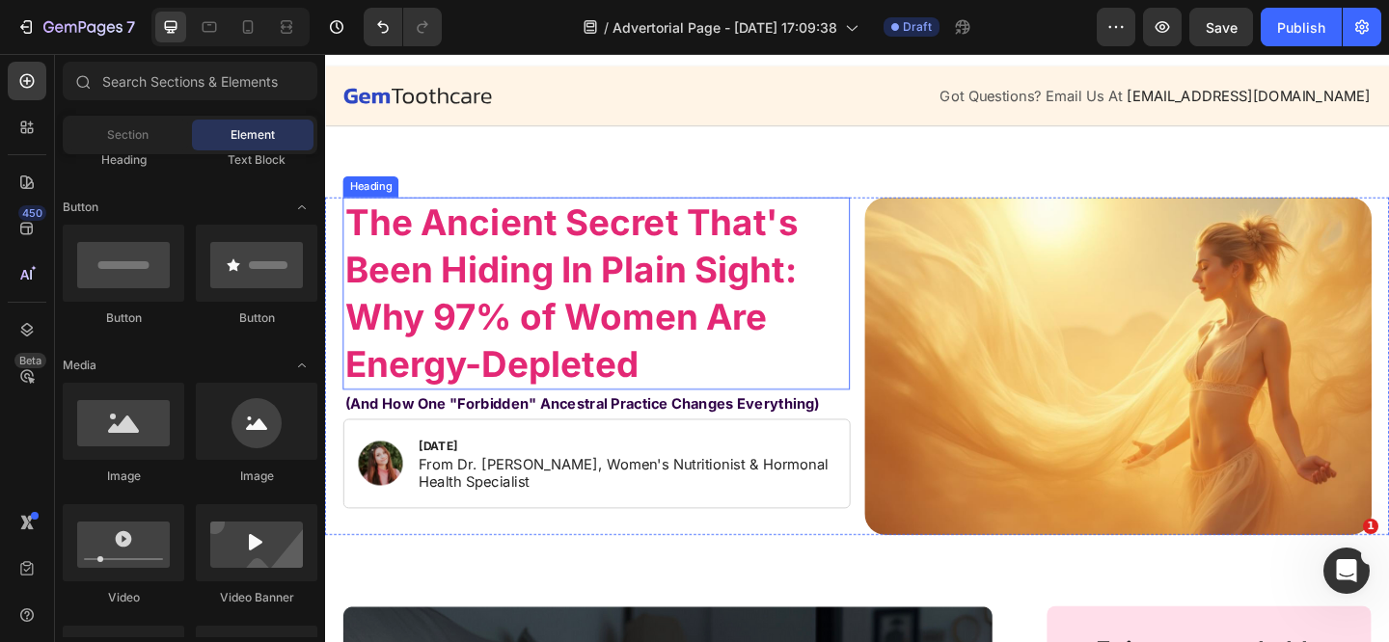
click at [805, 306] on strong "The Ancient Secret That's Been Hiding In Plain Sight: Why 97% of Women Are Ener…" at bounding box center [592, 315] width 493 height 202
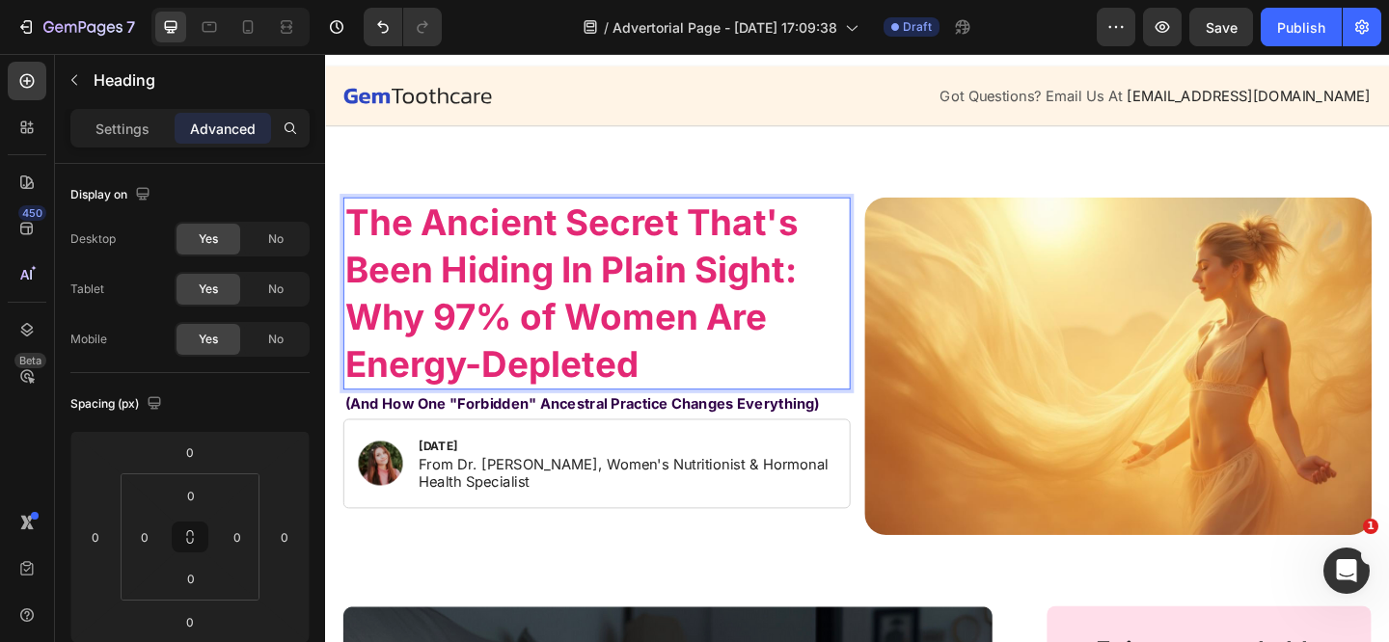
click at [841, 289] on p "The Ancient Secret That's Been Hiding In Plain Sight: Why 97% of Women Are Ener…" at bounding box center [620, 314] width 548 height 205
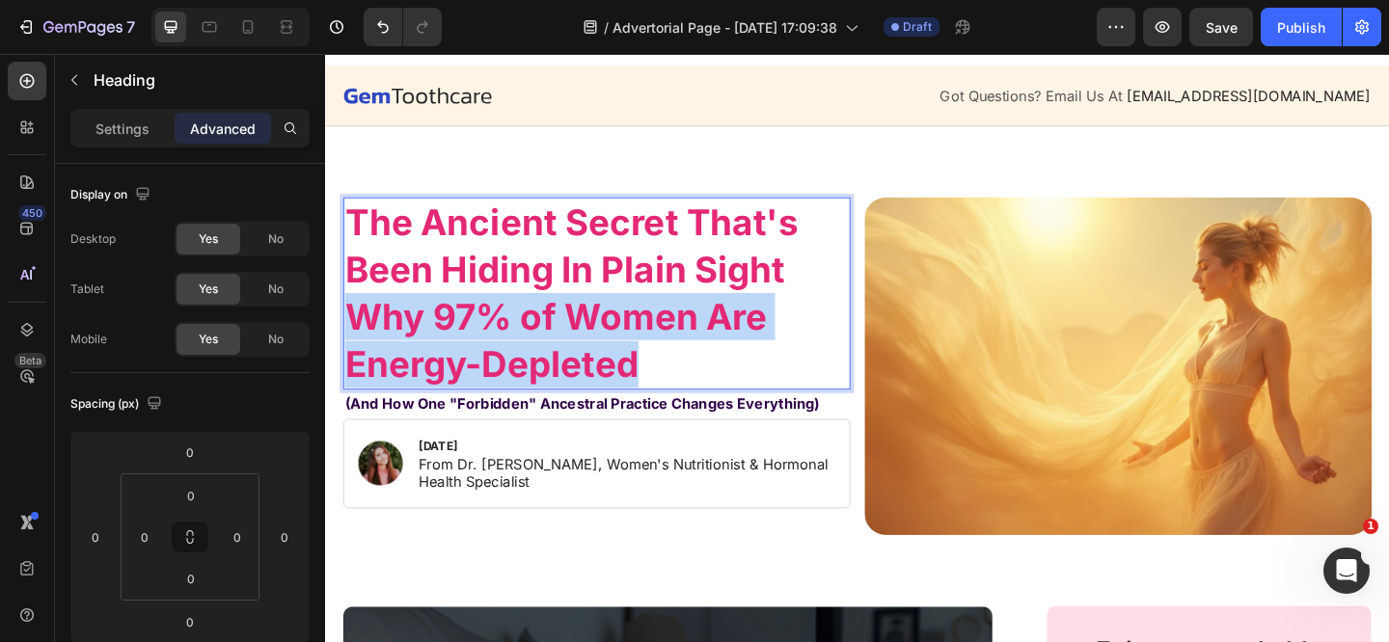
drag, startPoint x: 679, startPoint y: 393, endPoint x: 351, endPoint y: 343, distance: 331.6
click at [351, 344] on p "The Ancient Secret That's Been Hiding In Plain Sight Why 97% of Women Are Energ…" at bounding box center [620, 314] width 548 height 205
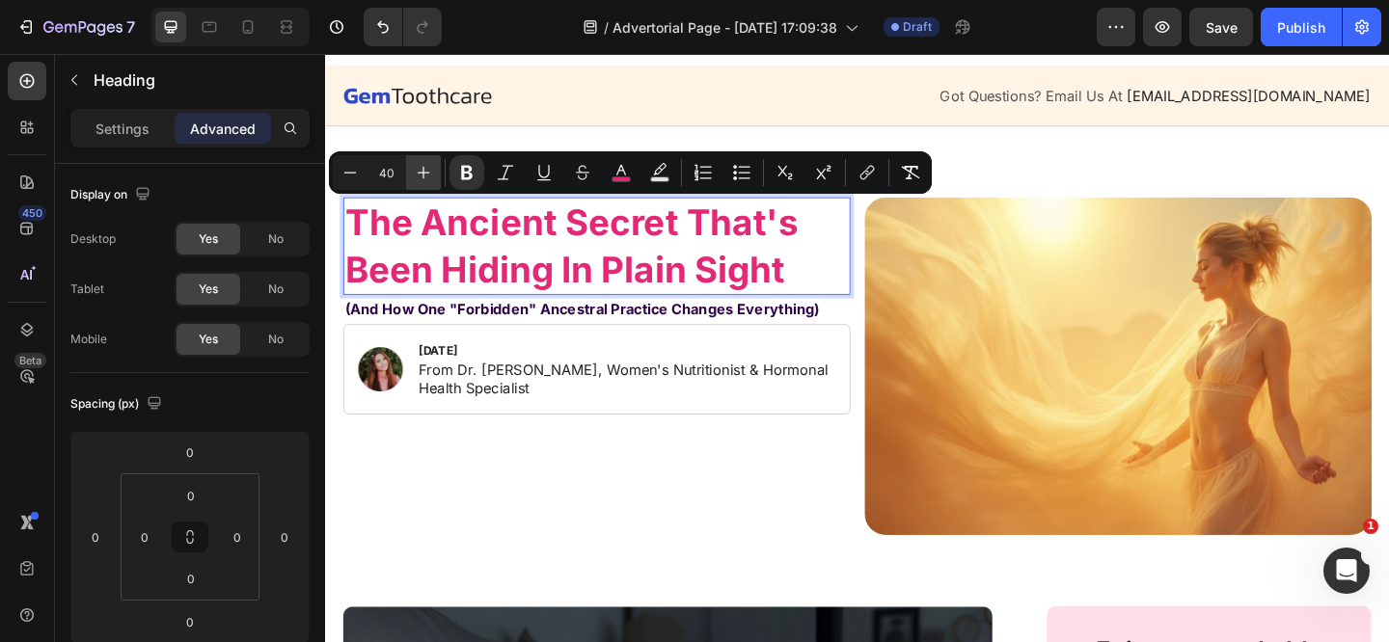
click at [418, 170] on icon "Editor contextual toolbar" at bounding box center [423, 172] width 19 height 19
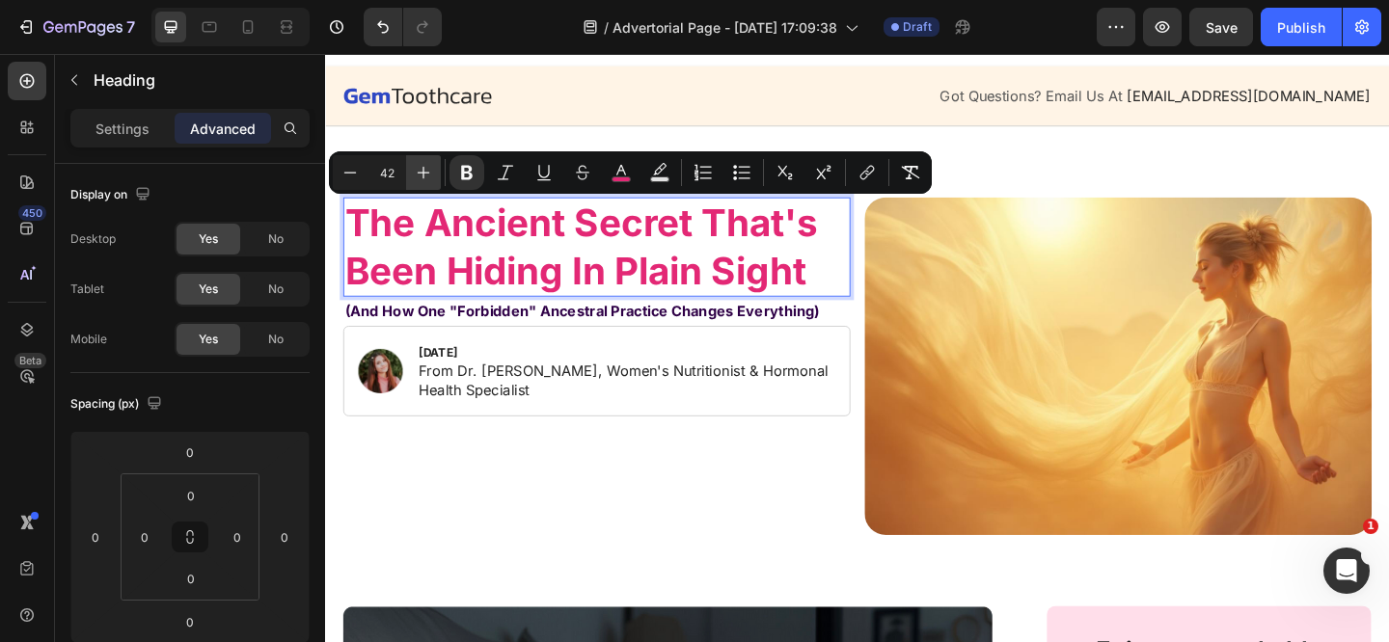
click at [418, 170] on icon "Editor contextual toolbar" at bounding box center [423, 172] width 19 height 19
type input "43"
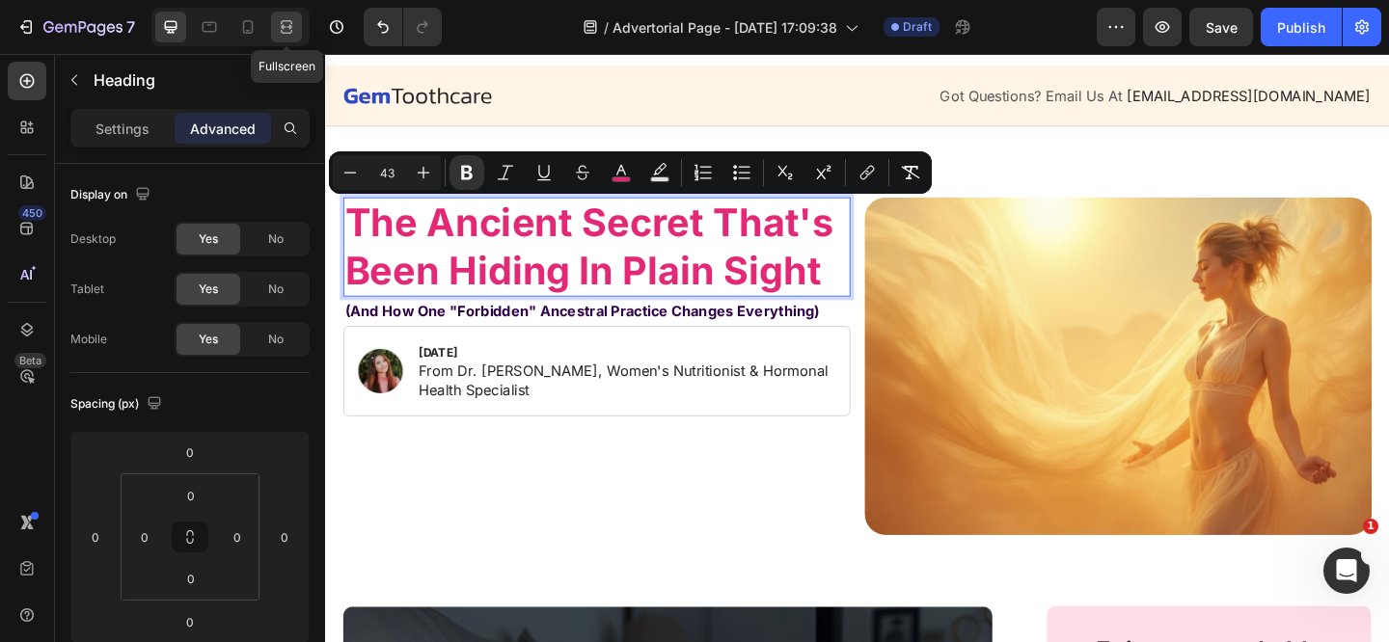
click at [300, 33] on div at bounding box center [286, 27] width 31 height 31
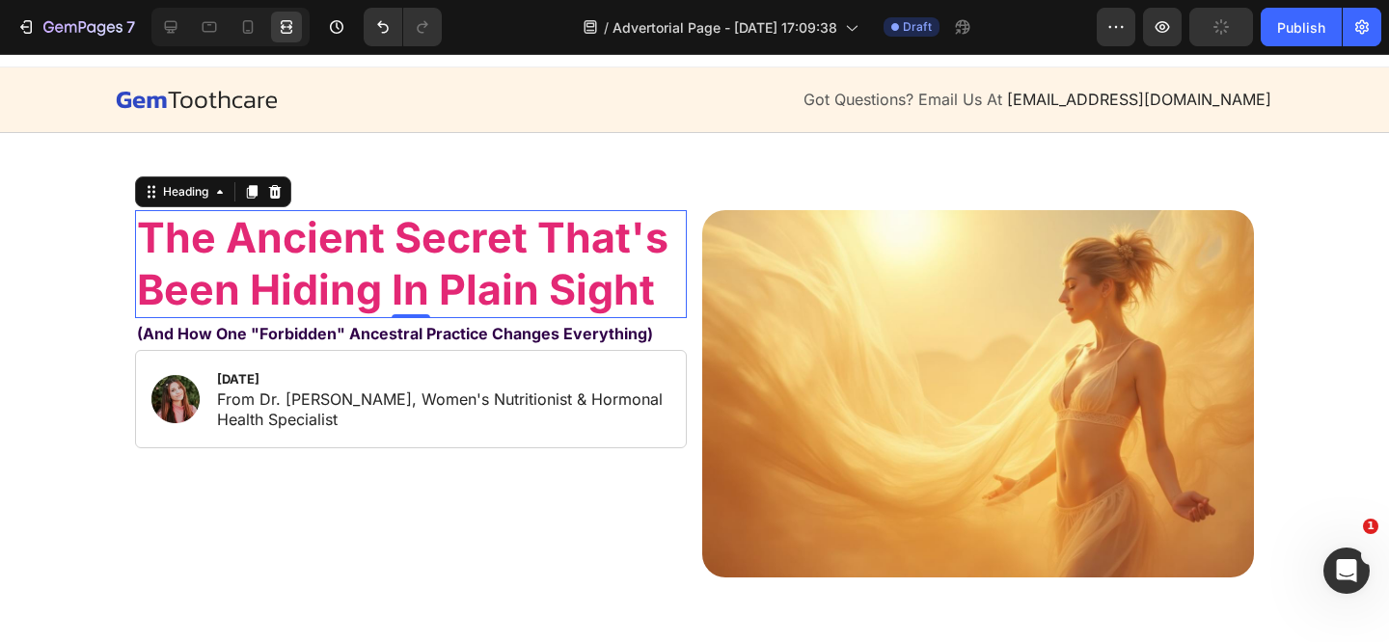
click at [153, 33] on div at bounding box center [230, 27] width 158 height 39
click at [334, 331] on strong "(And How One "Forbidden" Ancestral Practice Changes Everything)" at bounding box center [395, 333] width 516 height 19
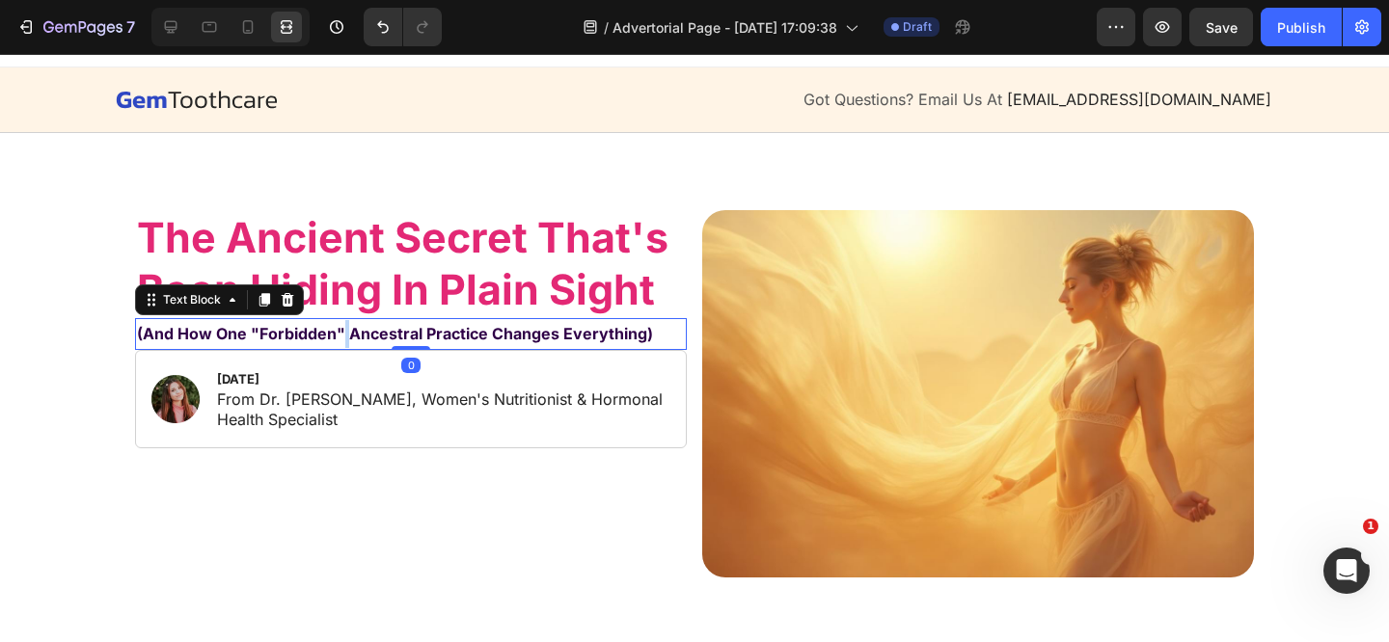
click at [334, 331] on strong "(And How One "Forbidden" Ancestral Practice Changes Everything)" at bounding box center [395, 333] width 516 height 19
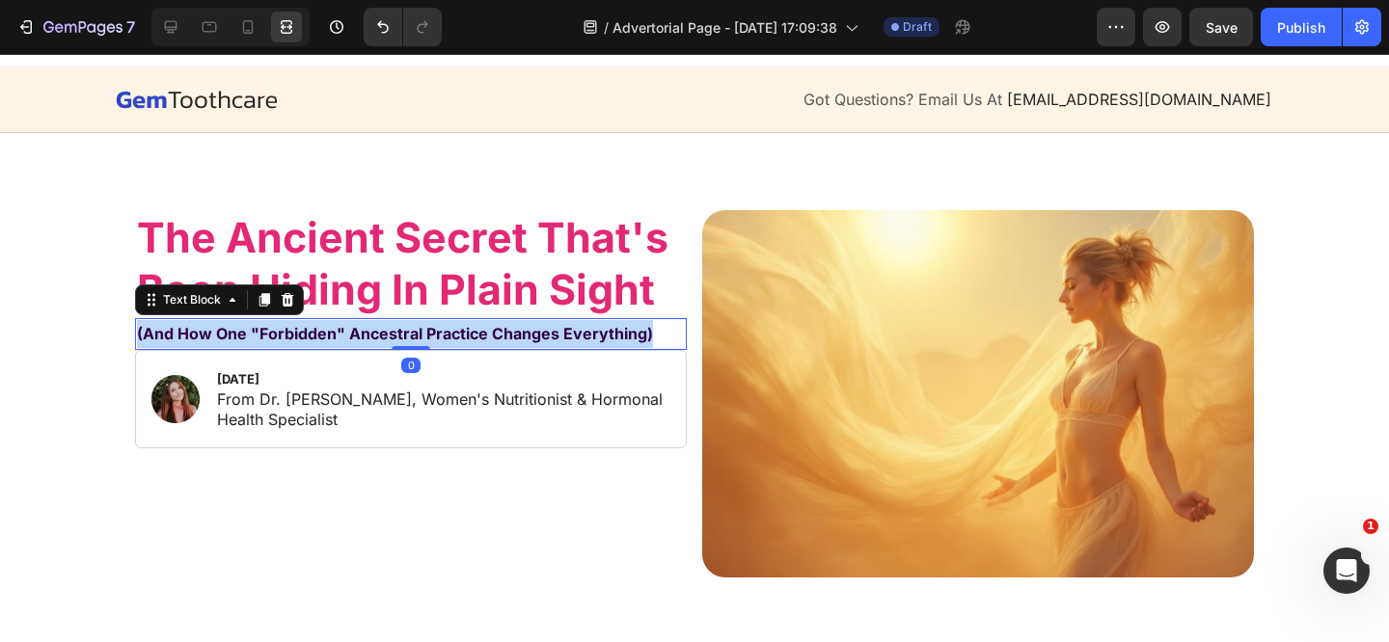
click at [334, 331] on strong "(And How One "Forbidden" Ancestral Practice Changes Everything)" at bounding box center [395, 333] width 516 height 19
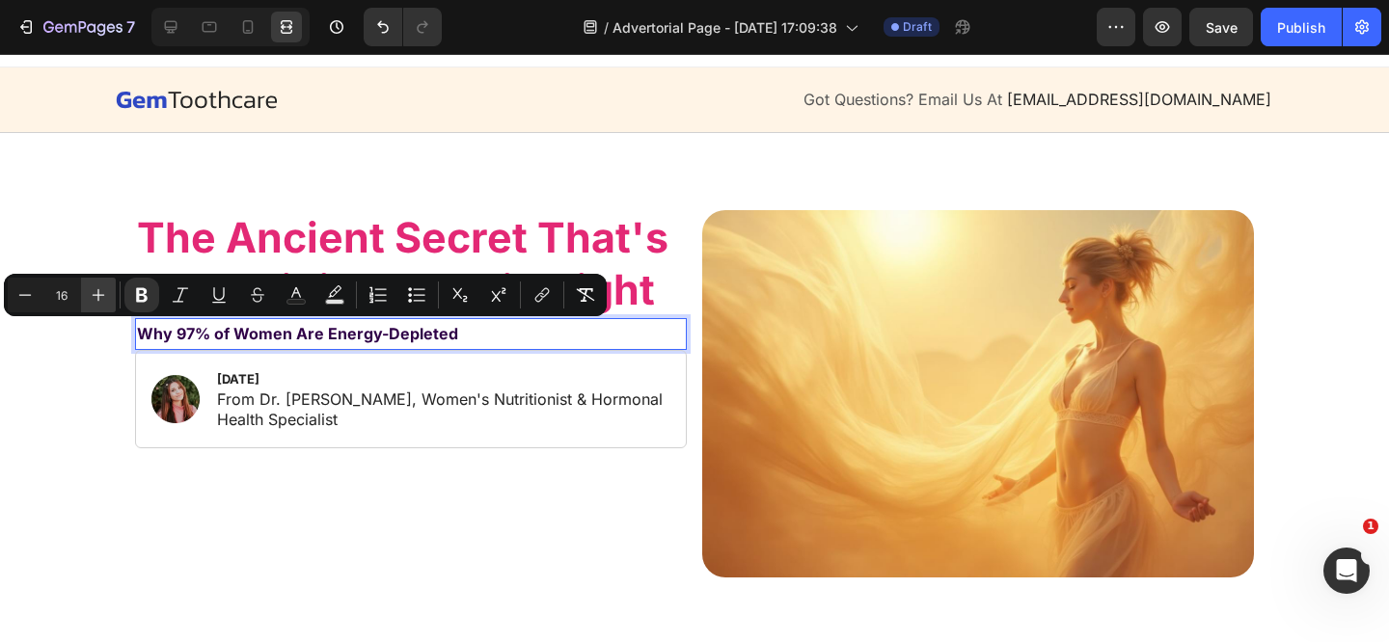
click at [95, 301] on icon "Editor contextual toolbar" at bounding box center [98, 294] width 19 height 19
type input "17"
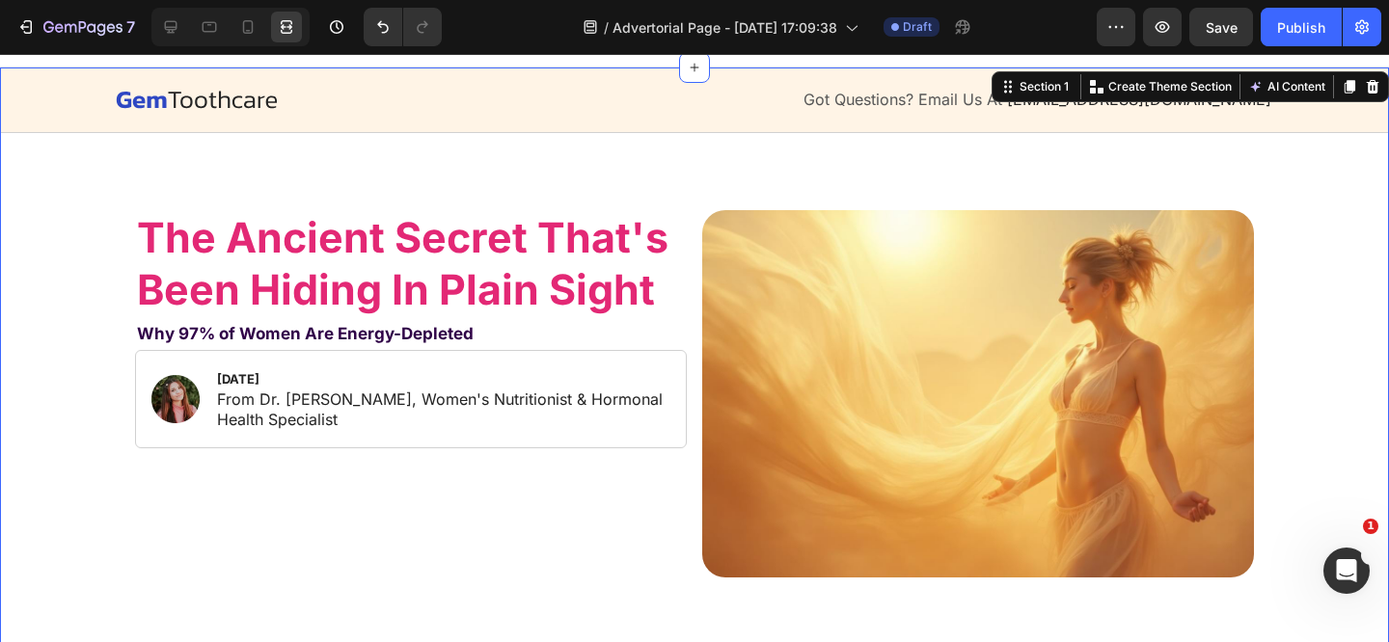
drag, startPoint x: 95, startPoint y: 355, endPoint x: 106, endPoint y: 307, distance: 49.6
click at [224, 342] on strong "Why 97% of Women Are Energy-Depleted" at bounding box center [305, 333] width 337 height 19
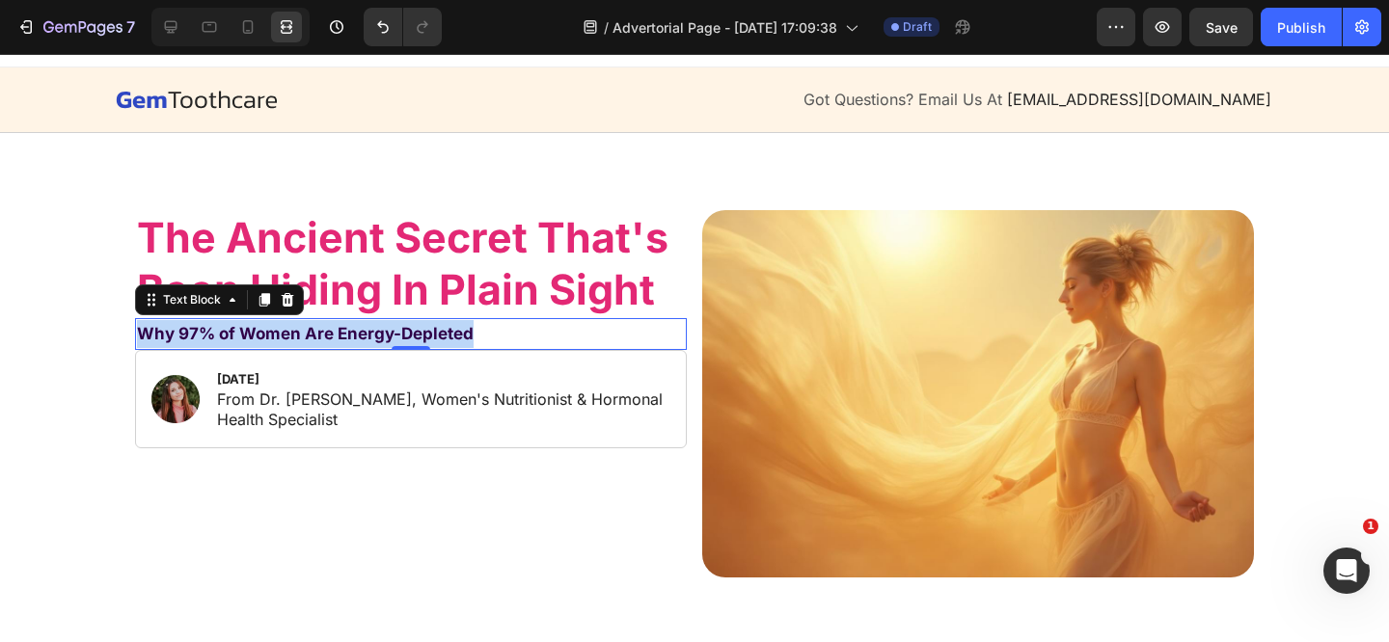
click at [224, 342] on strong "Why 97% of Women Are Energy-Depleted" at bounding box center [305, 333] width 337 height 19
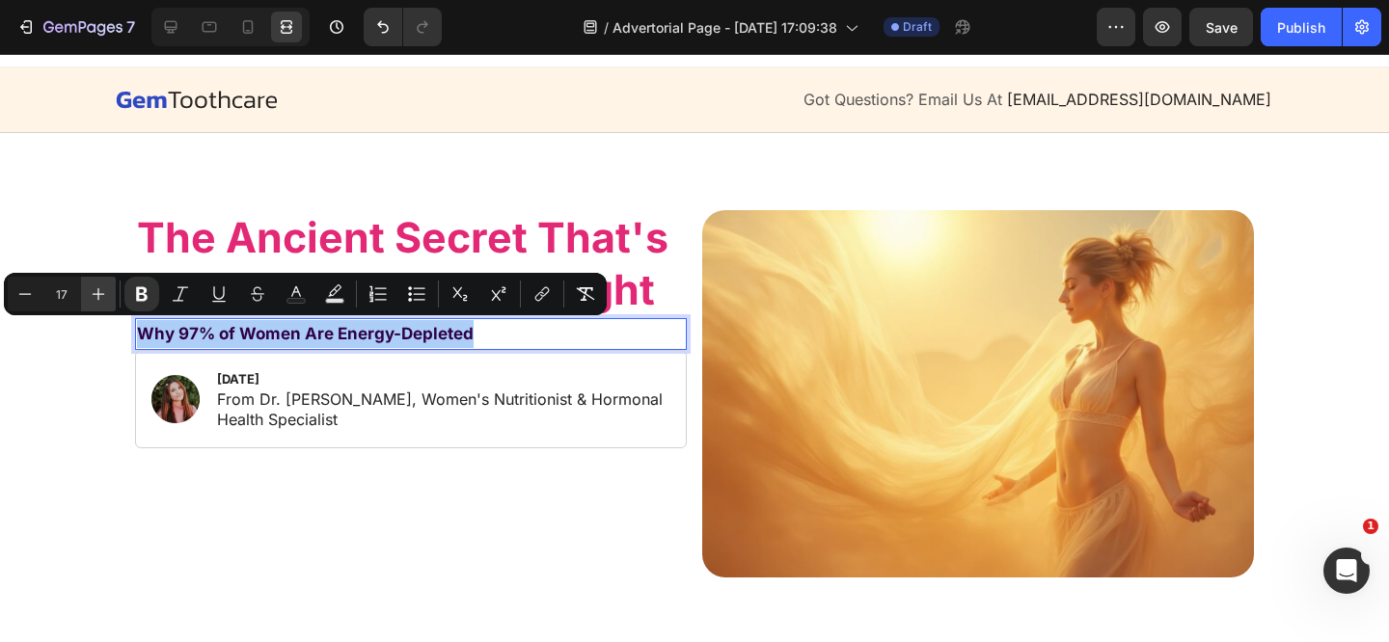
click at [105, 297] on icon "Editor contextual toolbar" at bounding box center [98, 293] width 19 height 19
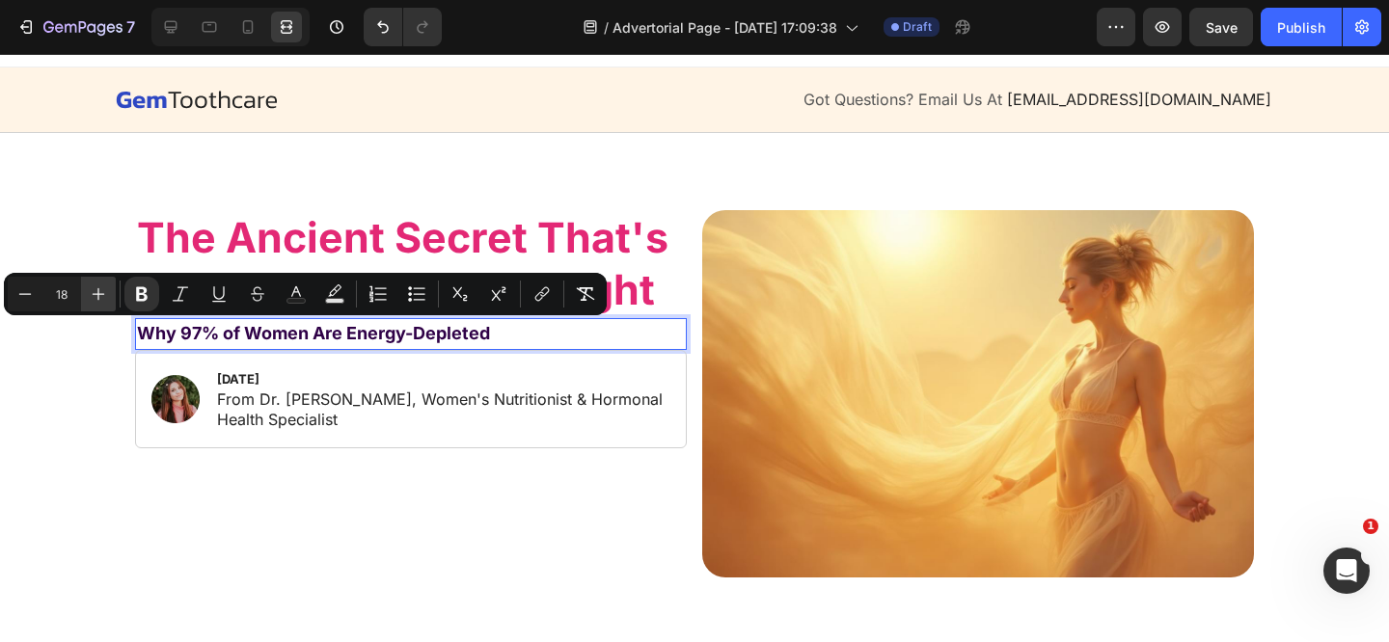
click at [105, 297] on icon "Editor contextual toolbar" at bounding box center [98, 293] width 19 height 19
type input "21"
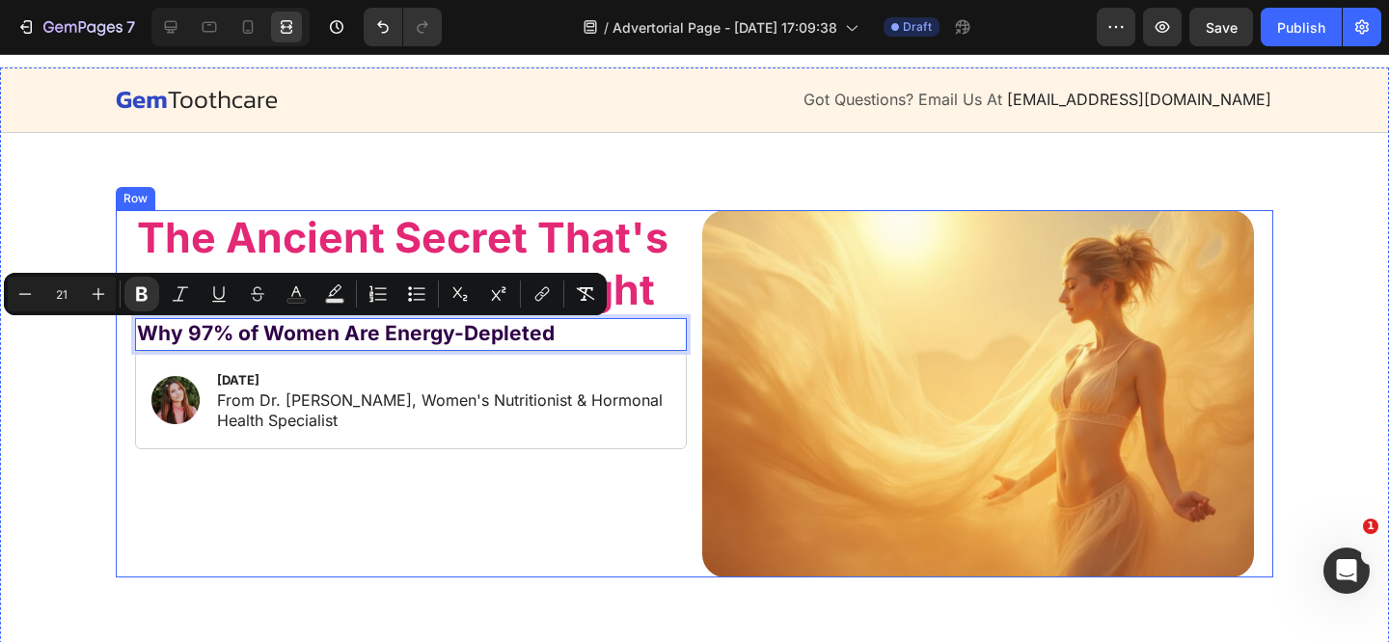
click at [345, 481] on div "⁠⁠⁠⁠⁠⁠⁠ The Ancient Secret That's Been Hiding In Plain Sight Heading Why 97% of…" at bounding box center [411, 393] width 552 height 367
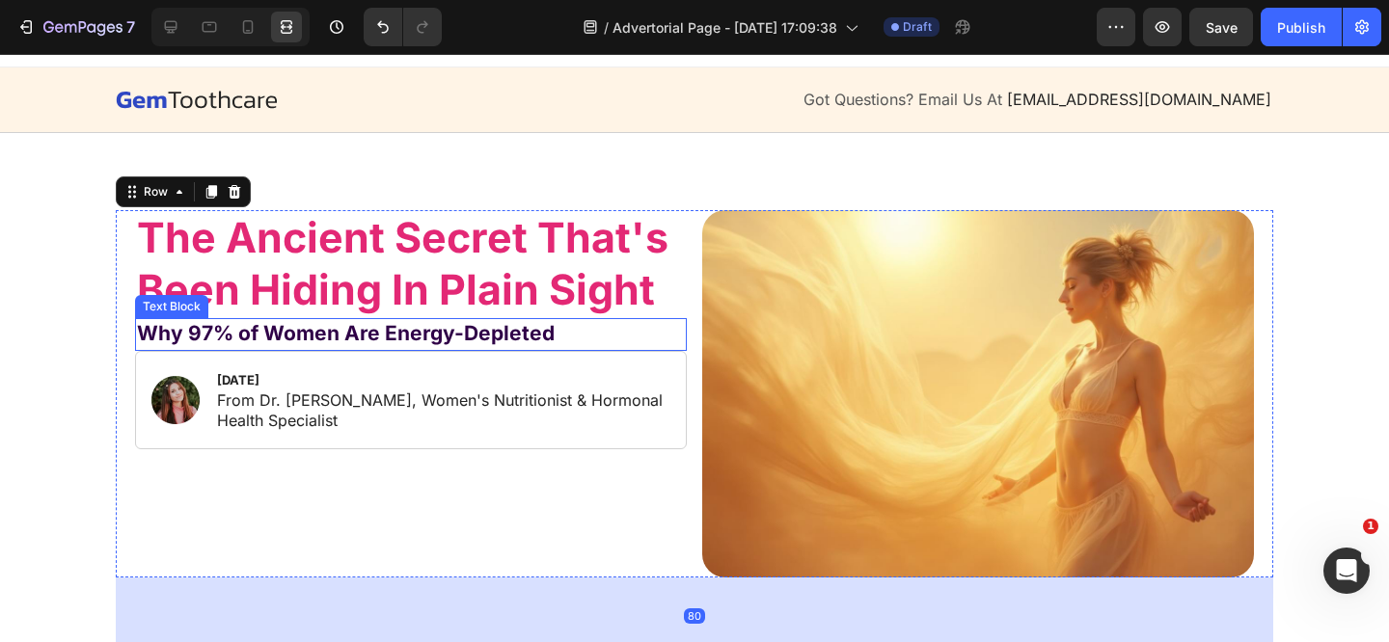
click at [336, 335] on strong "Why 97% of Women Are Energy-Depleted" at bounding box center [346, 333] width 418 height 24
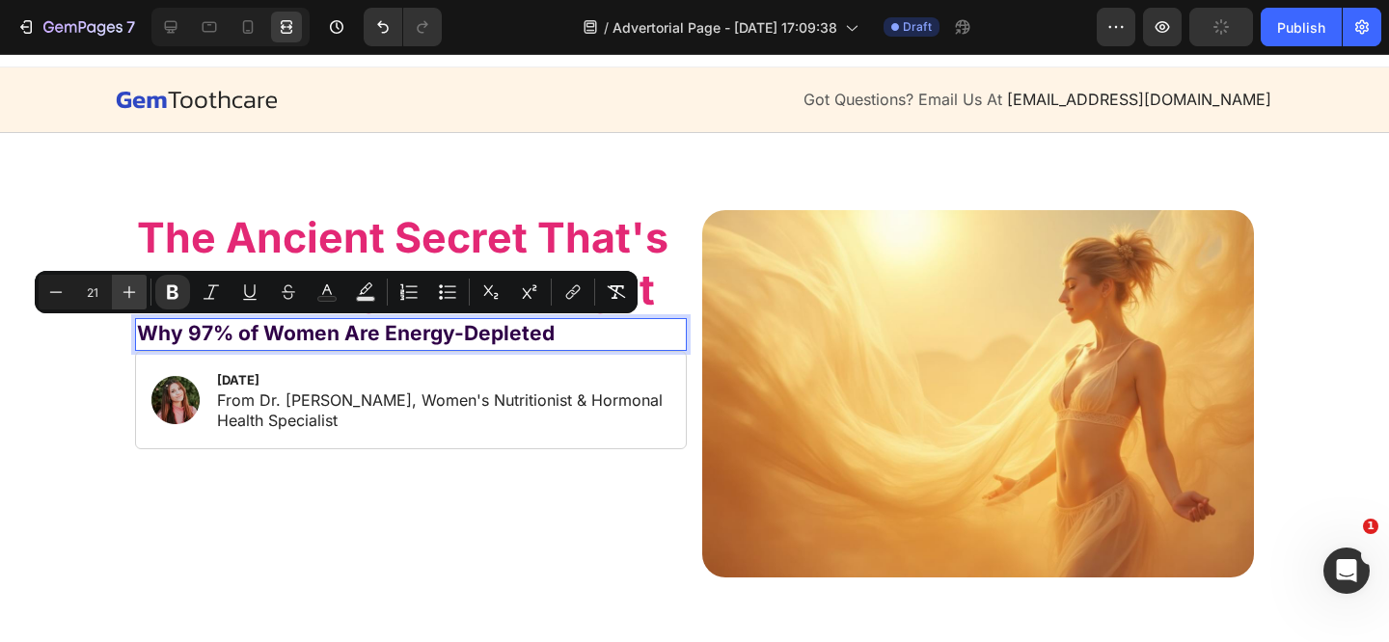
click at [128, 293] on icon "Editor contextual toolbar" at bounding box center [129, 292] width 13 height 13
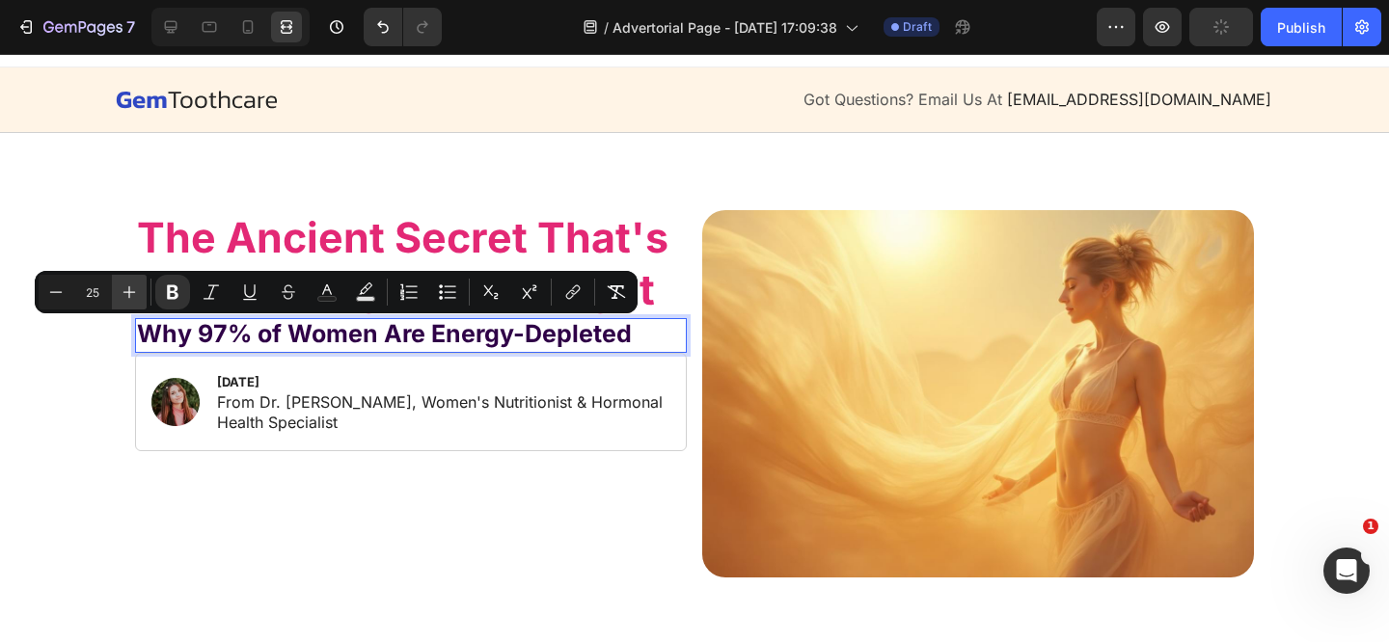
click at [128, 294] on icon "Editor contextual toolbar" at bounding box center [129, 292] width 13 height 13
type input "27"
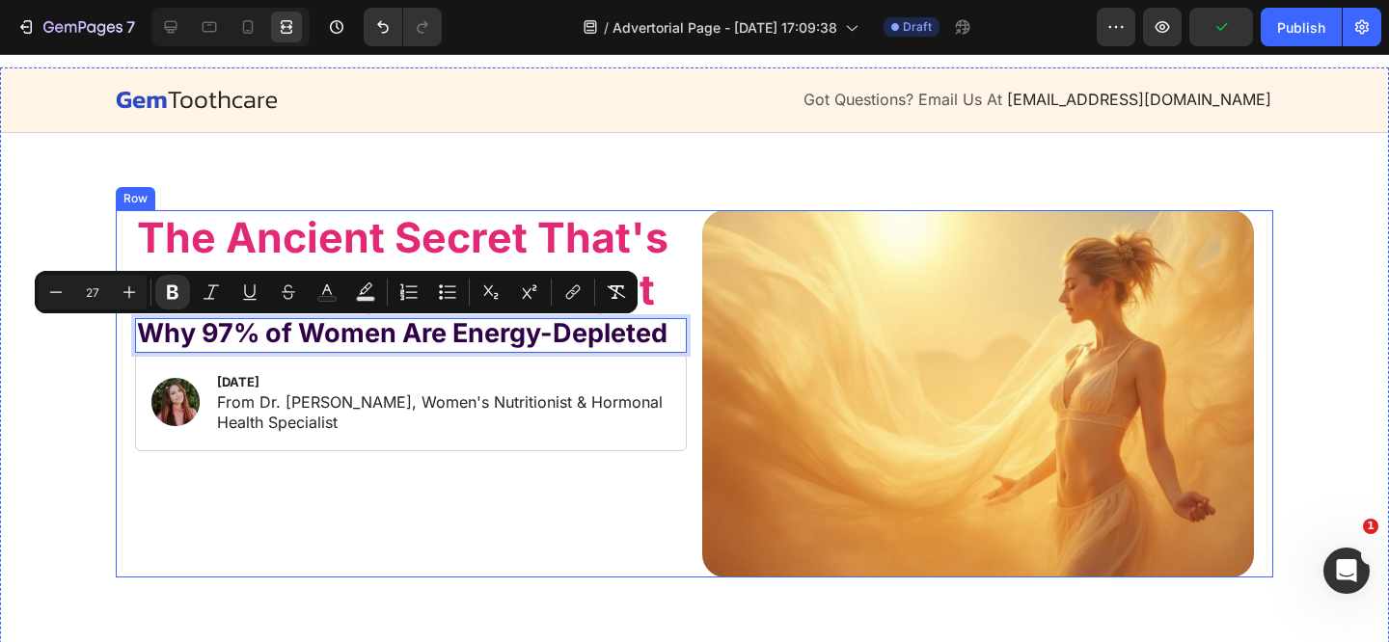
click at [357, 510] on div "⁠⁠⁠⁠⁠⁠⁠ The Ancient Secret That's Been Hiding In Plain Sight Heading Why 97% of…" at bounding box center [411, 393] width 552 height 367
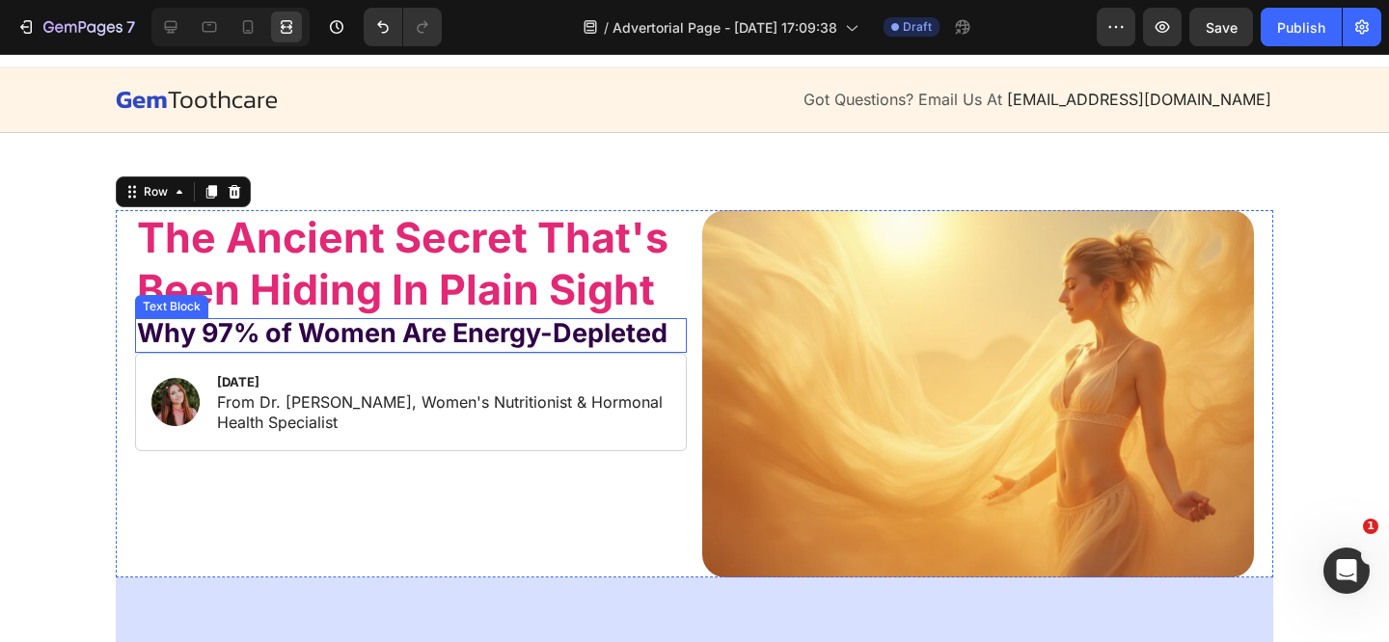
click at [296, 337] on strong "Why 97% of Women Are Energy-Depleted" at bounding box center [402, 333] width 530 height 32
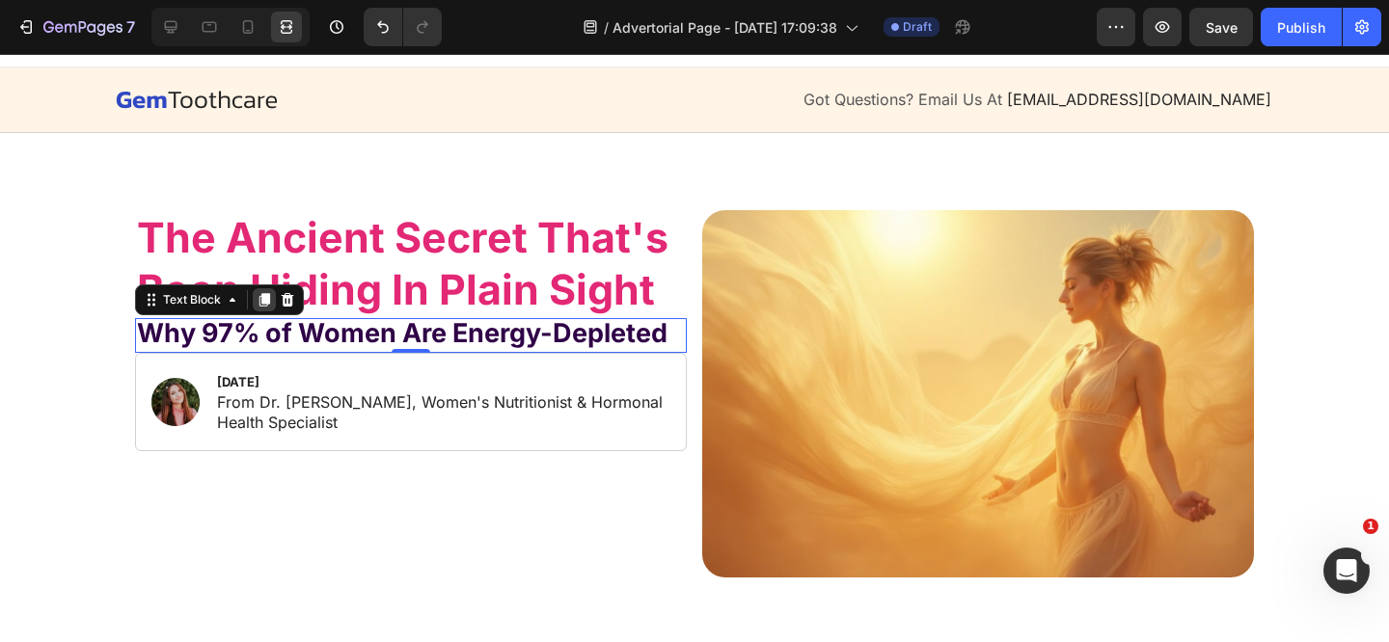
click at [259, 301] on icon at bounding box center [264, 301] width 11 height 14
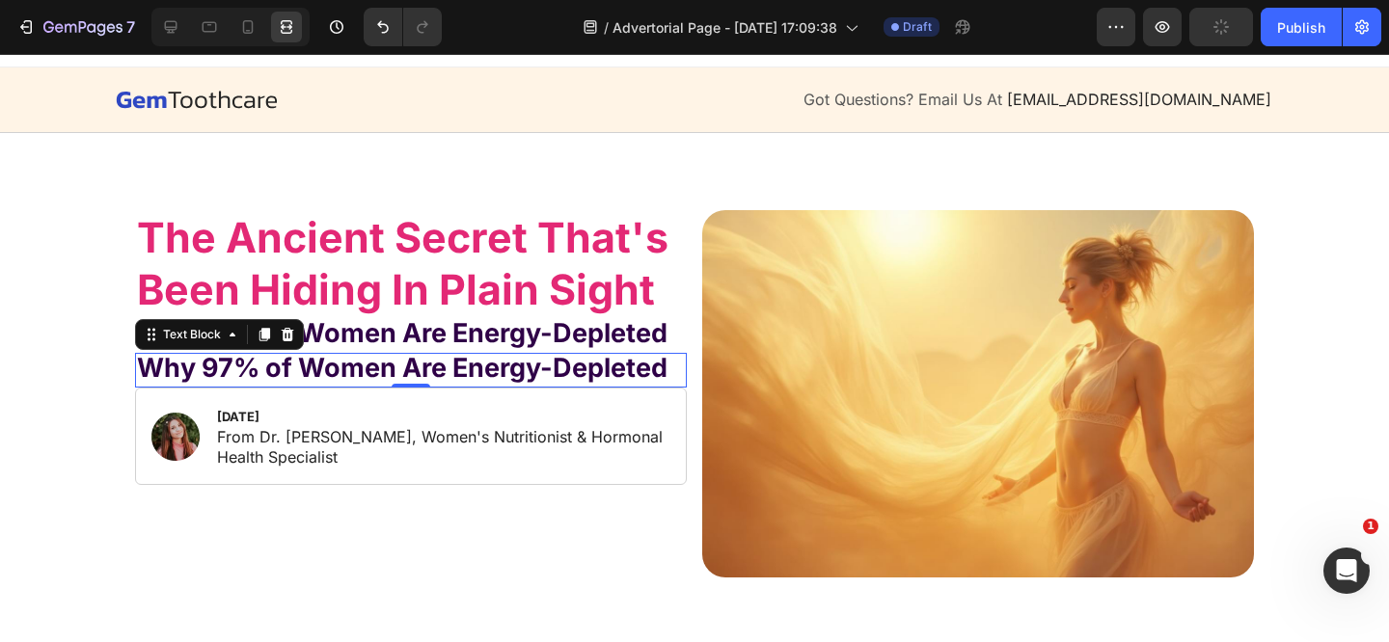
click at [277, 367] on strong "Why 97% of Women Are Energy-Depleted" at bounding box center [402, 368] width 530 height 32
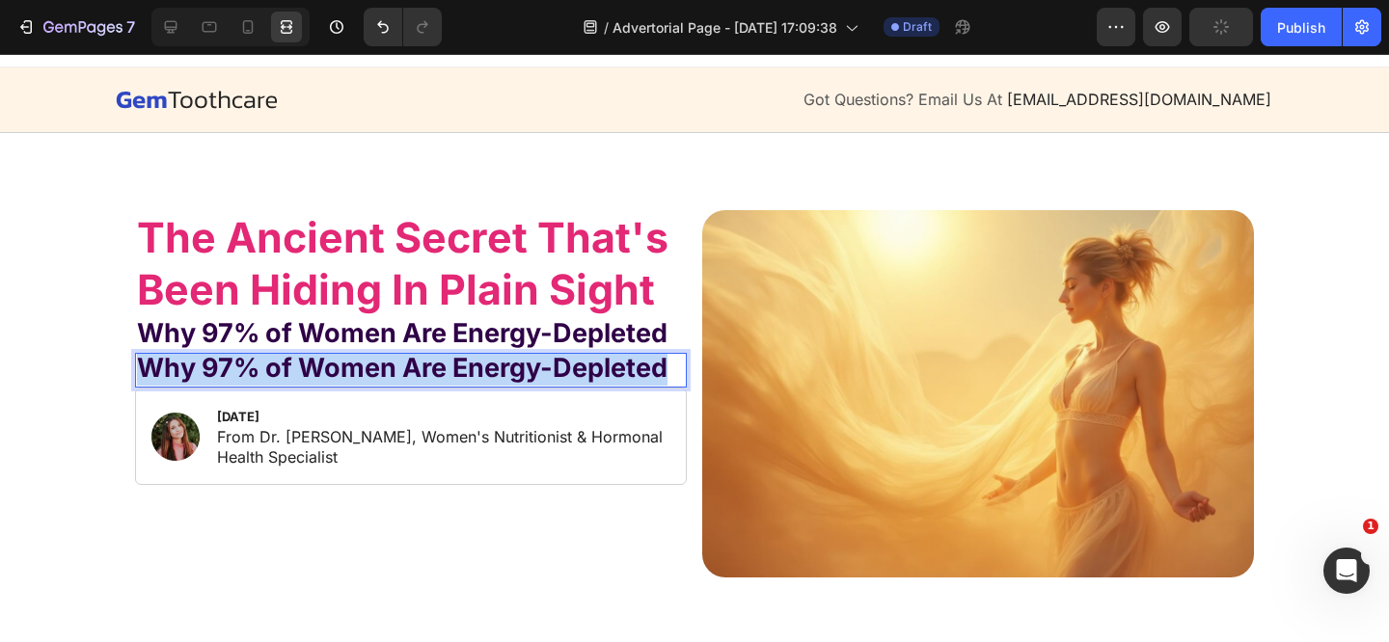
click at [277, 367] on strong "Why 97% of Women Are Energy-Depleted" at bounding box center [402, 368] width 530 height 32
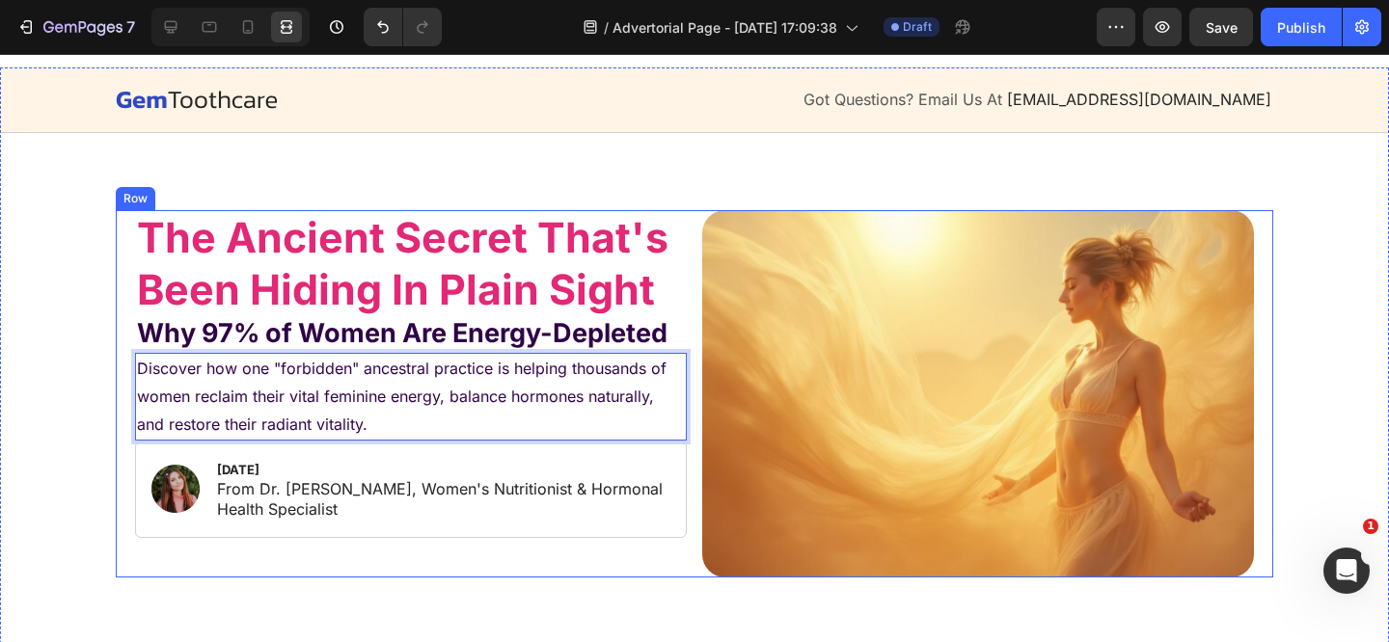
click at [411, 559] on div "⁠⁠⁠⁠⁠⁠⁠ The Ancient Secret That's Been Hiding In Plain Sight Heading Why 97% of…" at bounding box center [411, 393] width 552 height 367
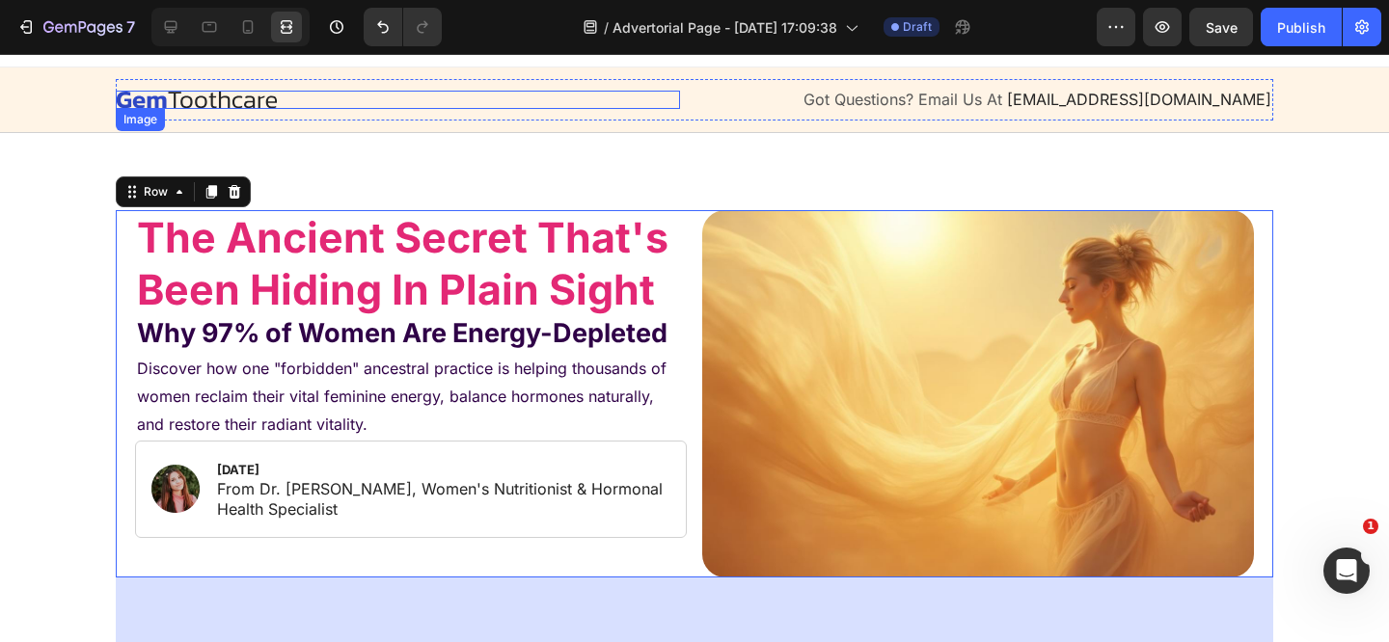
click at [393, 264] on strong "The Ancient Secret That's Been Hiding In Plain Sight" at bounding box center [402, 263] width 531 height 102
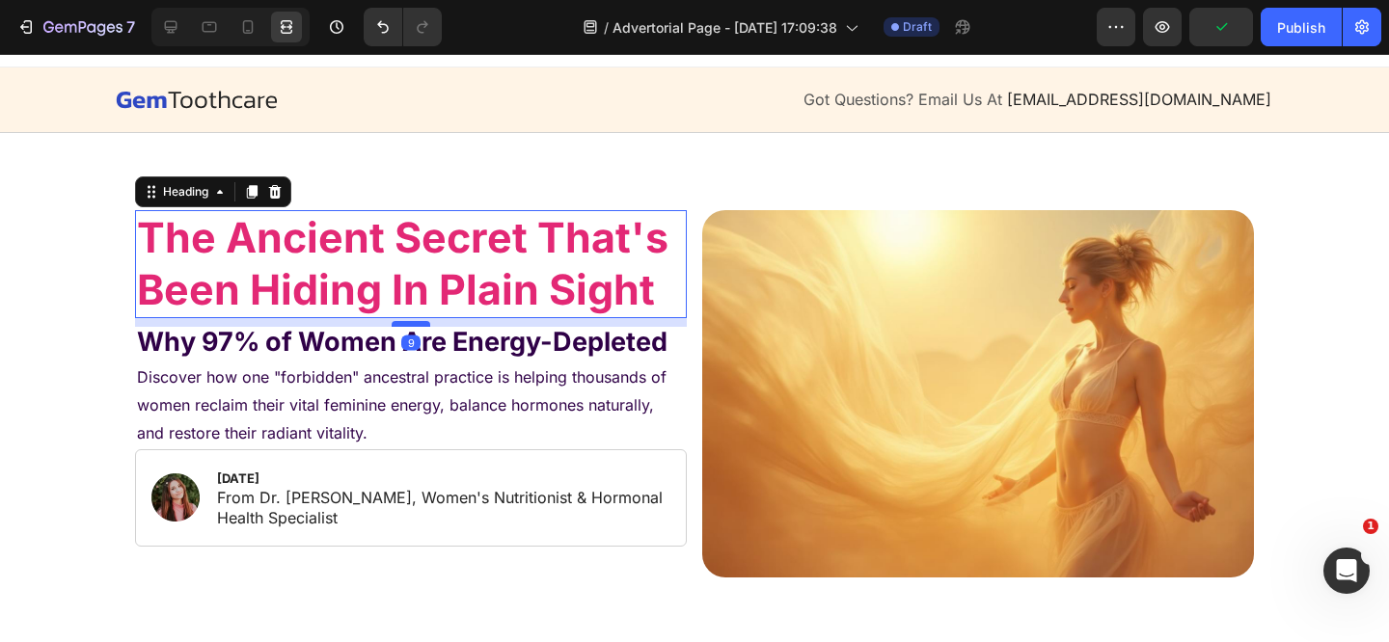
drag, startPoint x: 398, startPoint y: 315, endPoint x: 397, endPoint y: 325, distance: 9.7
click at [397, 325] on div at bounding box center [411, 324] width 39 height 6
type input "10"
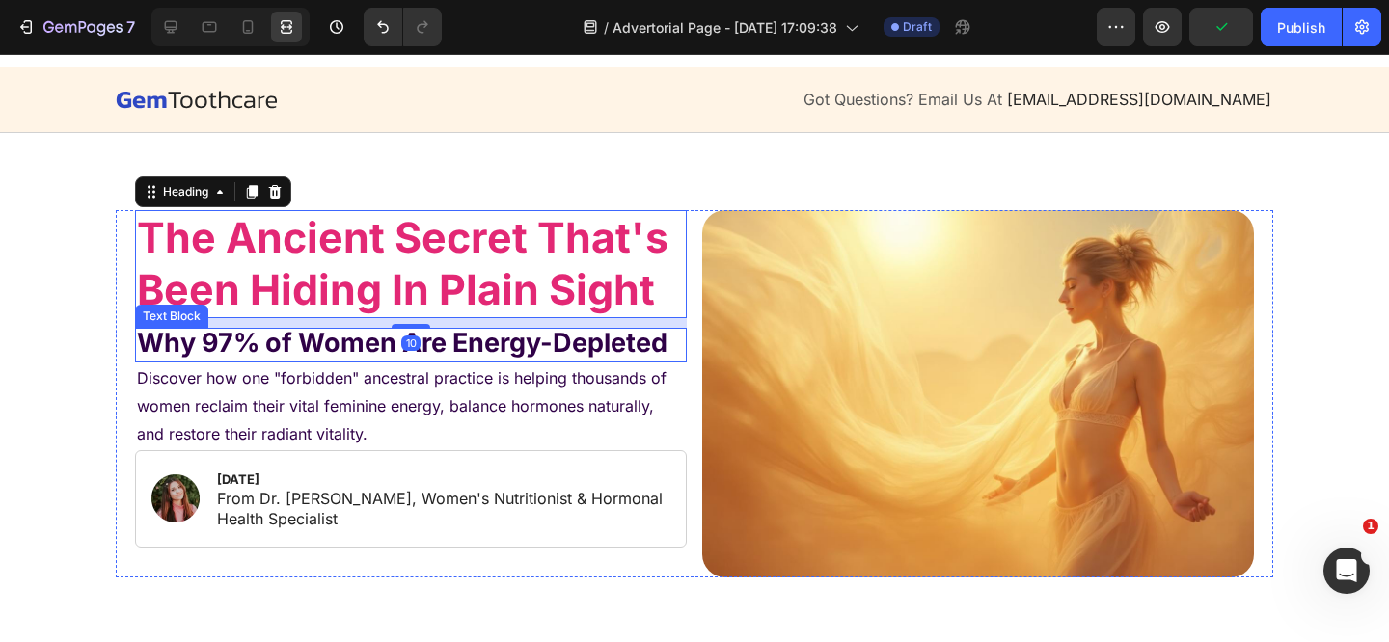
click at [365, 339] on strong "Why 97% of Women Are Energy-Depleted" at bounding box center [402, 343] width 530 height 32
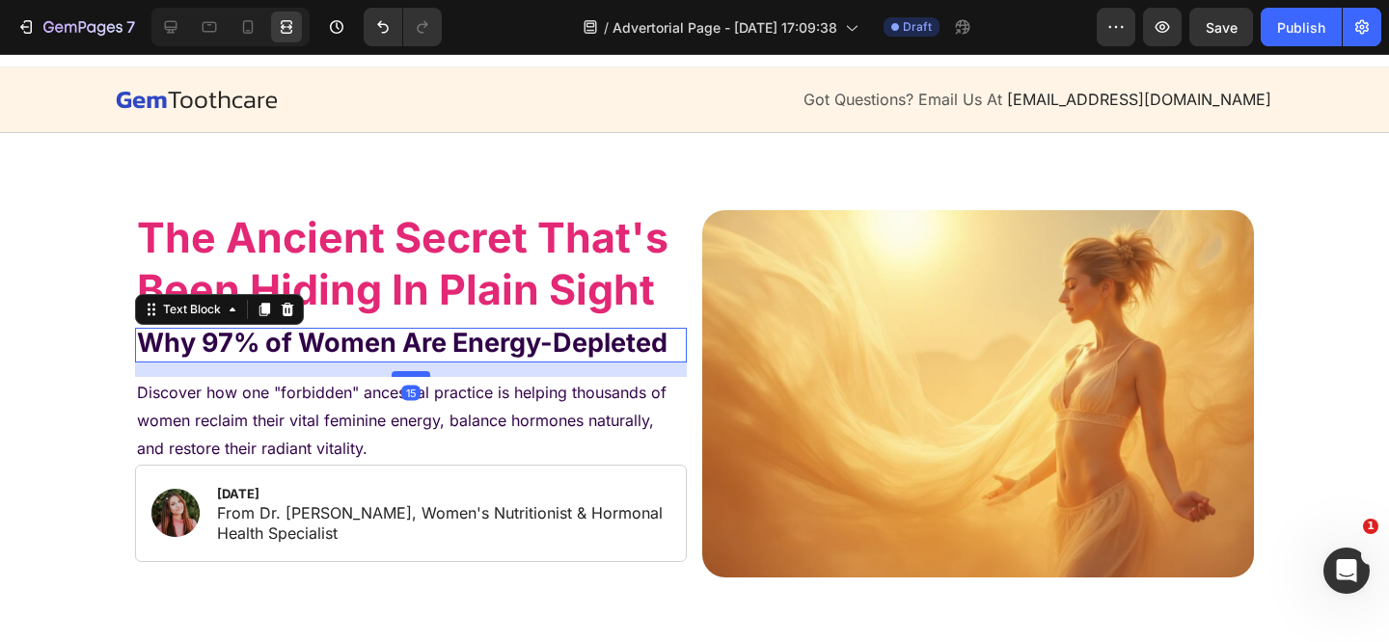
drag, startPoint x: 392, startPoint y: 360, endPoint x: 391, endPoint y: 374, distance: 14.5
click at [392, 374] on div at bounding box center [411, 374] width 39 height 6
type input "15"
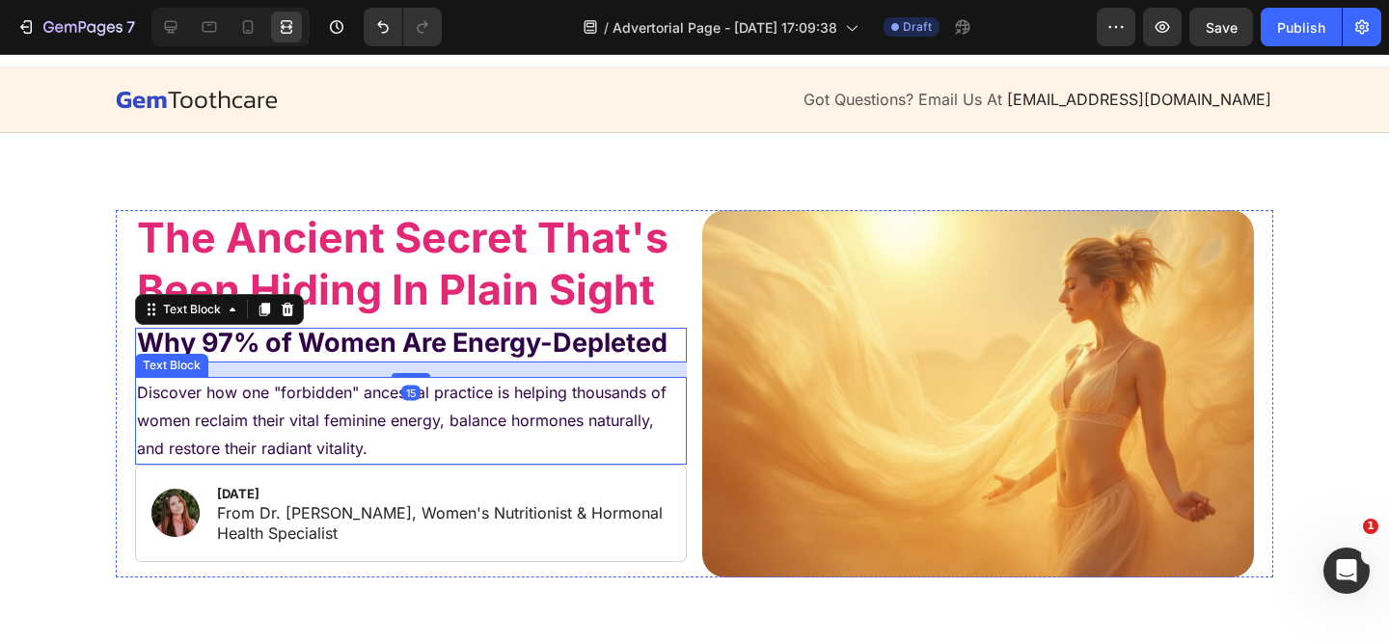
click at [509, 507] on p "From Dr. [PERSON_NAME], Women's Nutritionist & Hormonal Health Specialist" at bounding box center [442, 523] width 451 height 41
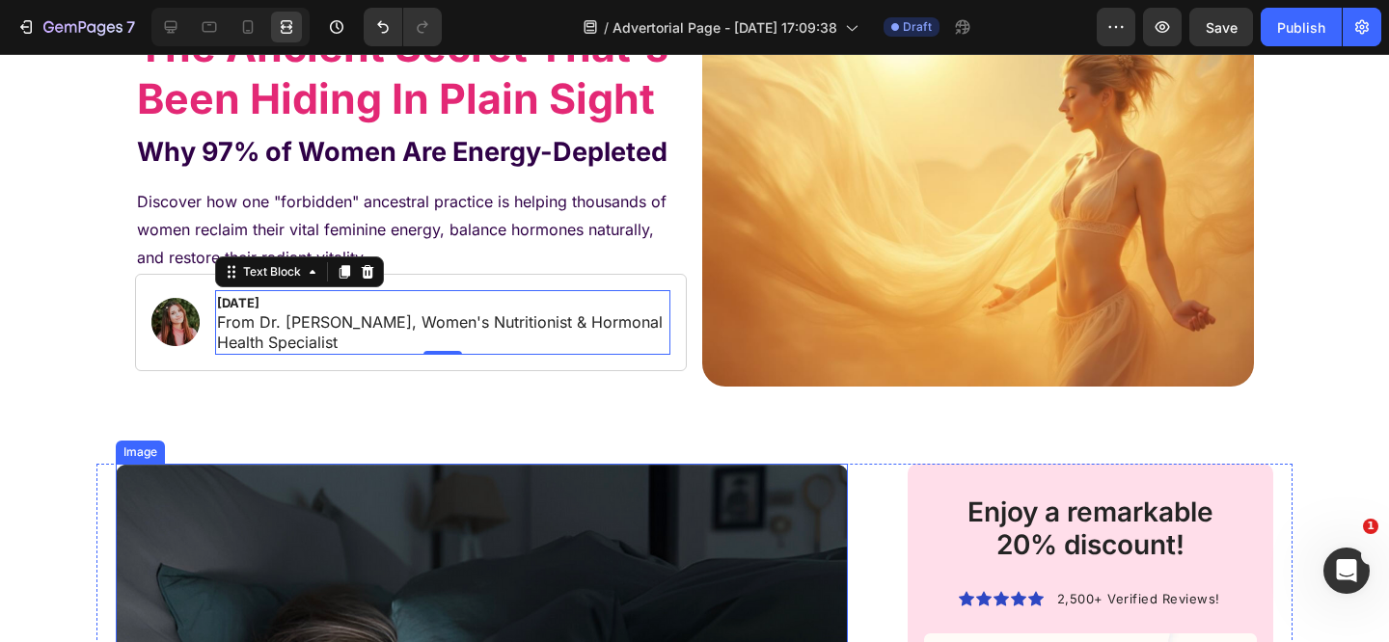
scroll to position [119, 0]
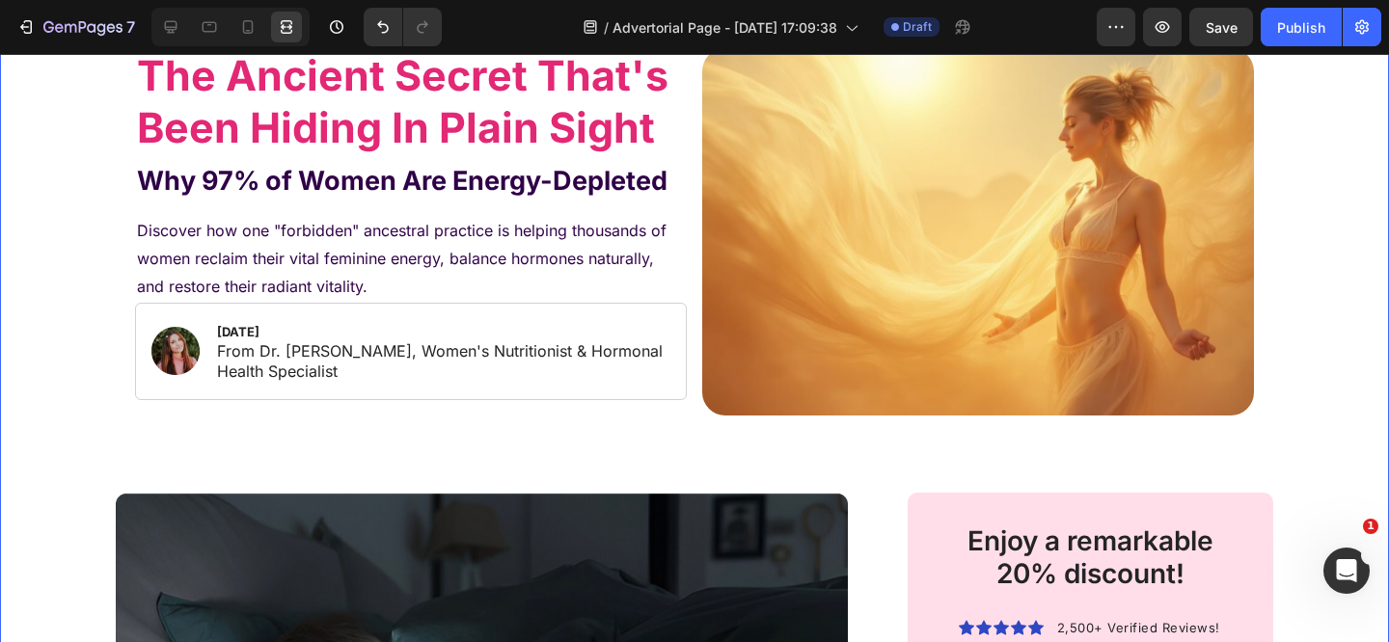
scroll to position [322, 0]
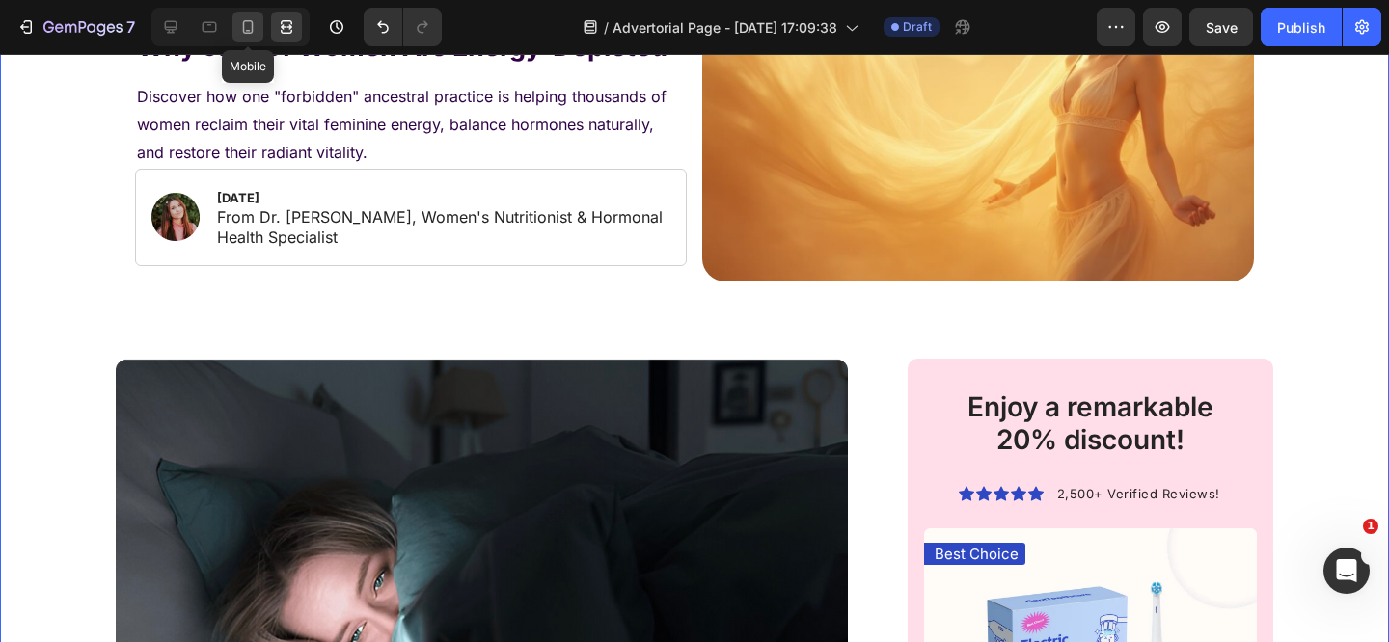
click at [259, 28] on div at bounding box center [247, 27] width 31 height 31
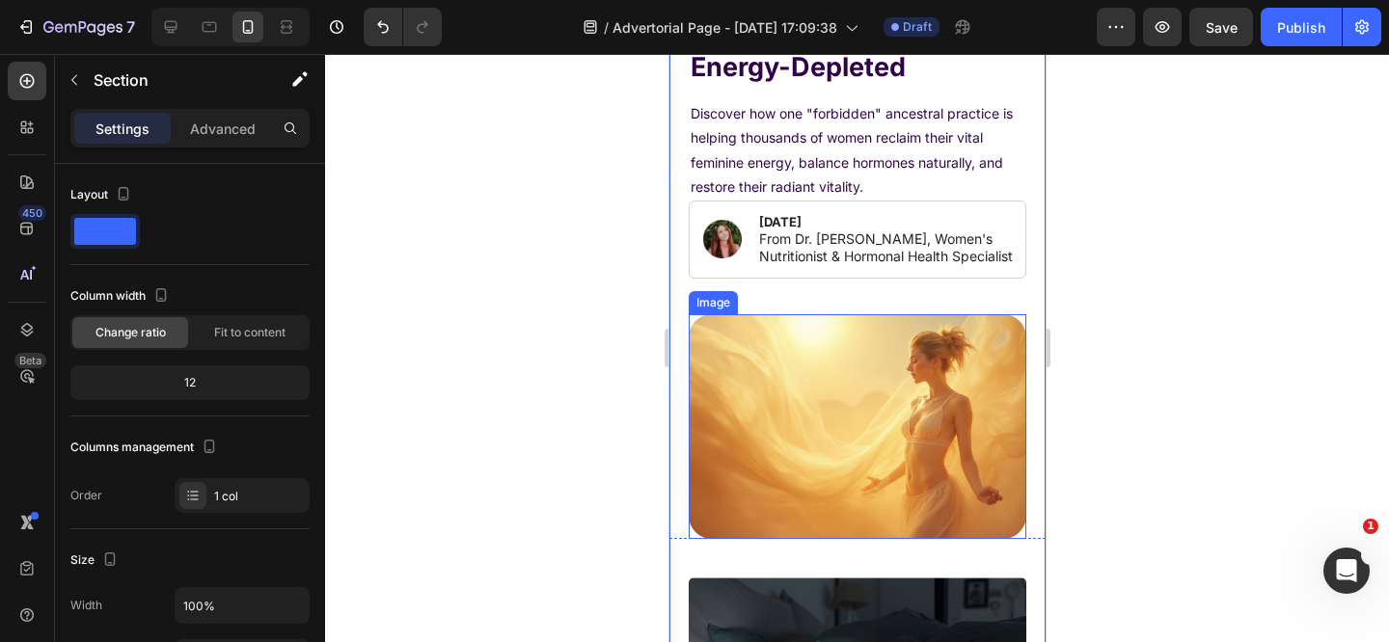
click at [804, 389] on img at bounding box center [857, 426] width 338 height 225
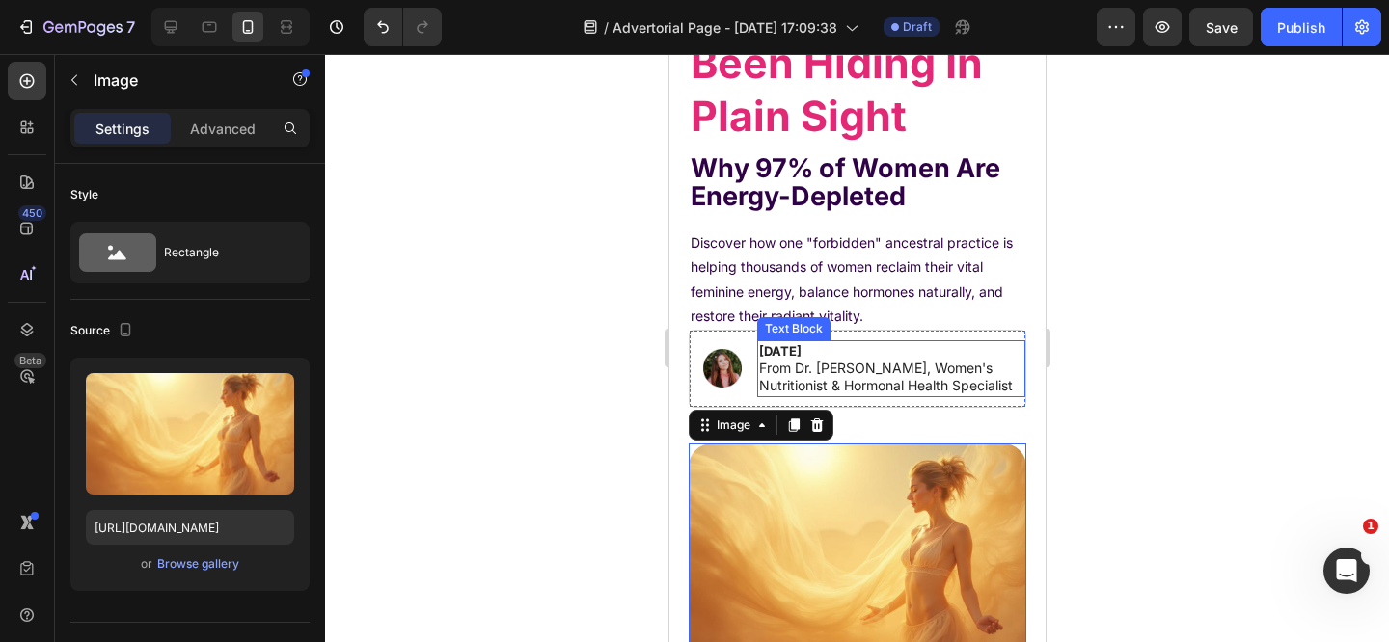
scroll to position [194, 0]
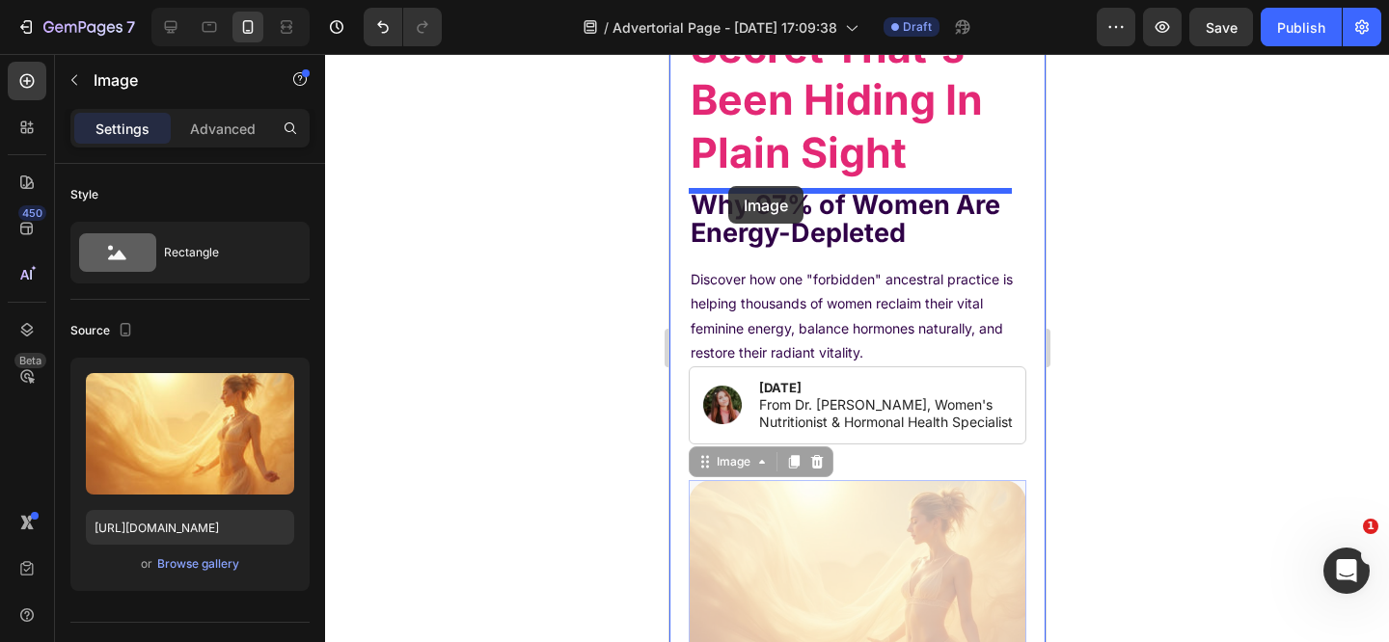
drag, startPoint x: 701, startPoint y: 478, endPoint x: 727, endPoint y: 186, distance: 293.4
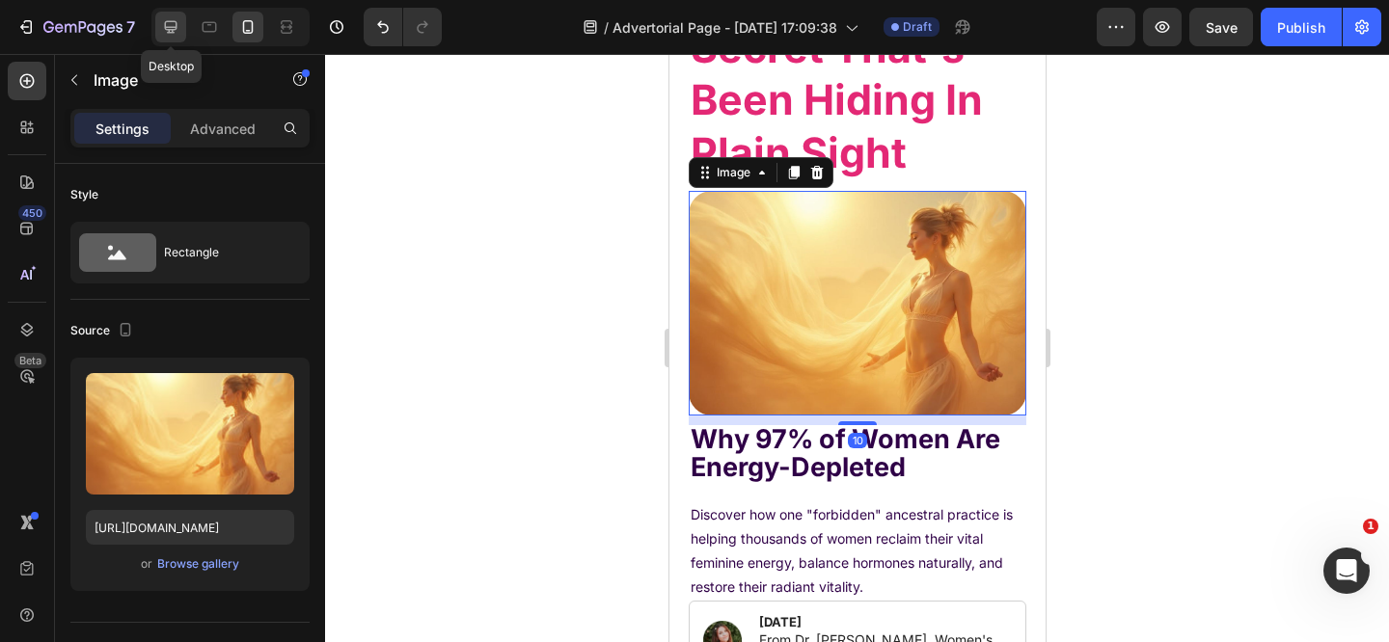
click at [173, 27] on icon at bounding box center [170, 26] width 19 height 19
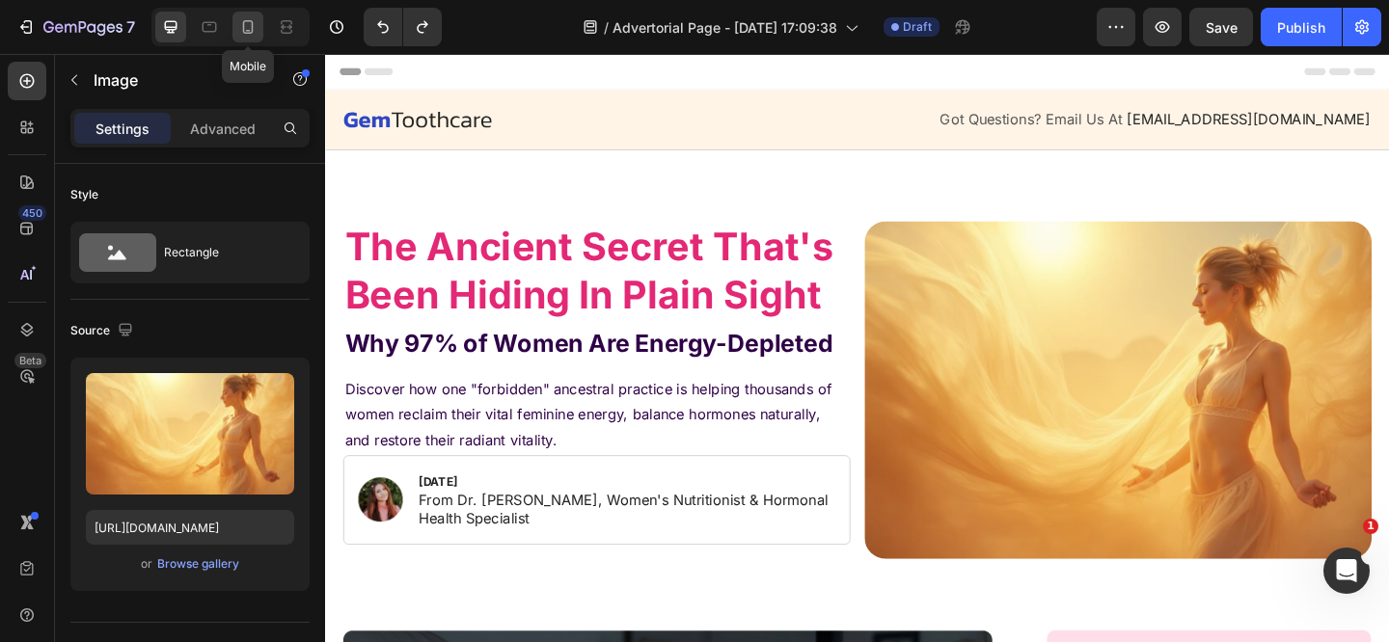
click at [248, 31] on icon at bounding box center [248, 27] width 11 height 14
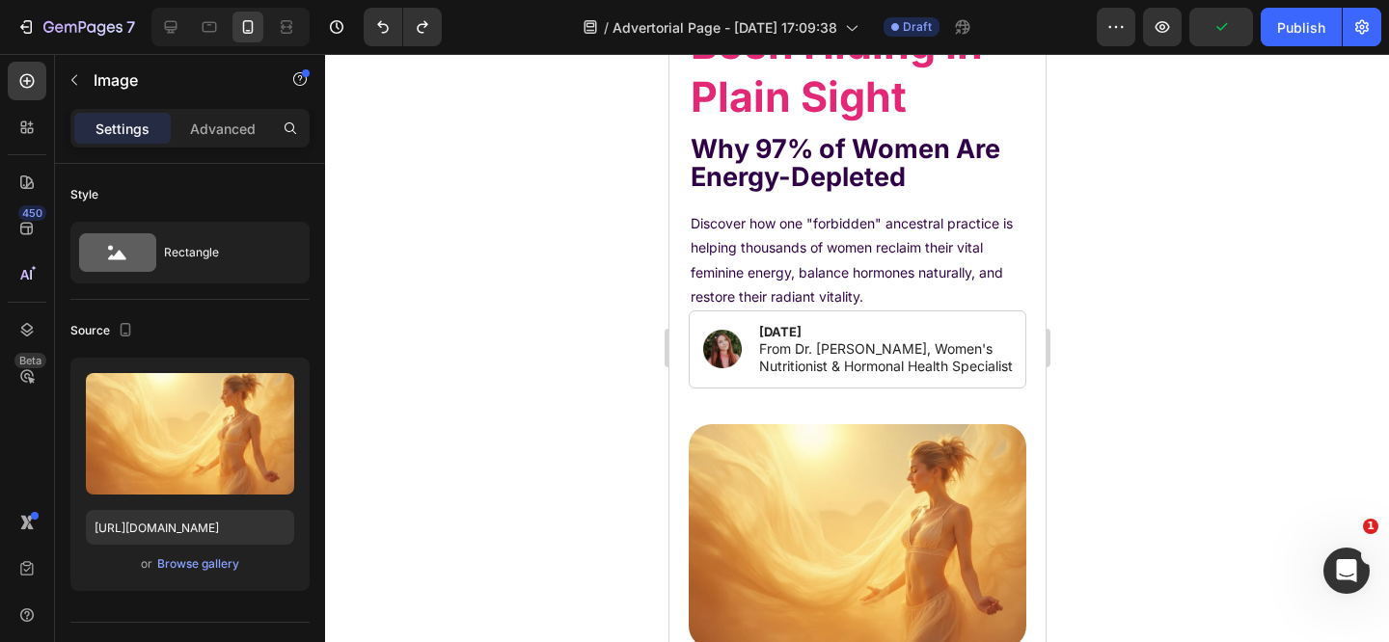
scroll to position [249, 0]
click at [174, 27] on icon at bounding box center [171, 27] width 13 height 13
